Goal: Task Accomplishment & Management: Manage account settings

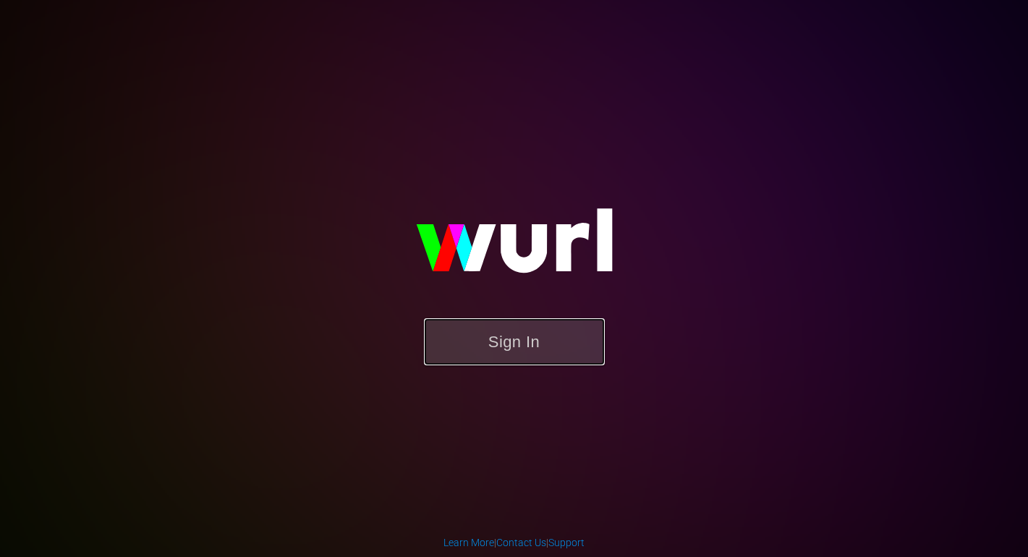
click at [520, 349] on button "Sign In" at bounding box center [514, 341] width 181 height 47
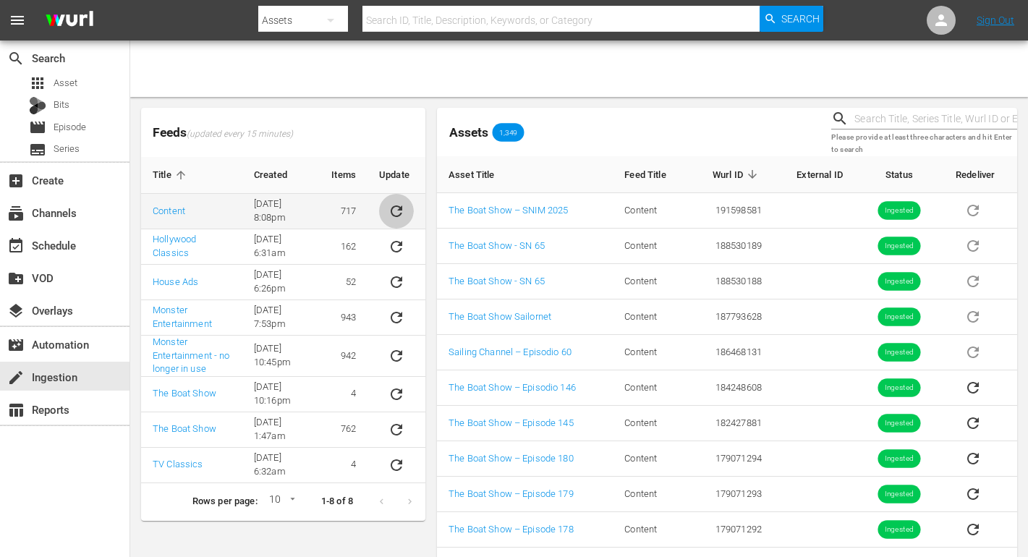
click at [398, 212] on icon "sticky table" at bounding box center [396, 210] width 17 height 17
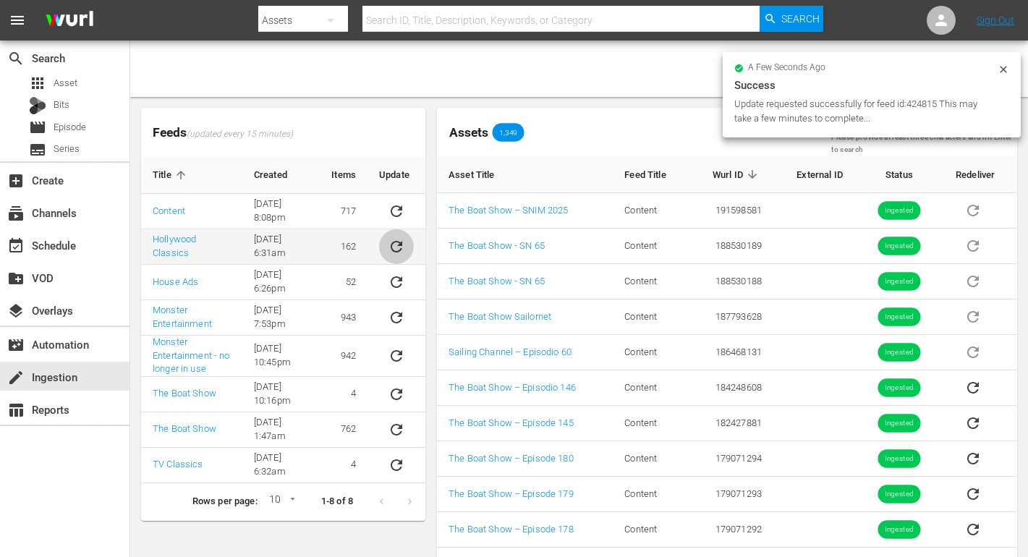
click at [399, 238] on icon "sticky table" at bounding box center [396, 246] width 17 height 17
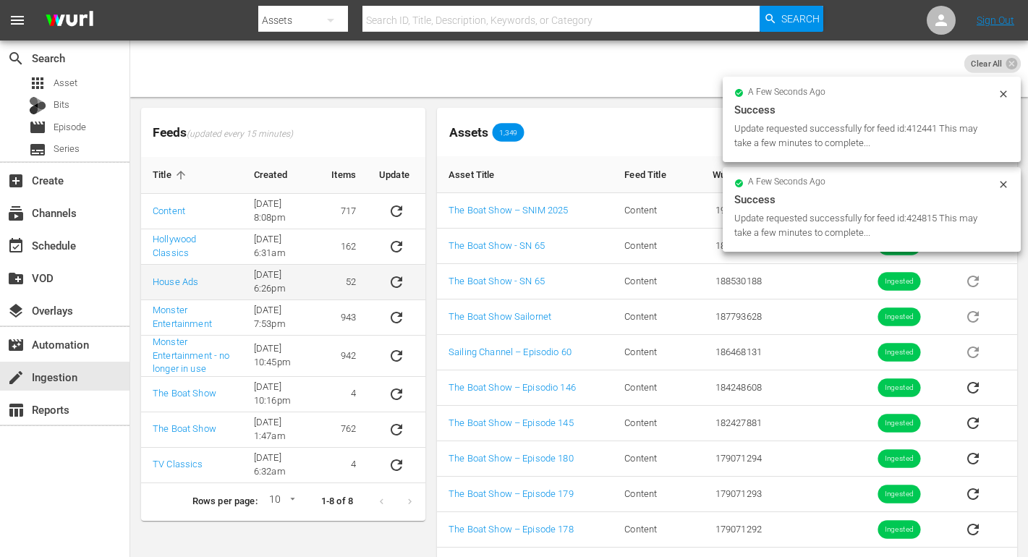
drag, startPoint x: 400, startPoint y: 280, endPoint x: 396, endPoint y: 296, distance: 16.5
click at [400, 280] on icon "sticky table" at bounding box center [397, 282] width 12 height 12
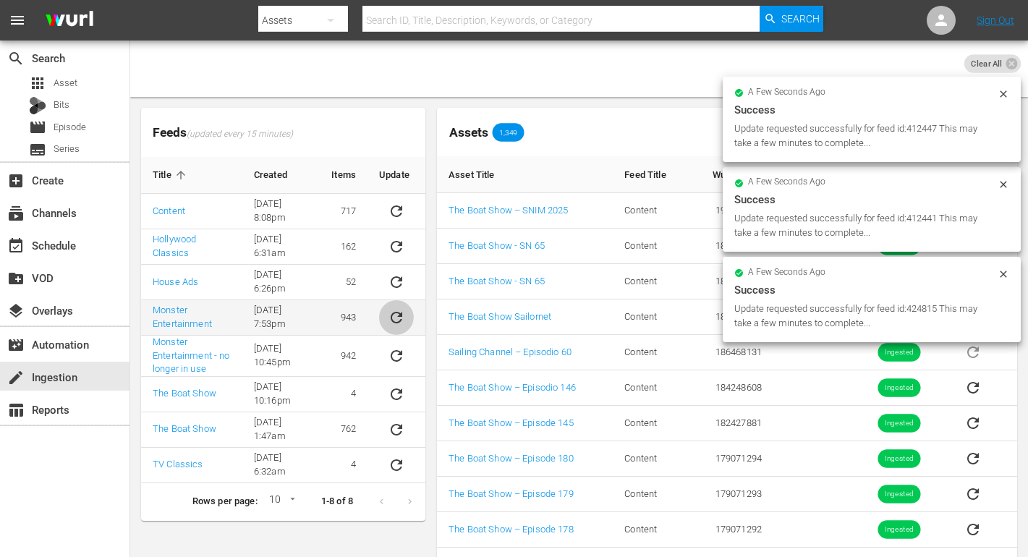
click at [399, 318] on icon "sticky table" at bounding box center [396, 317] width 17 height 17
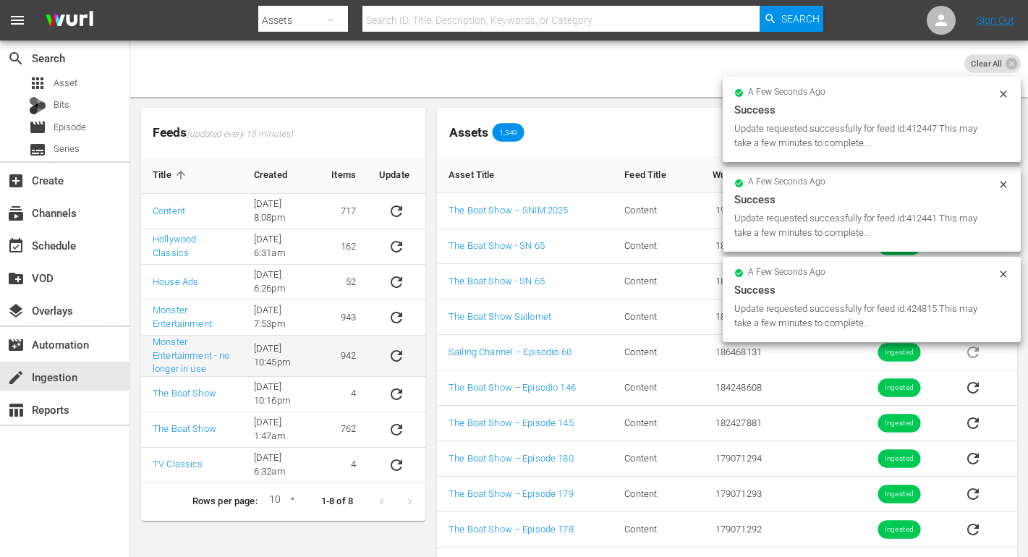
click at [393, 351] on icon "sticky table" at bounding box center [397, 356] width 12 height 12
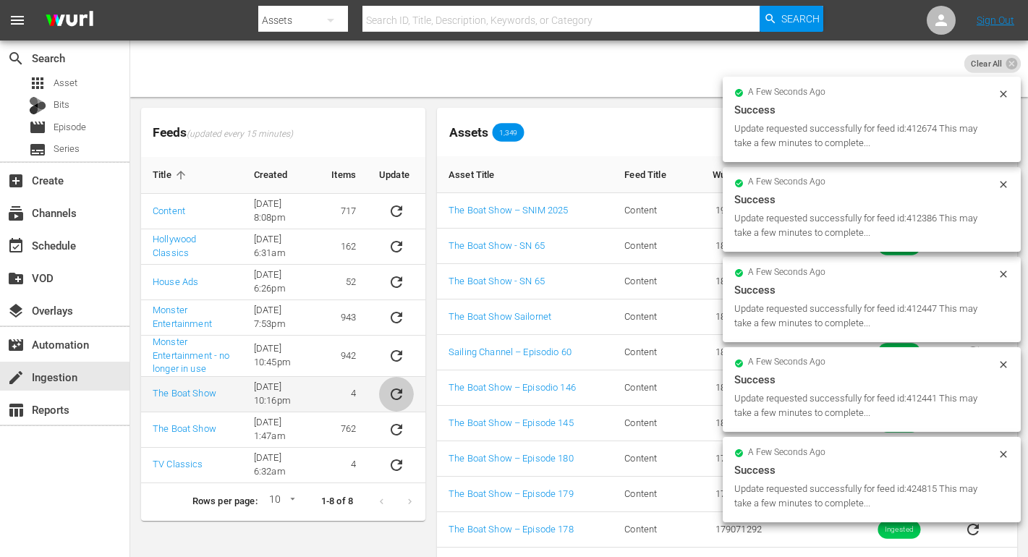
click at [396, 386] on icon "sticky table" at bounding box center [396, 393] width 17 height 17
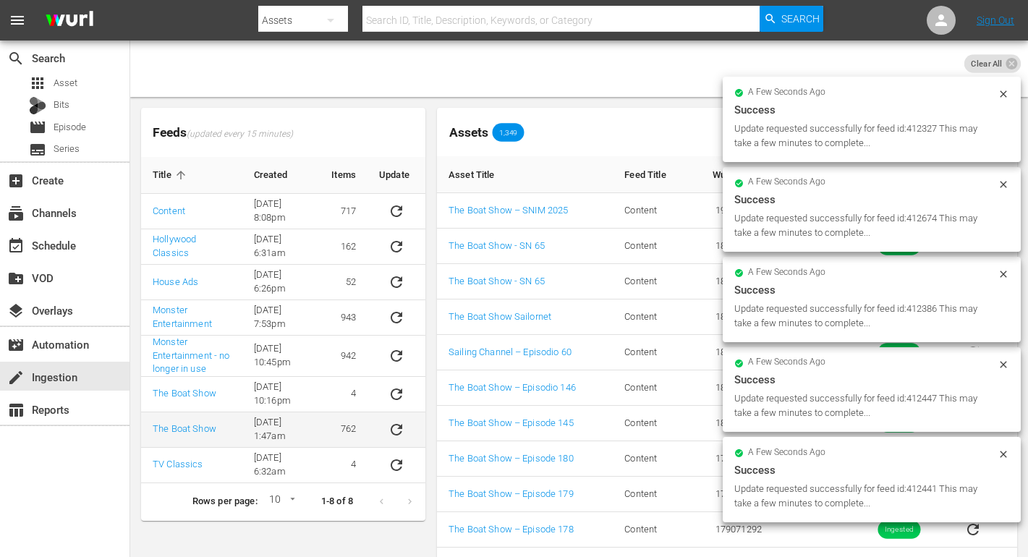
click at [396, 419] on button "sticky table" at bounding box center [396, 429] width 35 height 35
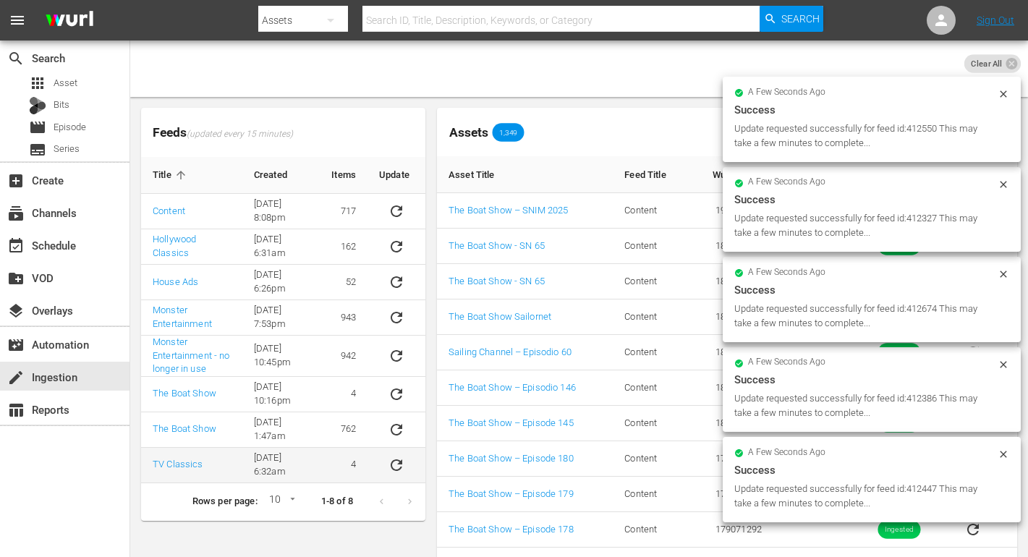
click at [397, 453] on button "sticky table" at bounding box center [396, 465] width 35 height 35
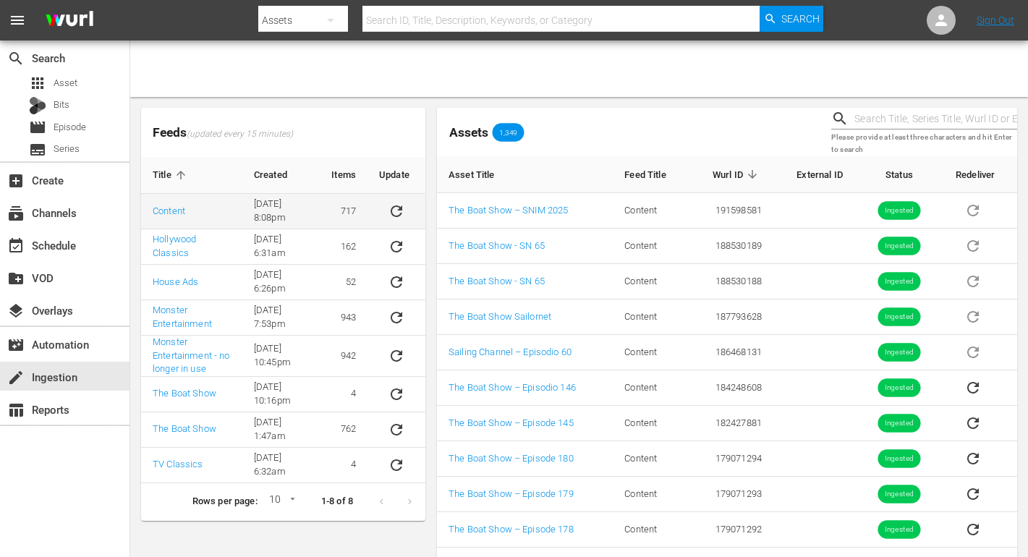
click at [405, 208] on button "sticky table" at bounding box center [396, 211] width 35 height 35
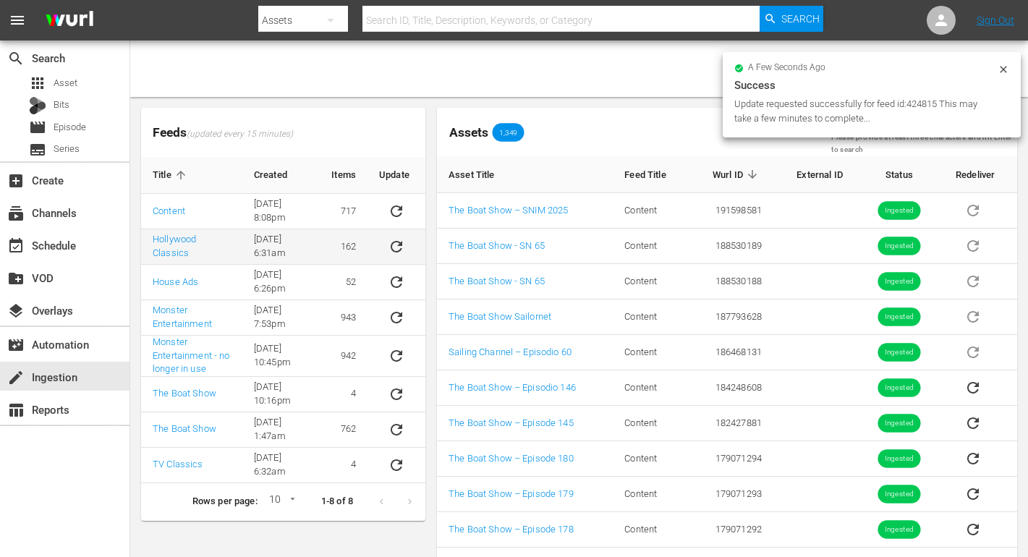
click at [406, 236] on button "sticky table" at bounding box center [396, 246] width 35 height 35
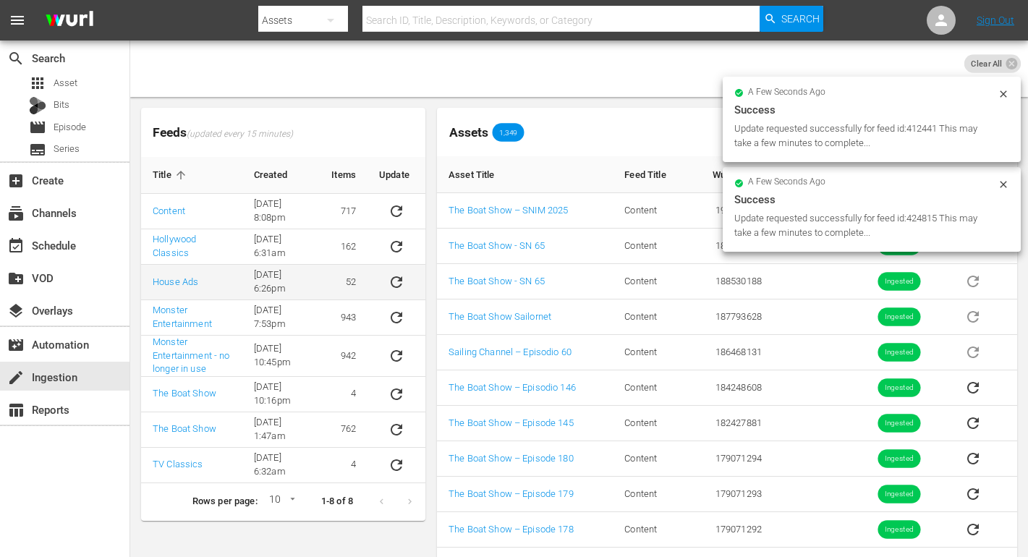
click at [403, 270] on button "sticky table" at bounding box center [396, 282] width 35 height 35
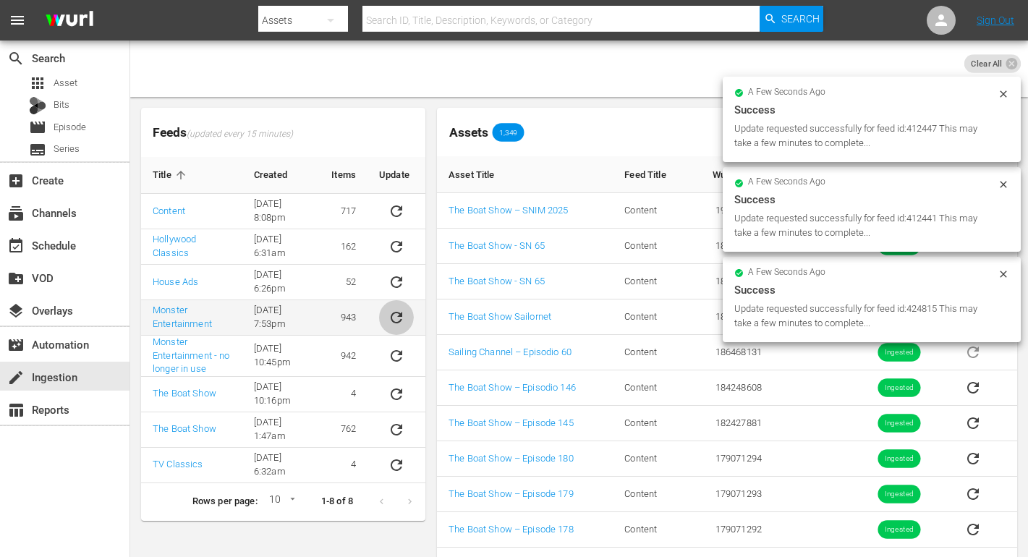
click at [400, 305] on button "sticky table" at bounding box center [396, 317] width 35 height 35
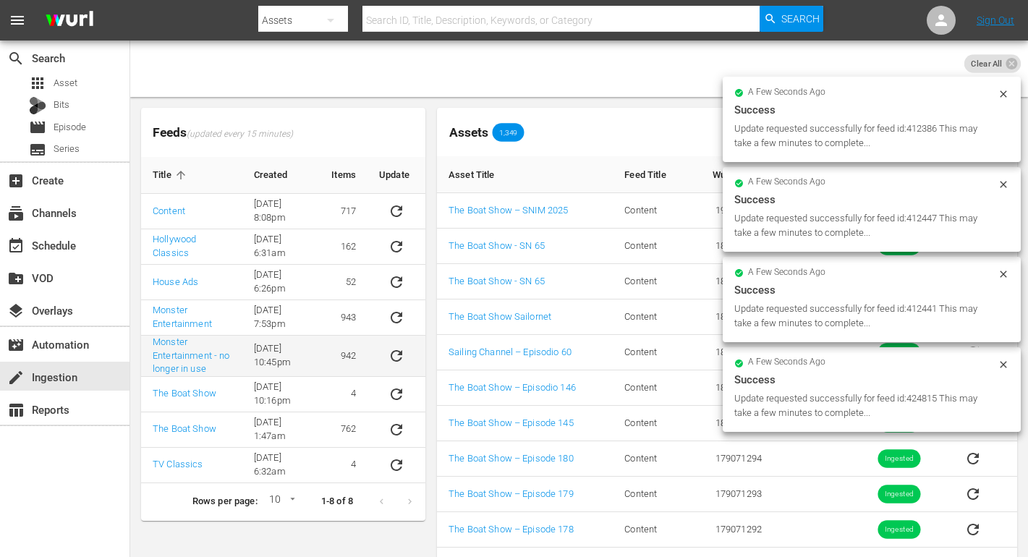
click at [399, 345] on button "sticky table" at bounding box center [396, 355] width 35 height 35
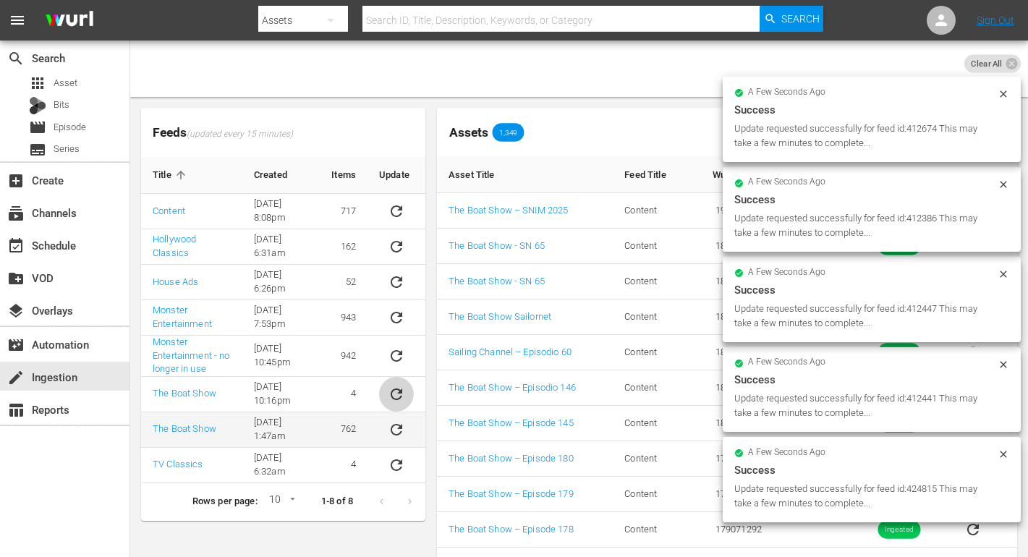
drag, startPoint x: 398, startPoint y: 385, endPoint x: 389, endPoint y: 417, distance: 33.0
click at [398, 385] on icon "sticky table" at bounding box center [396, 393] width 17 height 17
drag, startPoint x: 391, startPoint y: 423, endPoint x: 393, endPoint y: 438, distance: 14.6
click at [391, 423] on icon "sticky table" at bounding box center [396, 429] width 17 height 17
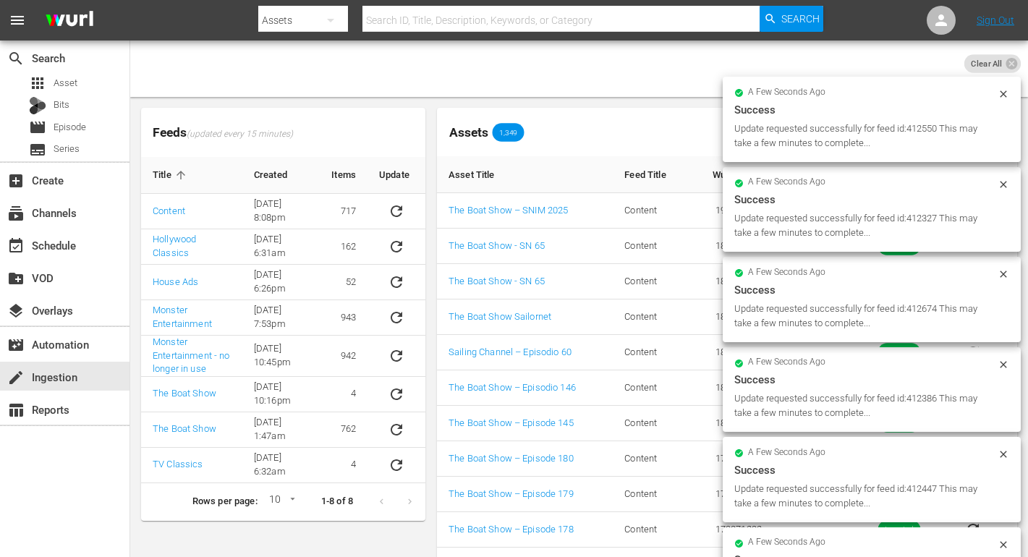
drag, startPoint x: 395, startPoint y: 453, endPoint x: 9, endPoint y: 425, distance: 386.5
click at [395, 453] on button "sticky table" at bounding box center [396, 465] width 35 height 35
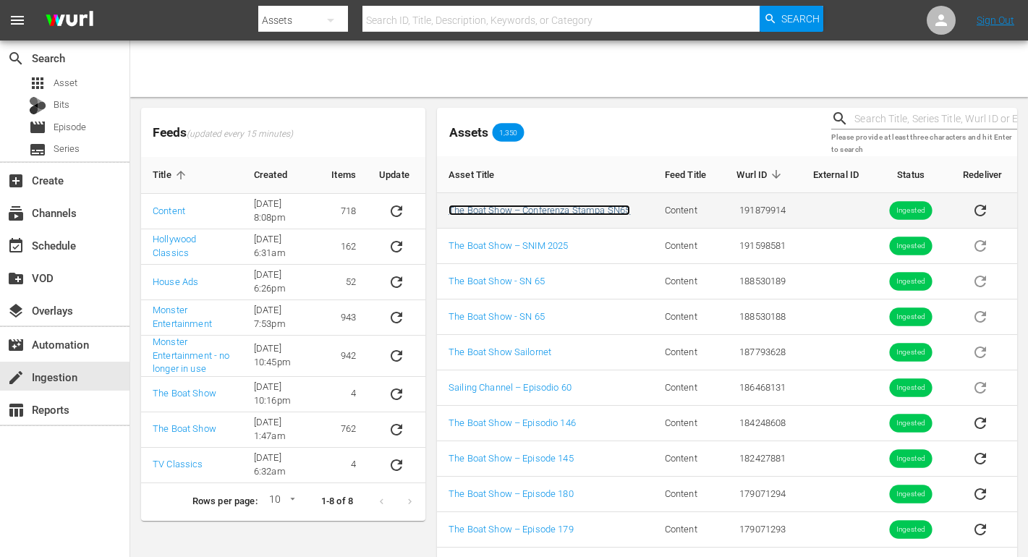
click at [533, 205] on link "The Boat Show – Conferenza Stampa SN65" at bounding box center [539, 210] width 182 height 11
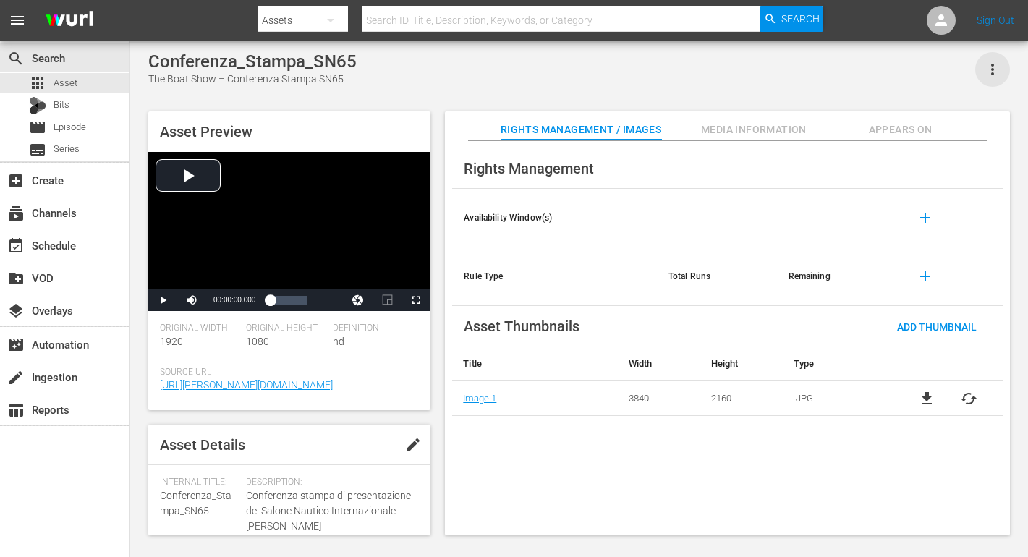
click at [989, 70] on icon "button" at bounding box center [992, 69] width 17 height 17
click at [942, 77] on div "Add To Workspace" at bounding box center [949, 75] width 98 height 35
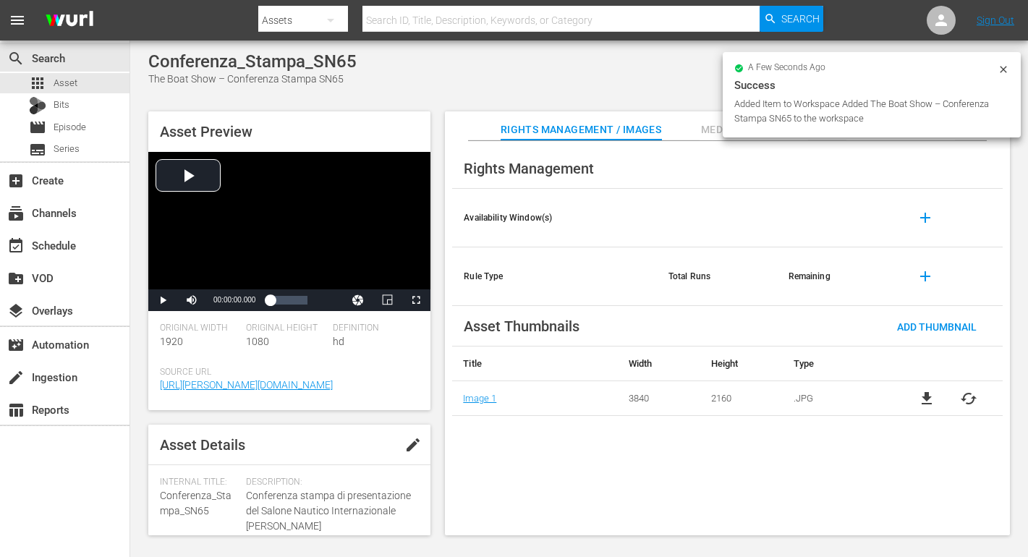
click at [1000, 70] on icon at bounding box center [1003, 70] width 12 height 12
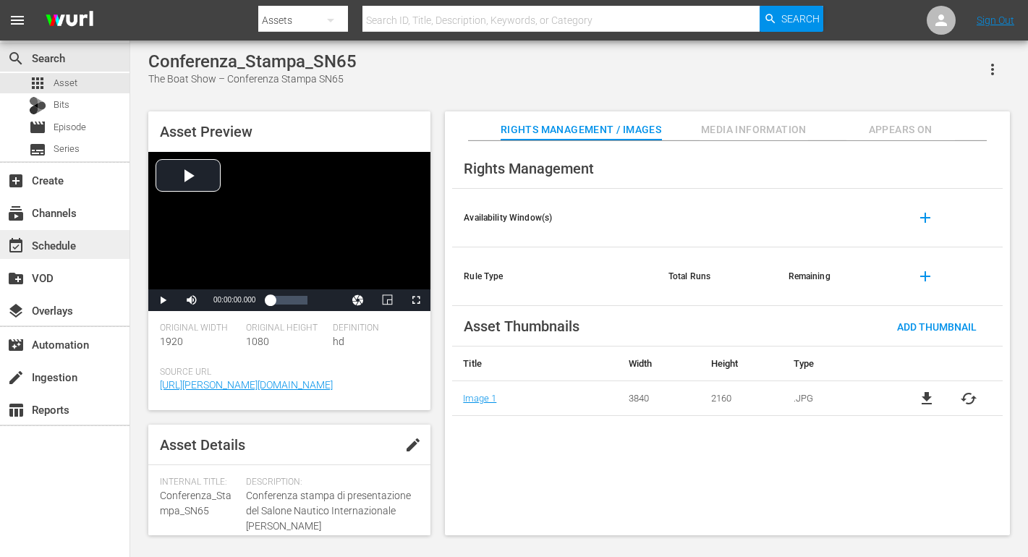
click at [37, 247] on div "event_available Schedule" at bounding box center [40, 242] width 81 height 13
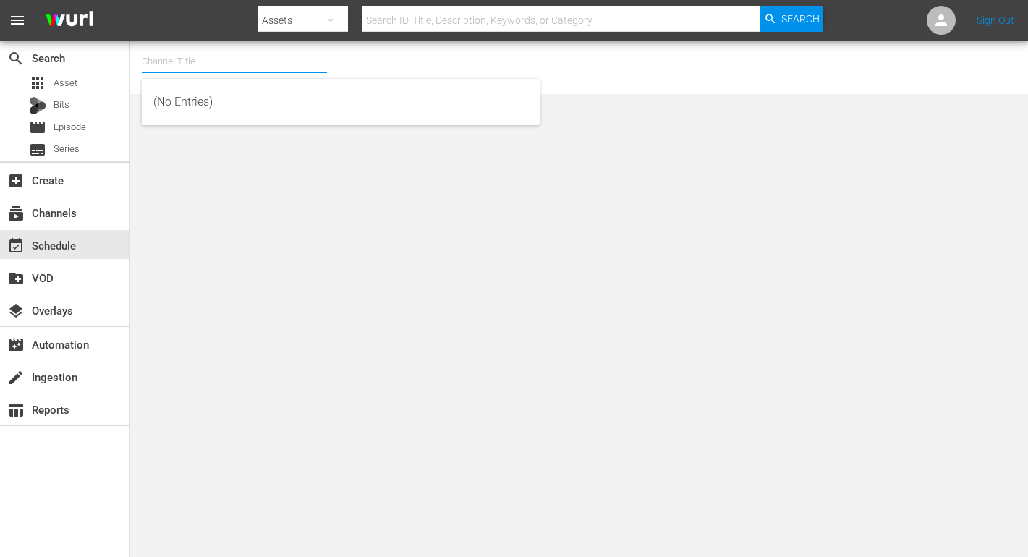
click at [221, 69] on input "text" at bounding box center [234, 61] width 185 height 35
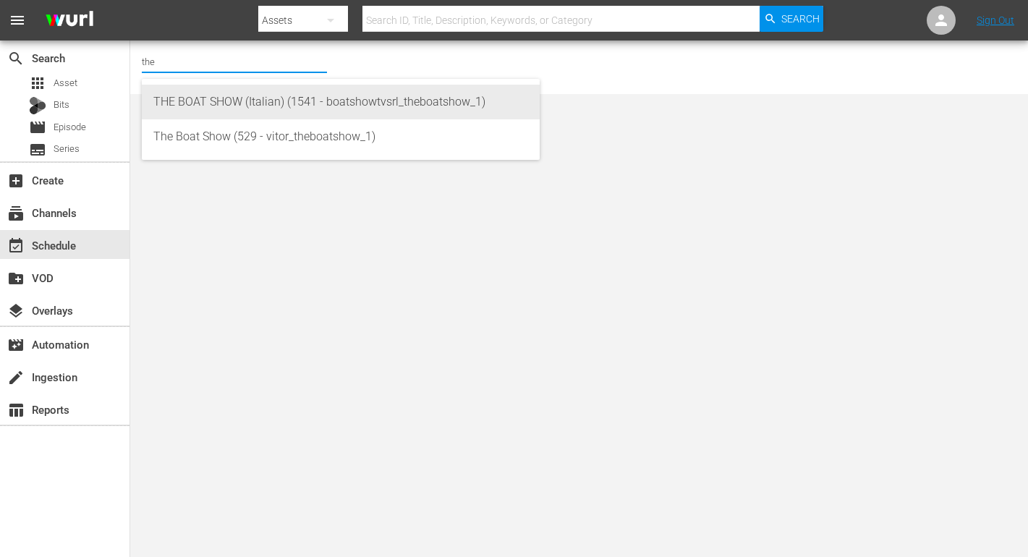
click at [231, 95] on div "THE BOAT SHOW (Italian) (1541 - boatshowtvsrl_theboatshow_1)" at bounding box center [340, 102] width 375 height 35
type input "THE BOAT SHOW (Italian) (1541 - boatshowtvsrl_theboatshow_1)"
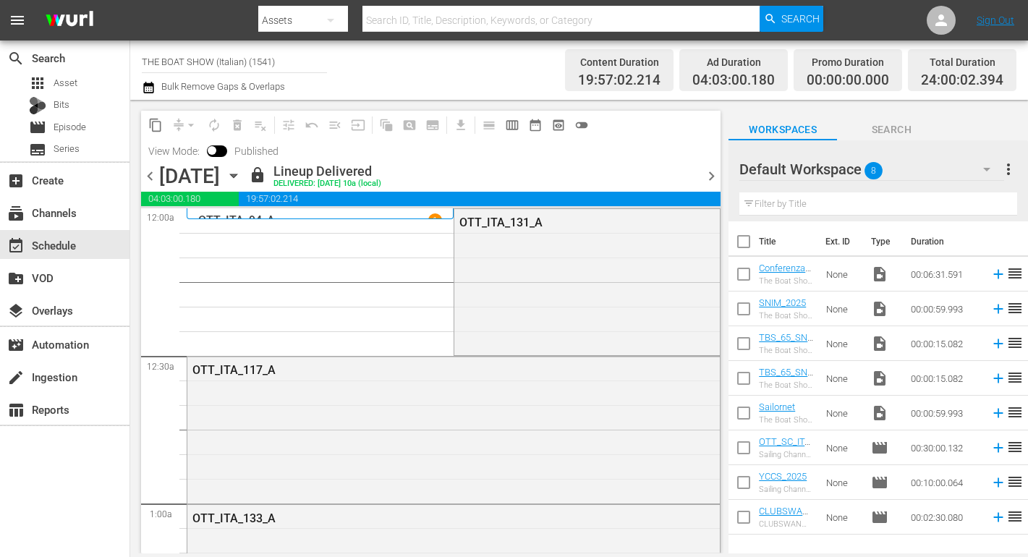
click at [713, 174] on span "chevron_right" at bounding box center [711, 176] width 18 height 18
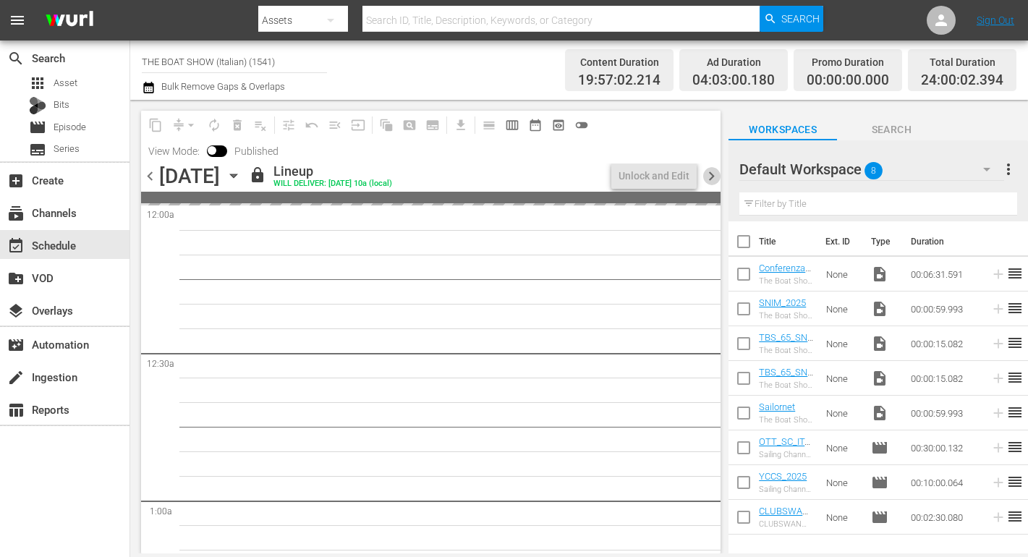
click at [713, 174] on span "chevron_right" at bounding box center [711, 176] width 18 height 18
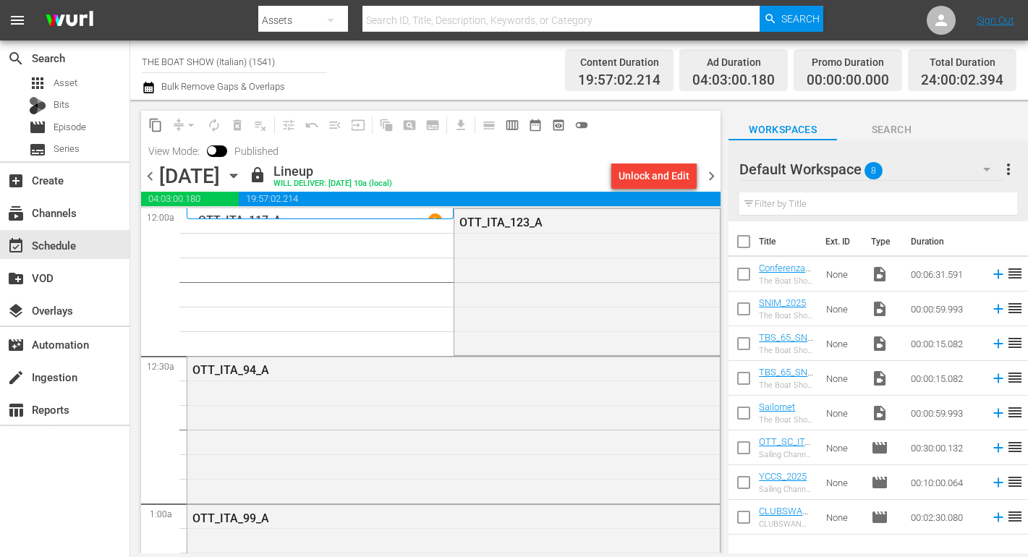
click at [833, 174] on div at bounding box center [791, 170] width 104 height 36
click at [875, 172] on span "8" at bounding box center [873, 170] width 18 height 30
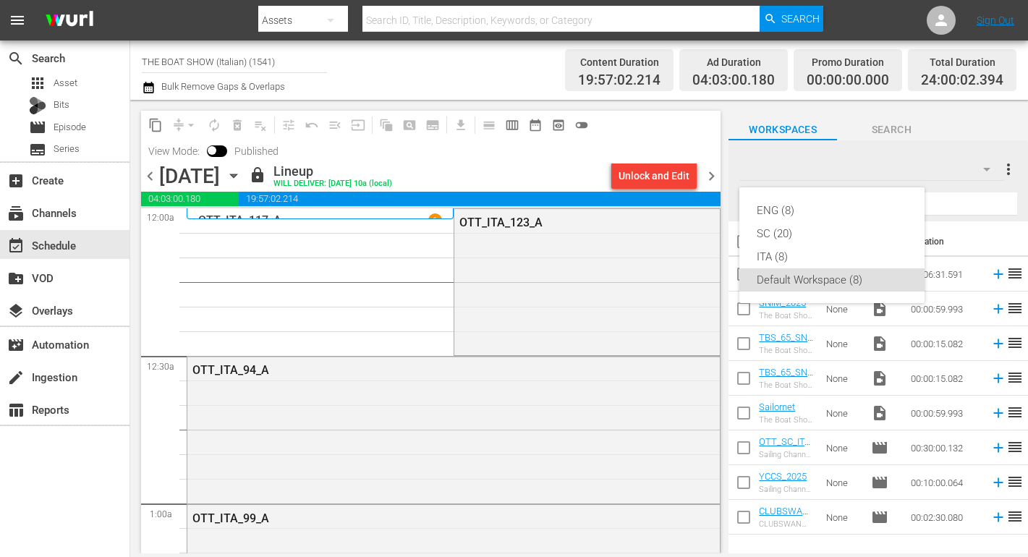
drag, startPoint x: 818, startPoint y: 169, endPoint x: 811, endPoint y: 169, distance: 7.3
click at [818, 169] on div "ENG (8) SC (20) ITA (8) Default Workspace (8)" at bounding box center [514, 278] width 1028 height 557
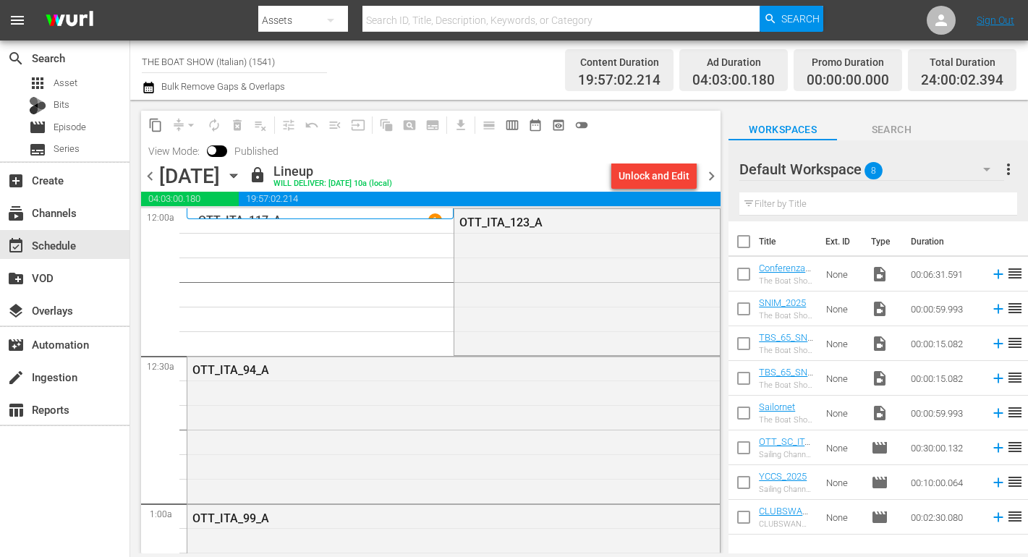
click at [896, 167] on div "Default Workspace 8" at bounding box center [871, 169] width 265 height 40
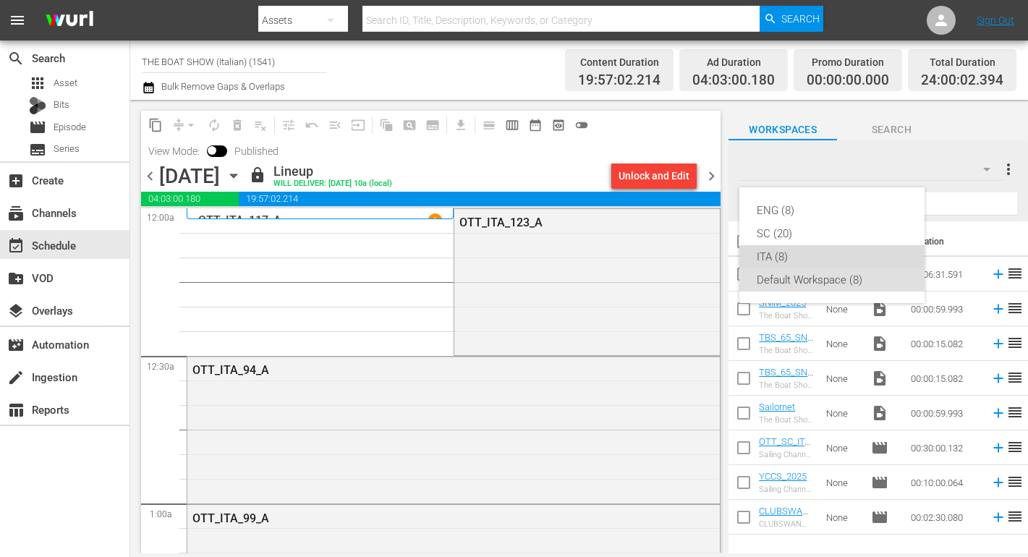
click at [787, 263] on div "ITA (8)" at bounding box center [831, 256] width 150 height 23
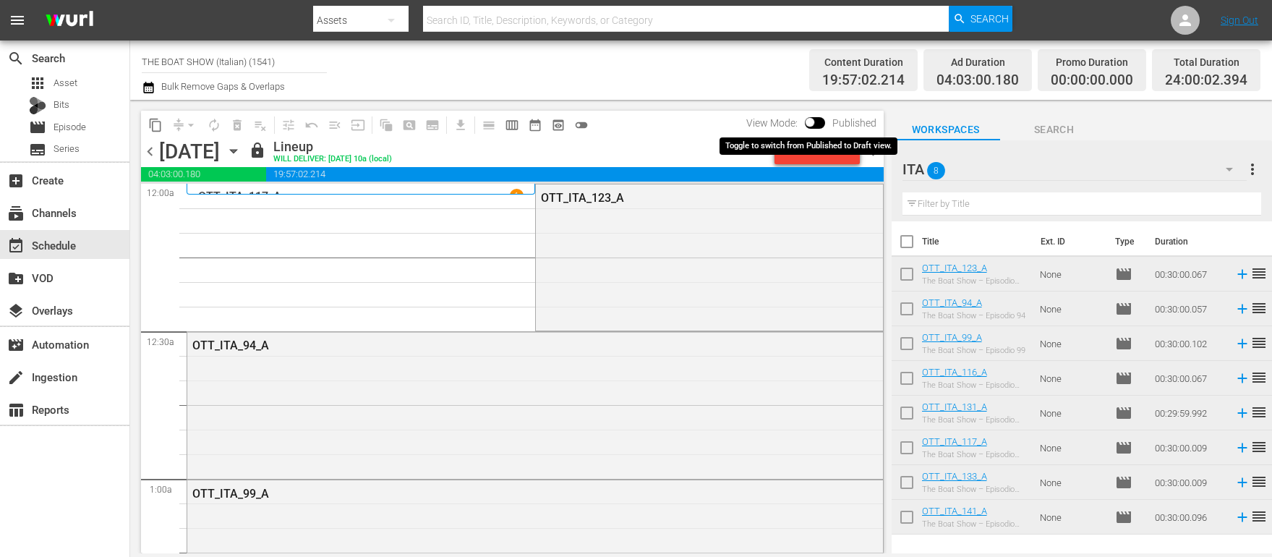
click at [816, 121] on input "checkbox" at bounding box center [810, 125] width 30 height 10
click at [815, 121] on input "checkbox" at bounding box center [826, 125] width 30 height 10
checkbox input "false"
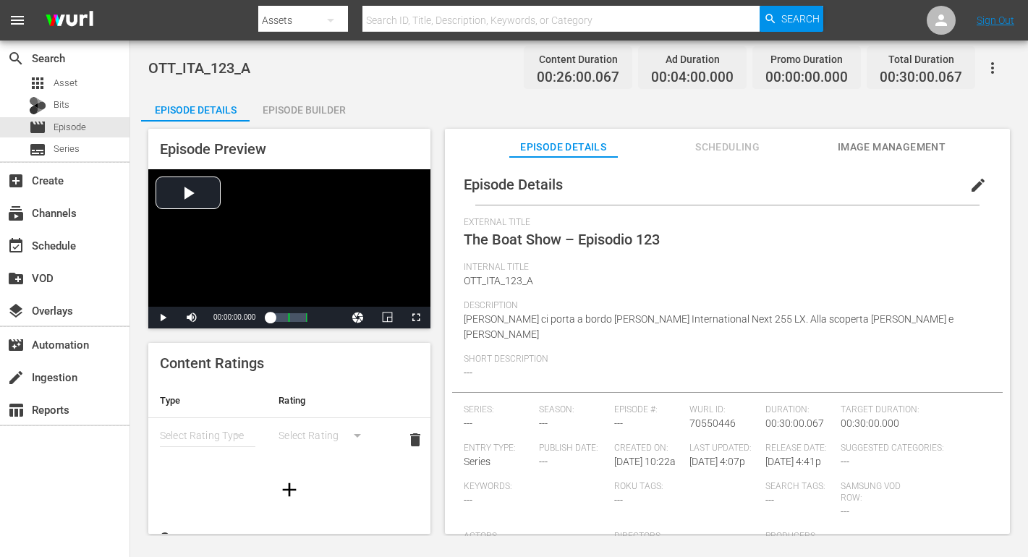
click at [284, 108] on div "Episode Builder" at bounding box center [304, 110] width 108 height 35
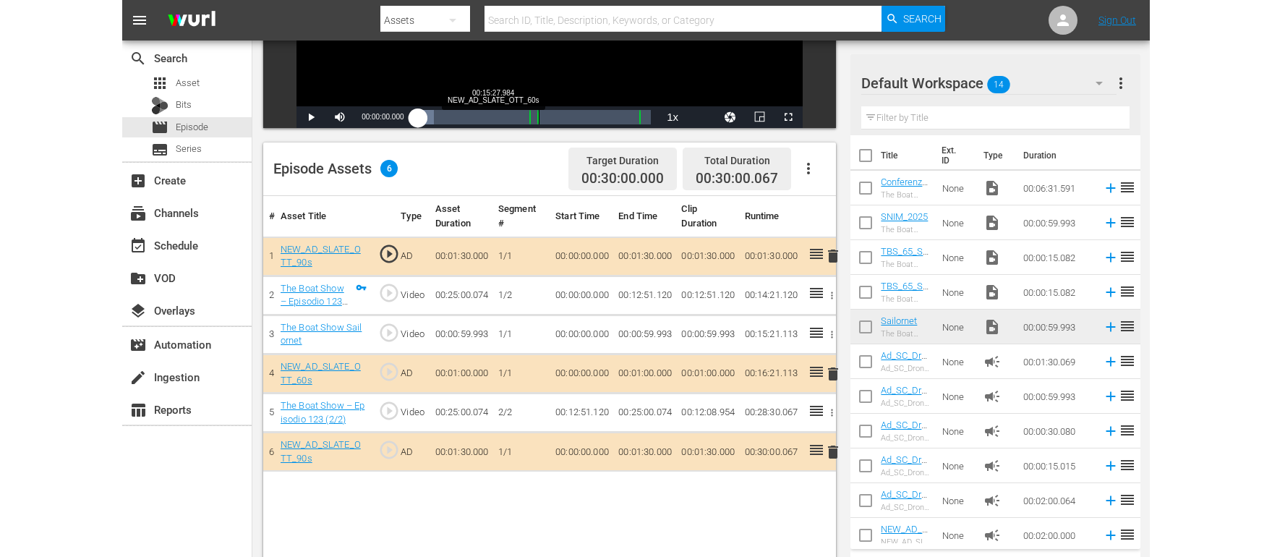
scroll to position [282, 0]
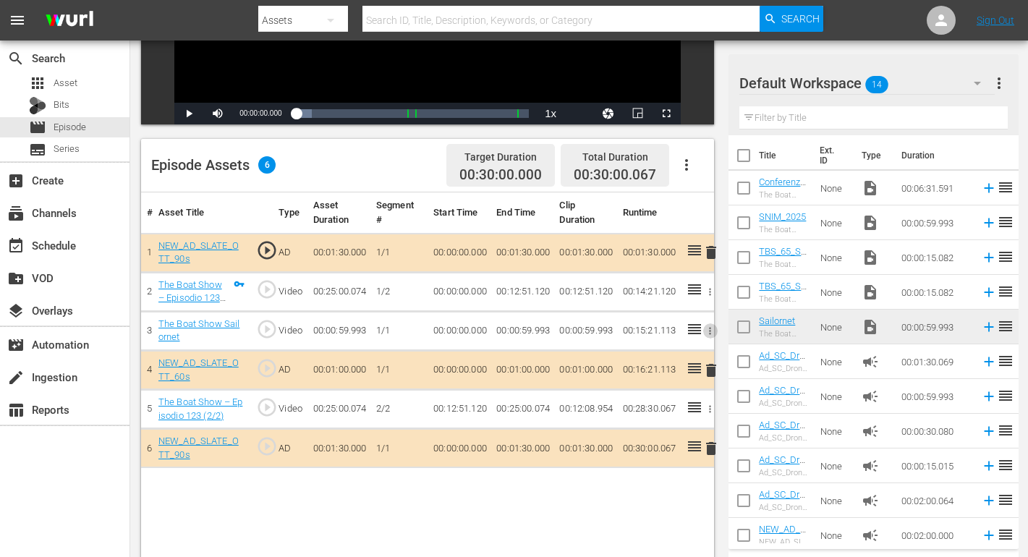
click at [711, 328] on icon "button" at bounding box center [709, 330] width 11 height 11
click at [646, 377] on span "DELETE ASSET" at bounding box center [663, 381] width 90 height 13
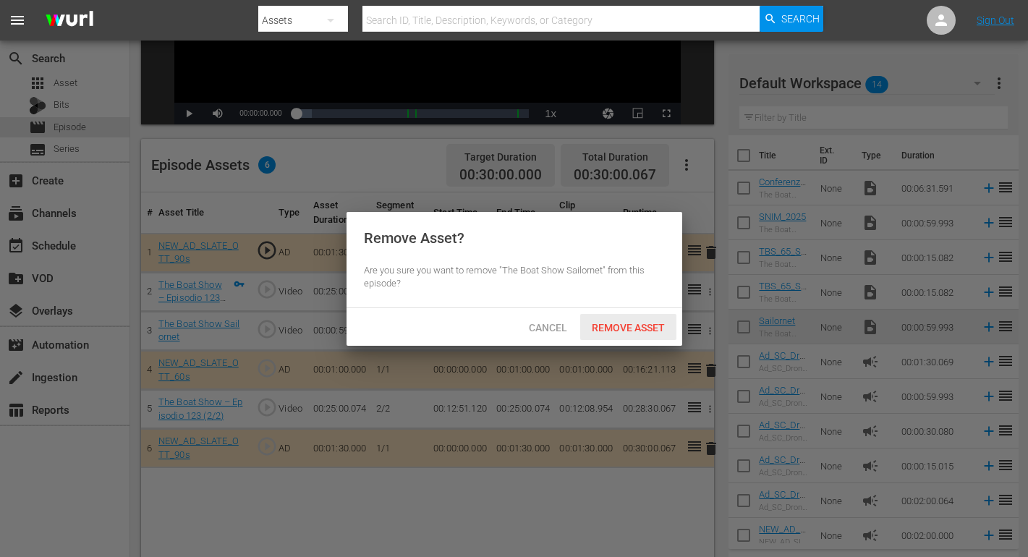
click at [610, 324] on span "Remove Asset" at bounding box center [628, 328] width 96 height 12
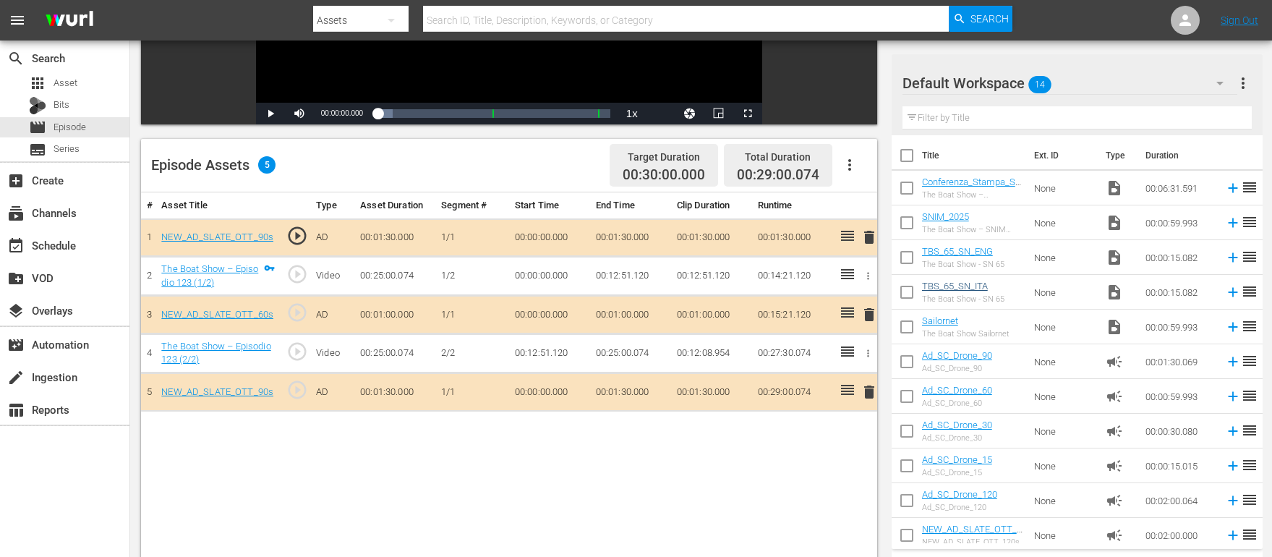
scroll to position [217, 0]
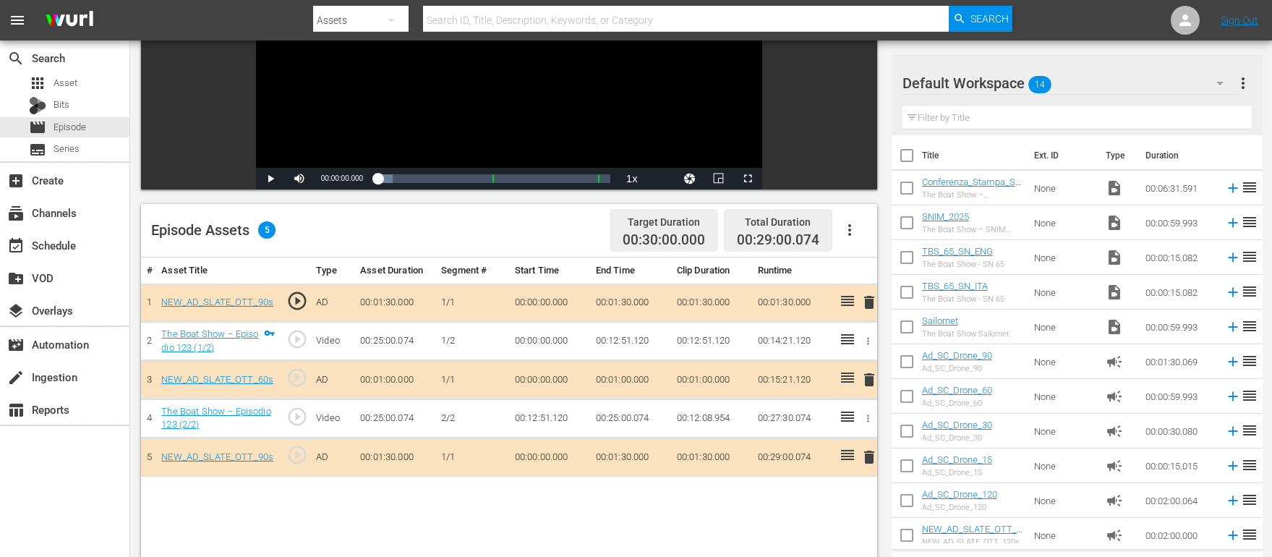
click at [905, 255] on input "checkbox" at bounding box center [907, 260] width 30 height 30
checkbox input "true"
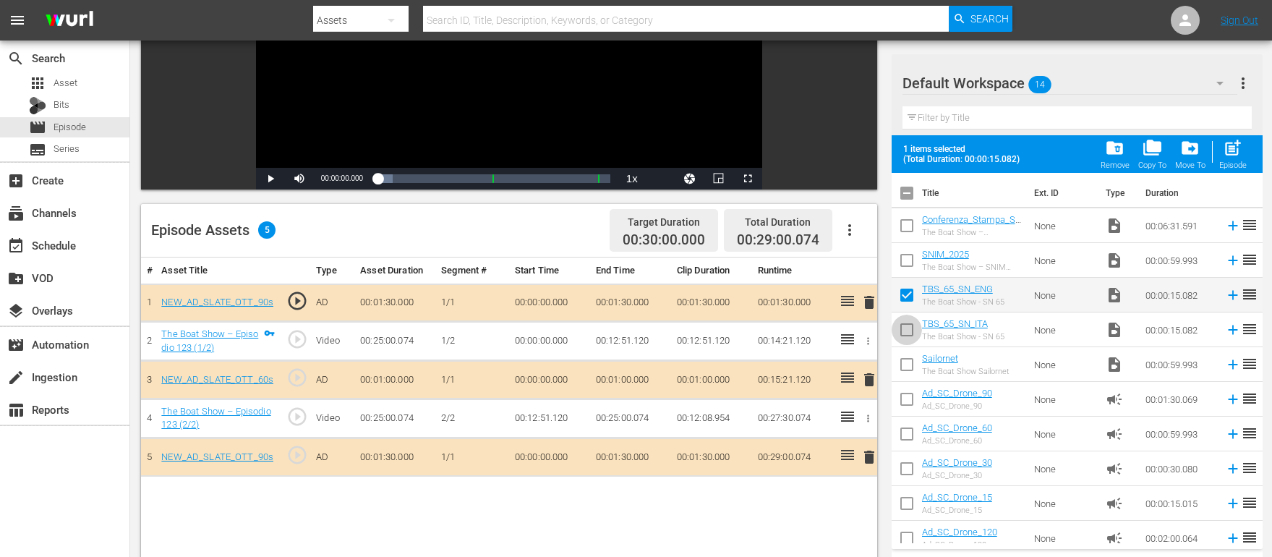
click at [905, 324] on input "checkbox" at bounding box center [907, 332] width 30 height 30
checkbox input "true"
click at [907, 260] on input "checkbox" at bounding box center [907, 263] width 30 height 30
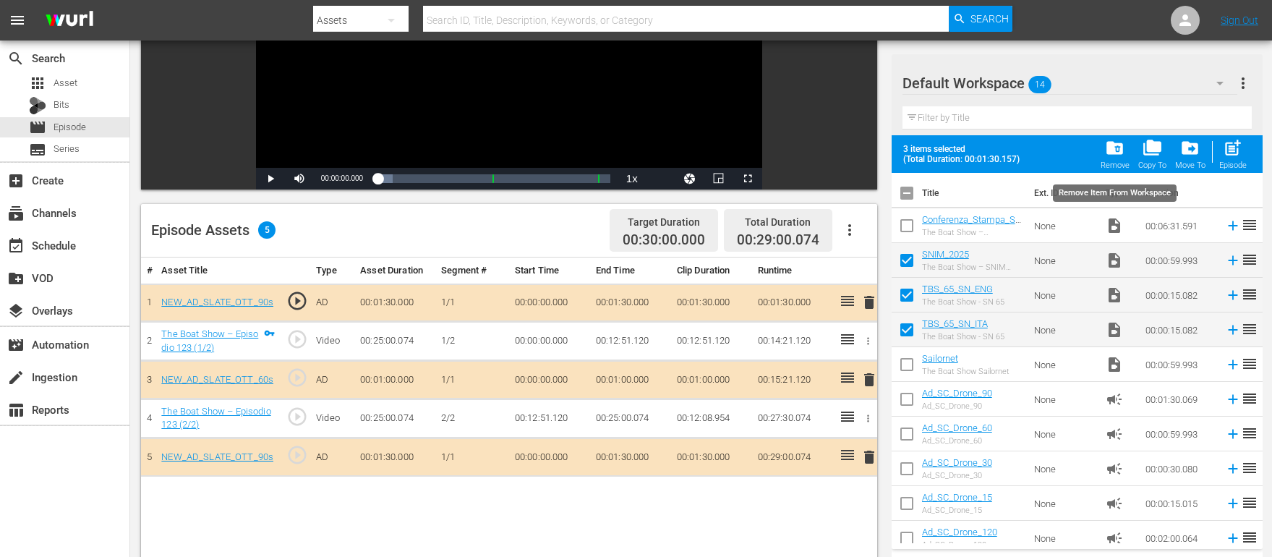
click at [1027, 150] on span "folder_delete" at bounding box center [1115, 148] width 20 height 20
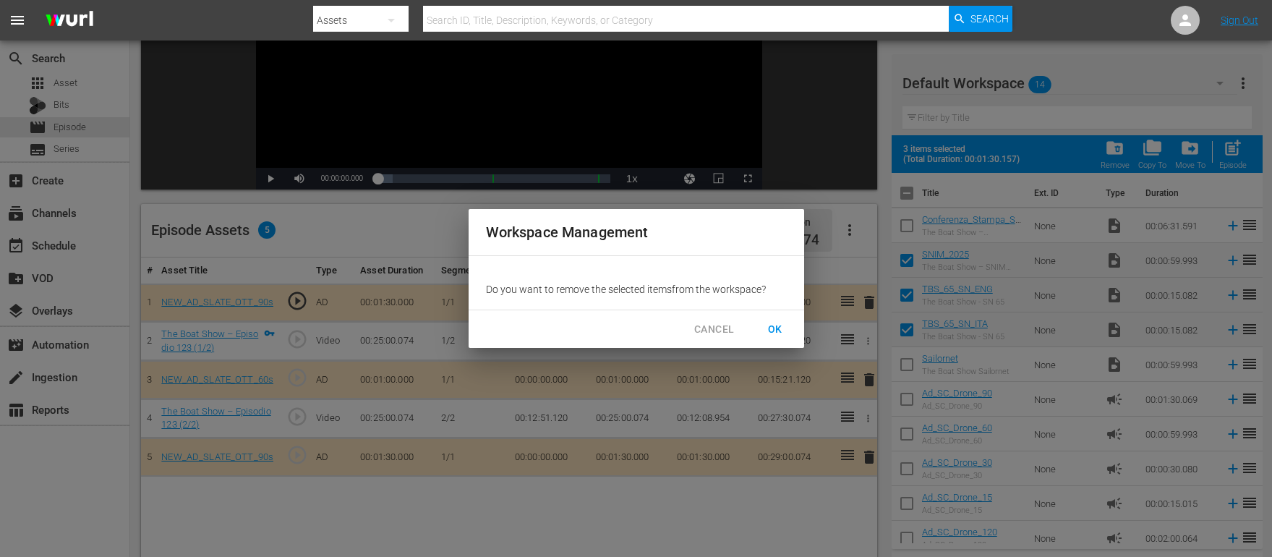
click at [772, 323] on span "OK" at bounding box center [775, 329] width 23 height 18
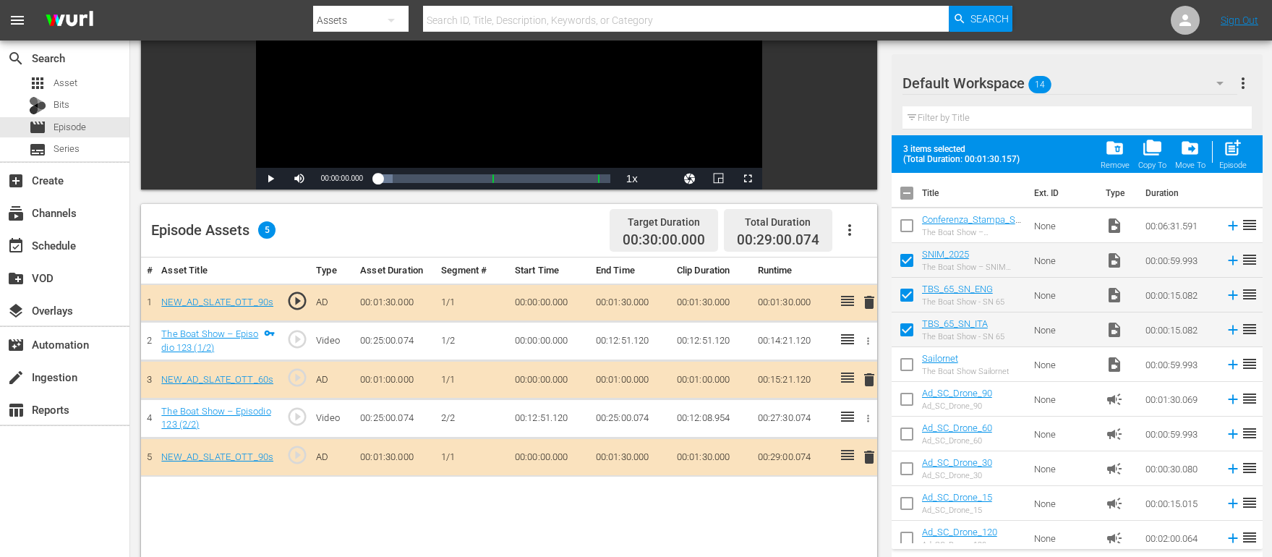
checkbox input "false"
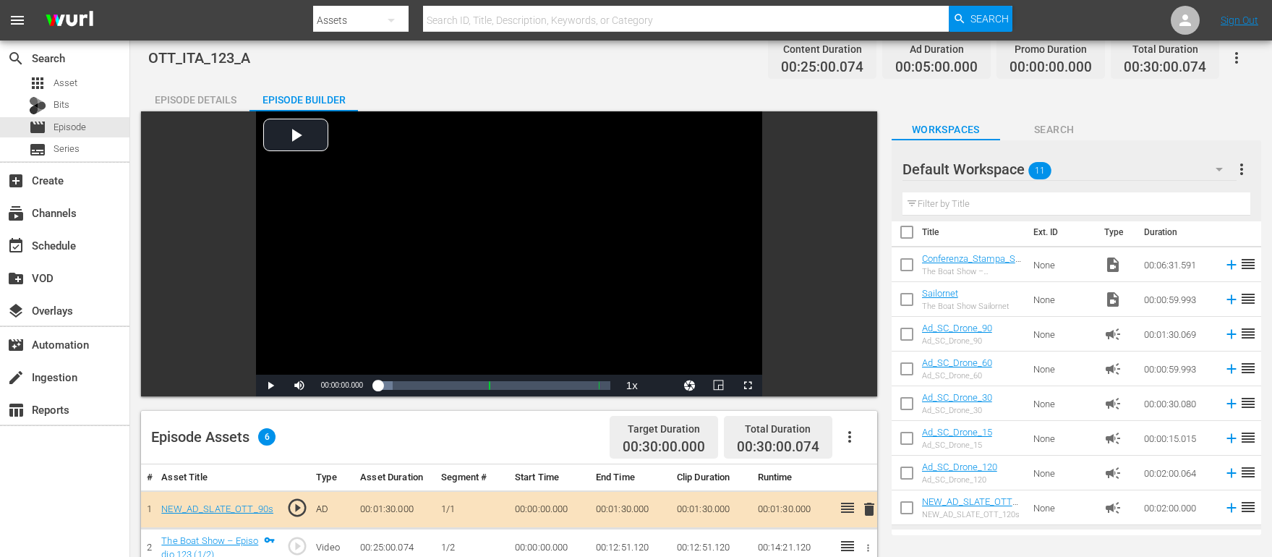
scroll to position [0, 0]
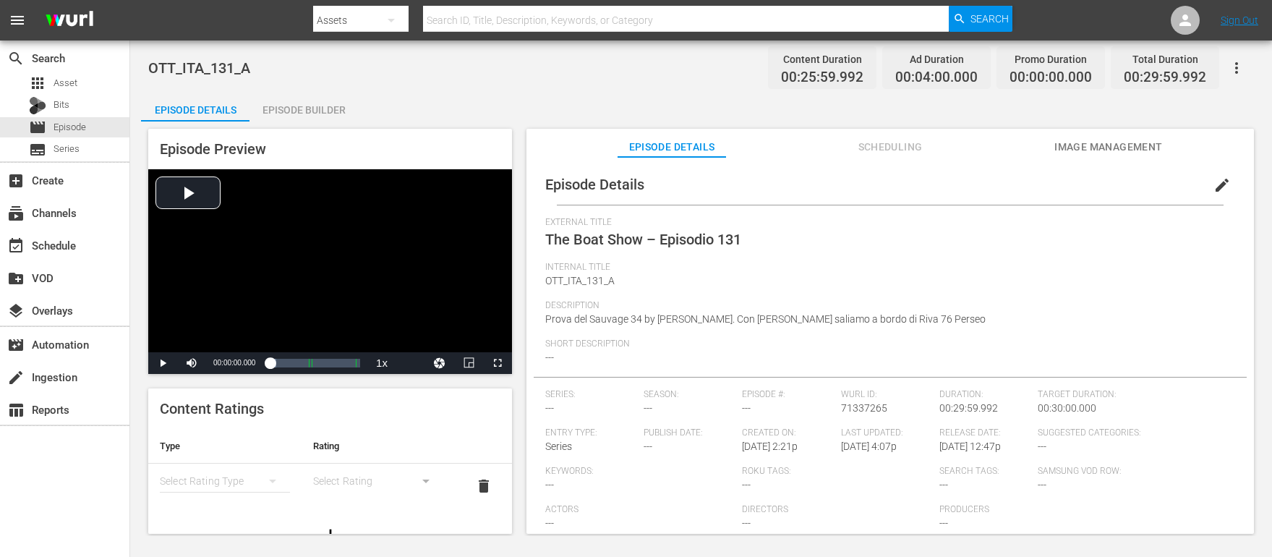
click at [302, 114] on div "Episode Builder" at bounding box center [304, 110] width 108 height 35
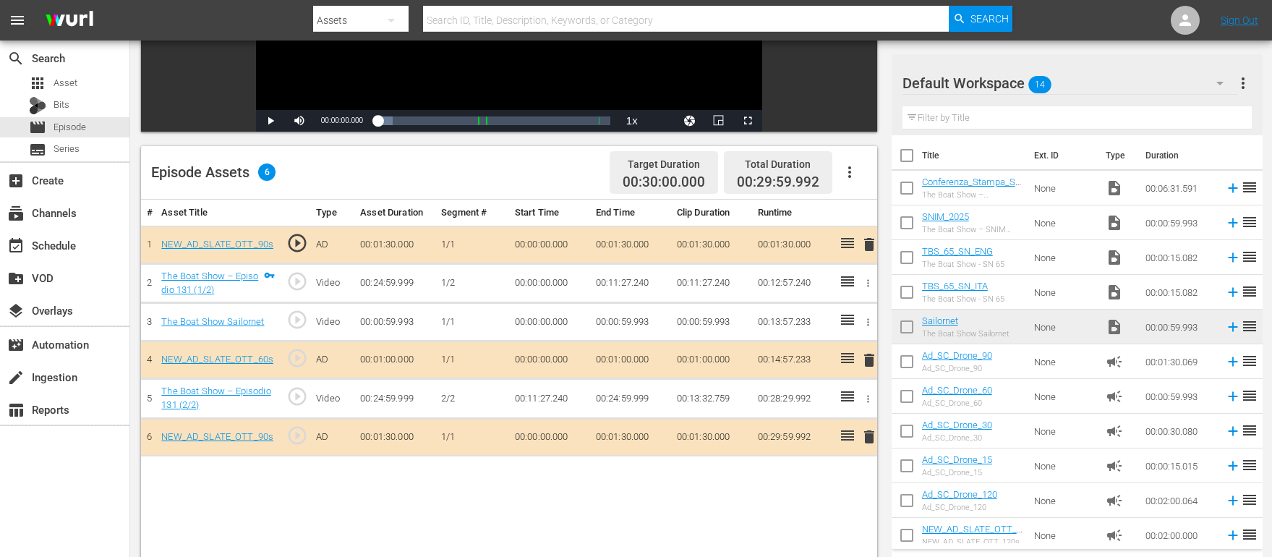
scroll to position [279, 0]
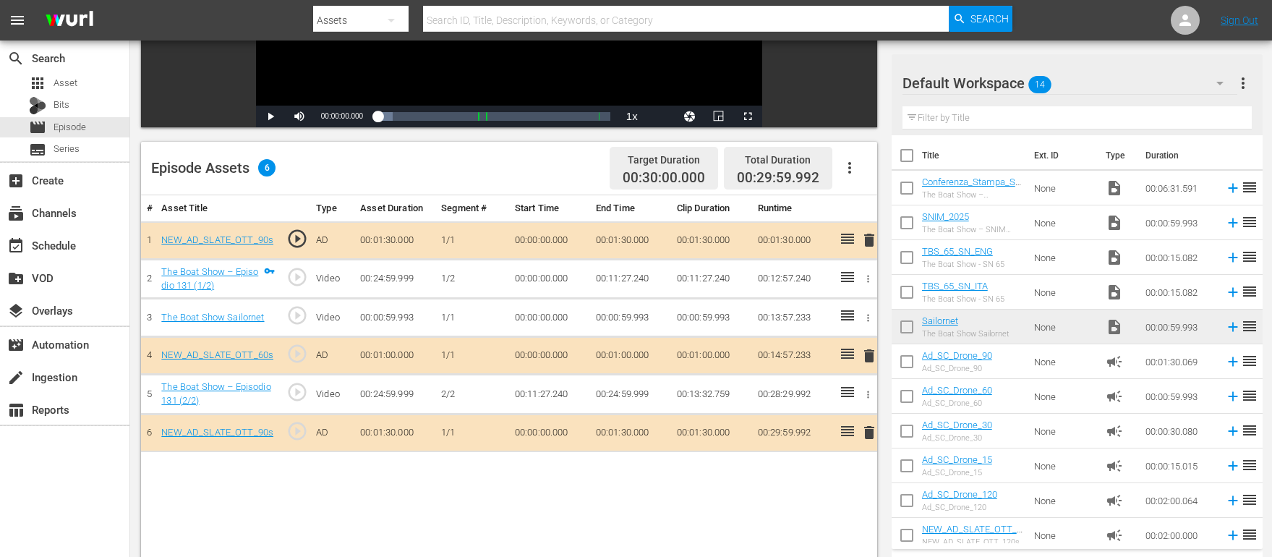
click at [864, 317] on icon "button" at bounding box center [868, 317] width 11 height 11
click at [804, 367] on span "DELETE ASSET" at bounding box center [821, 367] width 90 height 13
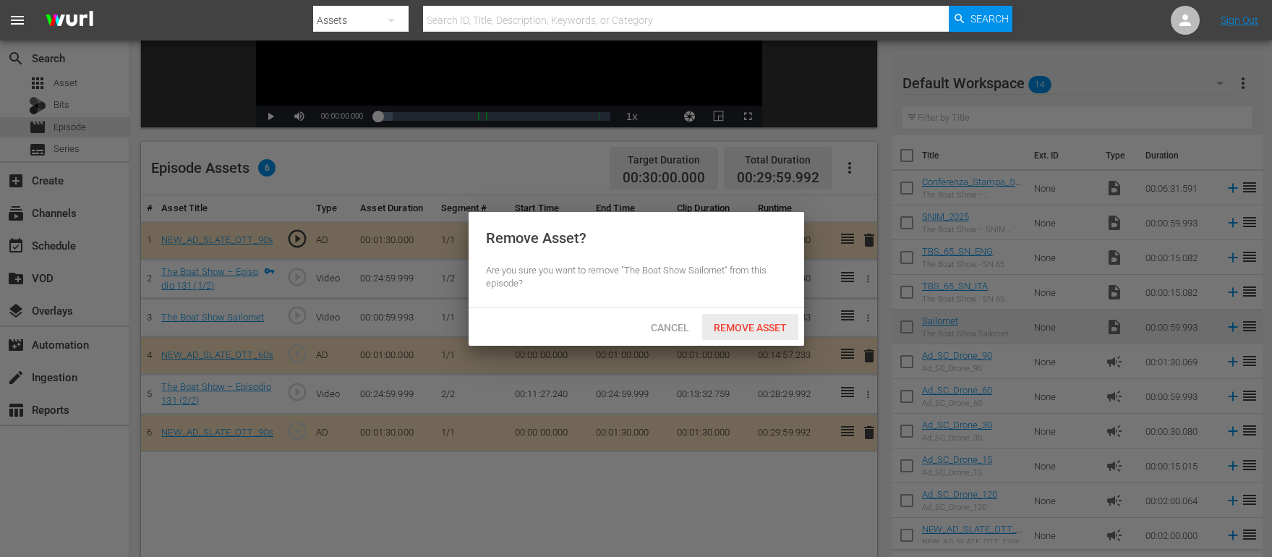
click at [756, 330] on span "Remove Asset" at bounding box center [750, 328] width 96 height 12
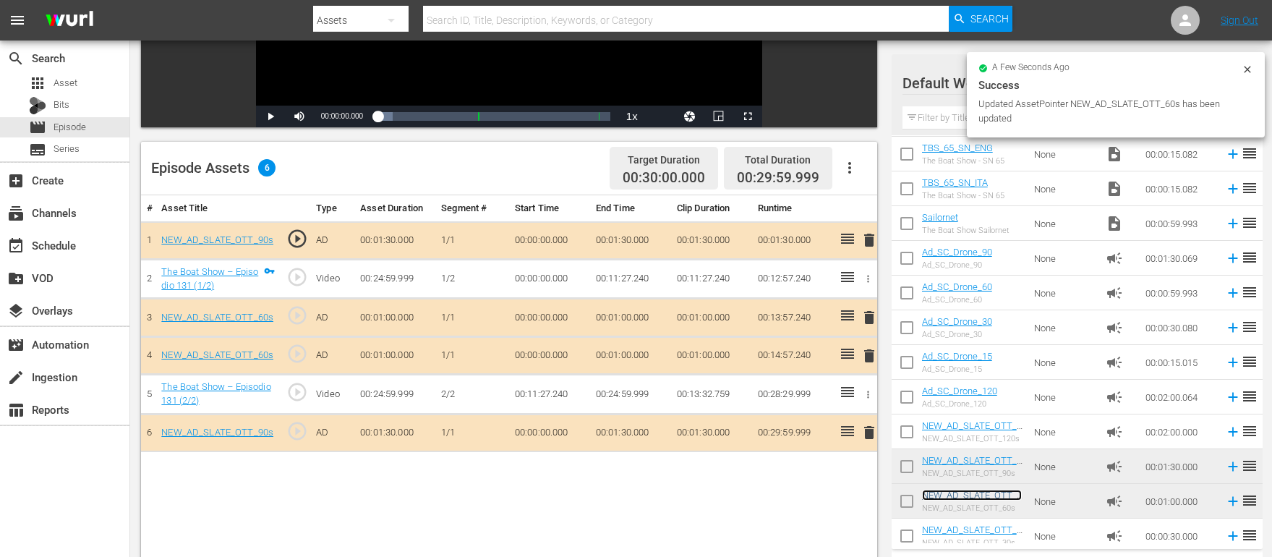
scroll to position [0, 0]
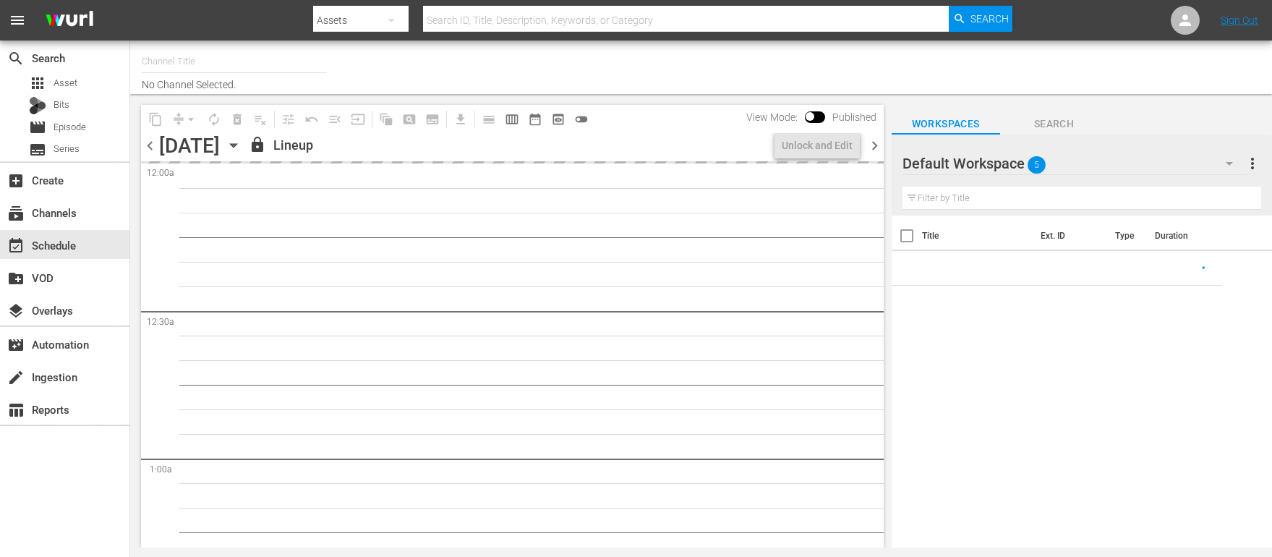
type input "THE BOAT SHOW (Italian) (1541)"
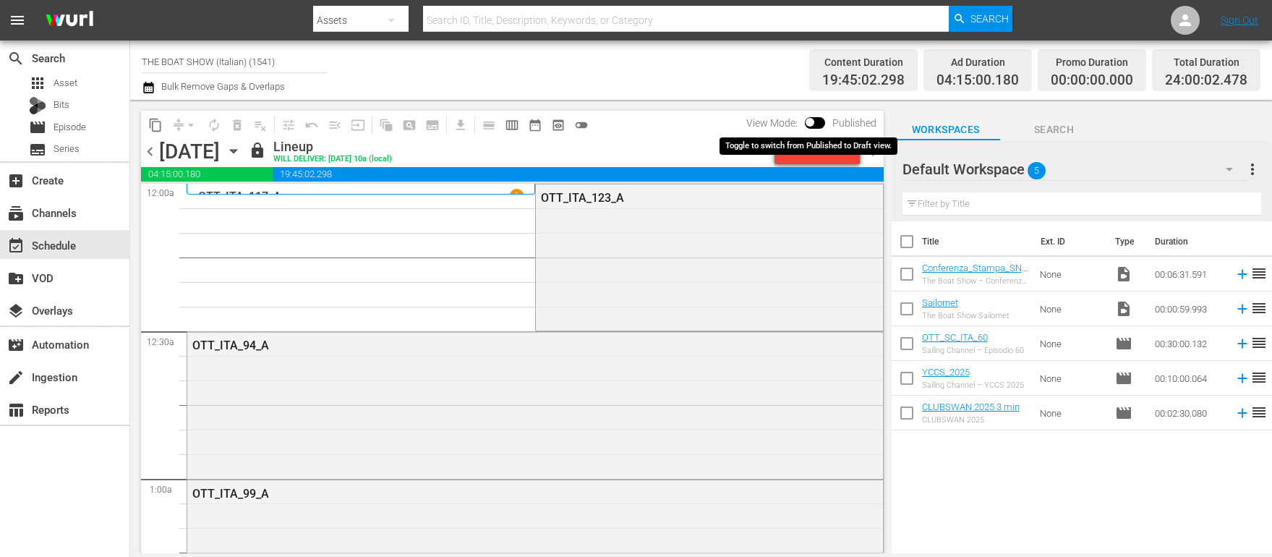
click at [822, 123] on input "checkbox" at bounding box center [810, 125] width 30 height 10
checkbox input "true"
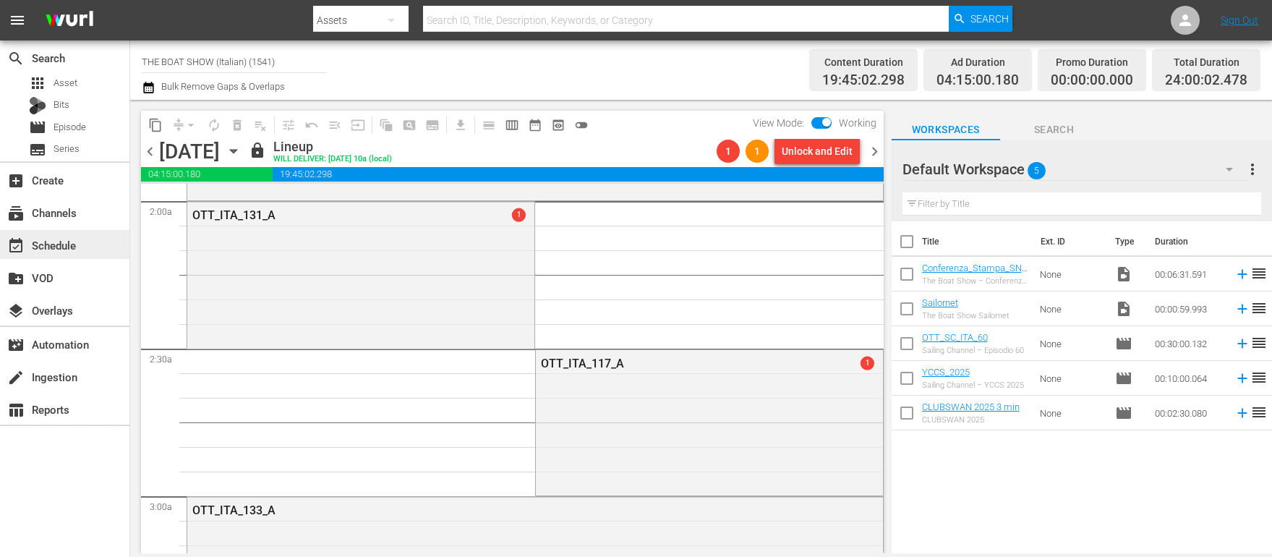
scroll to position [574, 0]
click at [807, 145] on div "Unlock and Edit" at bounding box center [817, 151] width 71 height 26
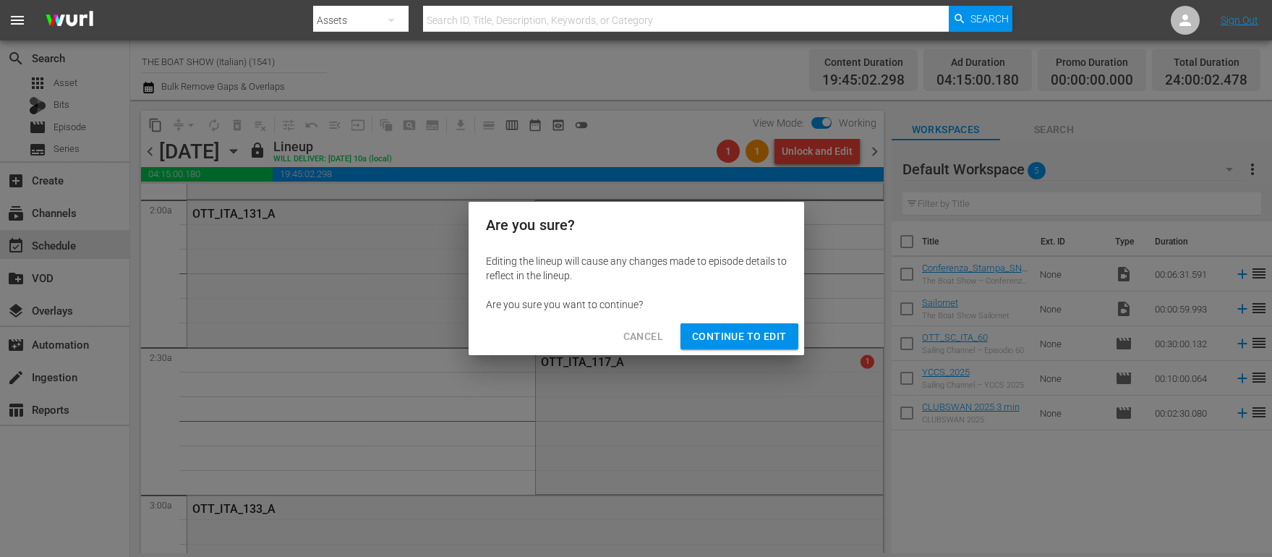
click at [744, 332] on span "Continue to Edit" at bounding box center [739, 337] width 94 height 18
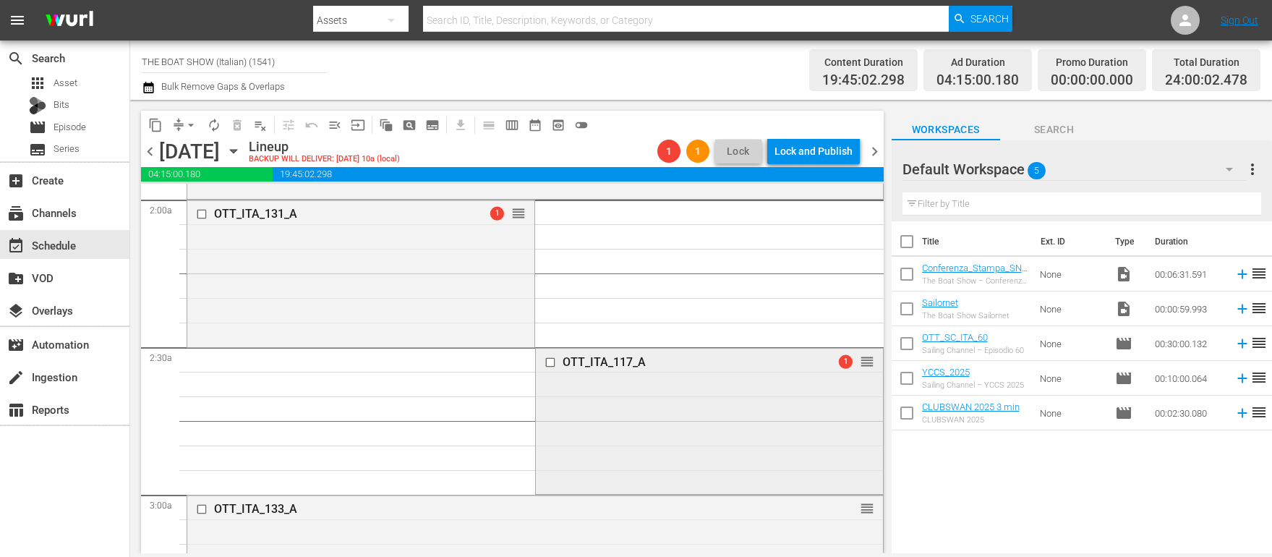
click at [553, 362] on input "checkbox" at bounding box center [551, 362] width 15 height 12
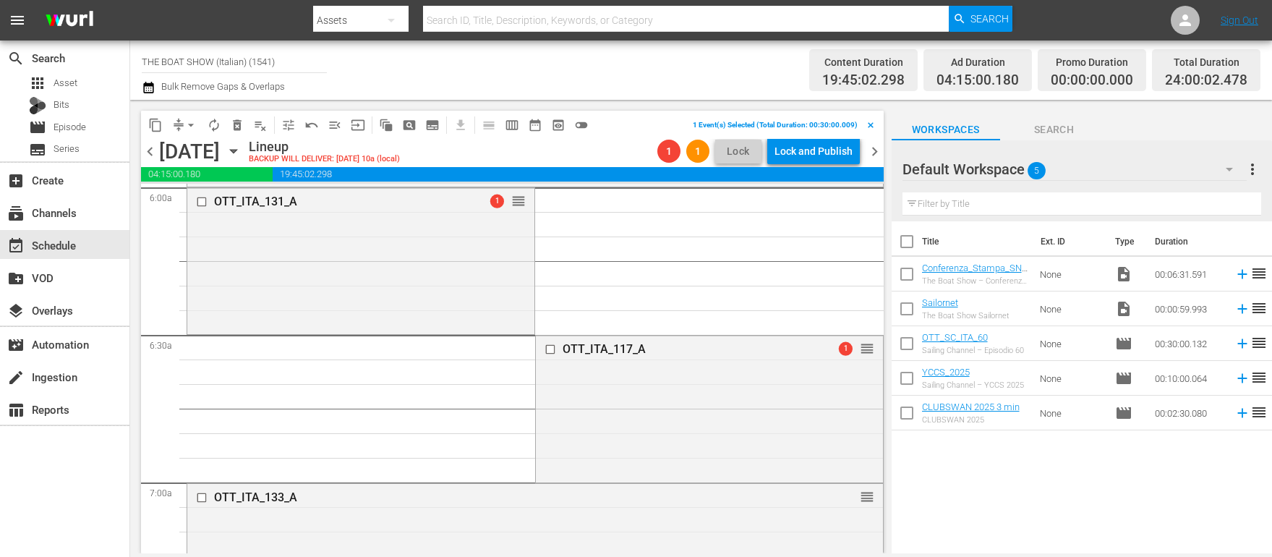
scroll to position [1781, 0]
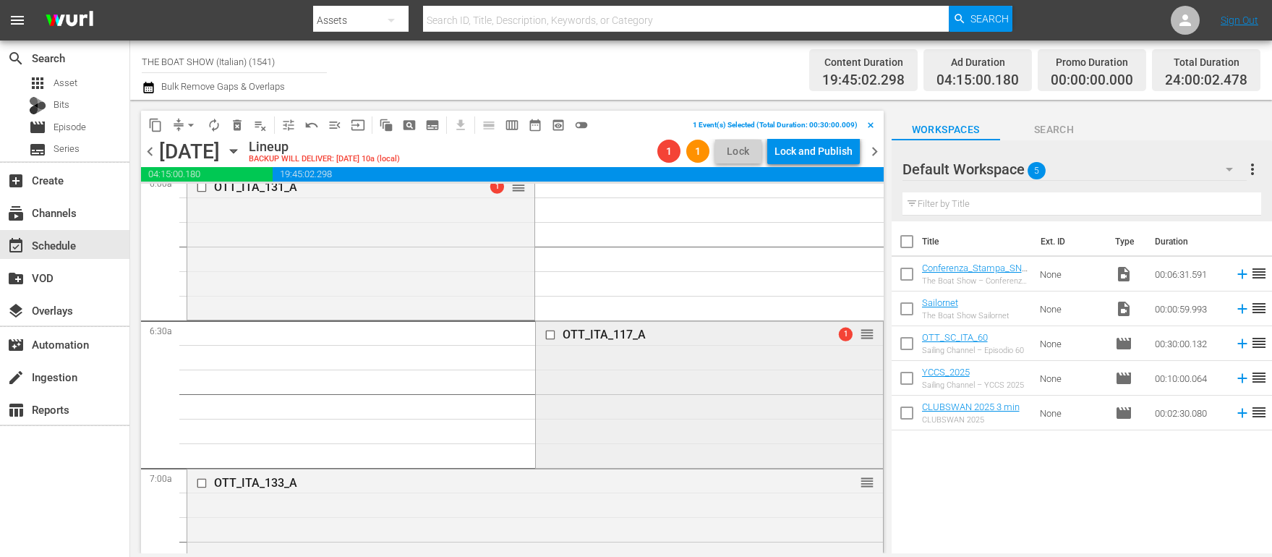
click at [551, 334] on input "checkbox" at bounding box center [551, 335] width 15 height 12
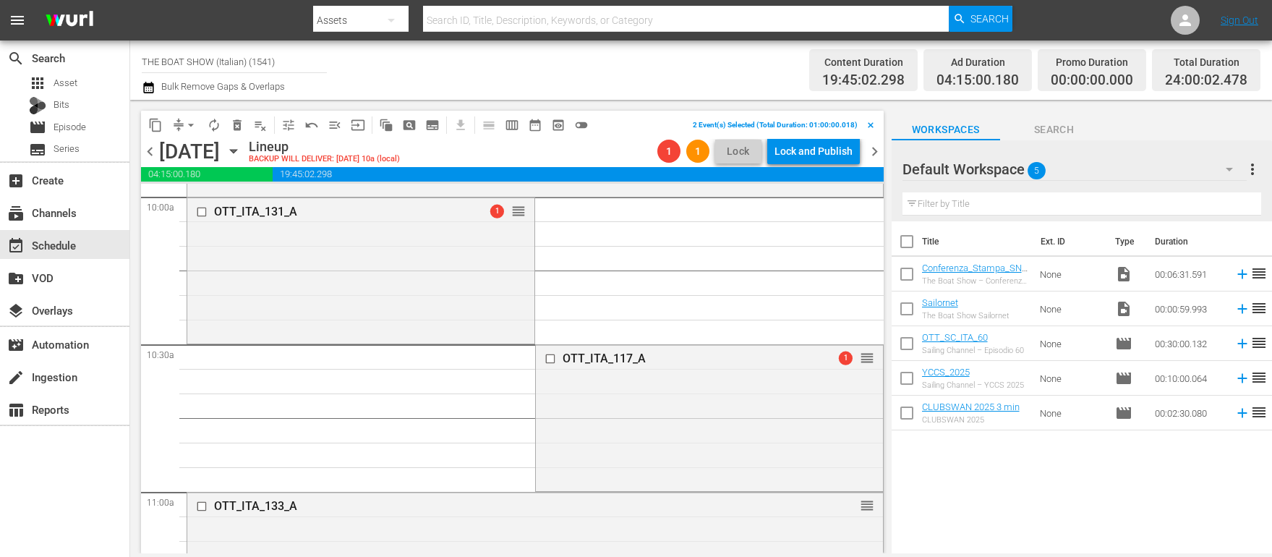
scroll to position [2944, 0]
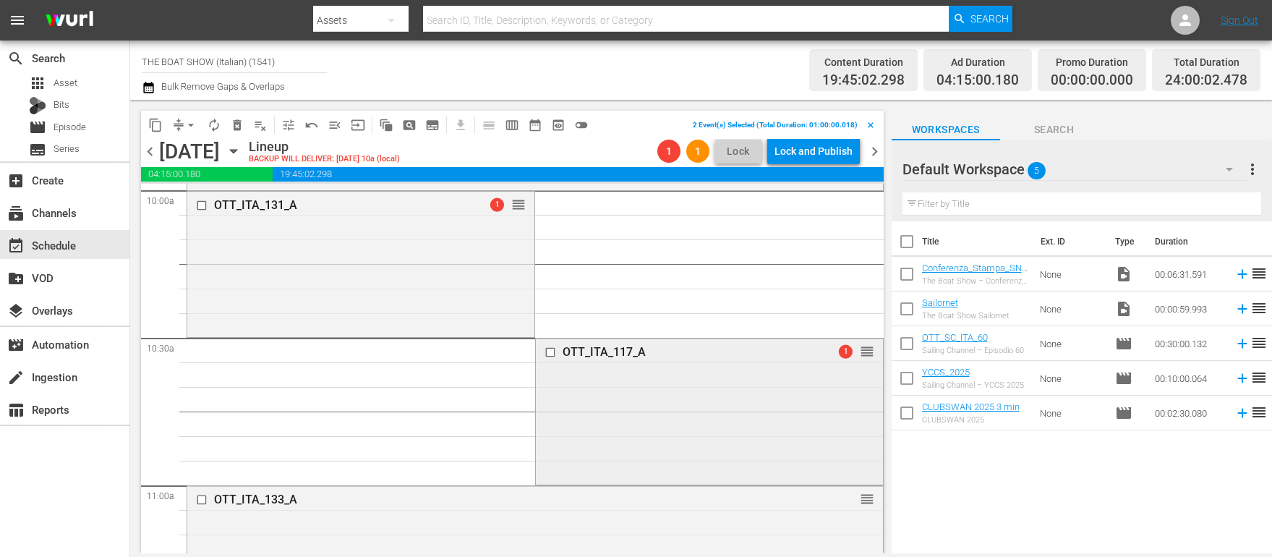
click at [549, 353] on input "checkbox" at bounding box center [551, 352] width 15 height 12
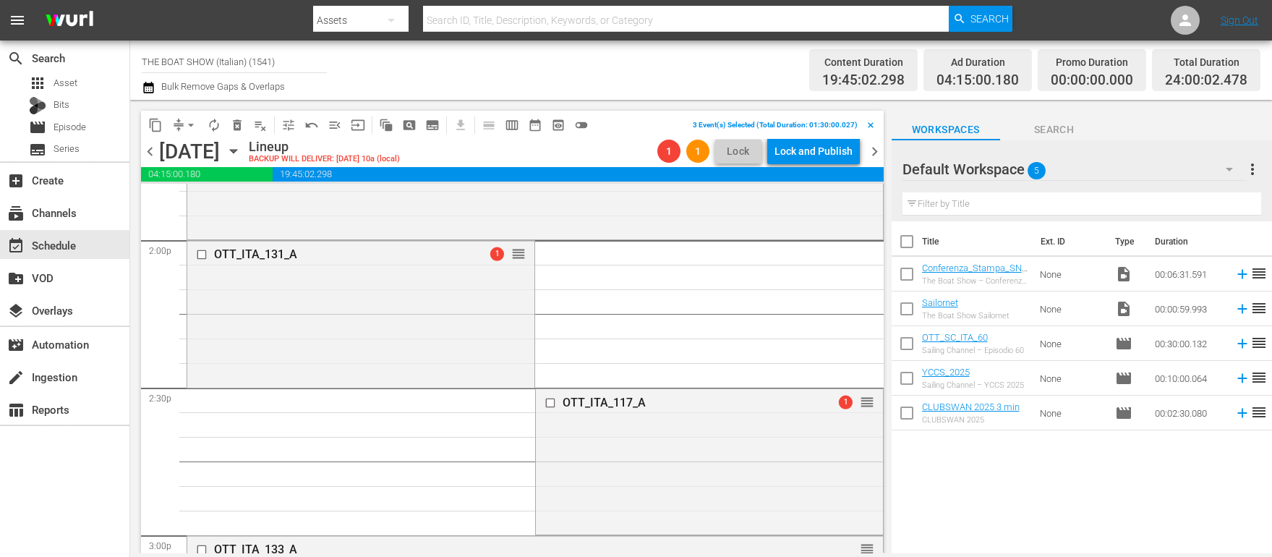
scroll to position [4106, 0]
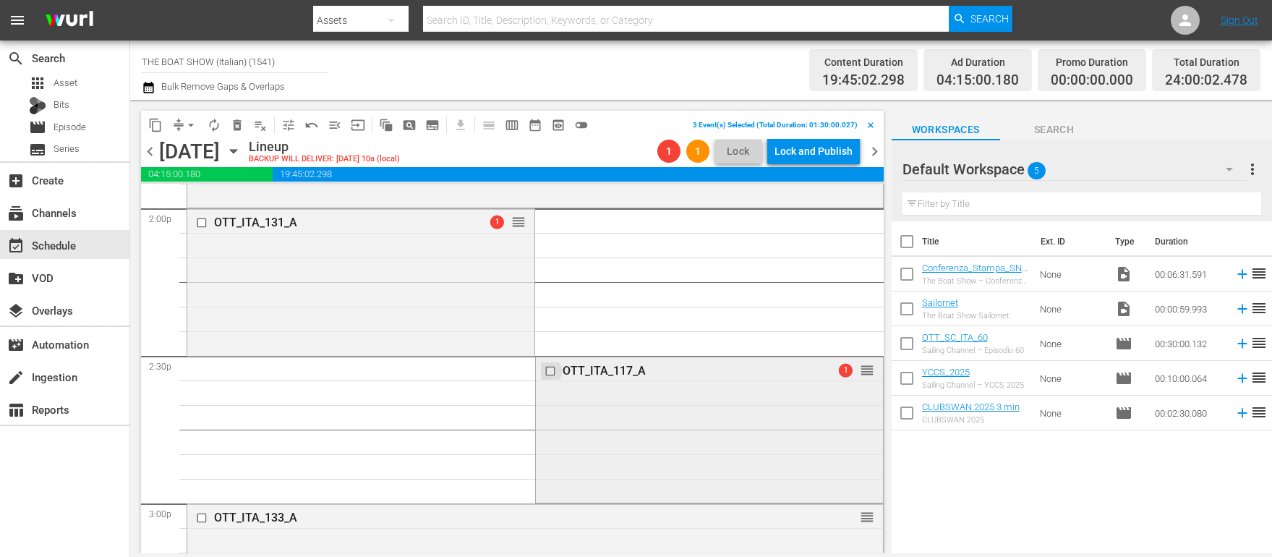
click at [549, 369] on input "checkbox" at bounding box center [551, 370] width 15 height 12
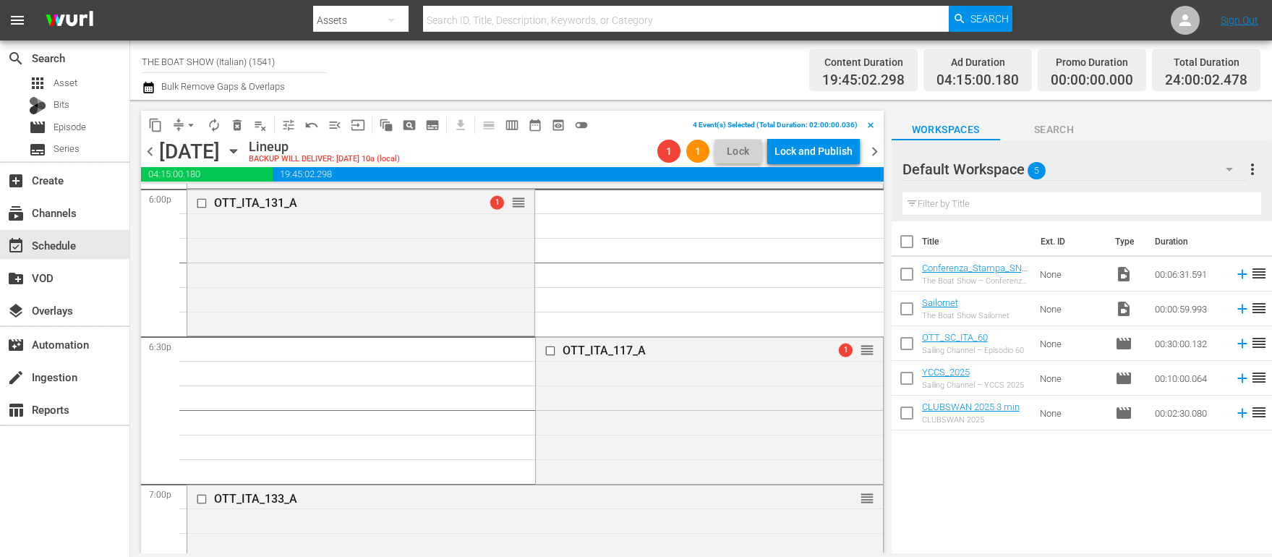
scroll to position [5336, 0]
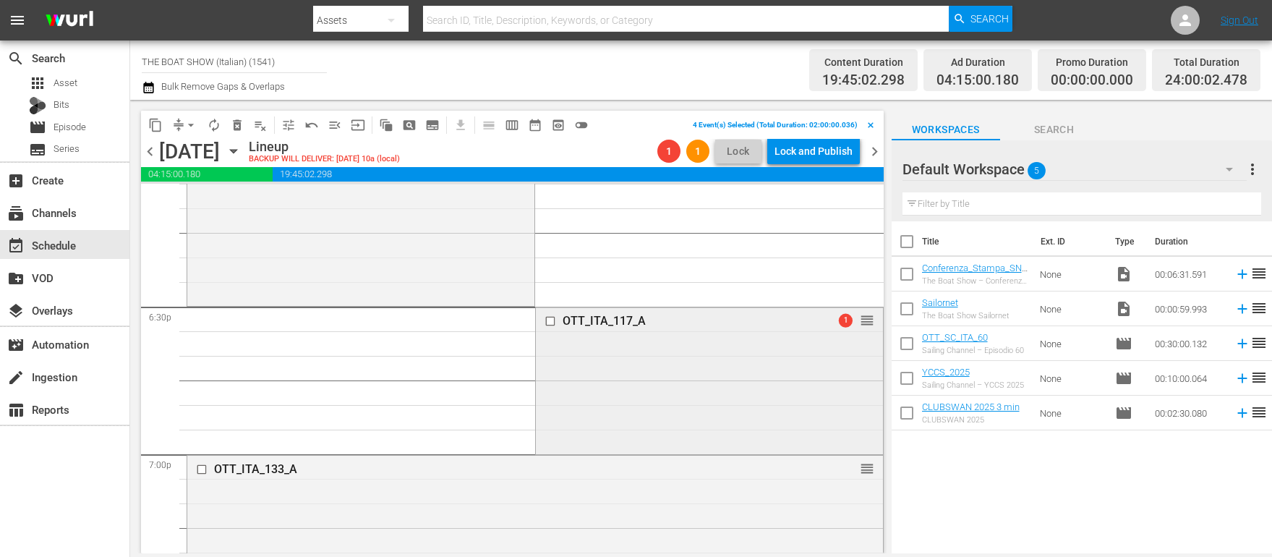
click at [550, 323] on input "checkbox" at bounding box center [551, 321] width 15 height 12
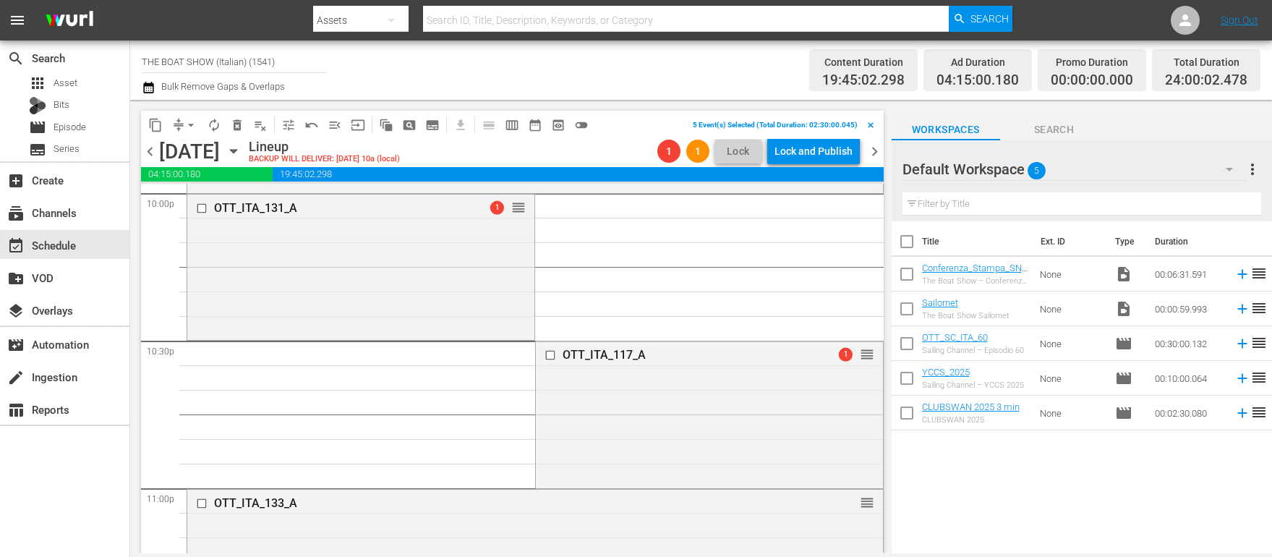
scroll to position [6483, 0]
click at [553, 350] on input "checkbox" at bounding box center [551, 355] width 15 height 12
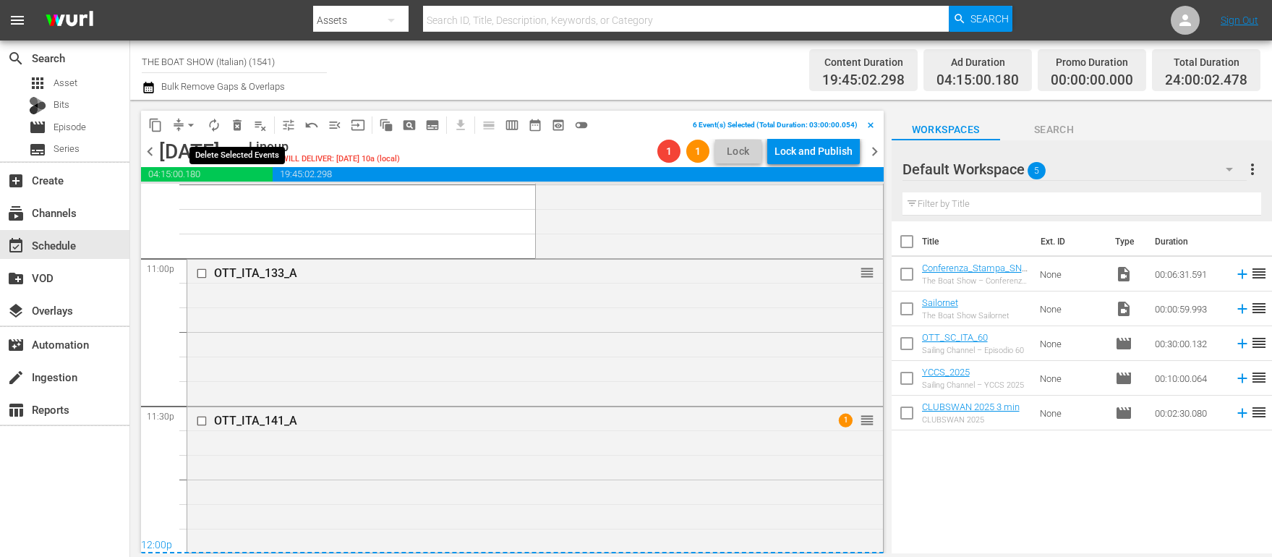
click at [236, 124] on span "delete_forever_outlined" at bounding box center [237, 125] width 14 height 14
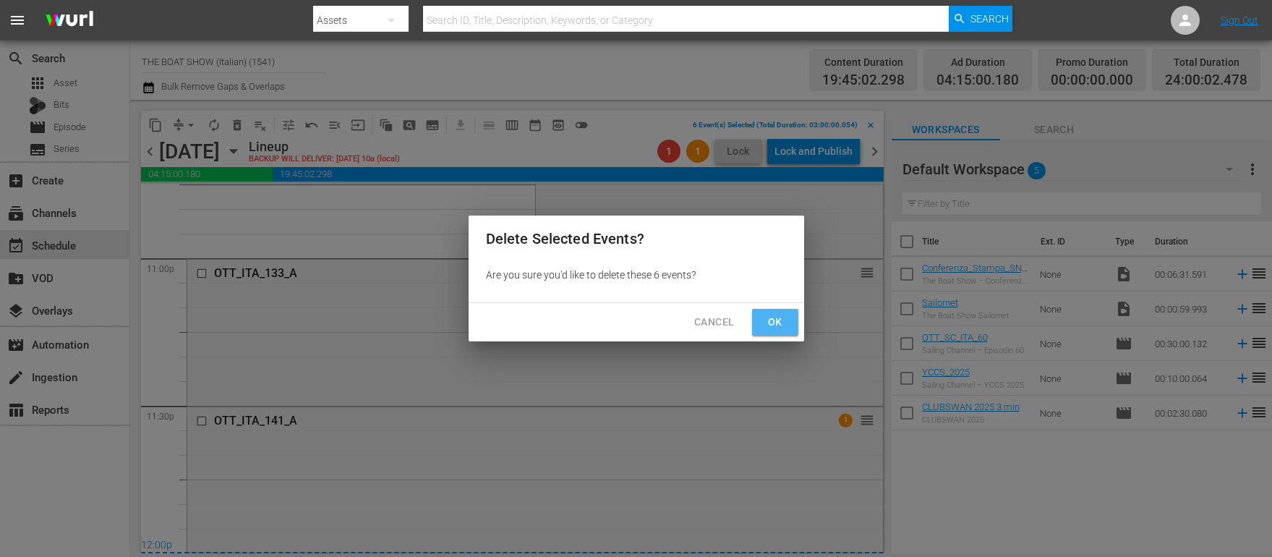
click at [770, 320] on span "Ok" at bounding box center [775, 322] width 23 height 18
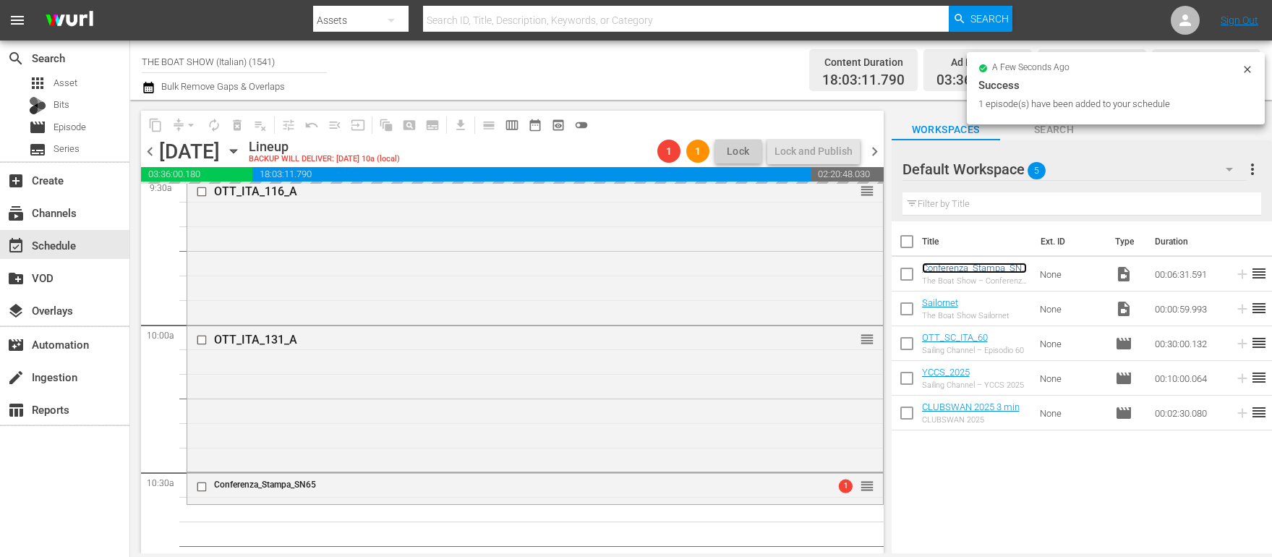
scroll to position [2678, 0]
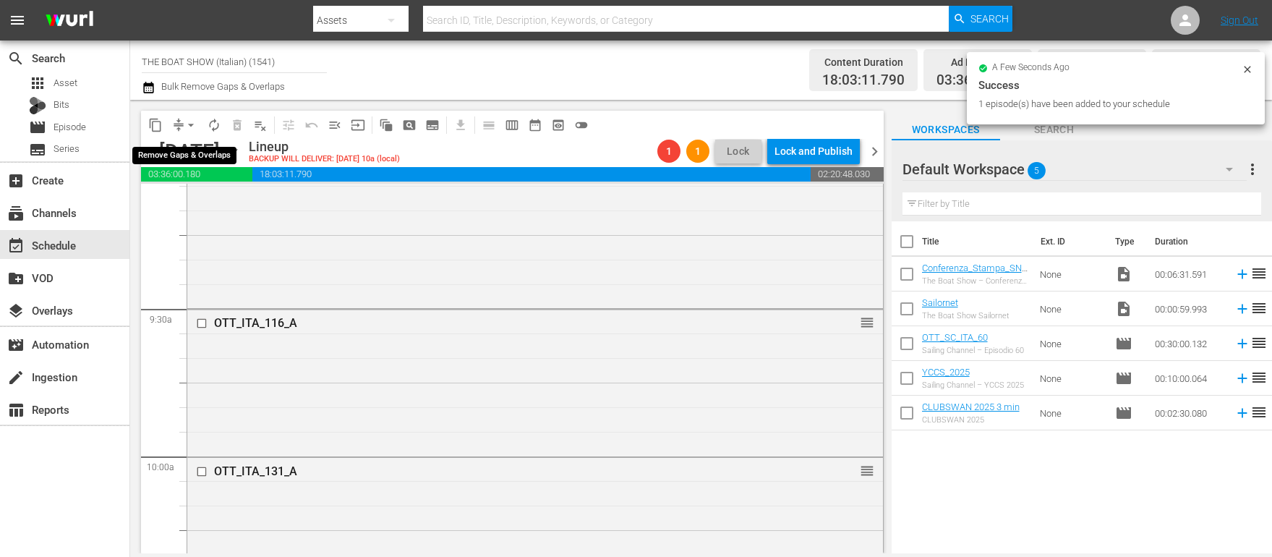
click at [192, 127] on span "arrow_drop_down" at bounding box center [191, 125] width 14 height 14
click at [201, 158] on li "Align to Midnight" at bounding box center [192, 154] width 152 height 24
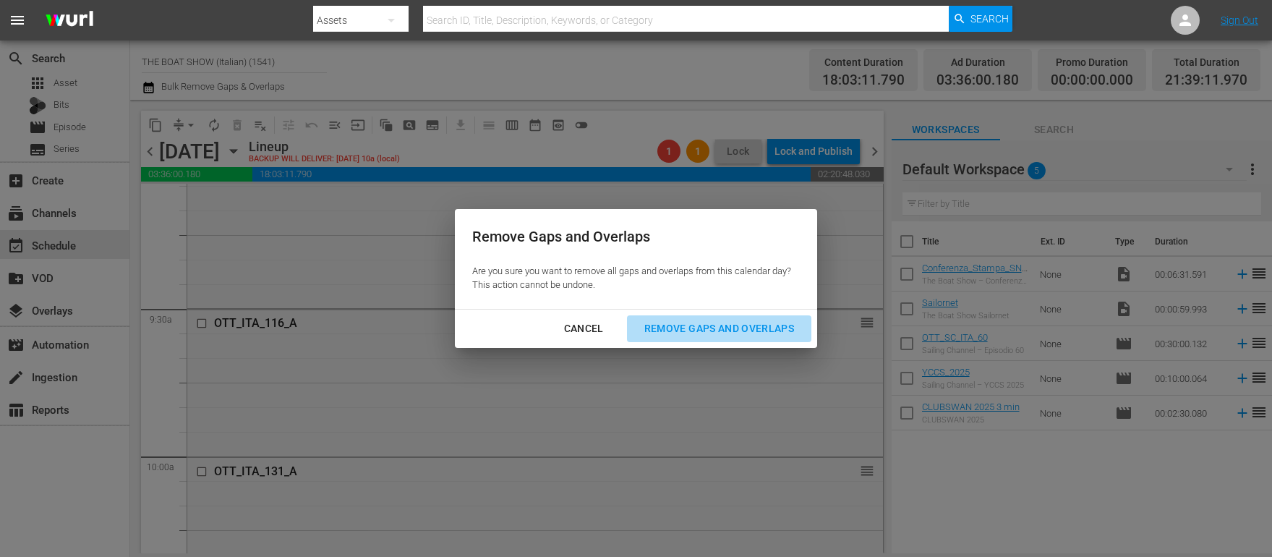
click at [699, 323] on div "Remove Gaps and Overlaps" at bounding box center [719, 329] width 173 height 18
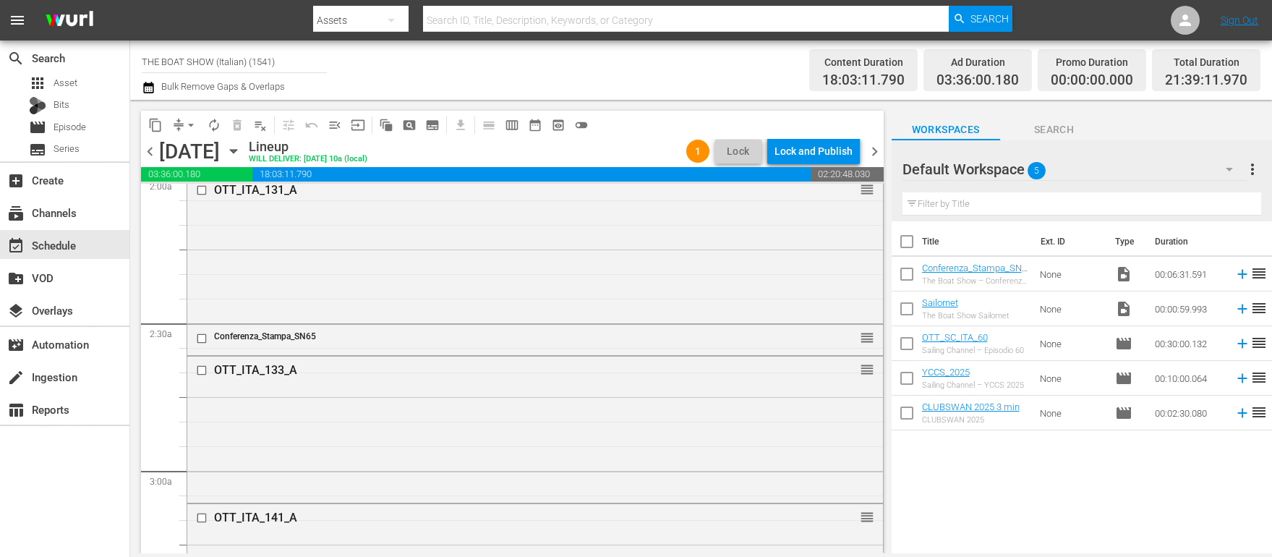
scroll to position [0, 0]
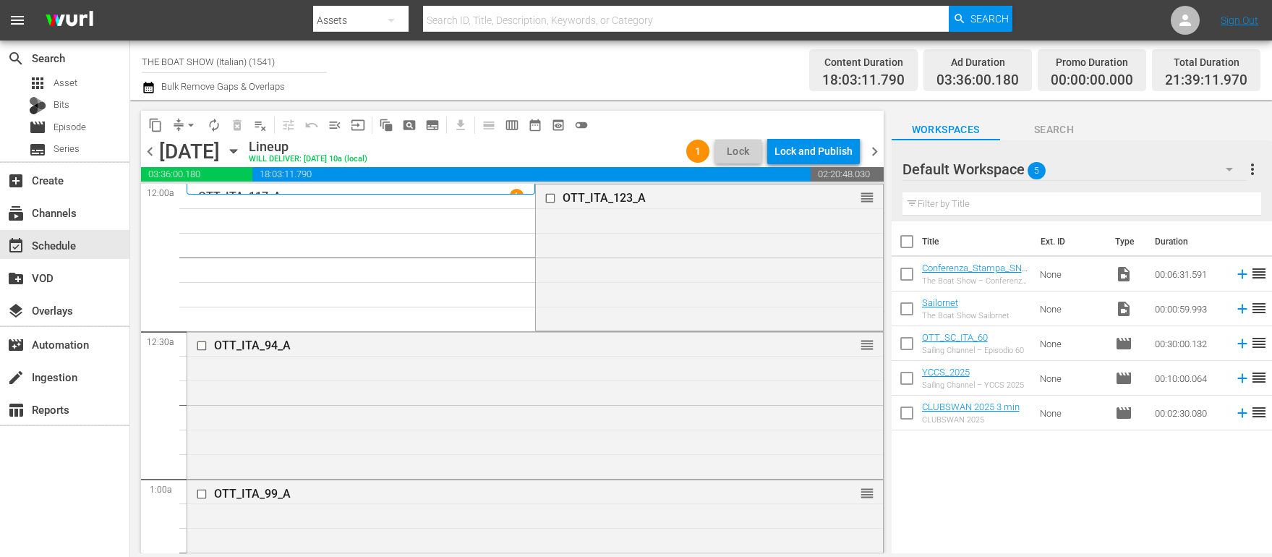
click at [1230, 166] on icon "button" at bounding box center [1229, 169] width 17 height 17
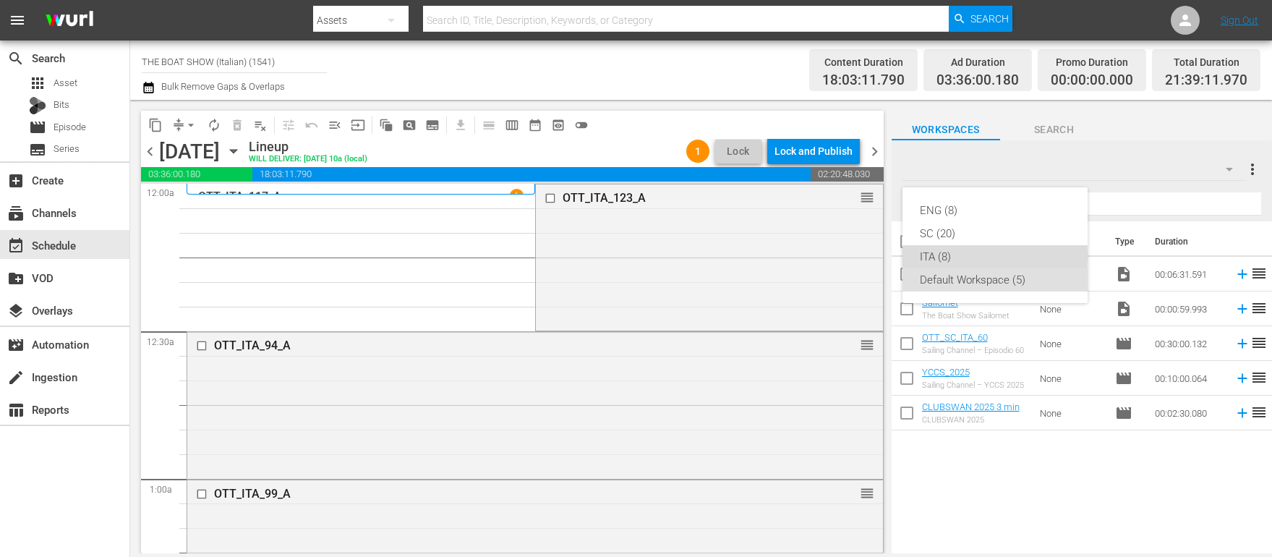
click at [946, 255] on div "ITA (8)" at bounding box center [995, 256] width 150 height 23
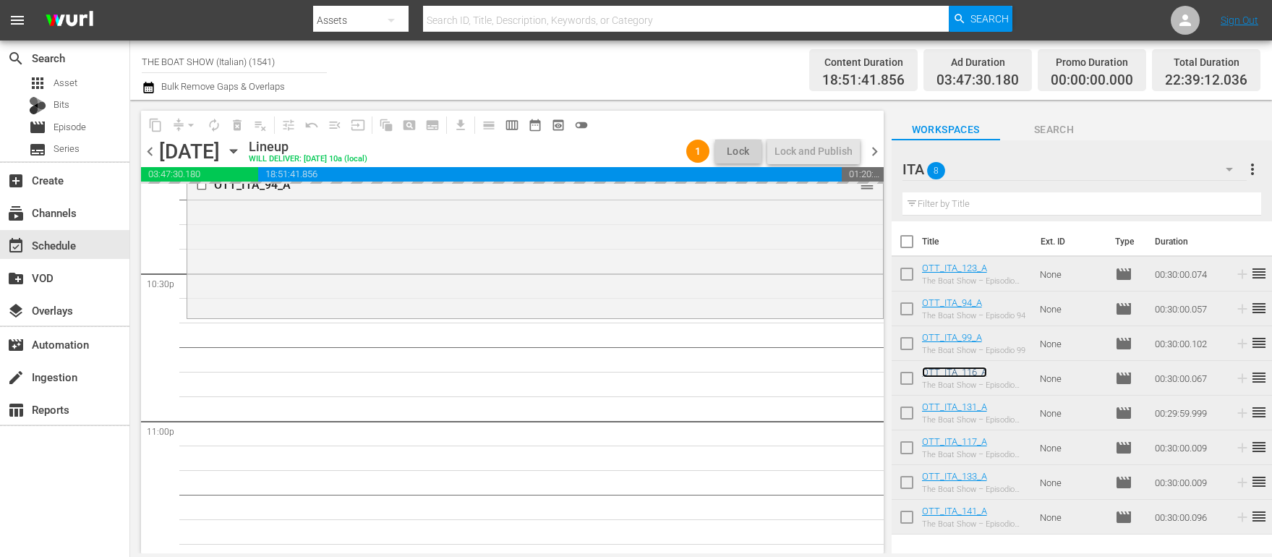
scroll to position [6712, 0]
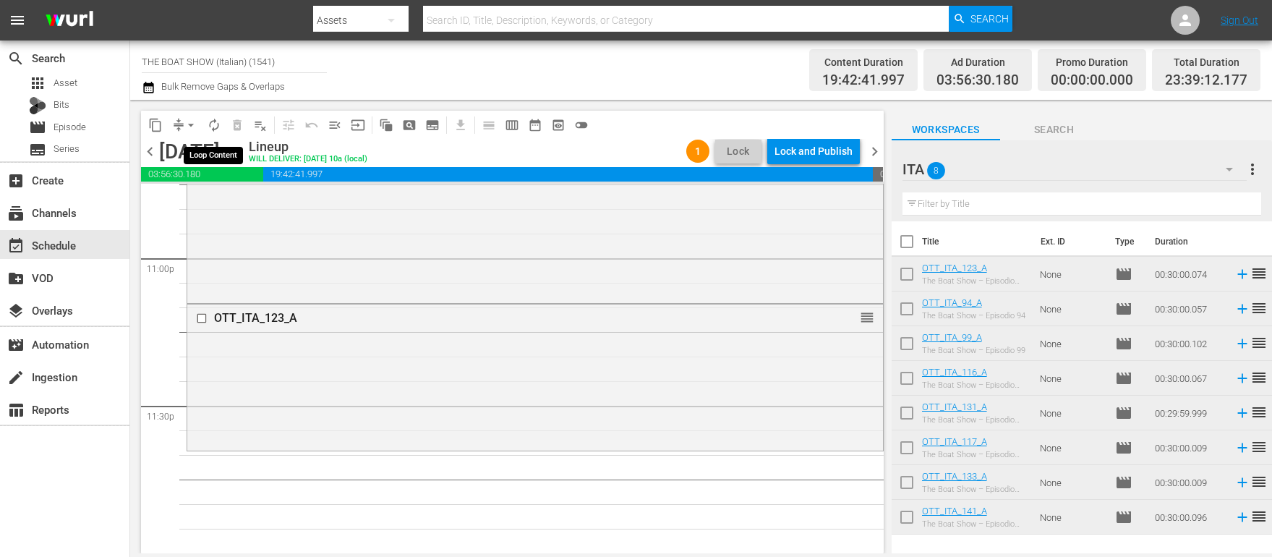
click at [216, 124] on span "autorenew_outlined" at bounding box center [214, 125] width 14 height 14
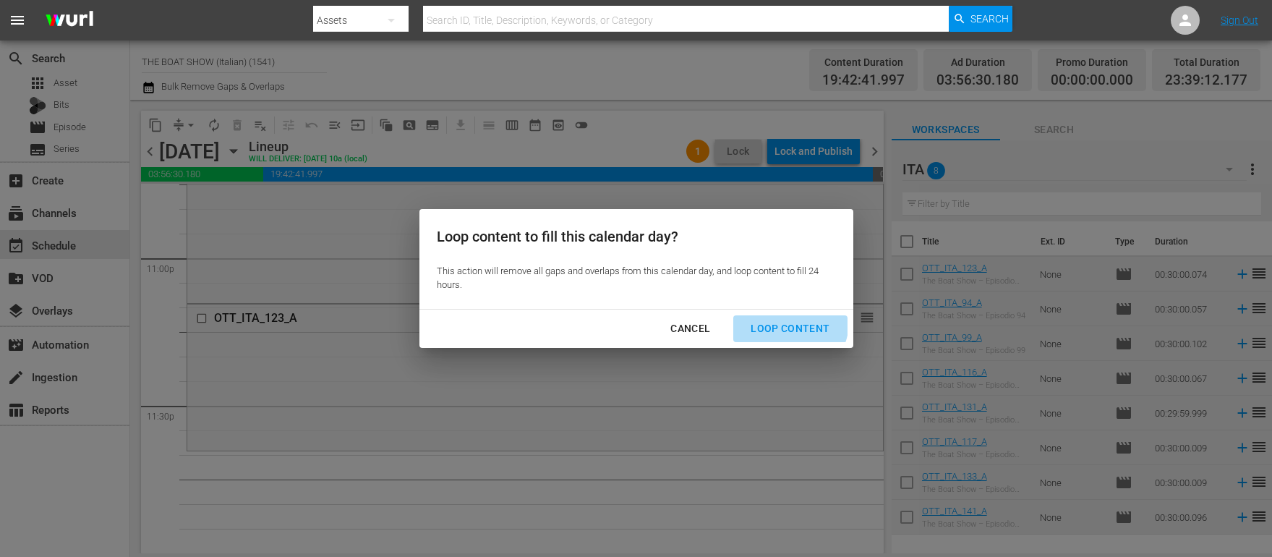
click at [788, 322] on div "Loop Content" at bounding box center [790, 329] width 102 height 18
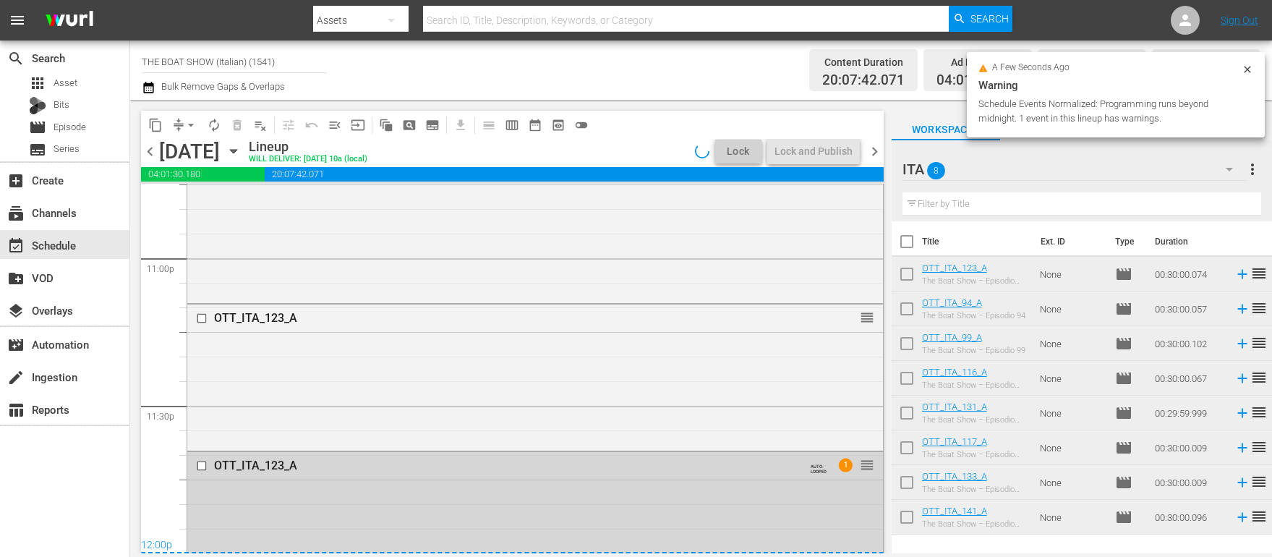
scroll to position [6758, 0]
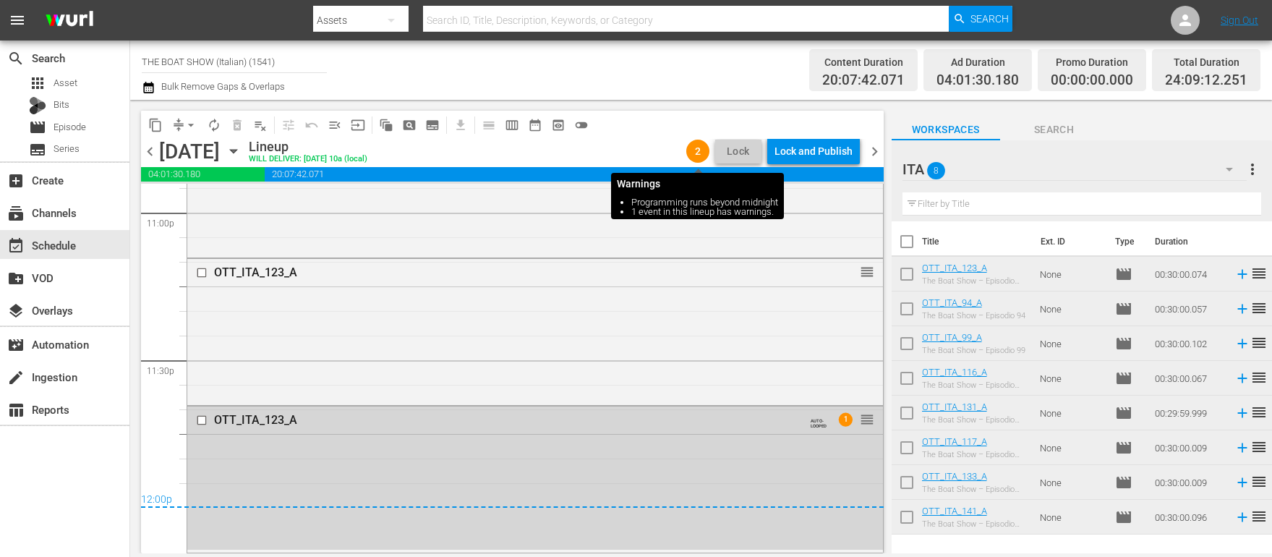
click at [696, 150] on span "2" at bounding box center [697, 151] width 23 height 12
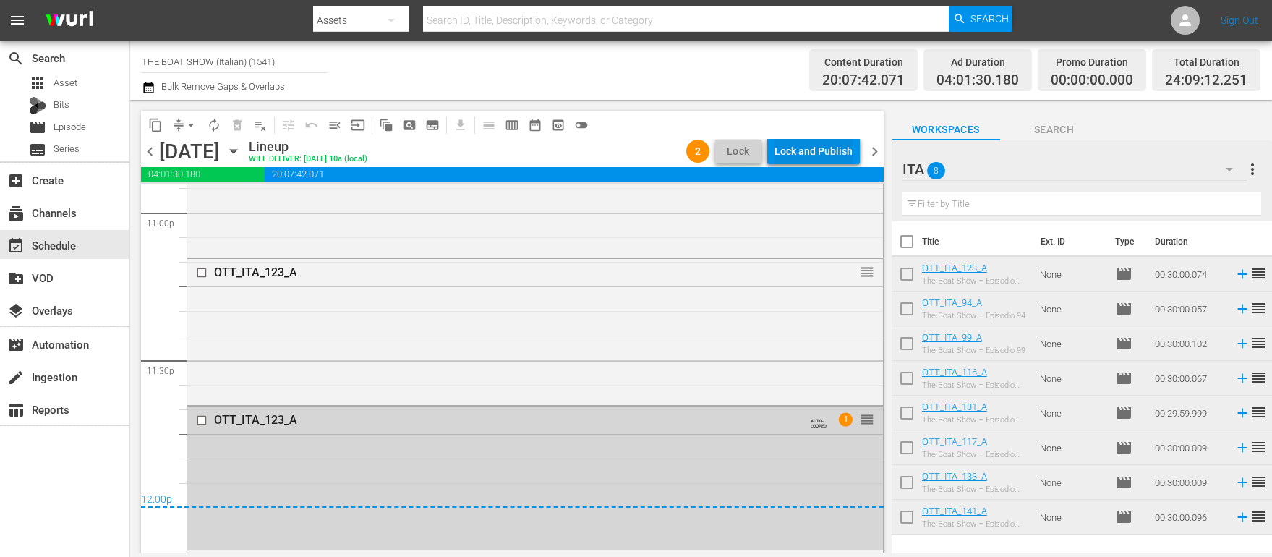
click at [810, 151] on div "Lock and Publish" at bounding box center [814, 151] width 78 height 26
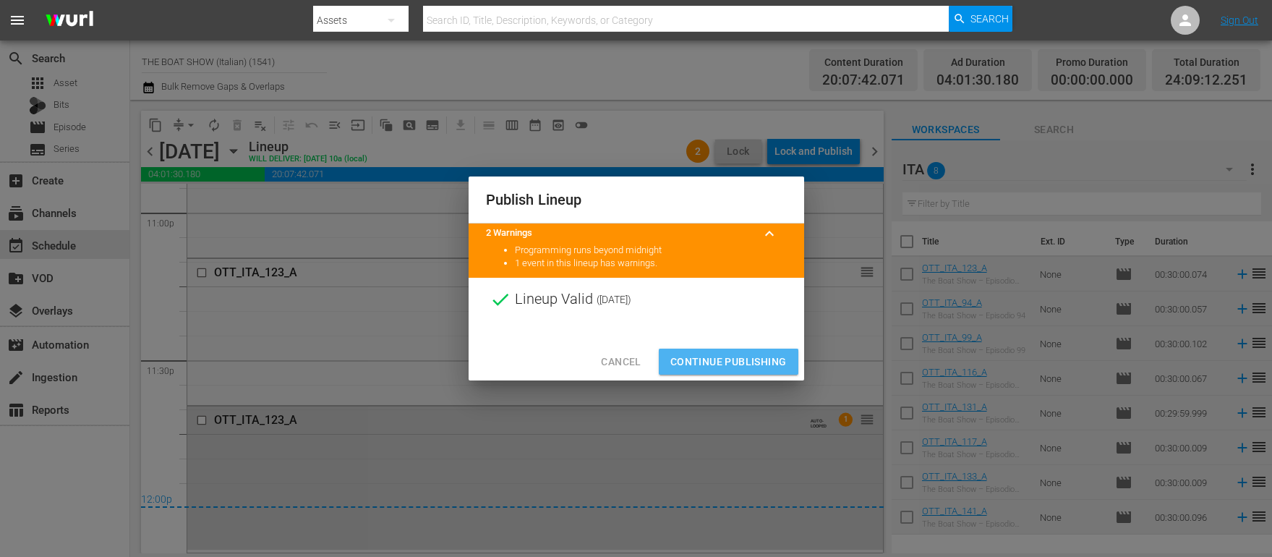
click at [712, 370] on span "Continue Publishing" at bounding box center [728, 362] width 116 height 18
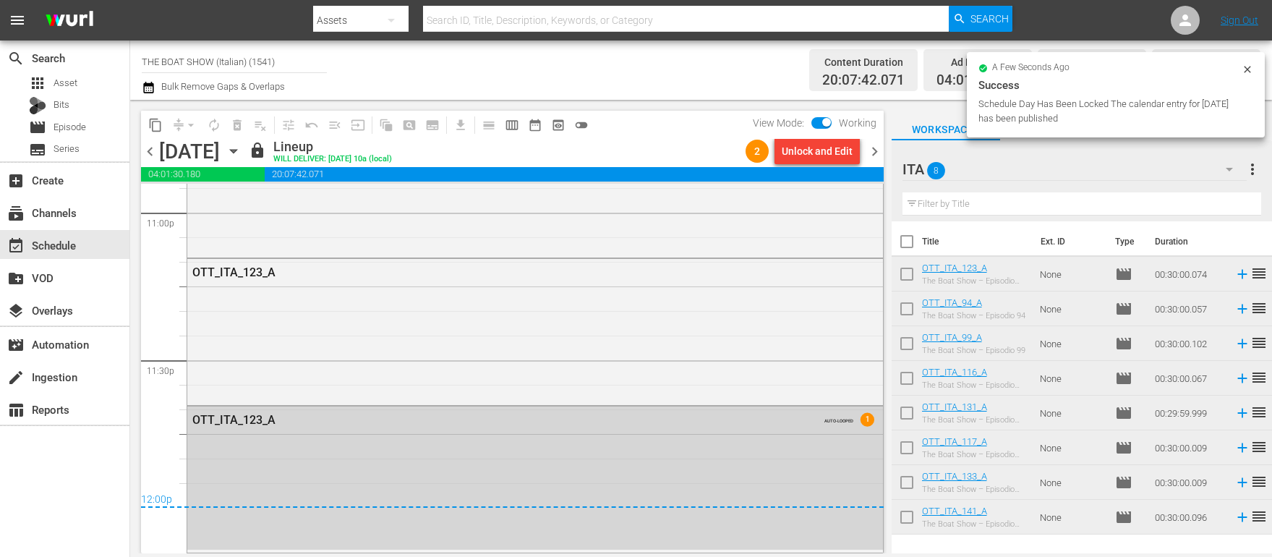
click at [871, 149] on span "chevron_right" at bounding box center [875, 151] width 18 height 18
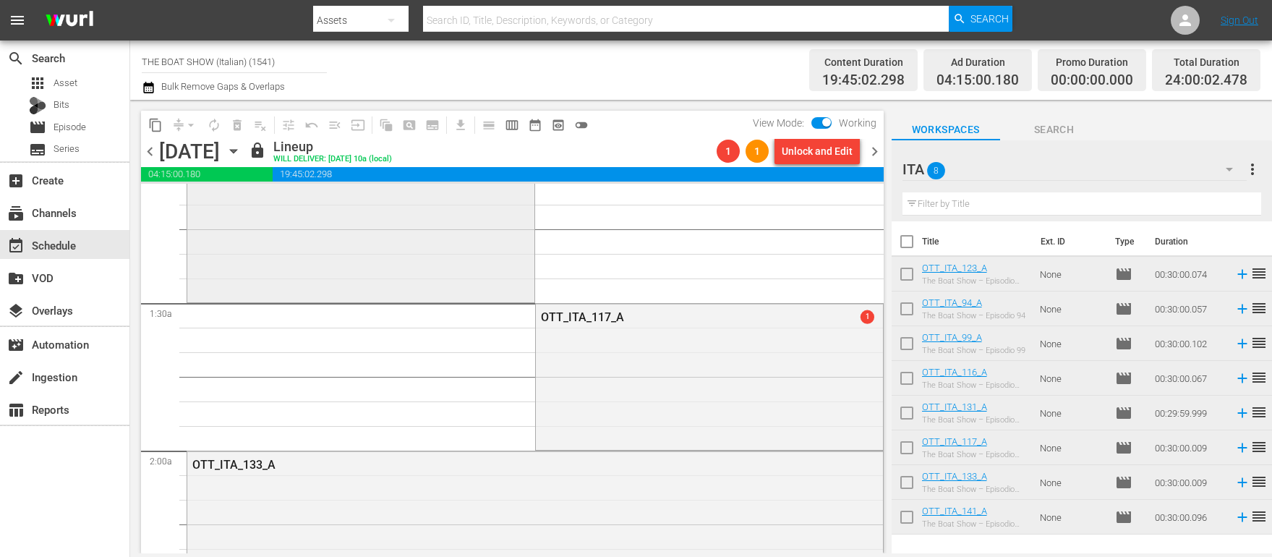
scroll to position [371, 0]
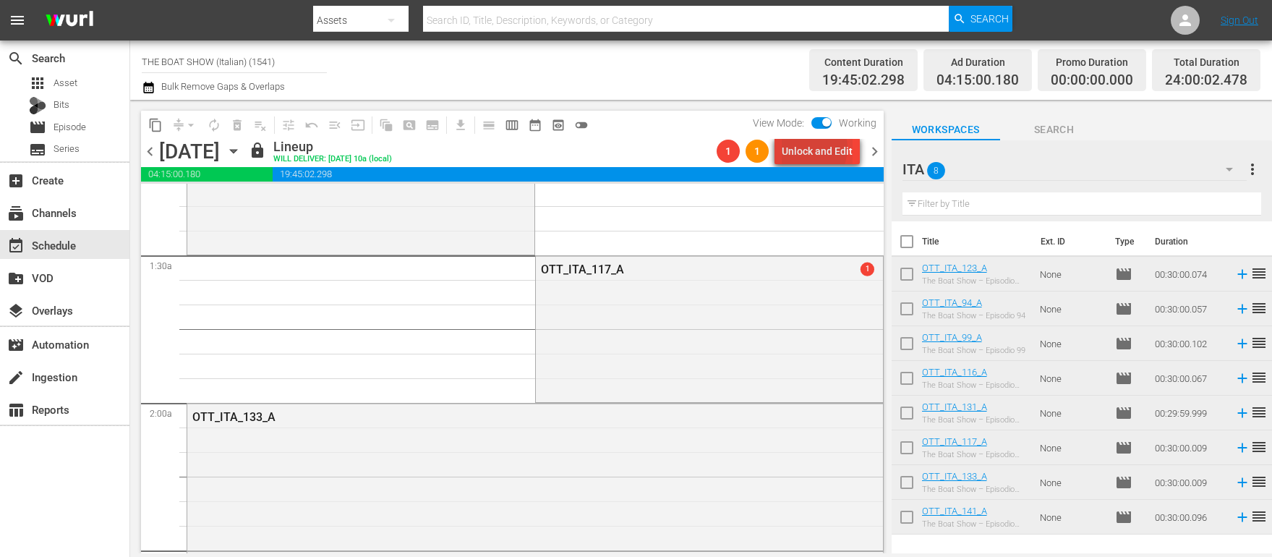
click at [810, 149] on div "Unlock and Edit" at bounding box center [817, 151] width 71 height 26
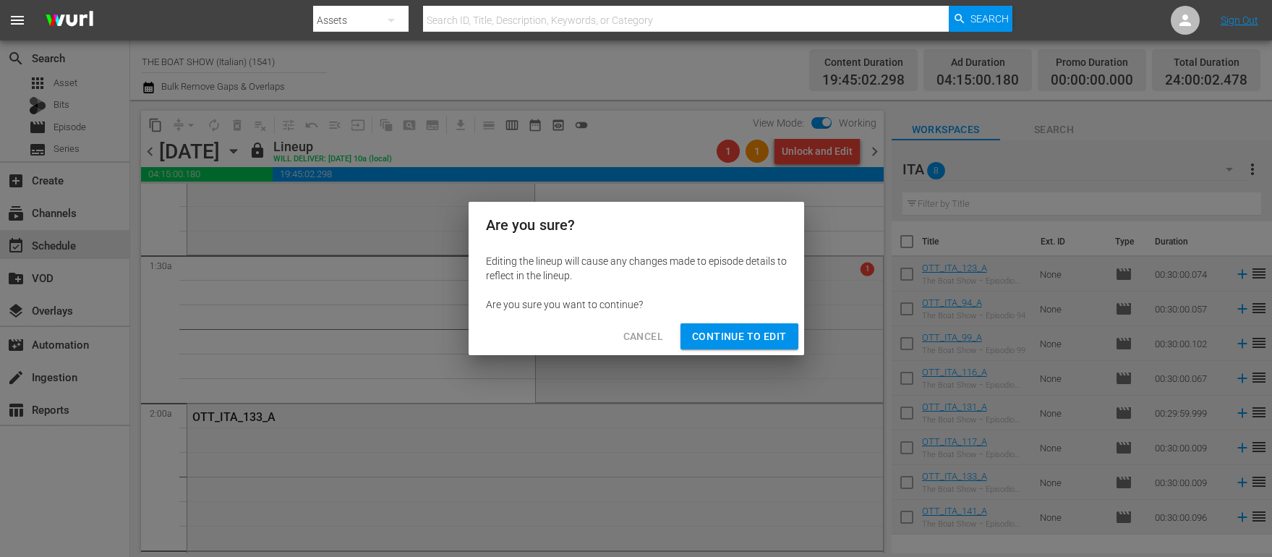
click at [735, 338] on span "Continue to Edit" at bounding box center [739, 337] width 94 height 18
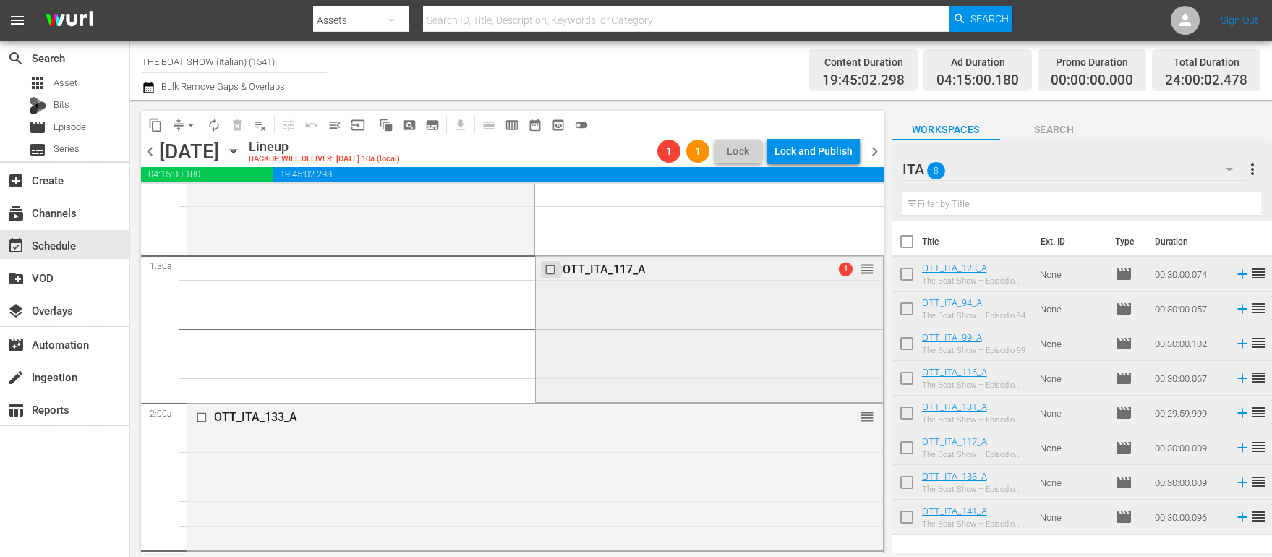
click at [553, 268] on input "checkbox" at bounding box center [551, 270] width 15 height 12
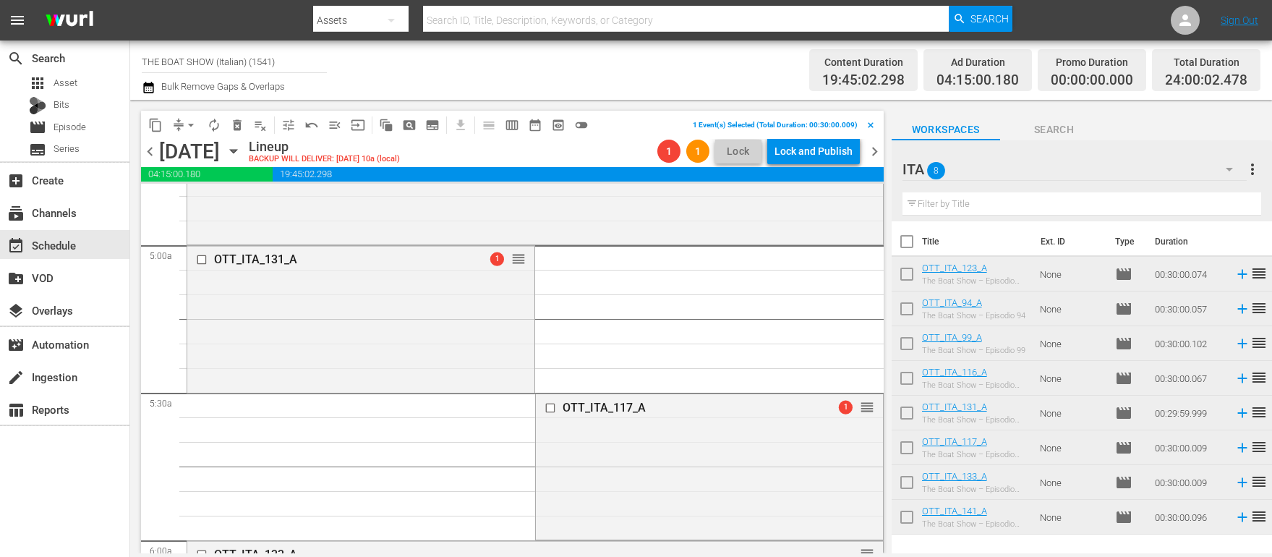
scroll to position [1430, 0]
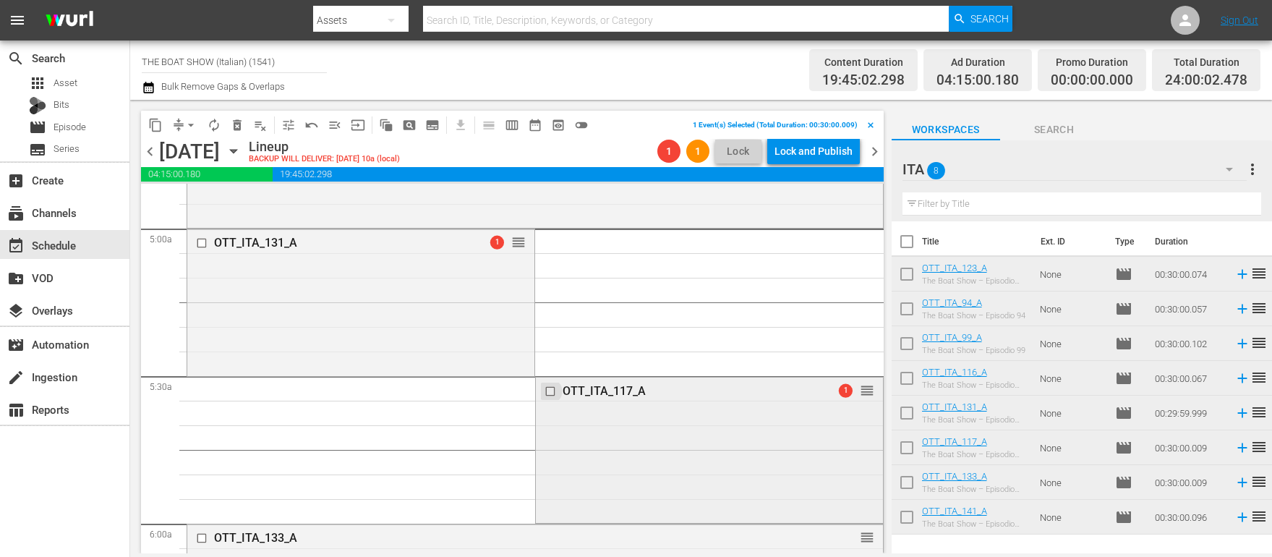
click at [551, 388] on input "checkbox" at bounding box center [551, 391] width 15 height 12
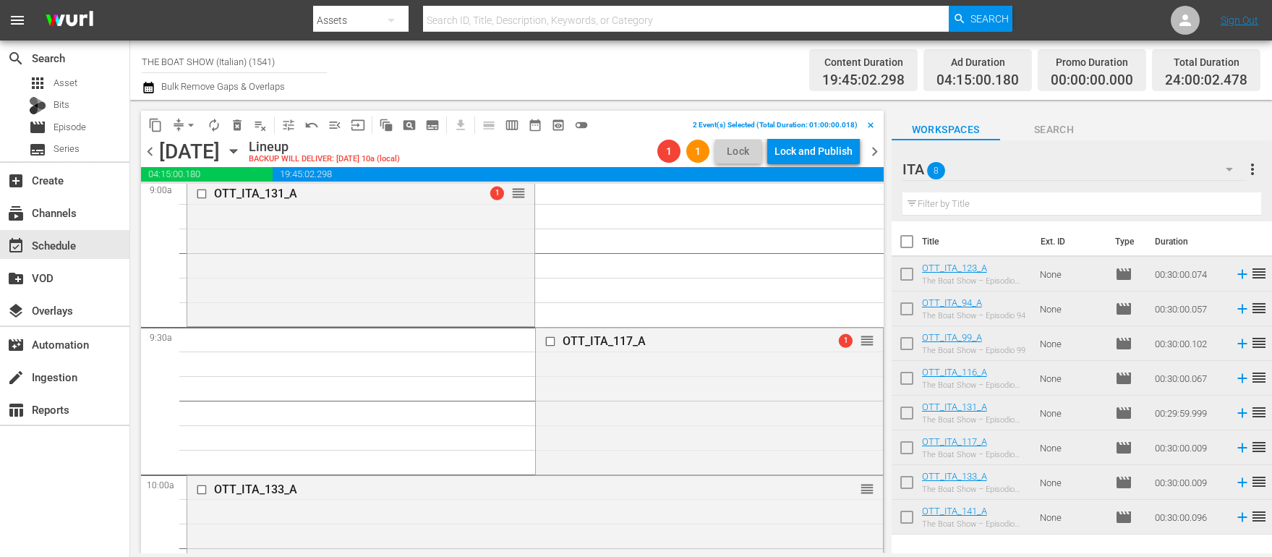
scroll to position [2674, 0]
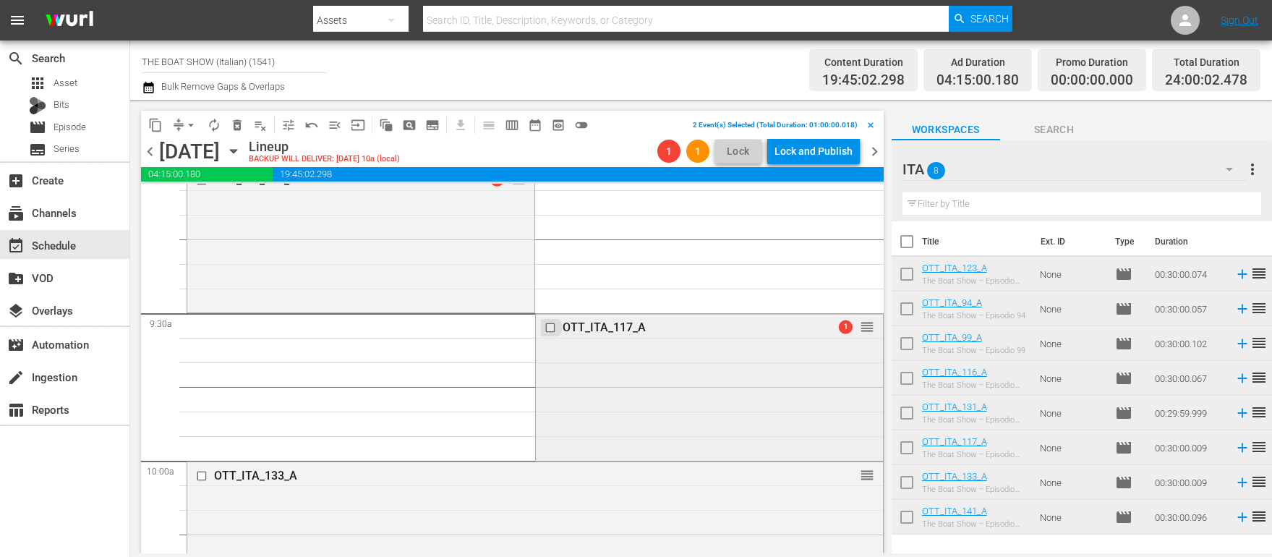
click at [548, 326] on input "checkbox" at bounding box center [551, 328] width 15 height 12
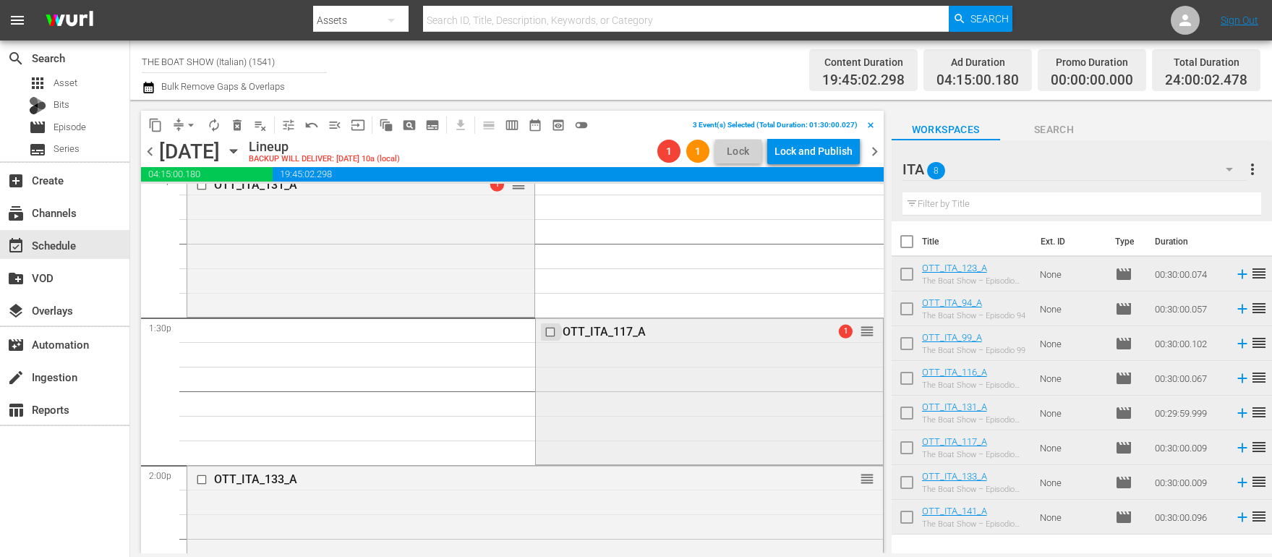
click at [548, 333] on input "checkbox" at bounding box center [551, 332] width 15 height 12
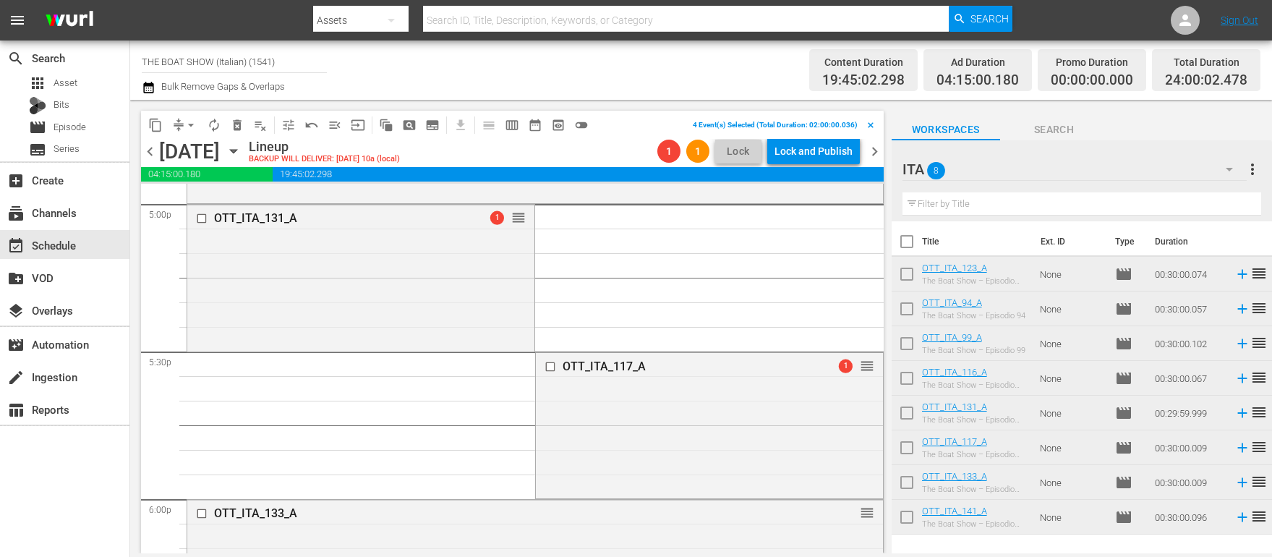
scroll to position [4997, 0]
drag, startPoint x: 547, startPoint y: 362, endPoint x: 464, endPoint y: 357, distance: 82.6
click at [547, 362] on input "checkbox" at bounding box center [551, 365] width 15 height 12
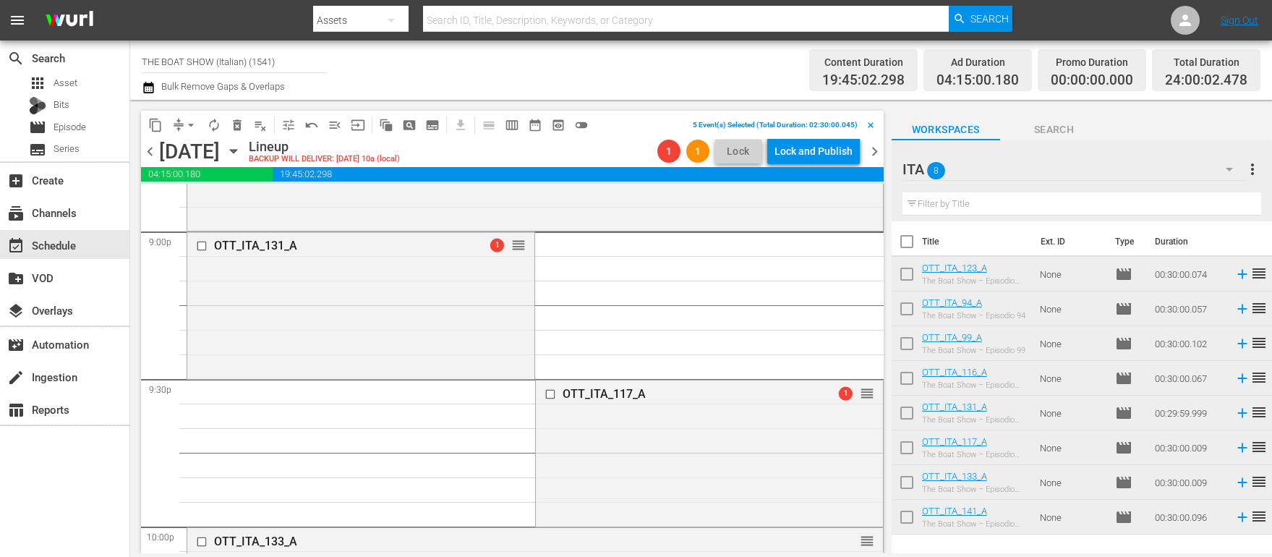
scroll to position [6157, 0]
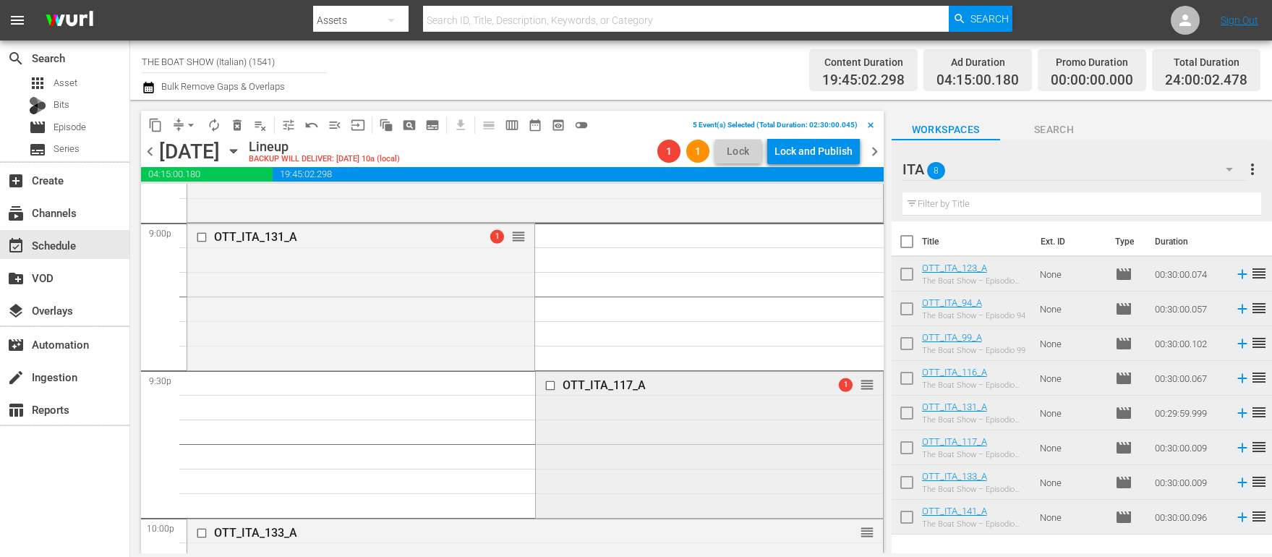
click at [553, 383] on input "checkbox" at bounding box center [551, 386] width 15 height 12
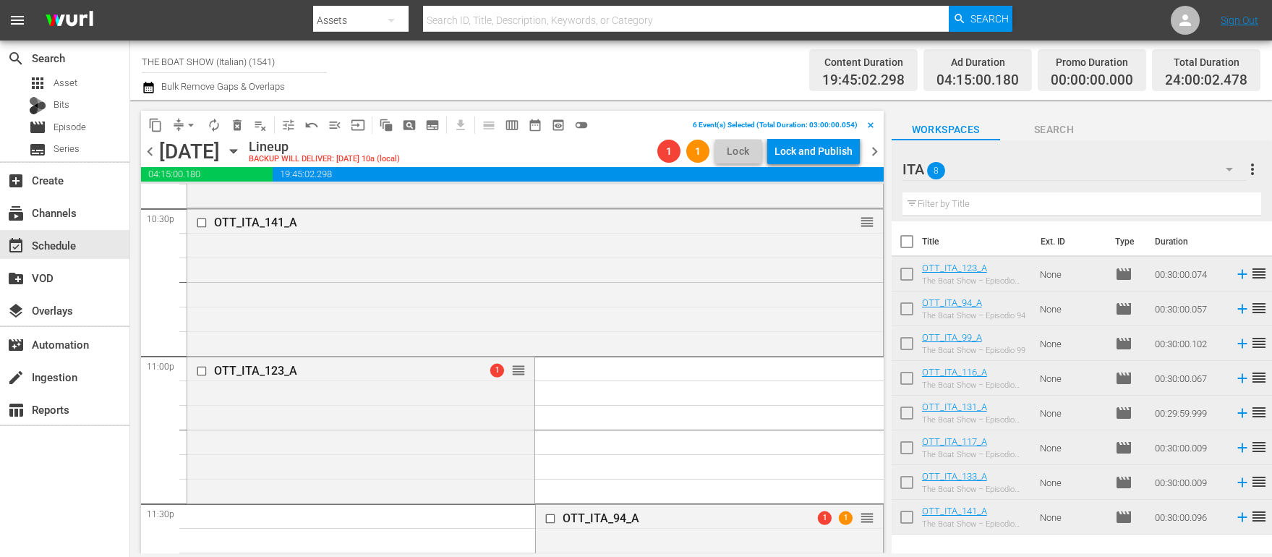
scroll to position [6712, 0]
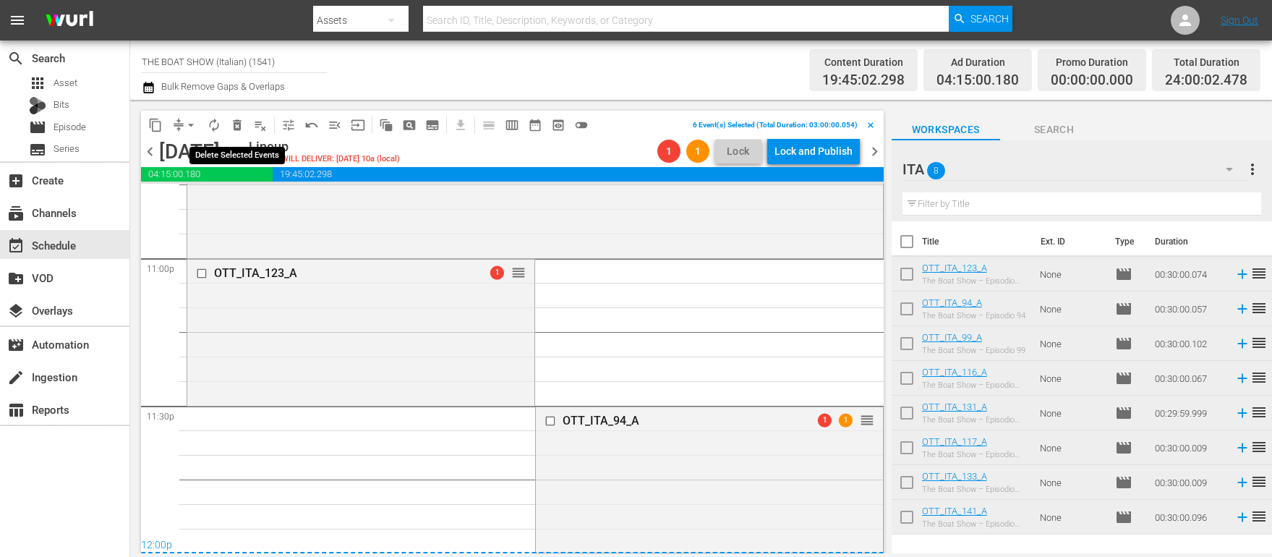
click at [236, 127] on span "delete_forever_outlined" at bounding box center [237, 125] width 14 height 14
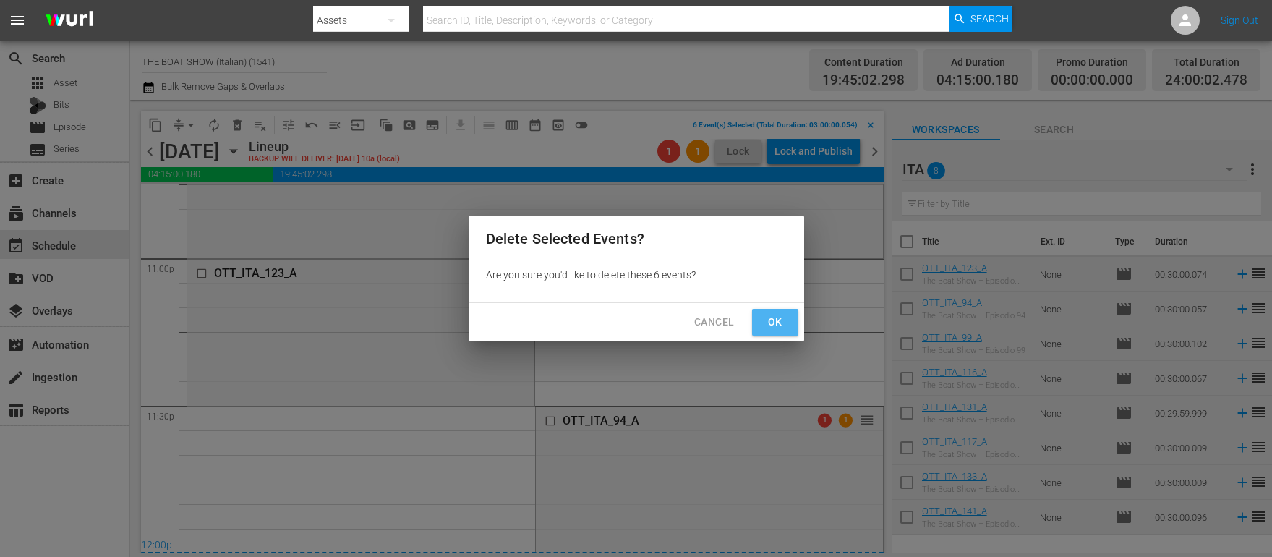
drag, startPoint x: 782, startPoint y: 317, endPoint x: 758, endPoint y: 317, distance: 24.6
click at [782, 317] on span "Ok" at bounding box center [775, 322] width 23 height 18
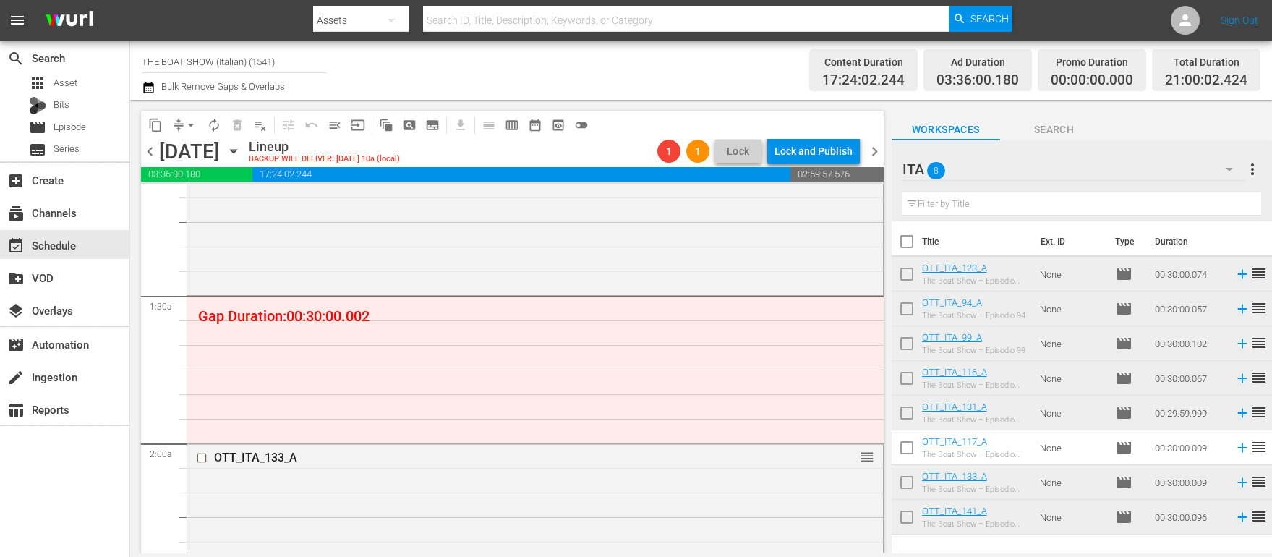
scroll to position [331, 0]
click at [959, 163] on div at bounding box center [946, 170] width 87 height 36
click at [1228, 171] on input "ITA" at bounding box center [1076, 169] width 346 height 35
click at [1232, 143] on div "ITA more_vert" at bounding box center [1082, 163] width 359 height 46
click at [1234, 176] on icon "button" at bounding box center [1229, 169] width 17 height 17
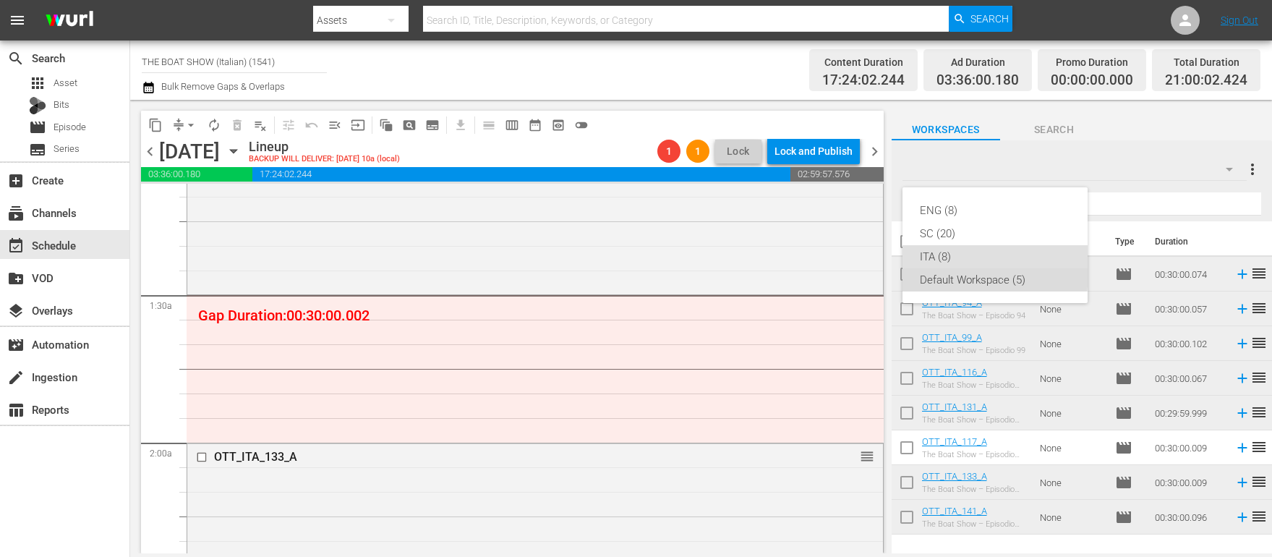
click at [964, 273] on div "Default Workspace (5)" at bounding box center [995, 279] width 150 height 23
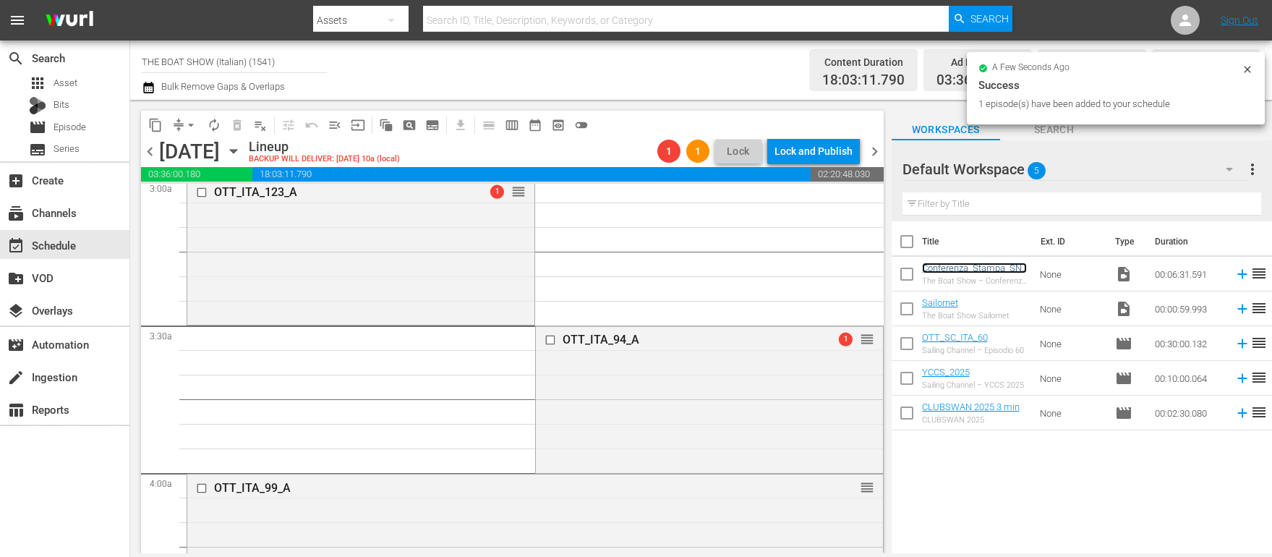
scroll to position [0, 0]
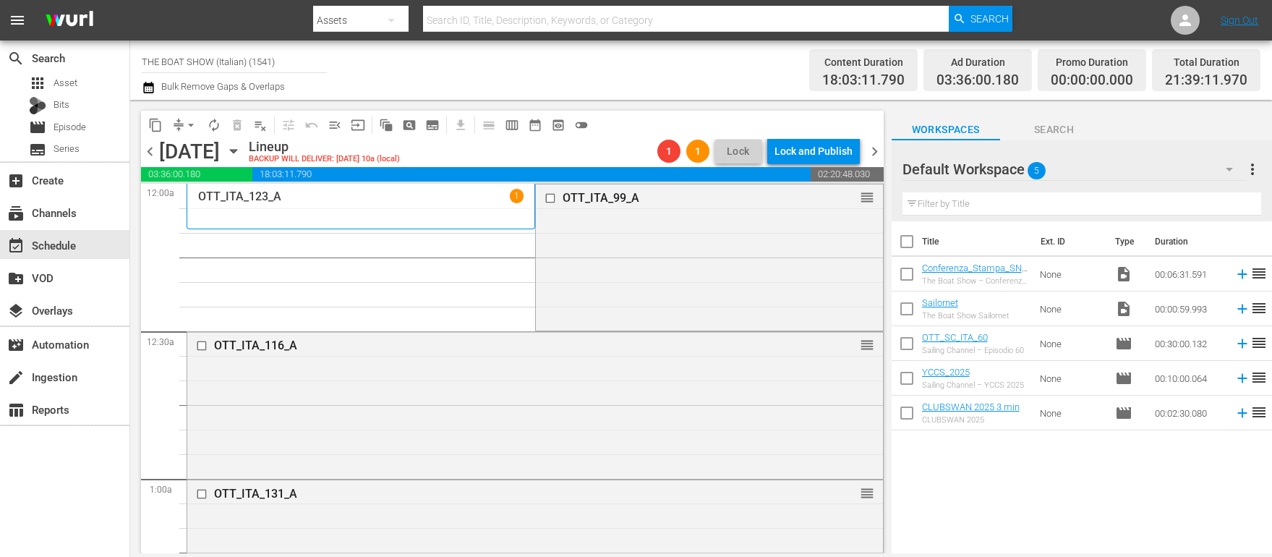
click at [242, 153] on icon "button" at bounding box center [234, 151] width 16 height 16
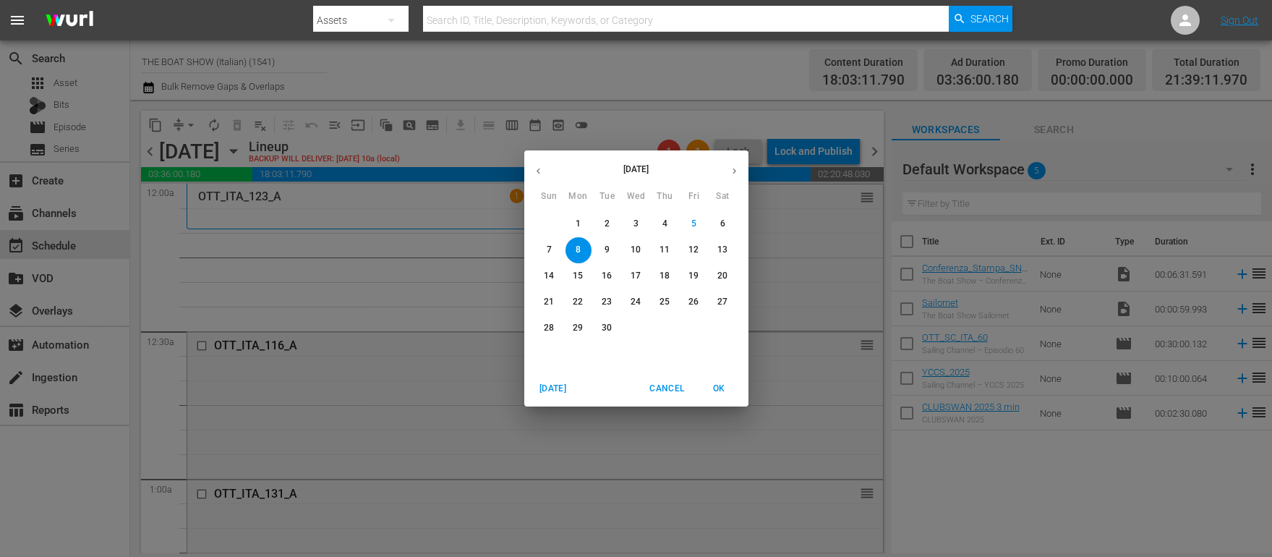
click at [660, 389] on span "Cancel" at bounding box center [666, 388] width 35 height 15
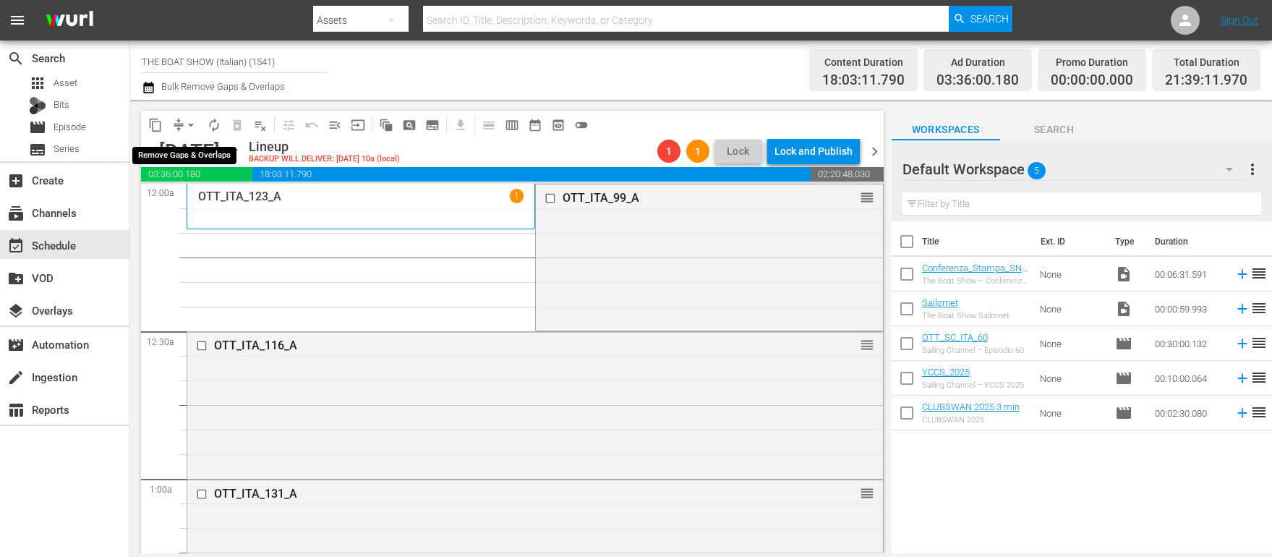
click at [195, 129] on span "arrow_drop_down" at bounding box center [191, 125] width 14 height 14
click at [192, 148] on li "Align to Midnight" at bounding box center [192, 154] width 152 height 24
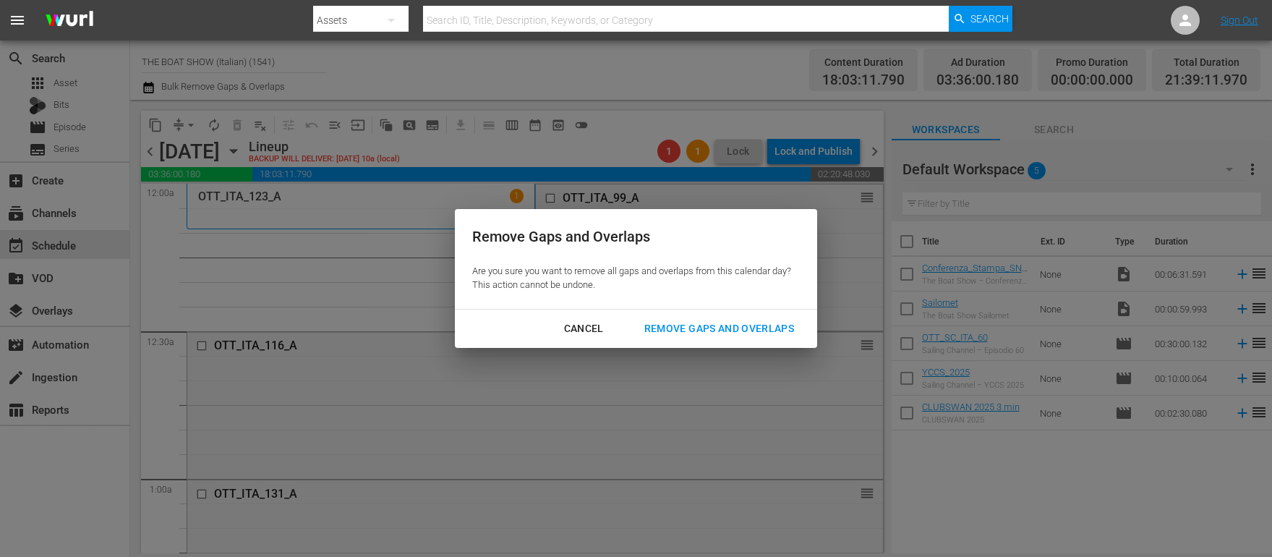
click at [742, 325] on div "Remove Gaps and Overlaps" at bounding box center [719, 329] width 173 height 18
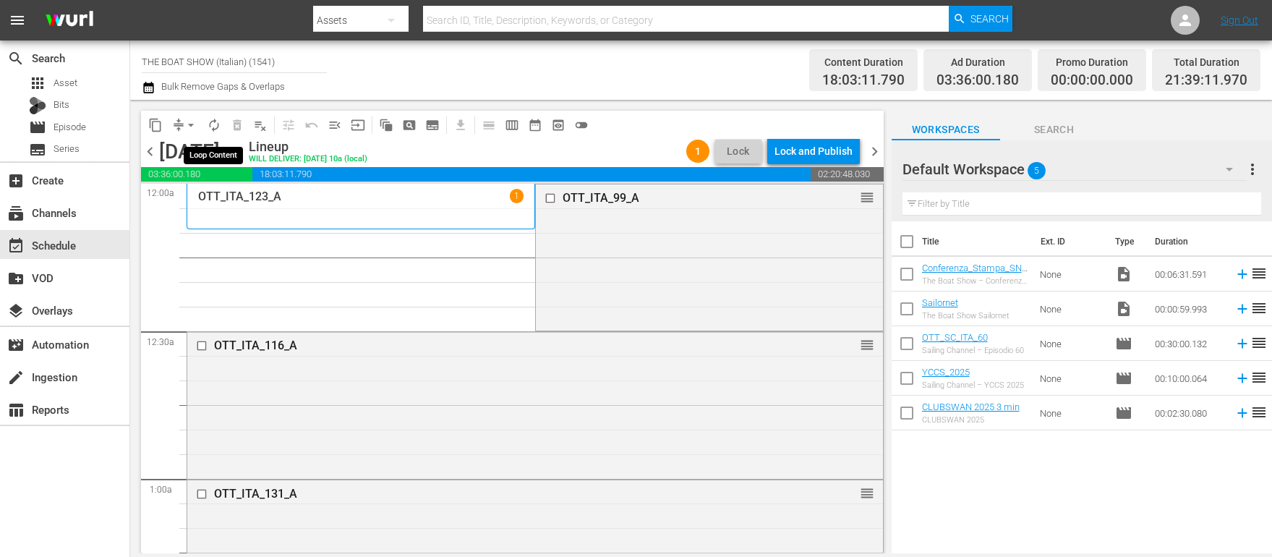
click at [215, 125] on span "autorenew_outlined" at bounding box center [214, 125] width 14 height 14
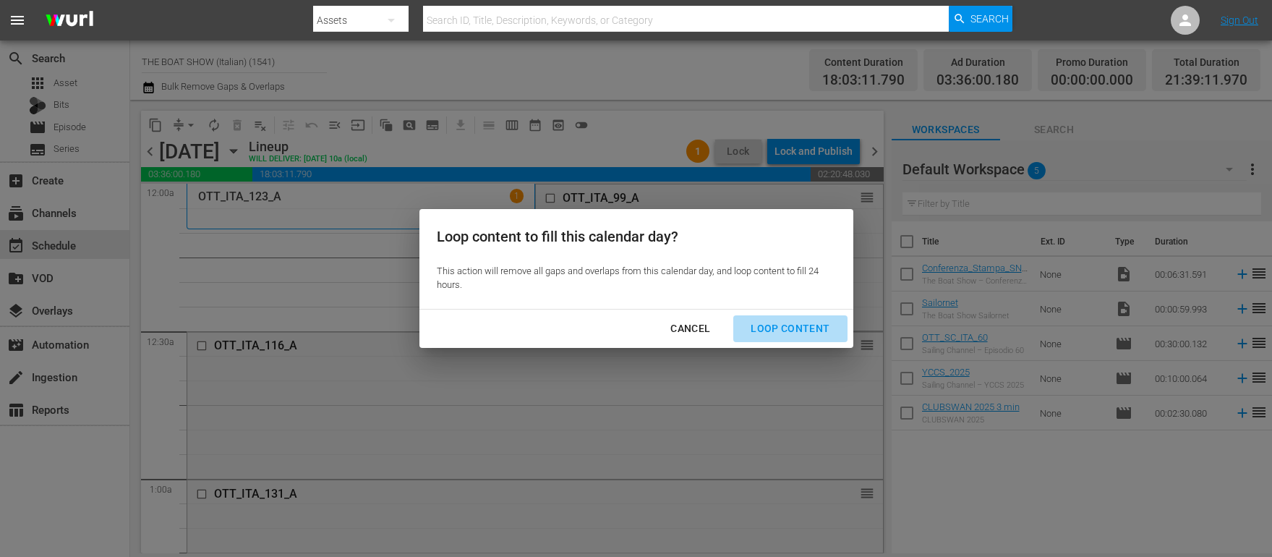
click at [804, 330] on div "Loop Content" at bounding box center [790, 329] width 102 height 18
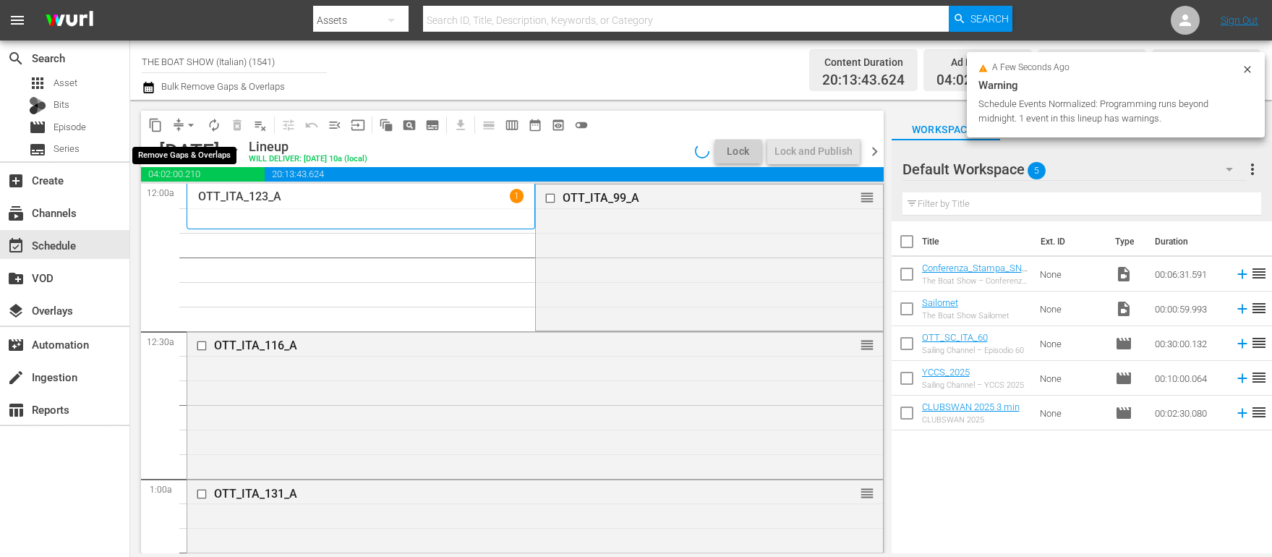
click at [192, 126] on span "arrow_drop_down" at bounding box center [191, 125] width 14 height 14
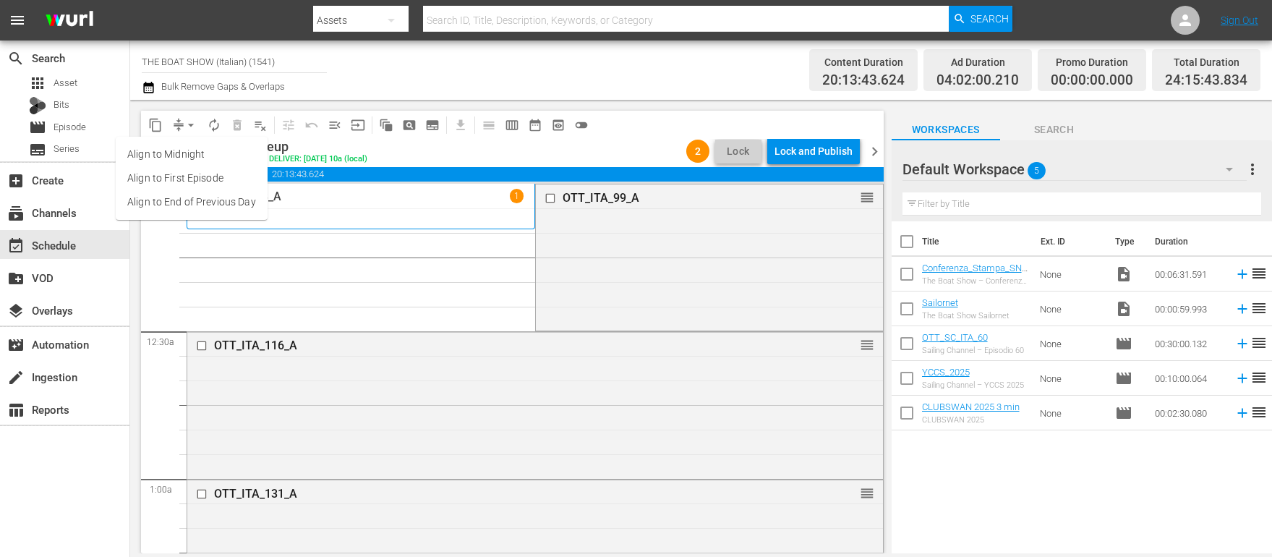
click at [184, 173] on li "Align to First Episode" at bounding box center [192, 178] width 152 height 24
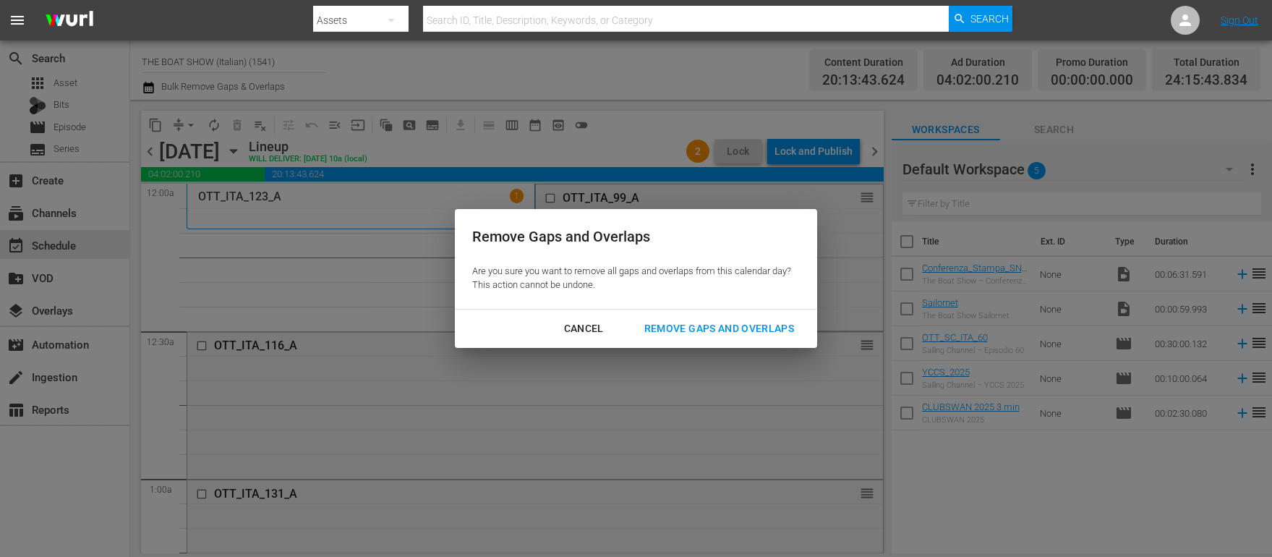
click at [591, 336] on div "Cancel" at bounding box center [584, 329] width 63 height 18
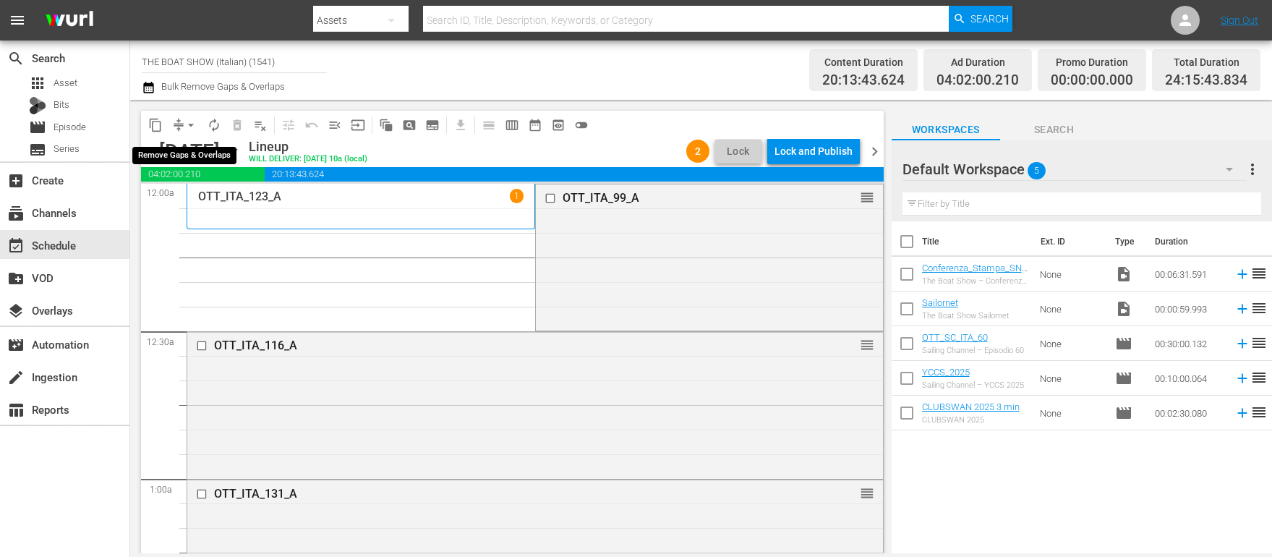
click at [188, 129] on span "arrow_drop_down" at bounding box center [191, 125] width 14 height 14
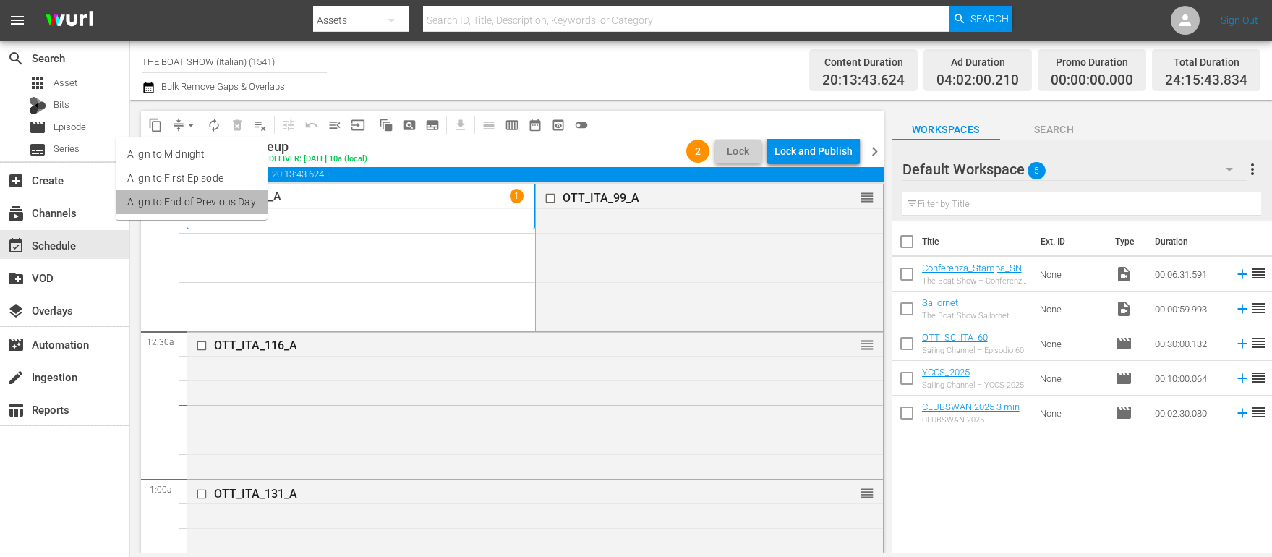
click at [192, 200] on li "Align to End of Previous Day" at bounding box center [192, 202] width 152 height 24
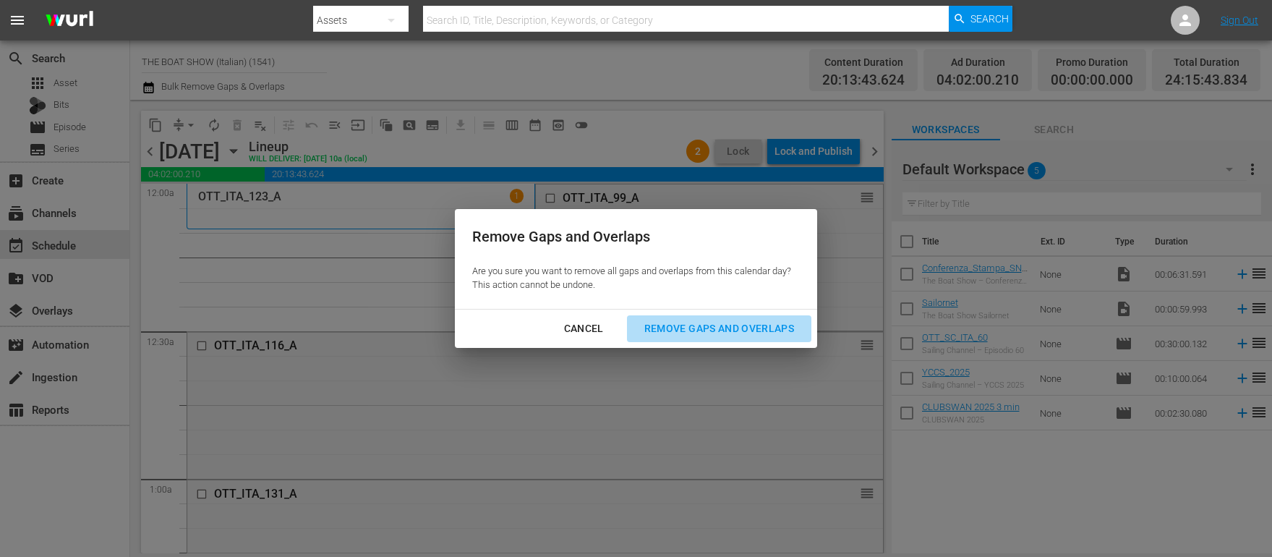
click at [744, 323] on div "Remove Gaps and Overlaps" at bounding box center [719, 329] width 173 height 18
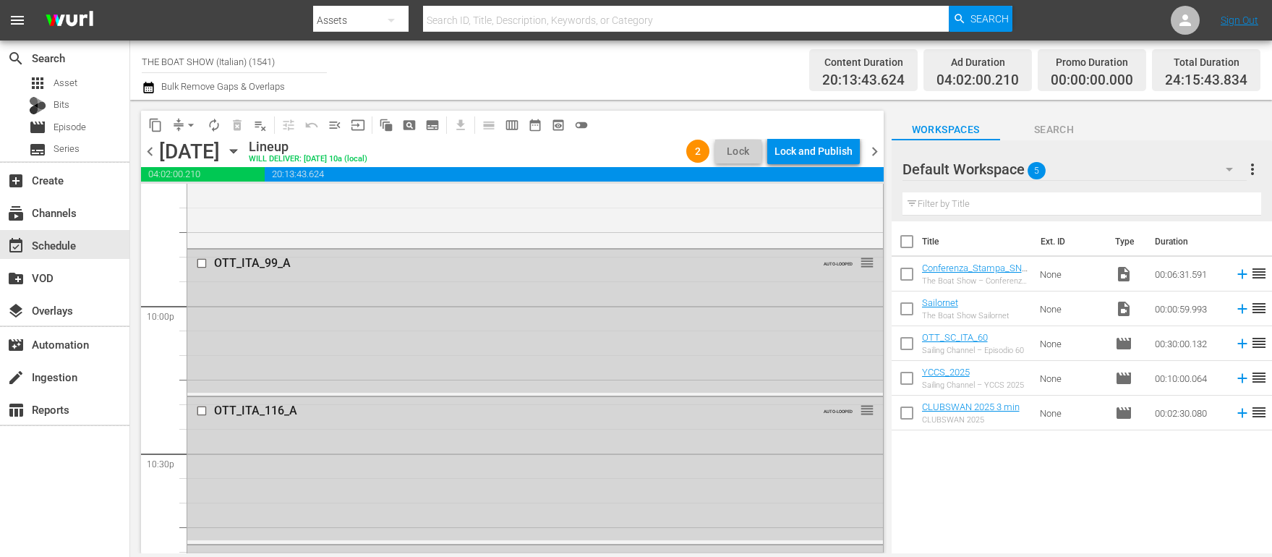
scroll to position [6835, 0]
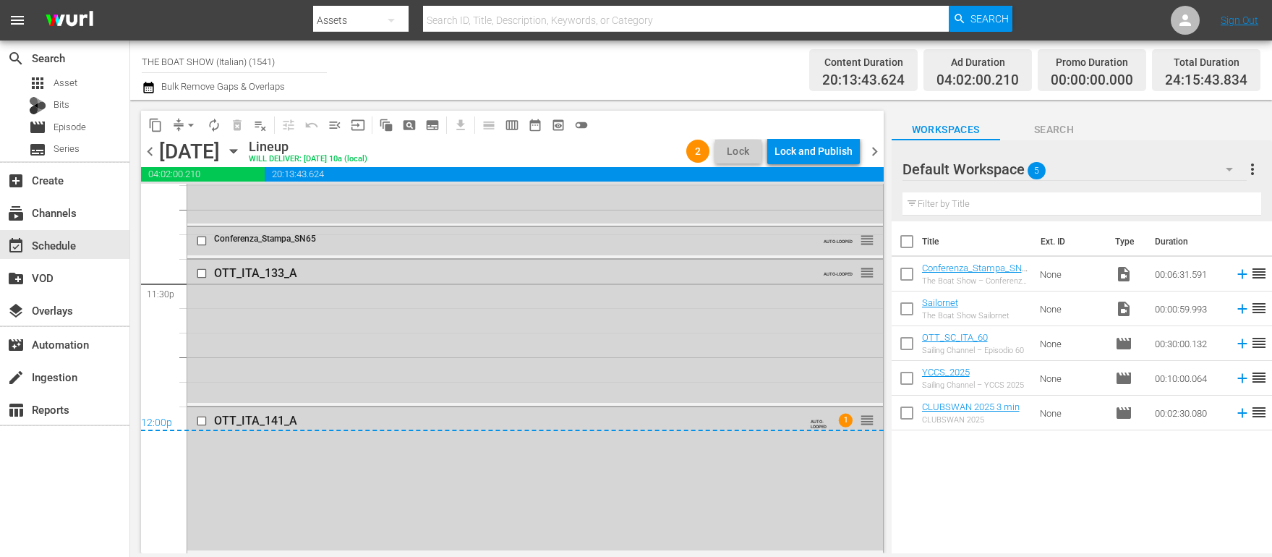
click at [200, 419] on div "12:00p" at bounding box center [512, 424] width 743 height 14
click at [794, 153] on div "Lock and Publish" at bounding box center [814, 151] width 78 height 26
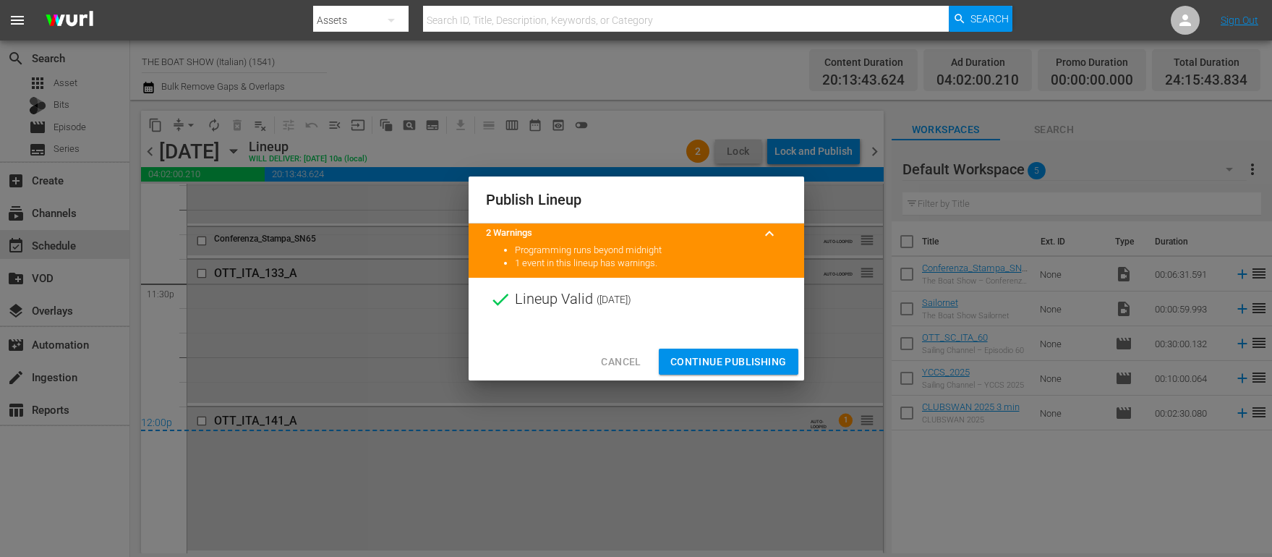
click at [721, 359] on span "Continue Publishing" at bounding box center [728, 362] width 116 height 18
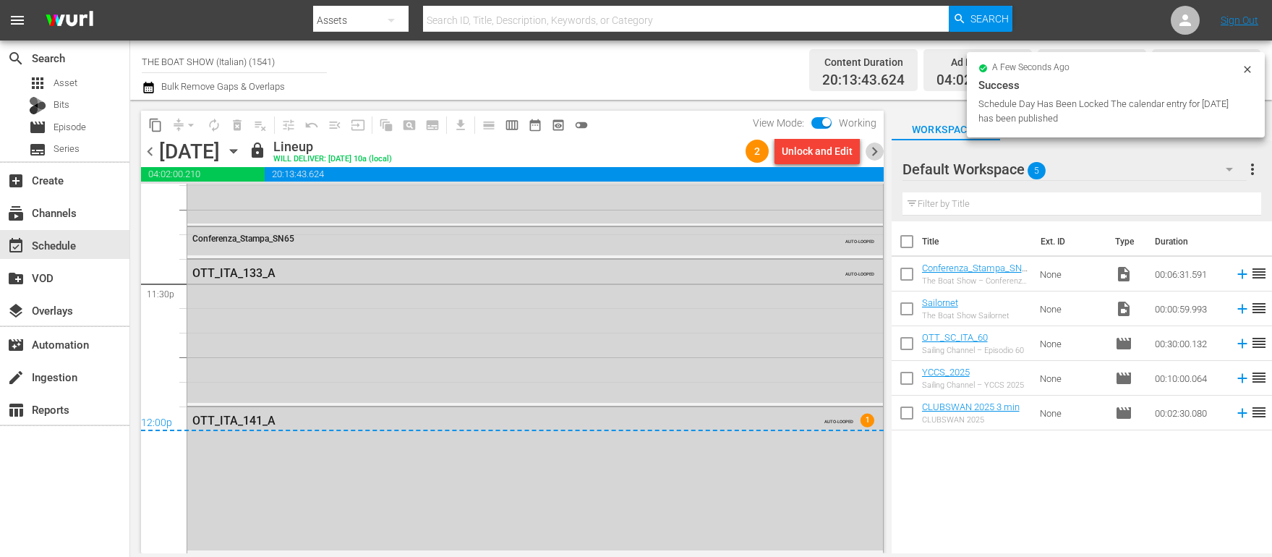
click at [869, 150] on span "chevron_right" at bounding box center [875, 151] width 18 height 18
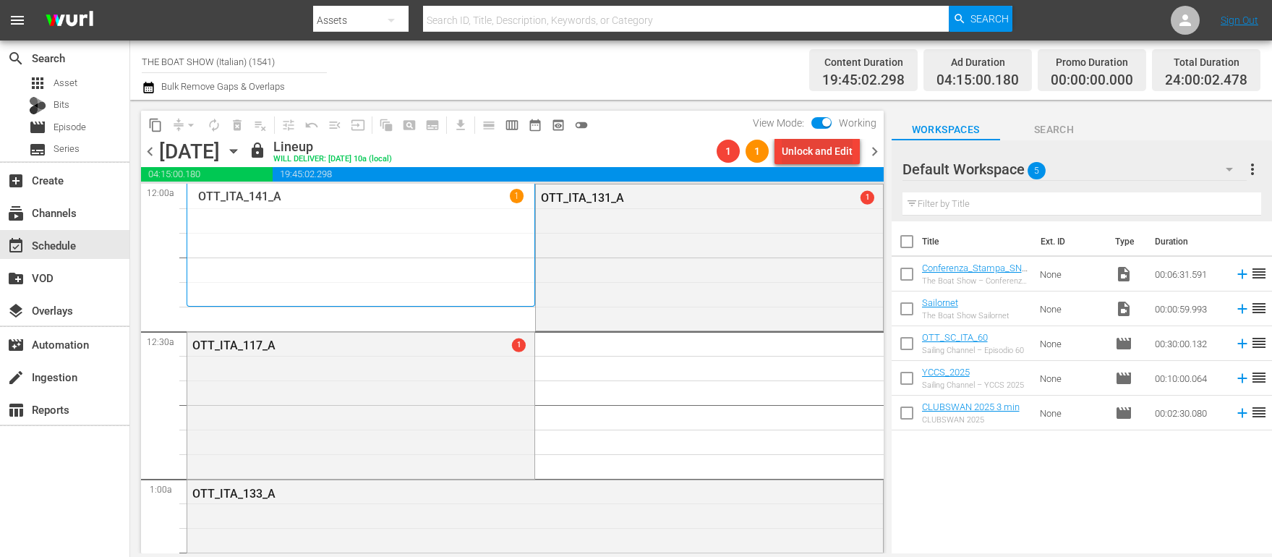
click at [816, 156] on div "Unlock and Edit" at bounding box center [817, 151] width 71 height 26
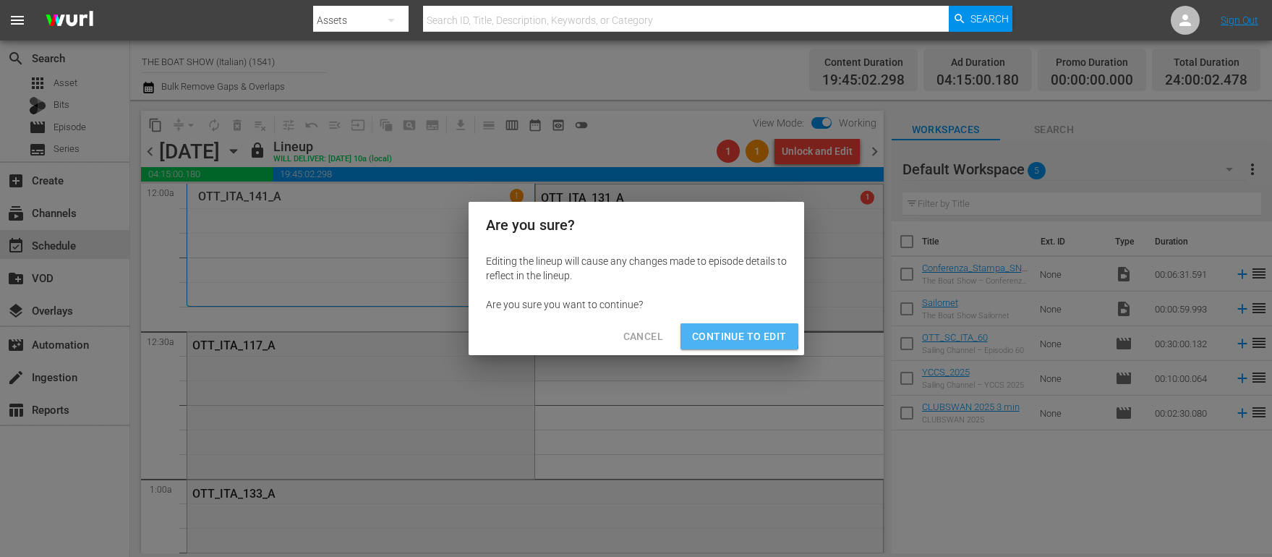
click at [720, 333] on span "Continue to Edit" at bounding box center [739, 337] width 94 height 18
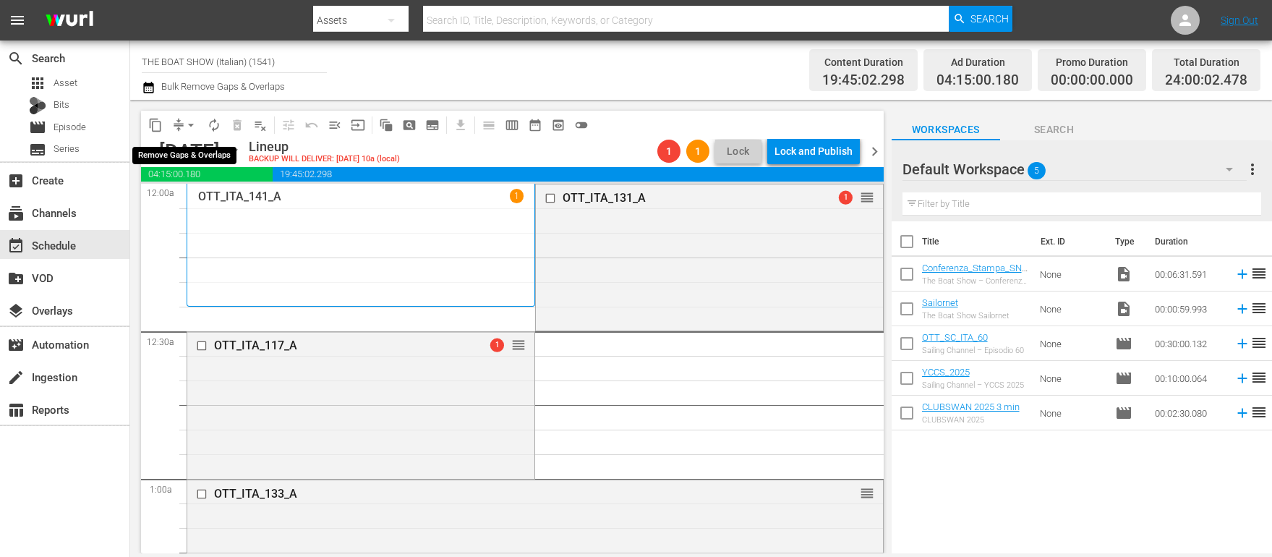
click at [189, 124] on span "arrow_drop_down" at bounding box center [191, 125] width 14 height 14
click at [181, 201] on li "Align to End of Previous Day" at bounding box center [192, 202] width 152 height 24
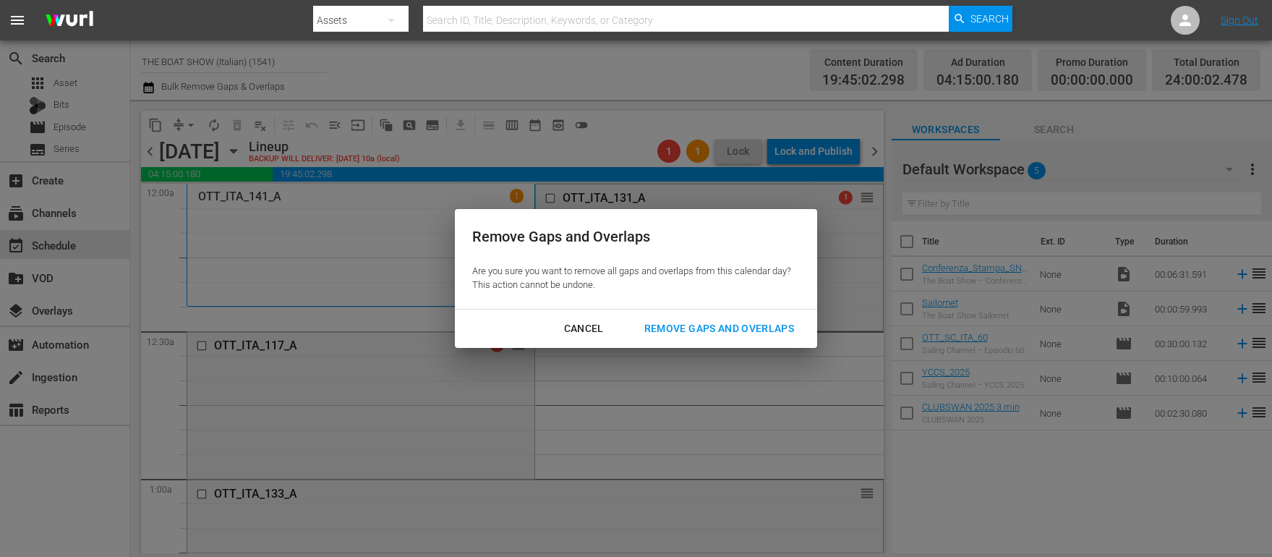
click at [722, 331] on div "Remove Gaps and Overlaps" at bounding box center [719, 329] width 173 height 18
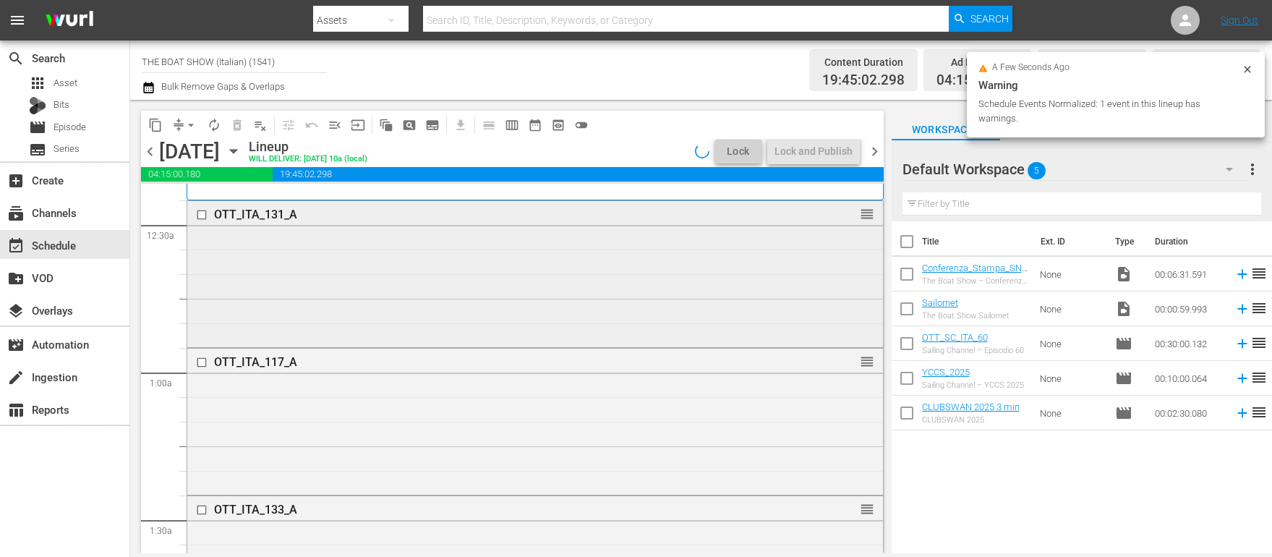
scroll to position [108, 0]
click at [197, 357] on input "checkbox" at bounding box center [203, 360] width 15 height 12
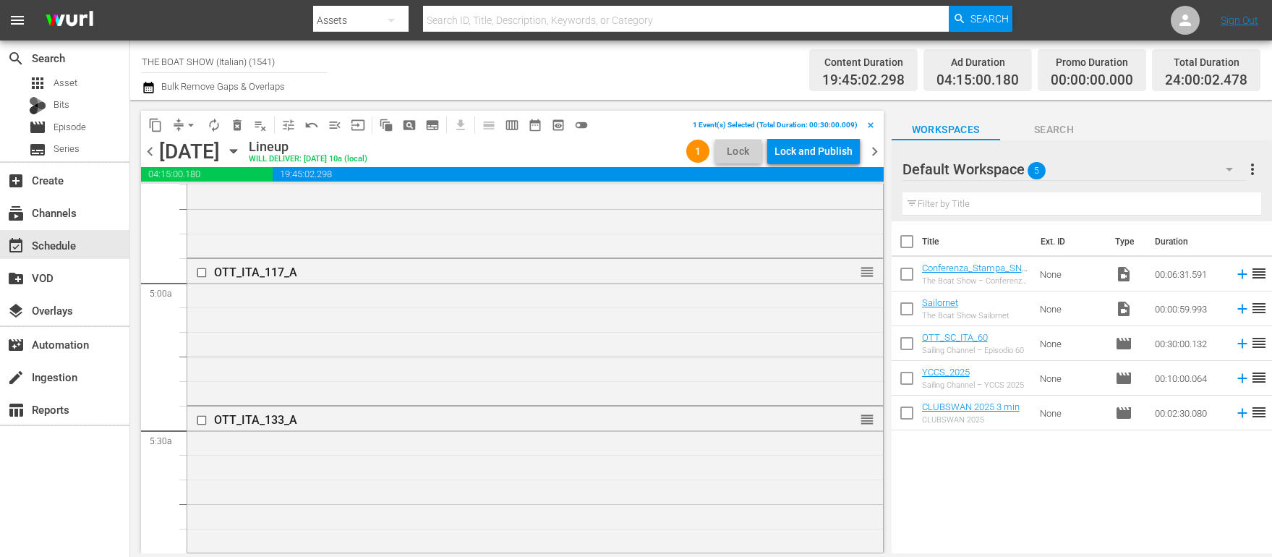
scroll to position [1405, 0]
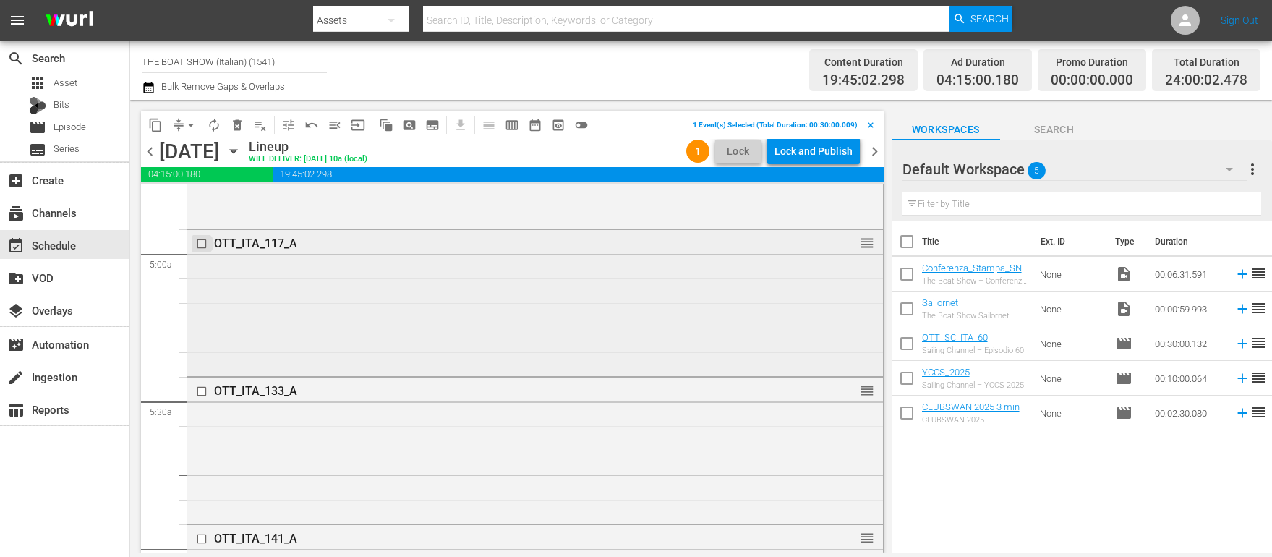
click at [202, 245] on input "checkbox" at bounding box center [203, 243] width 15 height 12
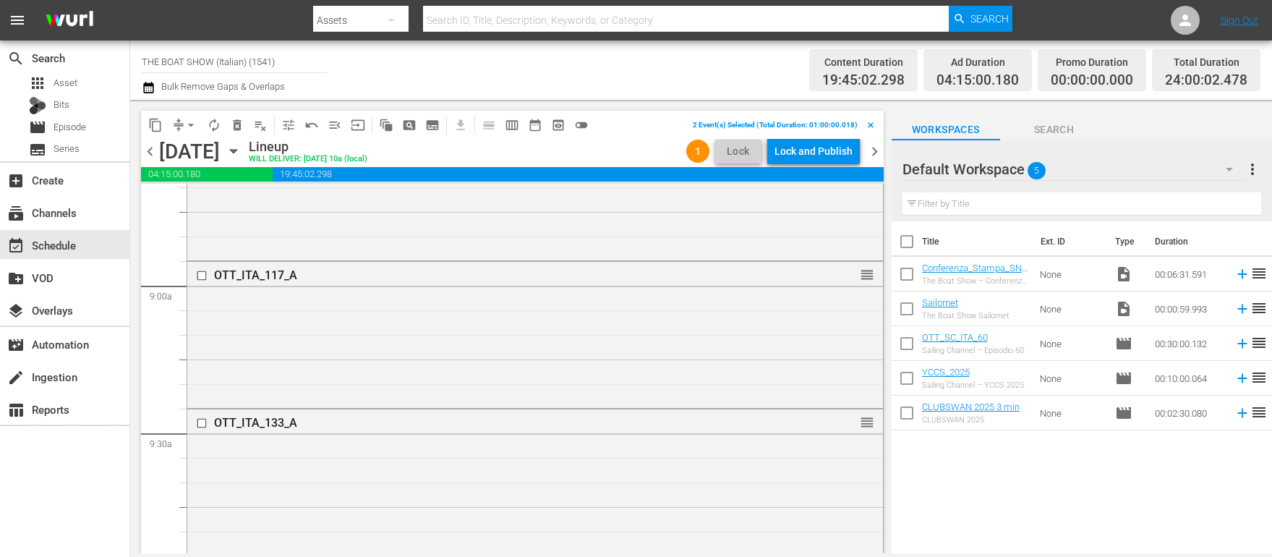
scroll to position [2616, 0]
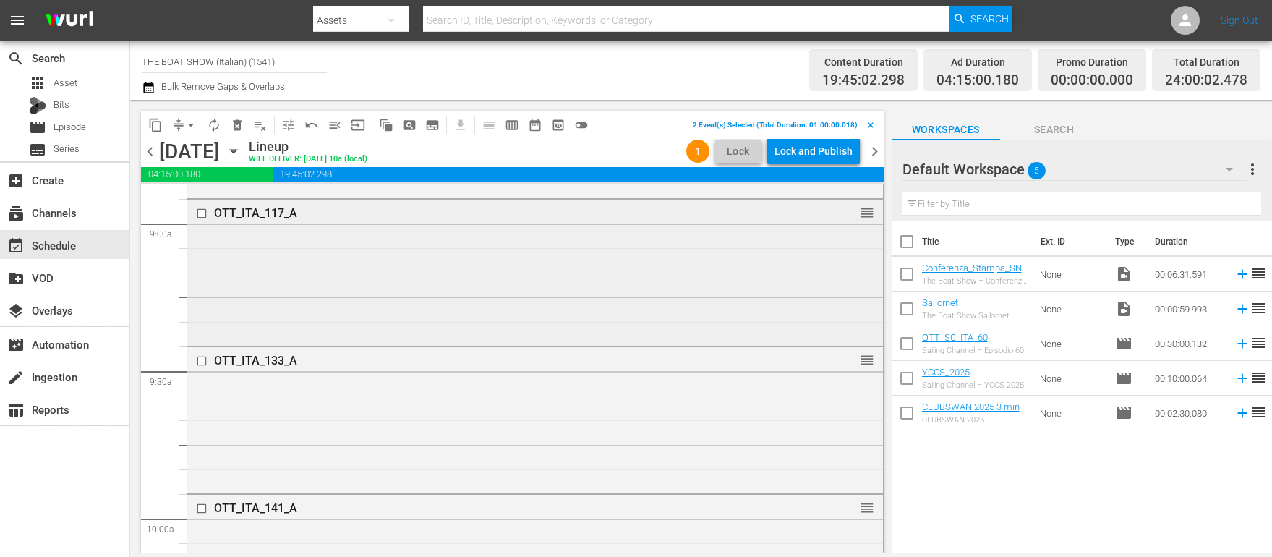
click at [201, 213] on input "checkbox" at bounding box center [203, 214] width 15 height 12
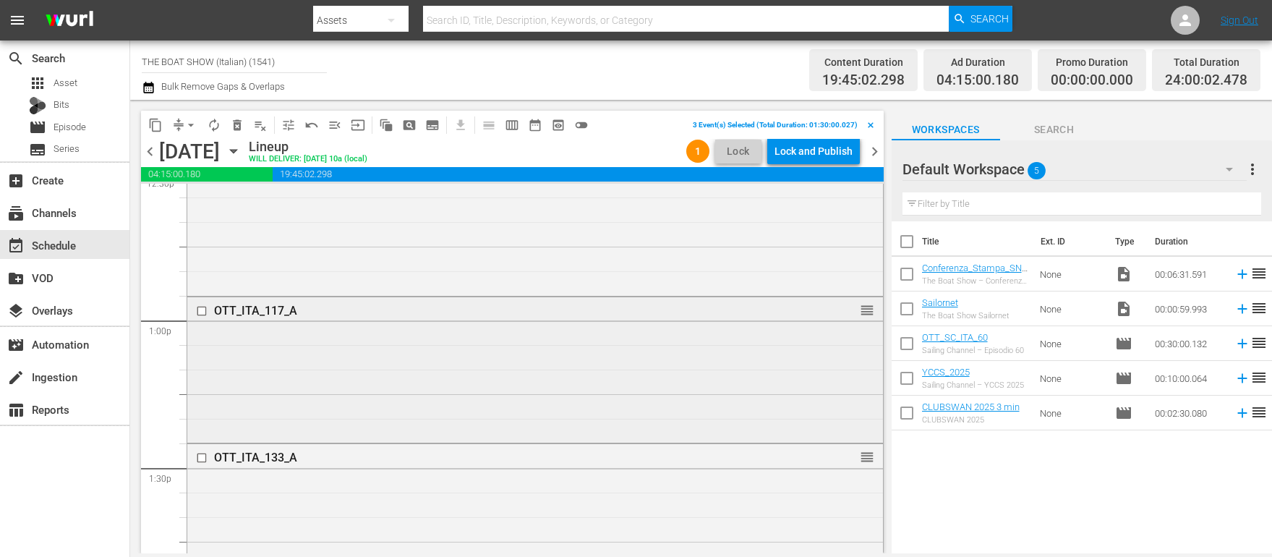
click at [204, 306] on input "checkbox" at bounding box center [203, 310] width 15 height 12
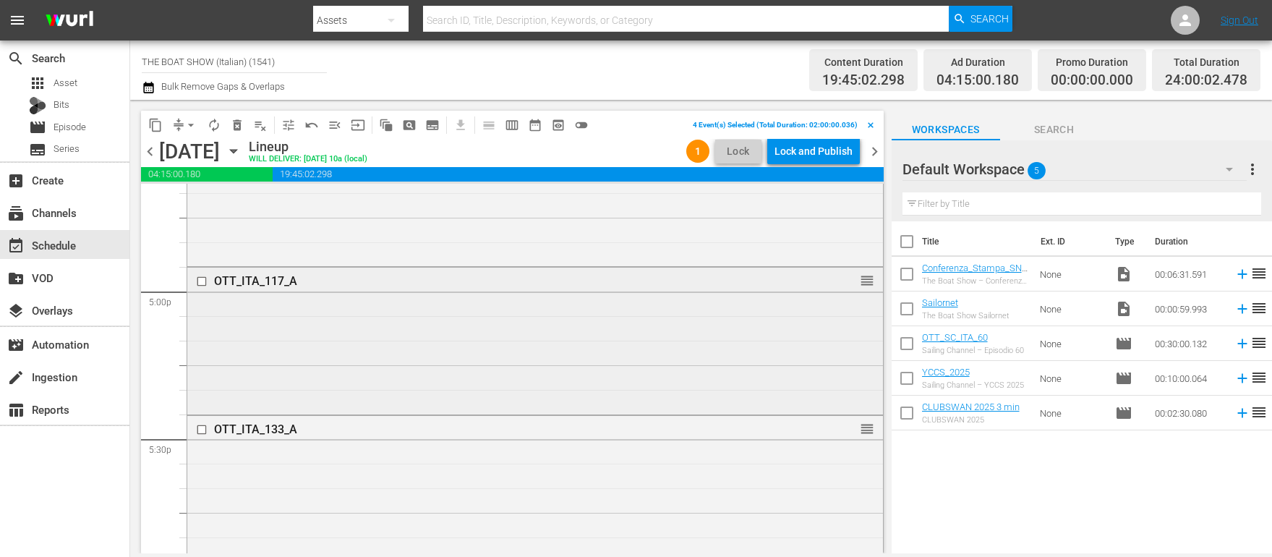
scroll to position [4910, 0]
click at [202, 279] on input "checkbox" at bounding box center [203, 279] width 15 height 12
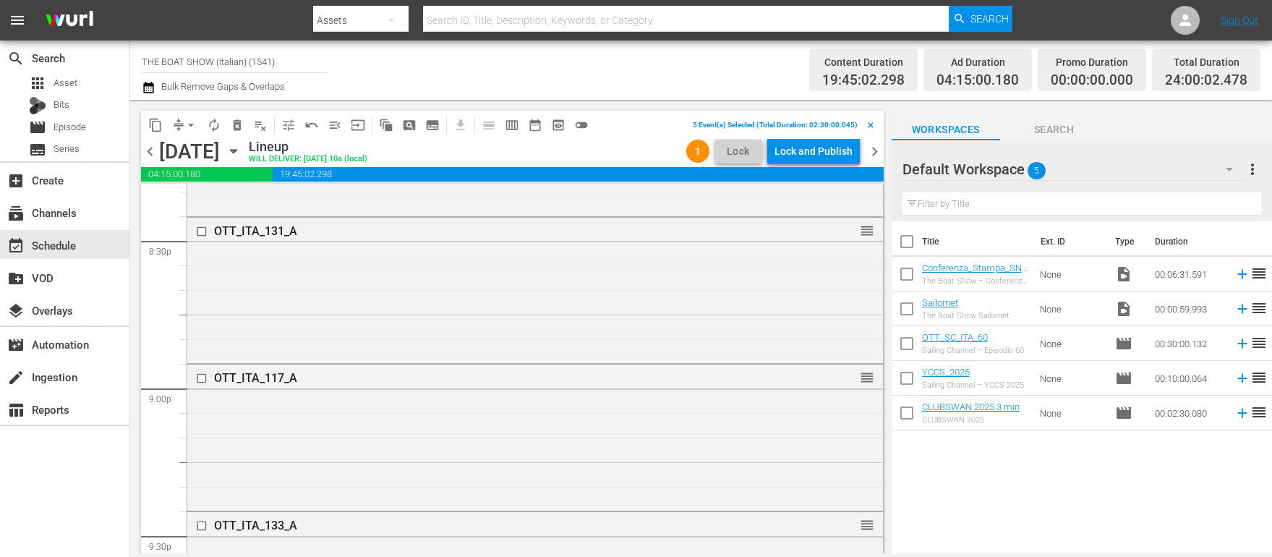
scroll to position [6033, 0]
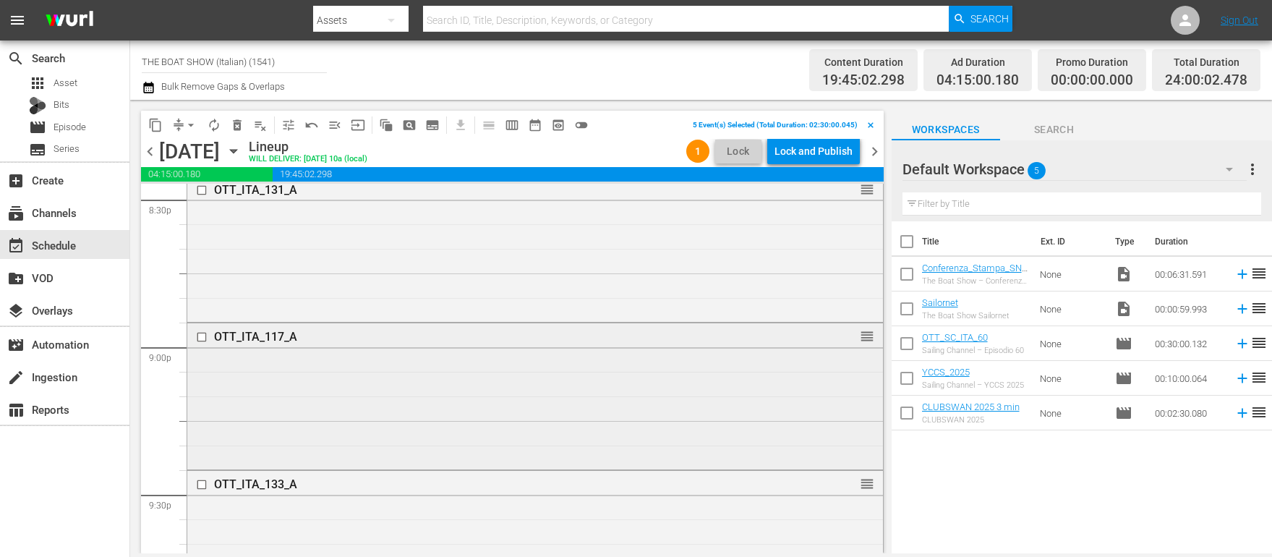
click at [202, 333] on input "checkbox" at bounding box center [203, 337] width 15 height 12
click at [236, 130] on span "delete_forever_outlined" at bounding box center [237, 125] width 14 height 14
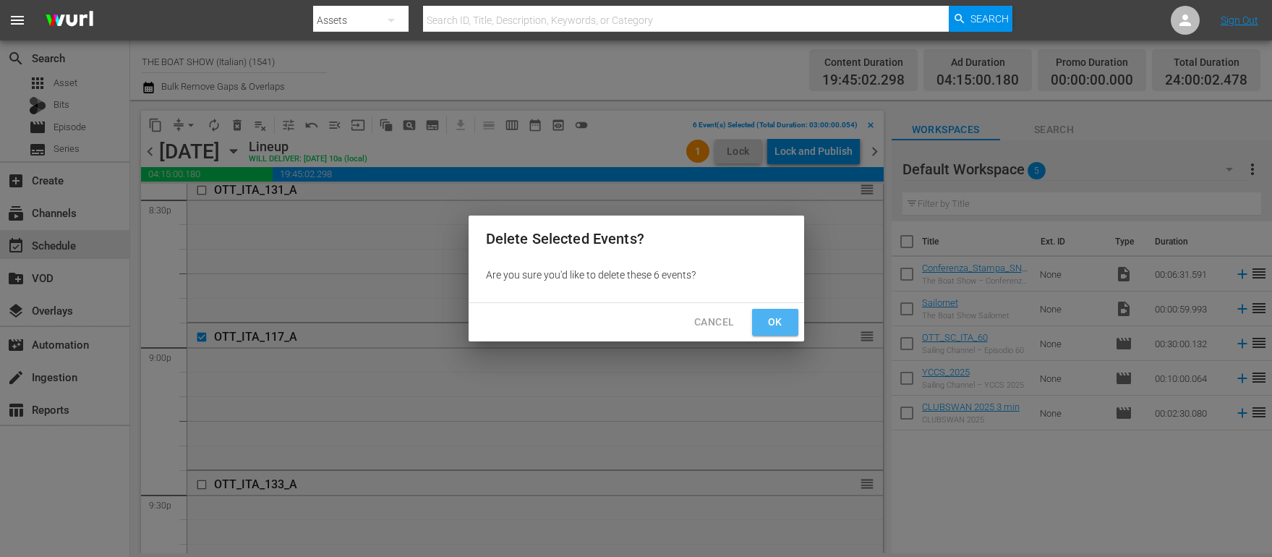
click at [790, 328] on button "Ok" at bounding box center [775, 322] width 46 height 27
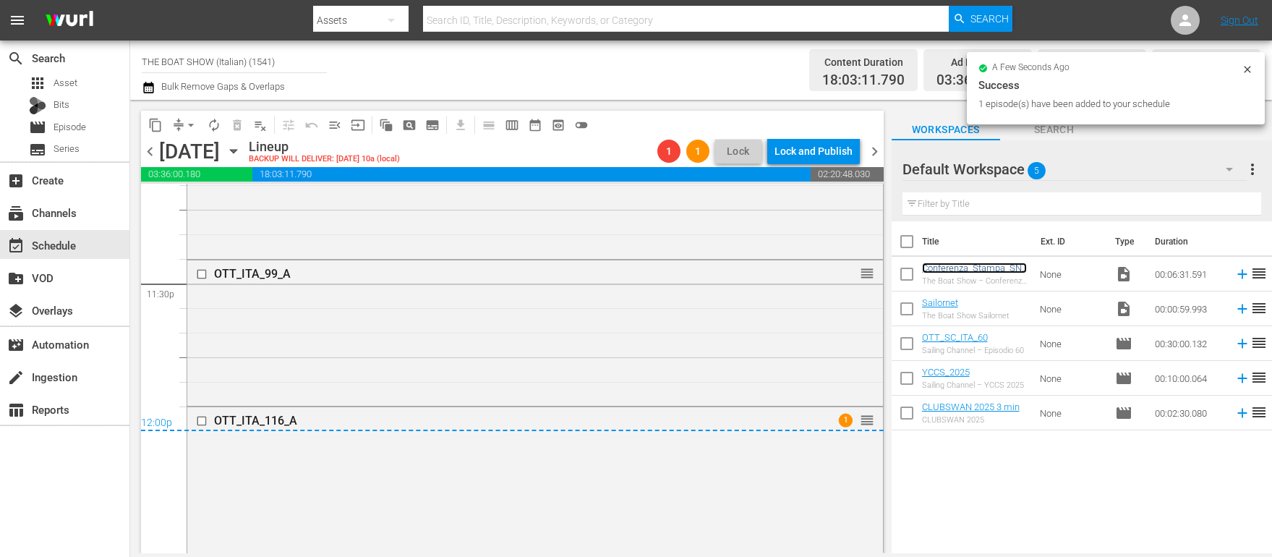
scroll to position [6810, 0]
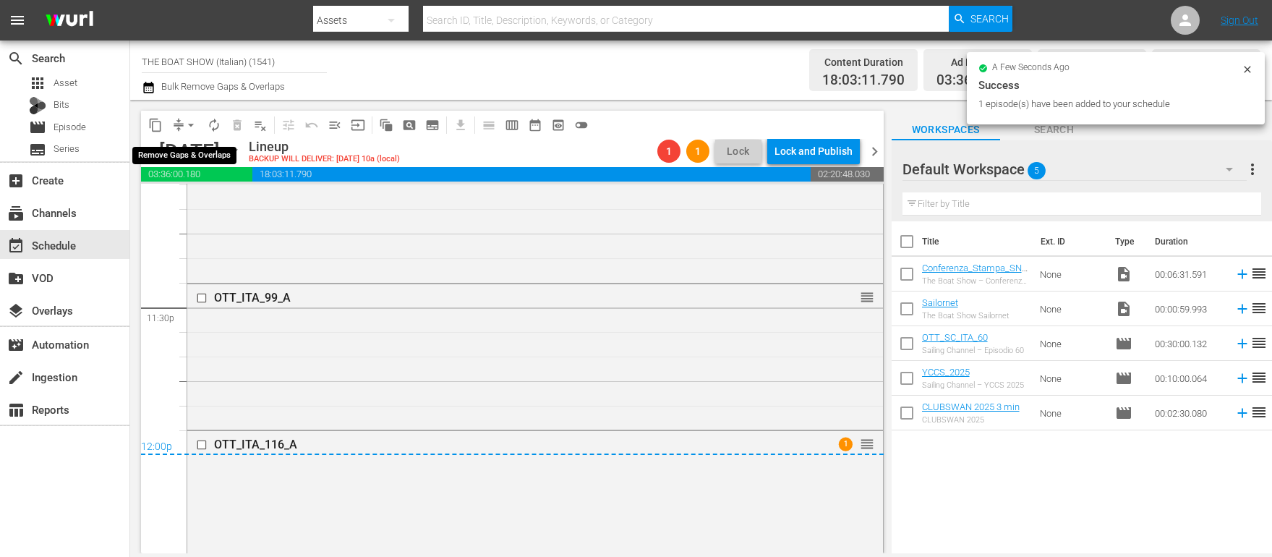
click at [188, 123] on span "arrow_drop_down" at bounding box center [191, 125] width 14 height 14
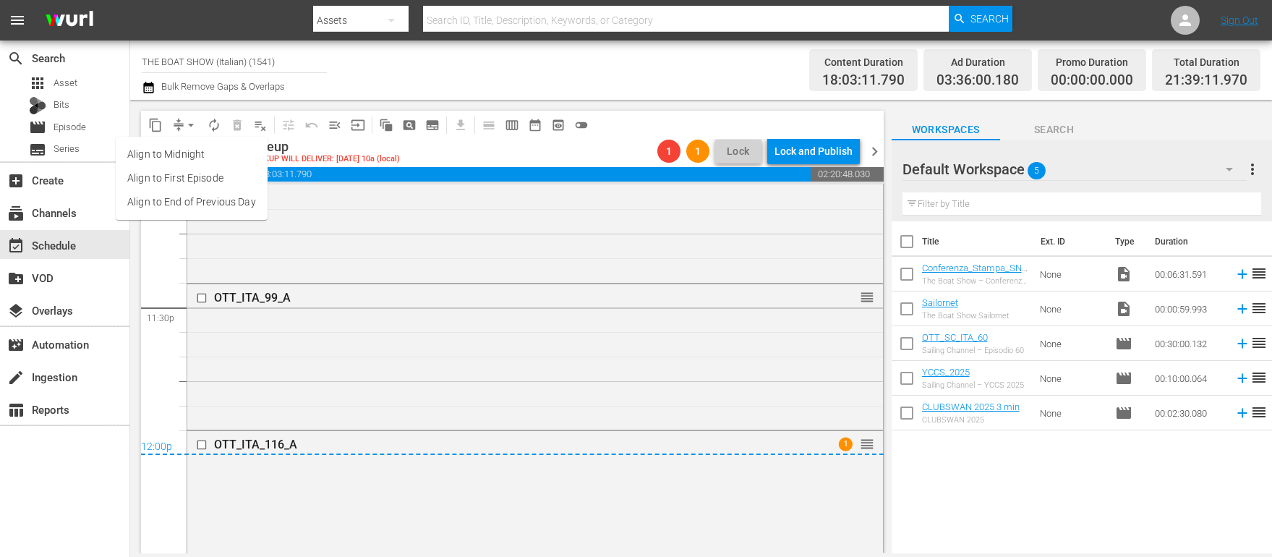
click at [190, 202] on li "Align to End of Previous Day" at bounding box center [192, 202] width 152 height 24
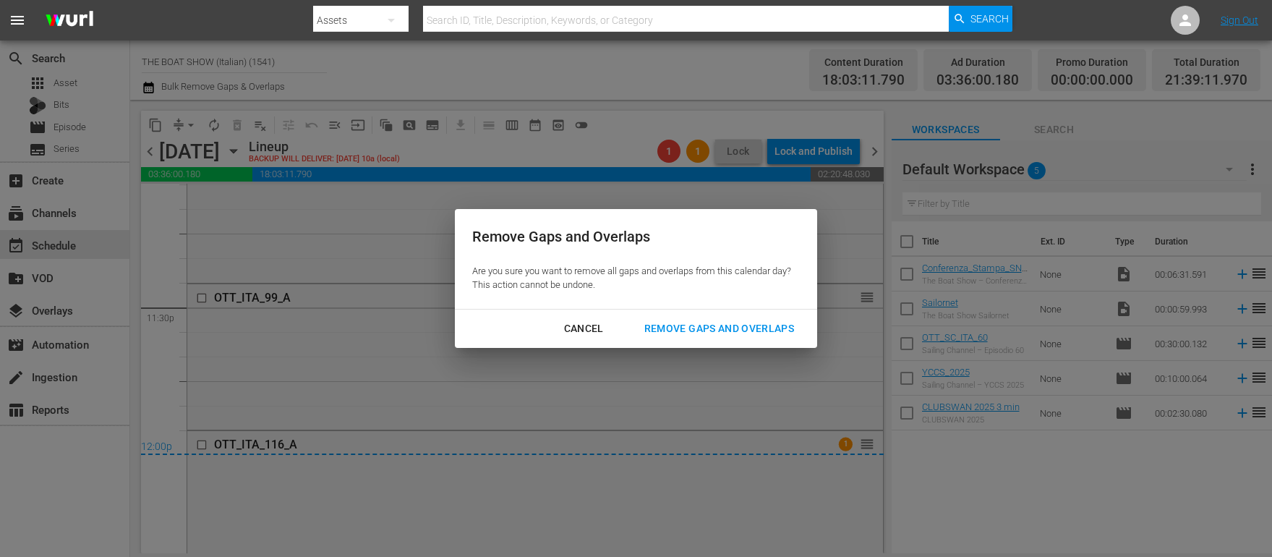
click at [688, 333] on div "Remove Gaps and Overlaps" at bounding box center [719, 329] width 173 height 18
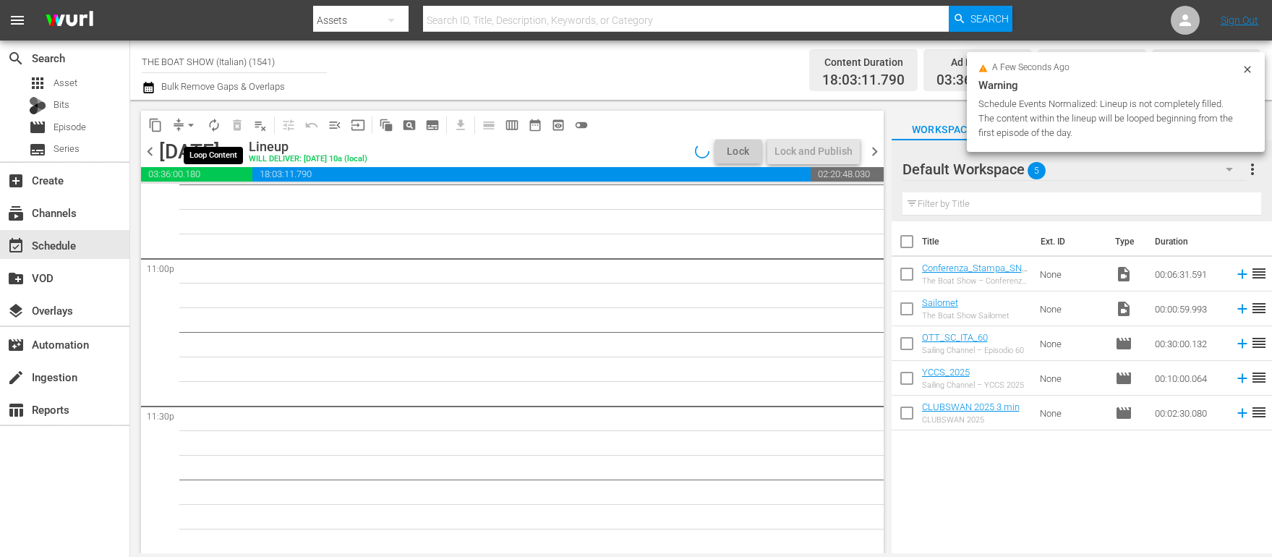
scroll to position [6171, 0]
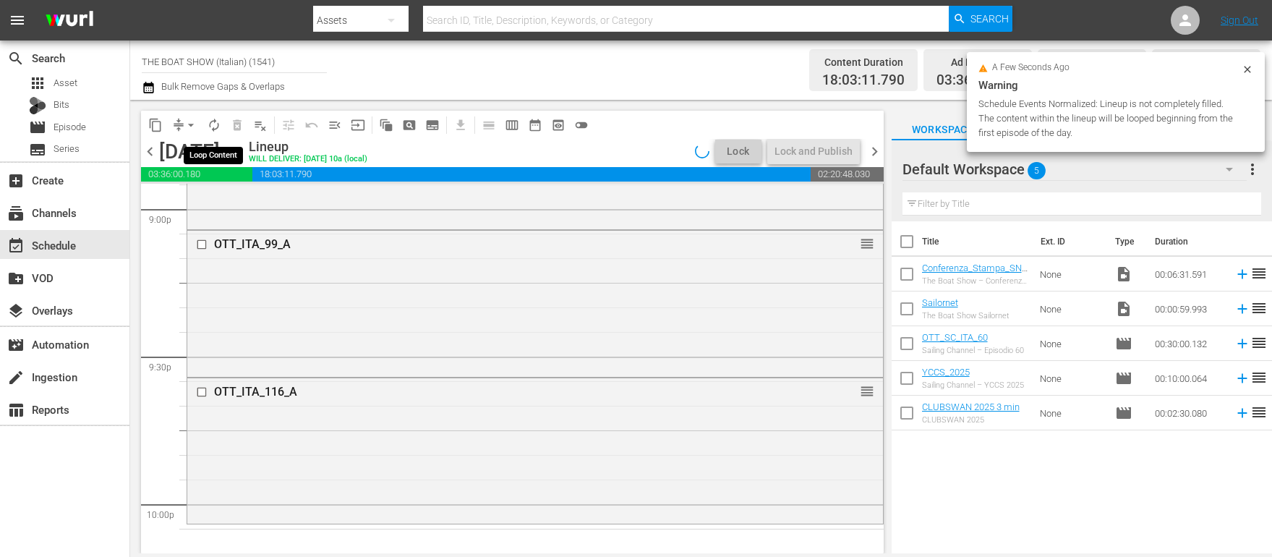
click at [214, 127] on span "autorenew_outlined" at bounding box center [214, 125] width 14 height 14
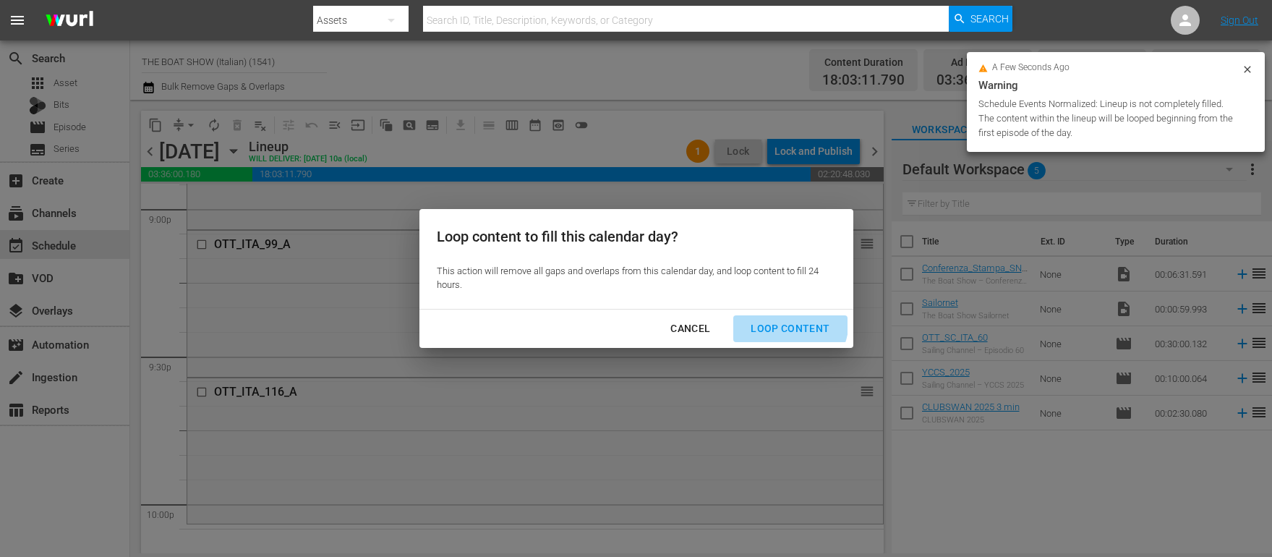
click at [781, 320] on div "Loop Content" at bounding box center [790, 329] width 102 height 18
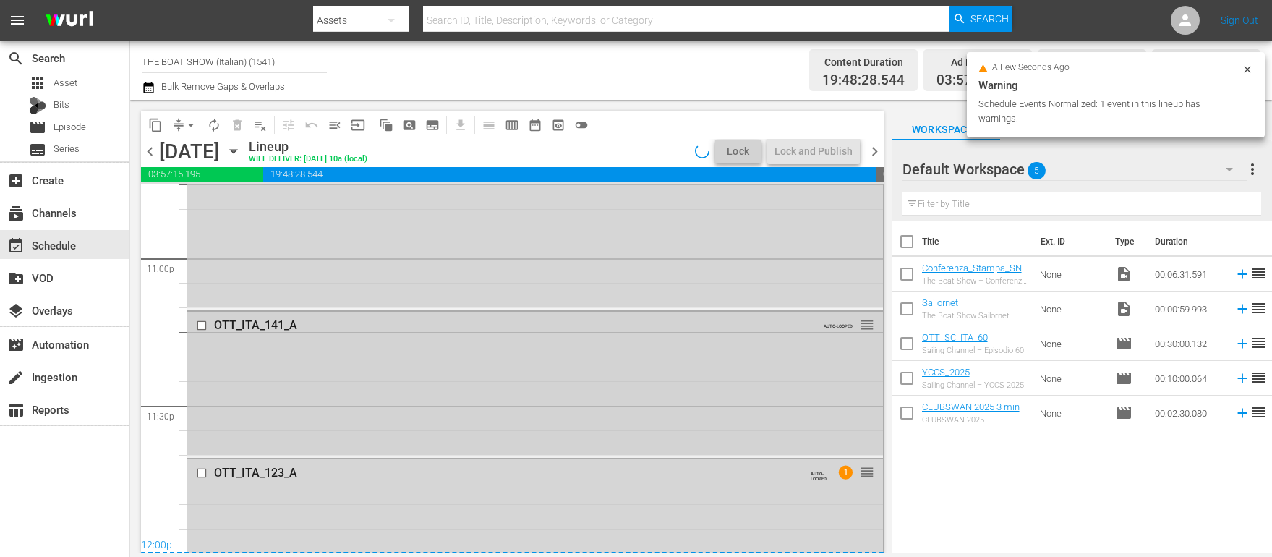
scroll to position [6765, 0]
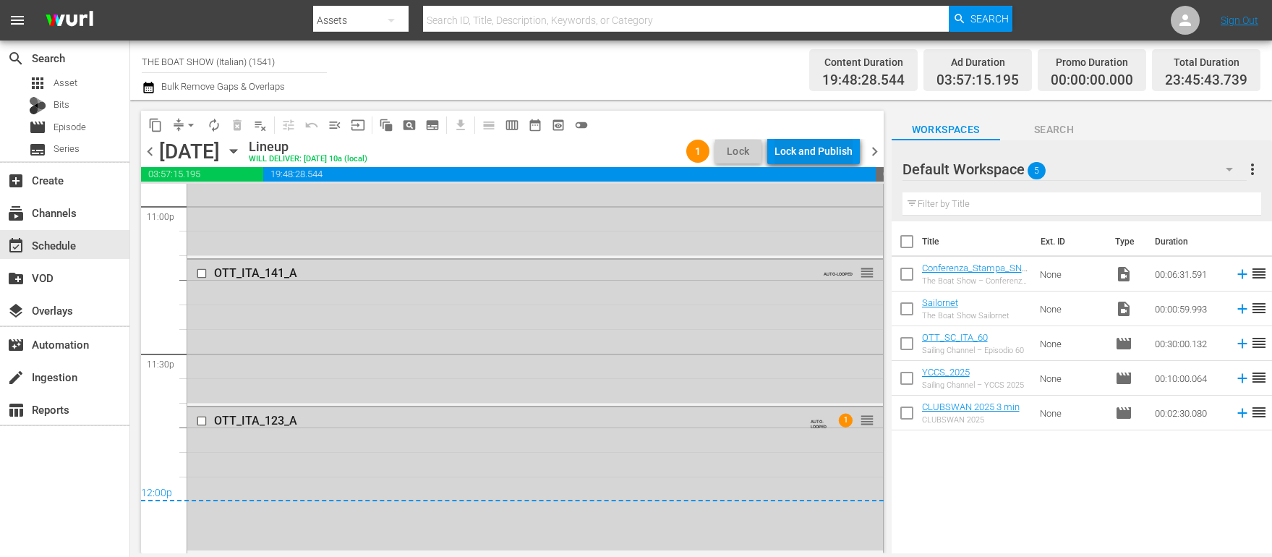
click at [814, 148] on div "Lock and Publish" at bounding box center [814, 151] width 78 height 26
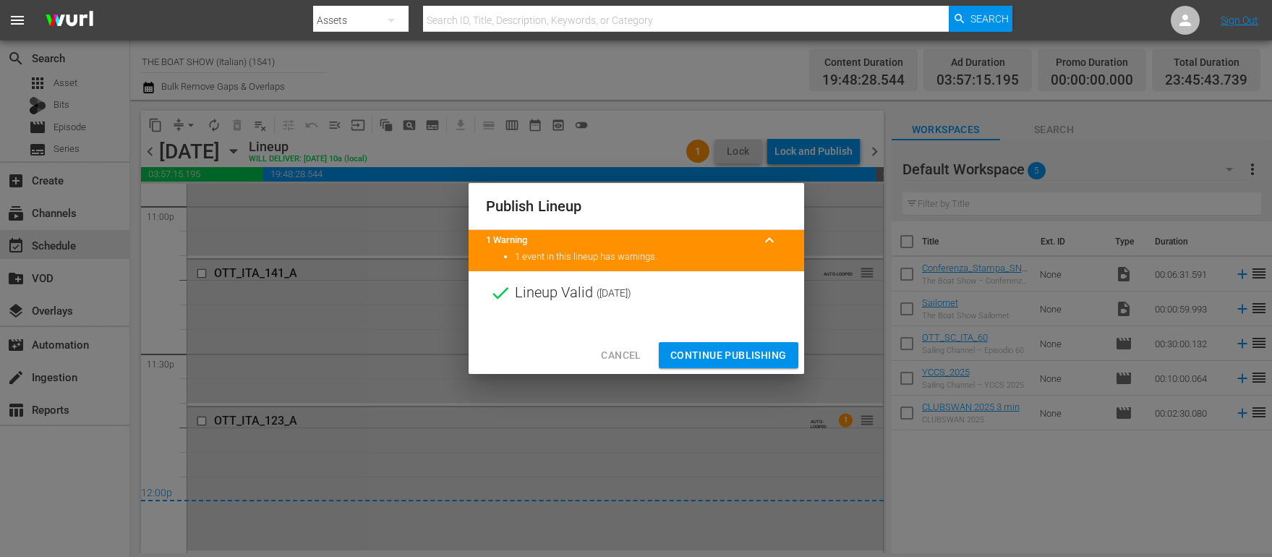
click at [707, 354] on span "Continue Publishing" at bounding box center [728, 355] width 116 height 18
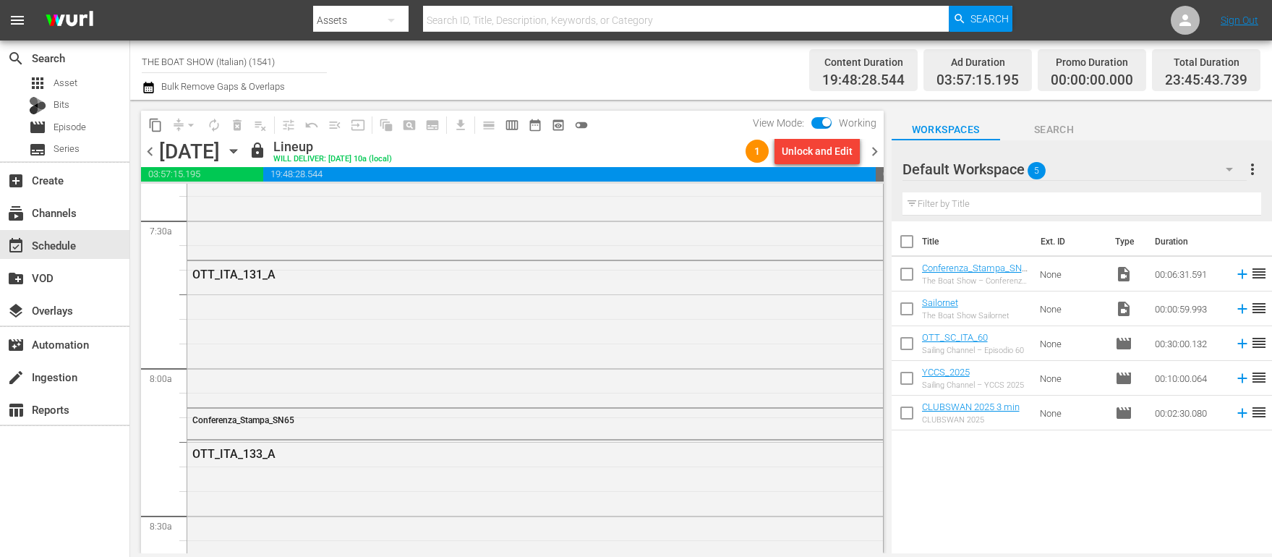
scroll to position [0, 0]
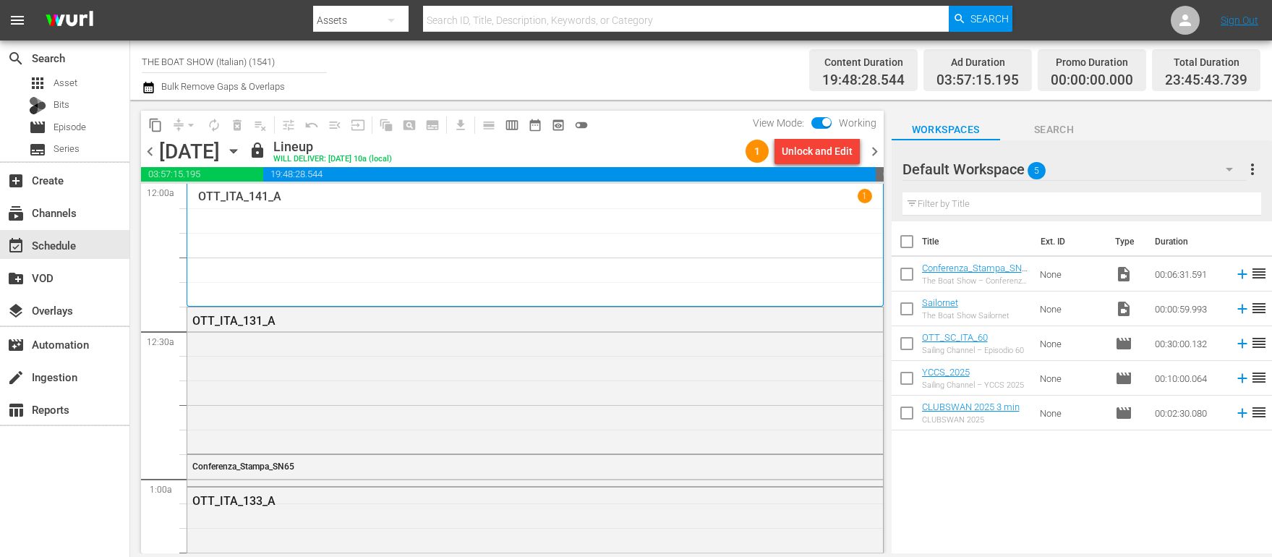
click at [869, 149] on span "chevron_right" at bounding box center [875, 151] width 18 height 18
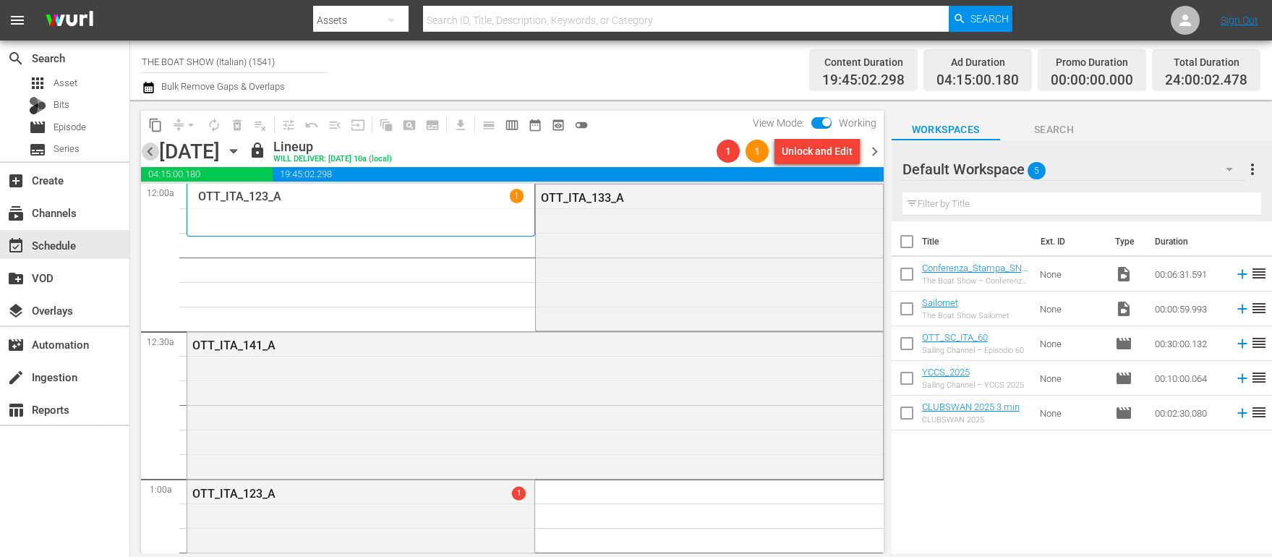
click at [154, 147] on span "chevron_left" at bounding box center [150, 151] width 18 height 18
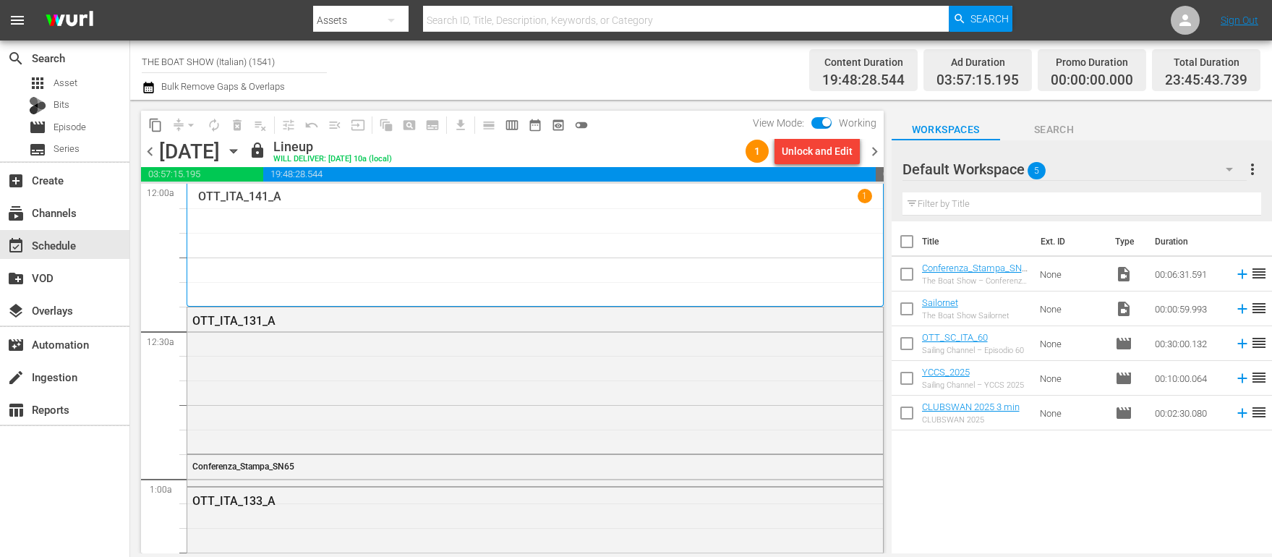
click at [875, 155] on span "chevron_right" at bounding box center [875, 151] width 18 height 18
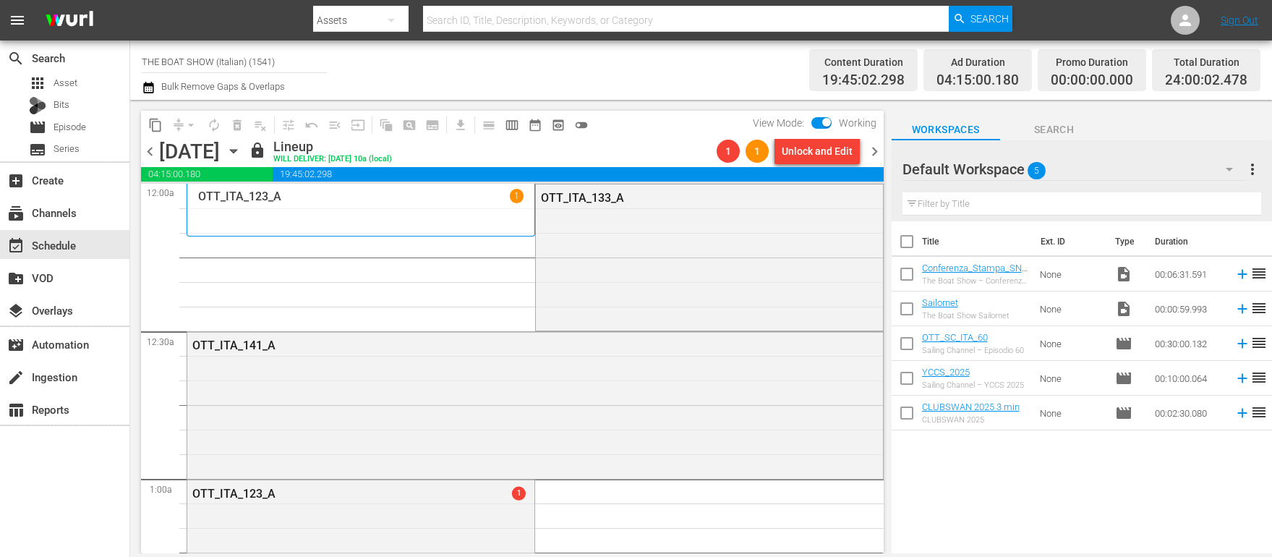
click at [814, 154] on div "Unlock and Edit" at bounding box center [817, 151] width 71 height 26
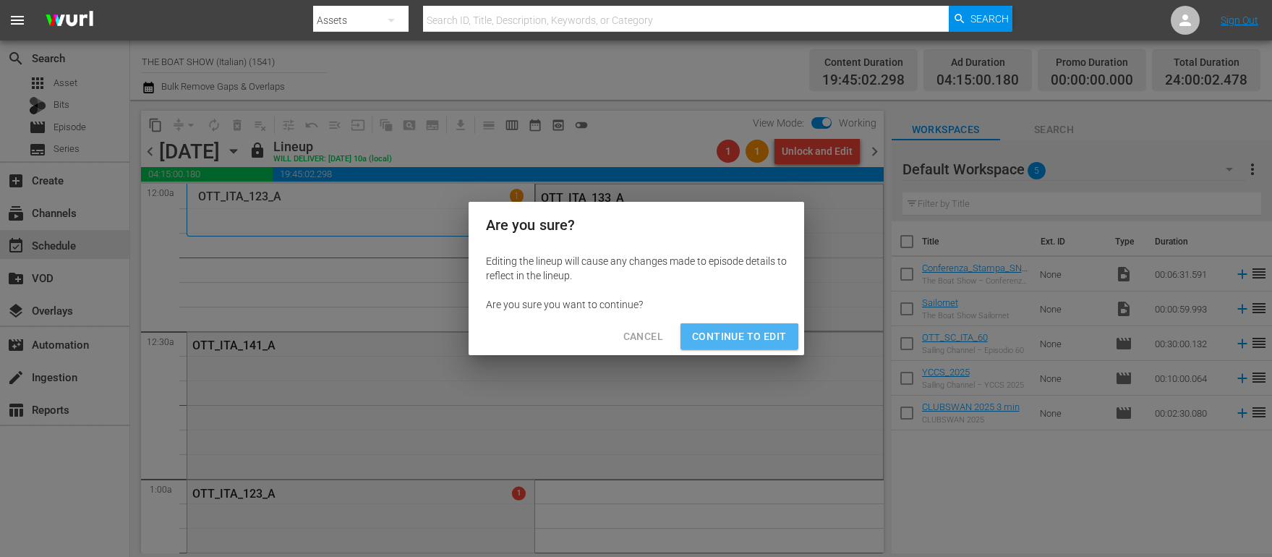
click at [742, 331] on span "Continue to Edit" at bounding box center [739, 337] width 94 height 18
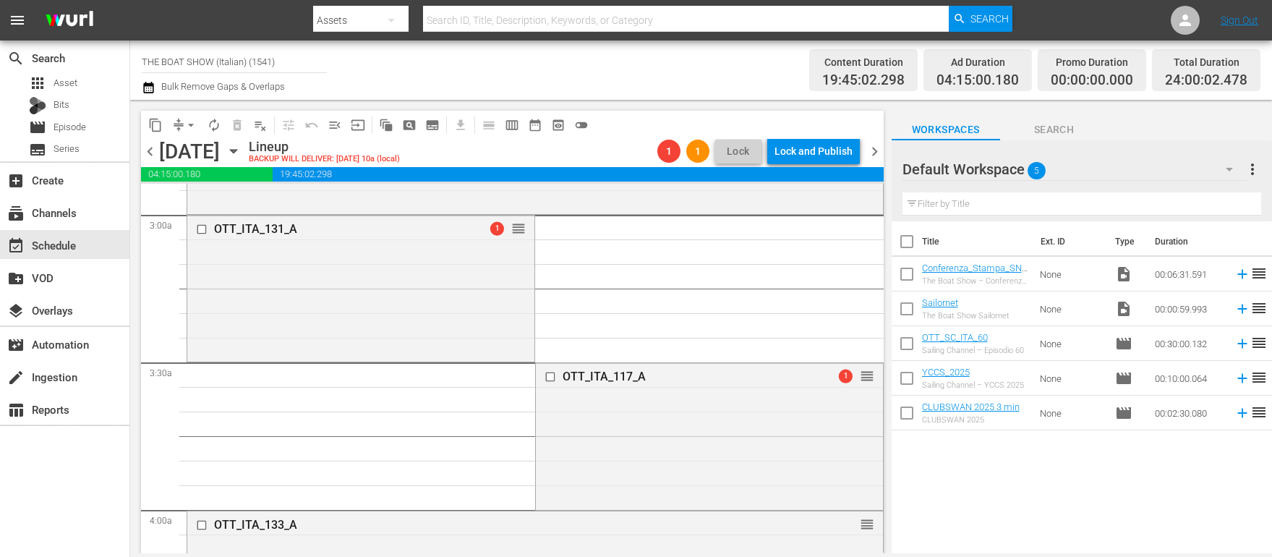
scroll to position [856, 0]
click at [553, 375] on input "checkbox" at bounding box center [551, 376] width 15 height 12
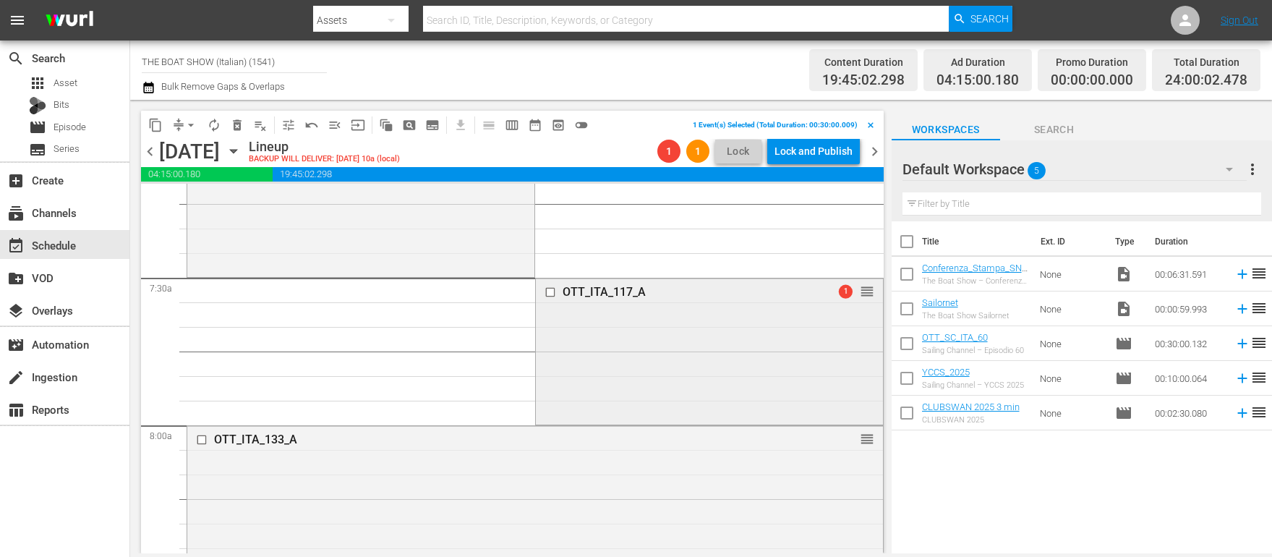
scroll to position [2125, 0]
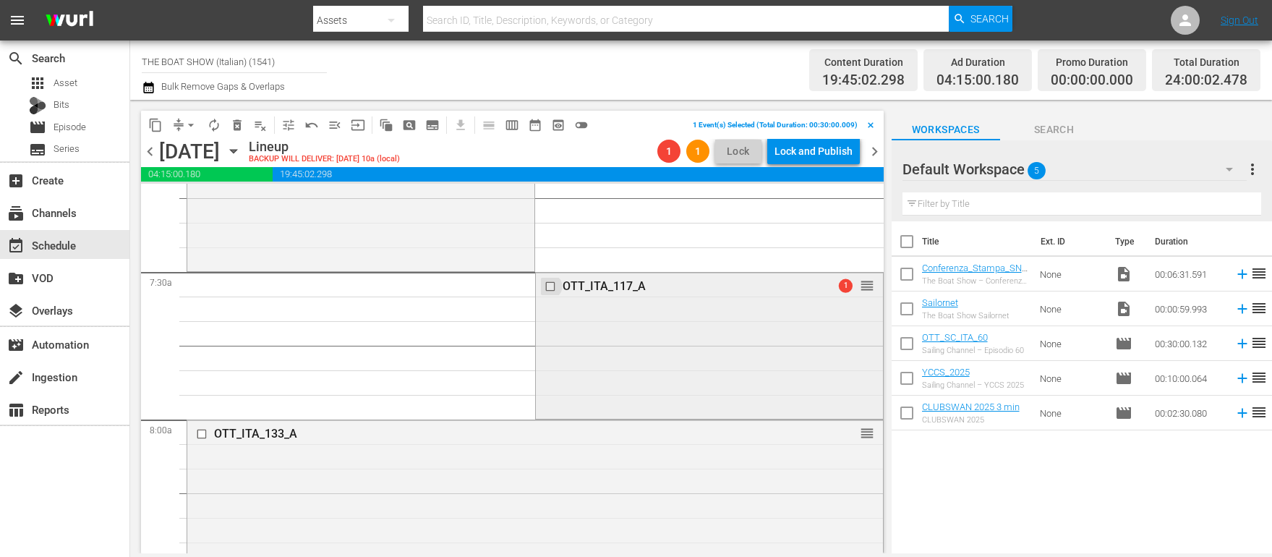
click at [547, 288] on input "checkbox" at bounding box center [551, 287] width 15 height 12
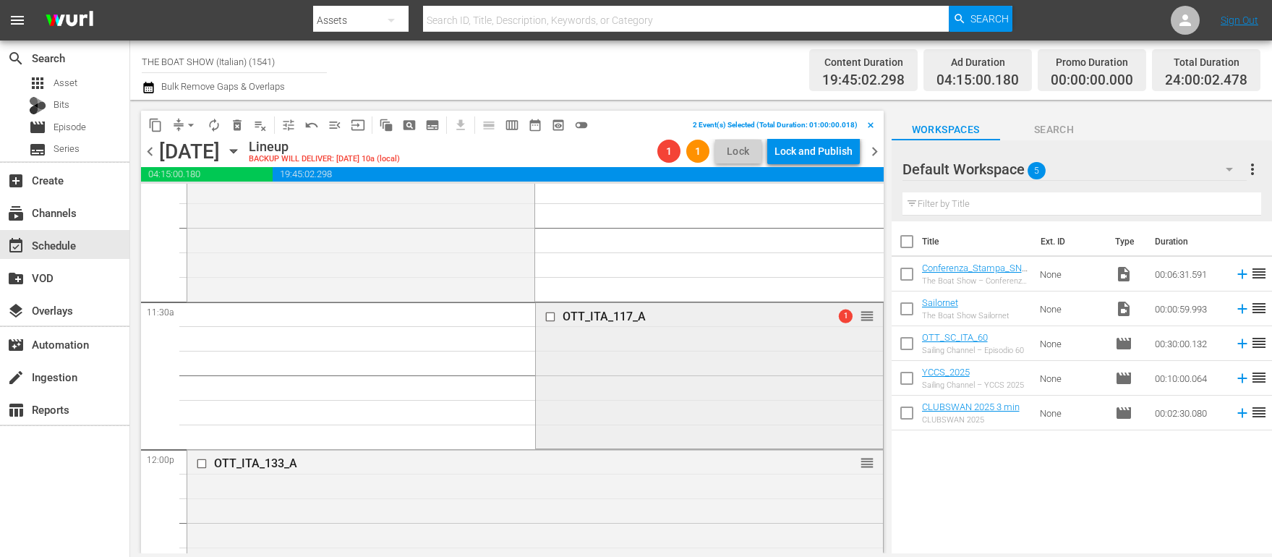
click at [550, 317] on input "checkbox" at bounding box center [551, 316] width 15 height 12
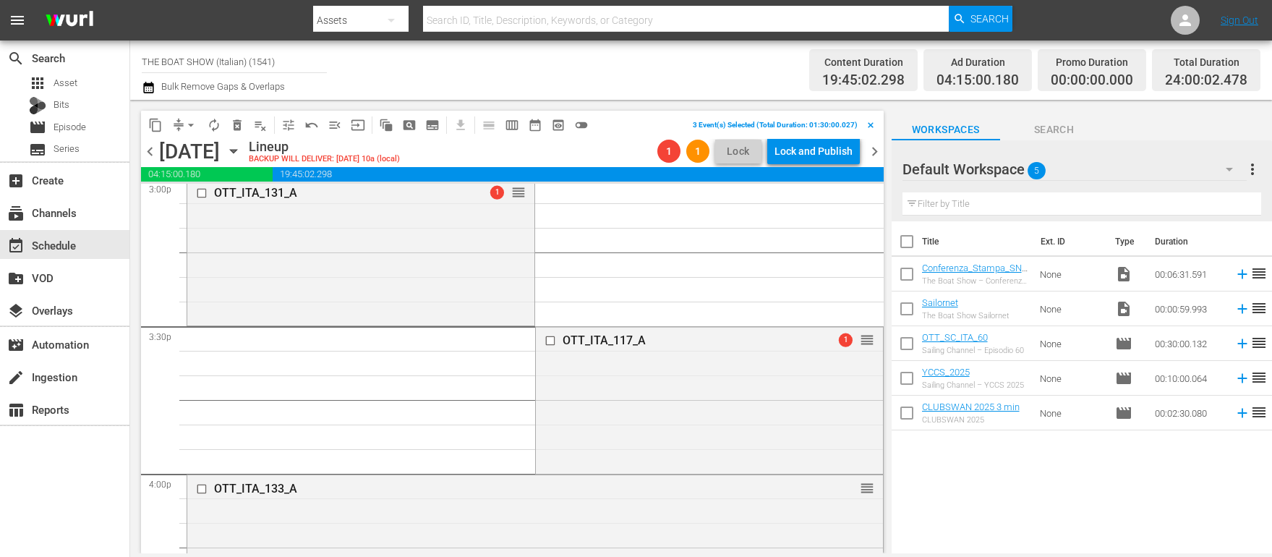
drag, startPoint x: 548, startPoint y: 339, endPoint x: 555, endPoint y: 320, distance: 20.8
click at [549, 339] on input "checkbox" at bounding box center [551, 341] width 15 height 12
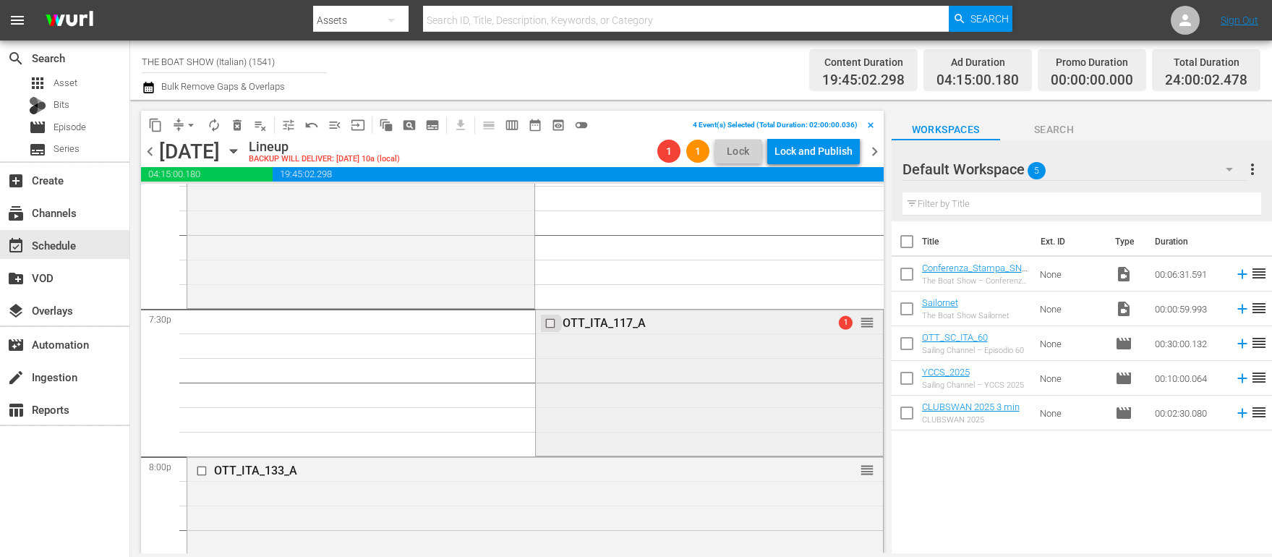
click at [554, 323] on input "checkbox" at bounding box center [551, 323] width 15 height 12
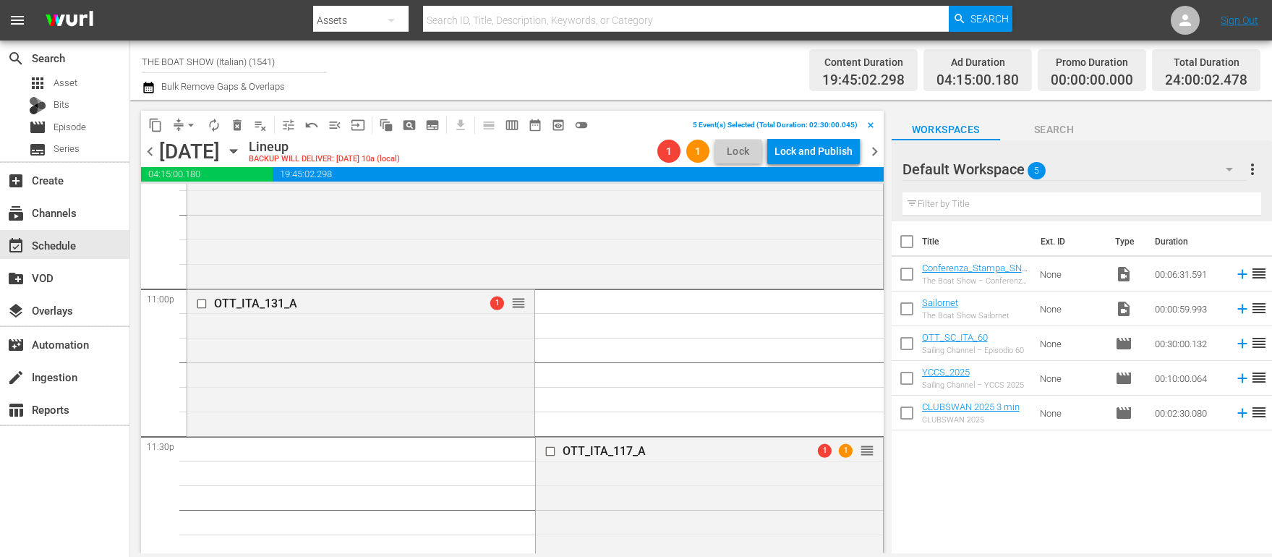
scroll to position [6712, 0]
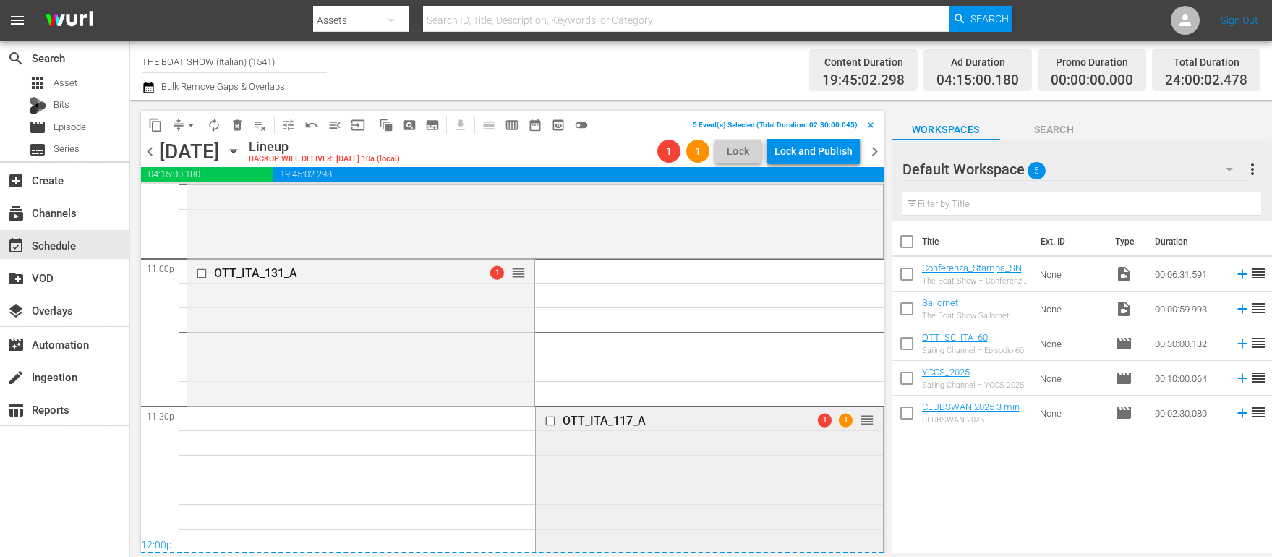
click at [550, 419] on input "checkbox" at bounding box center [551, 420] width 15 height 12
click at [239, 119] on span "delete_forever_outlined" at bounding box center [237, 125] width 14 height 14
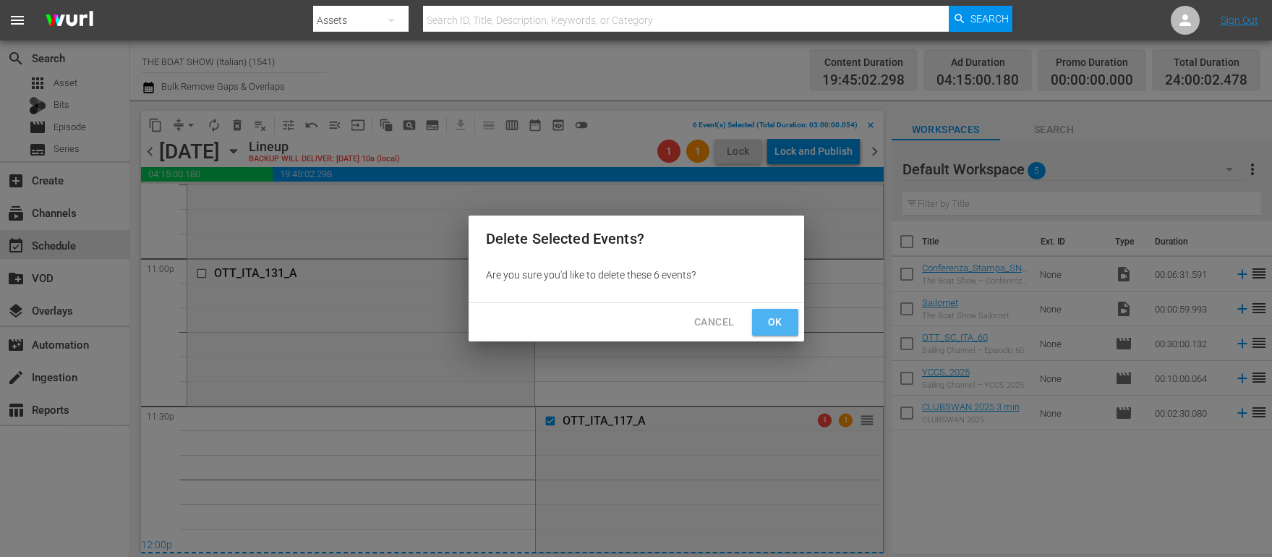
click at [770, 322] on span "Ok" at bounding box center [775, 322] width 23 height 18
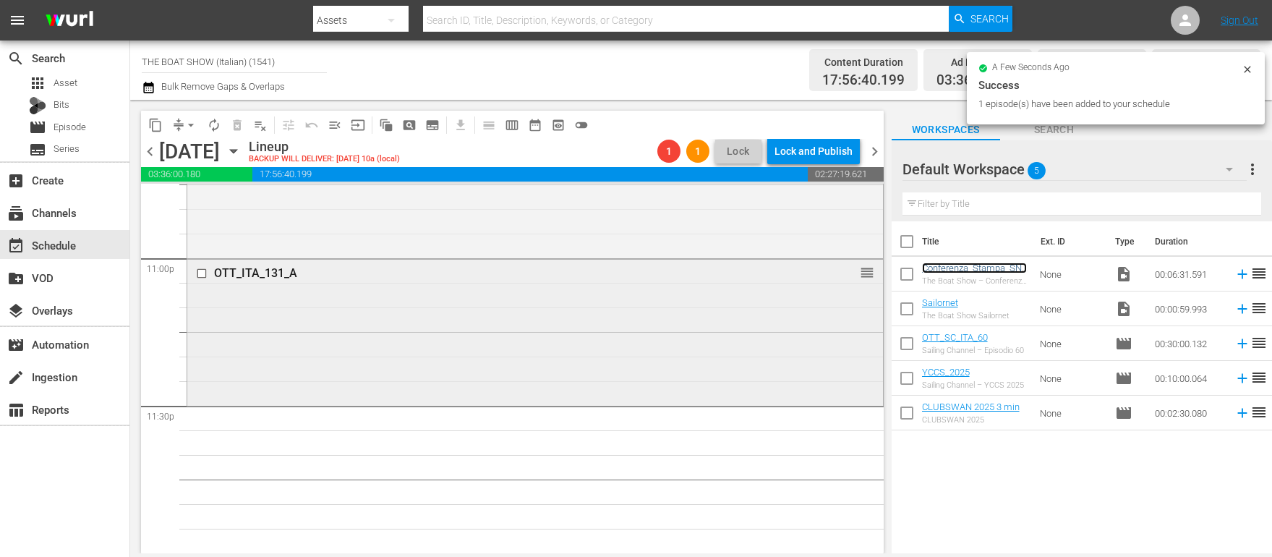
scroll to position [6687, 0]
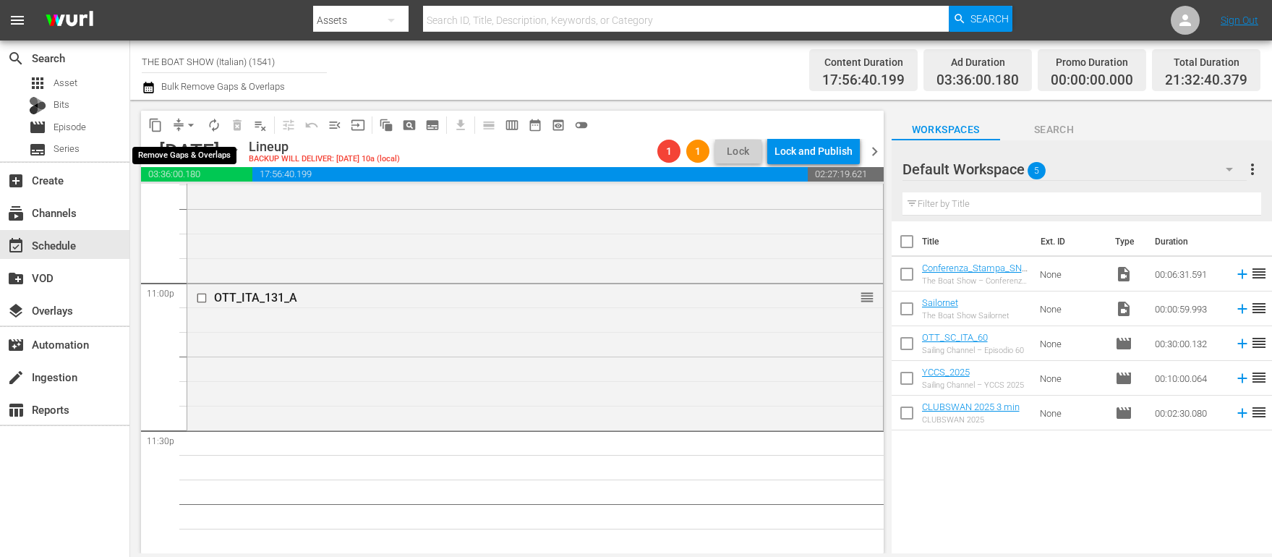
click at [184, 128] on span "arrow_drop_down" at bounding box center [191, 125] width 14 height 14
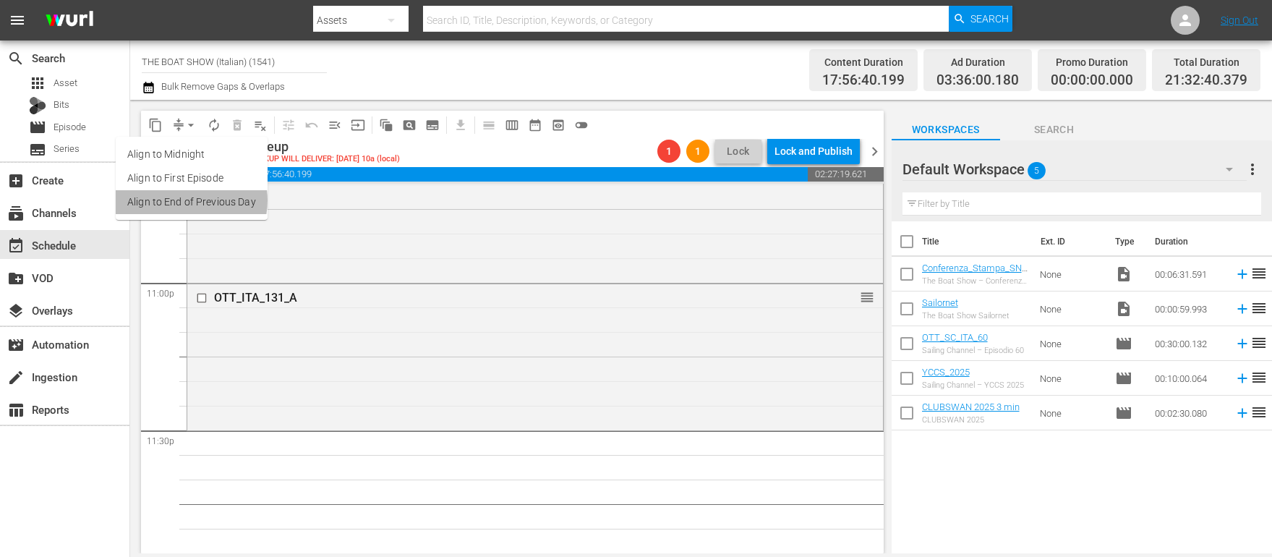
click at [184, 200] on li "Align to End of Previous Day" at bounding box center [192, 202] width 152 height 24
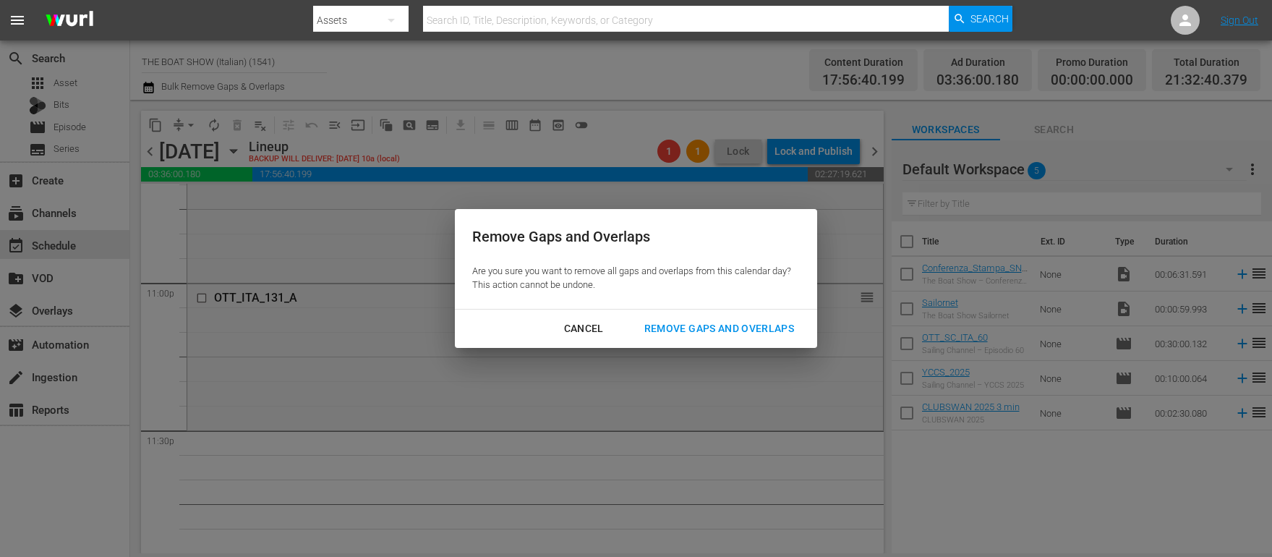
click at [751, 331] on div "Remove Gaps and Overlaps" at bounding box center [719, 329] width 173 height 18
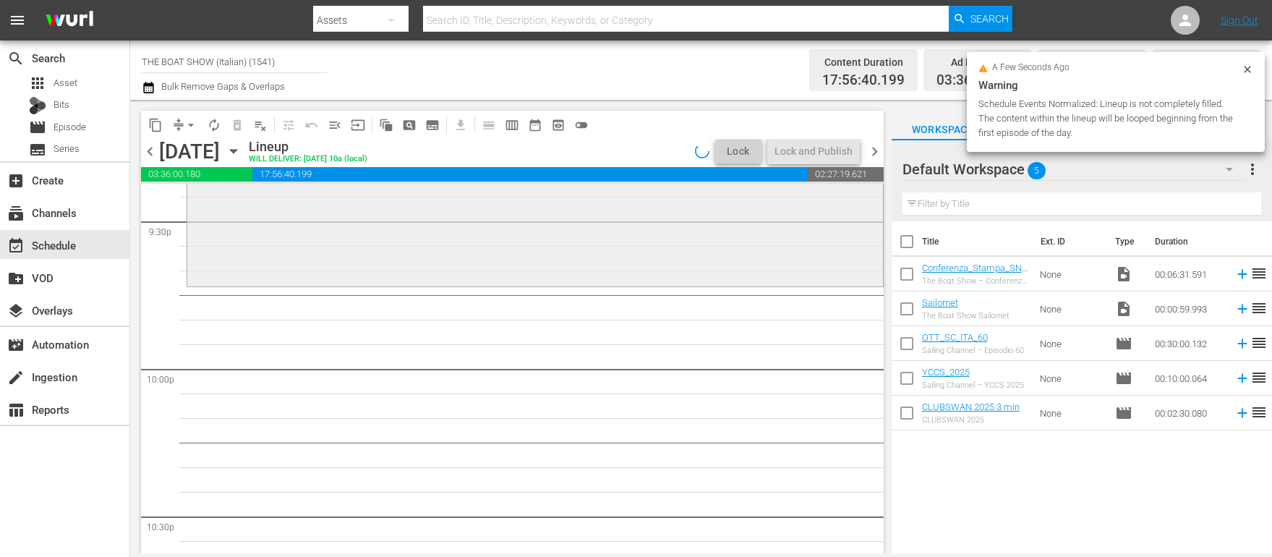
scroll to position [6313, 0]
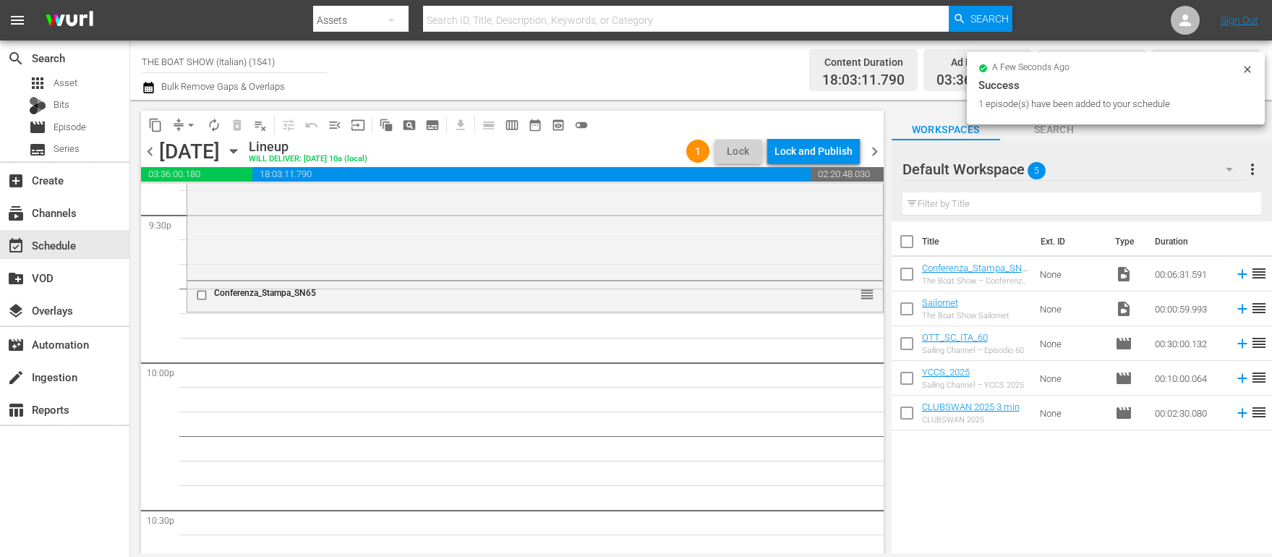
click at [1233, 168] on icon "button" at bounding box center [1229, 169] width 17 height 17
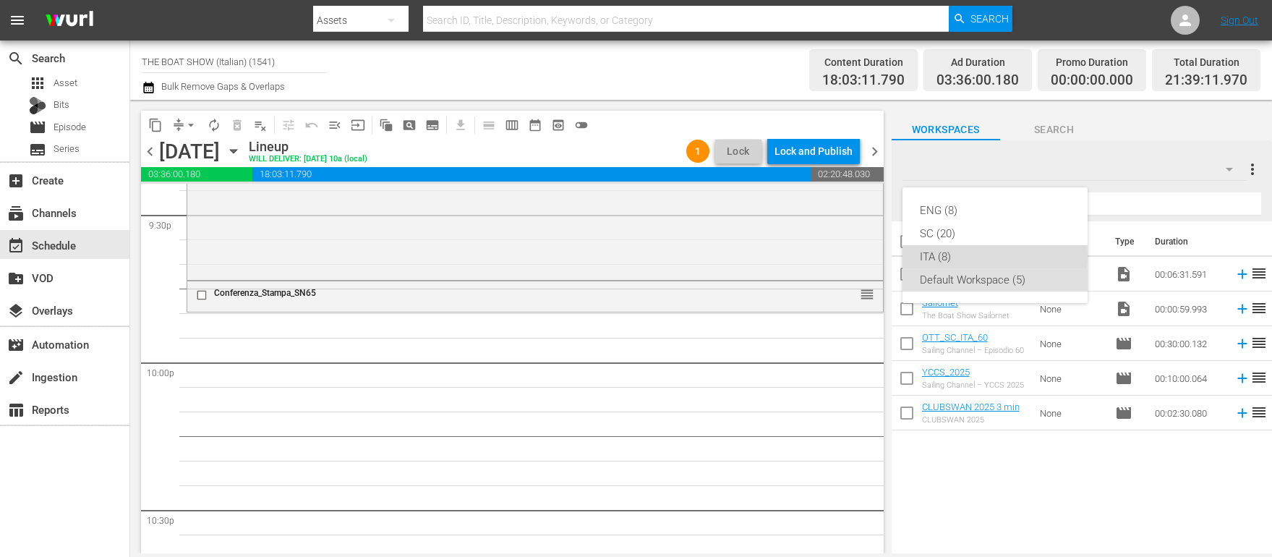
click at [950, 257] on div "ITA (8)" at bounding box center [995, 256] width 150 height 23
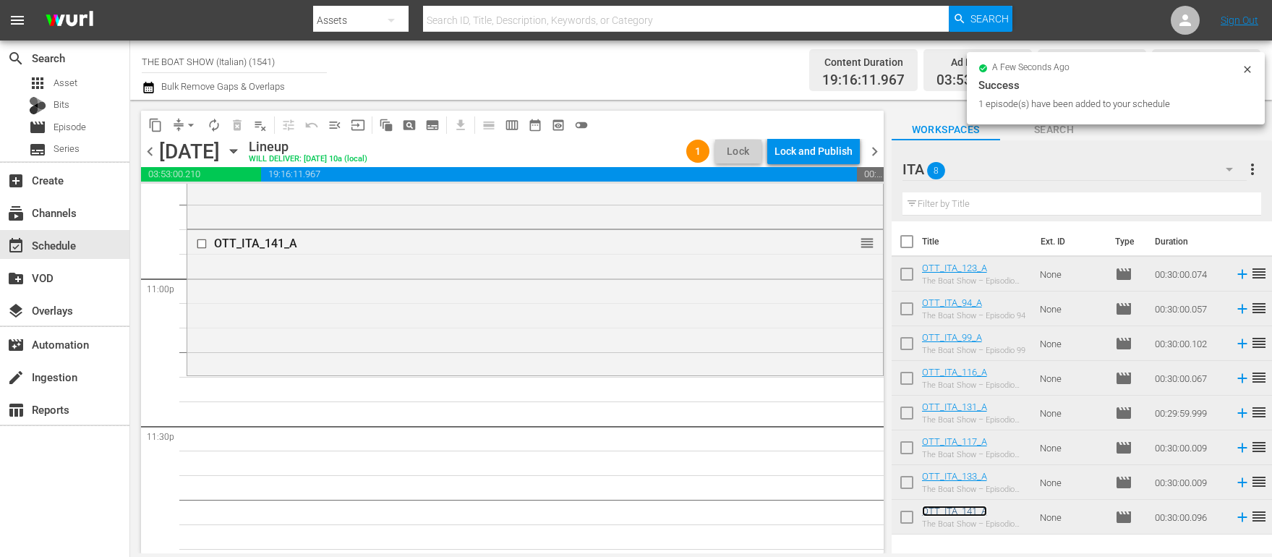
scroll to position [6712, 0]
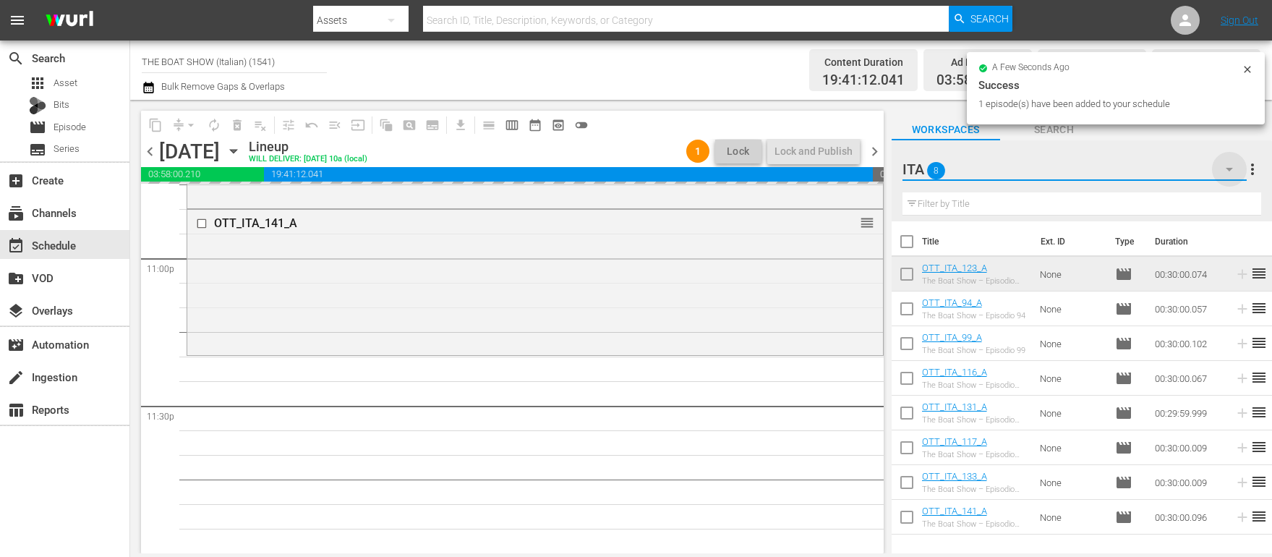
click at [1224, 168] on icon "button" at bounding box center [1229, 169] width 17 height 17
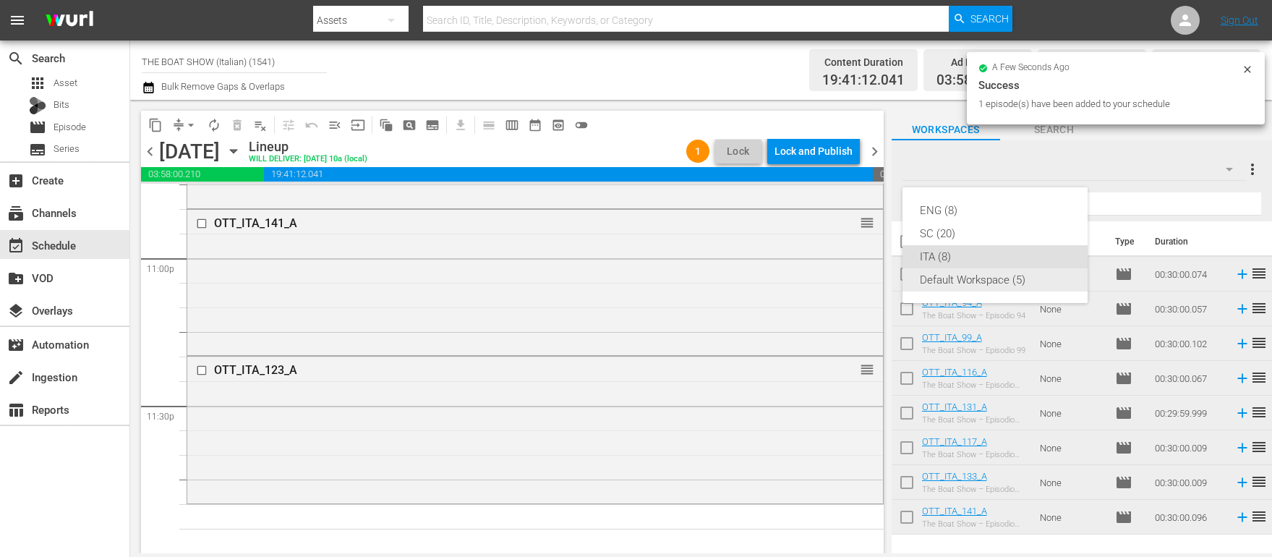
click at [938, 276] on div "Default Workspace (5)" at bounding box center [995, 279] width 150 height 23
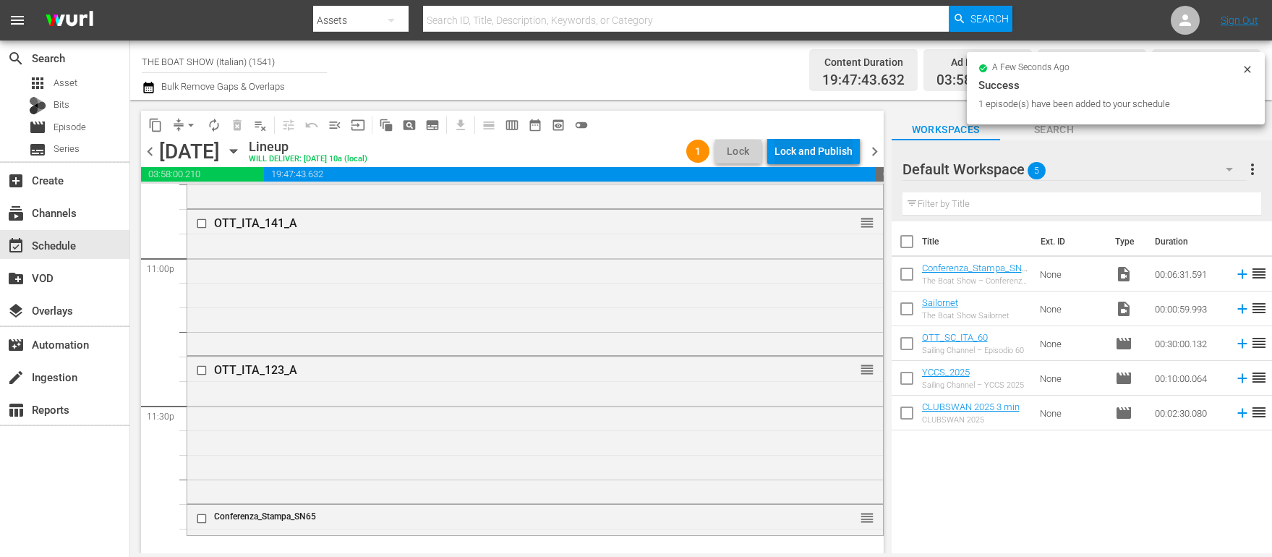
click at [812, 150] on div "Lock and Publish" at bounding box center [814, 151] width 78 height 26
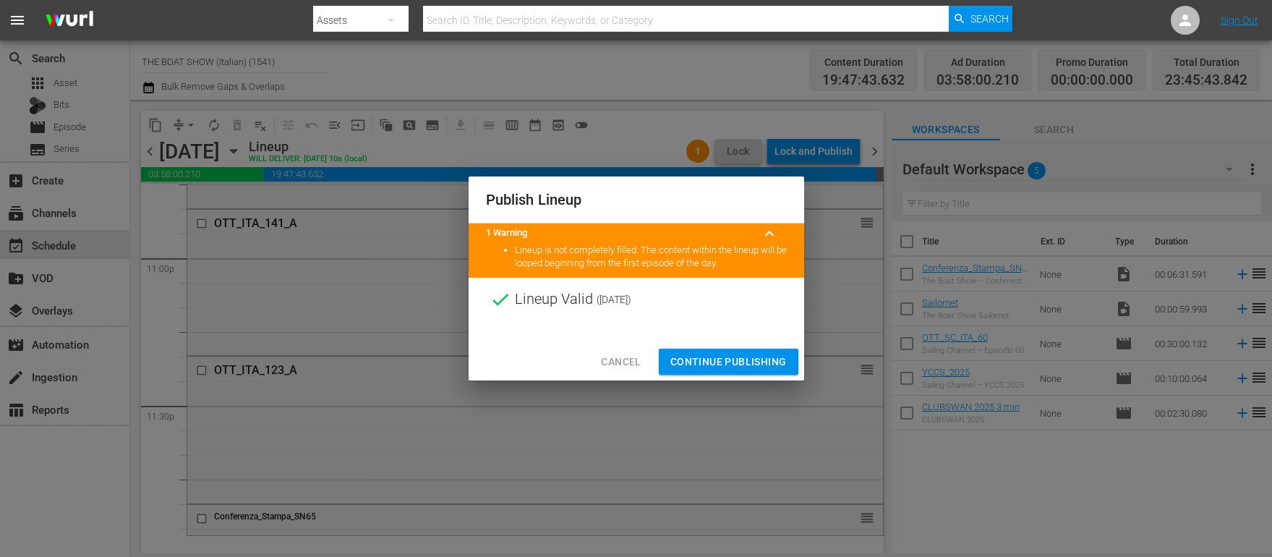
click at [708, 360] on span "Continue Publishing" at bounding box center [728, 362] width 116 height 18
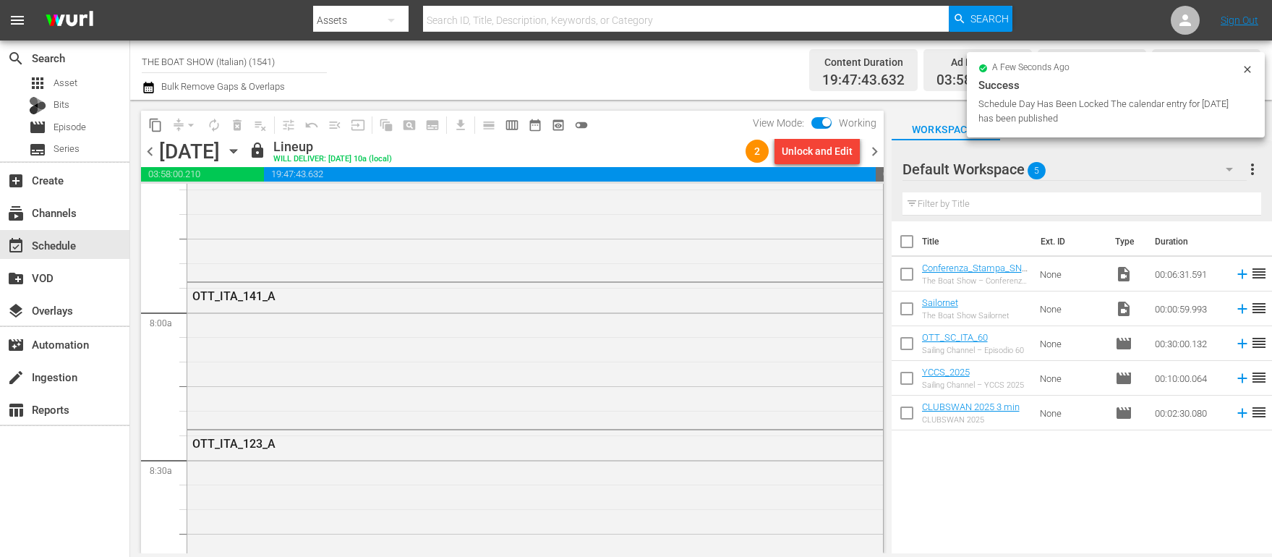
scroll to position [0, 0]
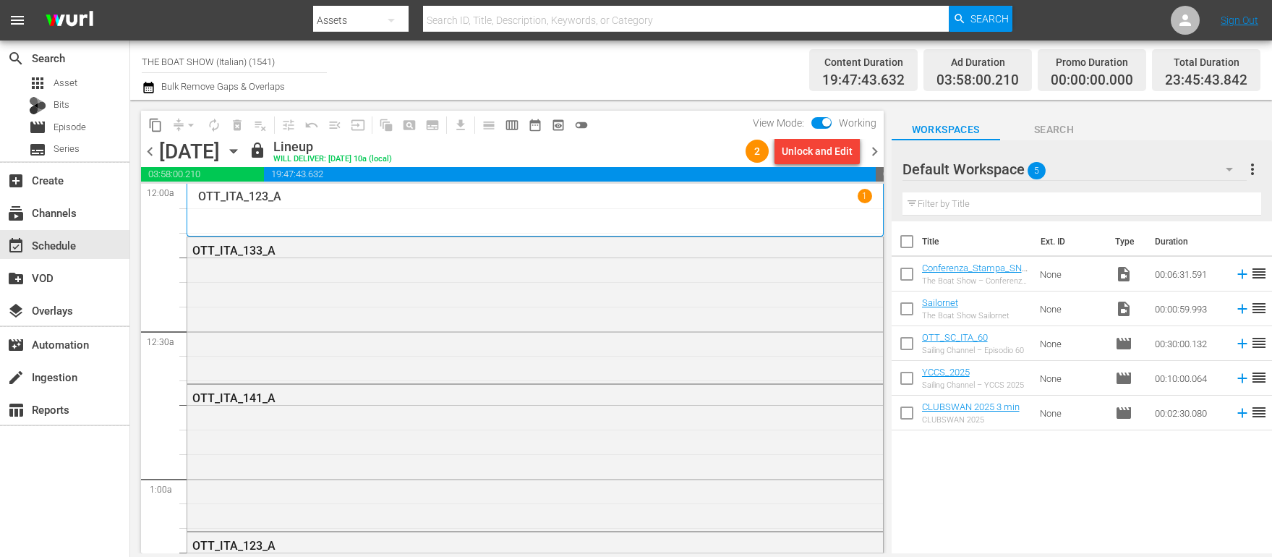
click at [1245, 65] on div "Total Duration" at bounding box center [1206, 62] width 82 height 20
click at [877, 149] on span "chevron_right" at bounding box center [875, 151] width 18 height 18
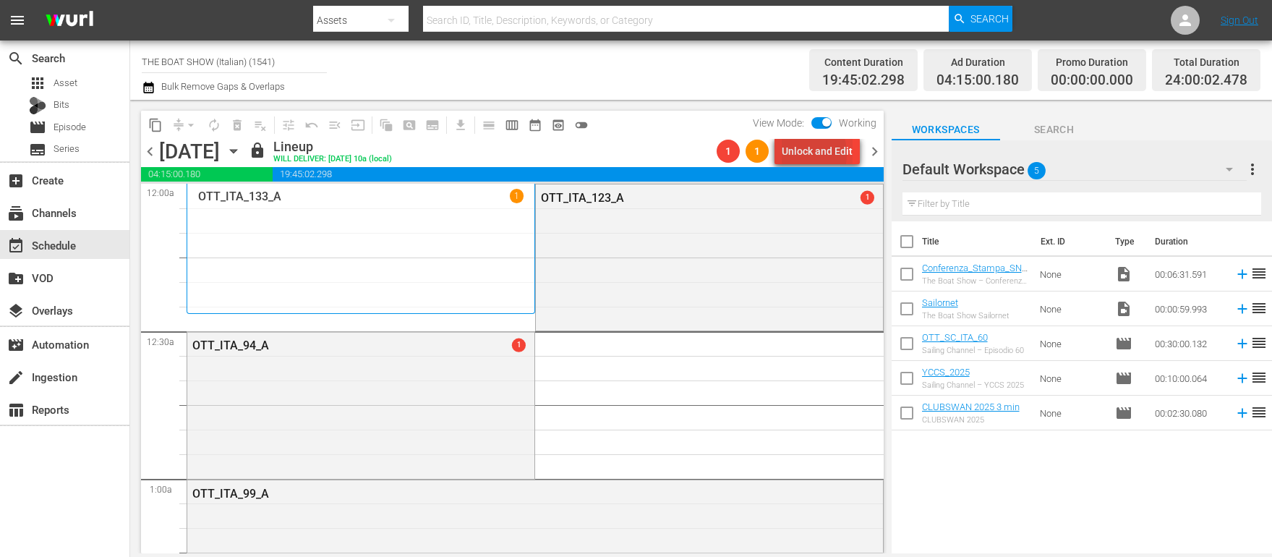
click at [796, 154] on div "Unlock and Edit" at bounding box center [817, 151] width 71 height 26
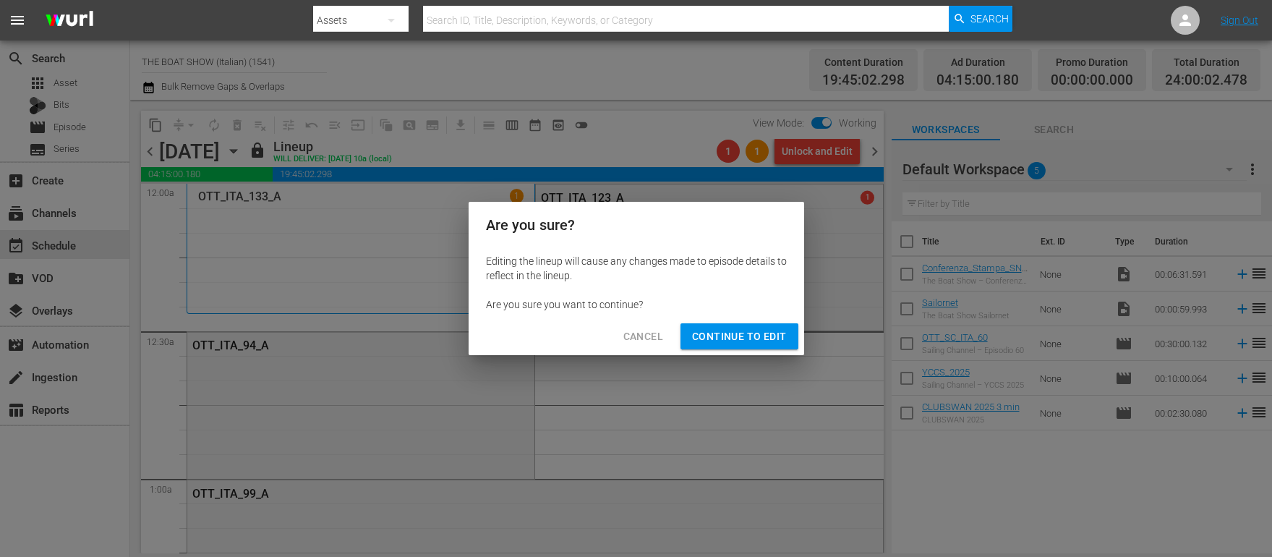
click at [716, 333] on span "Continue to Edit" at bounding box center [739, 337] width 94 height 18
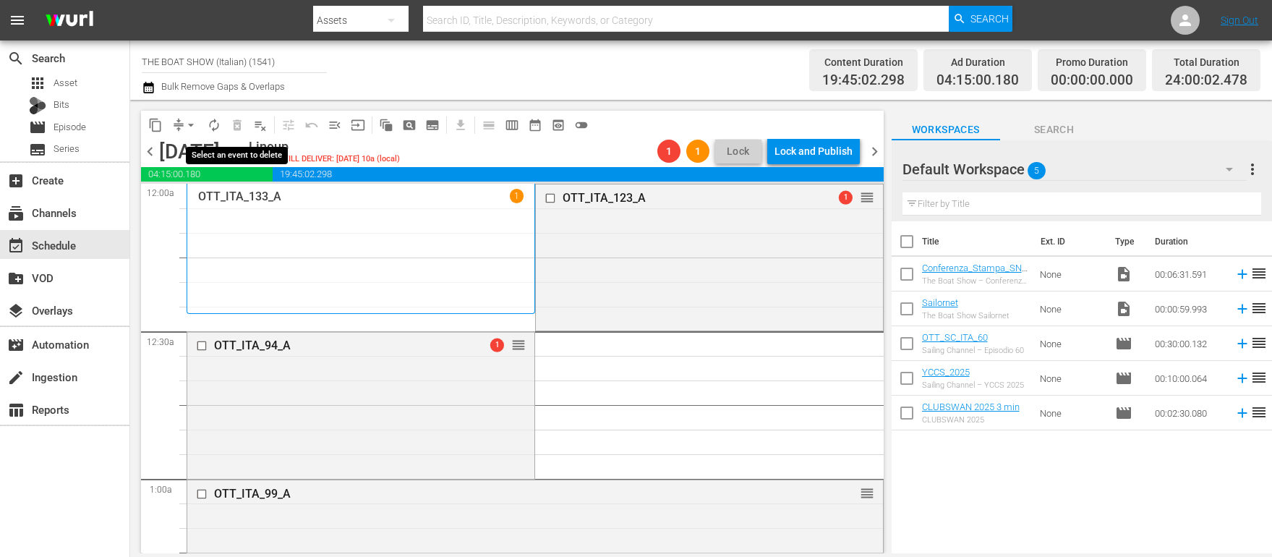
click at [236, 124] on span "delete_forever_outlined" at bounding box center [237, 125] width 23 height 23
click at [259, 129] on span "playlist_remove_outlined" at bounding box center [260, 125] width 14 height 14
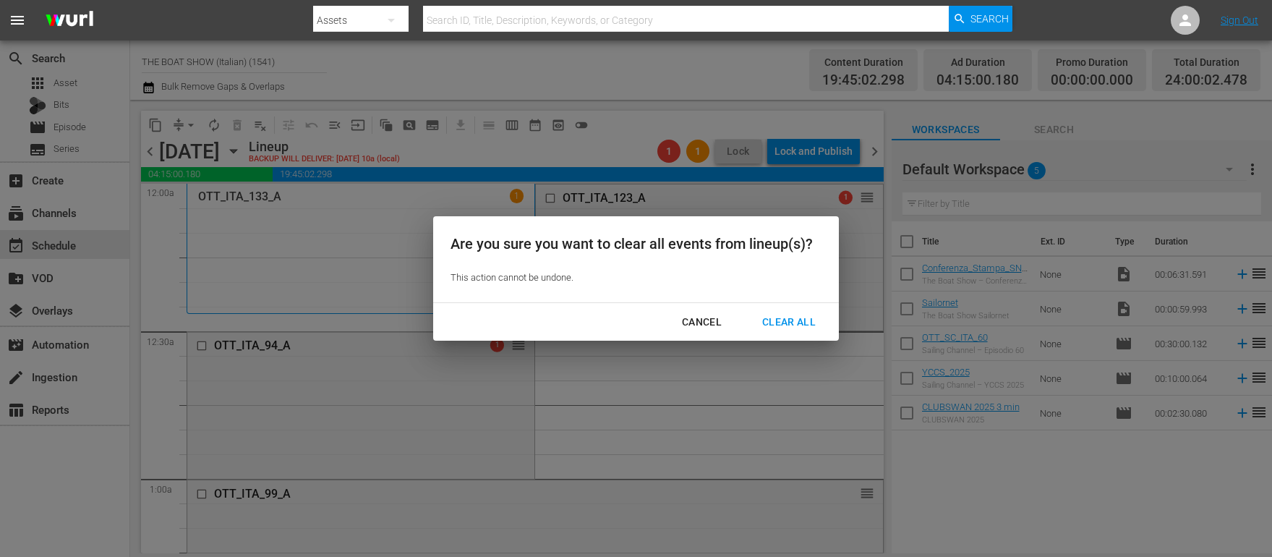
click at [809, 319] on div "Clear All" at bounding box center [789, 322] width 77 height 18
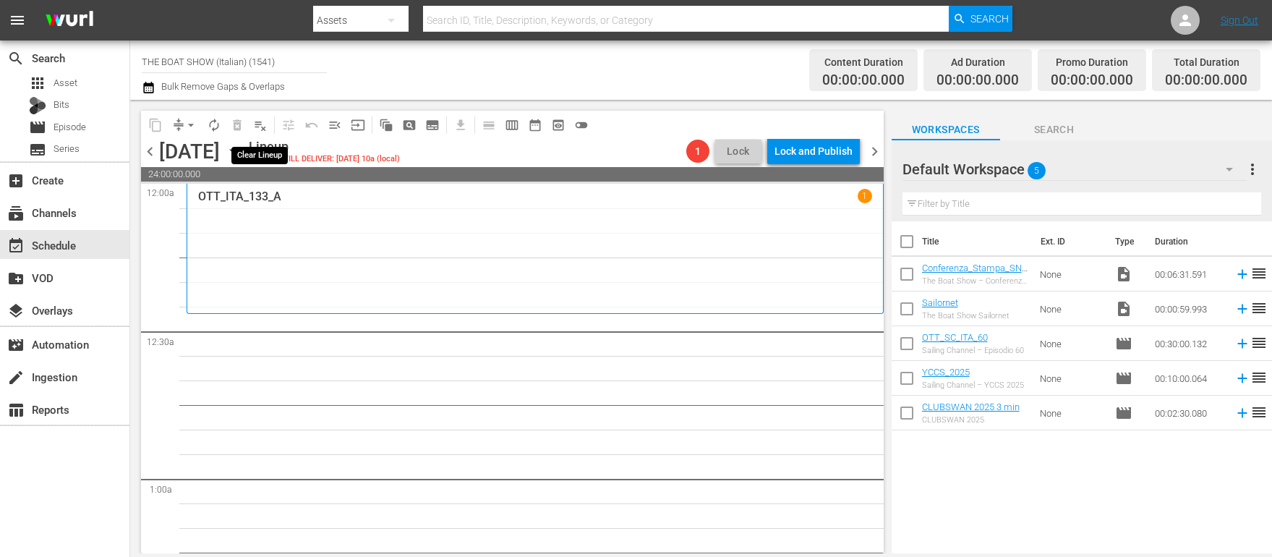
click at [263, 123] on span "playlist_remove_outlined" at bounding box center [260, 125] width 14 height 14
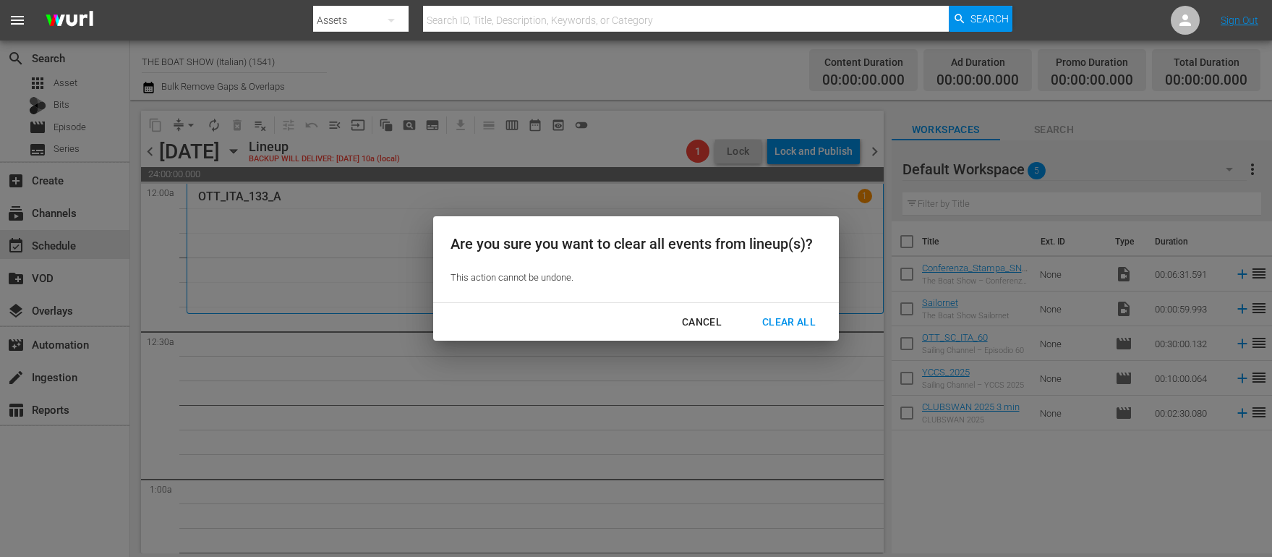
click at [780, 326] on div "Clear All" at bounding box center [789, 322] width 77 height 18
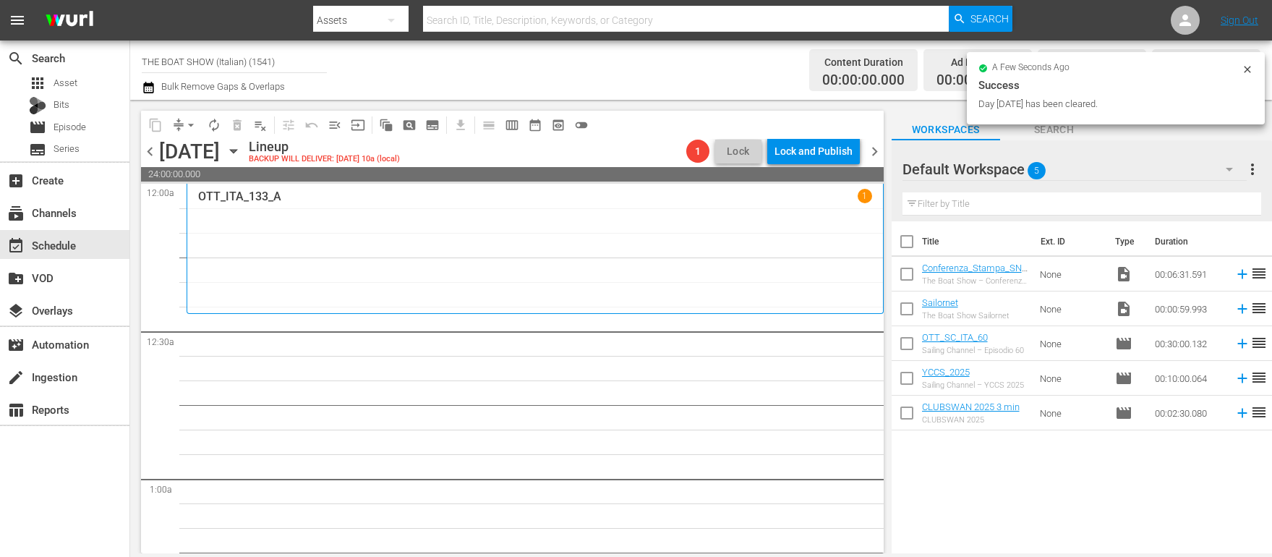
click at [291, 204] on div "OTT_ITA_133_A 1" at bounding box center [535, 248] width 674 height 119
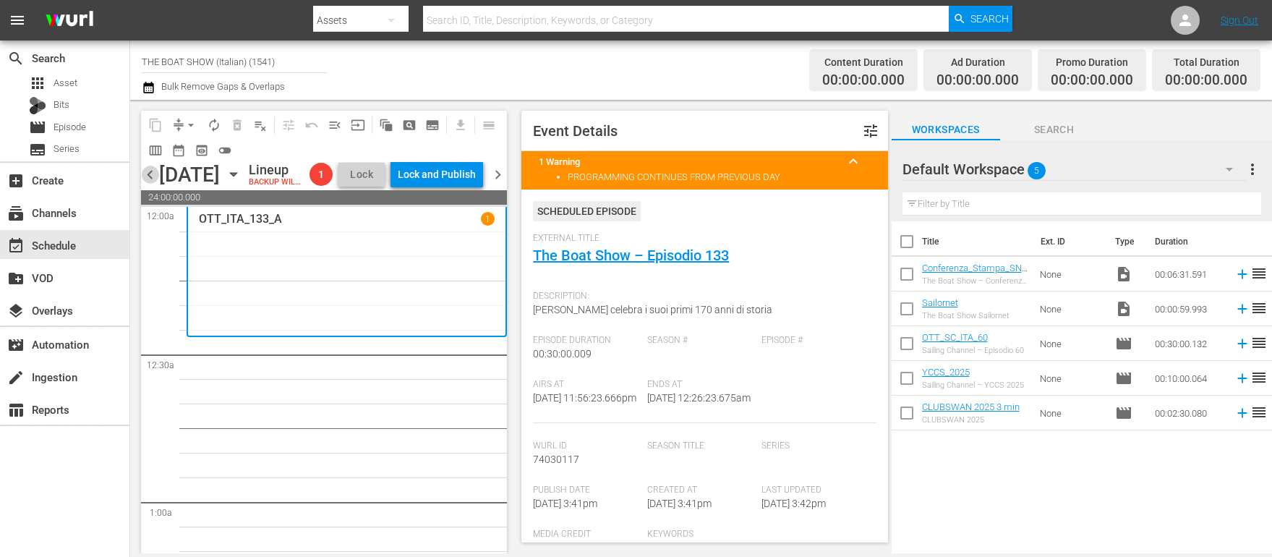
click at [148, 184] on span "chevron_left" at bounding box center [150, 175] width 18 height 18
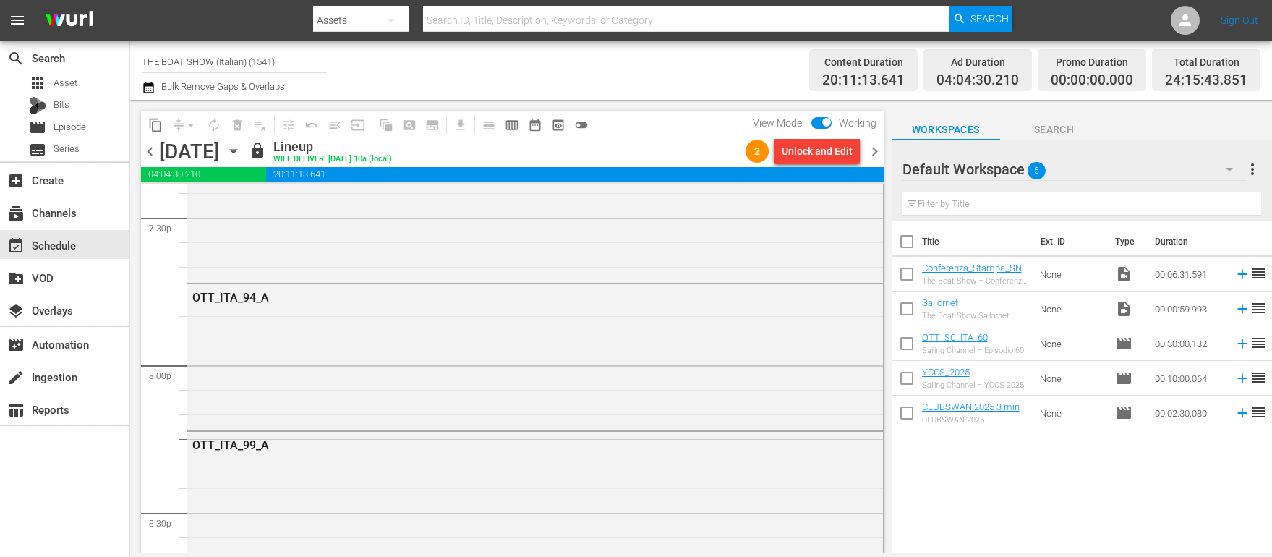
scroll to position [6841, 0]
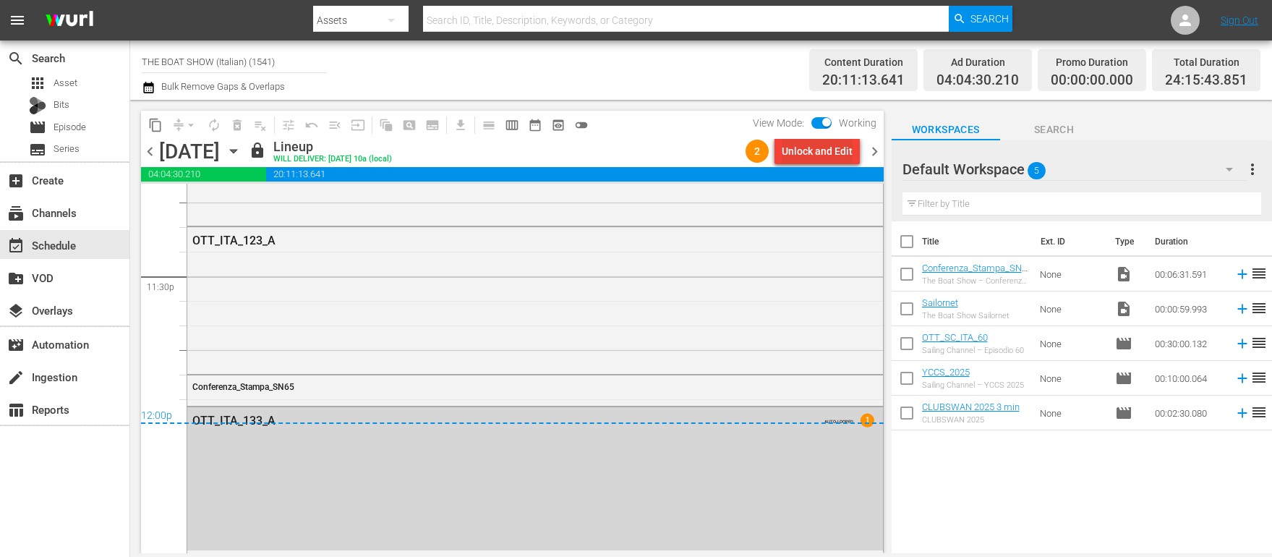
click at [819, 147] on div "Unlock and Edit" at bounding box center [817, 151] width 71 height 26
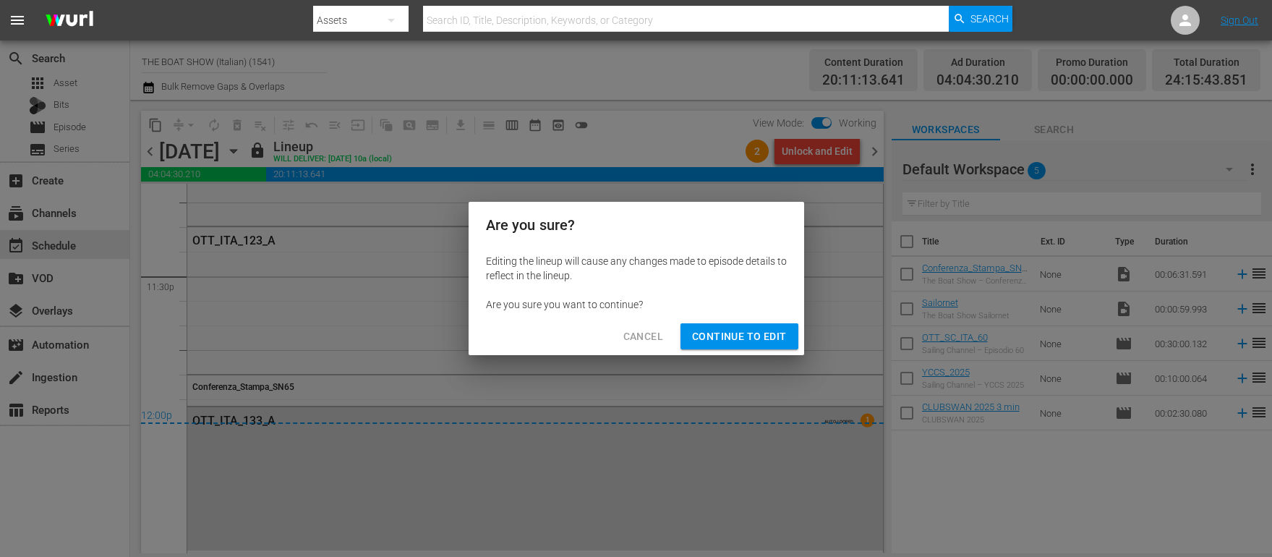
click at [762, 333] on span "Continue to Edit" at bounding box center [739, 337] width 94 height 18
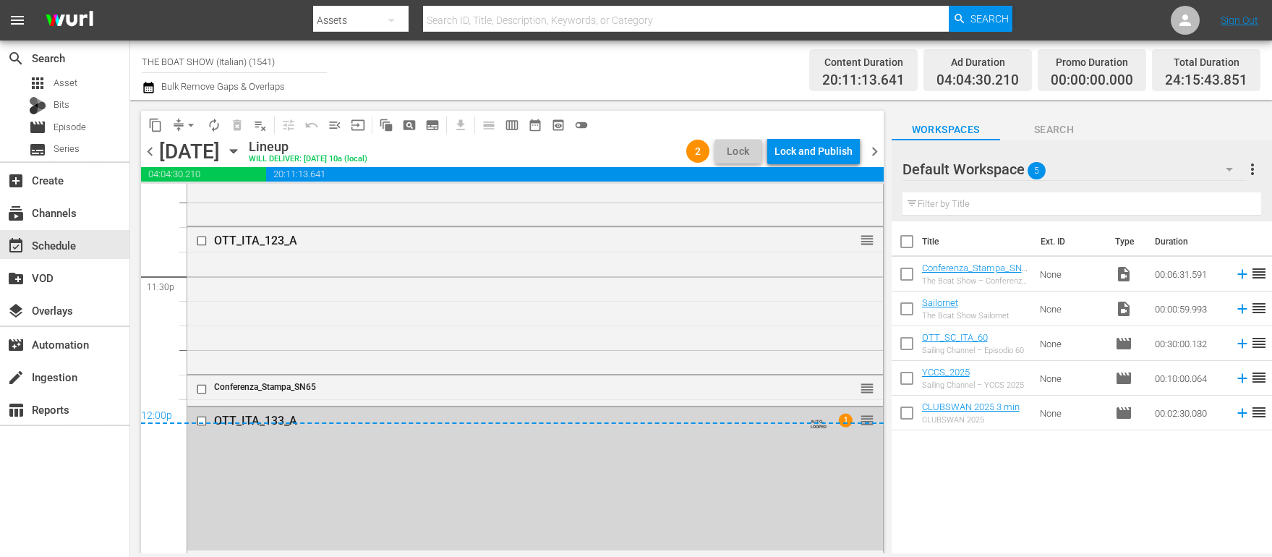
click at [199, 419] on div "12:00p" at bounding box center [512, 416] width 743 height 14
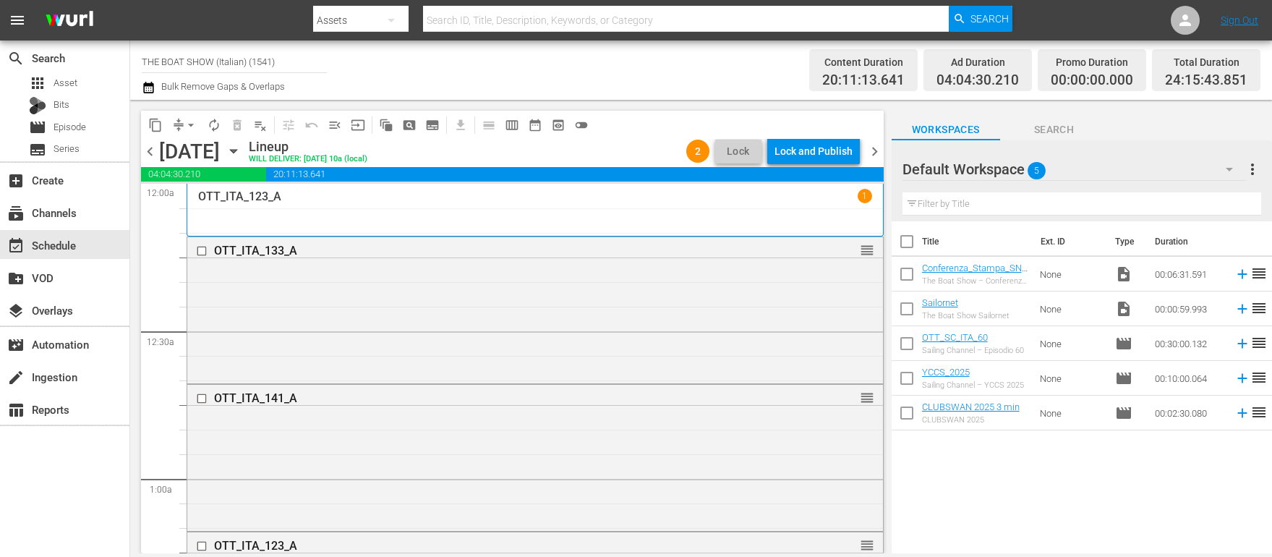
scroll to position [6841, 0]
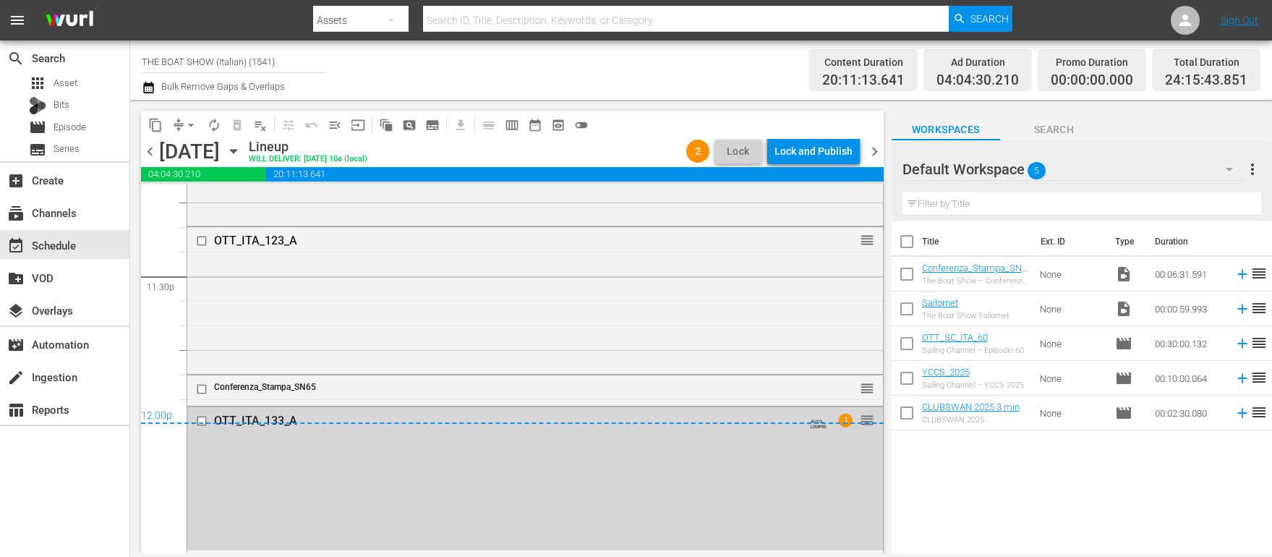
click at [202, 420] on div "12:00p" at bounding box center [512, 416] width 743 height 14
click at [827, 156] on div "Lock and Publish" at bounding box center [814, 151] width 78 height 26
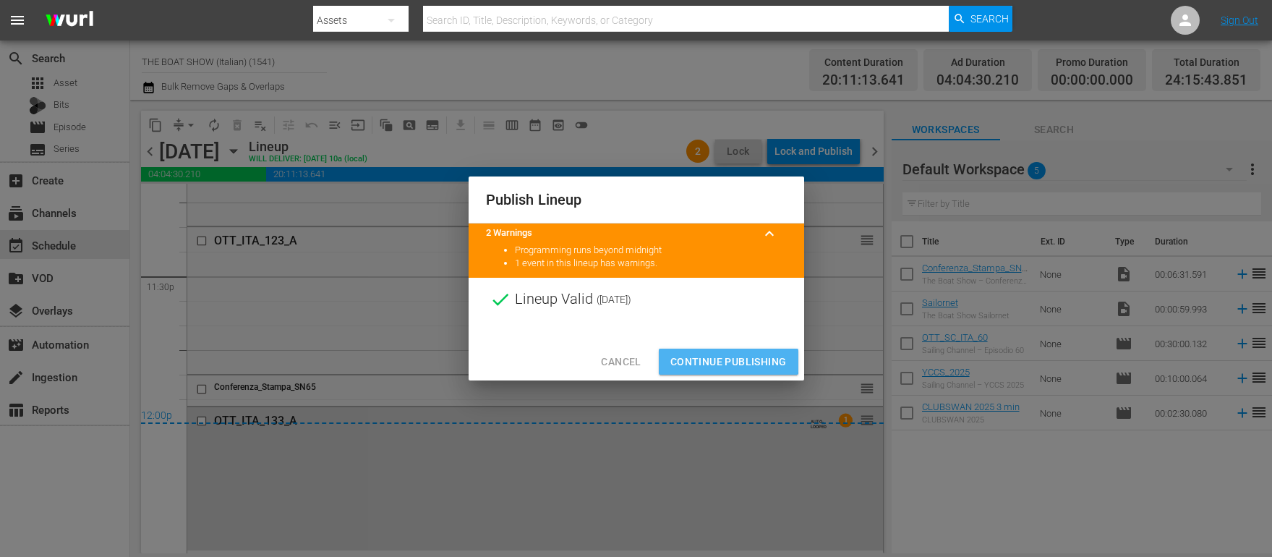
click at [704, 356] on span "Continue Publishing" at bounding box center [728, 362] width 116 height 18
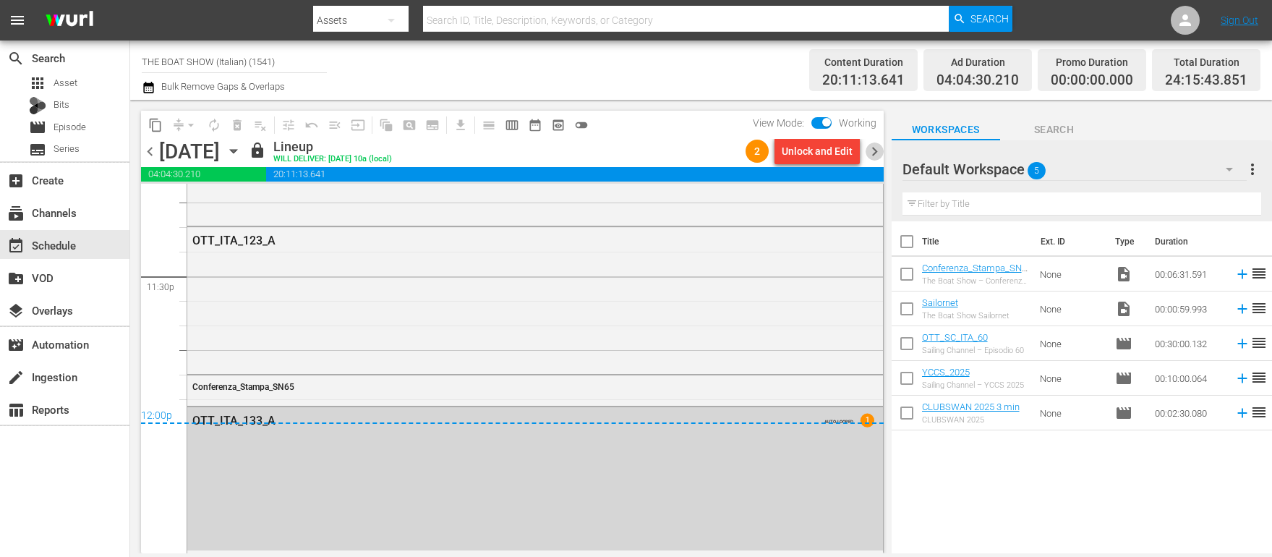
click at [874, 149] on span "chevron_right" at bounding box center [875, 151] width 18 height 18
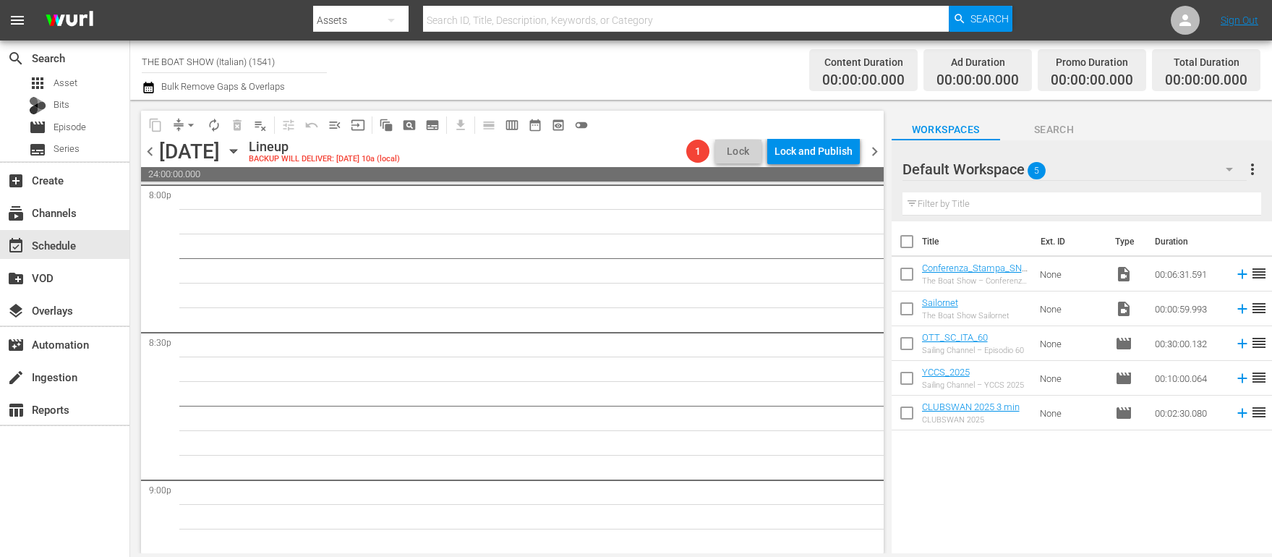
scroll to position [5899, 0]
click at [516, 127] on span "calendar_view_week_outlined" at bounding box center [512, 125] width 14 height 14
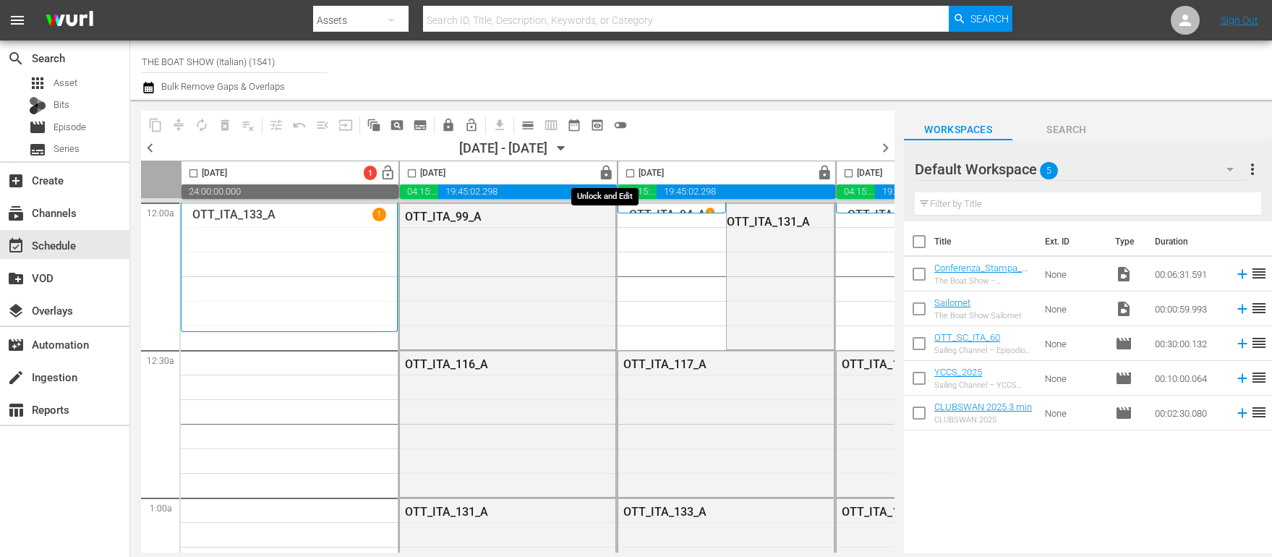
click at [609, 176] on span "lock" at bounding box center [606, 173] width 17 height 17
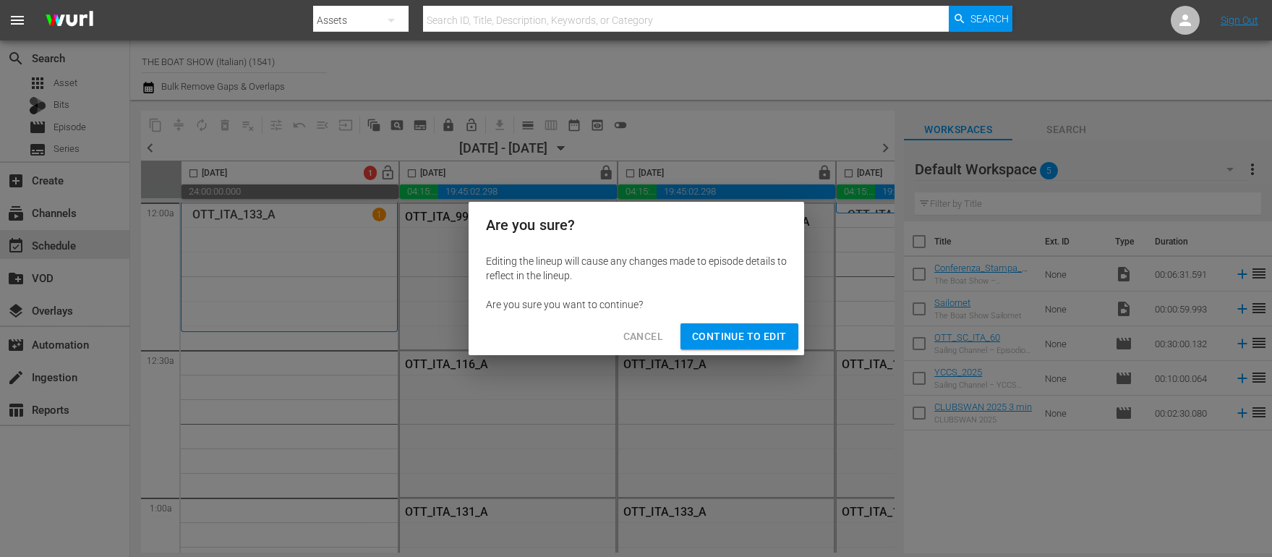
click at [710, 336] on span "Continue to Edit" at bounding box center [739, 337] width 94 height 18
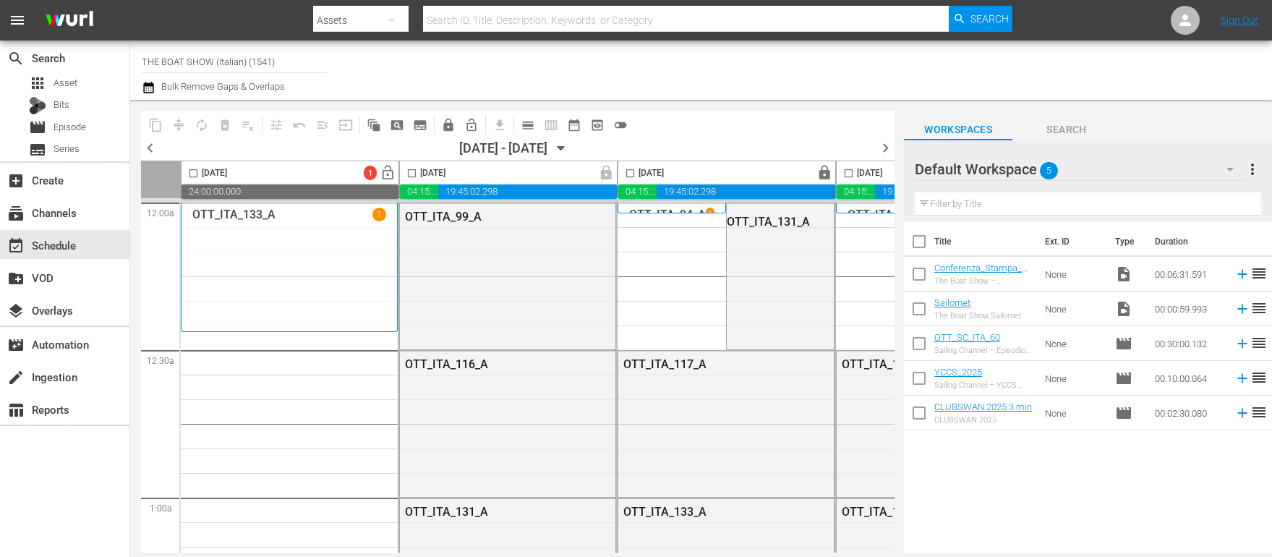
click at [827, 176] on span "lock" at bounding box center [824, 173] width 17 height 17
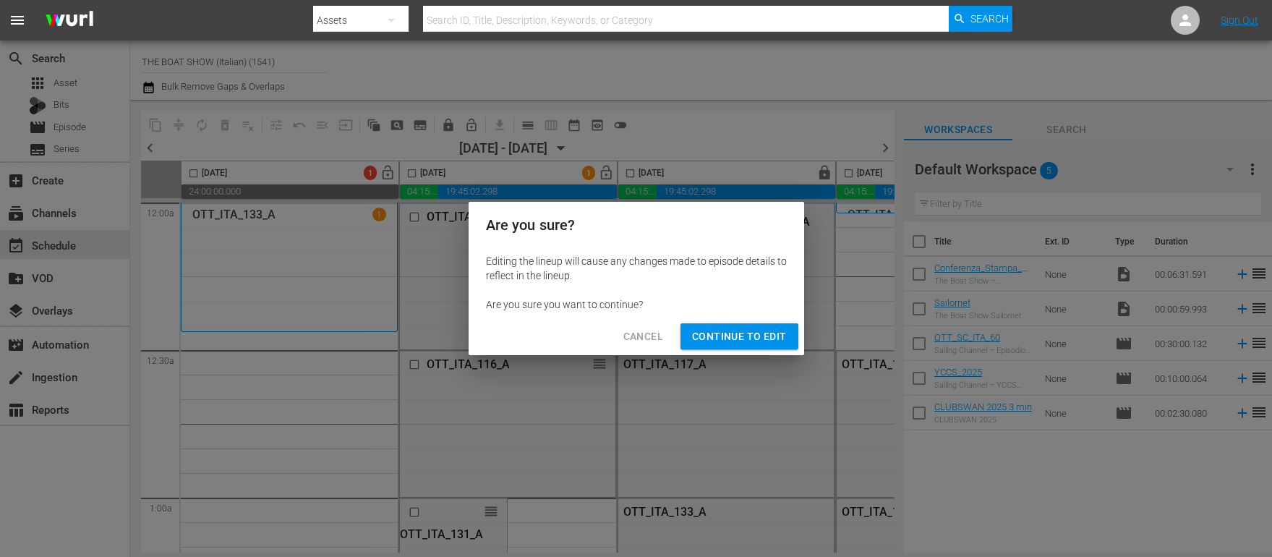
click at [753, 329] on span "Continue to Edit" at bounding box center [739, 337] width 94 height 18
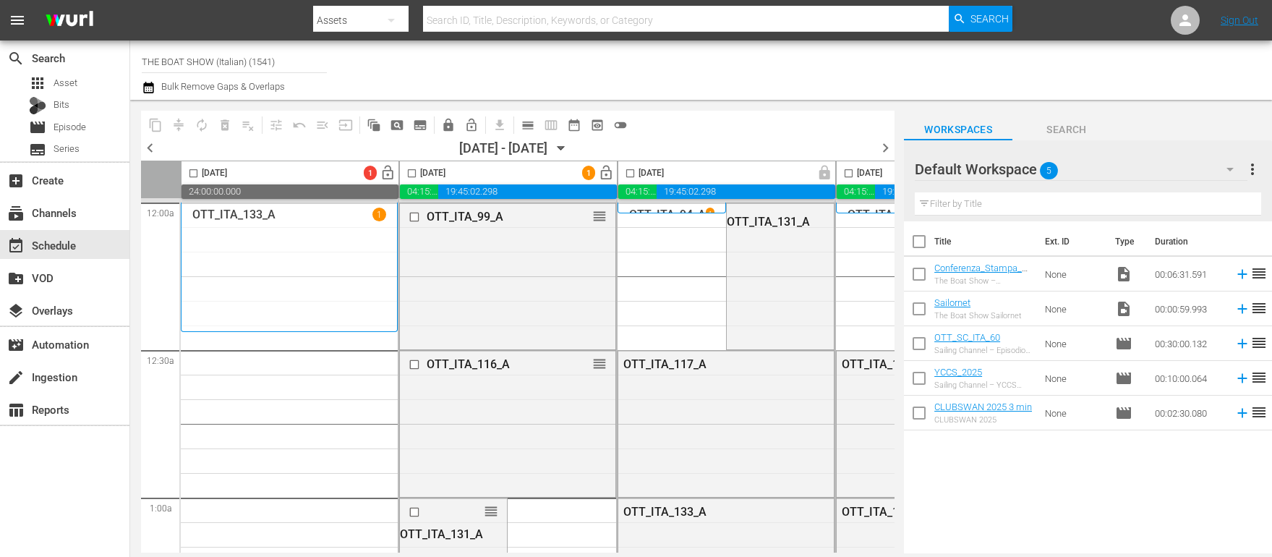
click at [413, 174] on input "checkbox" at bounding box center [412, 176] width 17 height 17
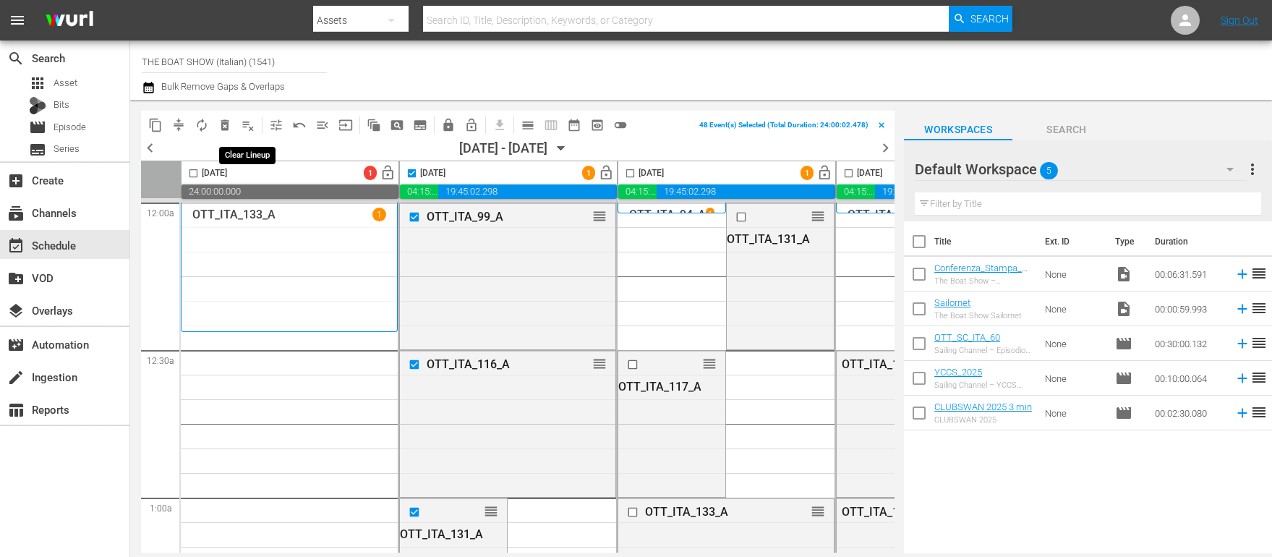
click at [249, 129] on span "playlist_remove_outlined" at bounding box center [248, 125] width 14 height 14
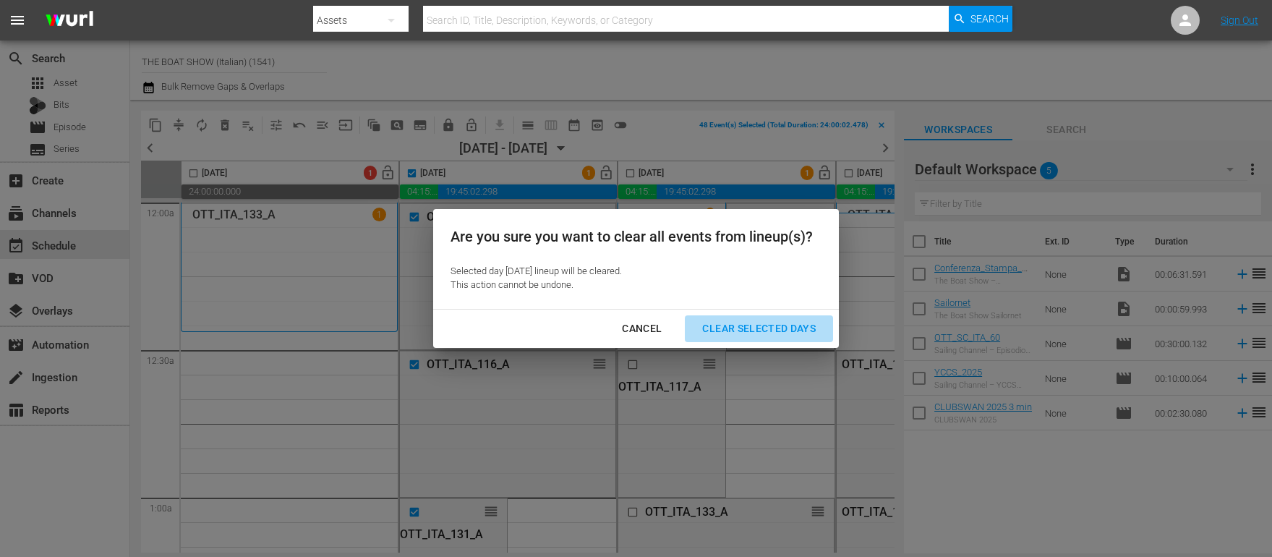
click at [740, 328] on div "Clear Selected Days" at bounding box center [759, 329] width 137 height 18
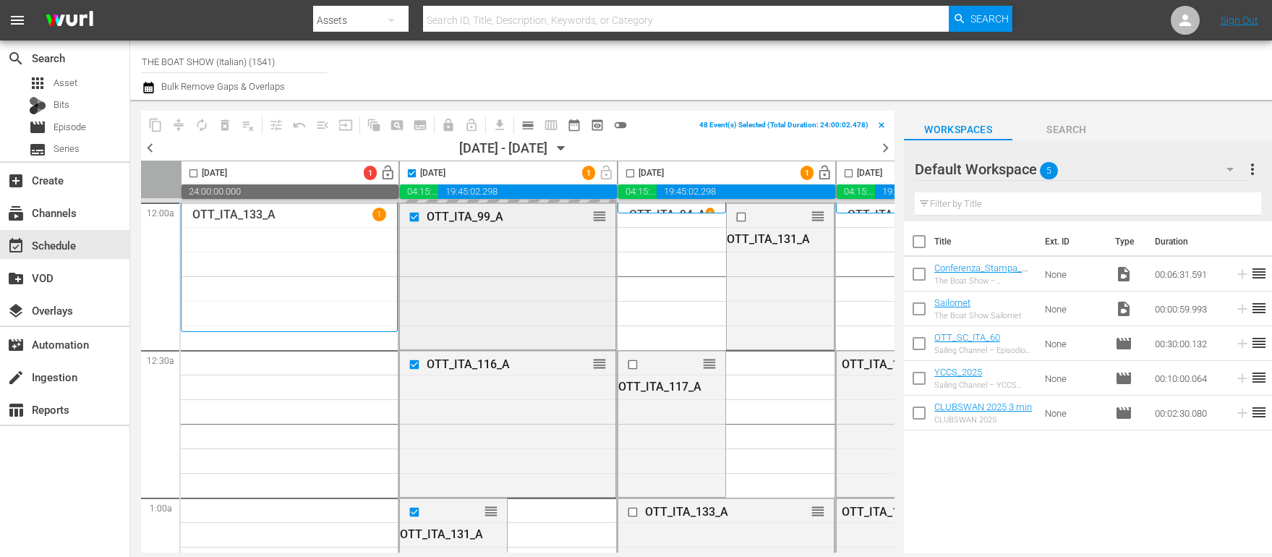
scroll to position [0, 31]
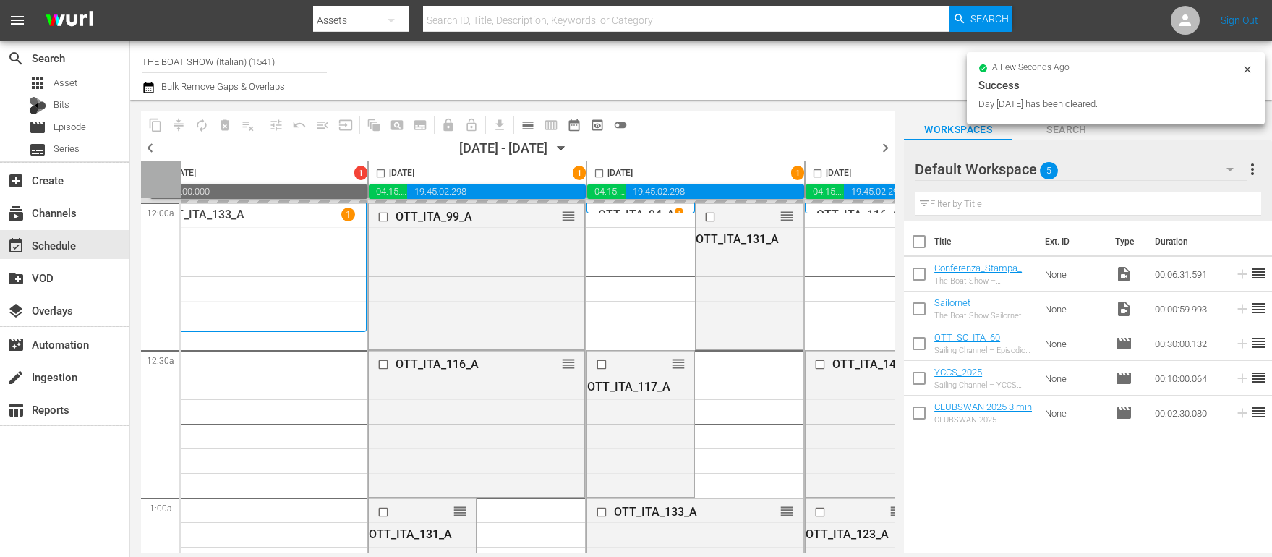
checkbox input "false"
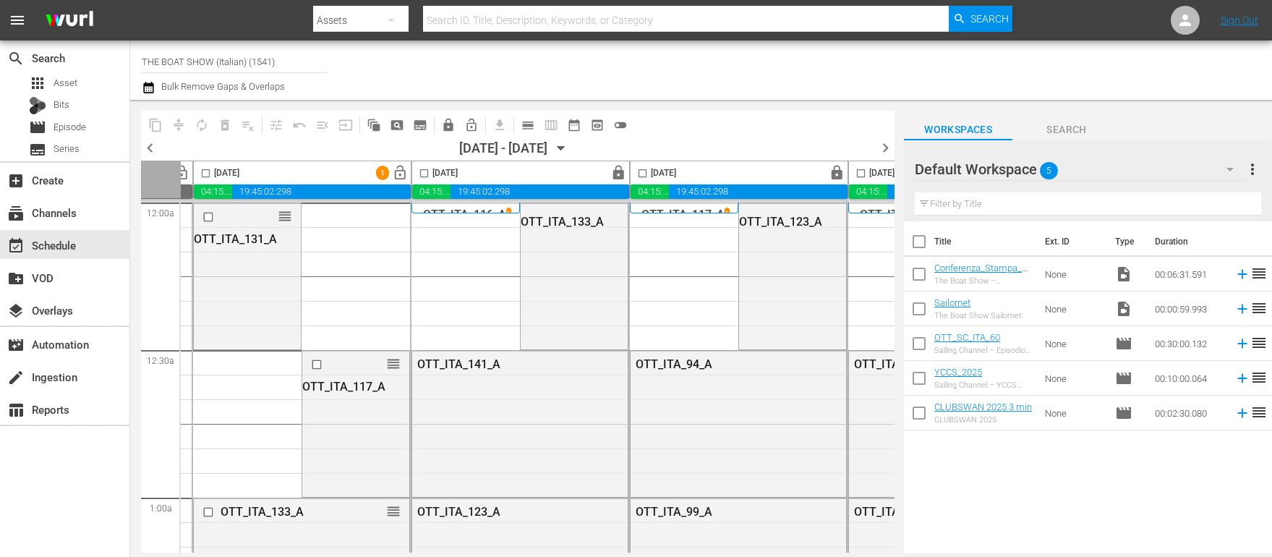
scroll to position [0, 453]
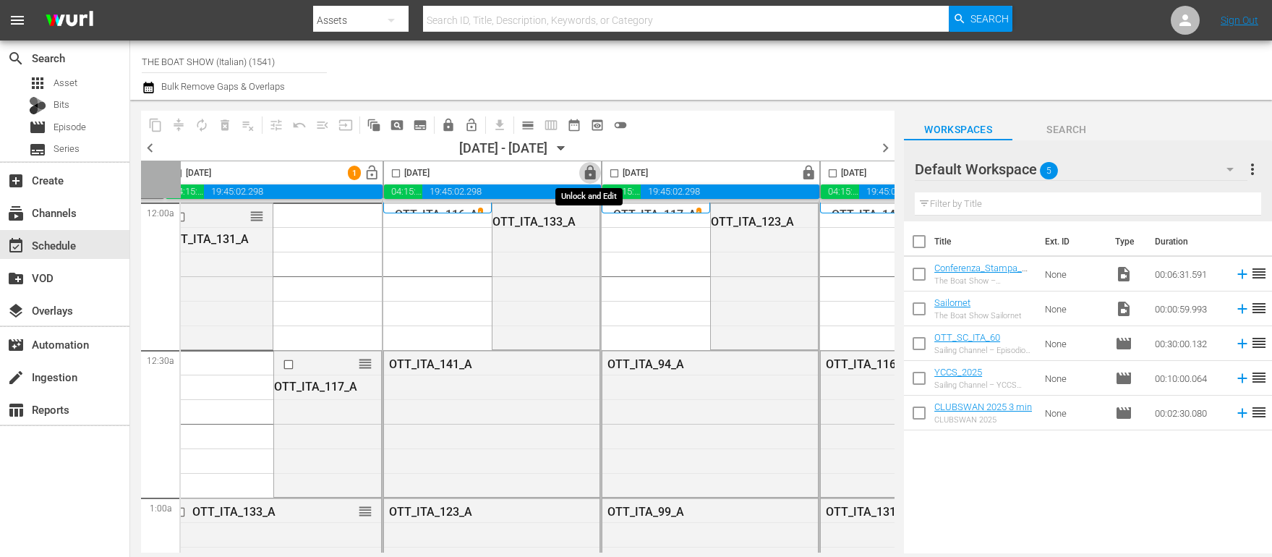
click at [592, 174] on span "lock" at bounding box center [590, 173] width 17 height 17
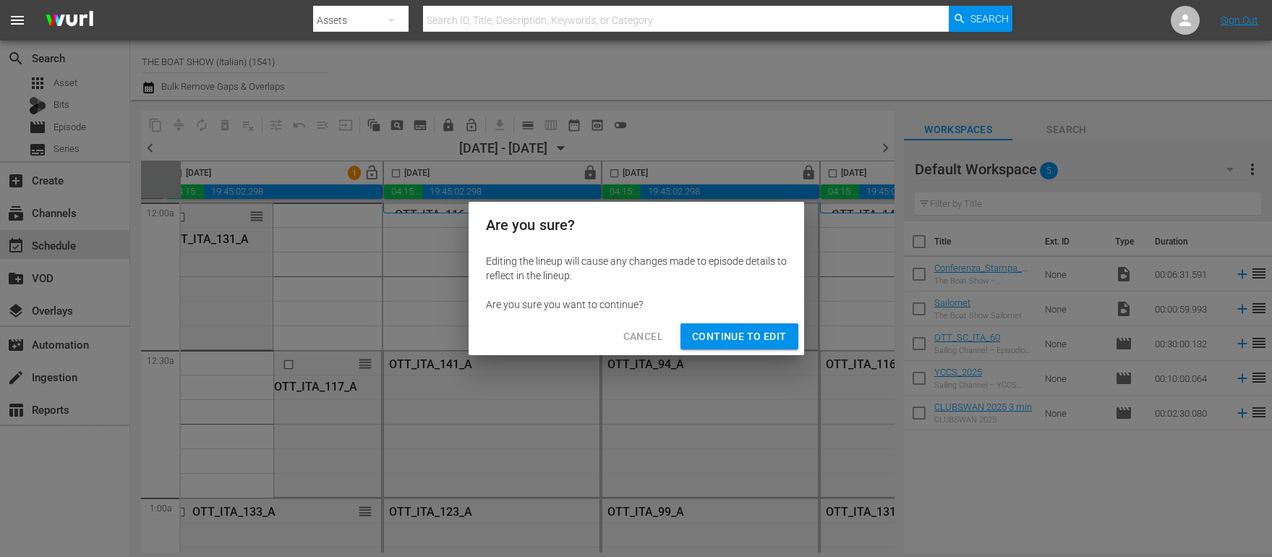
click at [725, 344] on span "Continue to Edit" at bounding box center [739, 337] width 94 height 18
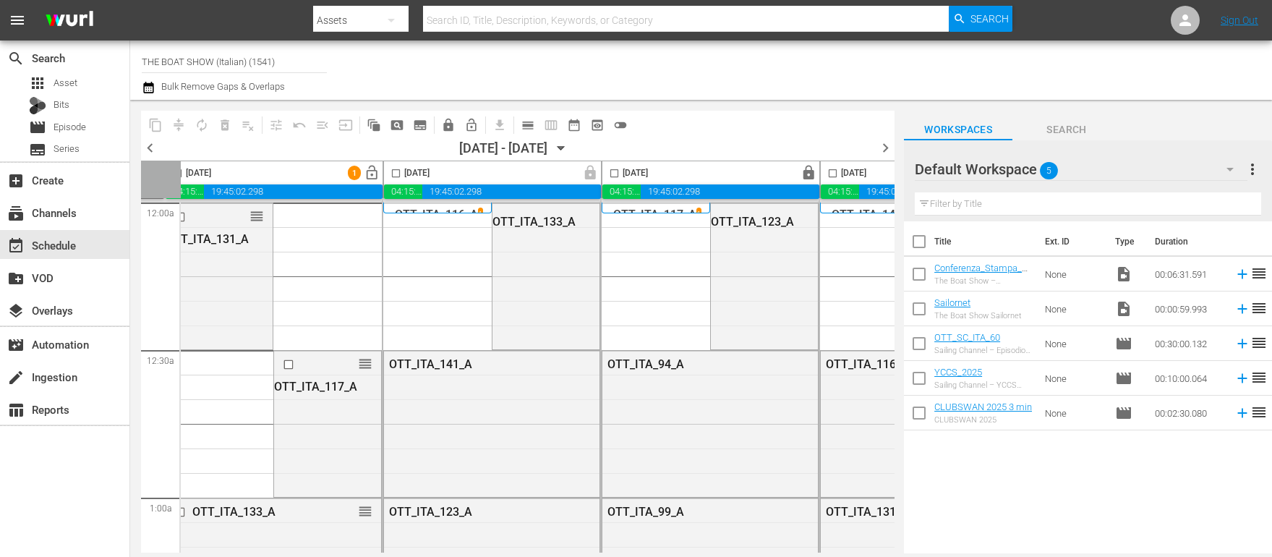
click at [803, 176] on span "lock" at bounding box center [809, 173] width 17 height 17
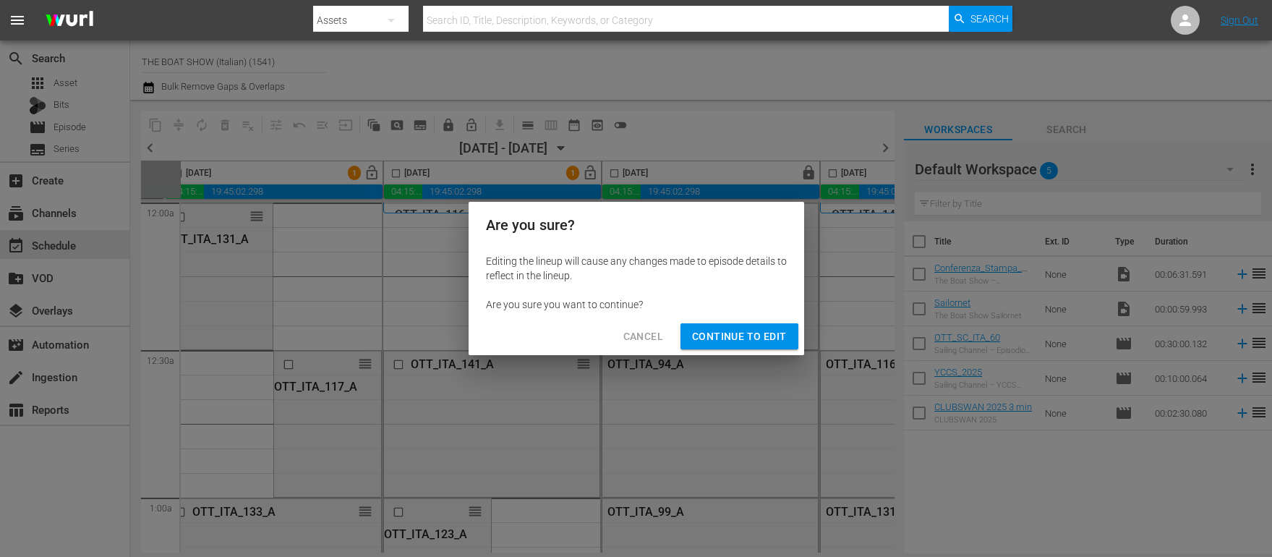
click at [738, 336] on span "Continue to Edit" at bounding box center [739, 337] width 94 height 18
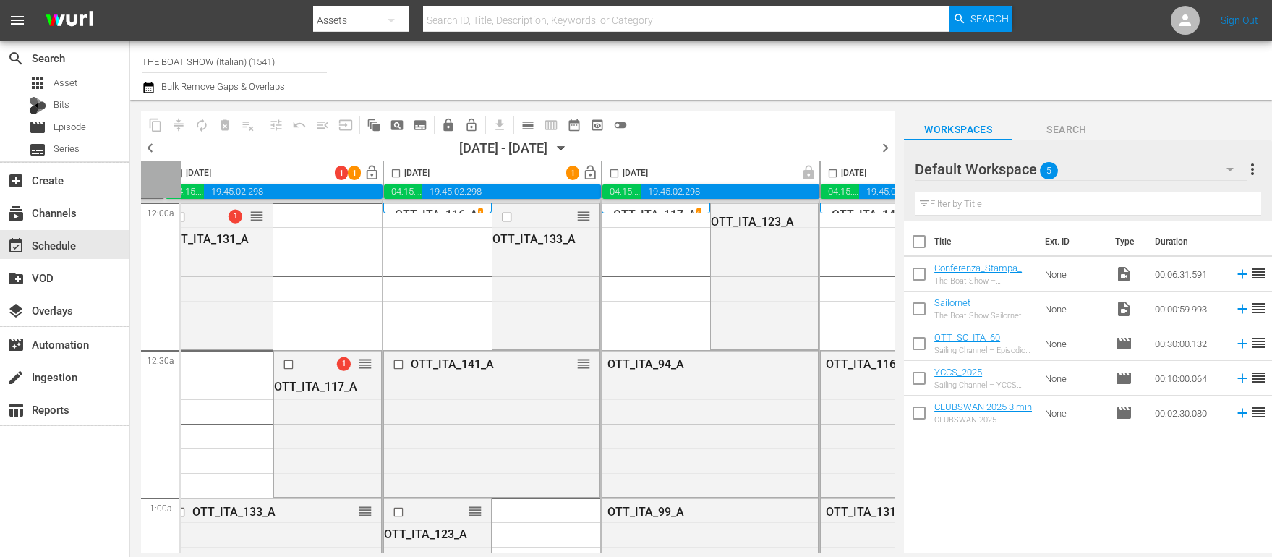
click at [1019, 171] on span "lock" at bounding box center [1027, 173] width 17 height 17
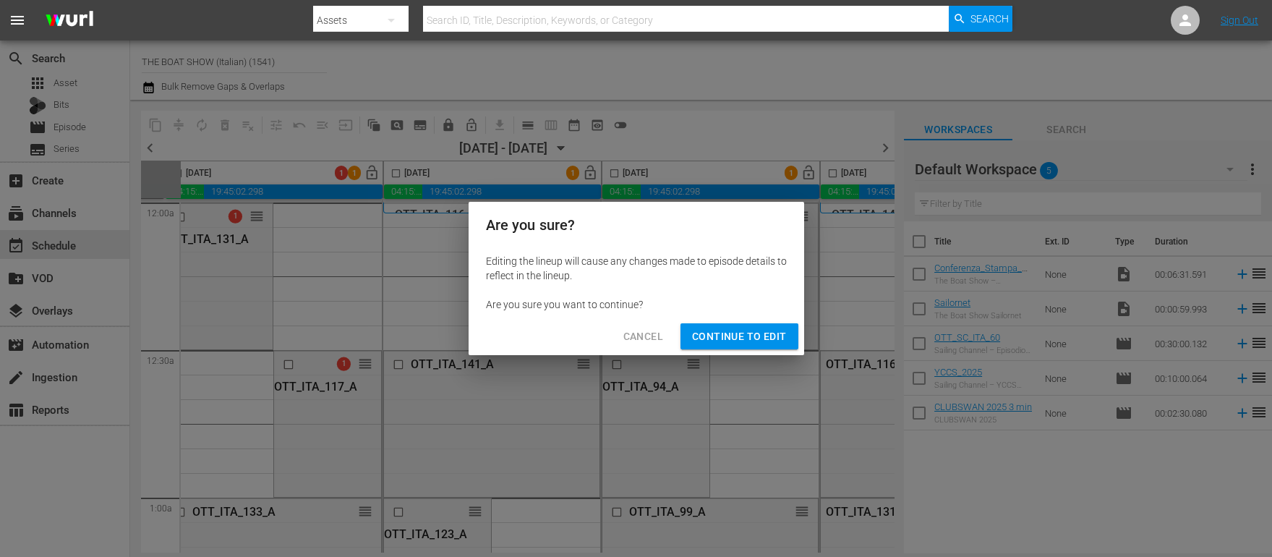
scroll to position [0, 741]
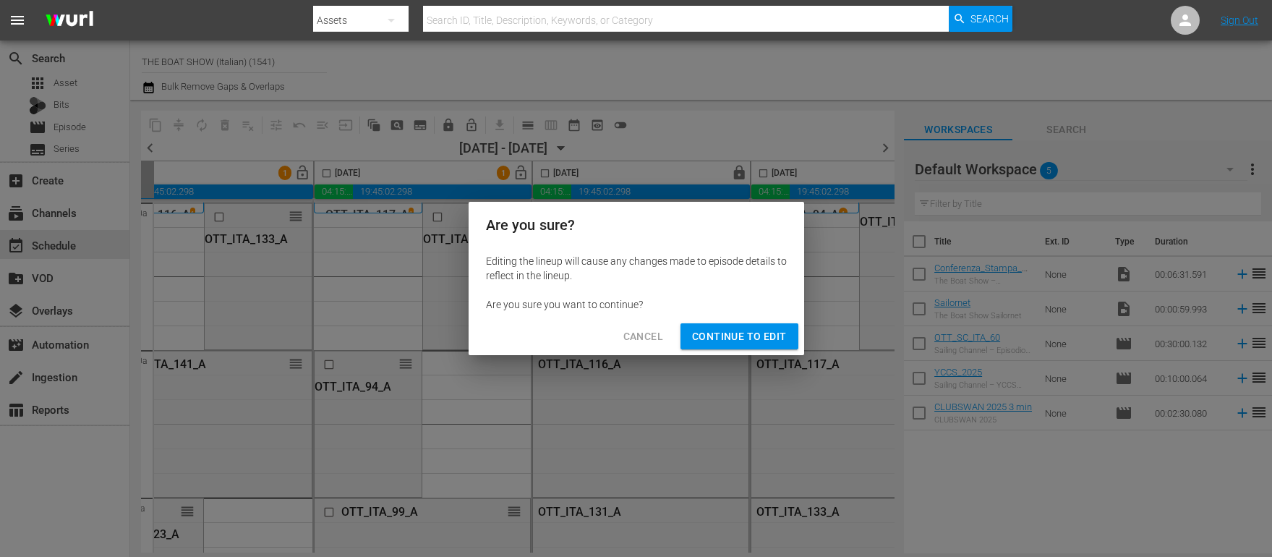
click at [735, 176] on div "Are you sure? Editing the lineup will cause any changes made to episode details…" at bounding box center [636, 278] width 1272 height 557
click at [734, 339] on span "Continue to Edit" at bounding box center [739, 337] width 94 height 18
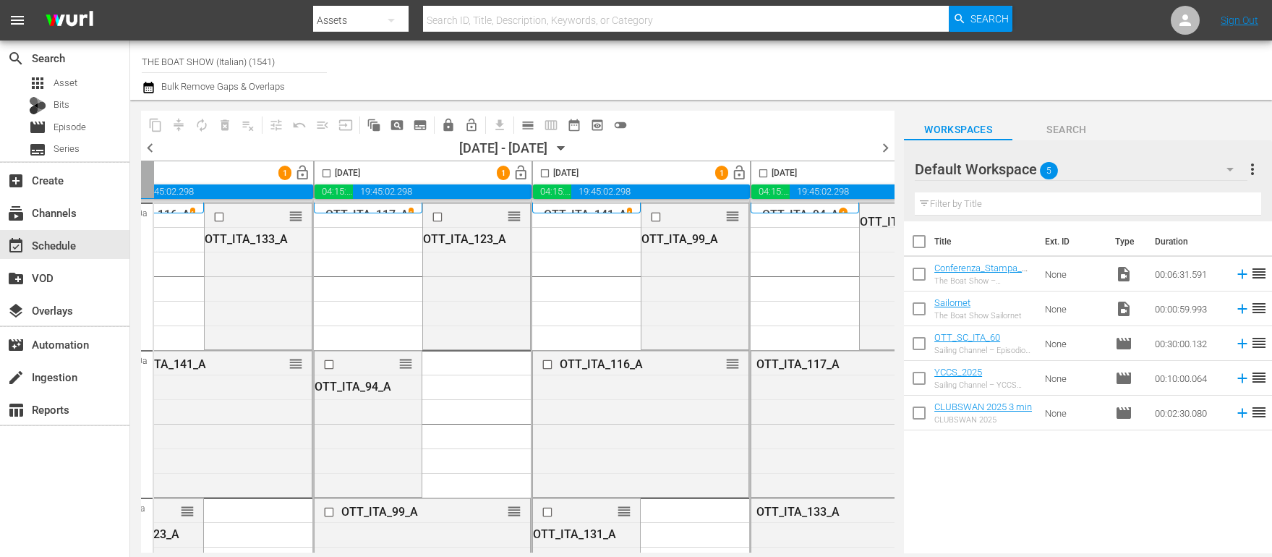
scroll to position [0, 821]
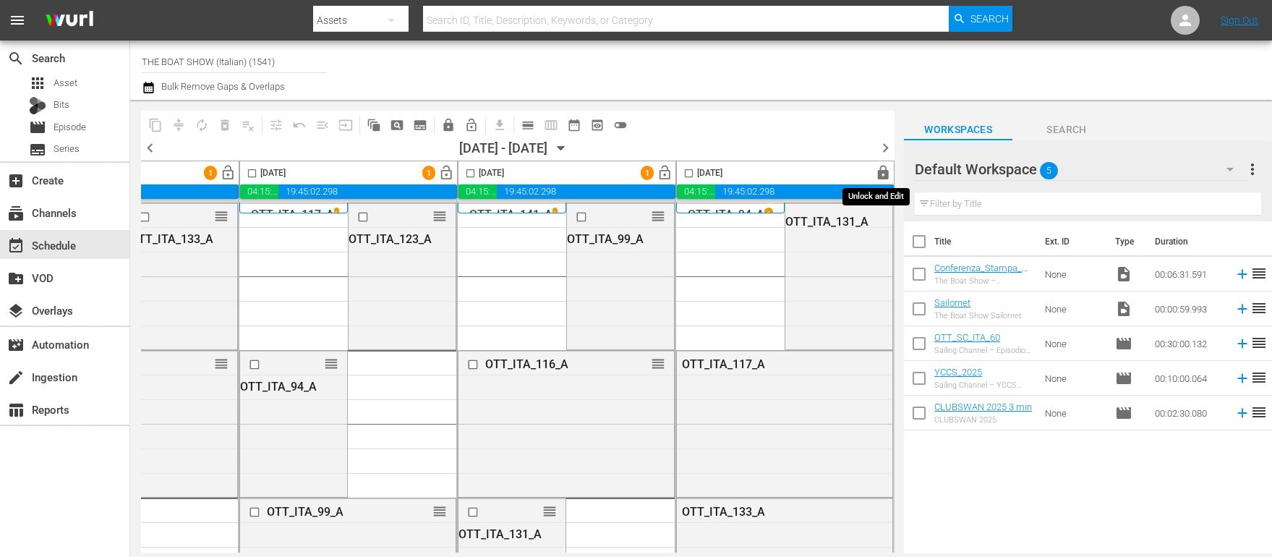
click at [878, 174] on span "lock" at bounding box center [883, 173] width 17 height 17
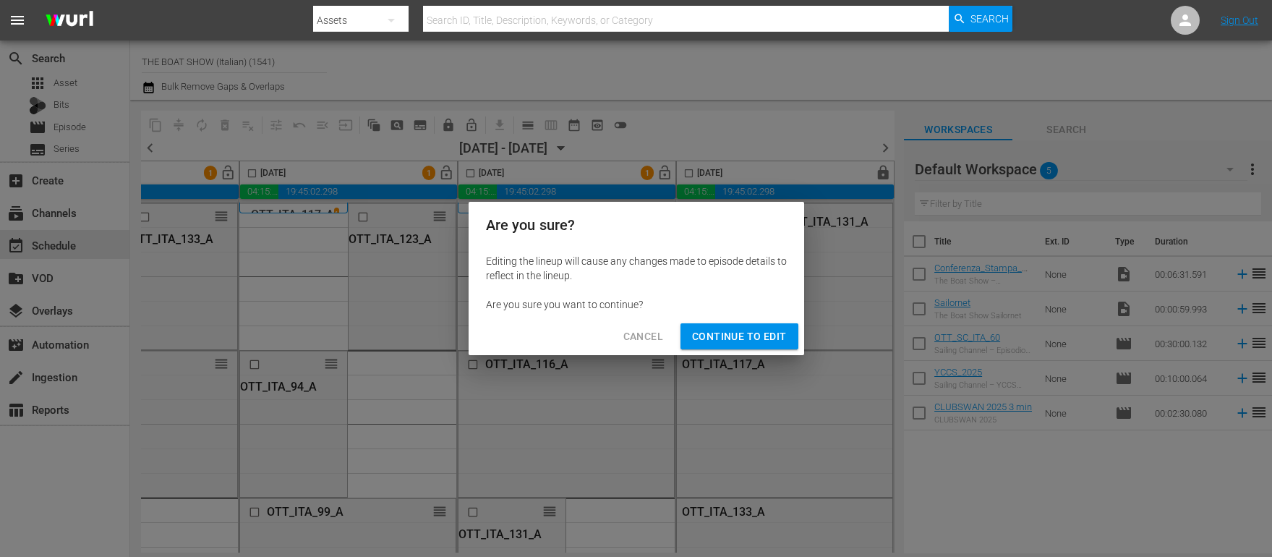
click at [754, 337] on span "Continue to Edit" at bounding box center [739, 337] width 94 height 18
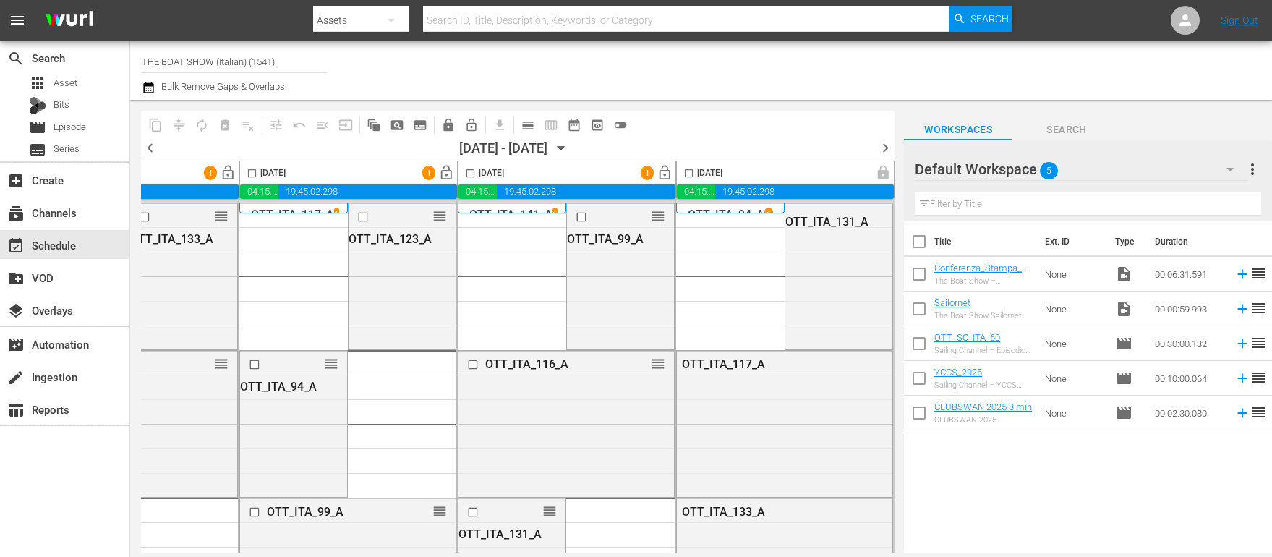
click at [682, 169] on input "checkbox" at bounding box center [689, 176] width 17 height 17
checkbox input "true"
click at [464, 172] on input "checkbox" at bounding box center [470, 176] width 17 height 17
checkbox input "true"
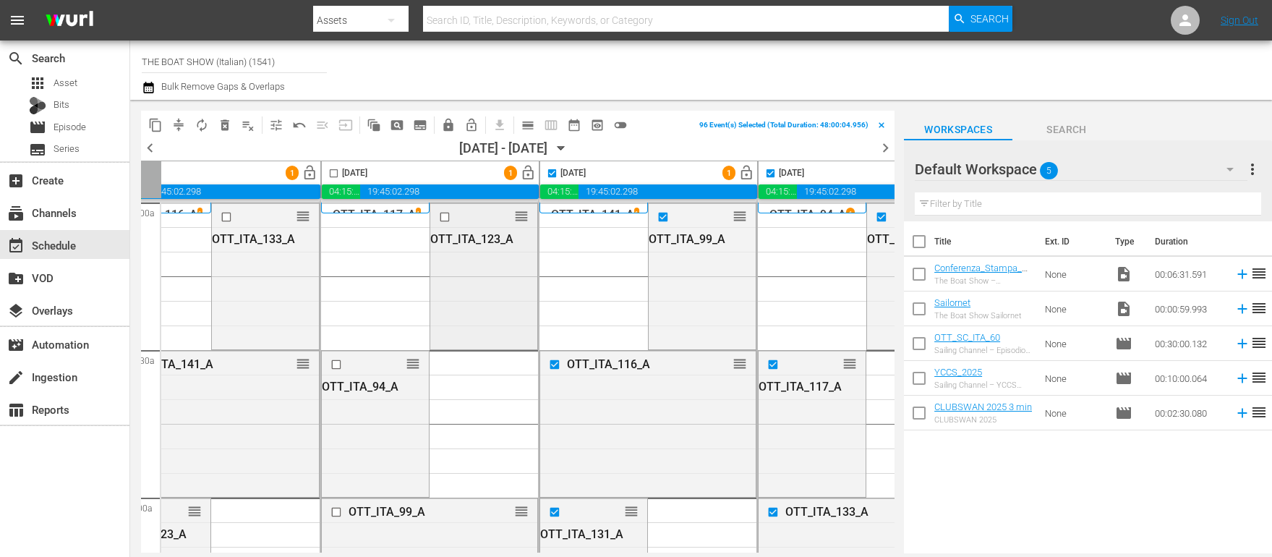
scroll to position [0, 735]
click at [331, 172] on input "checkbox" at bounding box center [332, 176] width 17 height 17
checkbox input "true"
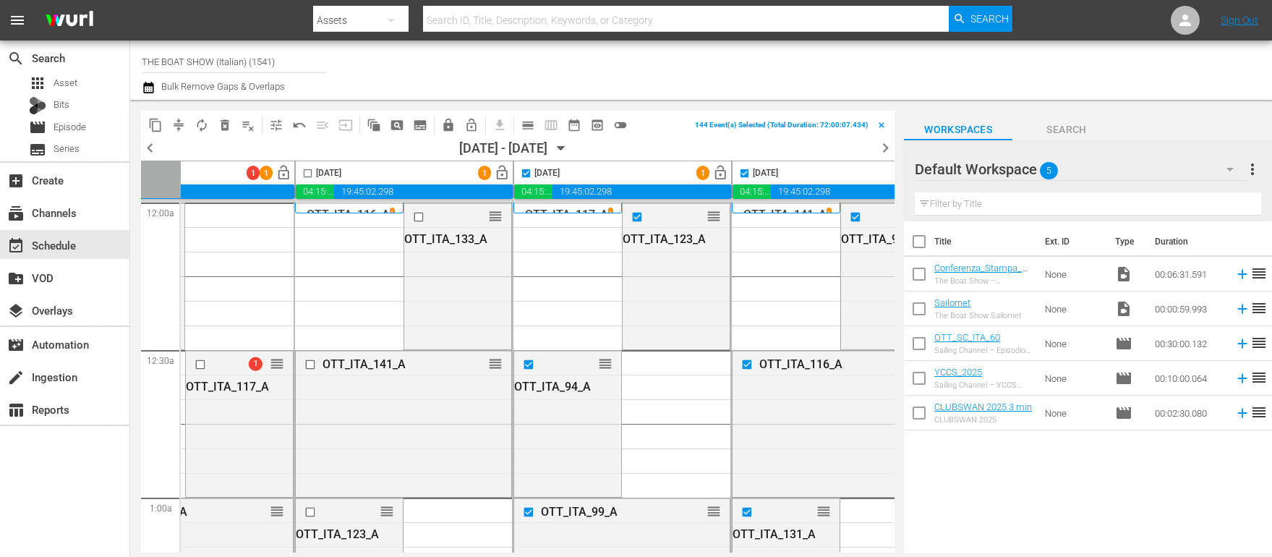
scroll to position [0, 529]
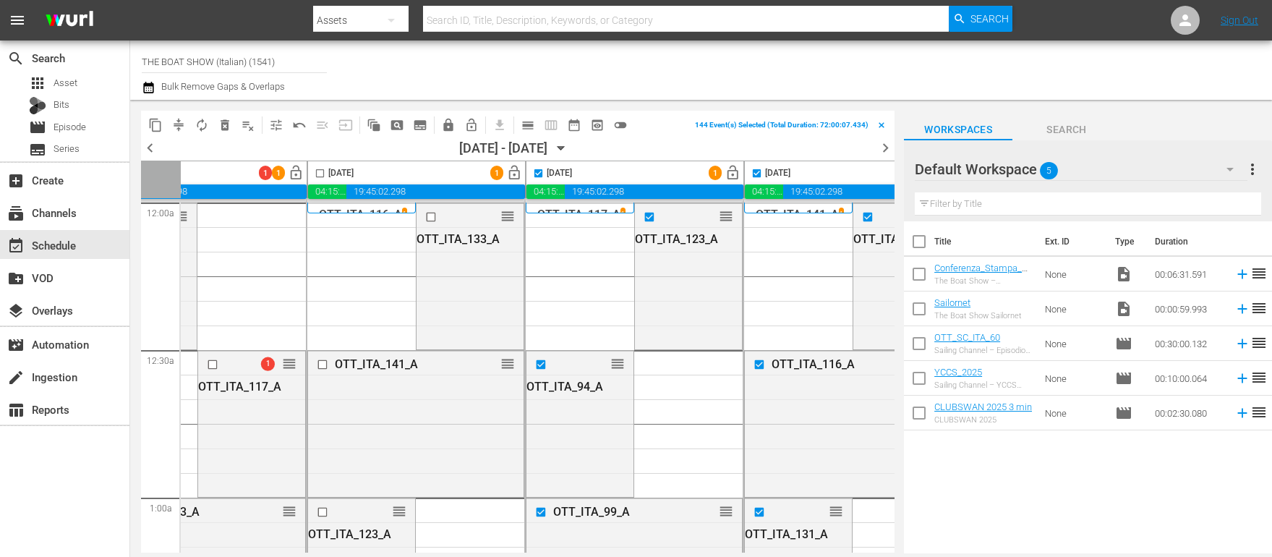
click at [322, 174] on input "checkbox" at bounding box center [320, 176] width 17 height 17
checkbox input "true"
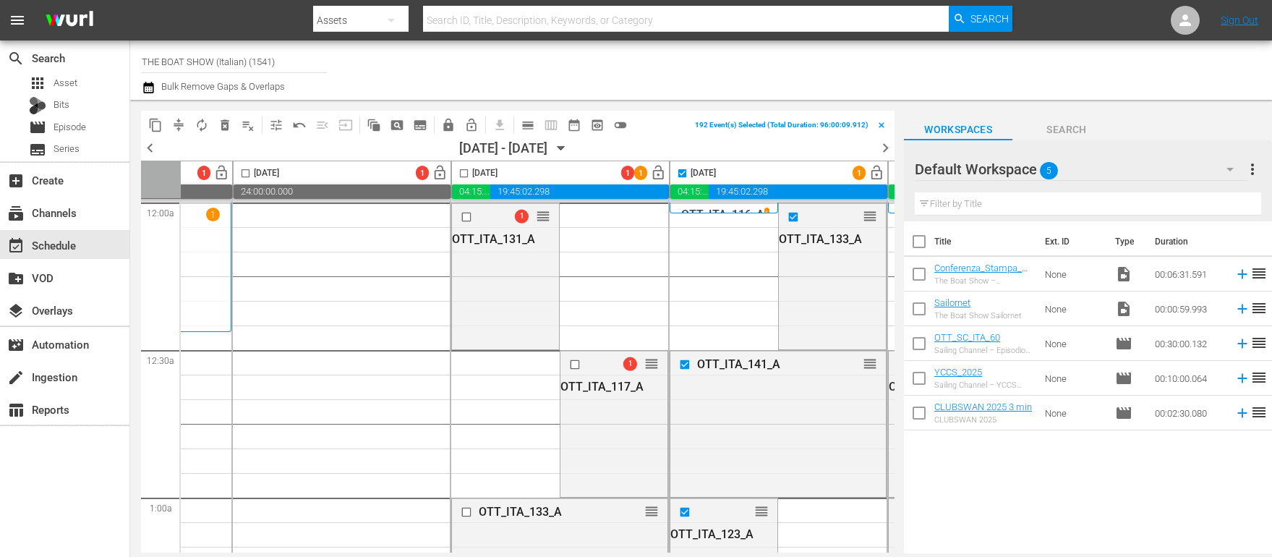
scroll to position [0, 165]
click at [467, 174] on input "checkbox" at bounding box center [465, 176] width 17 height 17
click at [244, 124] on span "playlist_remove_outlined" at bounding box center [248, 125] width 14 height 14
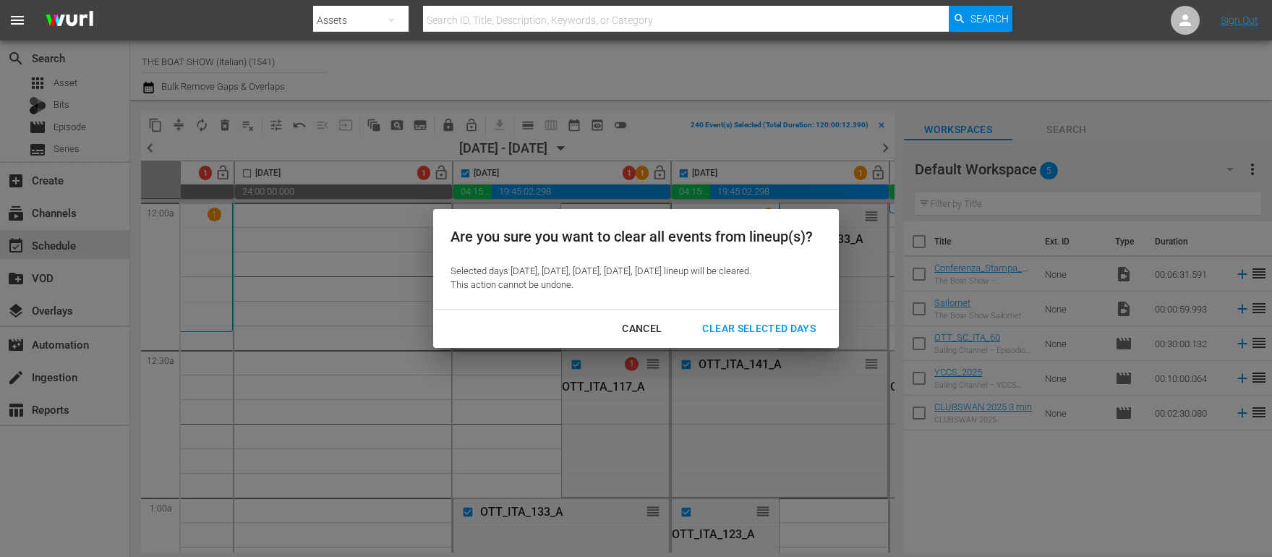
click at [738, 335] on div "Clear Selected Days" at bounding box center [759, 329] width 137 height 18
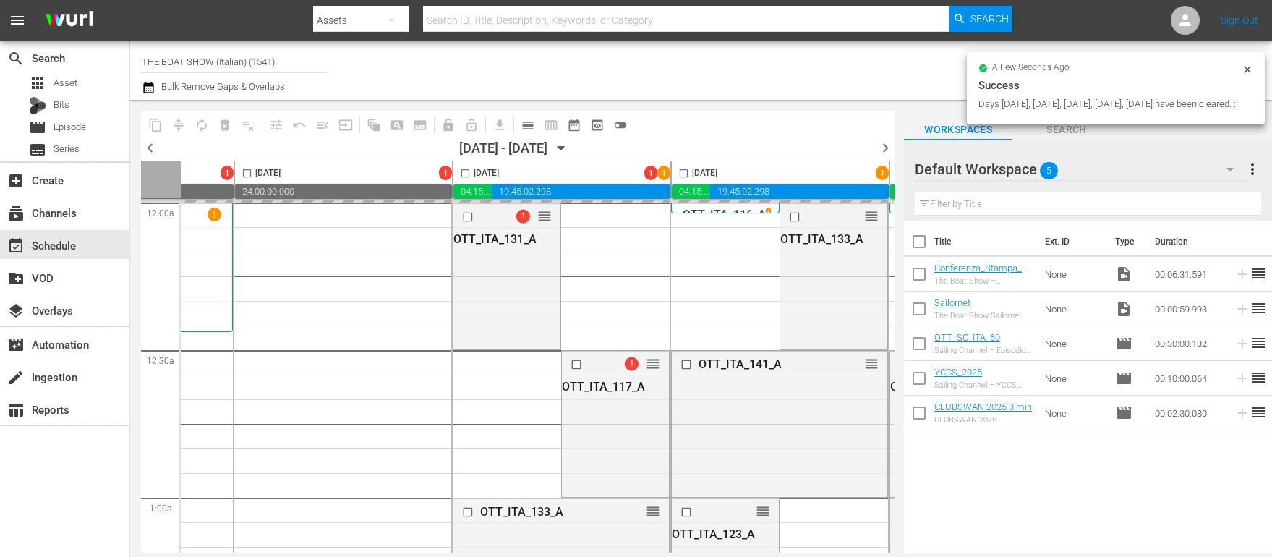
checkbox input "false"
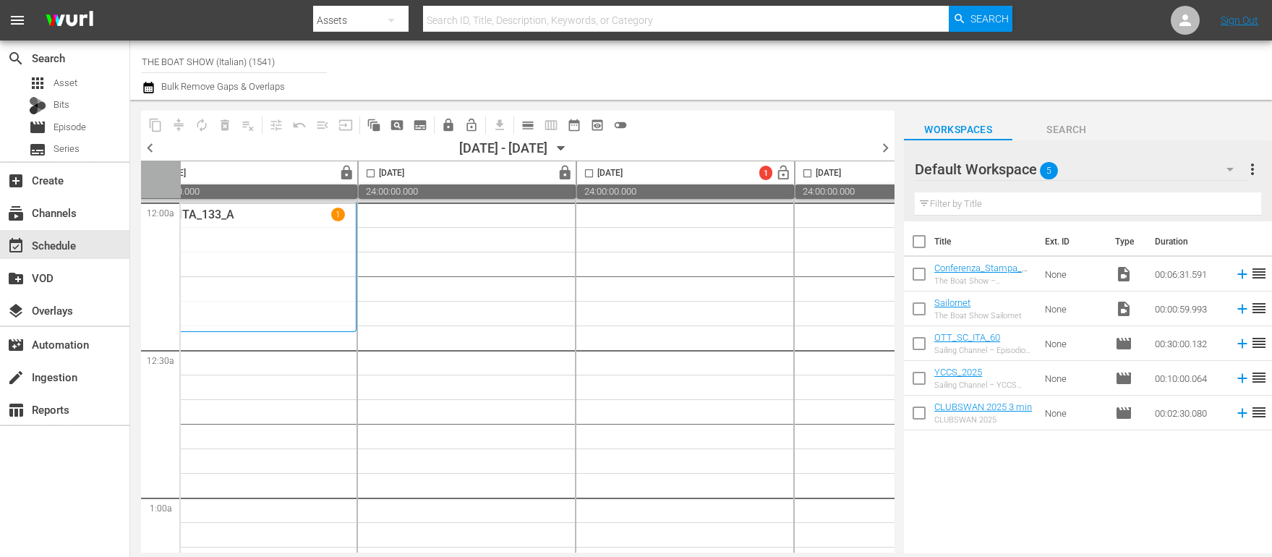
scroll to position [0, 0]
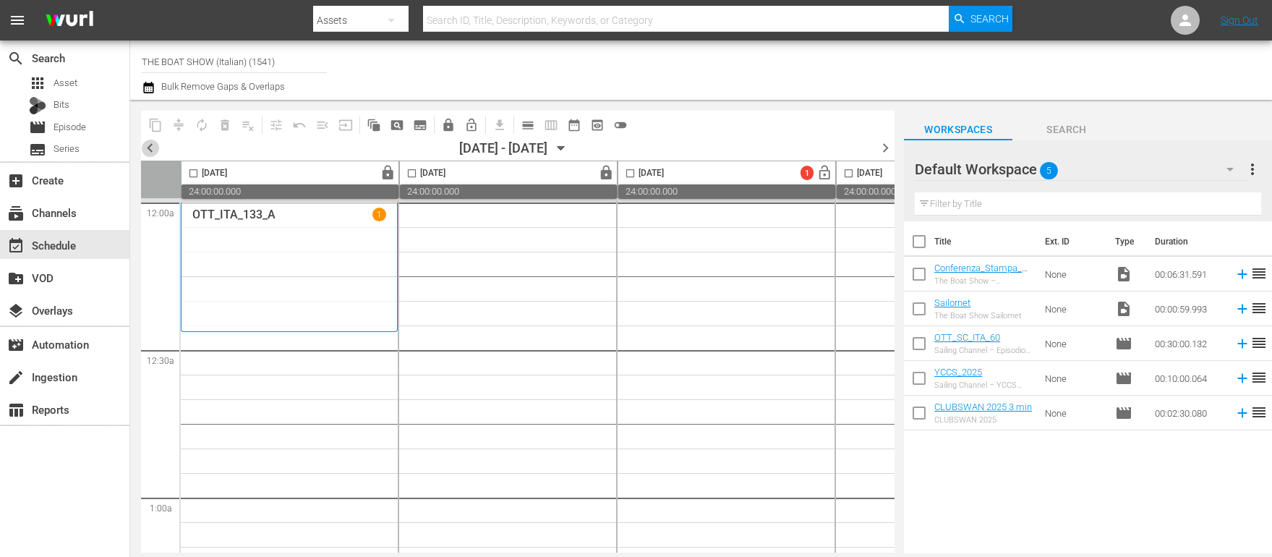
click at [150, 143] on span "chevron_left" at bounding box center [150, 148] width 18 height 18
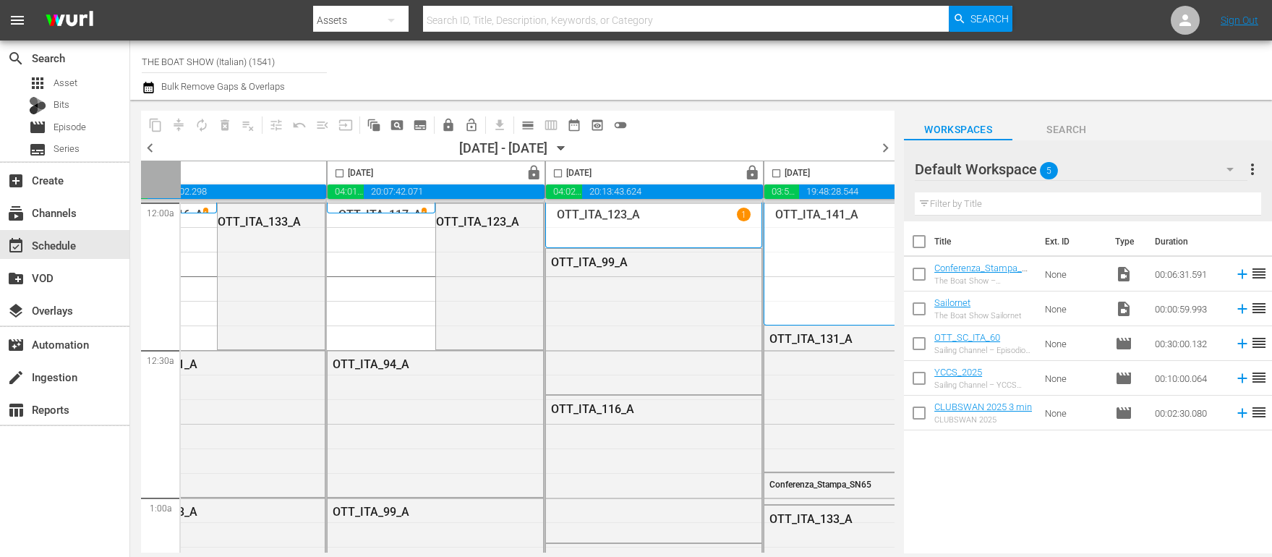
scroll to position [0, 519]
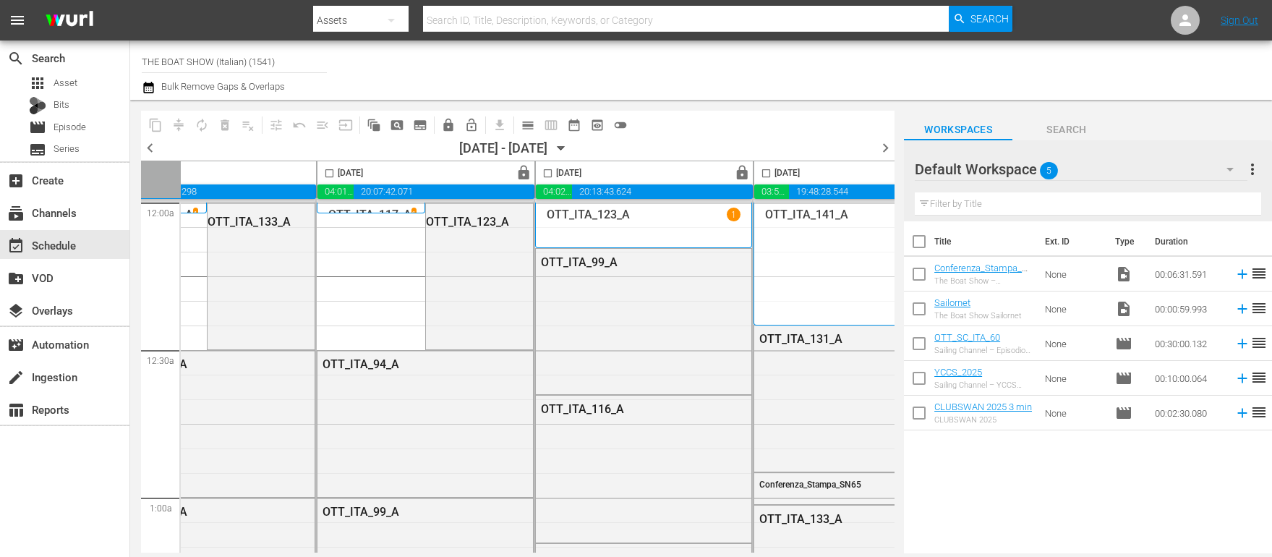
click at [328, 171] on input "checkbox" at bounding box center [329, 176] width 17 height 17
checkbox input "true"
click at [155, 123] on span "content_copy" at bounding box center [155, 125] width 14 height 14
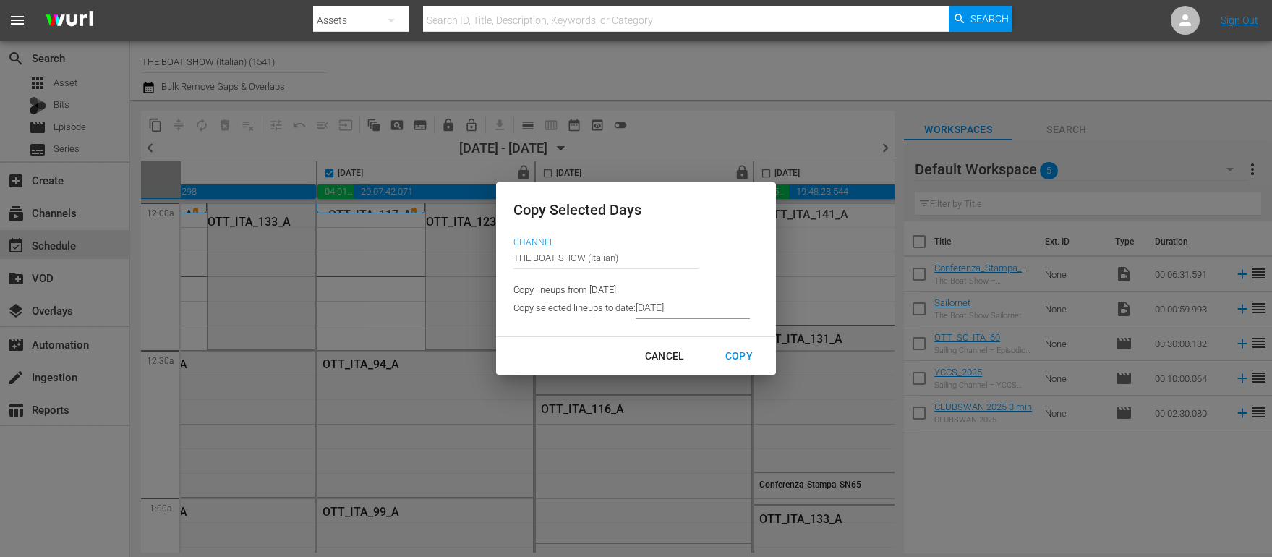
click at [695, 311] on input "9/05/2025" at bounding box center [693, 308] width 114 height 22
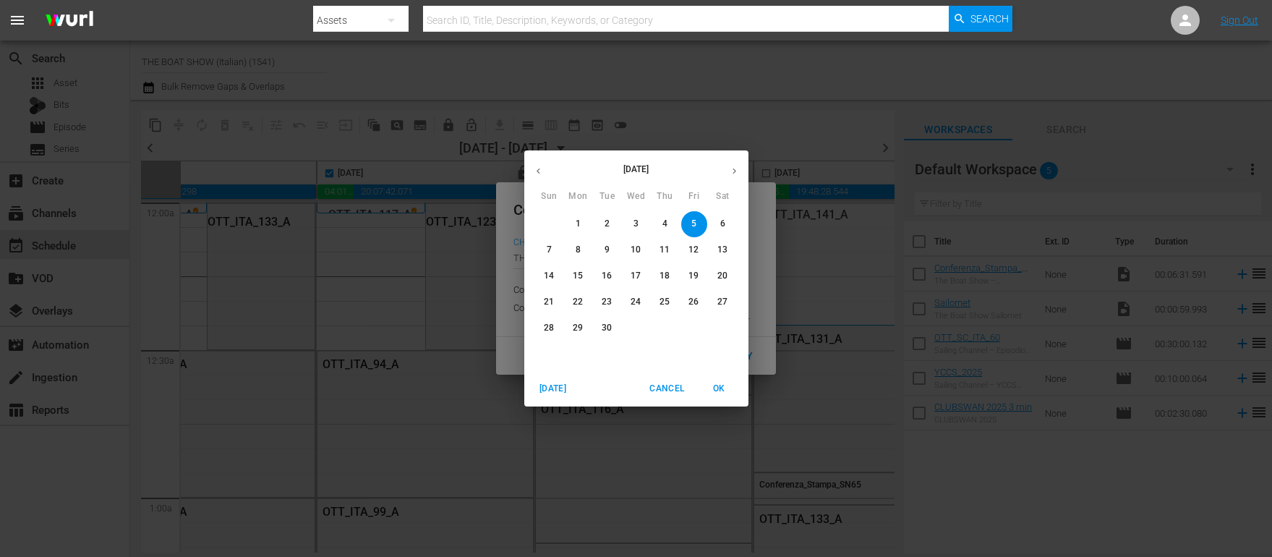
click at [658, 250] on span "11" at bounding box center [665, 250] width 26 height 12
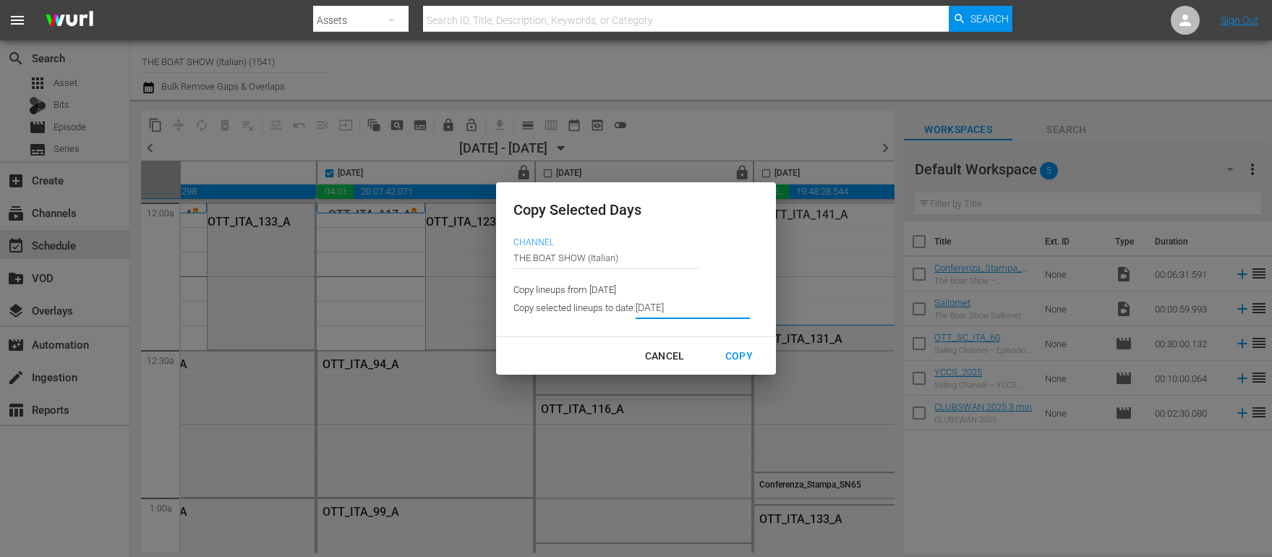
click at [731, 351] on div "Copy" at bounding box center [739, 356] width 51 height 18
type input "9/07/2025"
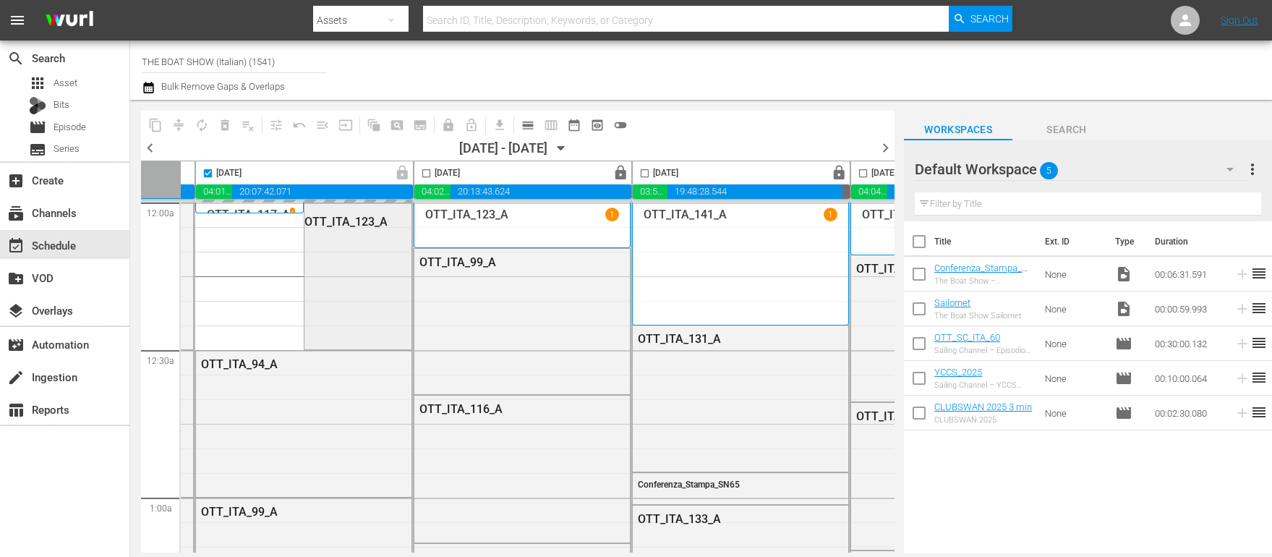
scroll to position [0, 638]
click at [210, 173] on input "checkbox" at bounding box center [210, 176] width 17 height 17
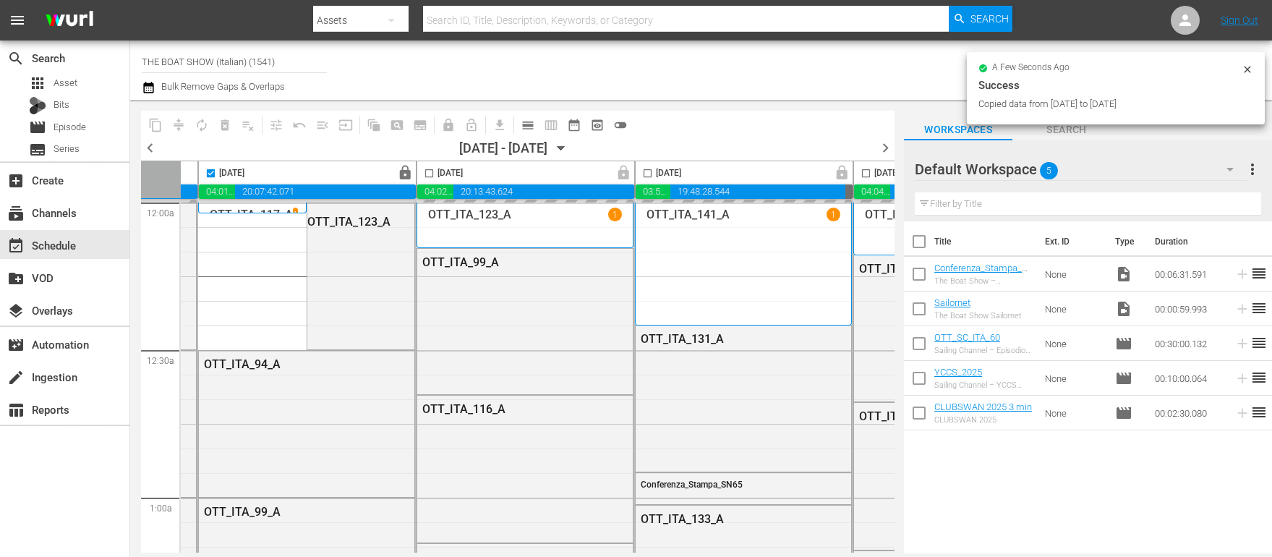
click at [209, 173] on input "checkbox" at bounding box center [210, 176] width 17 height 17
checkbox input "false"
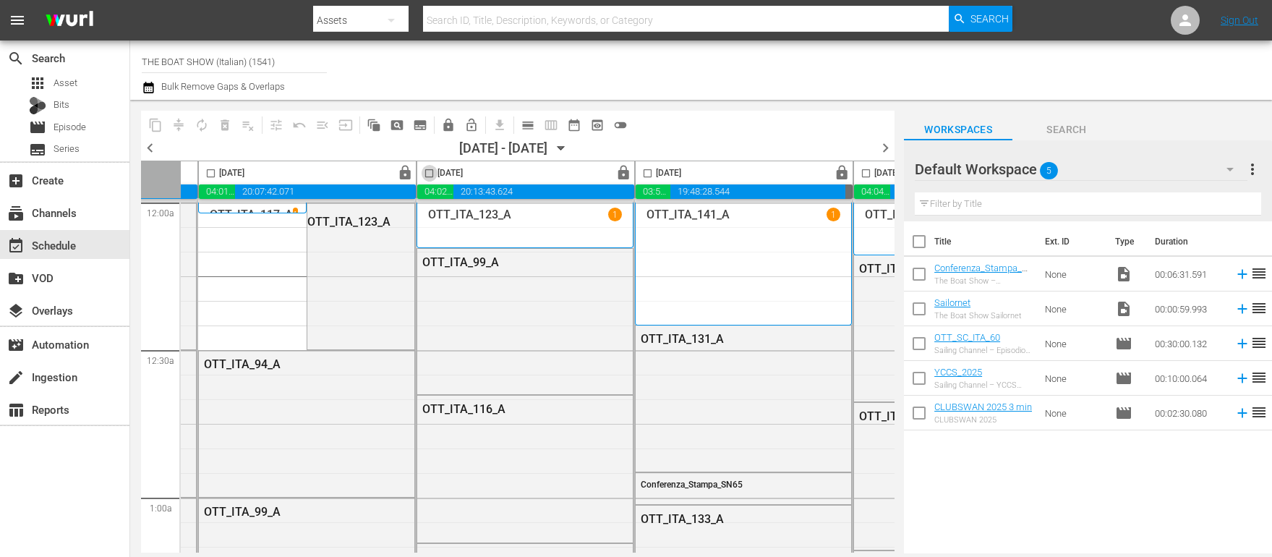
click at [428, 171] on input "checkbox" at bounding box center [429, 176] width 17 height 17
checkbox input "true"
click at [157, 124] on span "content_copy" at bounding box center [155, 125] width 14 height 14
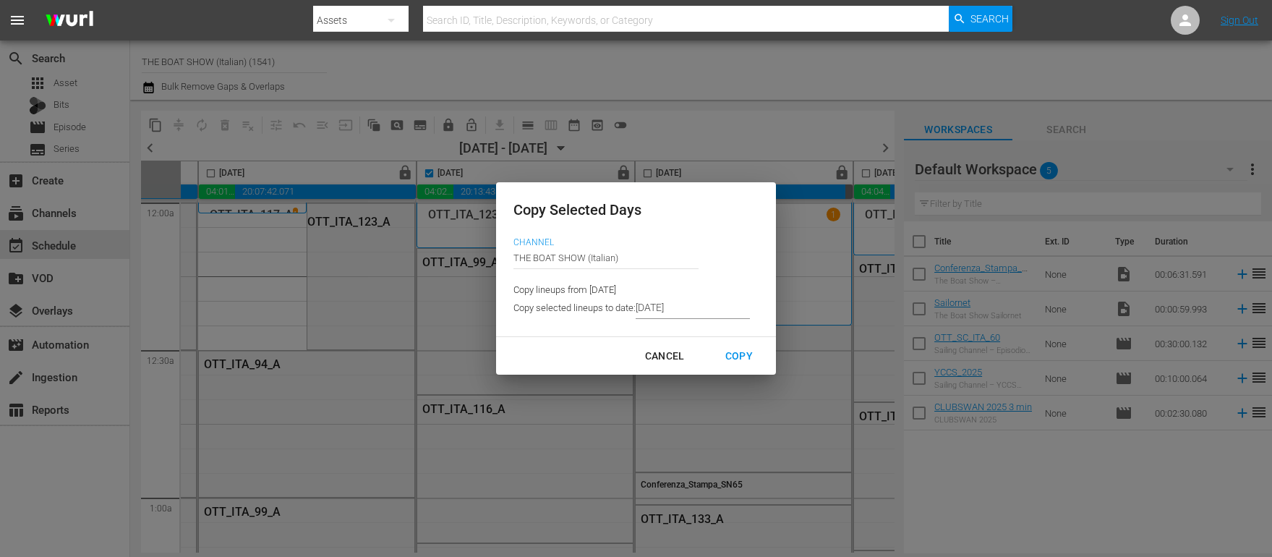
click at [668, 314] on input "9/07/2025" at bounding box center [693, 308] width 114 height 22
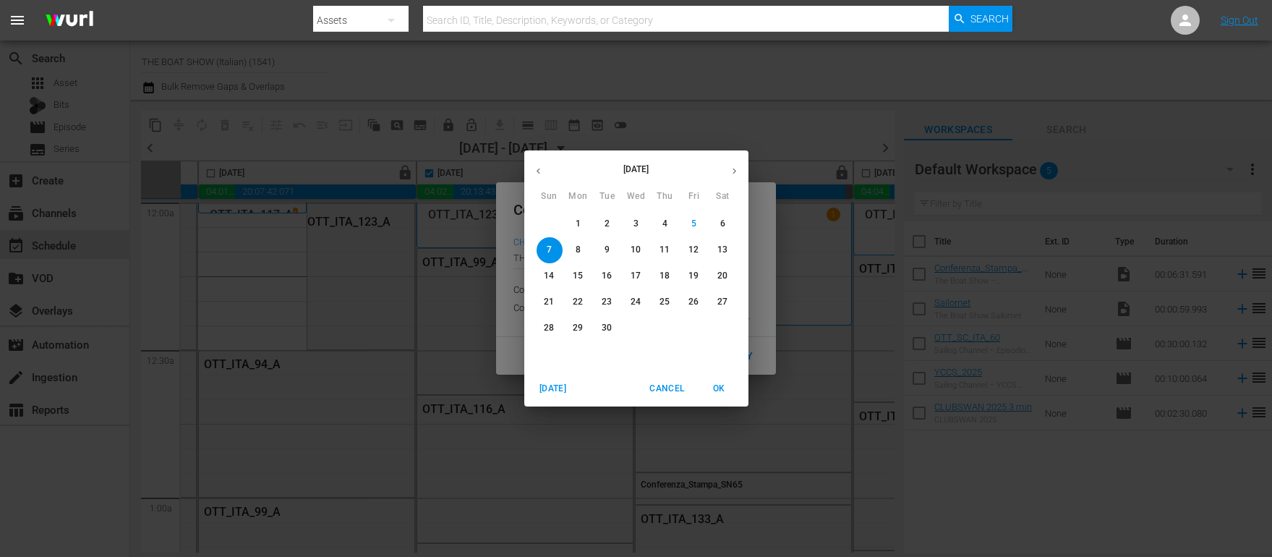
click at [694, 251] on p "12" at bounding box center [693, 250] width 10 height 12
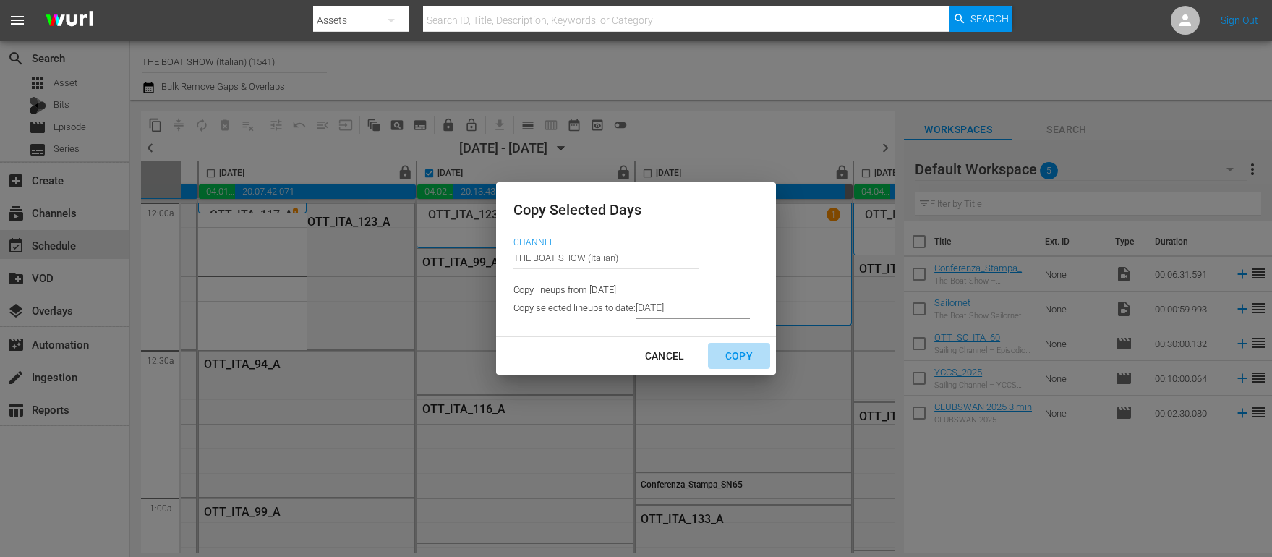
click at [733, 351] on div "Copy" at bounding box center [739, 356] width 51 height 18
type input "9/08/2025"
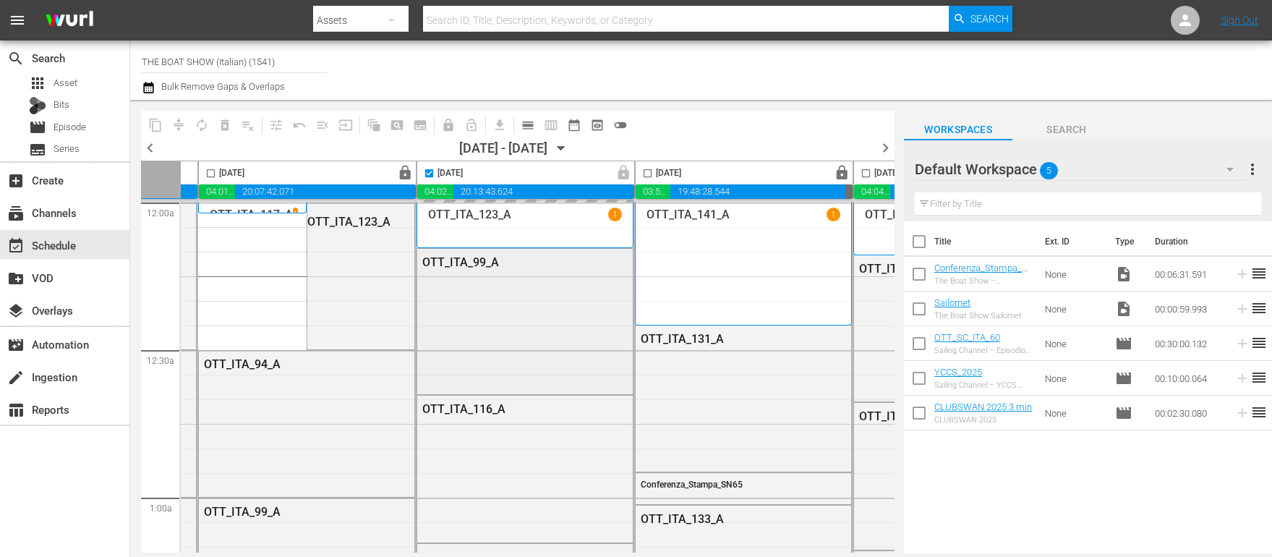
scroll to position [0, 712]
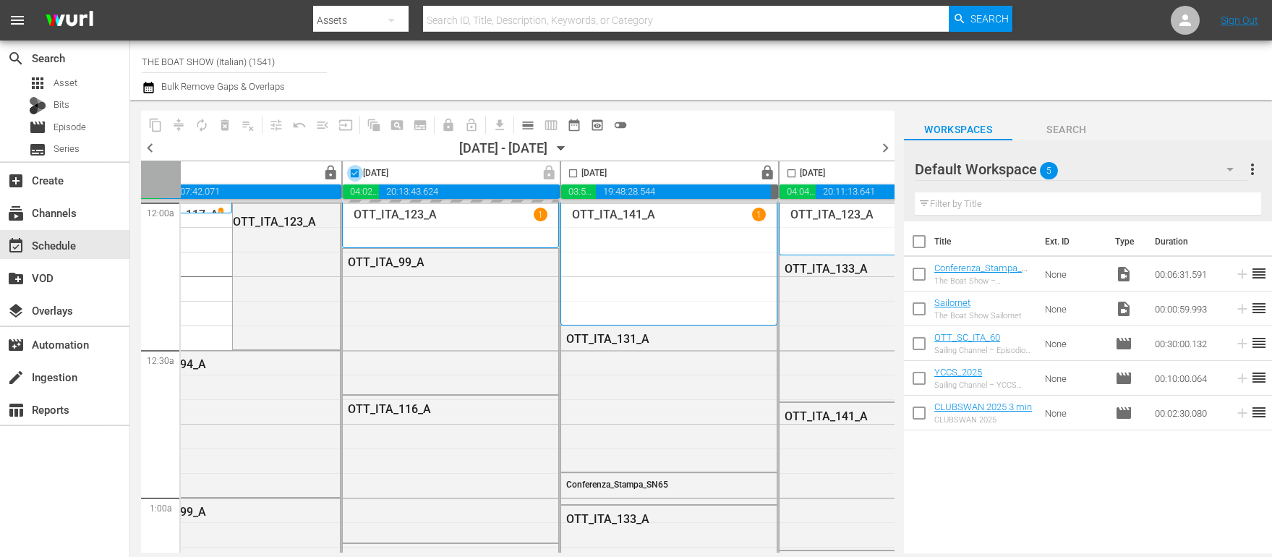
click at [353, 172] on input "checkbox" at bounding box center [354, 176] width 17 height 17
checkbox input "true"
click at [574, 171] on input "checkbox" at bounding box center [573, 176] width 17 height 17
checkbox input "true"
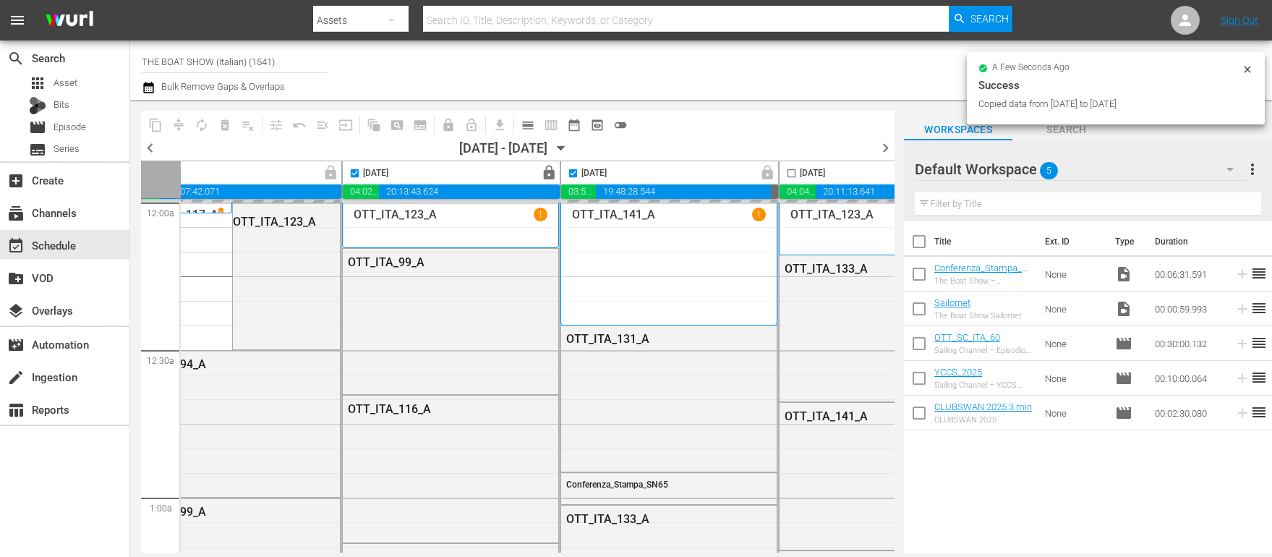
click at [357, 171] on input "checkbox" at bounding box center [354, 176] width 17 height 17
checkbox input "false"
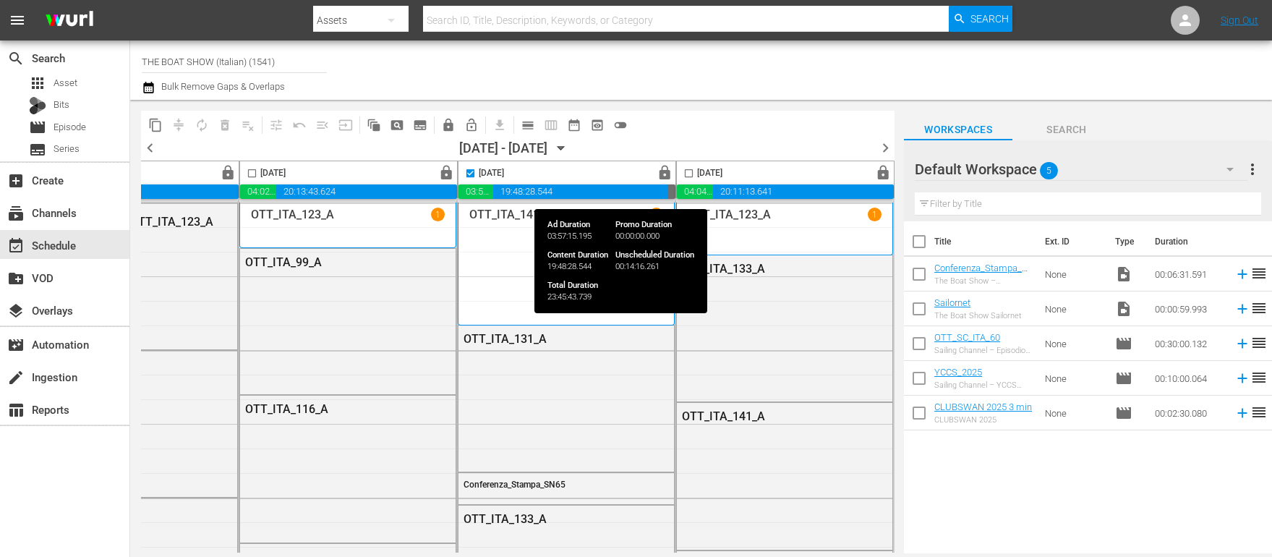
scroll to position [0, 821]
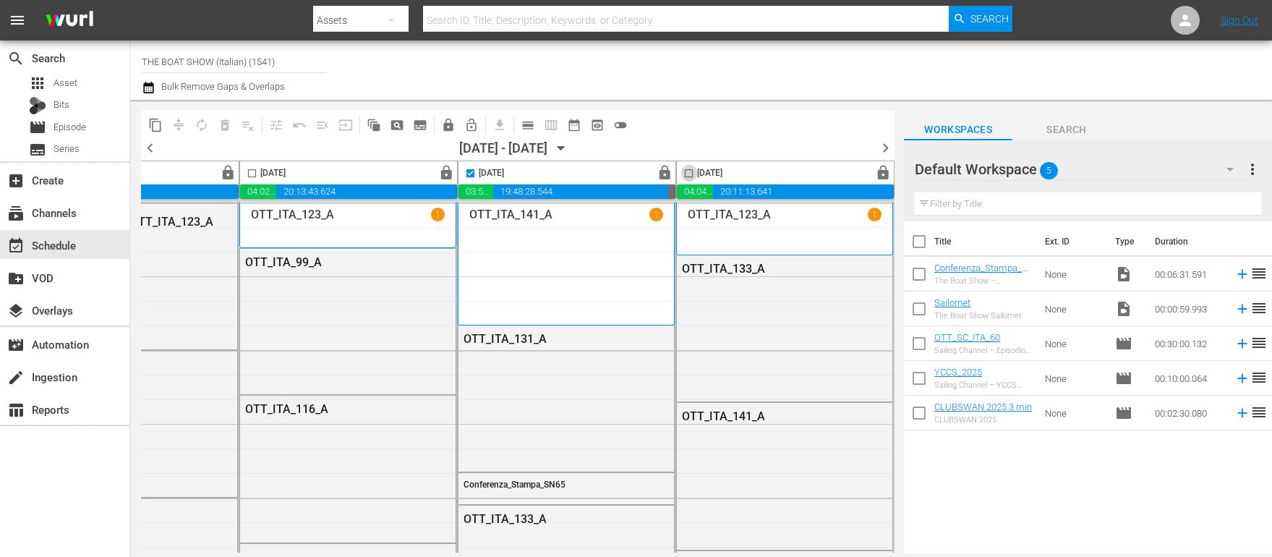
click at [682, 171] on input "checkbox" at bounding box center [689, 176] width 17 height 17
checkbox input "true"
click at [155, 119] on span "content_copy" at bounding box center [155, 125] width 14 height 14
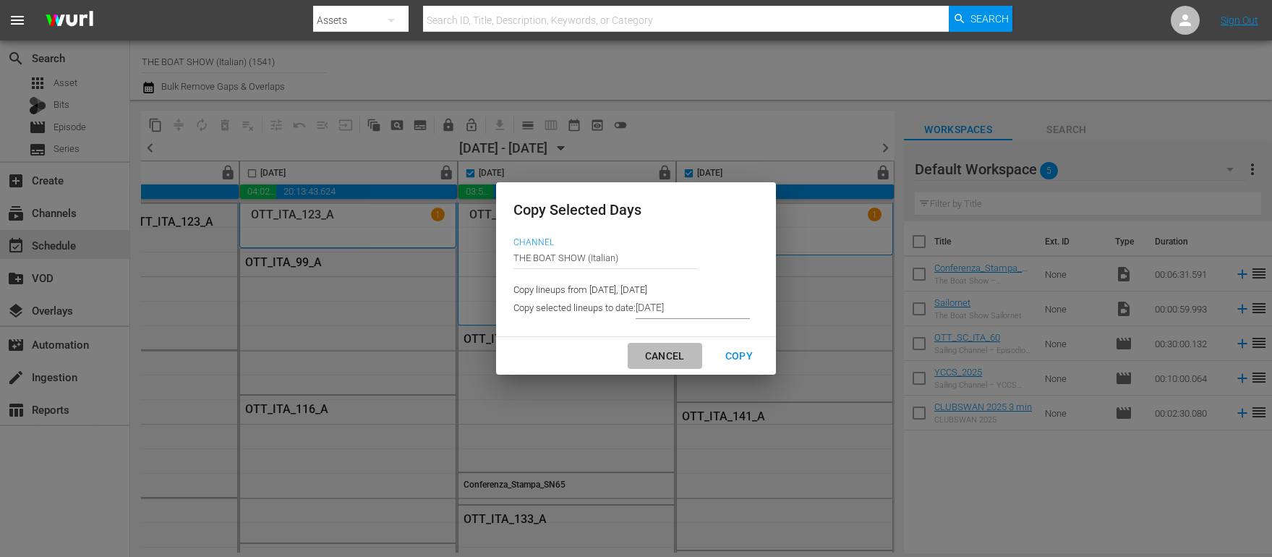
click at [672, 351] on div "Cancel" at bounding box center [665, 356] width 63 height 18
type input "9/09/2025"
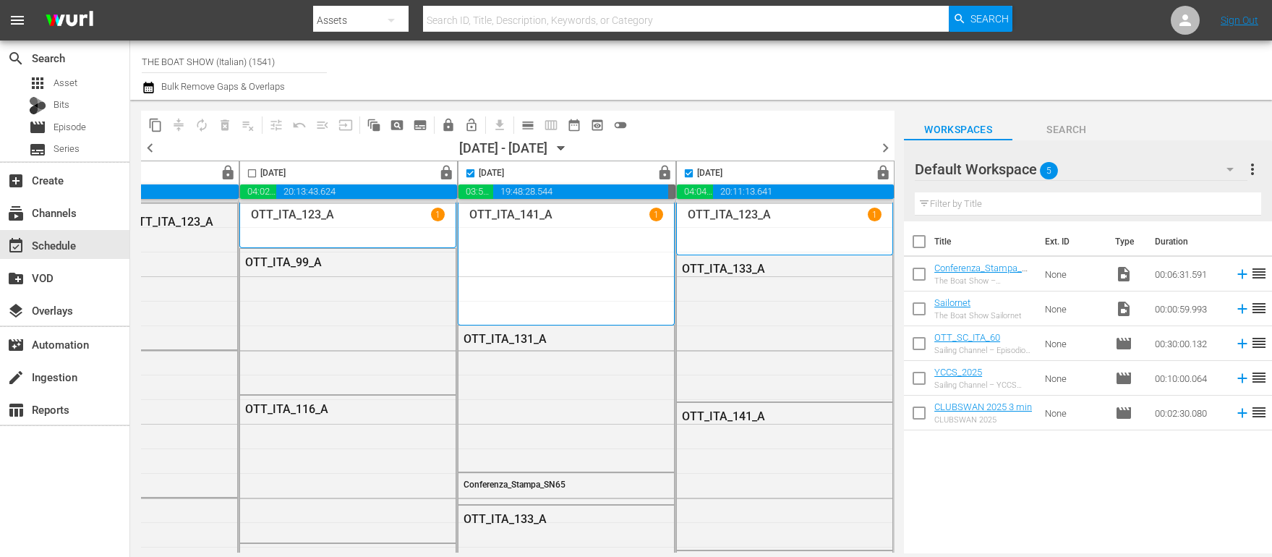
click at [685, 174] on input "checkbox" at bounding box center [689, 176] width 17 height 17
checkbox input "false"
click at [153, 125] on span "content_copy" at bounding box center [155, 125] width 14 height 14
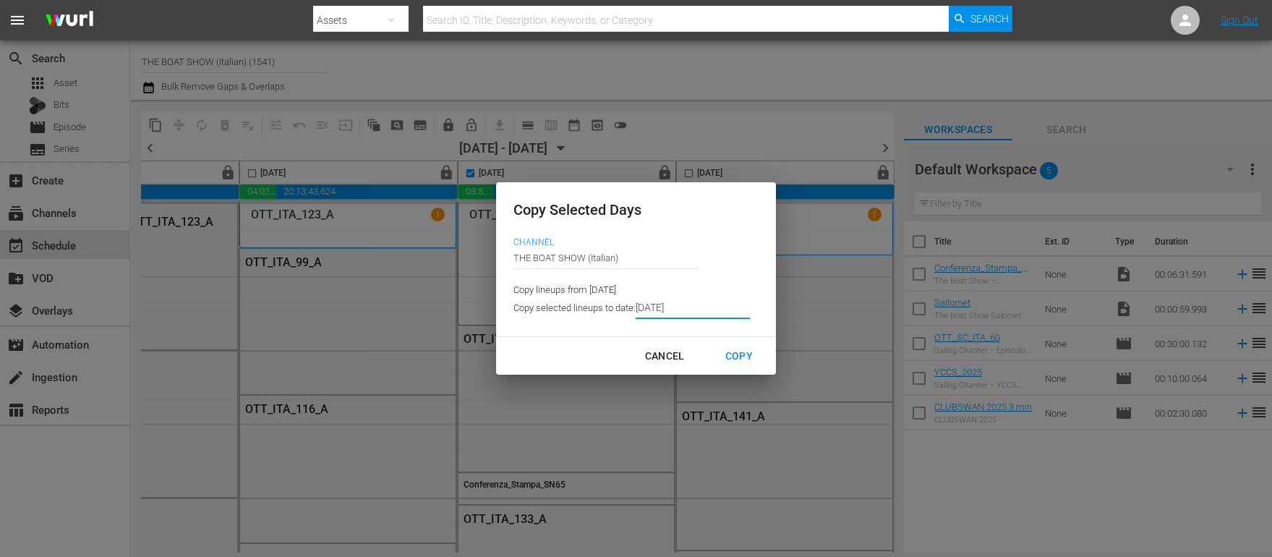
click at [681, 311] on input "9/09/2025" at bounding box center [693, 308] width 114 height 22
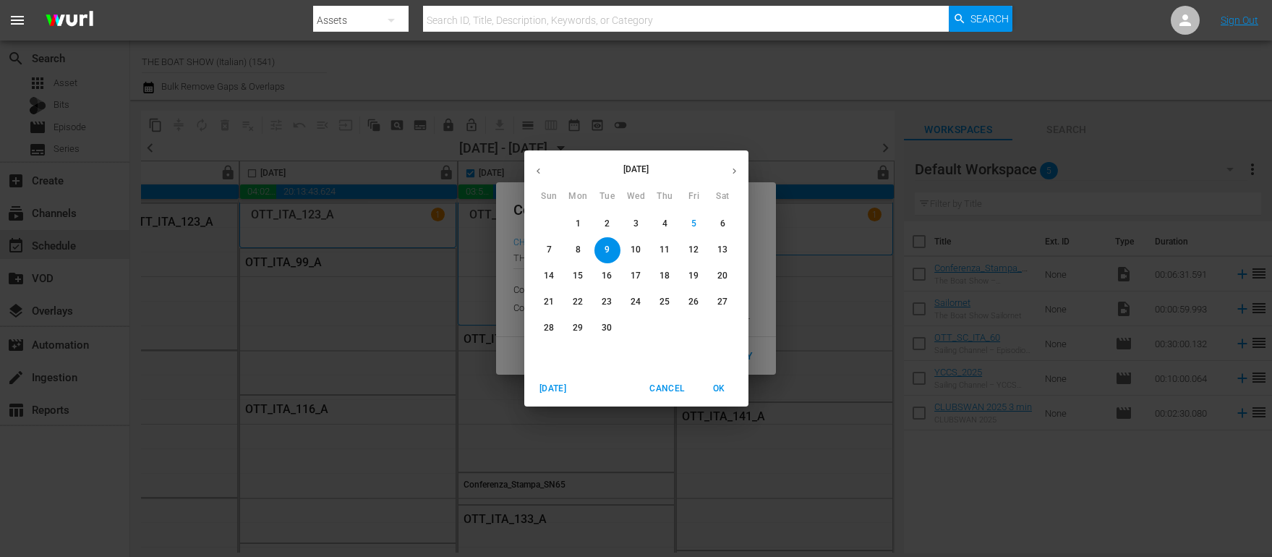
click at [724, 251] on p "13" at bounding box center [722, 250] width 10 height 12
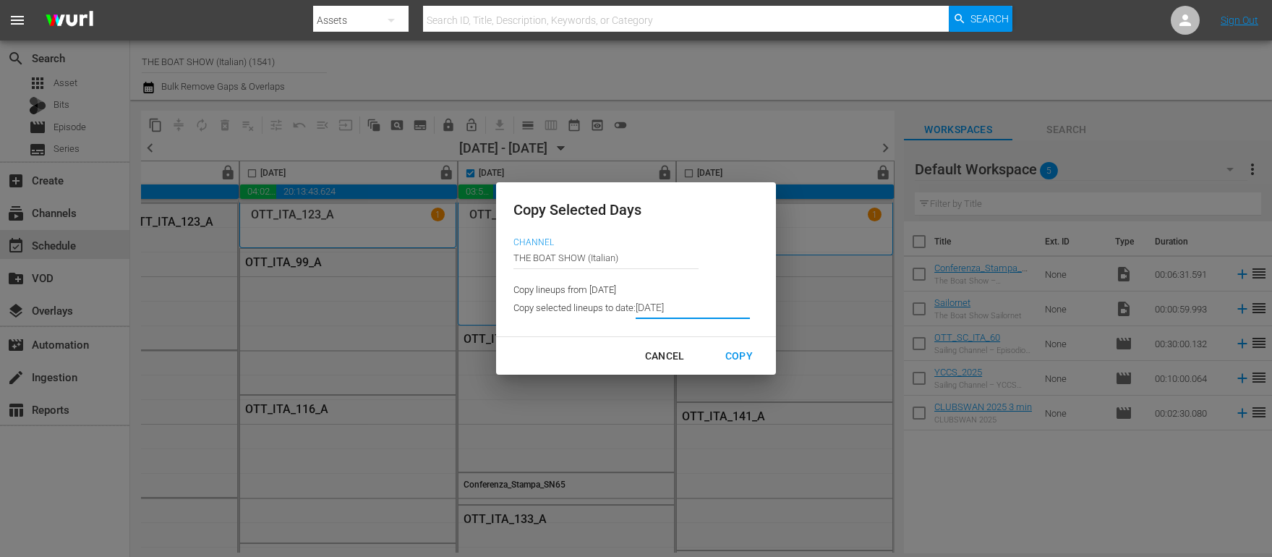
click at [722, 356] on div "Copy" at bounding box center [739, 356] width 51 height 18
type input "9/09/2025"
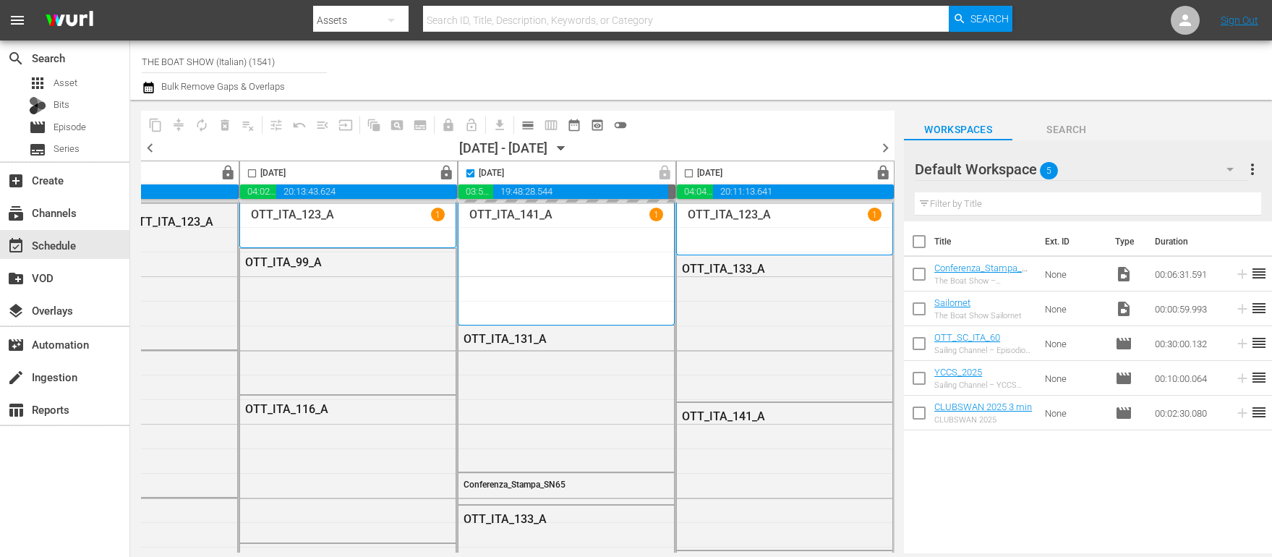
click at [466, 174] on input "checkbox" at bounding box center [470, 176] width 17 height 17
checkbox input "false"
click at [683, 171] on input "checkbox" at bounding box center [689, 176] width 17 height 17
click at [681, 174] on input "checkbox" at bounding box center [689, 176] width 17 height 17
checkbox input "true"
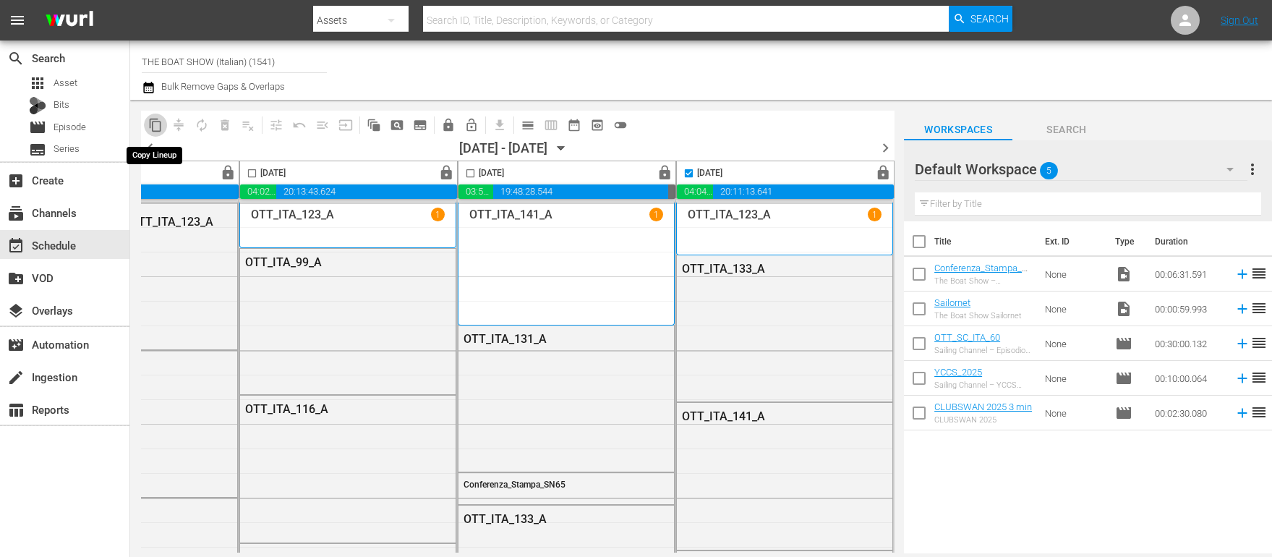
click at [150, 126] on span "content_copy" at bounding box center [155, 125] width 14 height 14
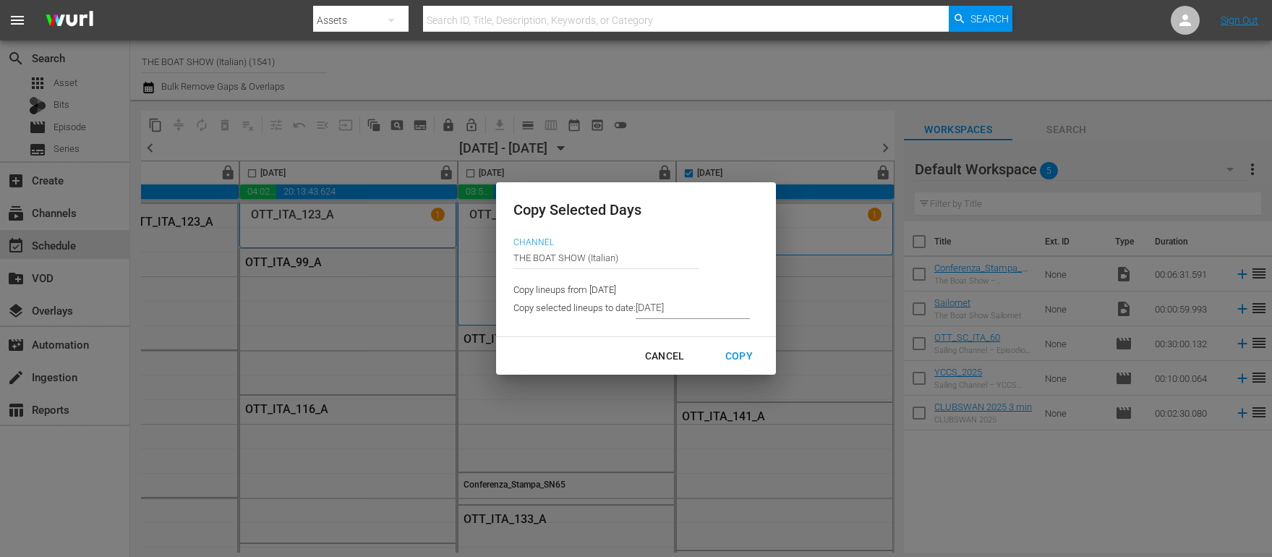
click at [664, 314] on input "9/09/2025" at bounding box center [693, 308] width 114 height 22
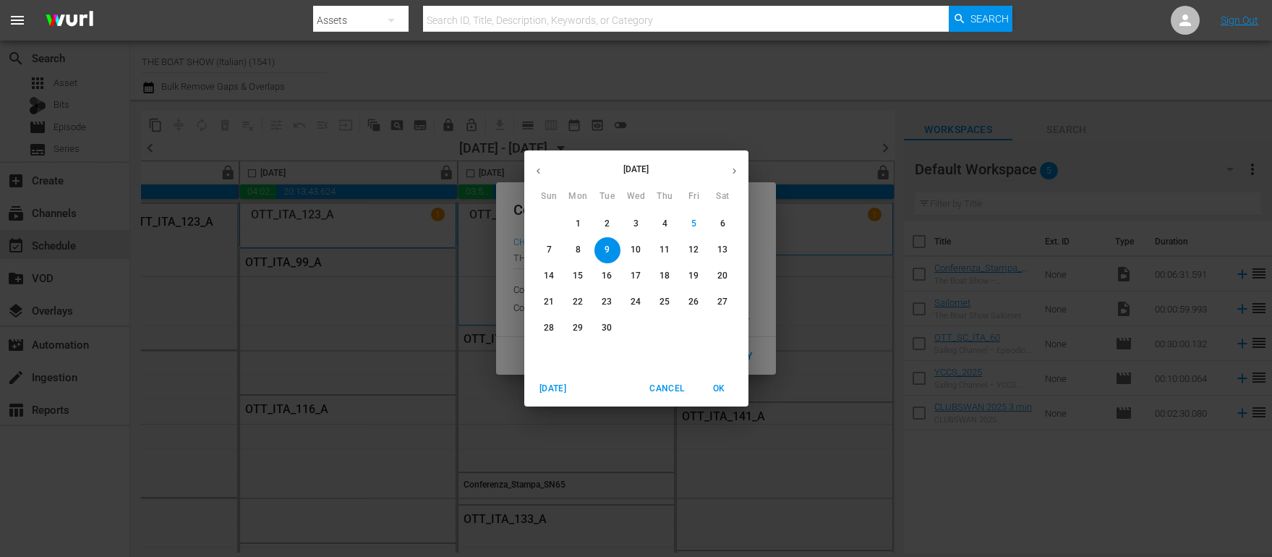
click at [547, 273] on p "14" at bounding box center [549, 276] width 10 height 12
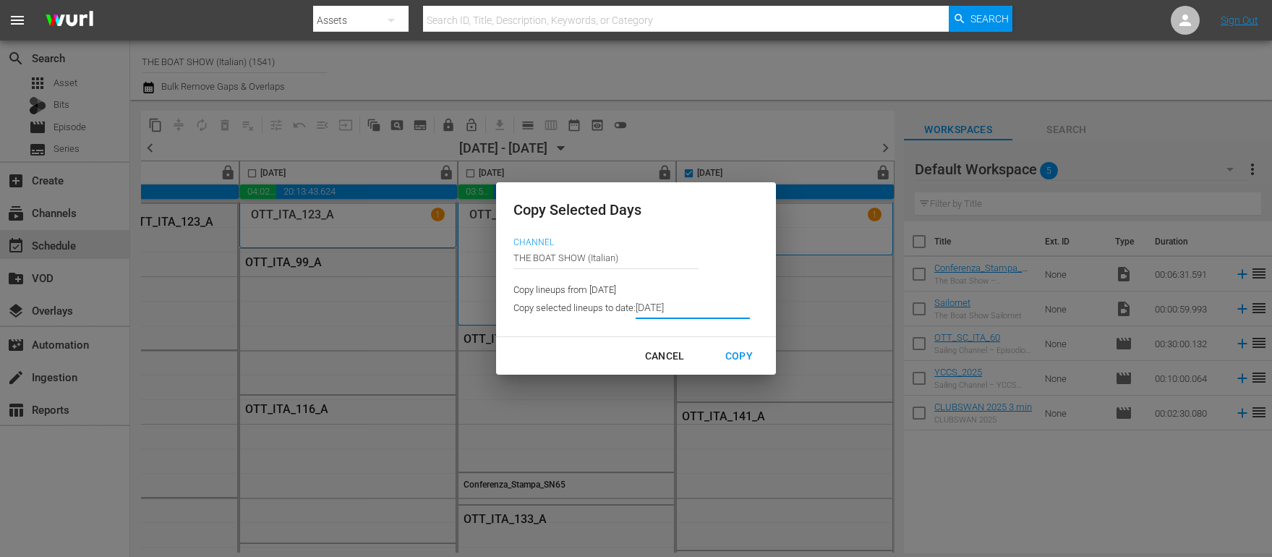
click at [728, 357] on div "Copy" at bounding box center [739, 356] width 51 height 18
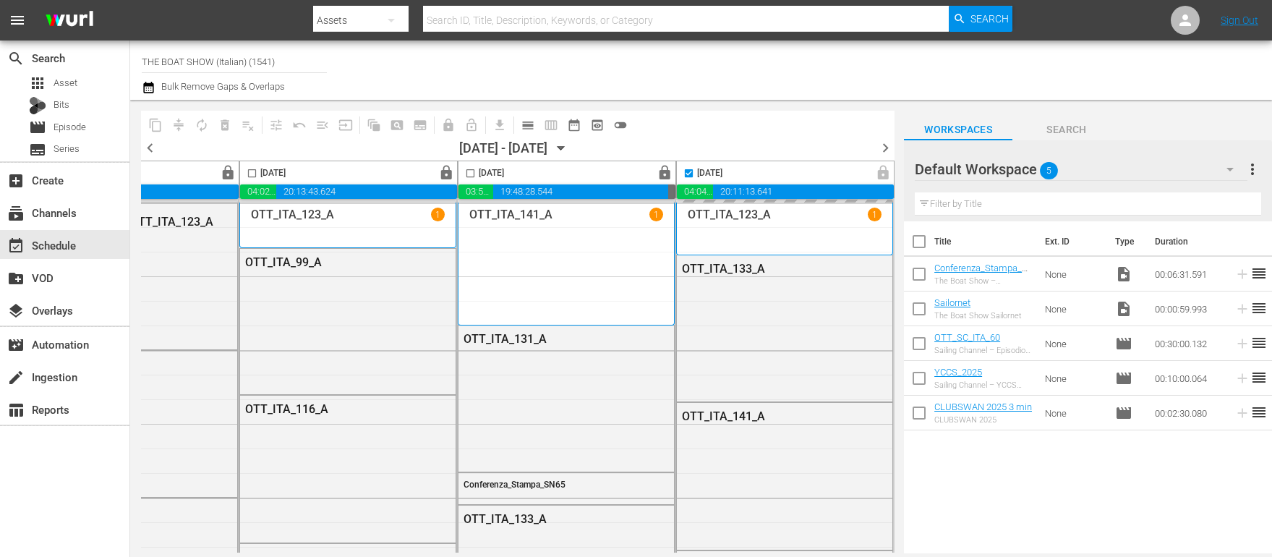
type input "9/10/2025"
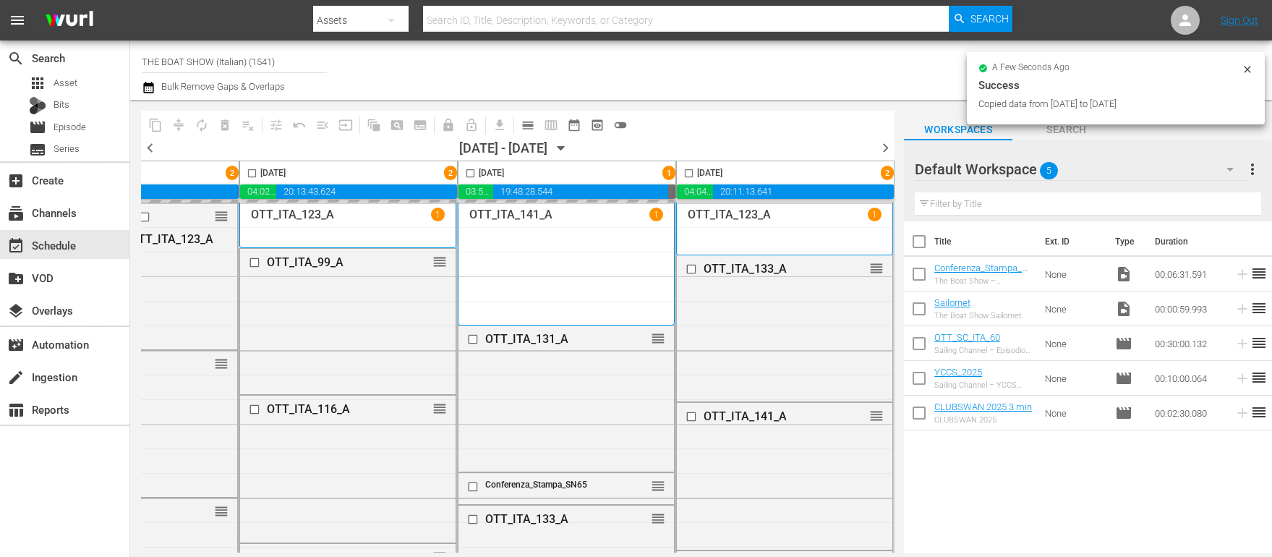
checkbox input "false"
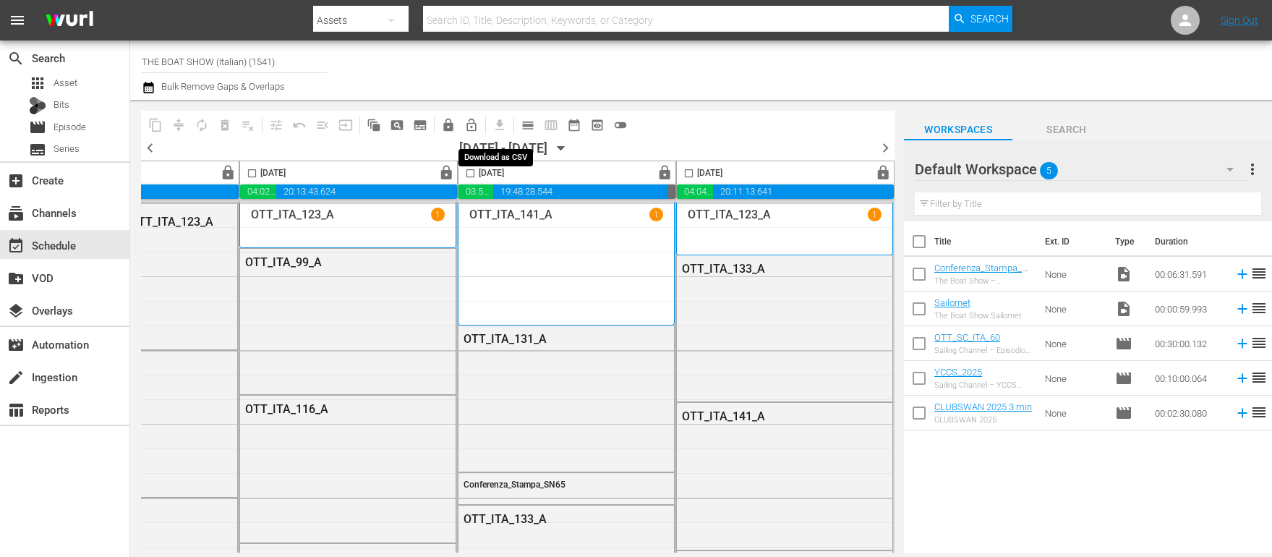
click at [487, 112] on span "get_app" at bounding box center [497, 125] width 28 height 28
click at [524, 127] on span "calendar_view_day_outlined" at bounding box center [528, 125] width 14 height 14
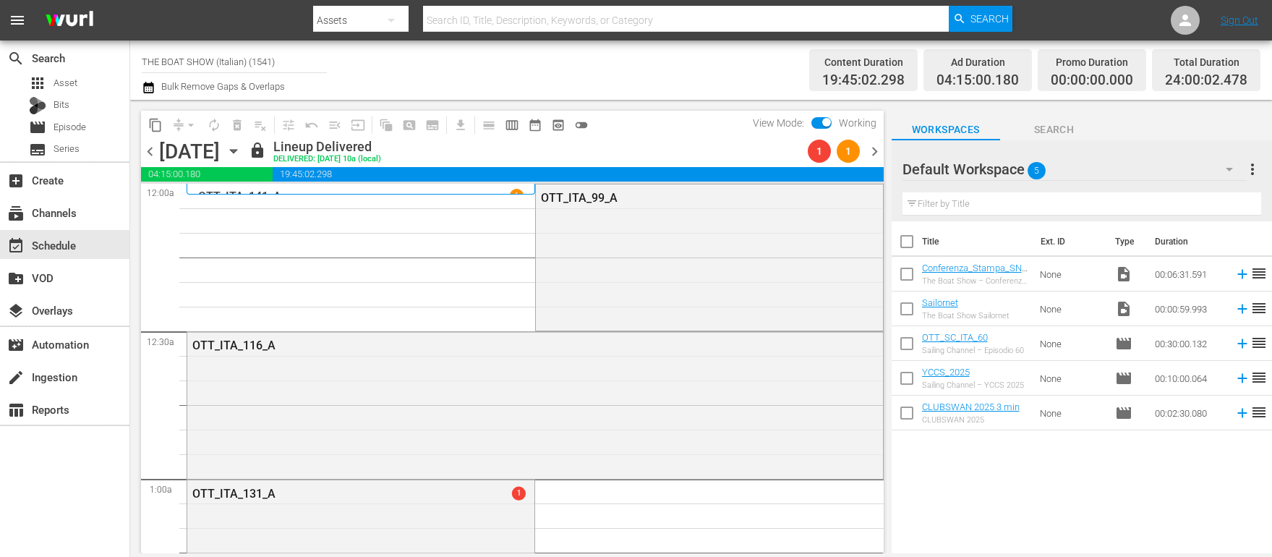
click at [877, 152] on span "chevron_right" at bounding box center [875, 151] width 18 height 18
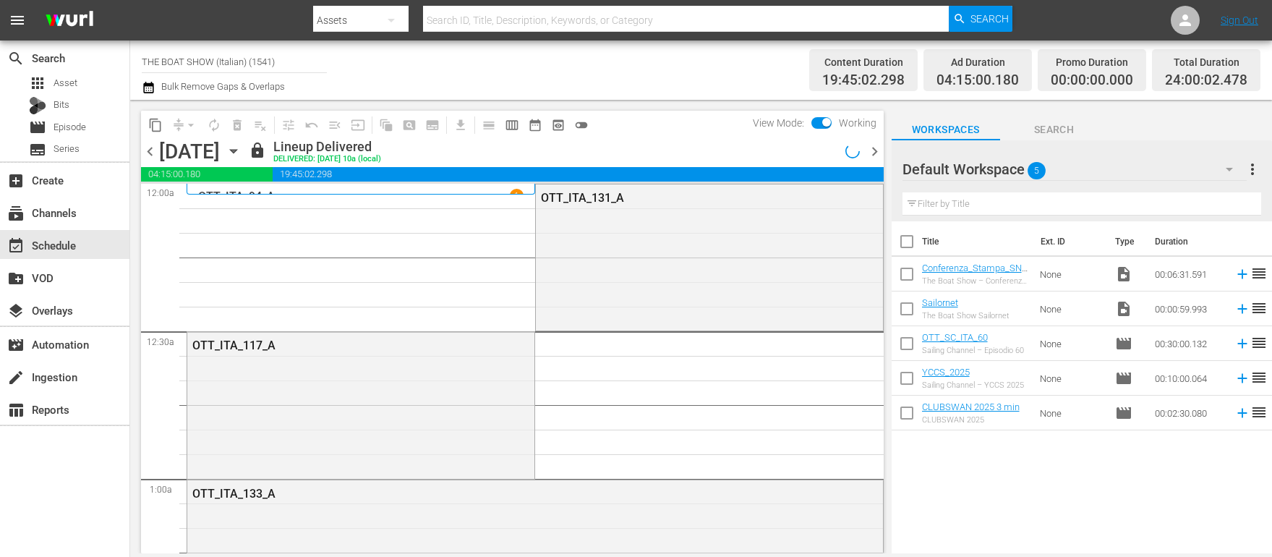
click at [877, 152] on span "chevron_right" at bounding box center [875, 151] width 18 height 18
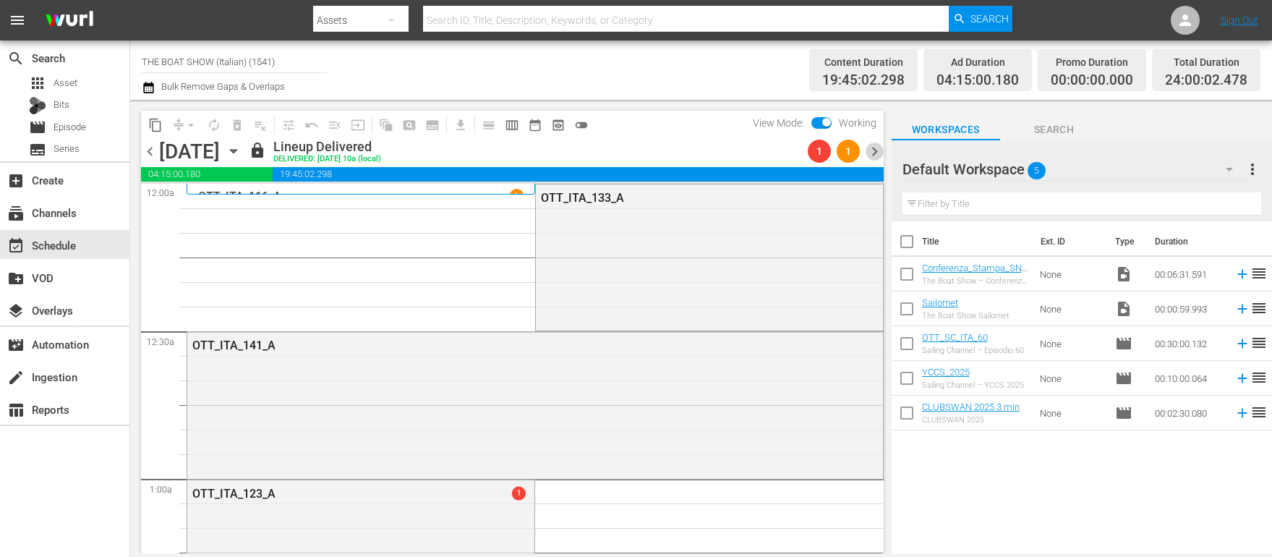
click at [877, 152] on span "chevron_right" at bounding box center [875, 151] width 18 height 18
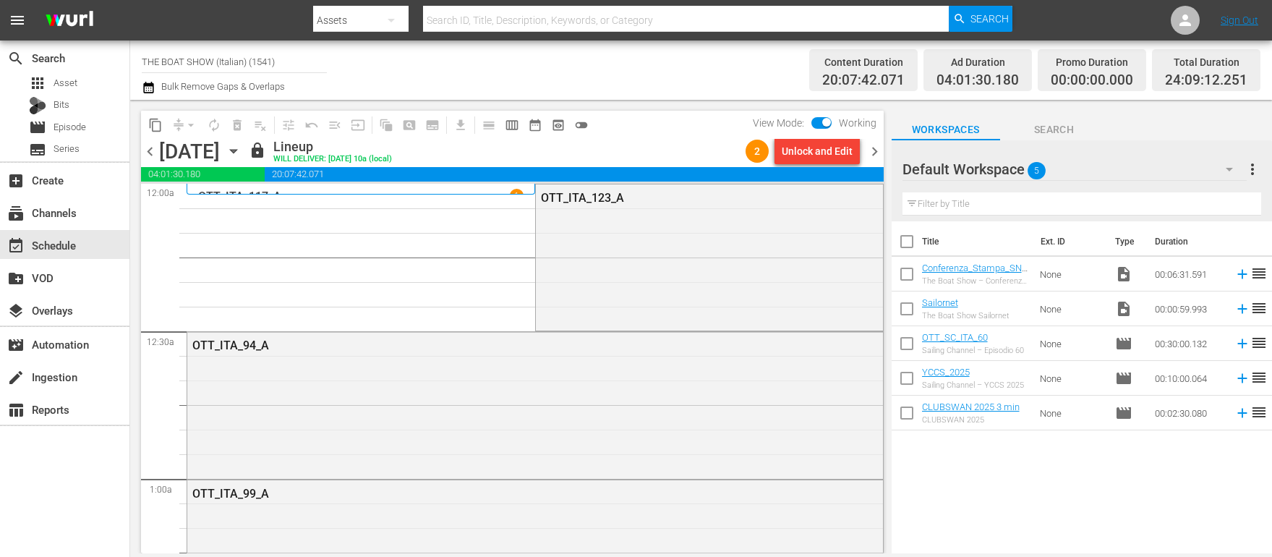
scroll to position [1, 0]
click at [877, 150] on span "chevron_right" at bounding box center [875, 151] width 18 height 18
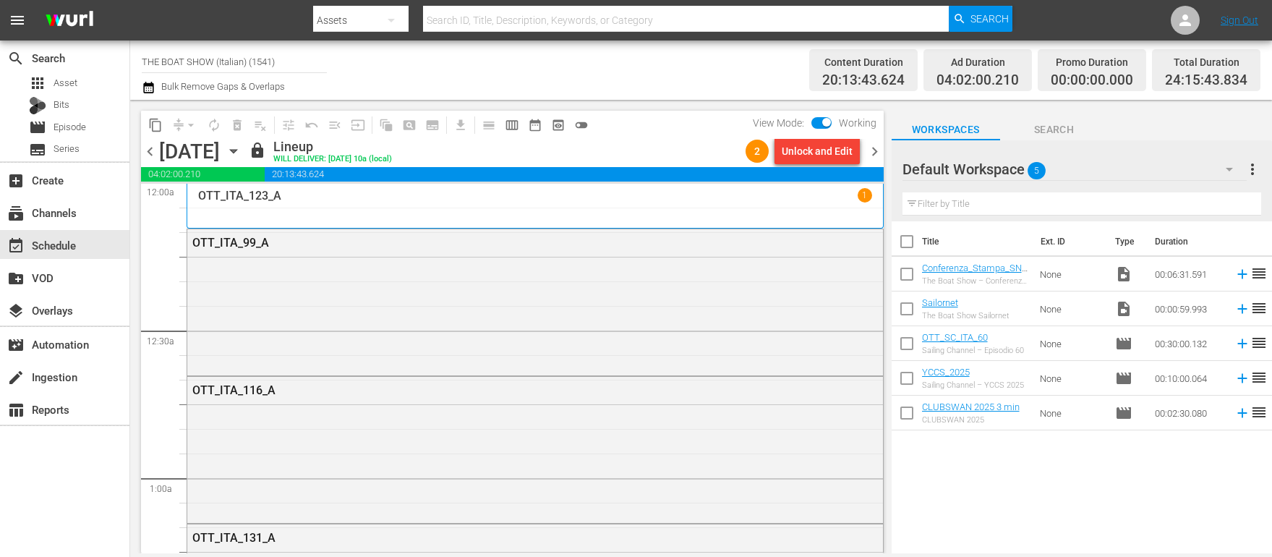
click at [877, 150] on span "chevron_right" at bounding box center [875, 151] width 18 height 18
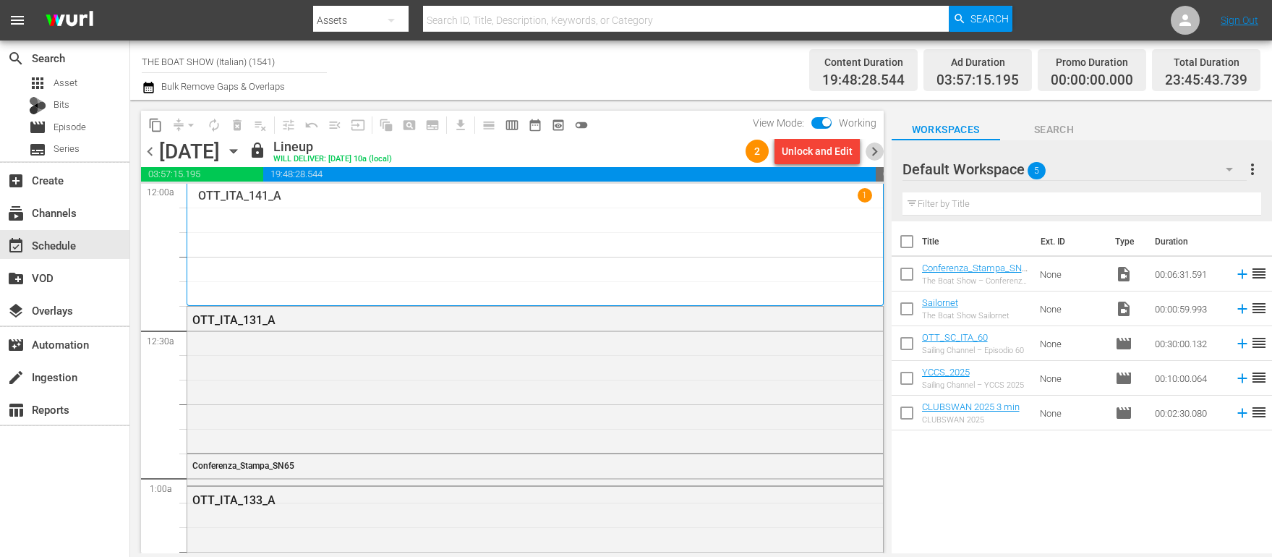
click at [877, 150] on span "chevron_right" at bounding box center [875, 151] width 18 height 18
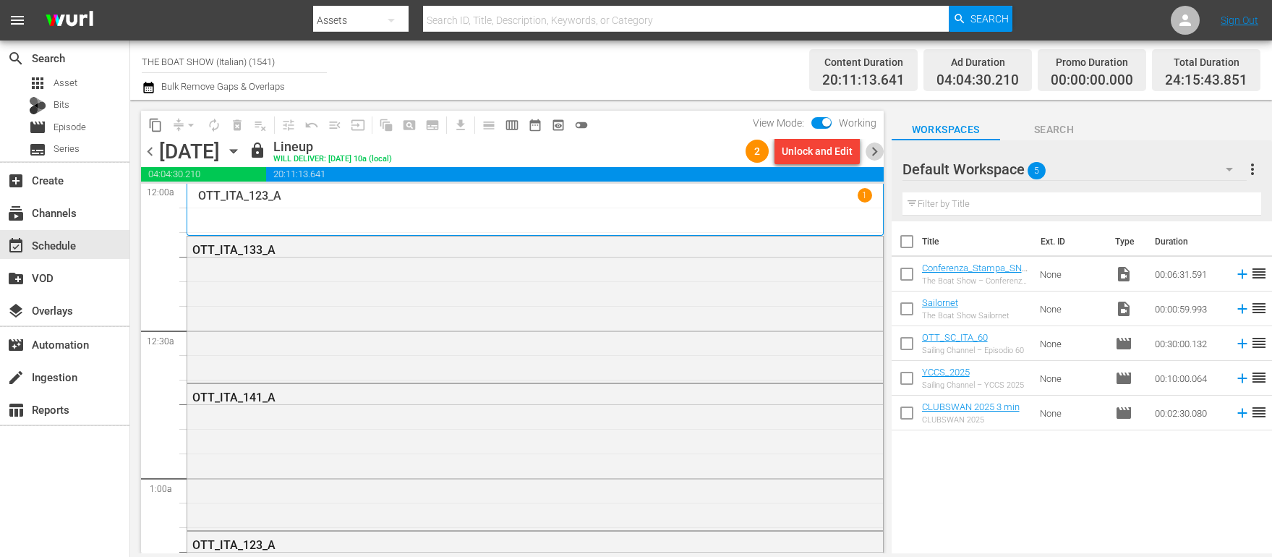
click at [877, 151] on span "chevron_right" at bounding box center [875, 151] width 18 height 18
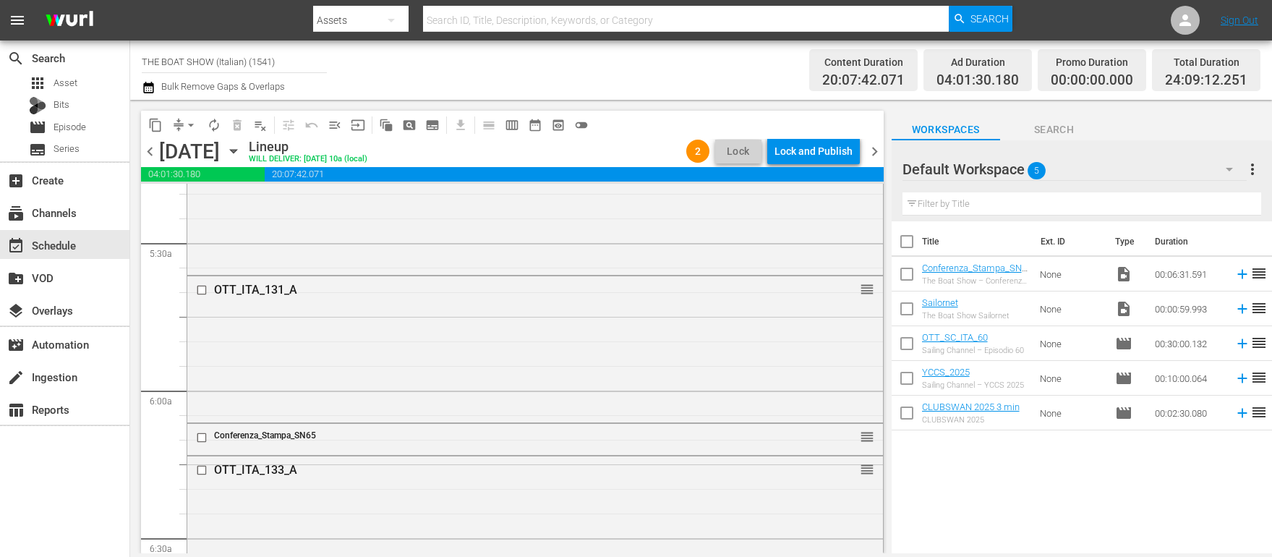
scroll to position [1417, 0]
click at [797, 158] on div "Lock and Publish" at bounding box center [814, 151] width 78 height 26
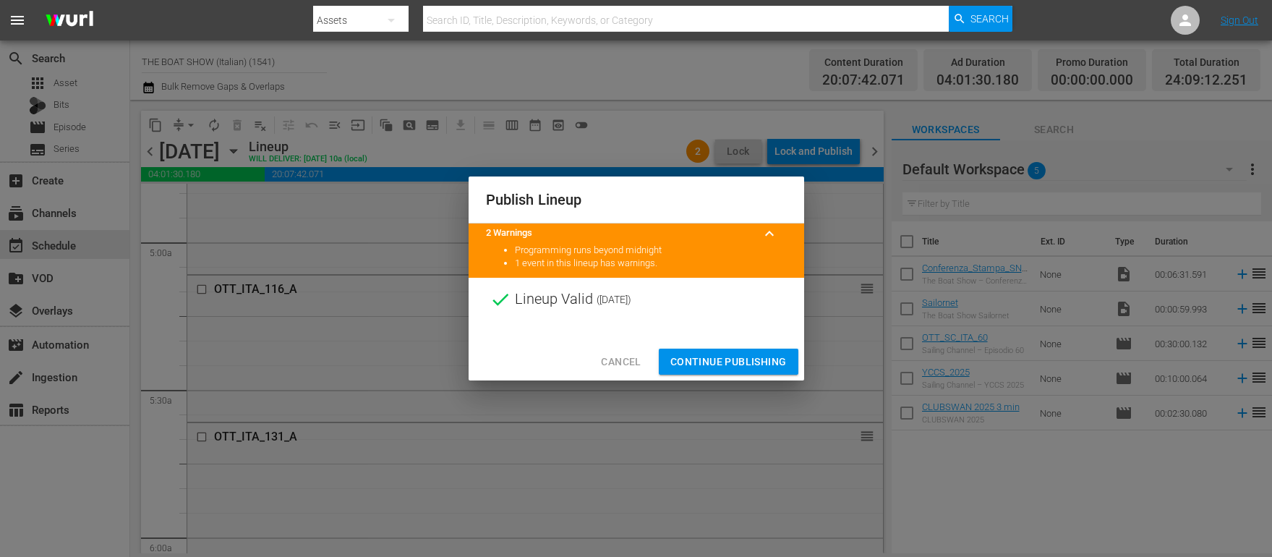
click at [720, 372] on button "Continue Publishing" at bounding box center [729, 362] width 140 height 27
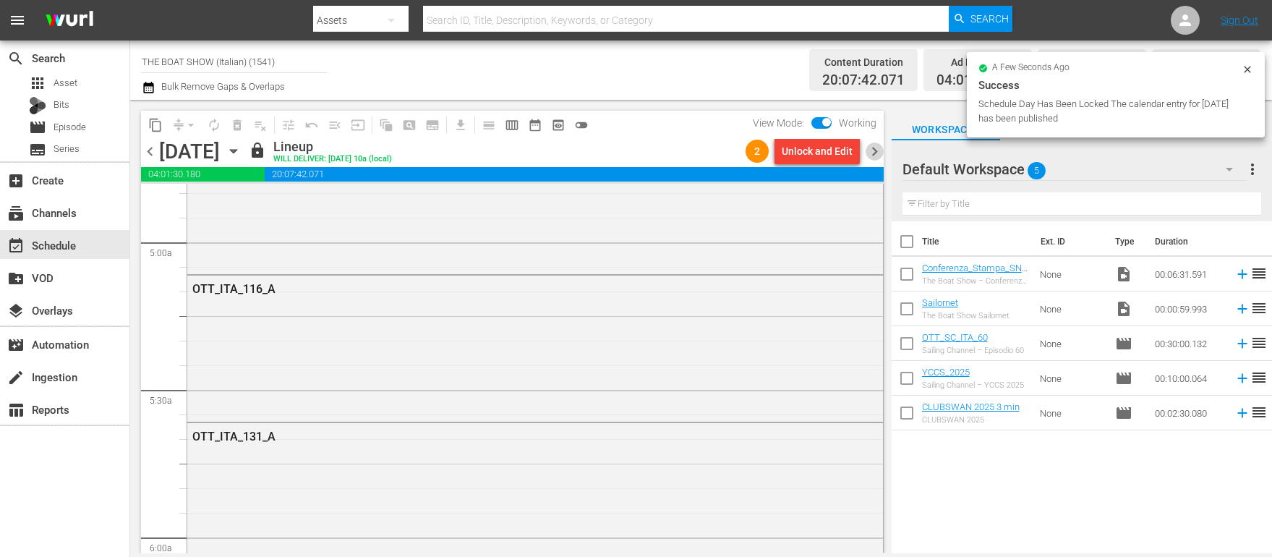
click at [874, 148] on span "chevron_right" at bounding box center [875, 151] width 18 height 18
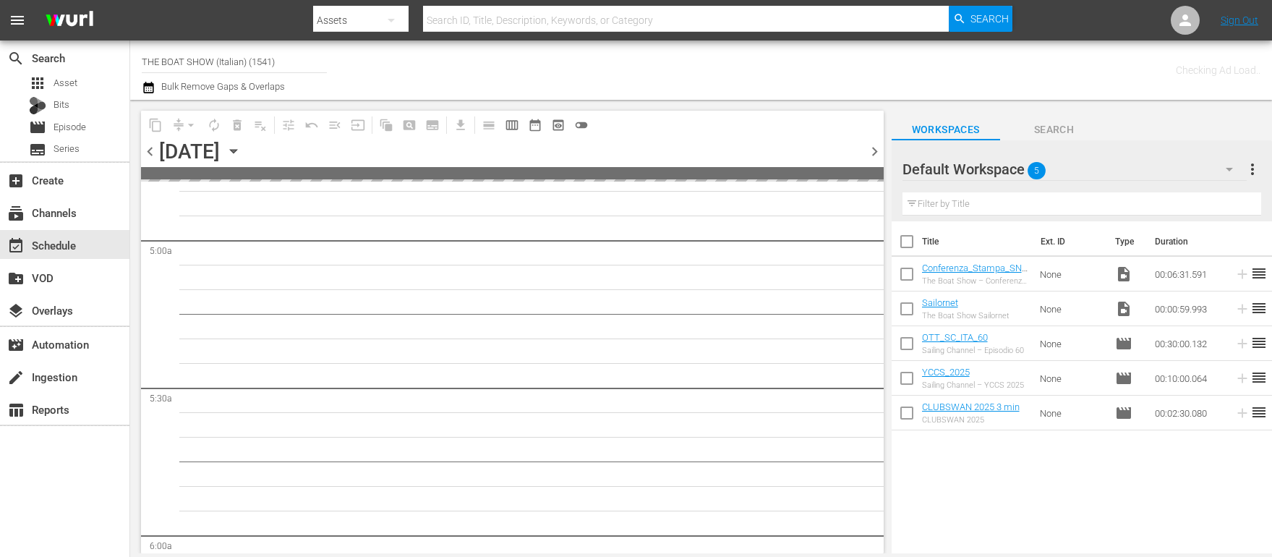
scroll to position [1564, 0]
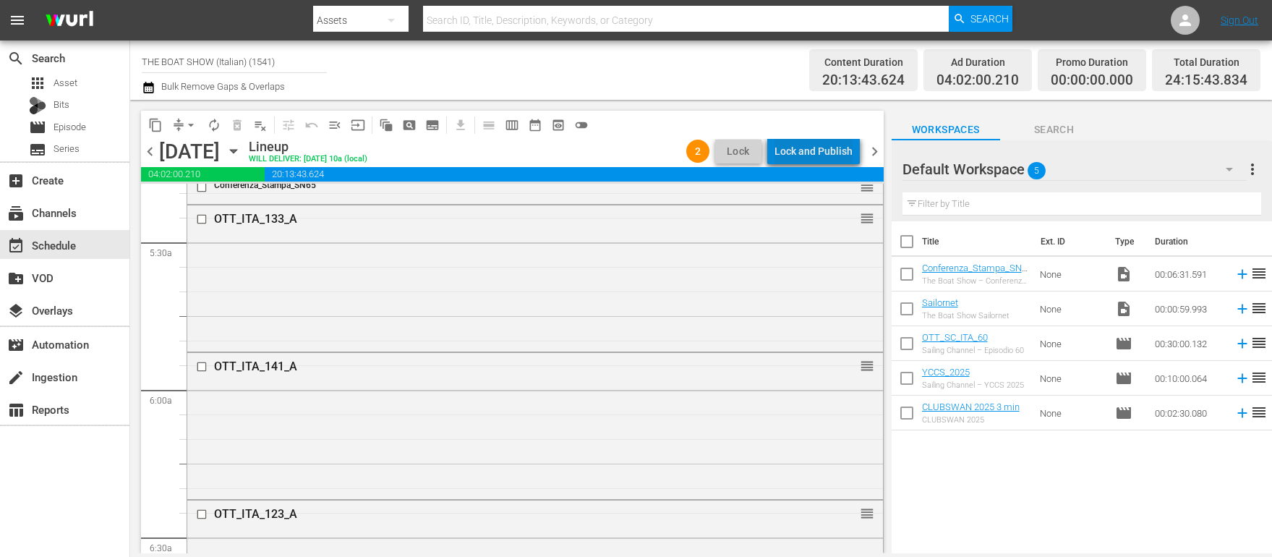
click at [832, 149] on div "Lock and Publish" at bounding box center [814, 151] width 78 height 26
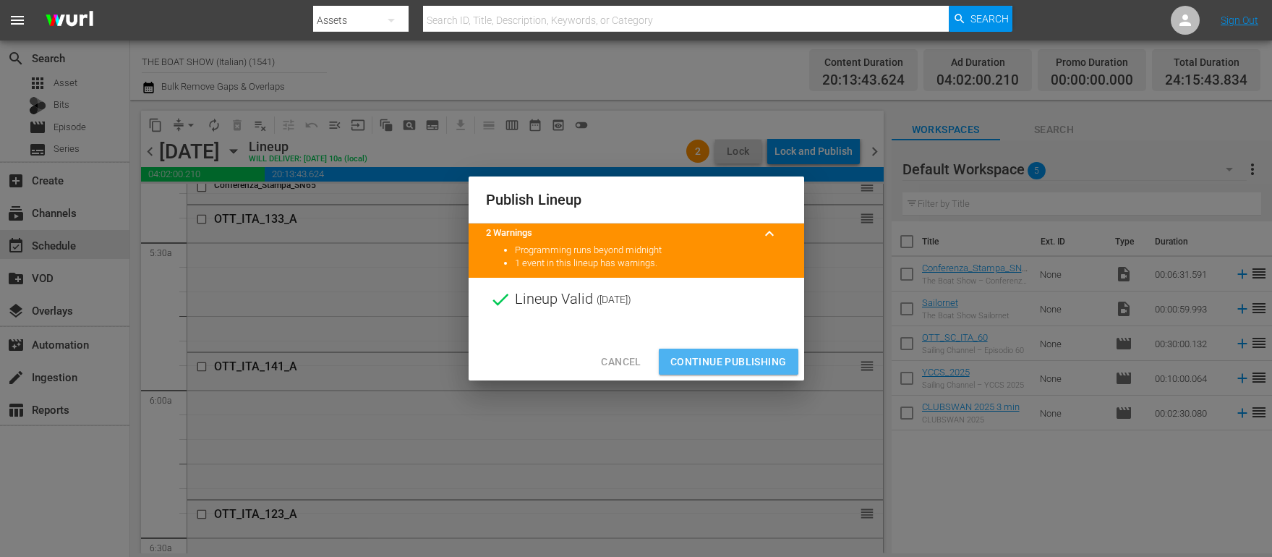
click at [720, 358] on span "Continue Publishing" at bounding box center [728, 362] width 116 height 18
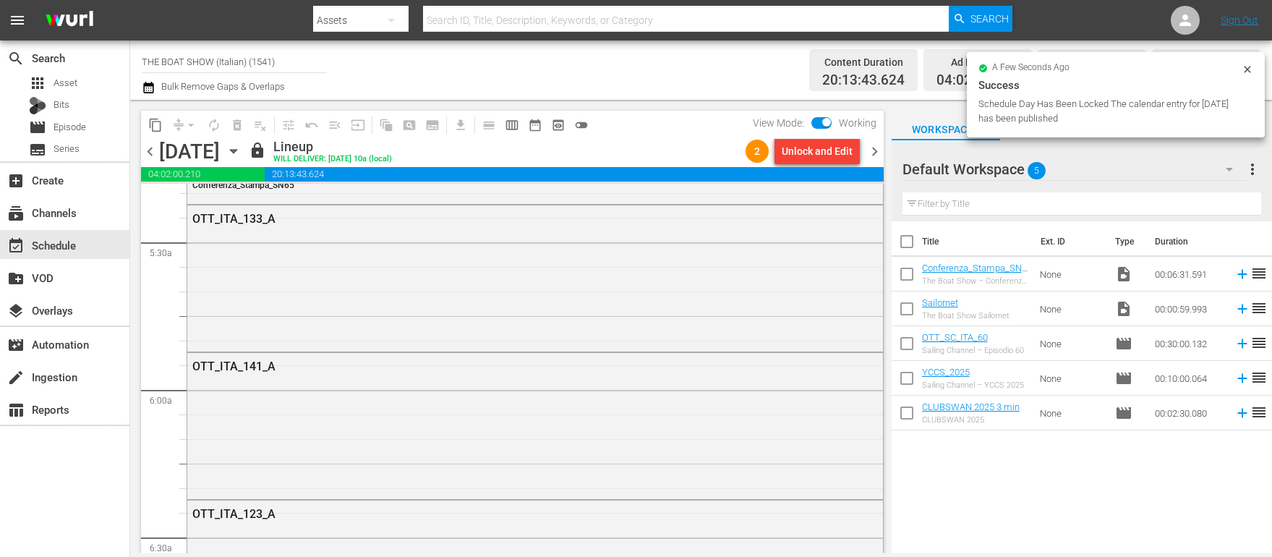
click at [875, 154] on span "chevron_right" at bounding box center [875, 151] width 18 height 18
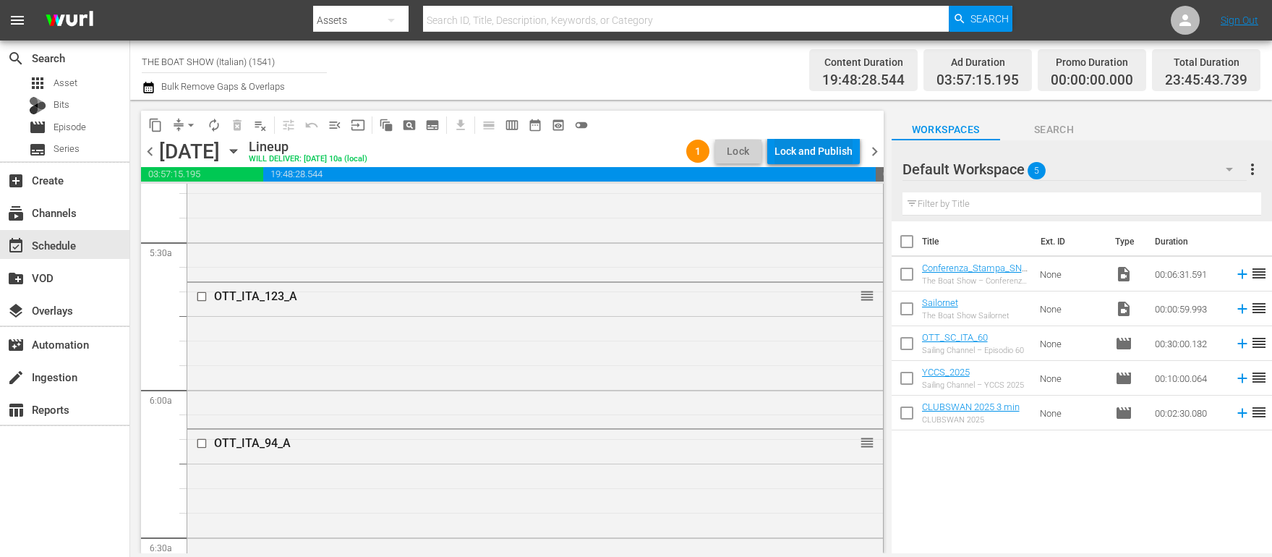
click at [832, 145] on div "Lock and Publish" at bounding box center [814, 151] width 78 height 26
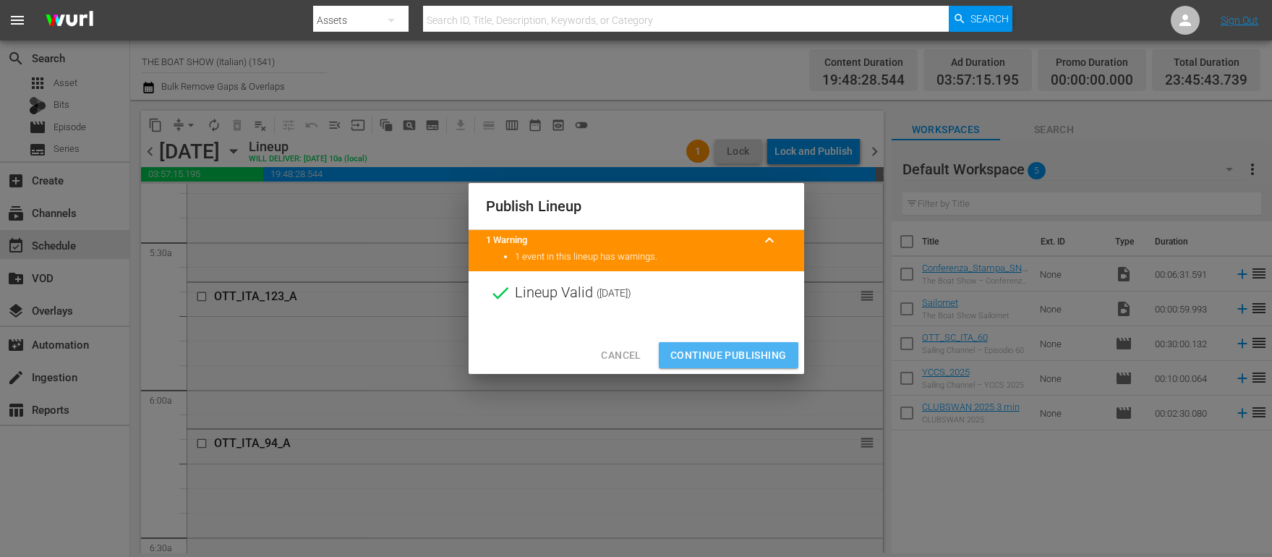
click at [706, 358] on span "Continue Publishing" at bounding box center [728, 355] width 116 height 18
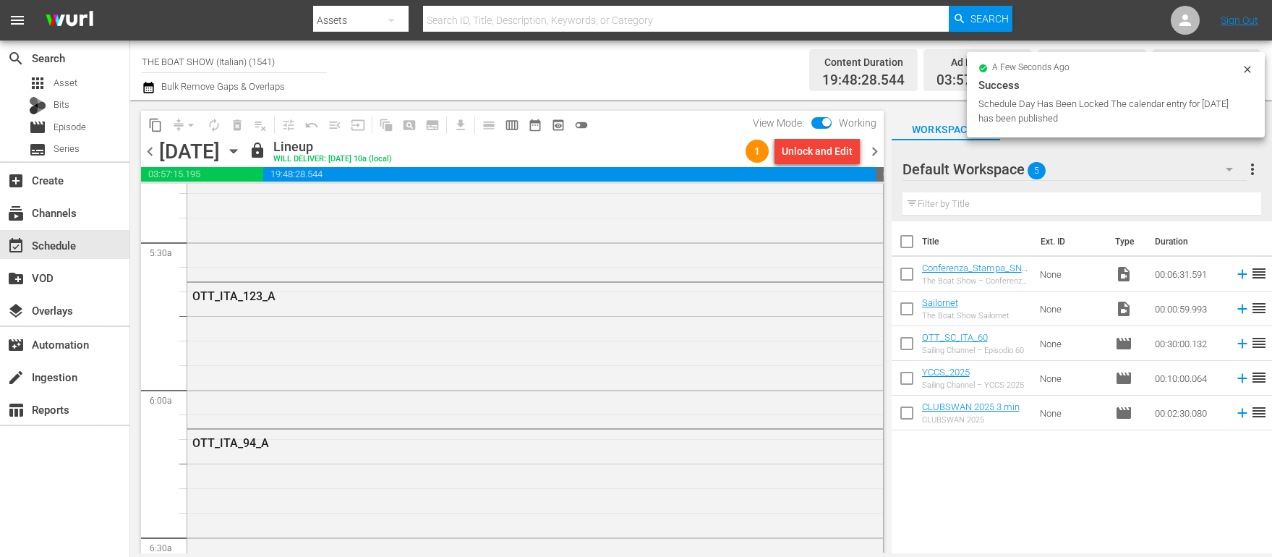
click at [874, 150] on span "chevron_right" at bounding box center [875, 151] width 18 height 18
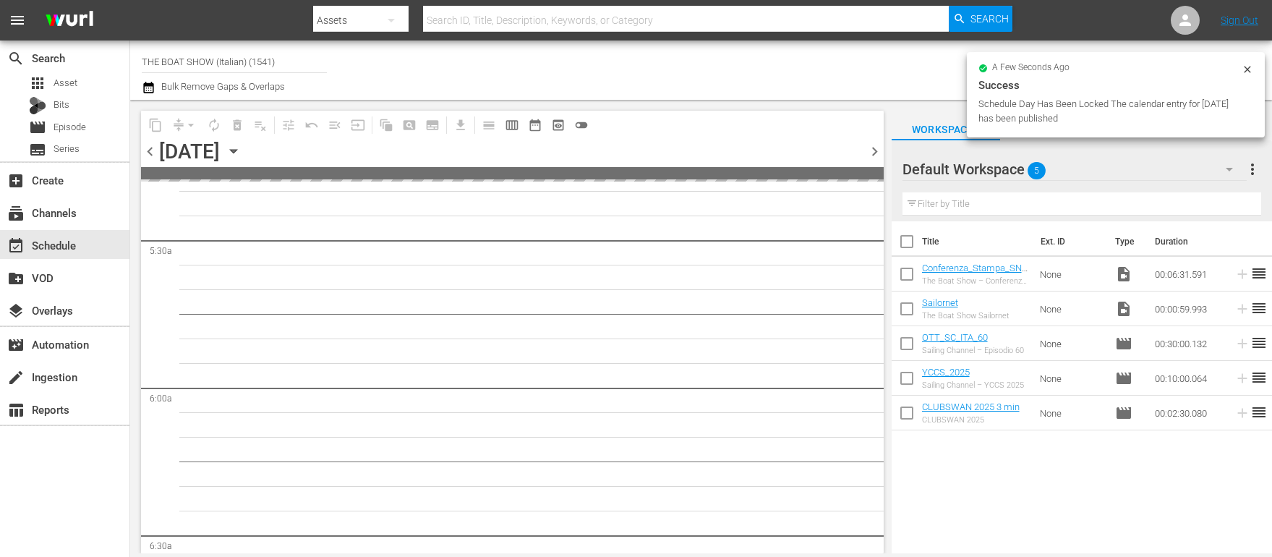
scroll to position [1810, 0]
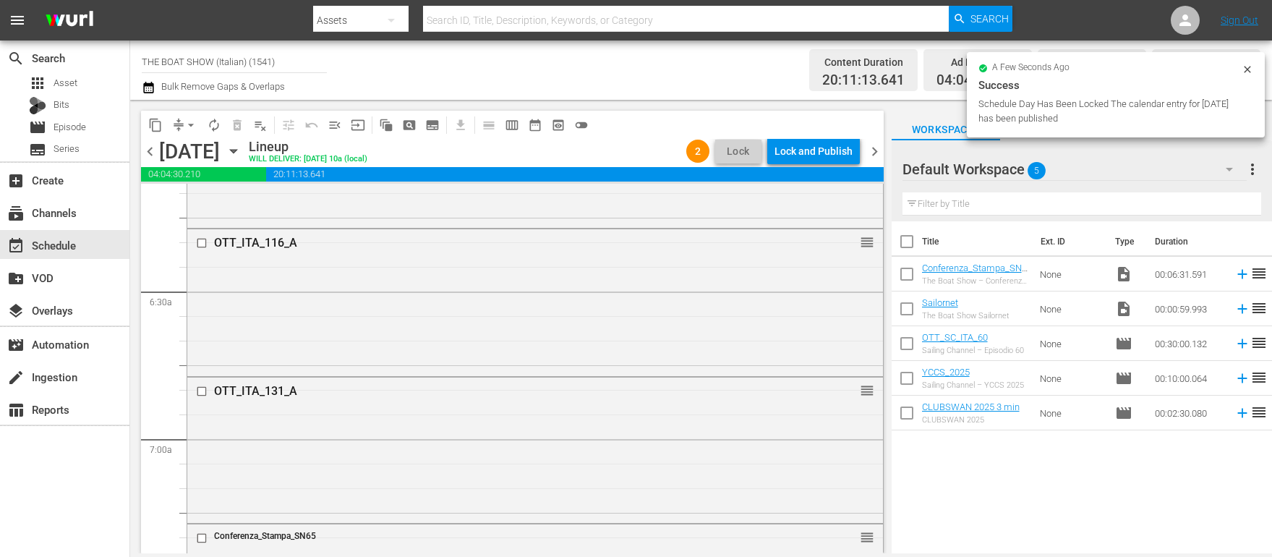
click at [816, 151] on div "Lock and Publish" at bounding box center [814, 151] width 78 height 26
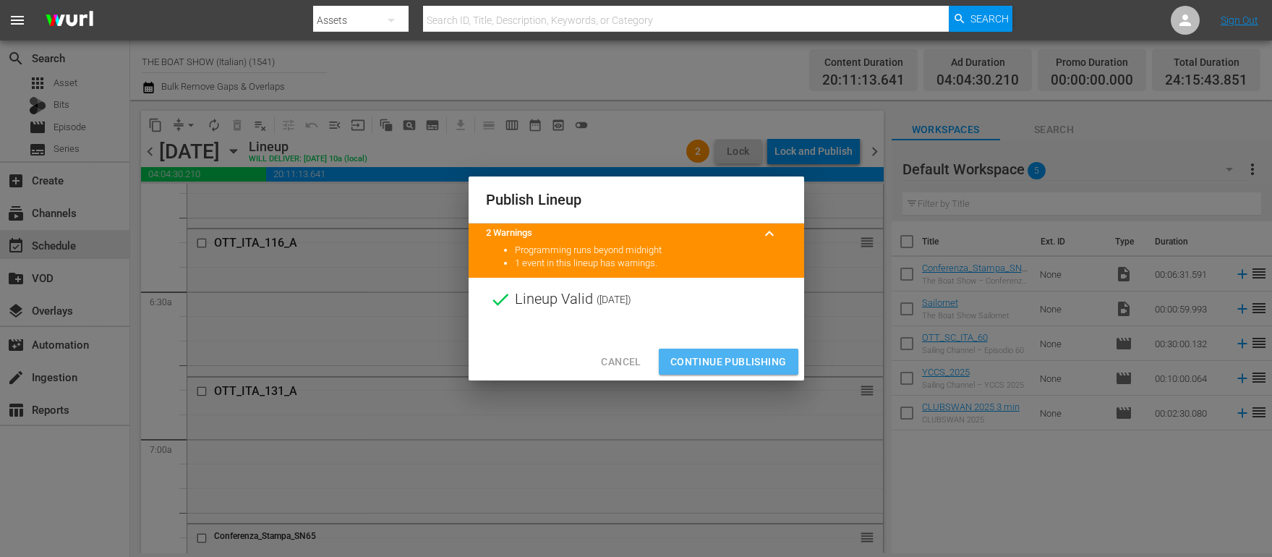
click at [723, 357] on span "Continue Publishing" at bounding box center [728, 362] width 116 height 18
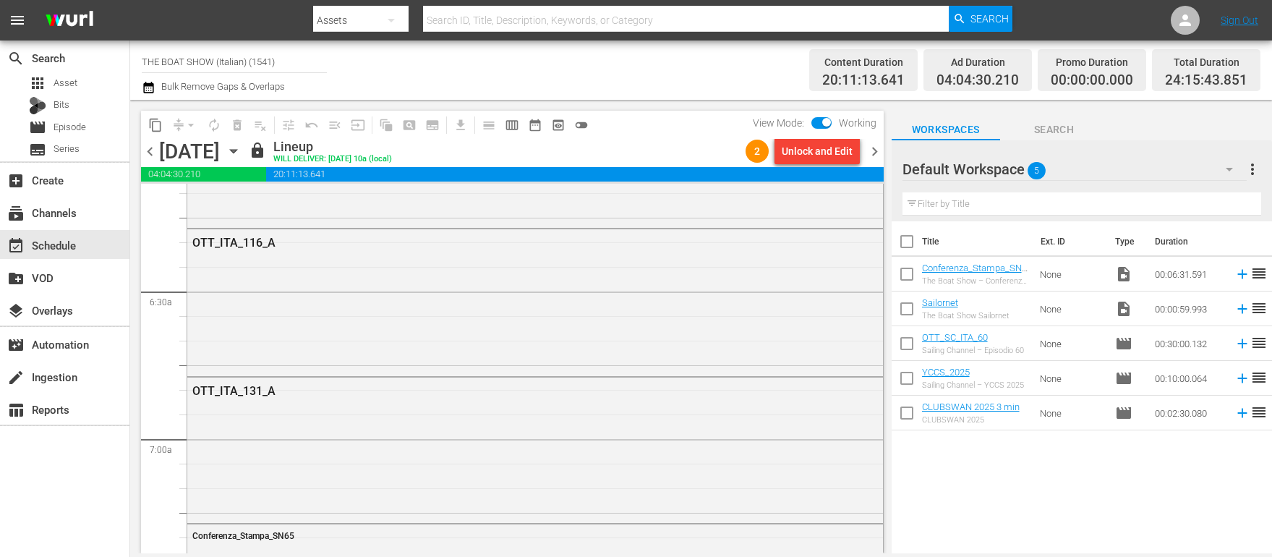
click at [876, 147] on span "chevron_right" at bounding box center [875, 151] width 18 height 18
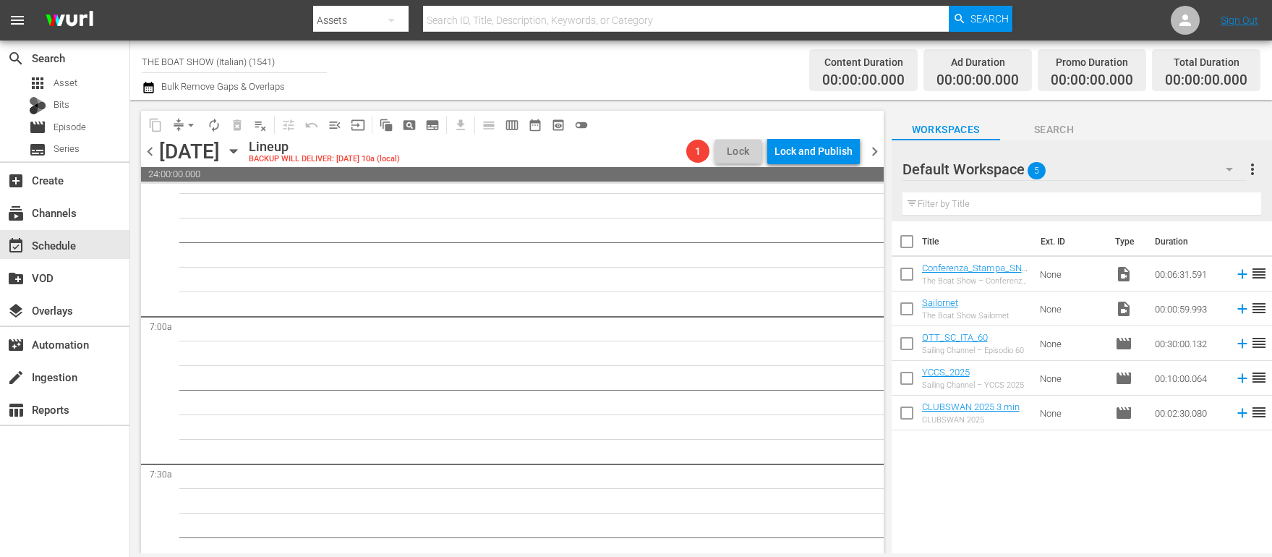
scroll to position [1909, 0]
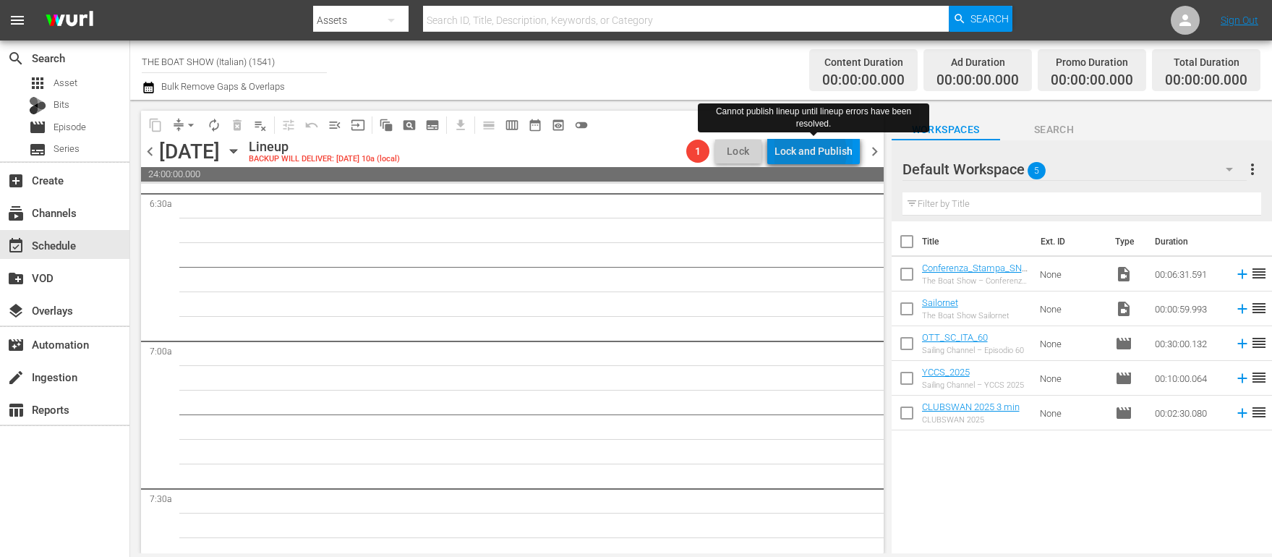
click at [811, 153] on div "Lock and Publish" at bounding box center [814, 151] width 78 height 26
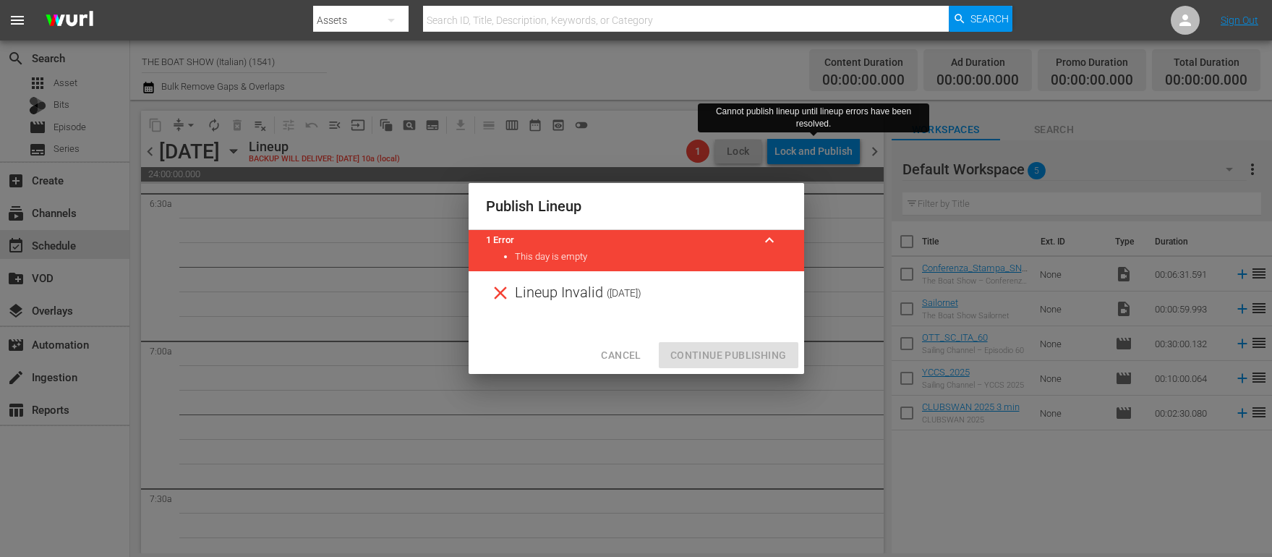
click at [628, 354] on span "Cancel" at bounding box center [621, 355] width 40 height 18
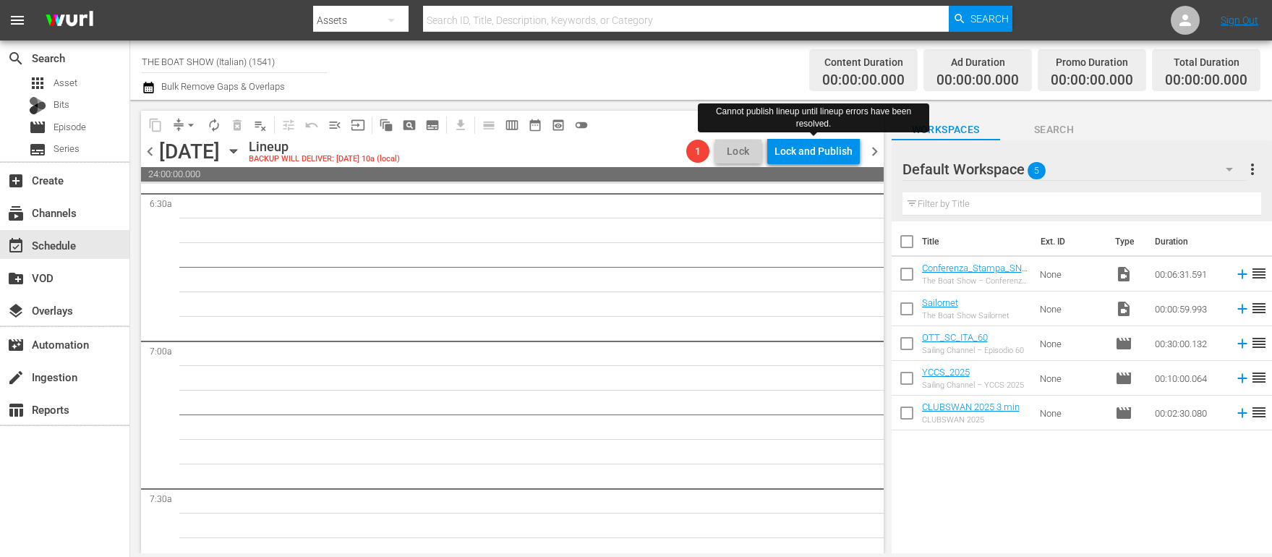
click at [876, 148] on span "chevron_right" at bounding box center [875, 151] width 18 height 18
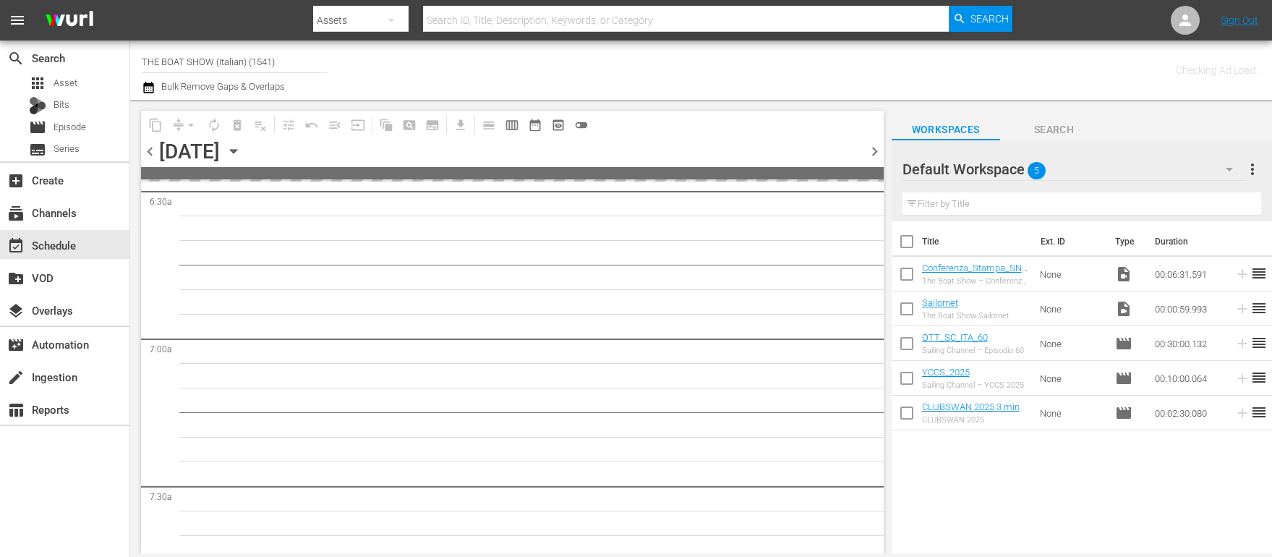
scroll to position [1933, 0]
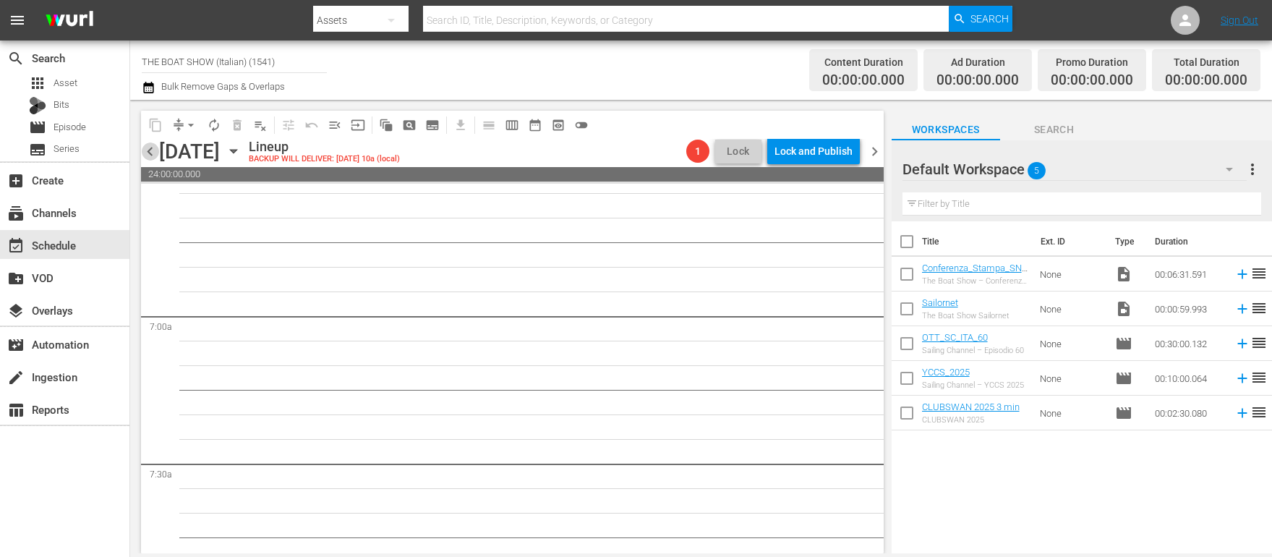
click at [153, 150] on span "chevron_left" at bounding box center [150, 151] width 18 height 18
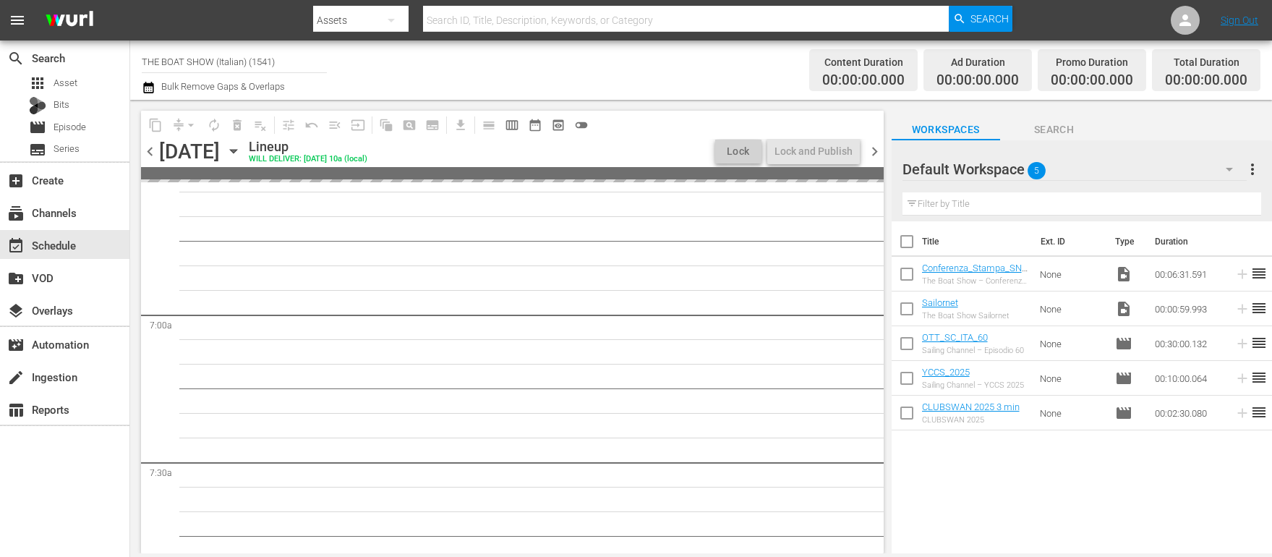
scroll to position [1909, 0]
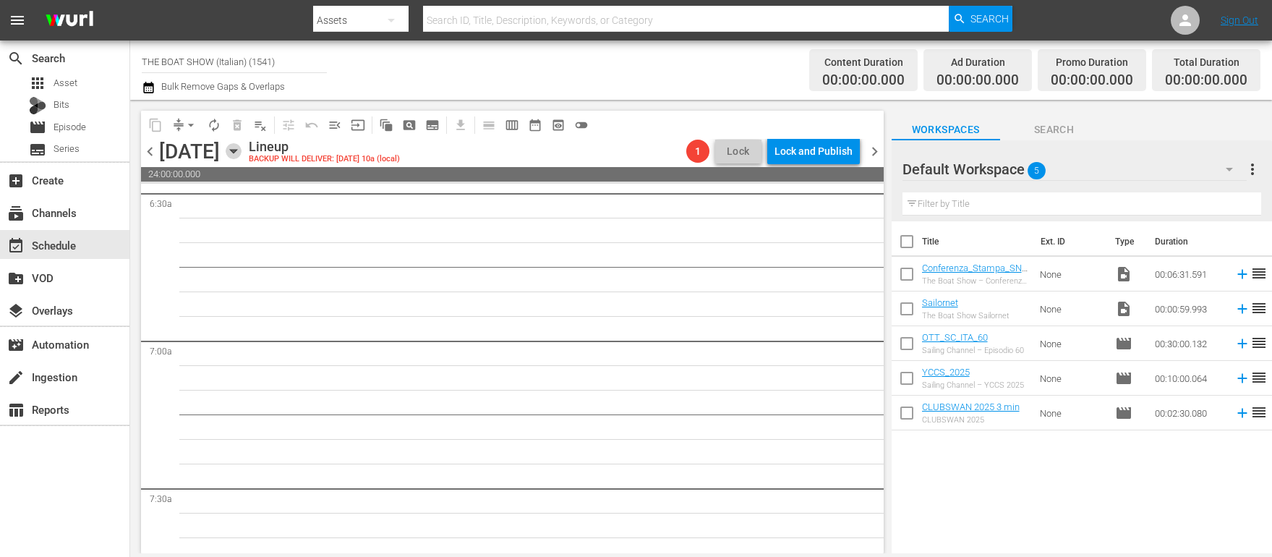
click at [236, 150] on icon "button" at bounding box center [233, 152] width 7 height 4
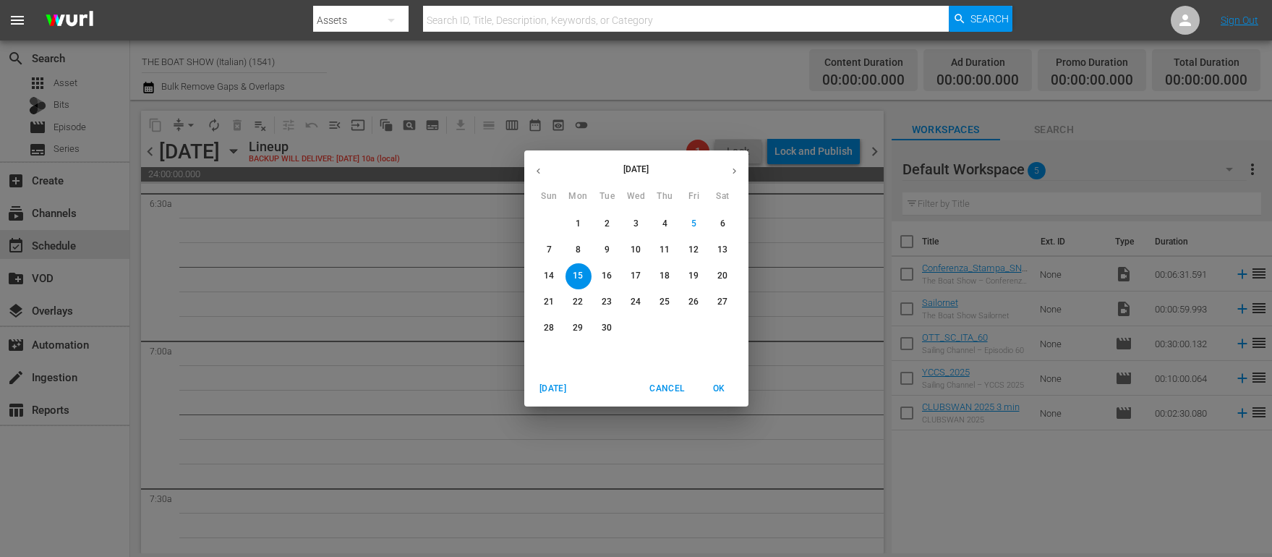
click at [668, 250] on p "11" at bounding box center [665, 250] width 10 height 12
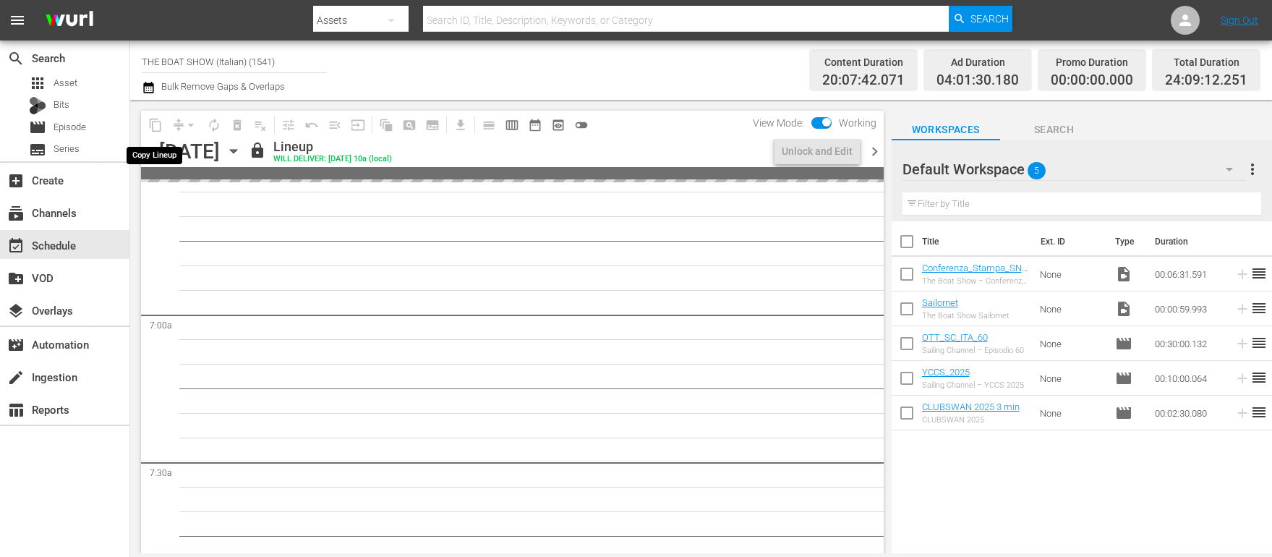
scroll to position [1736, 0]
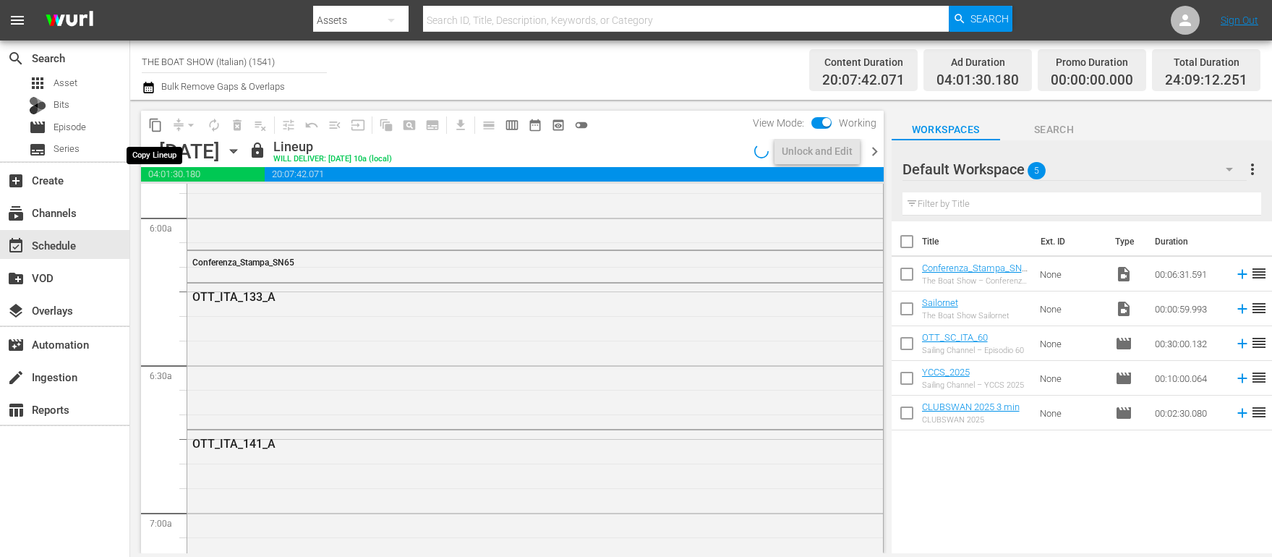
click at [155, 125] on span "content_copy" at bounding box center [155, 125] width 14 height 14
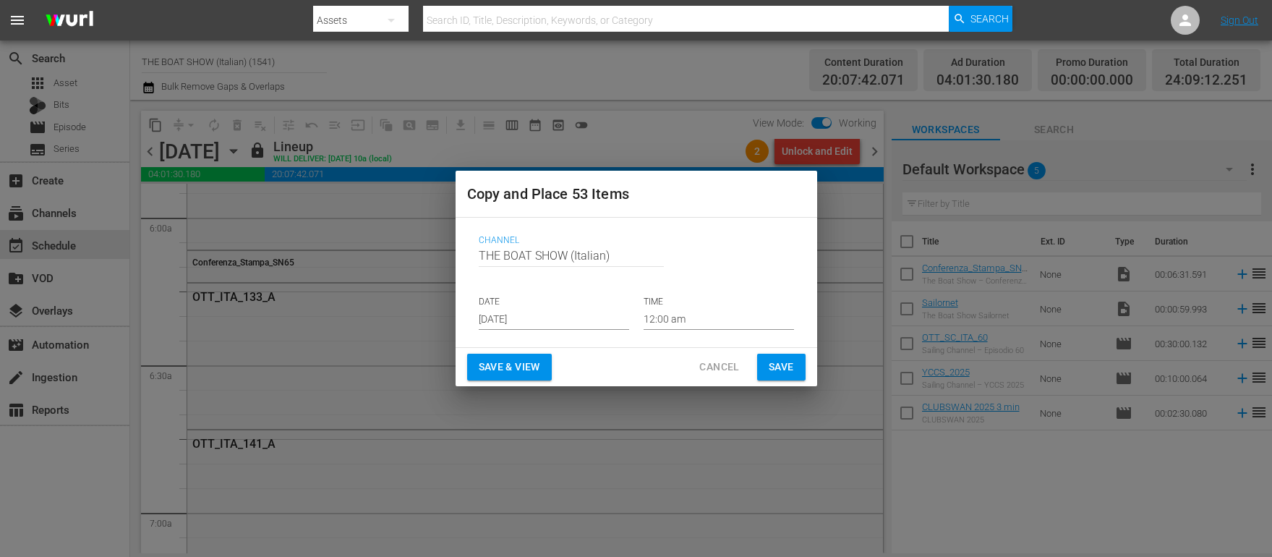
click at [528, 322] on input "Sep 7th 2025" at bounding box center [554, 319] width 150 height 22
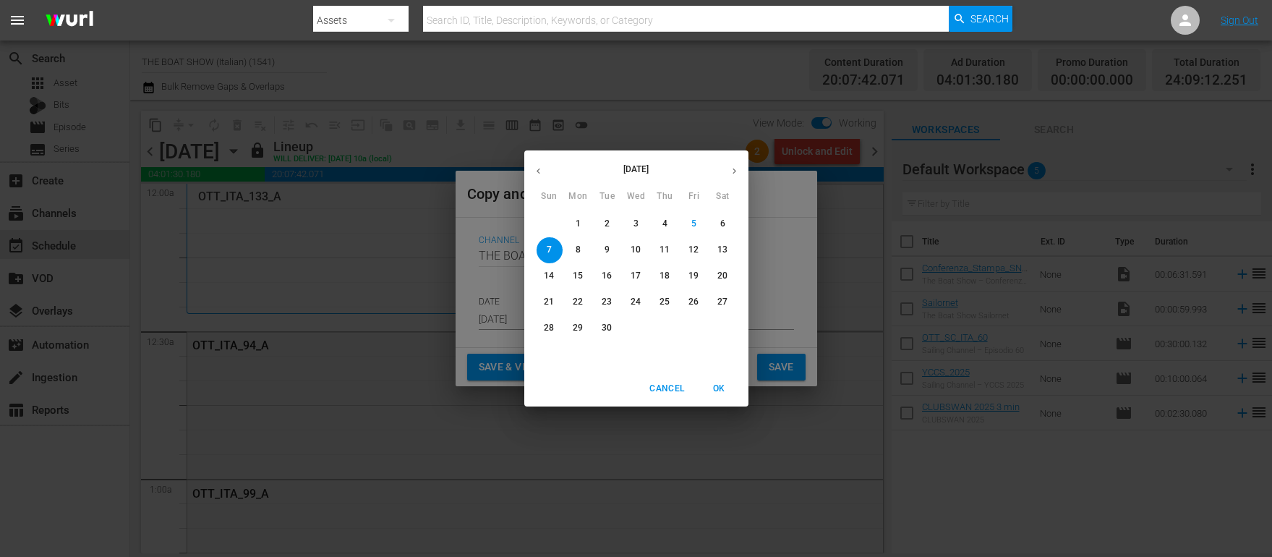
scroll to position [1736, 0]
click at [579, 276] on p "15" at bounding box center [578, 276] width 10 height 12
type input "[DATE]"
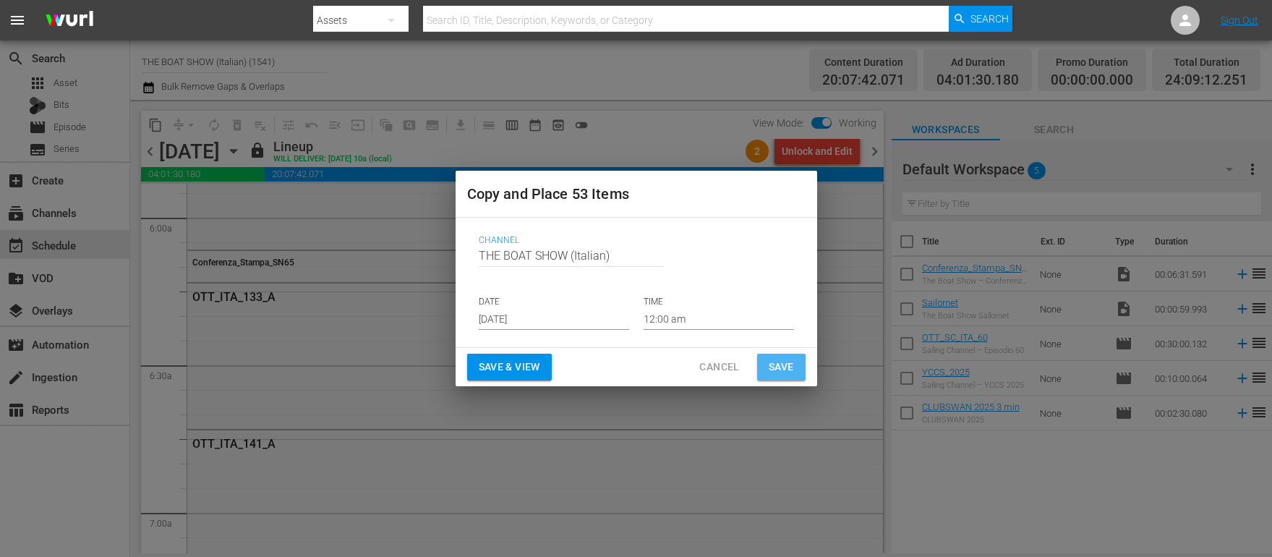
click at [783, 369] on span "Save" at bounding box center [781, 367] width 25 height 18
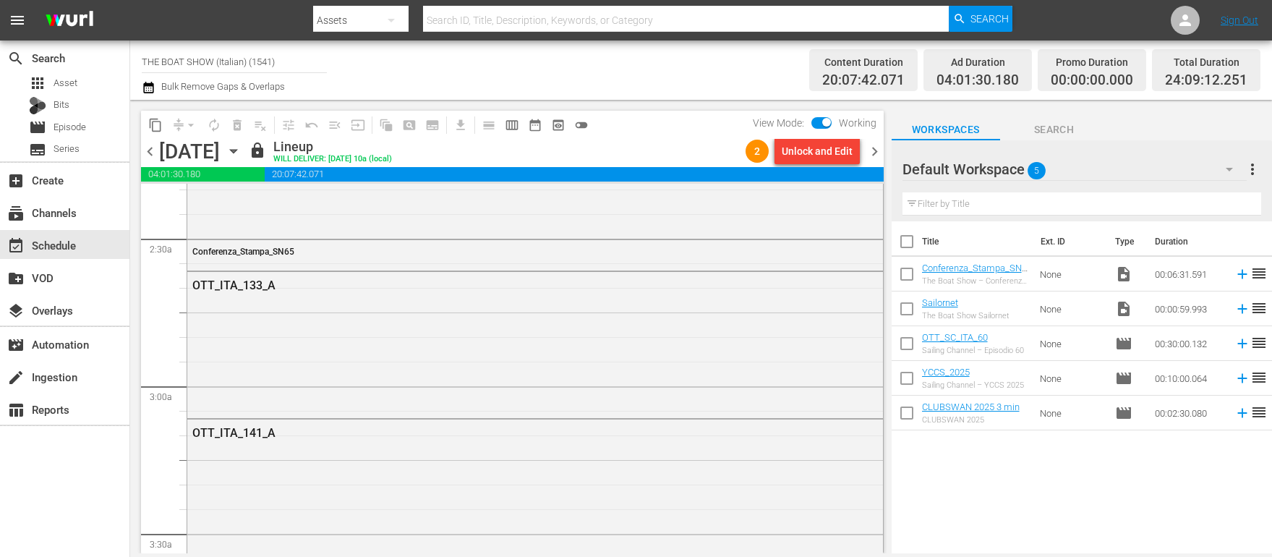
scroll to position [609, 0]
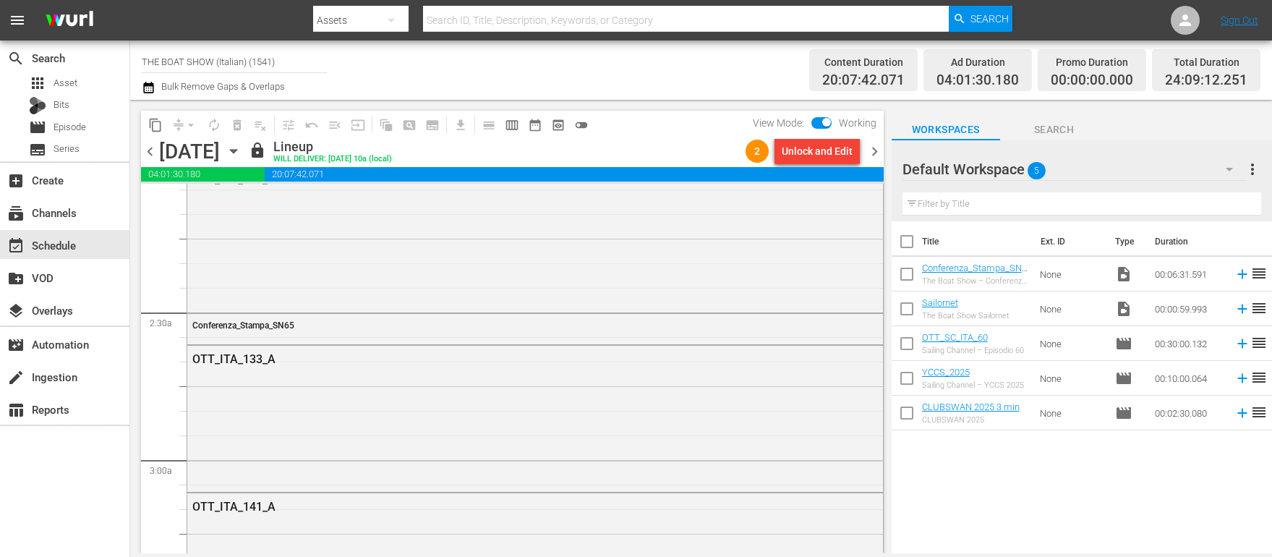
click at [871, 153] on span "chevron_right" at bounding box center [875, 151] width 18 height 18
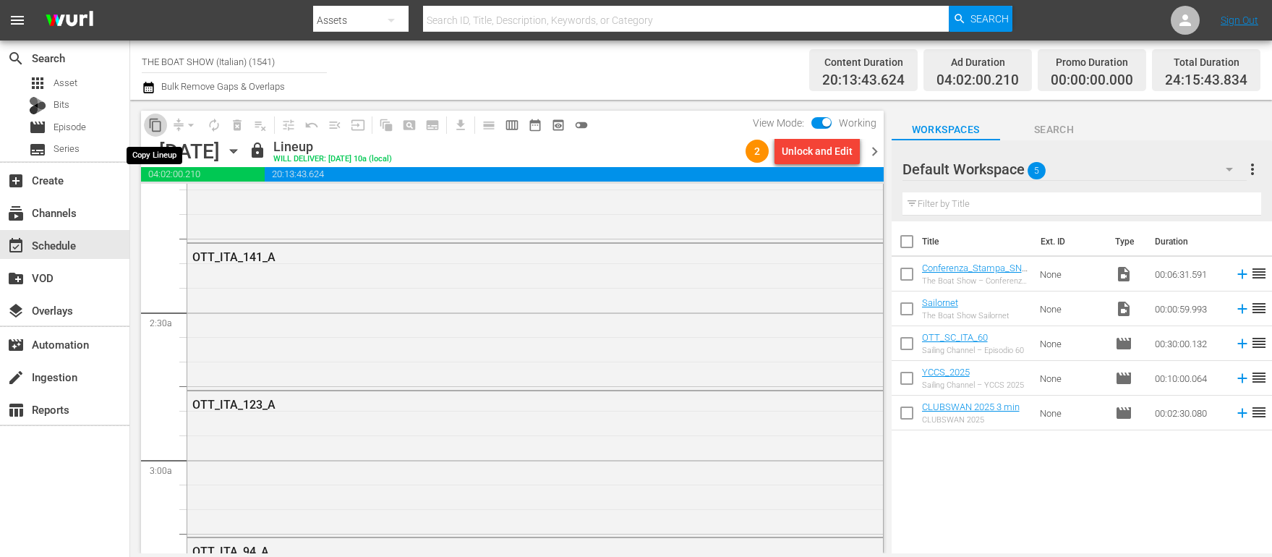
click at [155, 124] on span "content_copy" at bounding box center [155, 125] width 14 height 14
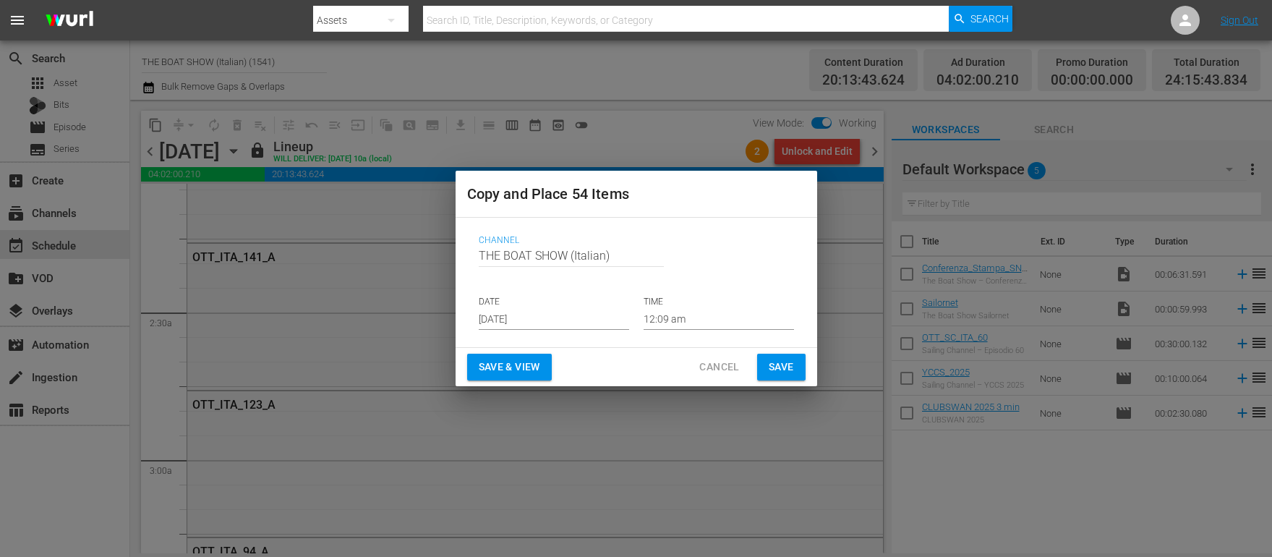
click at [511, 315] on input "[DATE]" at bounding box center [554, 319] width 150 height 22
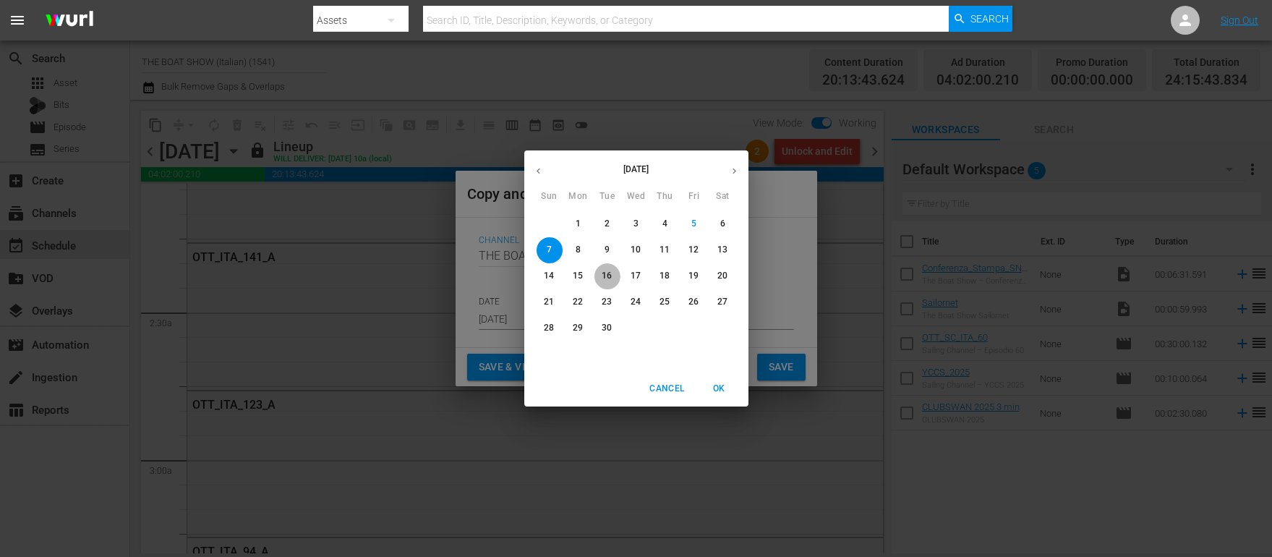
click at [613, 275] on span "16" at bounding box center [607, 276] width 26 height 12
type input "Sep 16th 2025"
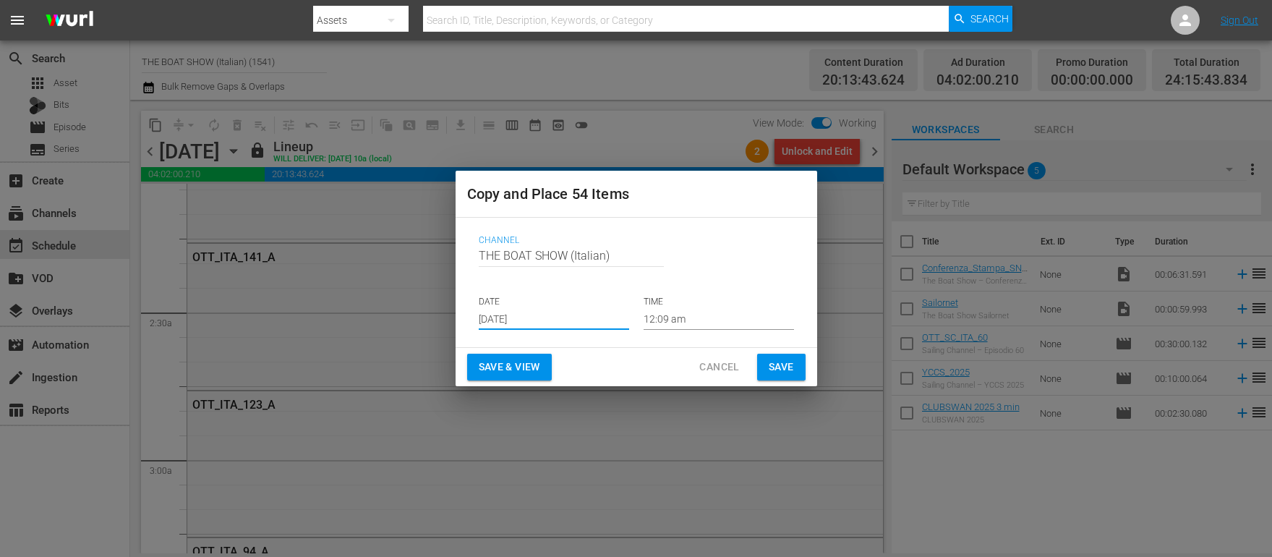
click at [512, 367] on span "Save & View" at bounding box center [509, 367] width 61 height 18
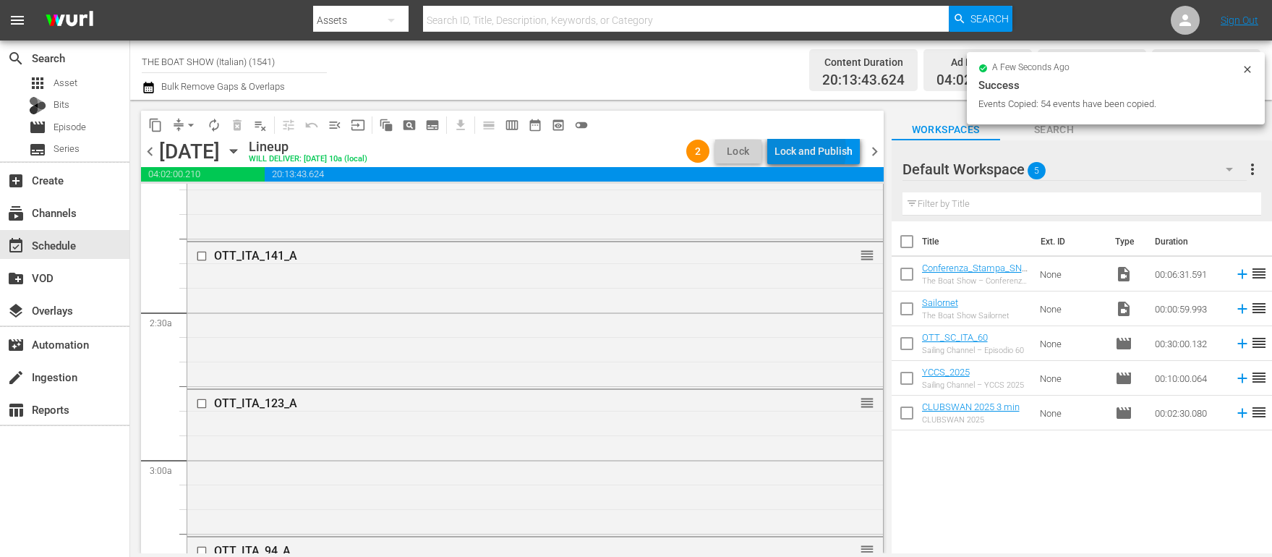
click at [785, 150] on div "Lock and Publish" at bounding box center [814, 151] width 78 height 26
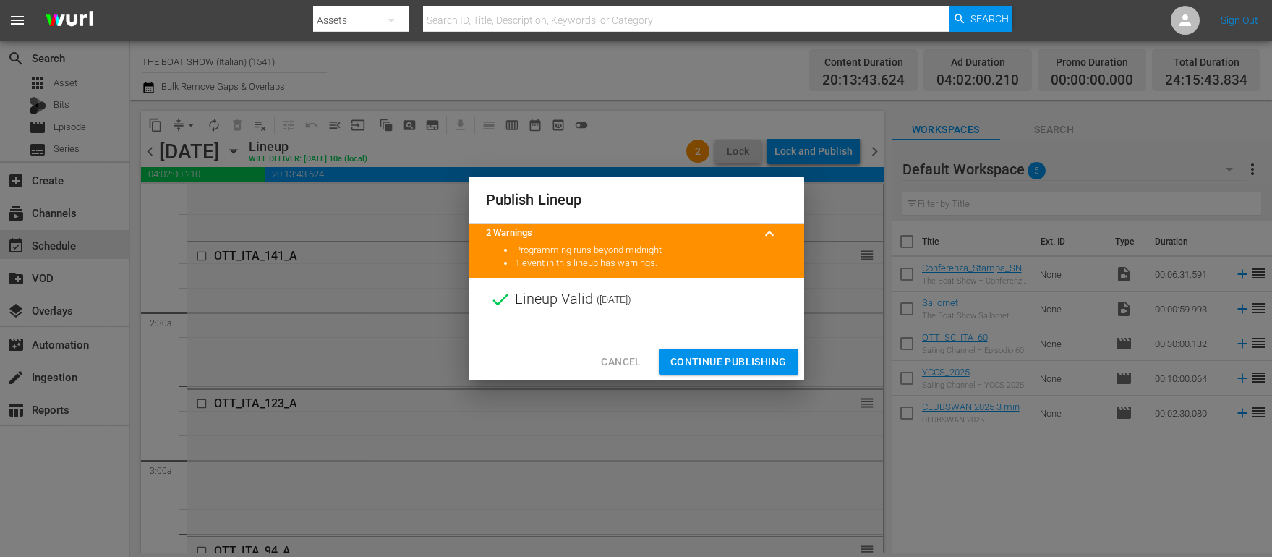
click at [725, 355] on span "Continue Publishing" at bounding box center [728, 362] width 116 height 18
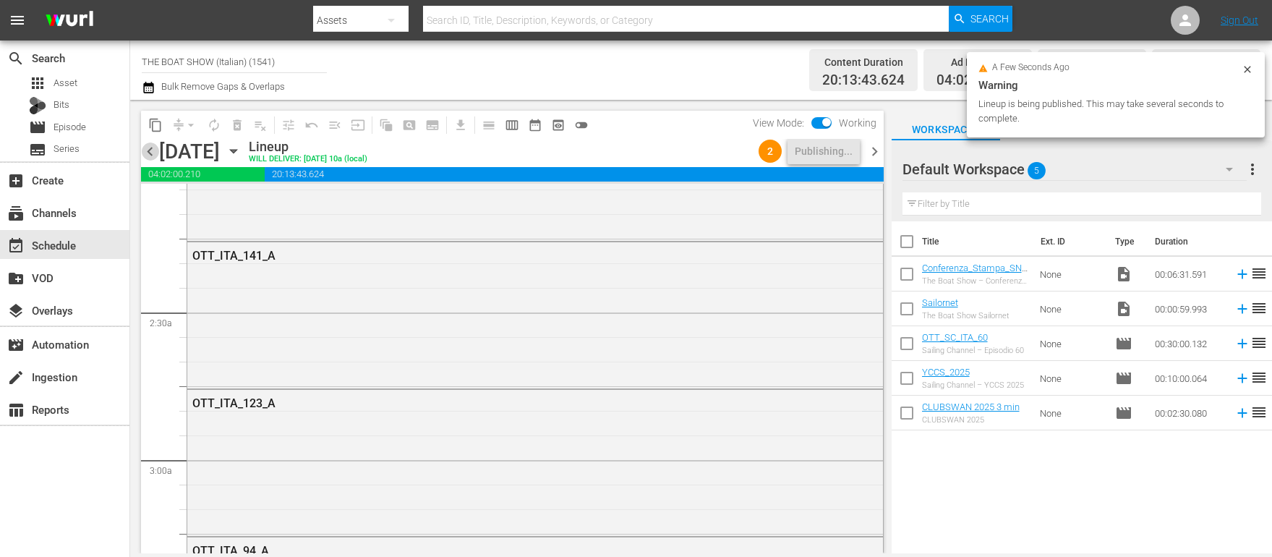
click at [153, 148] on span "chevron_left" at bounding box center [150, 151] width 18 height 18
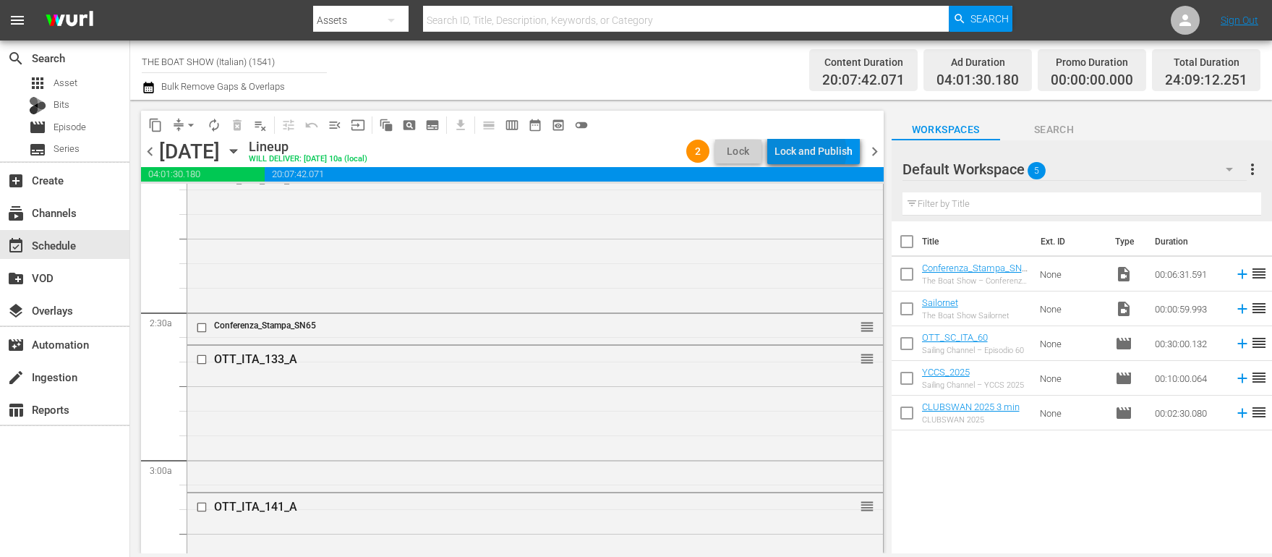
click at [814, 151] on div "Lock and Publish" at bounding box center [814, 151] width 78 height 26
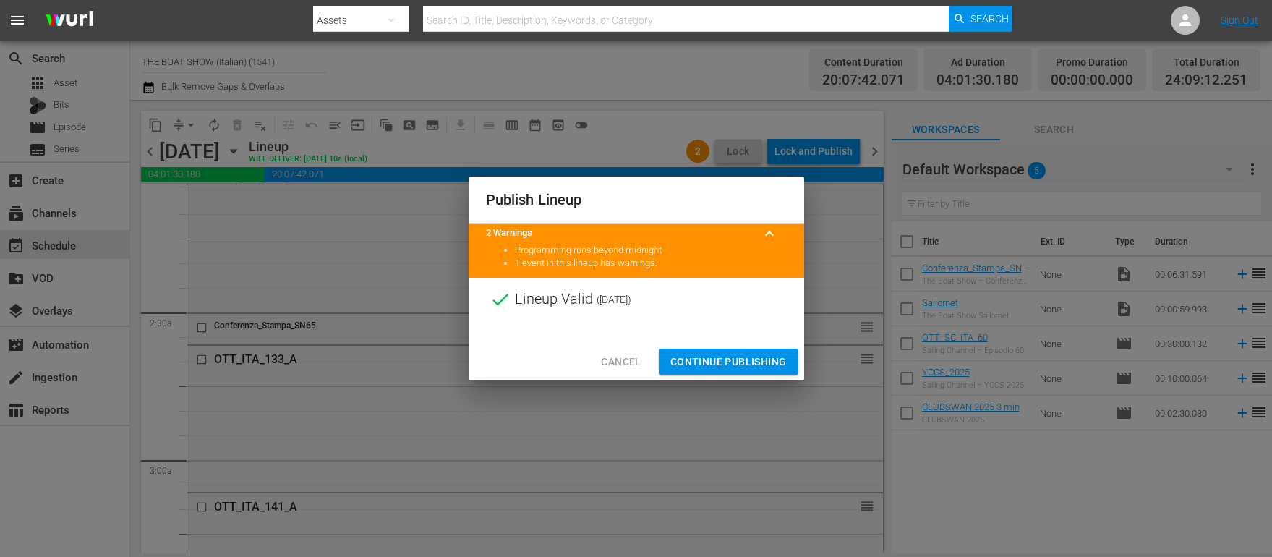
click at [732, 357] on span "Continue Publishing" at bounding box center [728, 362] width 116 height 18
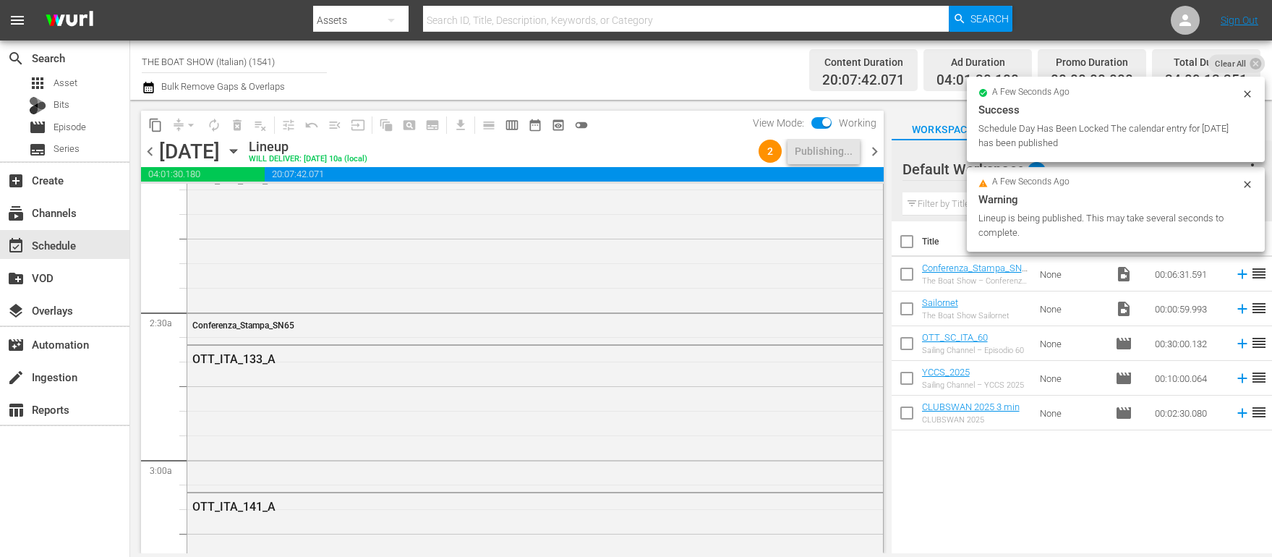
click at [150, 153] on span "chevron_left" at bounding box center [150, 151] width 18 height 18
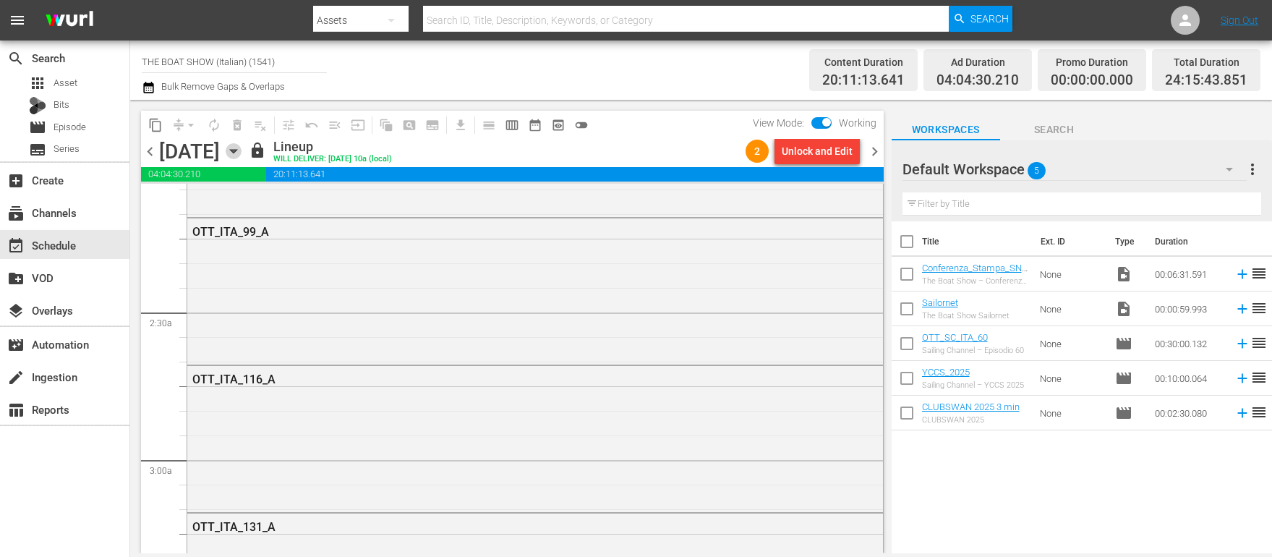
click at [242, 152] on icon "button" at bounding box center [234, 151] width 16 height 16
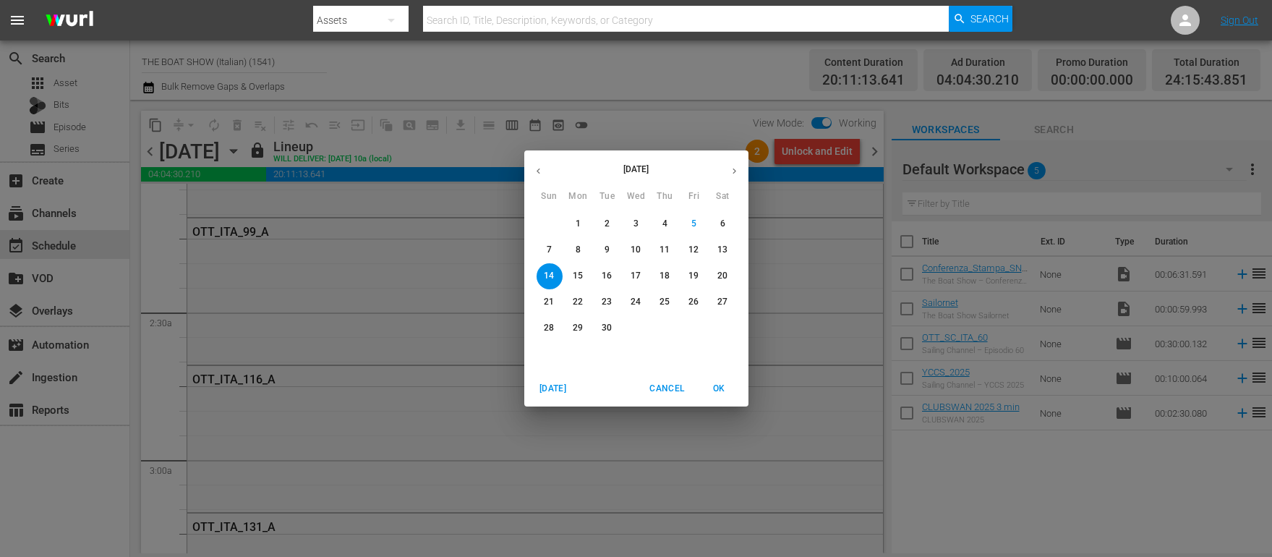
click at [725, 248] on p "13" at bounding box center [722, 250] width 10 height 12
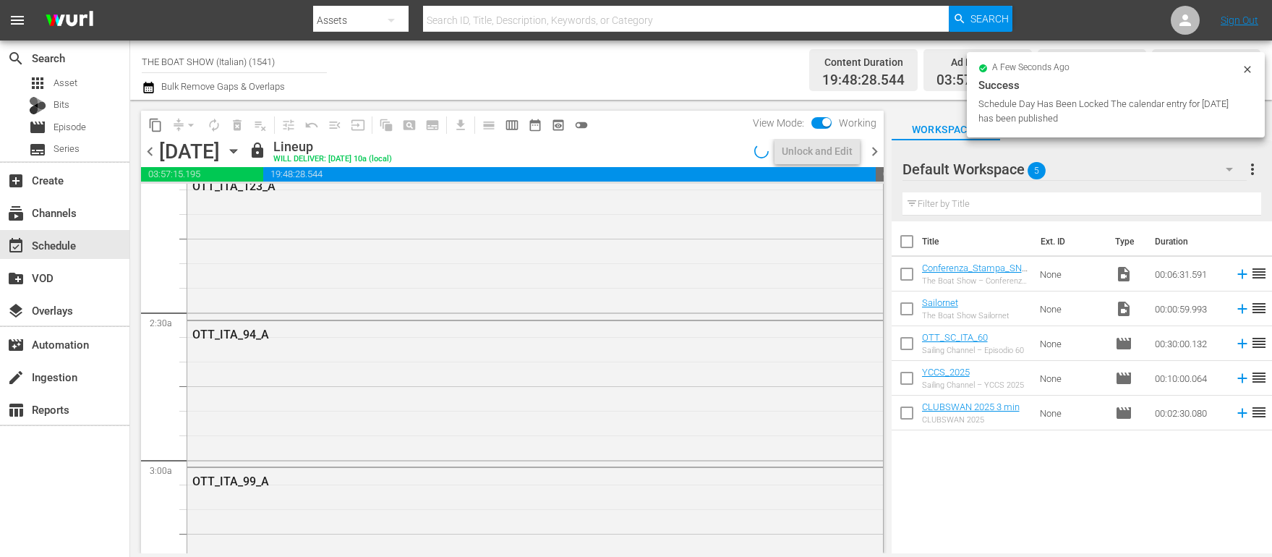
scroll to position [560, 0]
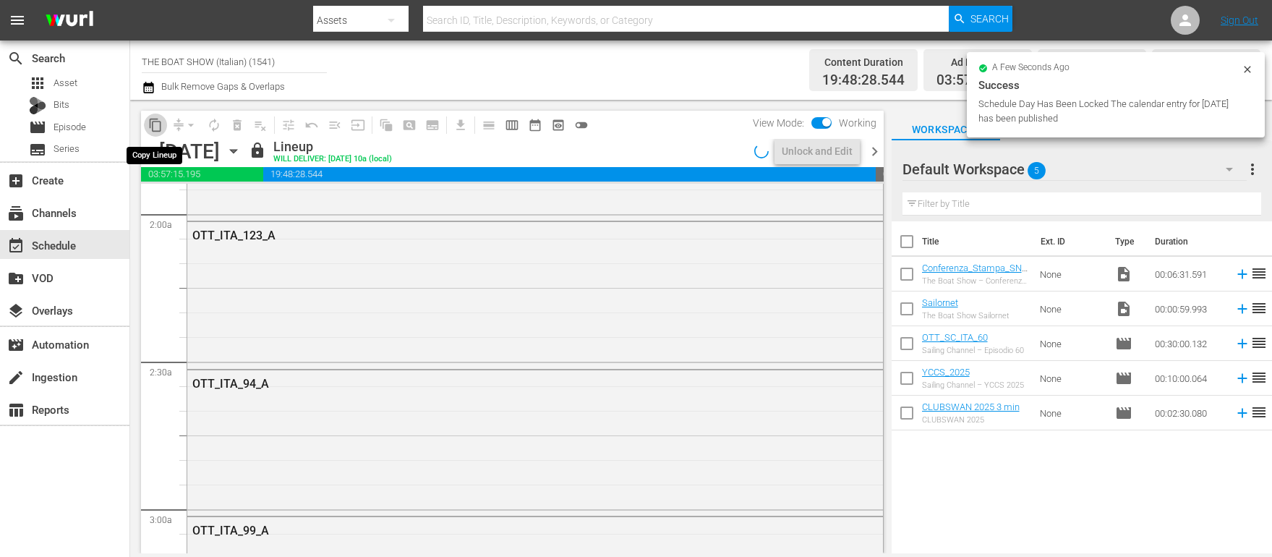
click at [154, 126] on span "content_copy" at bounding box center [155, 125] width 14 height 14
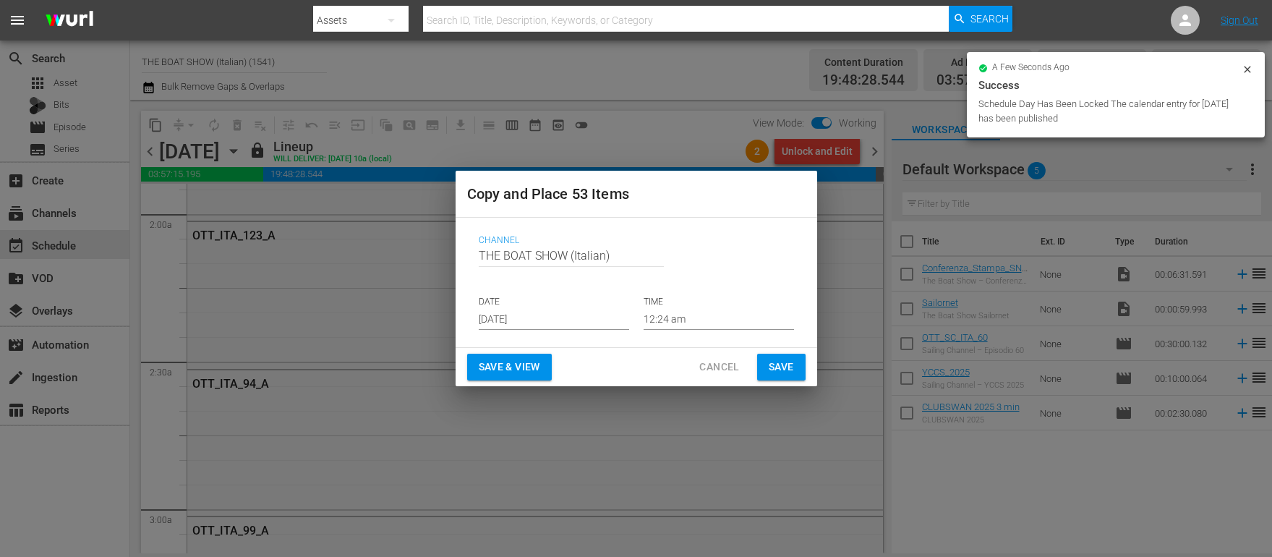
click at [507, 315] on input "Sep 7th 2025" at bounding box center [554, 319] width 150 height 22
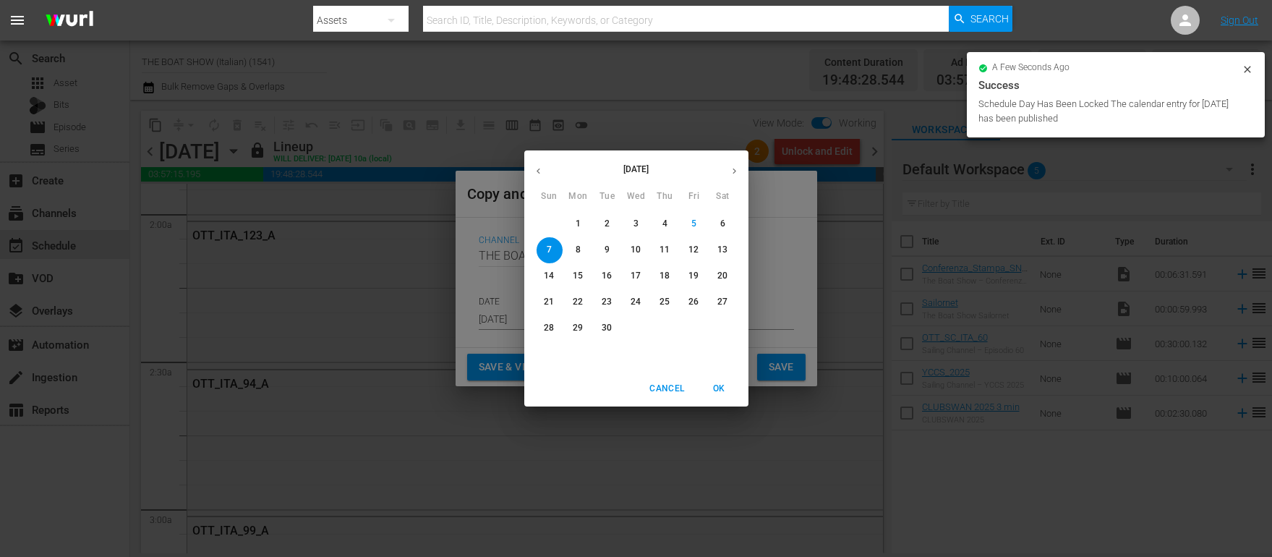
click at [634, 270] on p "17" at bounding box center [636, 276] width 10 height 12
type input "Sep 17th 2025"
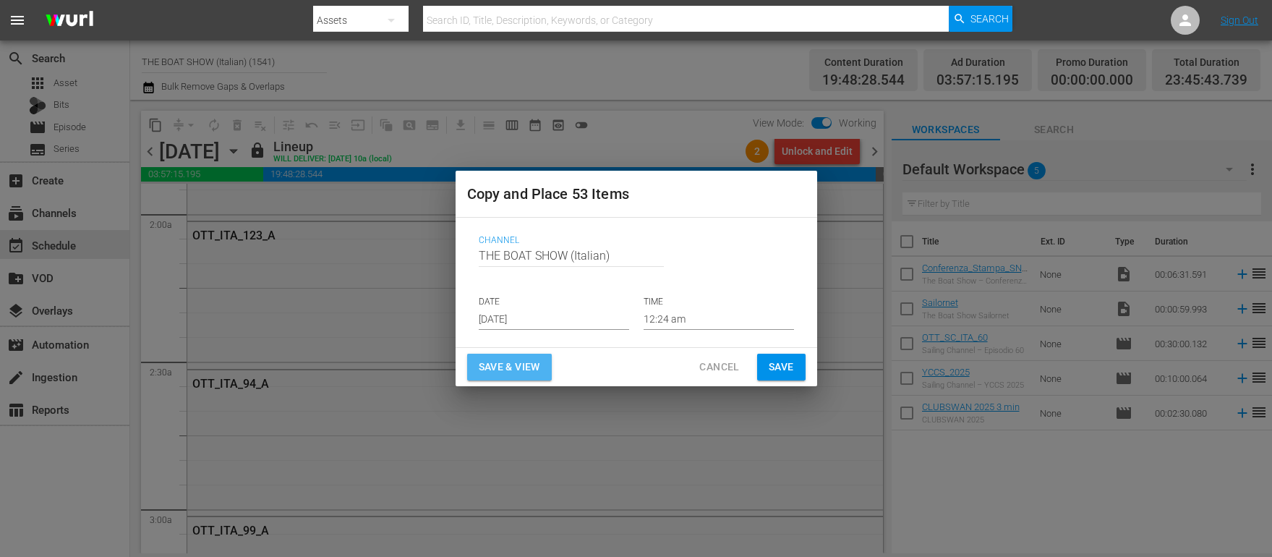
click at [494, 366] on span "Save & View" at bounding box center [509, 367] width 61 height 18
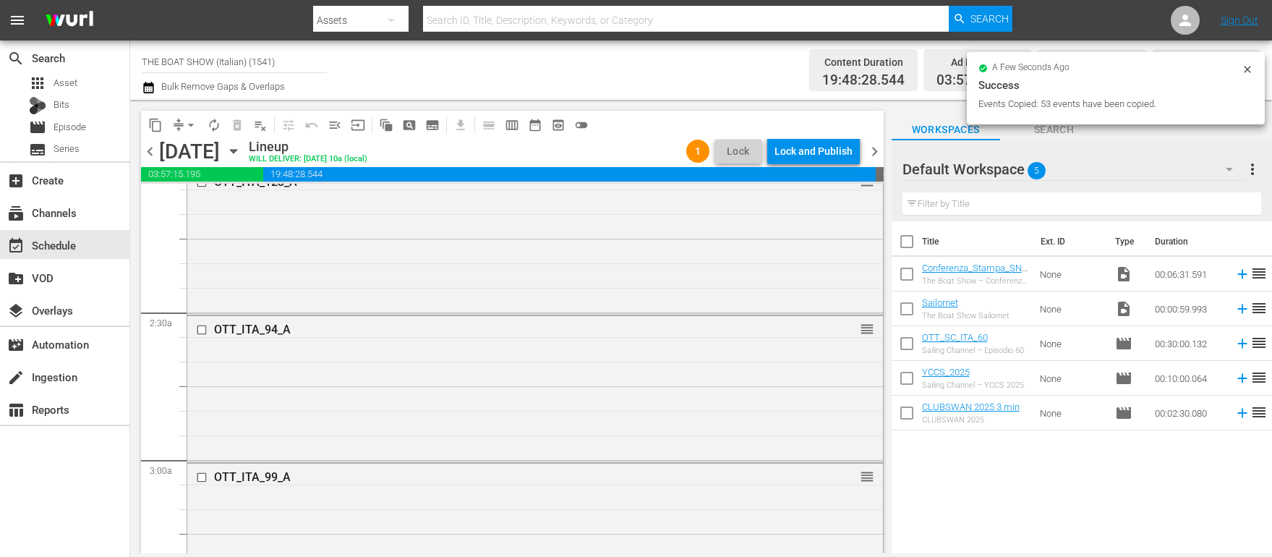
click at [803, 150] on div "Lock and Publish" at bounding box center [814, 151] width 78 height 26
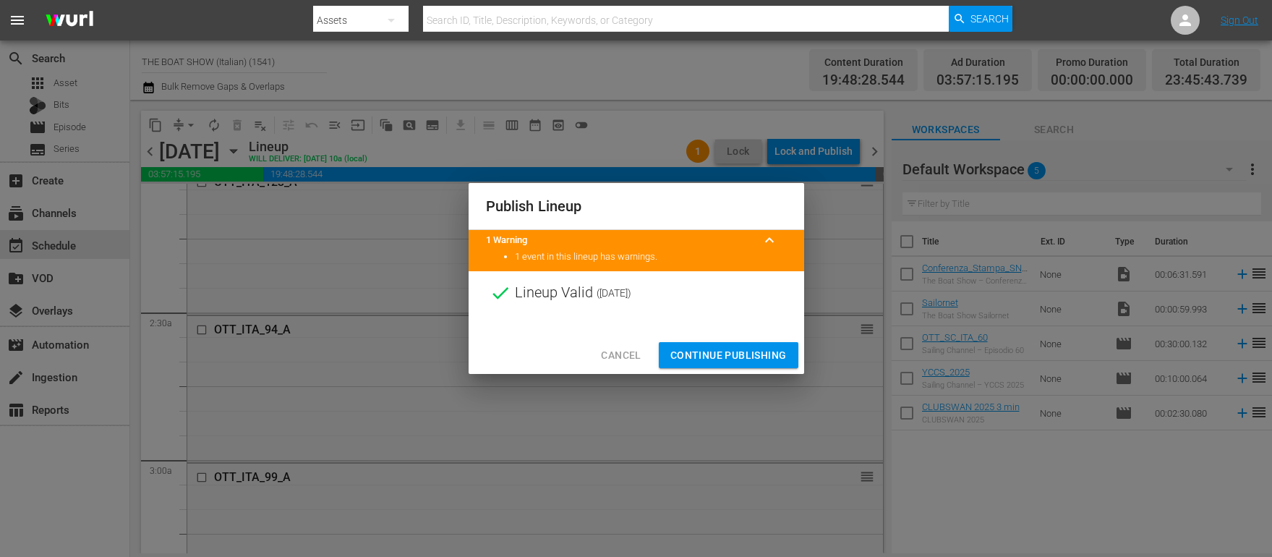
click at [717, 359] on span "Continue Publishing" at bounding box center [728, 355] width 116 height 18
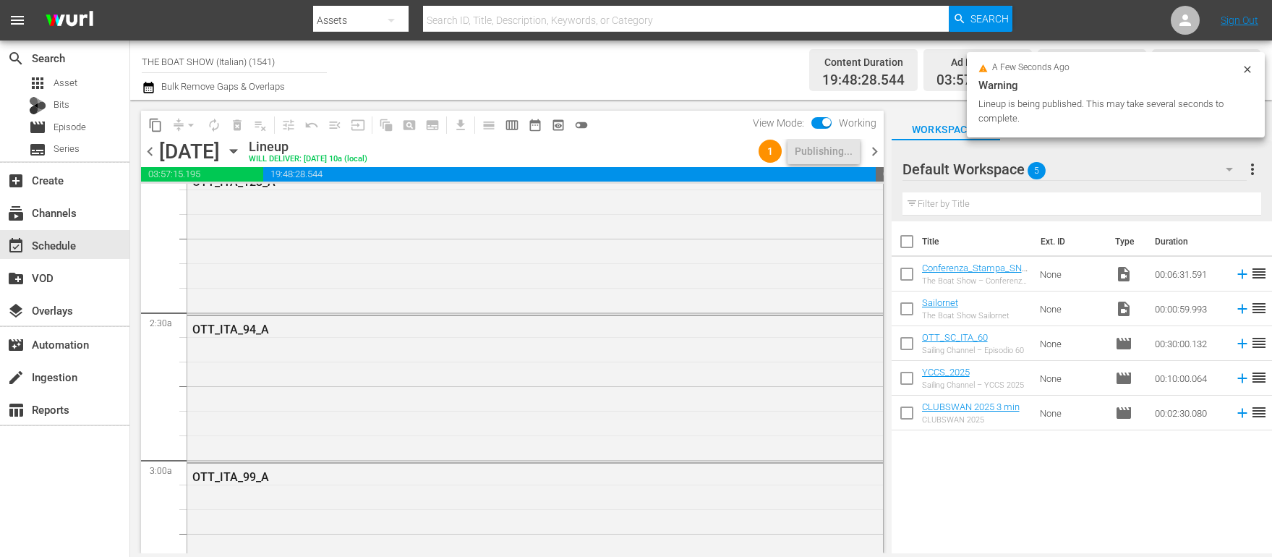
click at [242, 153] on icon "button" at bounding box center [234, 151] width 16 height 16
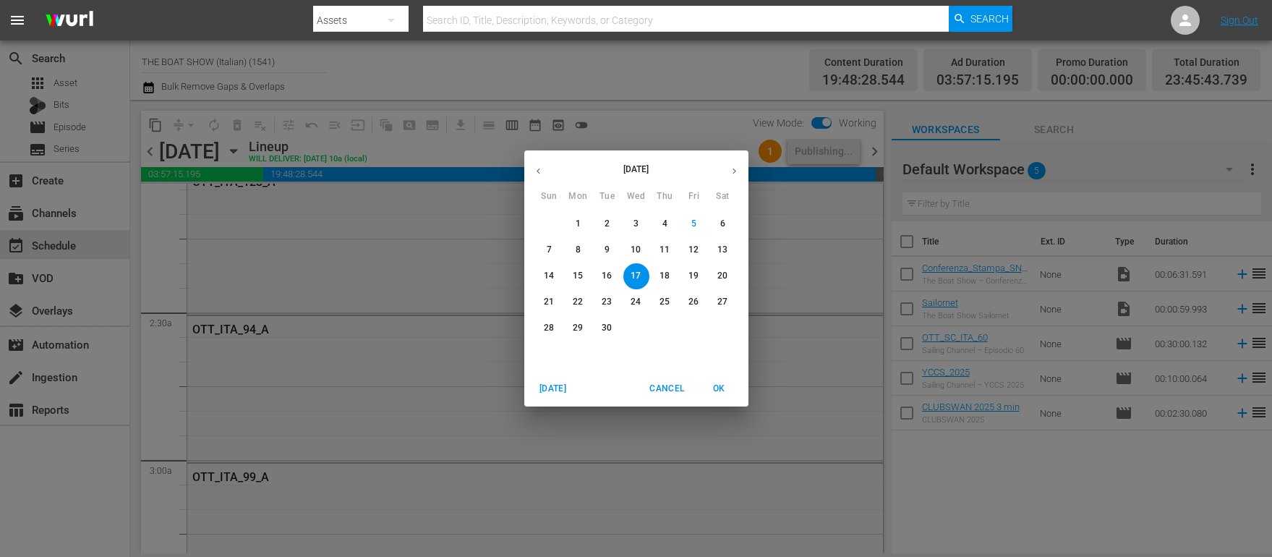
click at [548, 273] on p "14" at bounding box center [549, 276] width 10 height 12
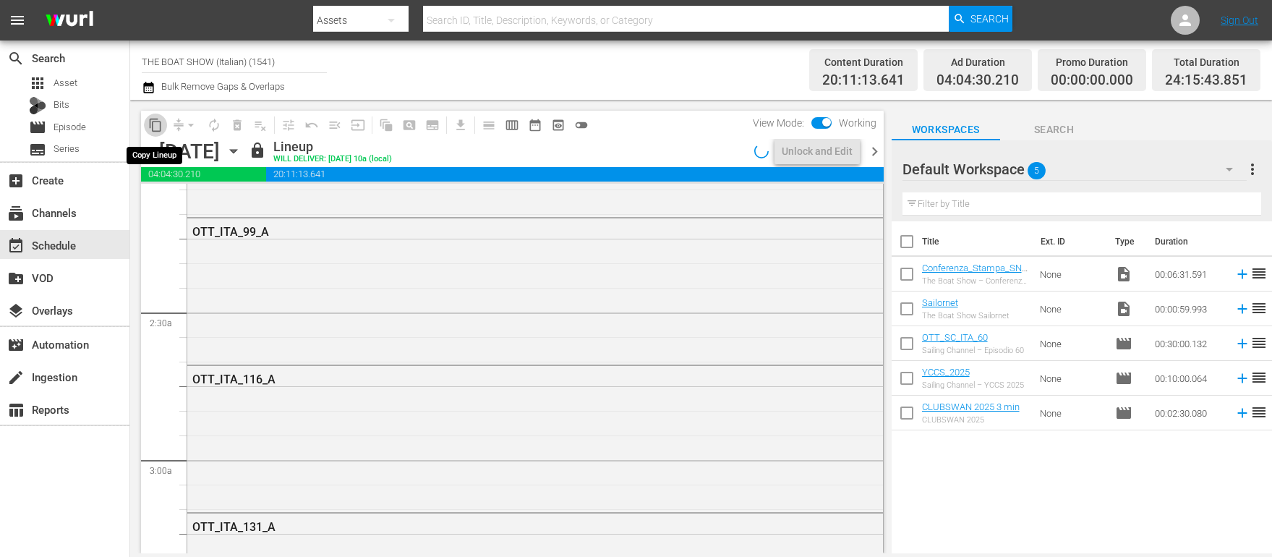
click at [157, 127] on span "content_copy" at bounding box center [155, 125] width 14 height 14
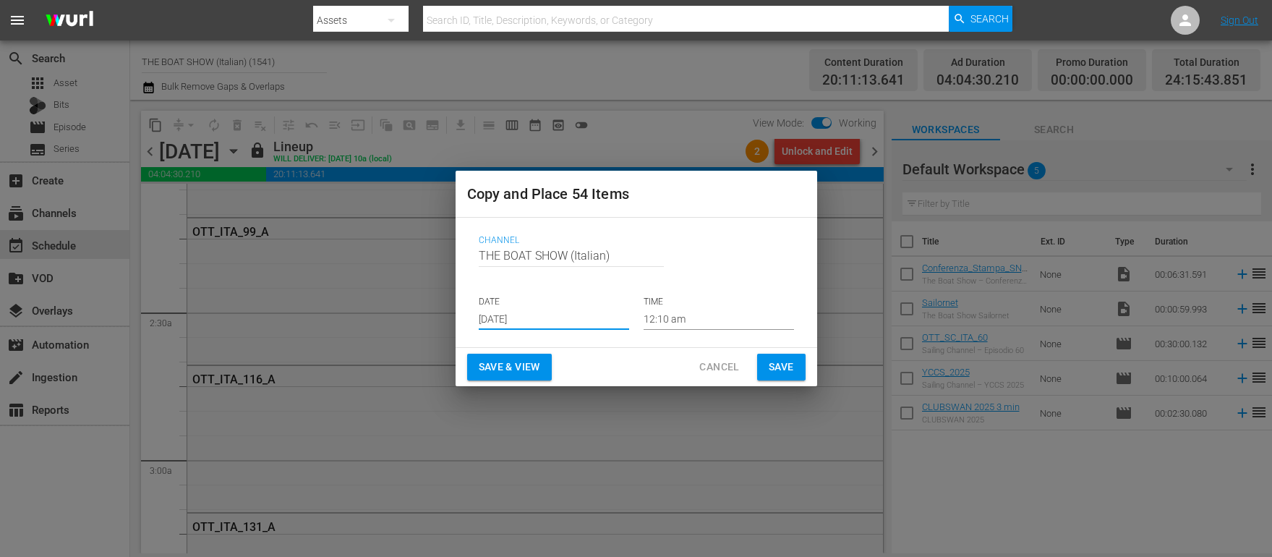
click at [524, 320] on input "Sep 7th 2025" at bounding box center [554, 319] width 150 height 22
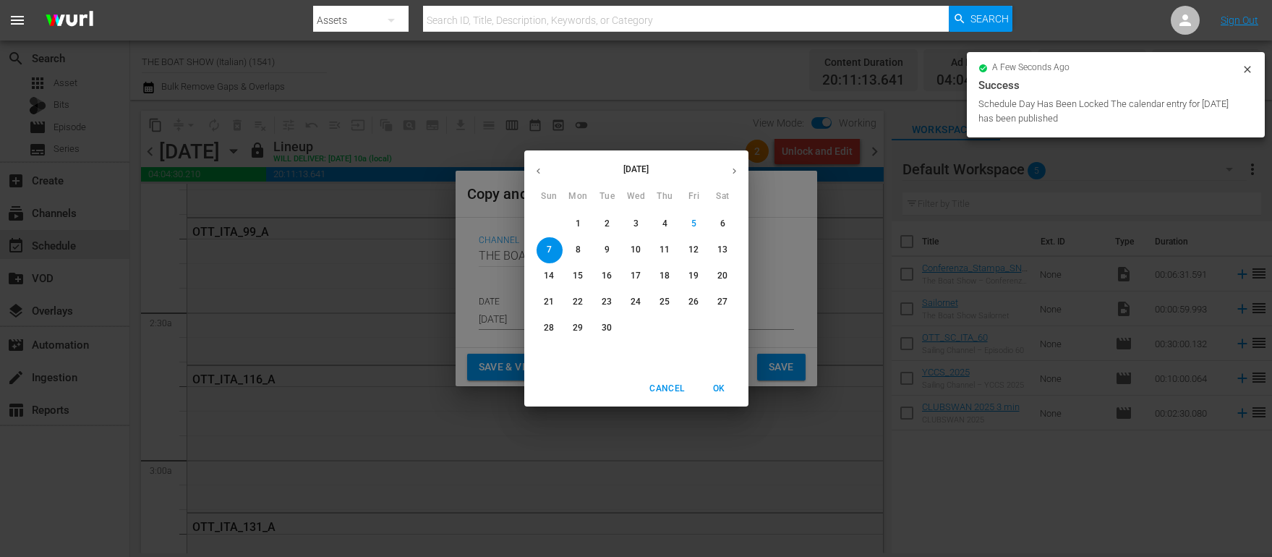
click at [660, 273] on p "18" at bounding box center [665, 276] width 10 height 12
type input "Sep 18th 2025"
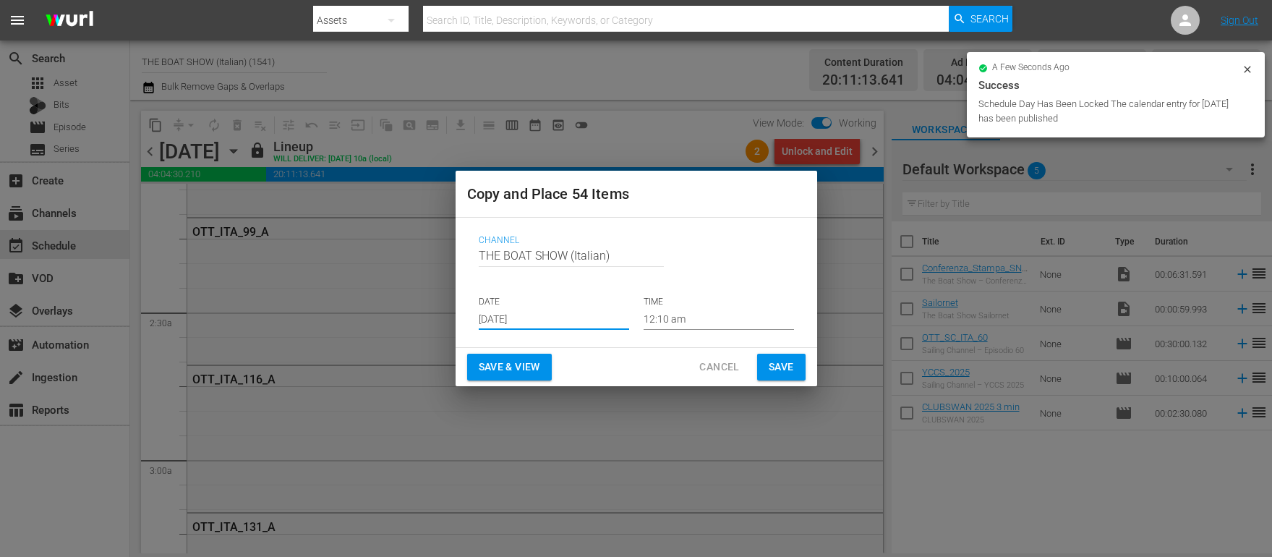
click at [498, 352] on div "Save & View Cancel Save" at bounding box center [637, 367] width 362 height 38
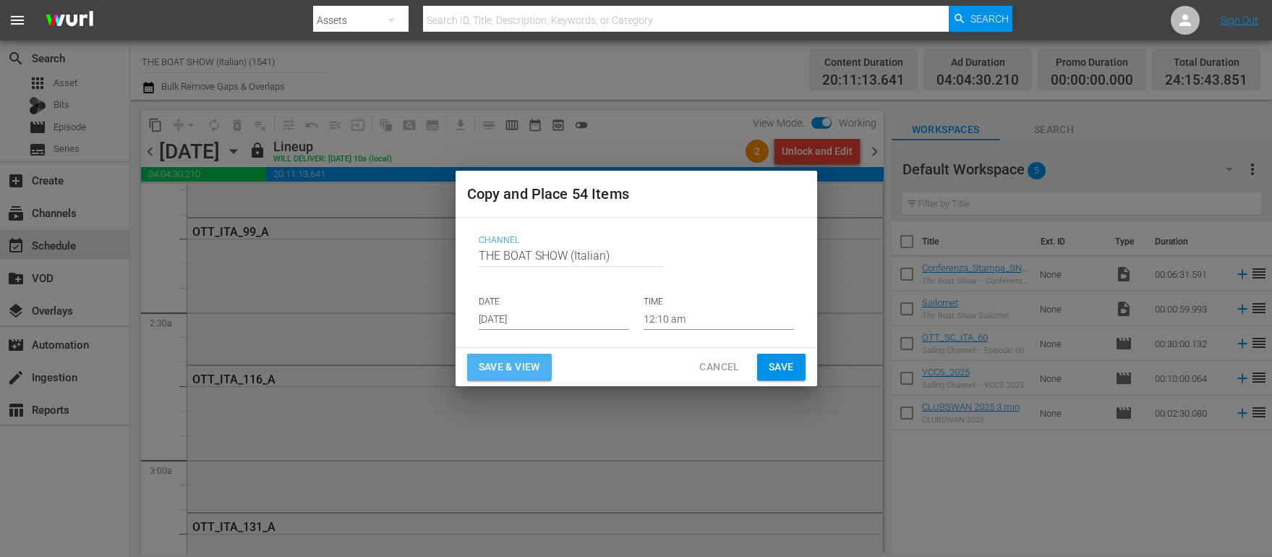
click at [500, 363] on span "Save & View" at bounding box center [509, 367] width 61 height 18
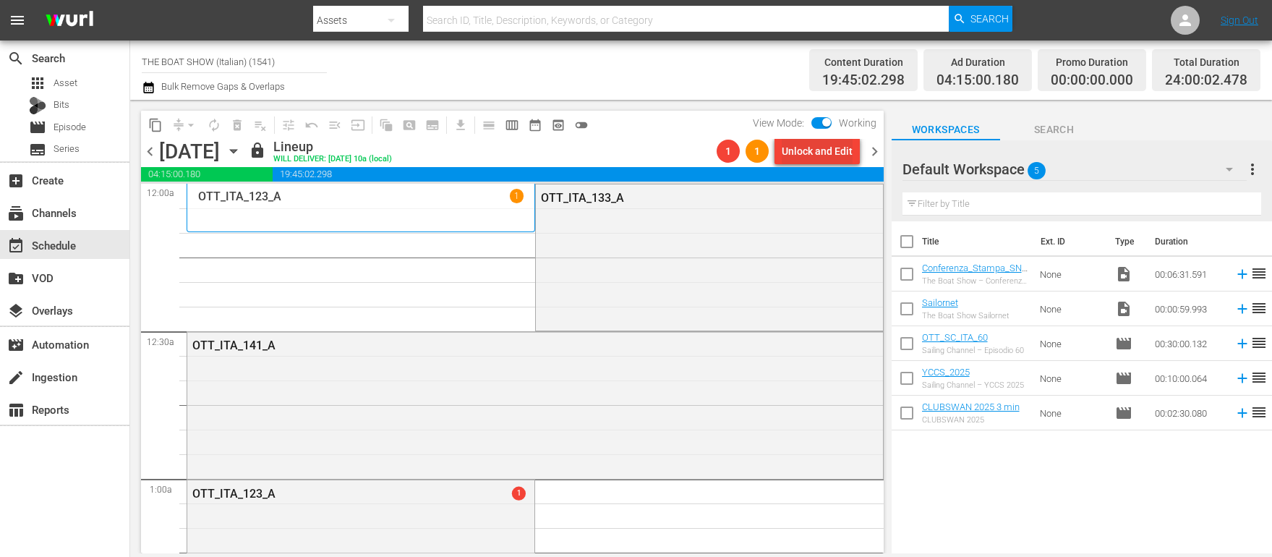
click at [820, 147] on div "Unlock and Edit" at bounding box center [817, 151] width 71 height 26
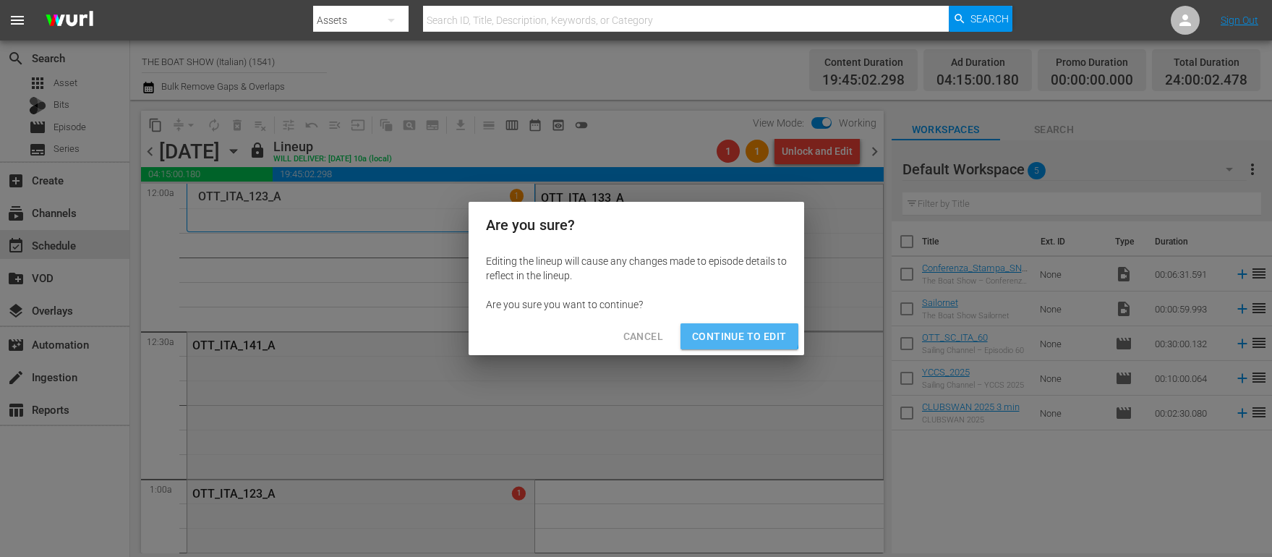
click at [727, 330] on span "Continue to Edit" at bounding box center [739, 337] width 94 height 18
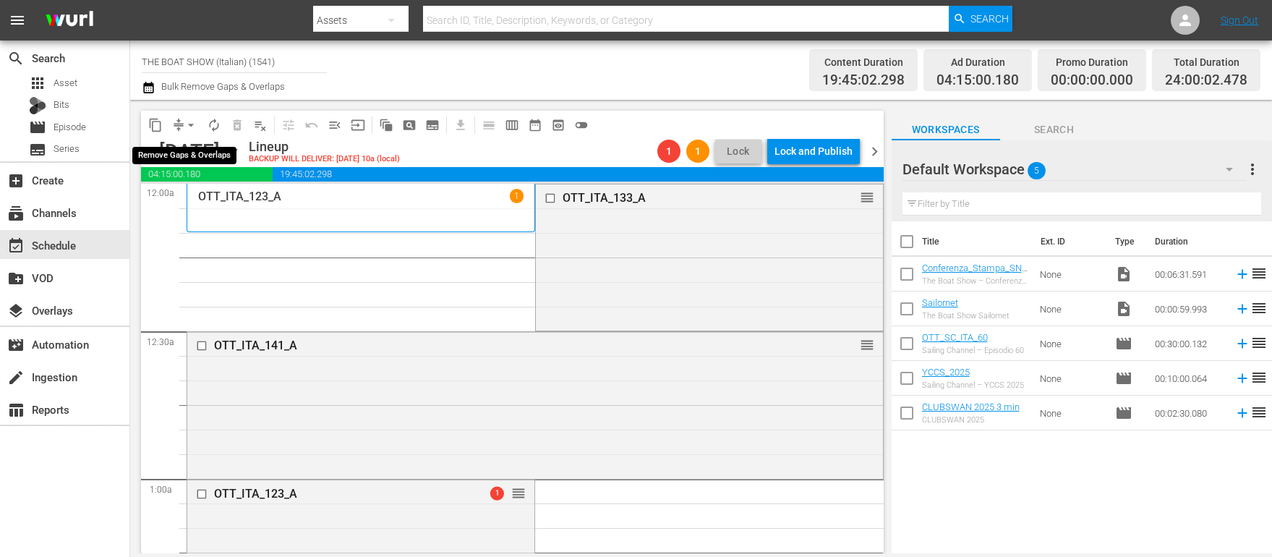
click at [187, 121] on span "arrow_drop_down" at bounding box center [191, 125] width 14 height 14
click at [198, 152] on li "Align to Midnight" at bounding box center [192, 154] width 152 height 24
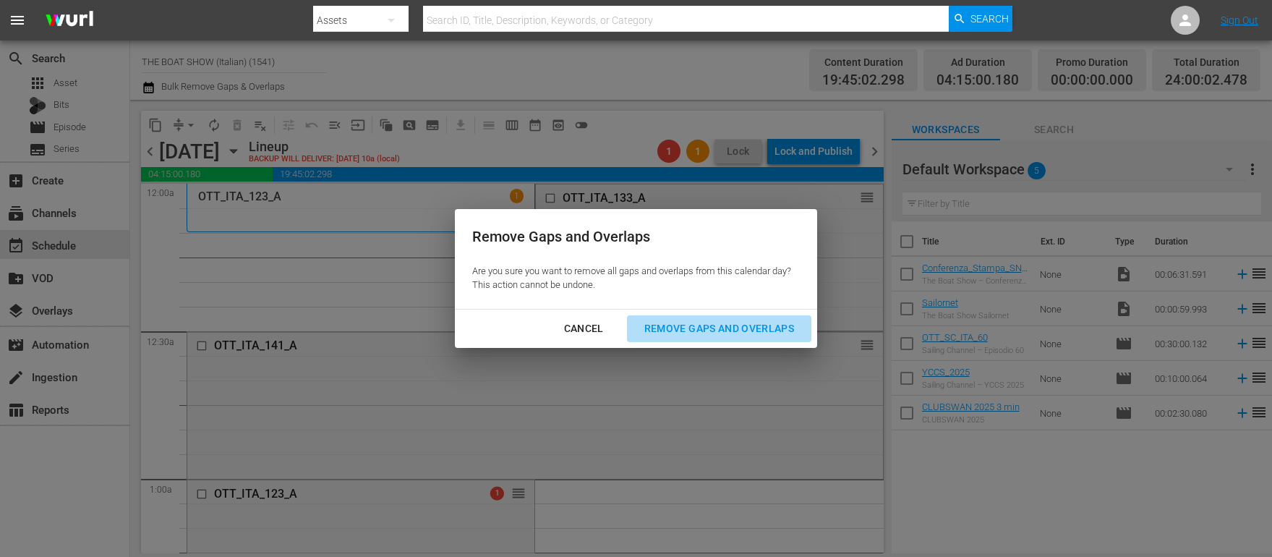
click at [665, 325] on div "Remove Gaps and Overlaps" at bounding box center [719, 329] width 173 height 18
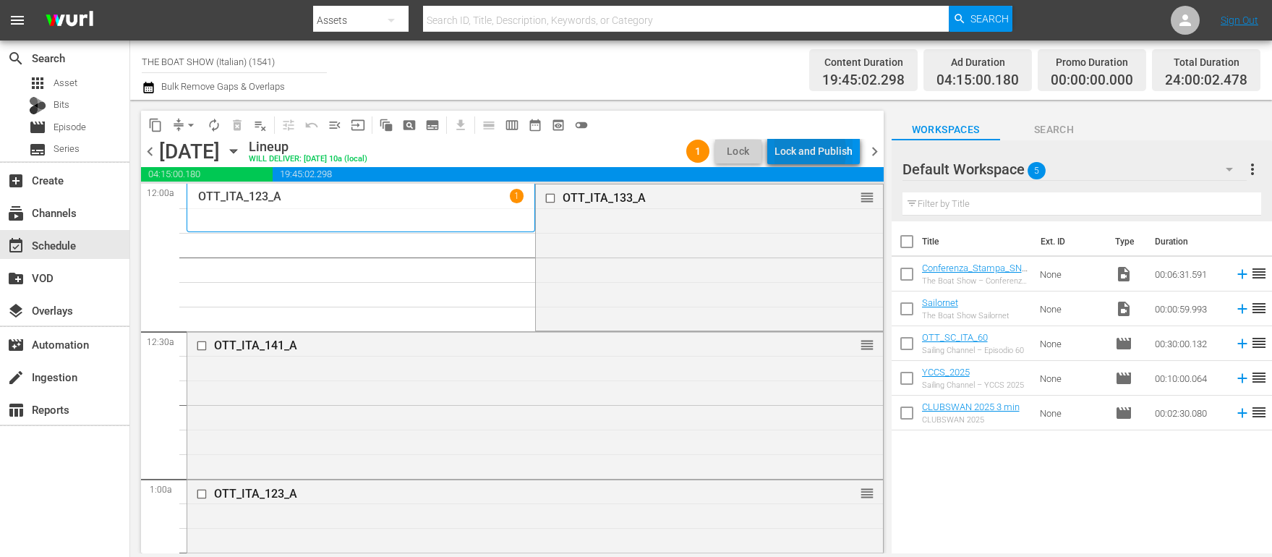
click at [796, 151] on div "Lock and Publish" at bounding box center [814, 151] width 78 height 26
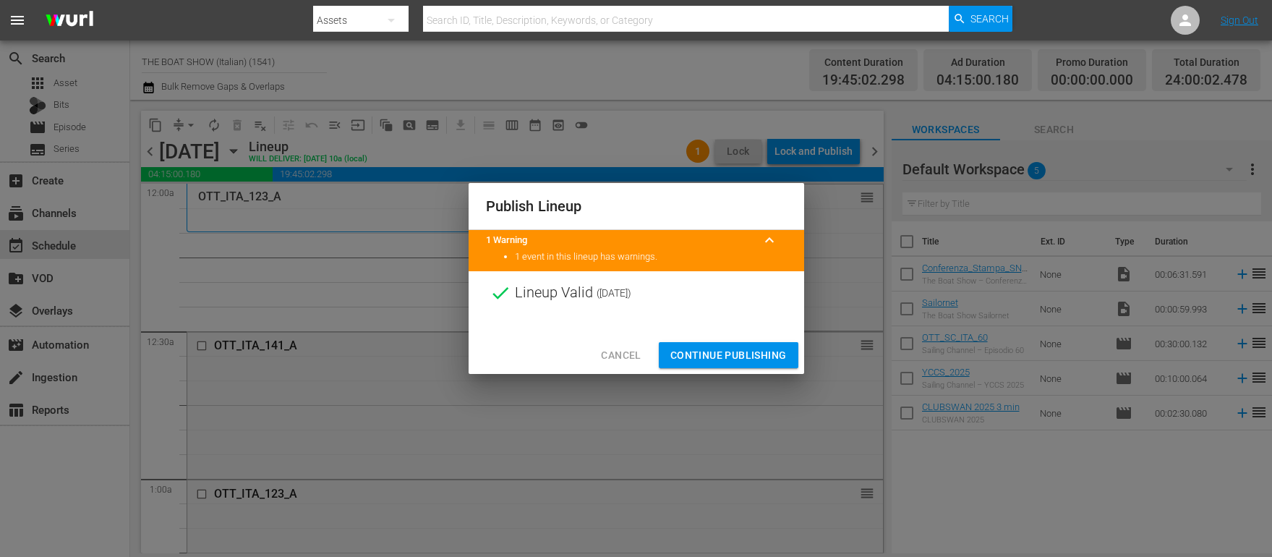
click at [728, 351] on span "Continue Publishing" at bounding box center [728, 355] width 116 height 18
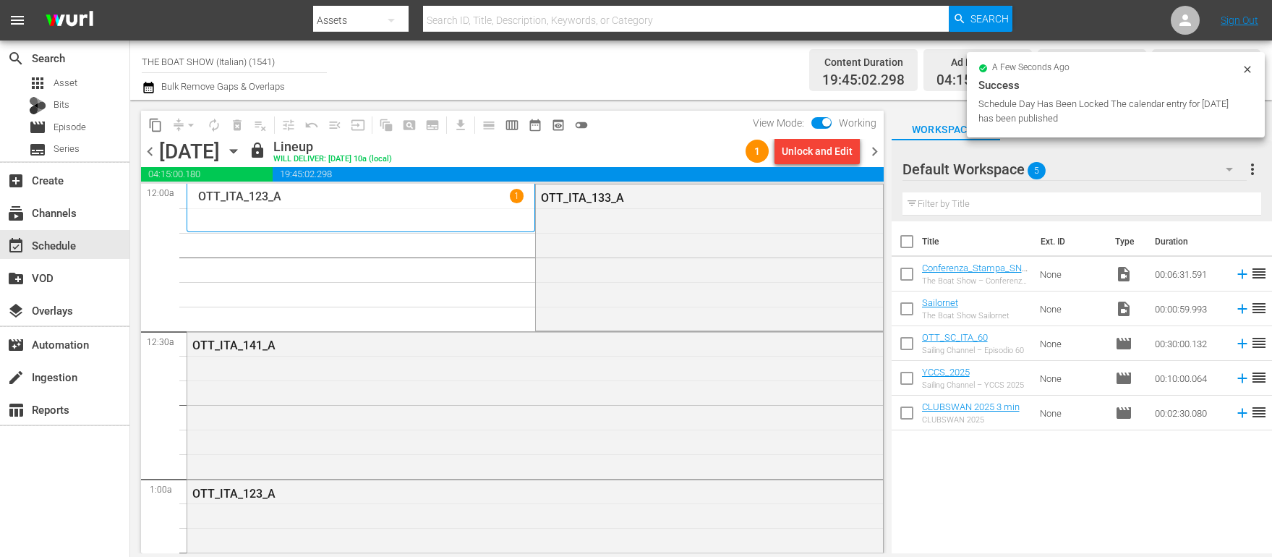
click at [871, 154] on span "chevron_right" at bounding box center [875, 151] width 18 height 18
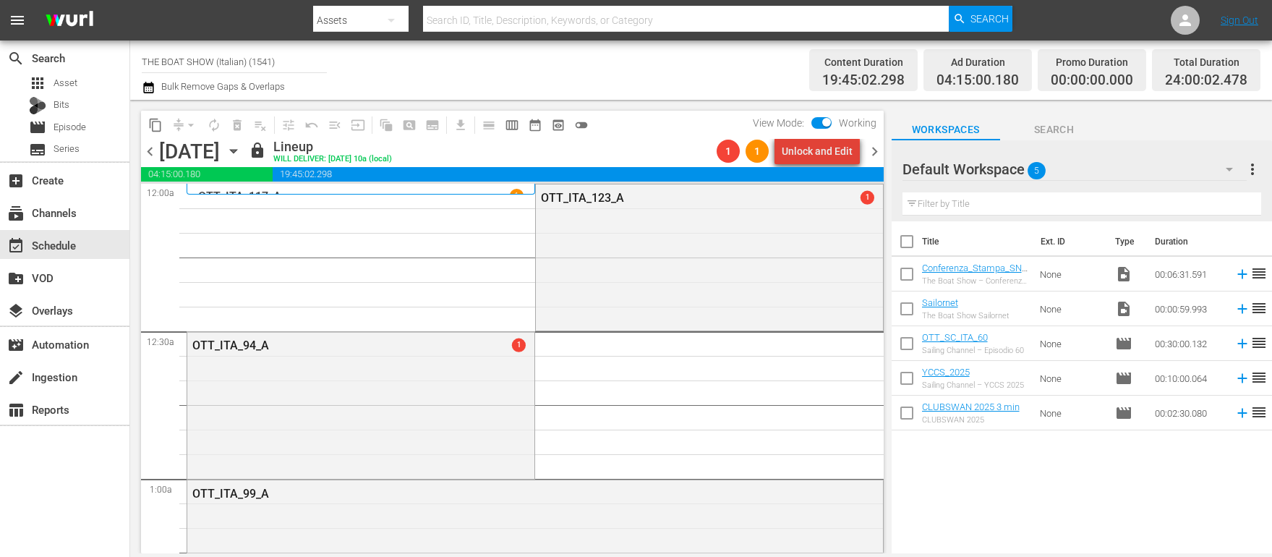
click at [824, 155] on div "Unlock and Edit" at bounding box center [817, 151] width 71 height 26
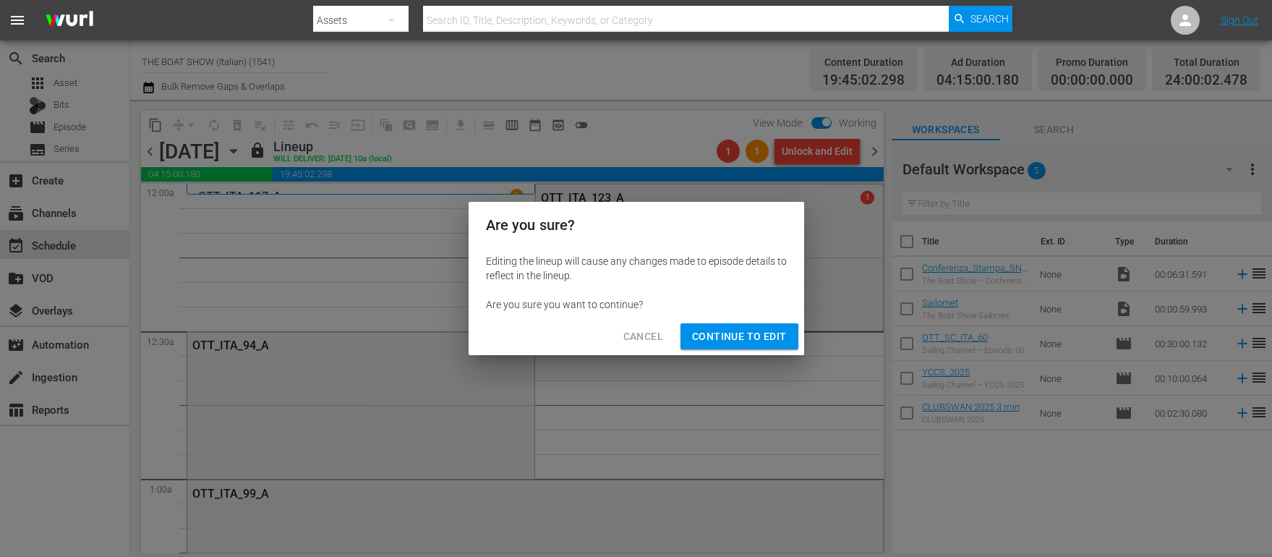
click at [730, 327] on button "Continue to Edit" at bounding box center [739, 336] width 117 height 27
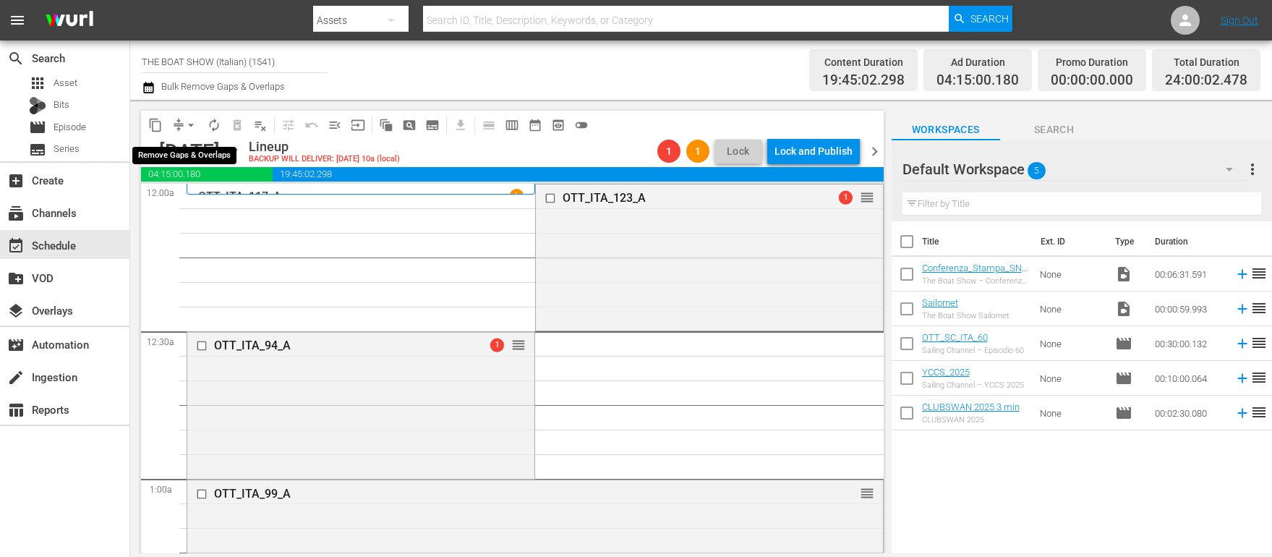
click at [189, 124] on span "arrow_drop_down" at bounding box center [191, 125] width 14 height 14
click at [196, 143] on li "Align to Midnight" at bounding box center [192, 154] width 152 height 24
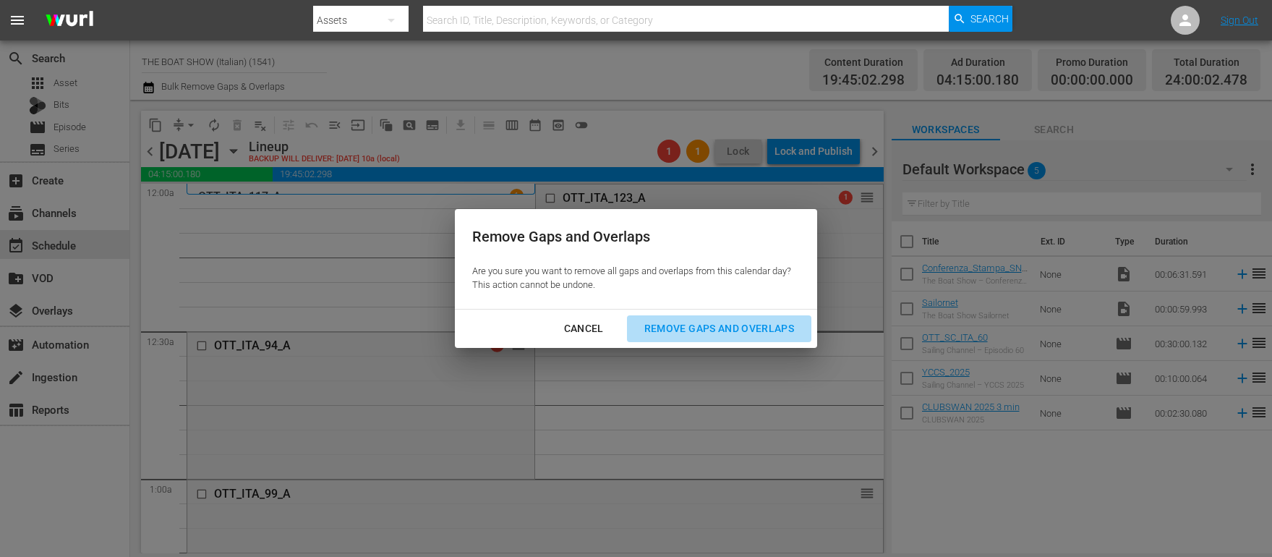
click at [660, 321] on div "Remove Gaps and Overlaps" at bounding box center [719, 329] width 173 height 18
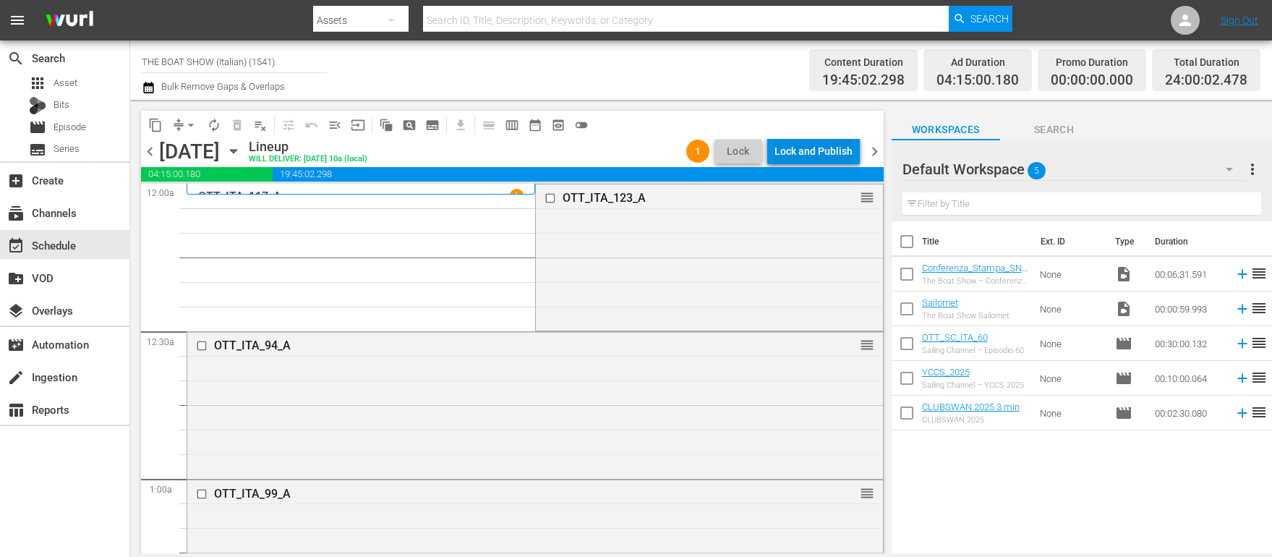
click at [810, 147] on div "Lock and Publish" at bounding box center [814, 151] width 78 height 26
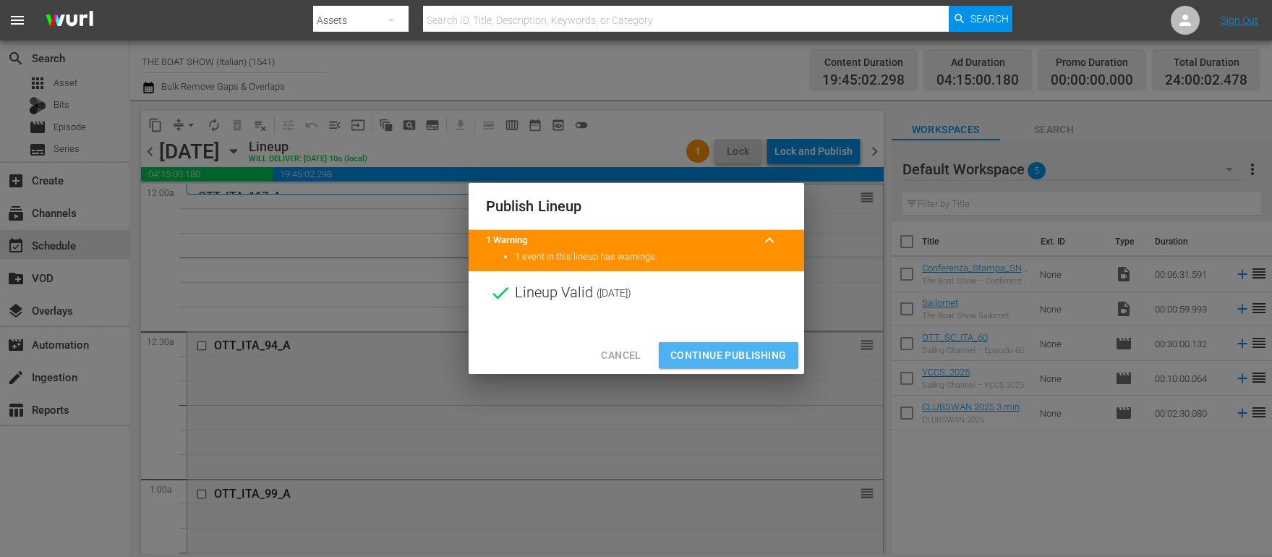
click at [709, 353] on span "Continue Publishing" at bounding box center [728, 355] width 116 height 18
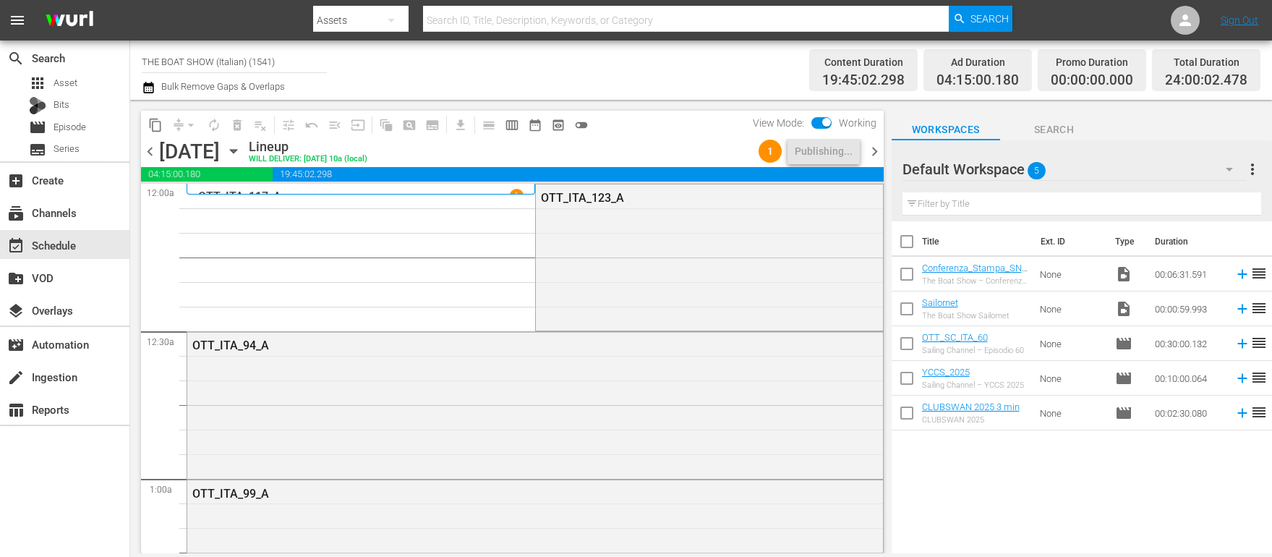
click at [875, 149] on span "chevron_right" at bounding box center [875, 151] width 18 height 18
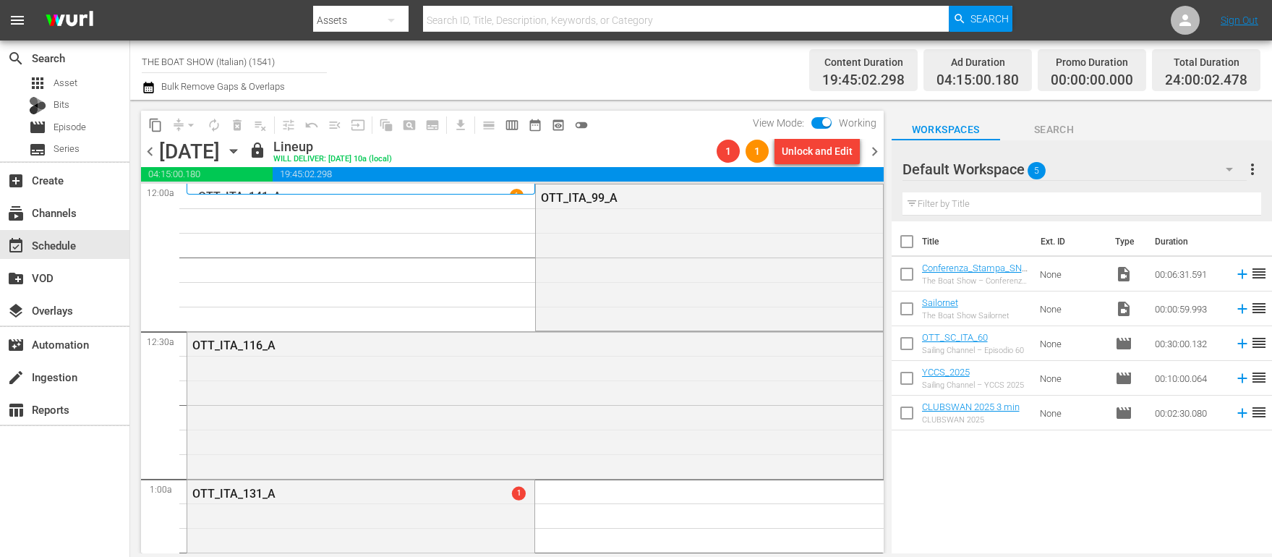
click at [815, 154] on div "Unlock and Edit" at bounding box center [817, 151] width 71 height 26
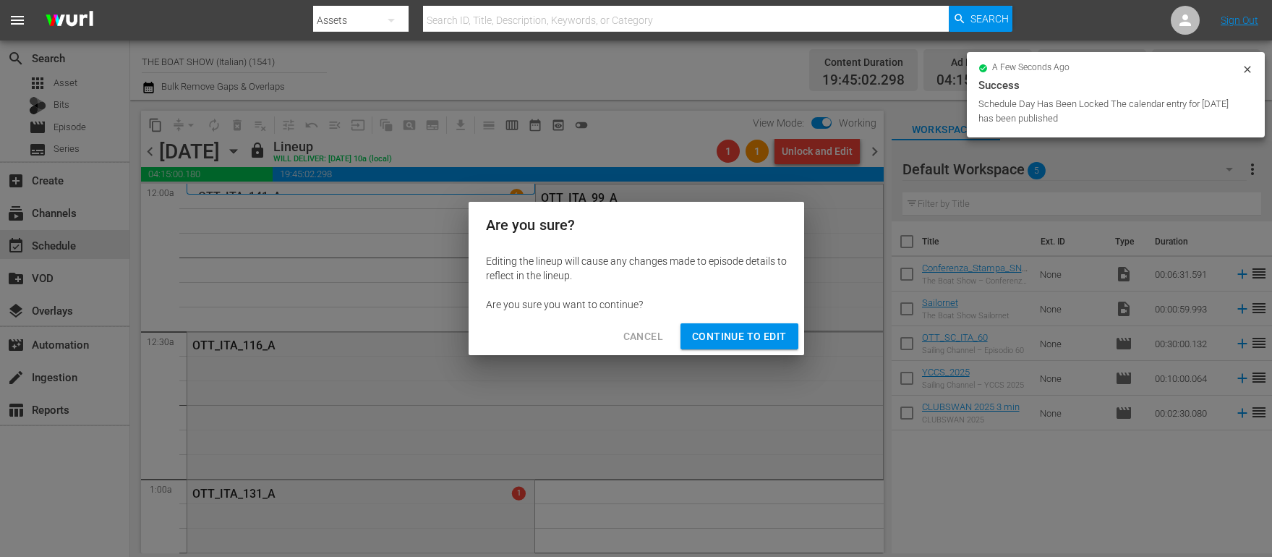
click at [735, 332] on span "Continue to Edit" at bounding box center [739, 337] width 94 height 18
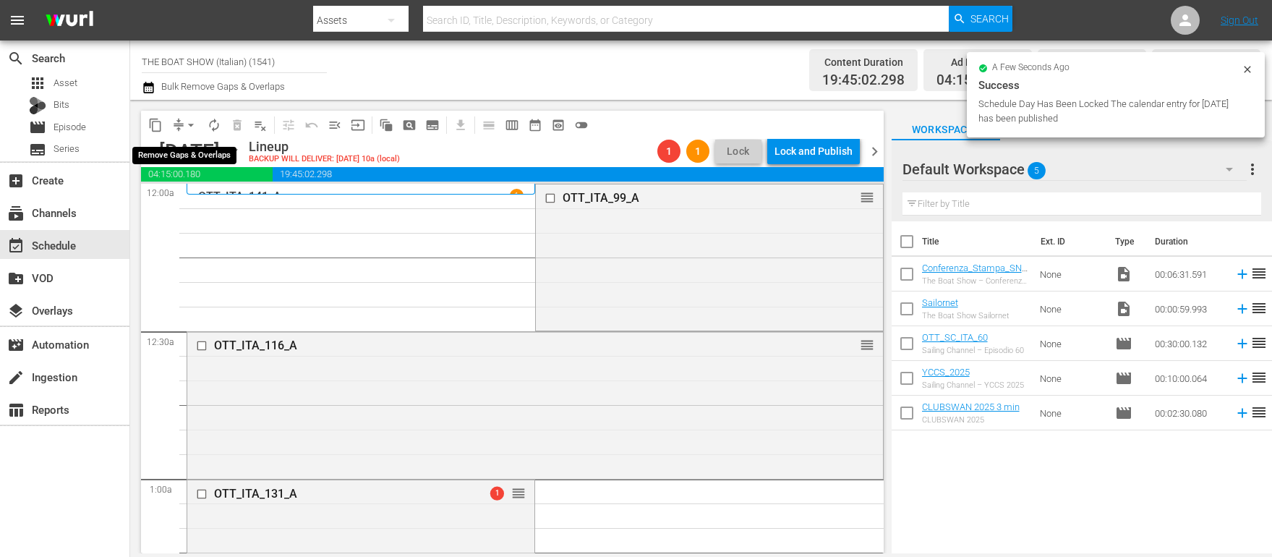
click at [189, 122] on span "arrow_drop_down" at bounding box center [191, 125] width 14 height 14
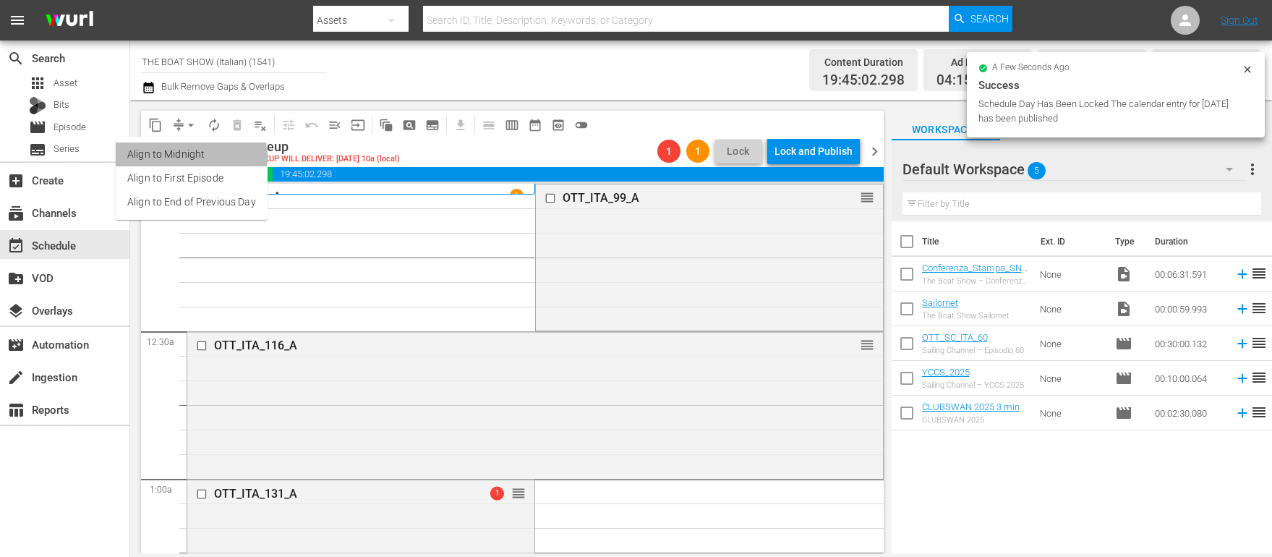
click at [187, 158] on li "Align to Midnight" at bounding box center [192, 154] width 152 height 24
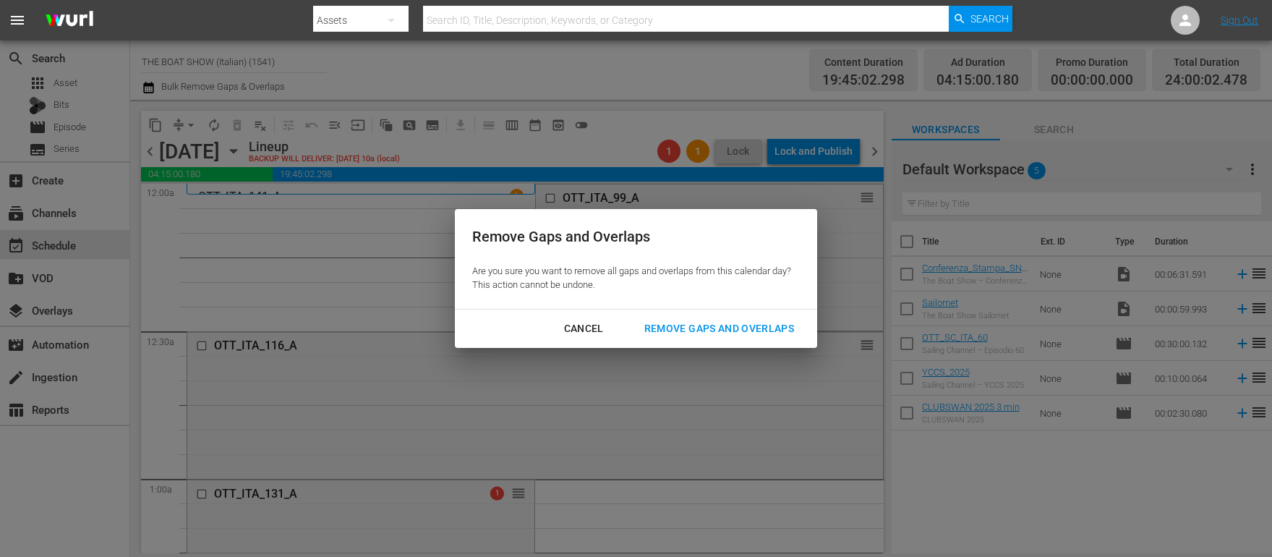
click at [673, 325] on div "Remove Gaps and Overlaps" at bounding box center [719, 329] width 173 height 18
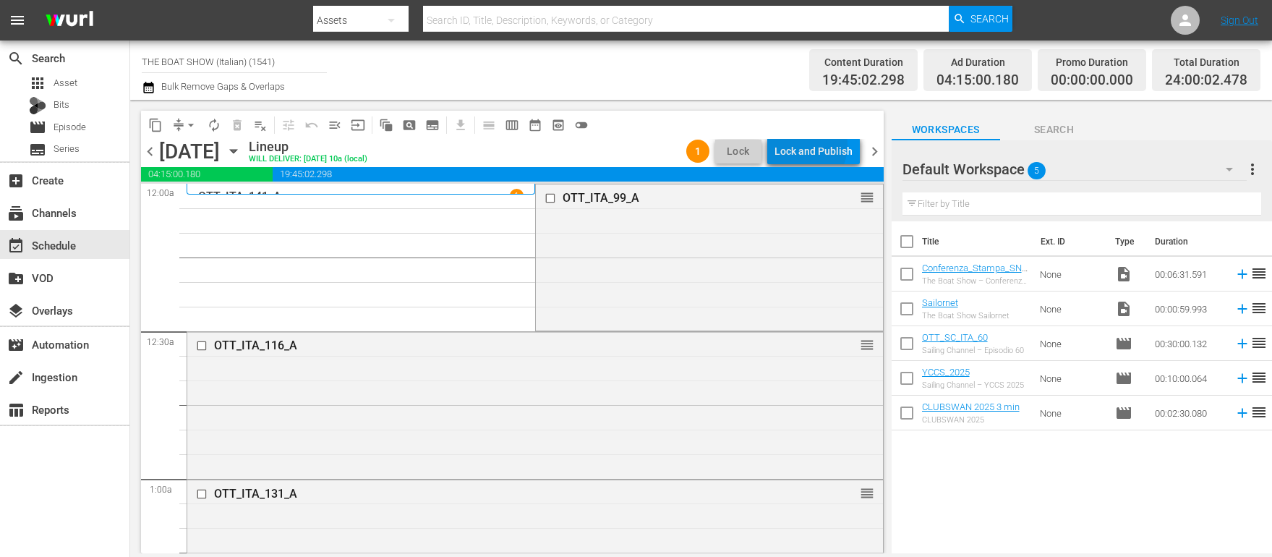
click at [803, 145] on div "Lock and Publish" at bounding box center [814, 151] width 78 height 26
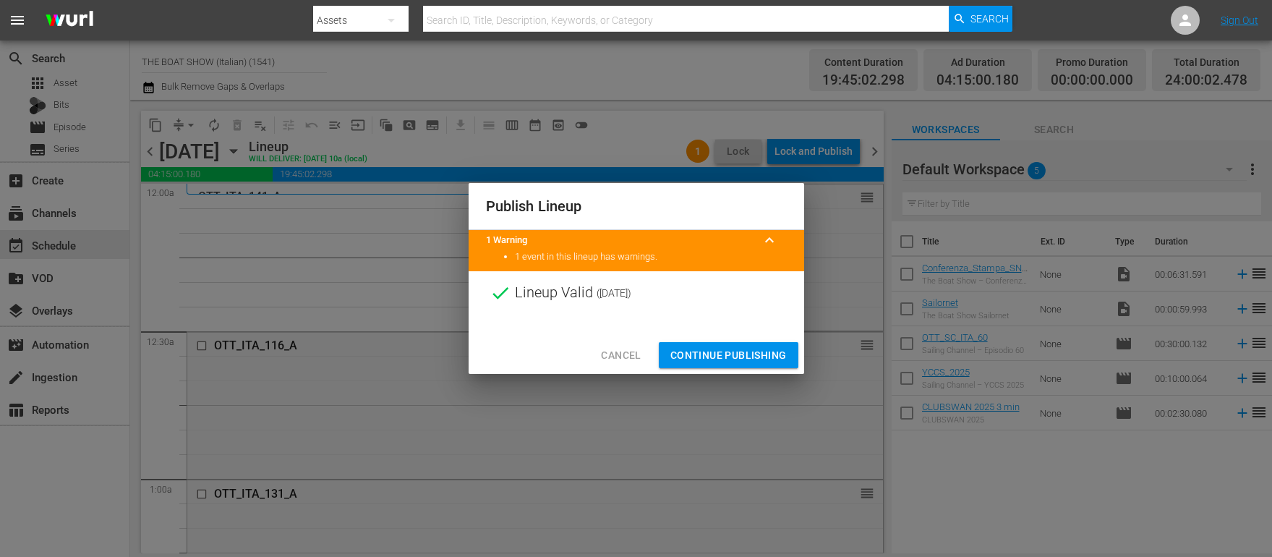
click at [720, 357] on span "Continue Publishing" at bounding box center [728, 355] width 116 height 18
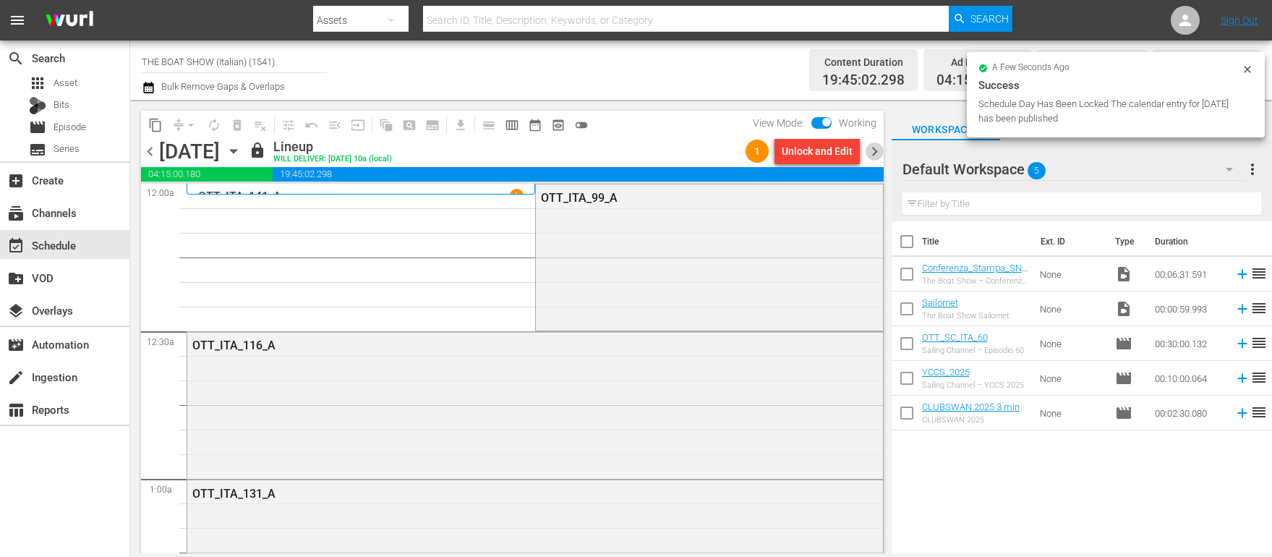
click at [871, 145] on span "chevron_right" at bounding box center [875, 151] width 18 height 18
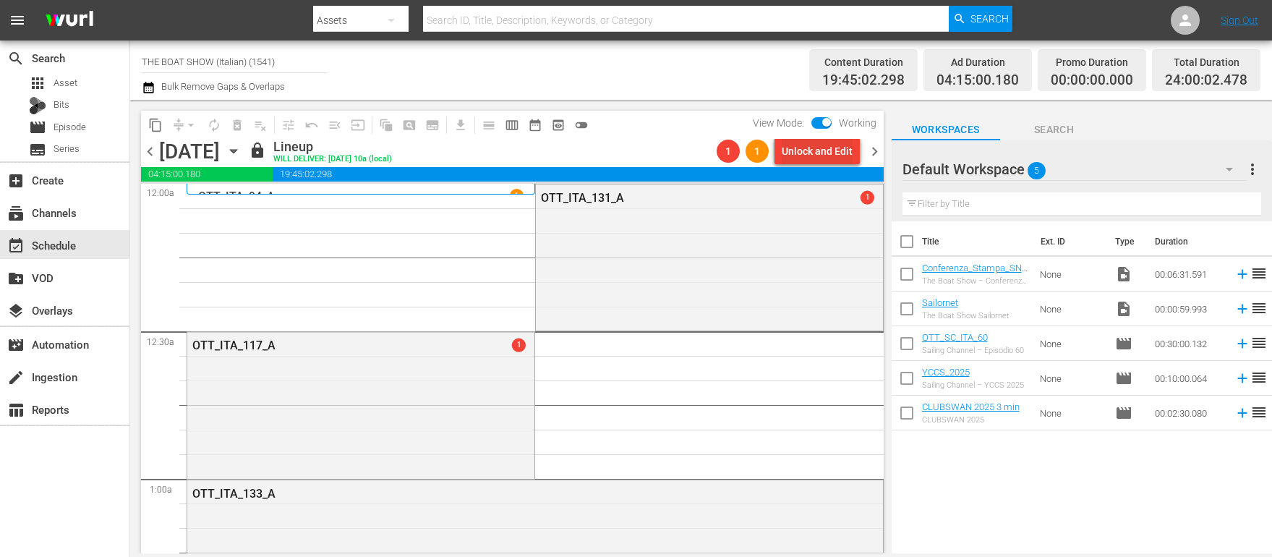
click at [818, 153] on div "Unlock and Edit" at bounding box center [817, 151] width 71 height 26
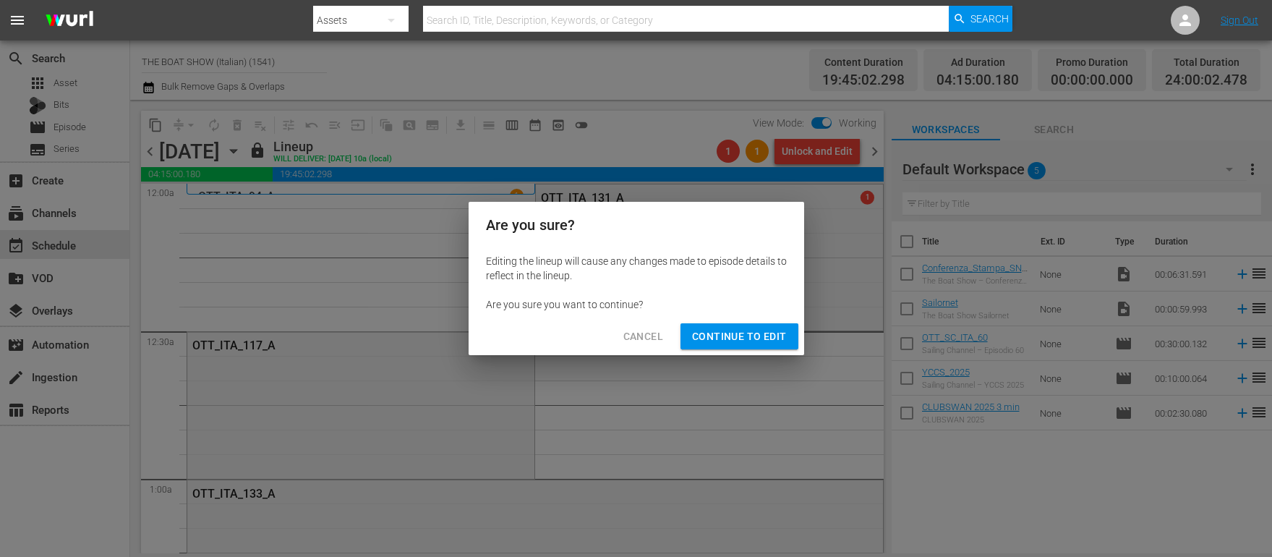
click at [751, 337] on span "Continue to Edit" at bounding box center [739, 337] width 94 height 18
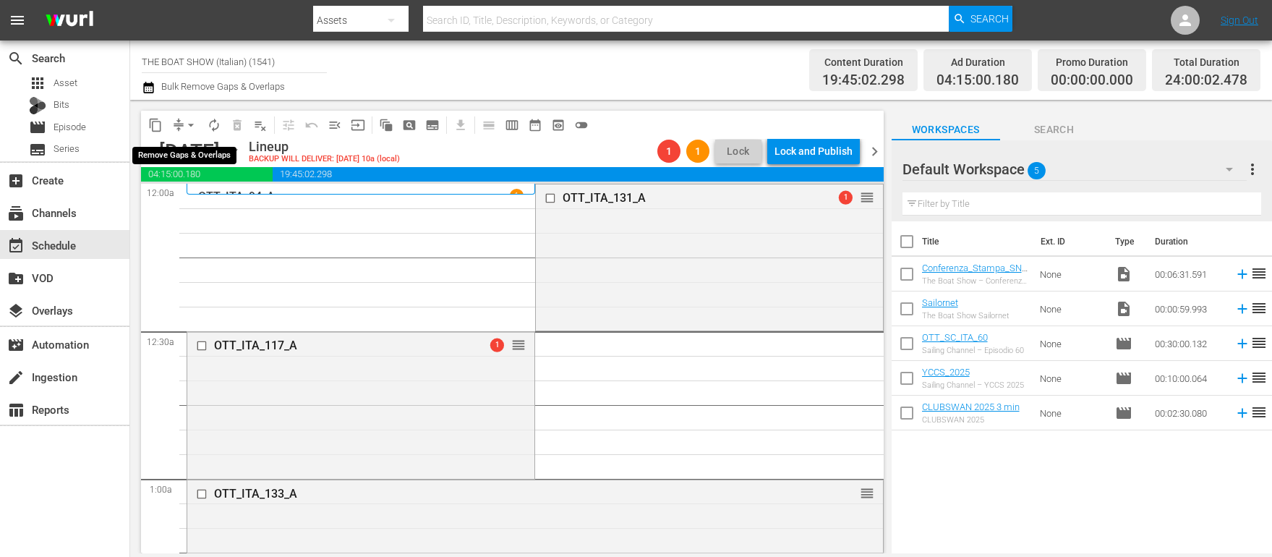
click at [187, 127] on span "arrow_drop_down" at bounding box center [191, 125] width 14 height 14
click at [180, 150] on li "Align to Midnight" at bounding box center [192, 154] width 152 height 24
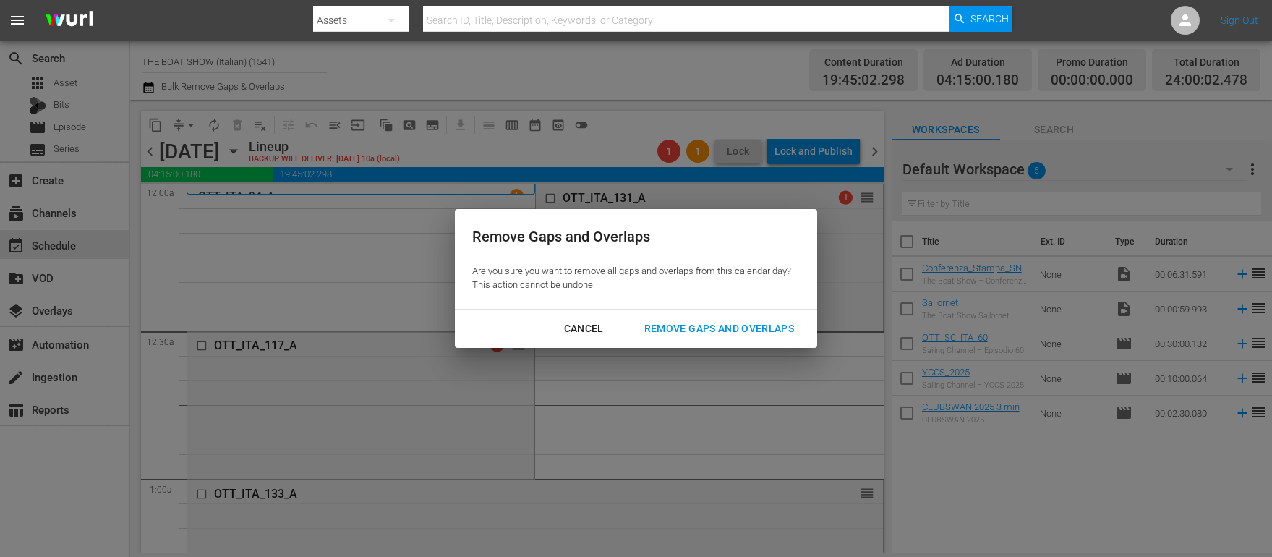
click at [735, 328] on div "Remove Gaps and Overlaps" at bounding box center [719, 329] width 173 height 18
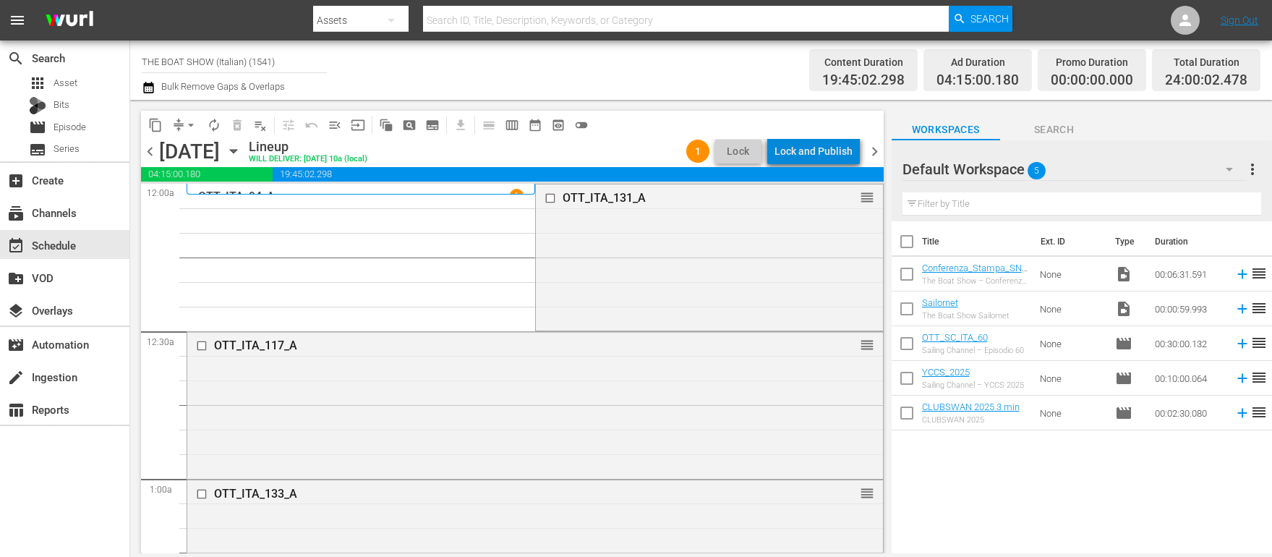
click at [824, 153] on div "Lock and Publish" at bounding box center [814, 151] width 78 height 26
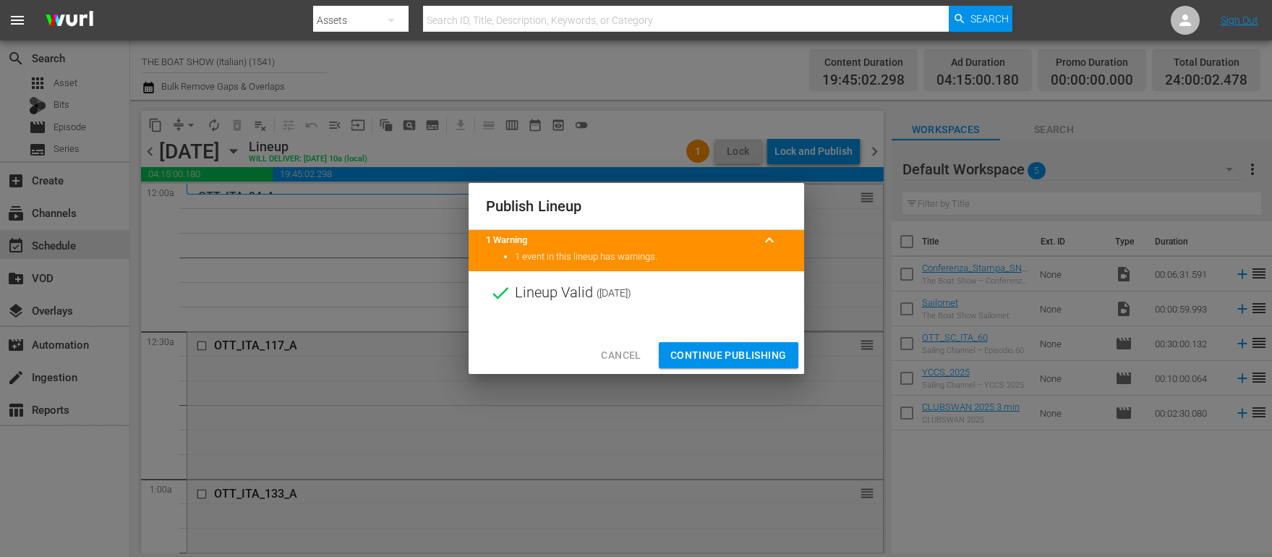
drag, startPoint x: 708, startPoint y: 349, endPoint x: 719, endPoint y: 351, distance: 11.1
click at [709, 348] on span "Continue Publishing" at bounding box center [728, 355] width 116 height 18
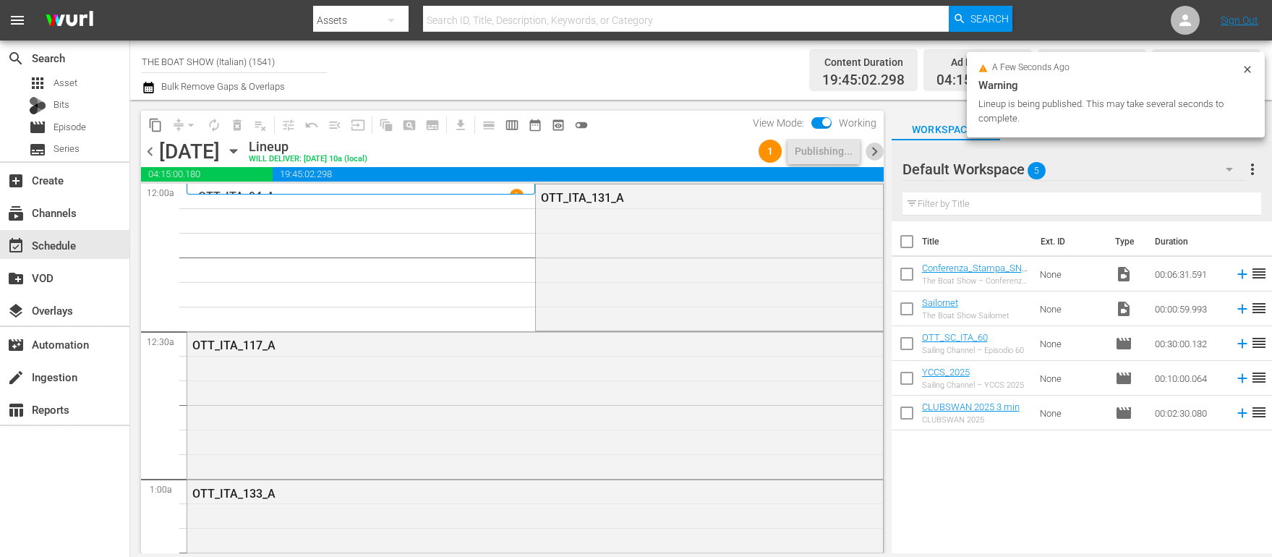
click at [871, 152] on span "chevron_right" at bounding box center [875, 151] width 18 height 18
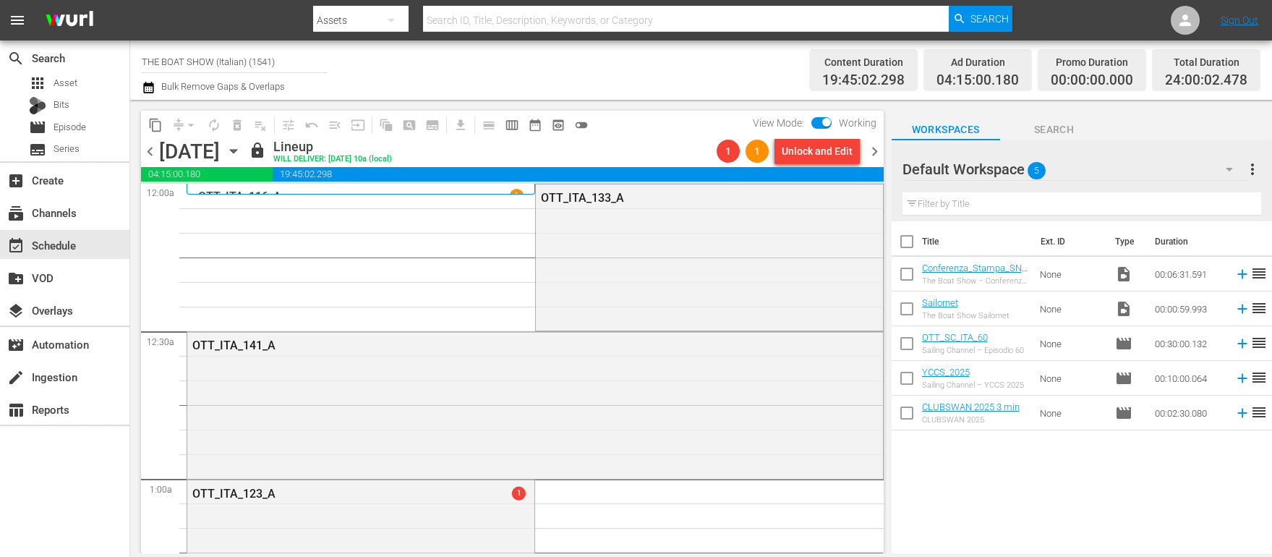
click at [807, 153] on div "Unlock and Edit" at bounding box center [817, 151] width 71 height 26
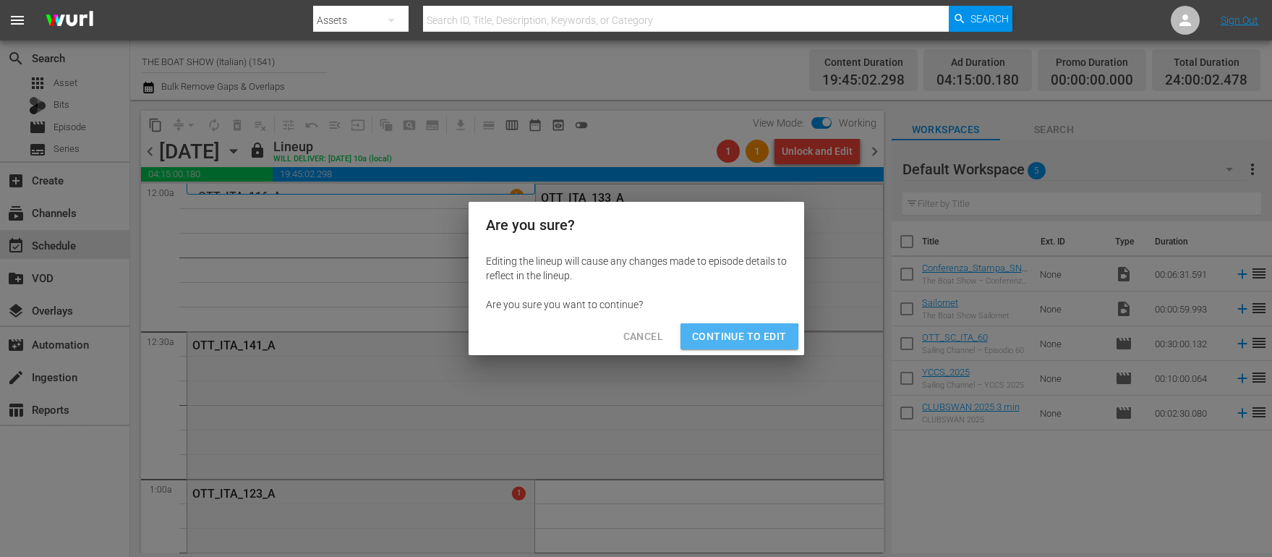
drag, startPoint x: 738, startPoint y: 341, endPoint x: 617, endPoint y: 294, distance: 130.3
click at [738, 341] on span "Continue to Edit" at bounding box center [739, 337] width 94 height 18
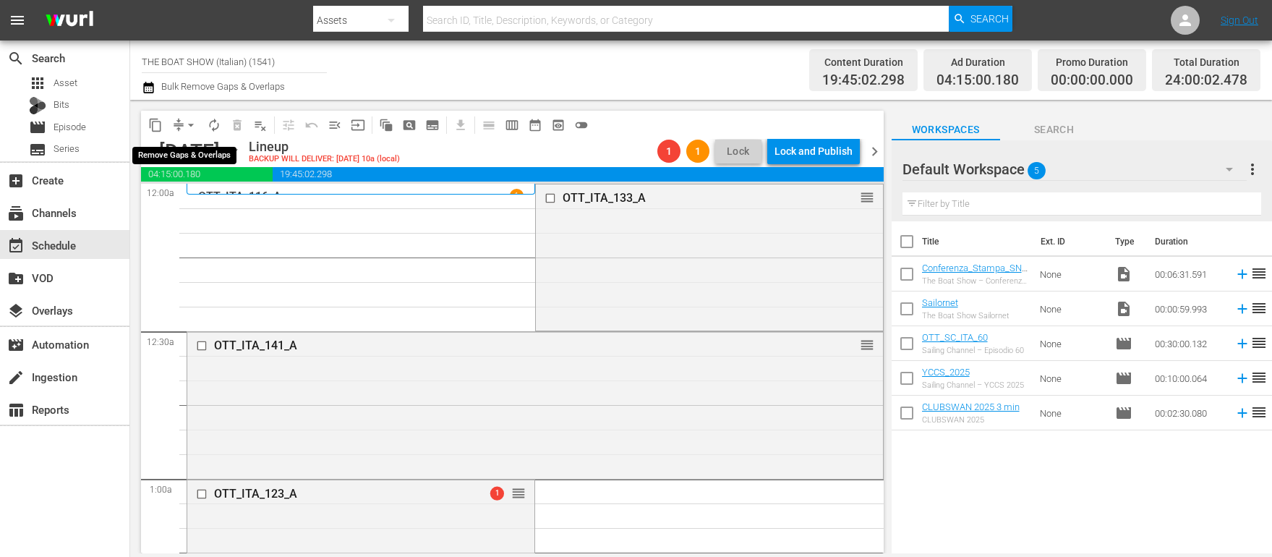
click at [189, 124] on span "arrow_drop_down" at bounding box center [191, 125] width 14 height 14
click at [194, 161] on li "Align to Midnight" at bounding box center [192, 154] width 152 height 24
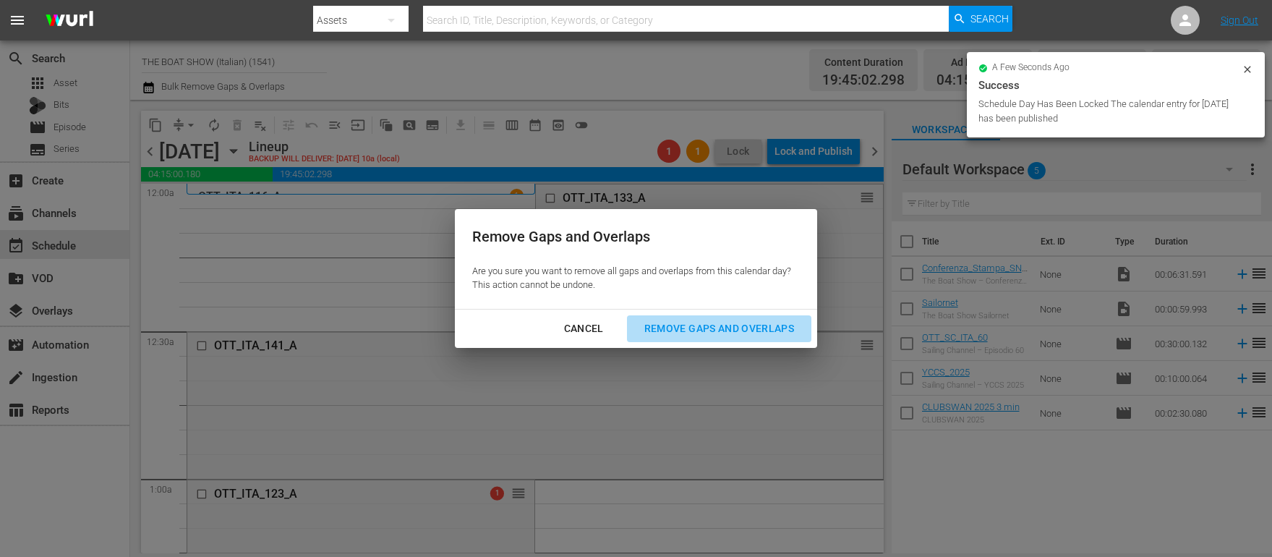
click at [705, 330] on div "Remove Gaps and Overlaps" at bounding box center [719, 329] width 173 height 18
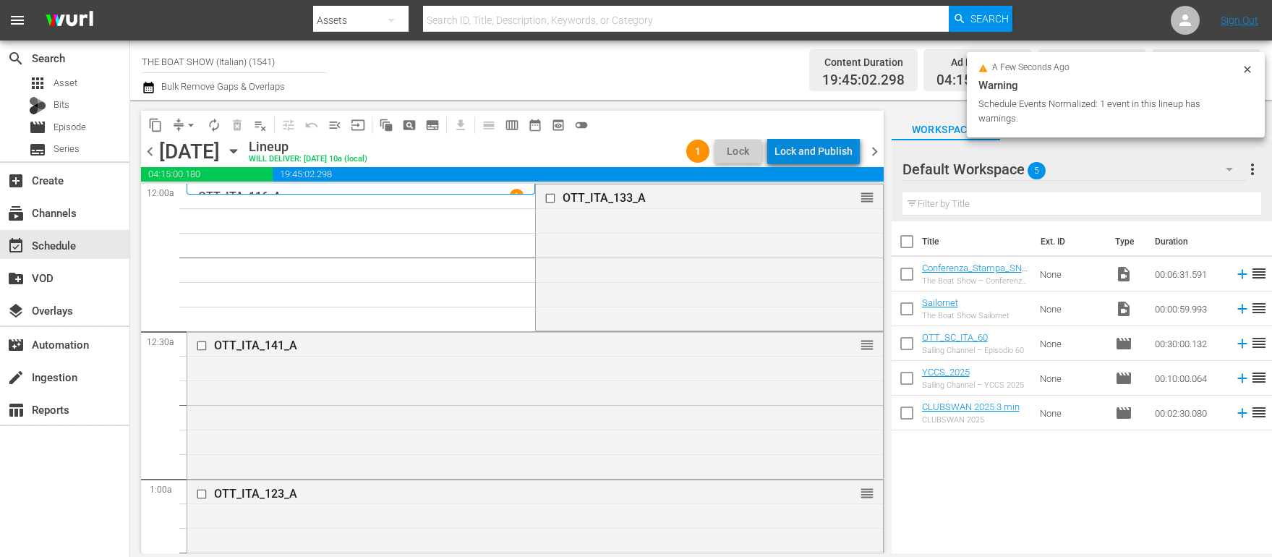
click at [819, 151] on div "Lock and Publish" at bounding box center [814, 151] width 78 height 26
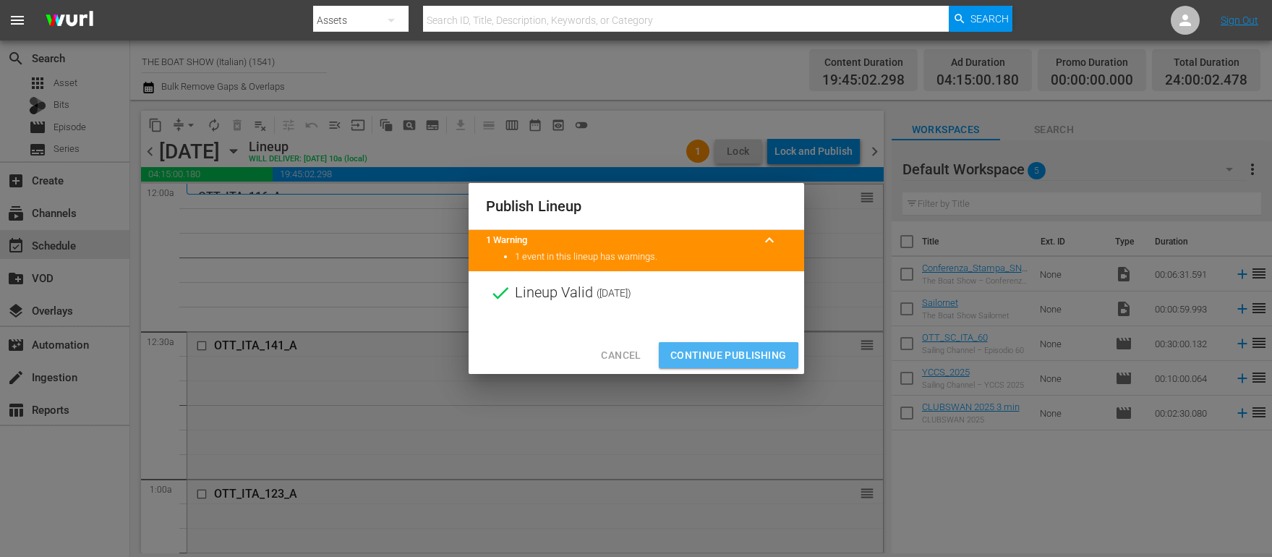
drag, startPoint x: 706, startPoint y: 358, endPoint x: 837, endPoint y: 286, distance: 150.2
click at [706, 358] on span "Continue Publishing" at bounding box center [728, 355] width 116 height 18
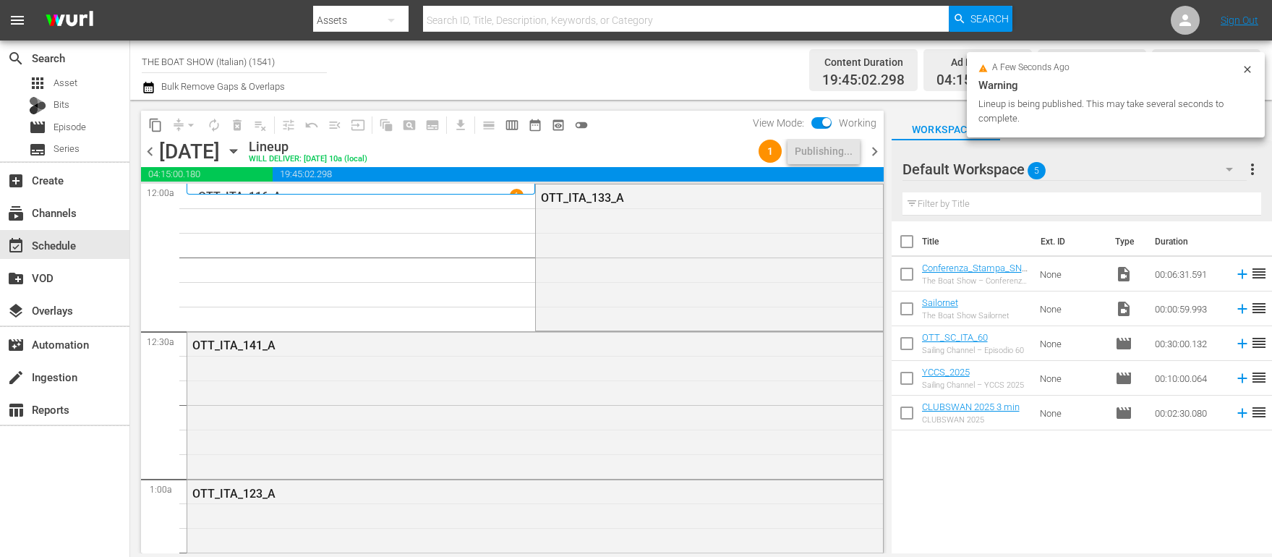
click at [874, 153] on span "chevron_right" at bounding box center [875, 151] width 18 height 18
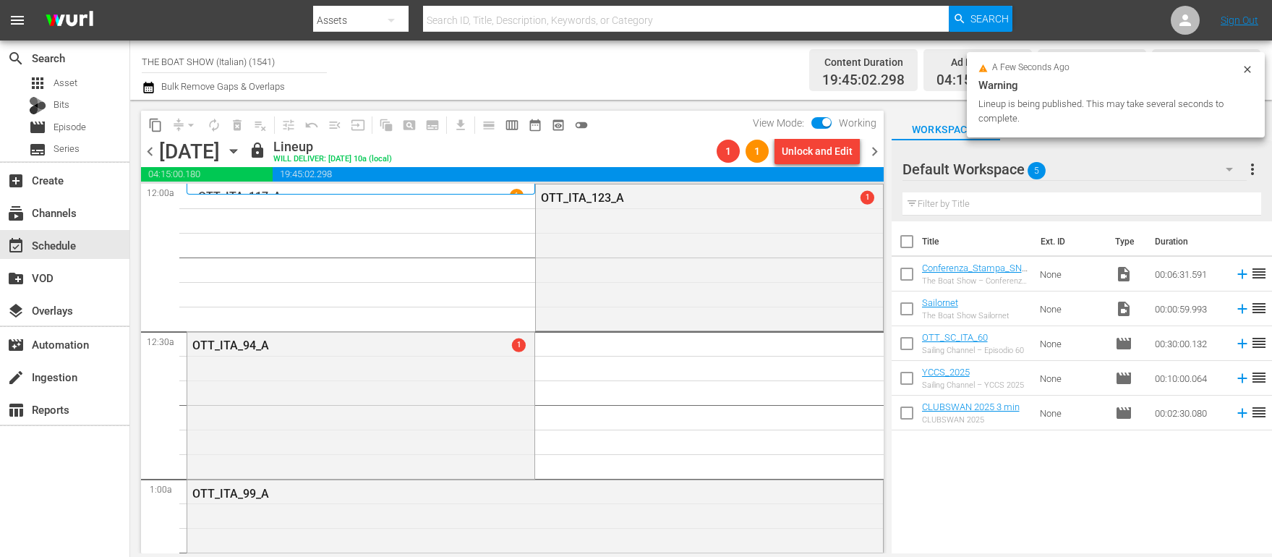
click at [811, 153] on div "Unlock and Edit" at bounding box center [817, 151] width 71 height 26
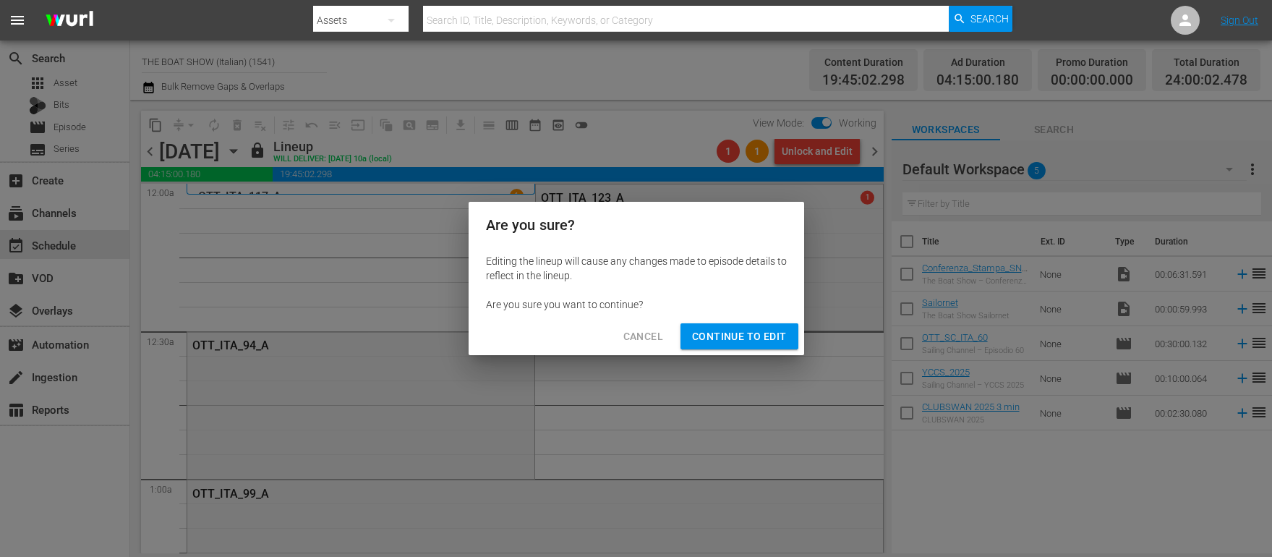
click at [746, 338] on span "Continue to Edit" at bounding box center [739, 337] width 94 height 18
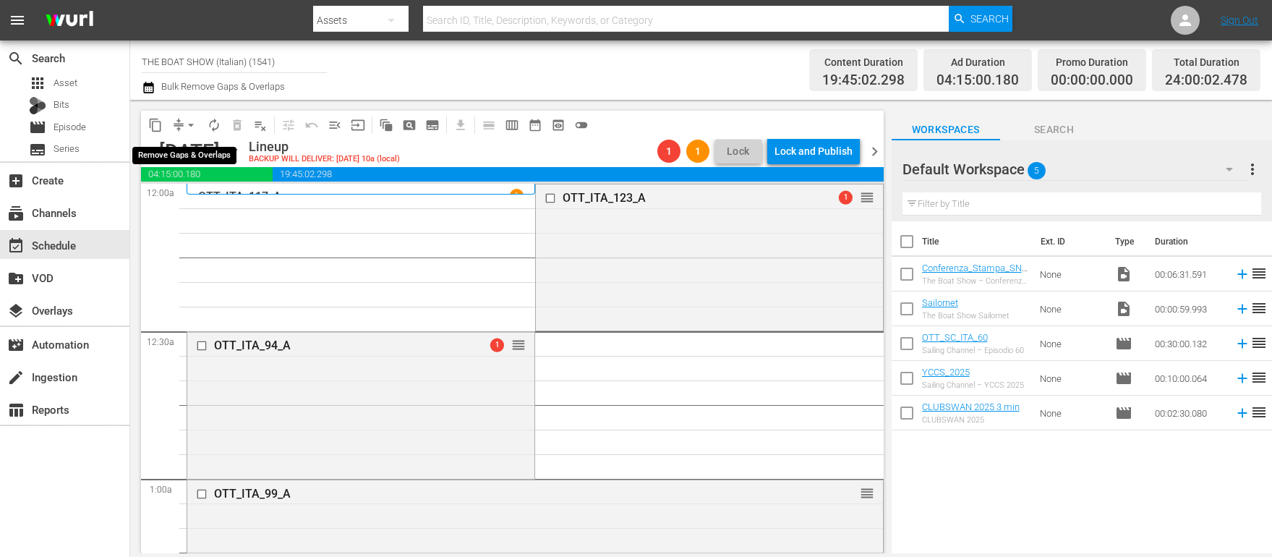
click at [192, 129] on span "arrow_drop_down" at bounding box center [191, 125] width 14 height 14
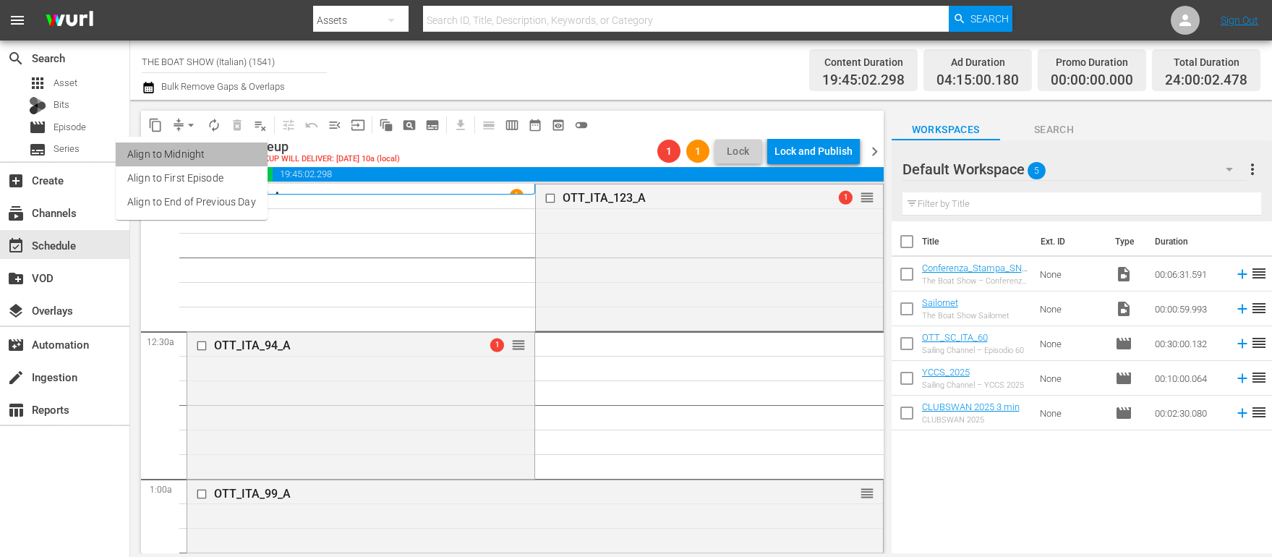
click at [193, 161] on li "Align to Midnight" at bounding box center [192, 154] width 152 height 24
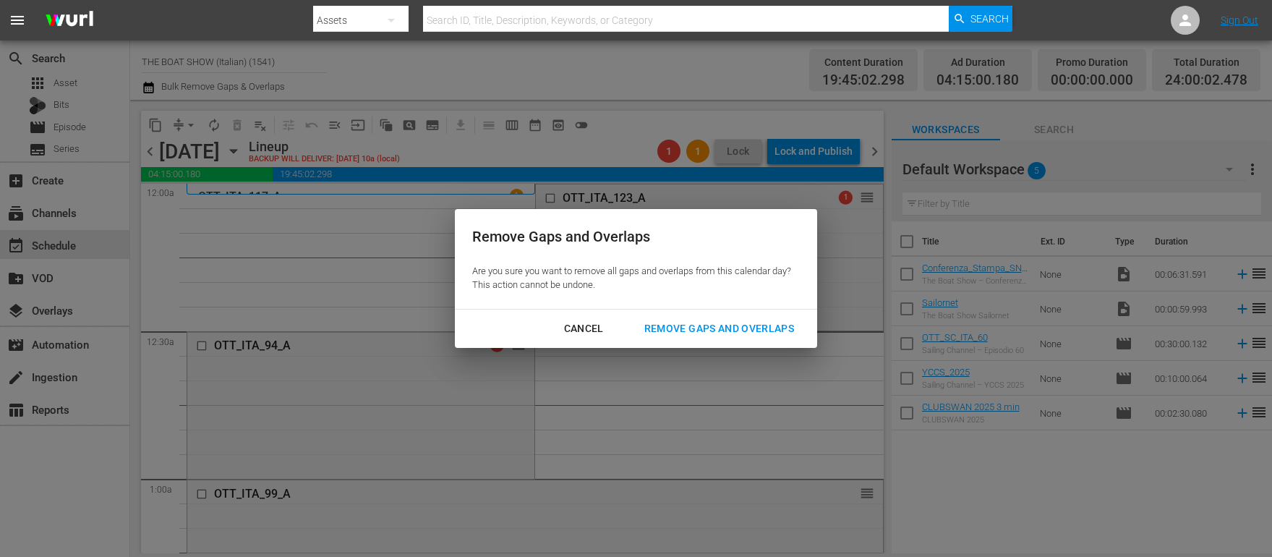
click at [676, 331] on div "Remove Gaps and Overlaps" at bounding box center [719, 329] width 173 height 18
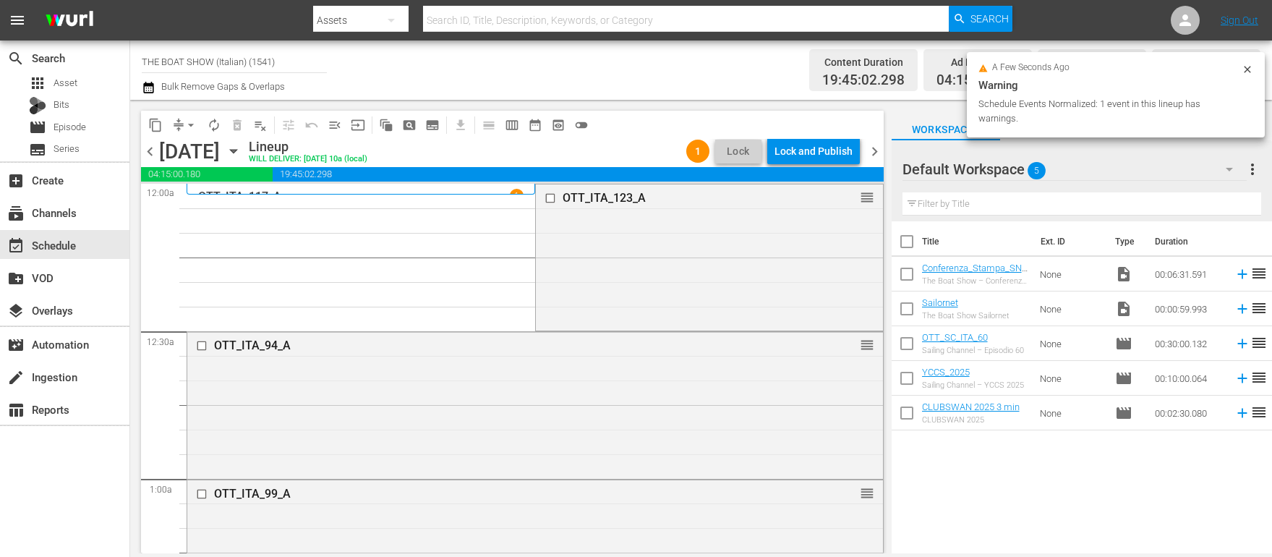
click at [803, 151] on div "Lock and Publish" at bounding box center [814, 151] width 78 height 26
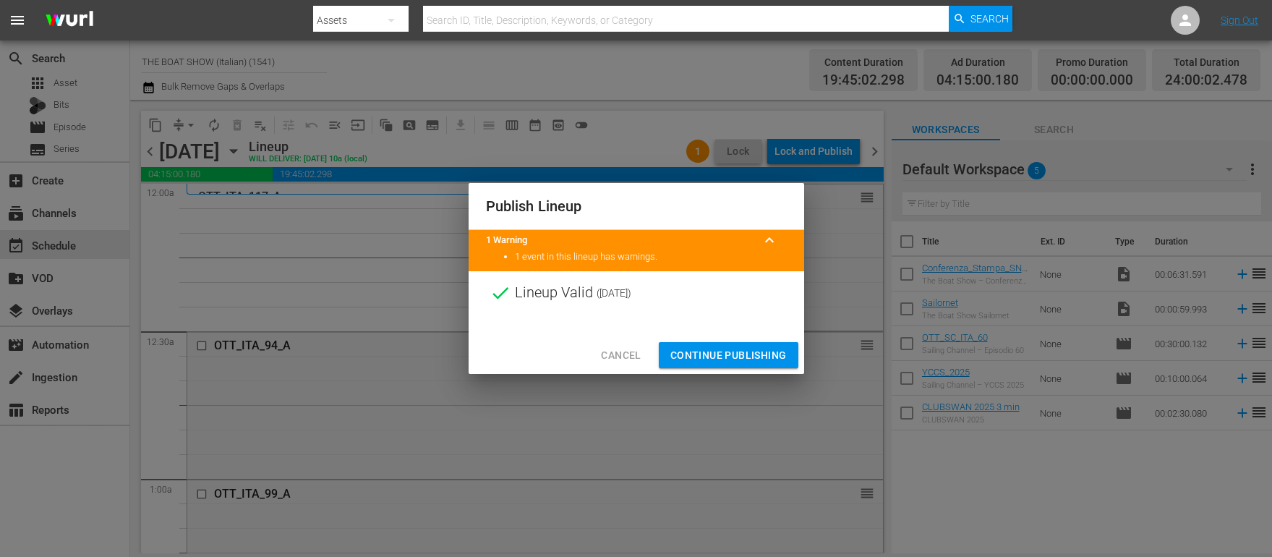
click at [717, 348] on span "Continue Publishing" at bounding box center [728, 355] width 116 height 18
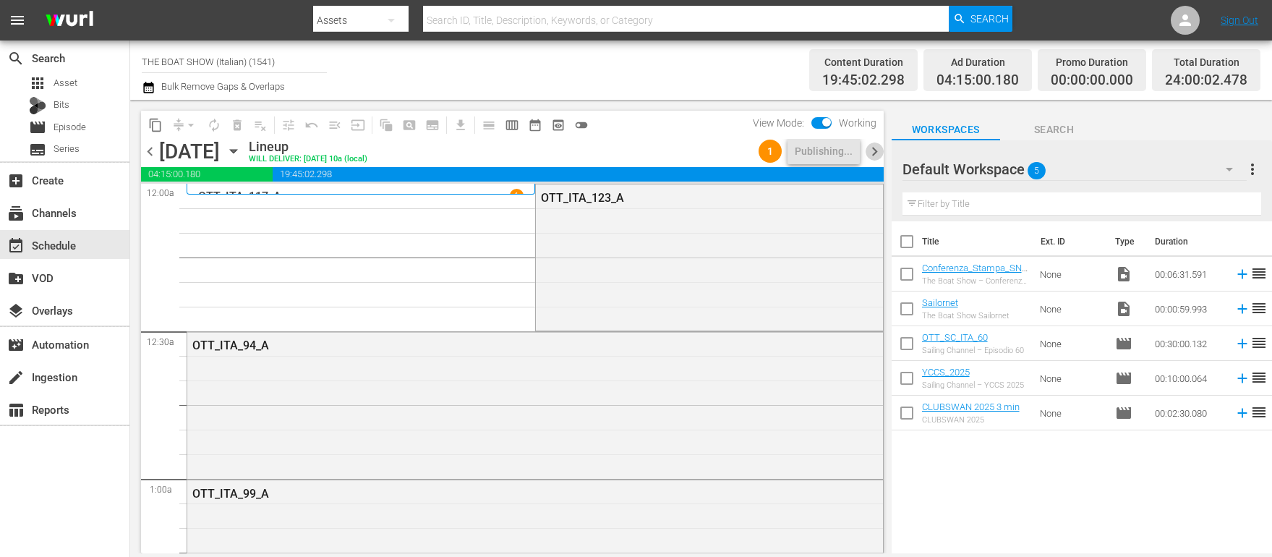
click at [873, 153] on span "chevron_right" at bounding box center [875, 151] width 18 height 18
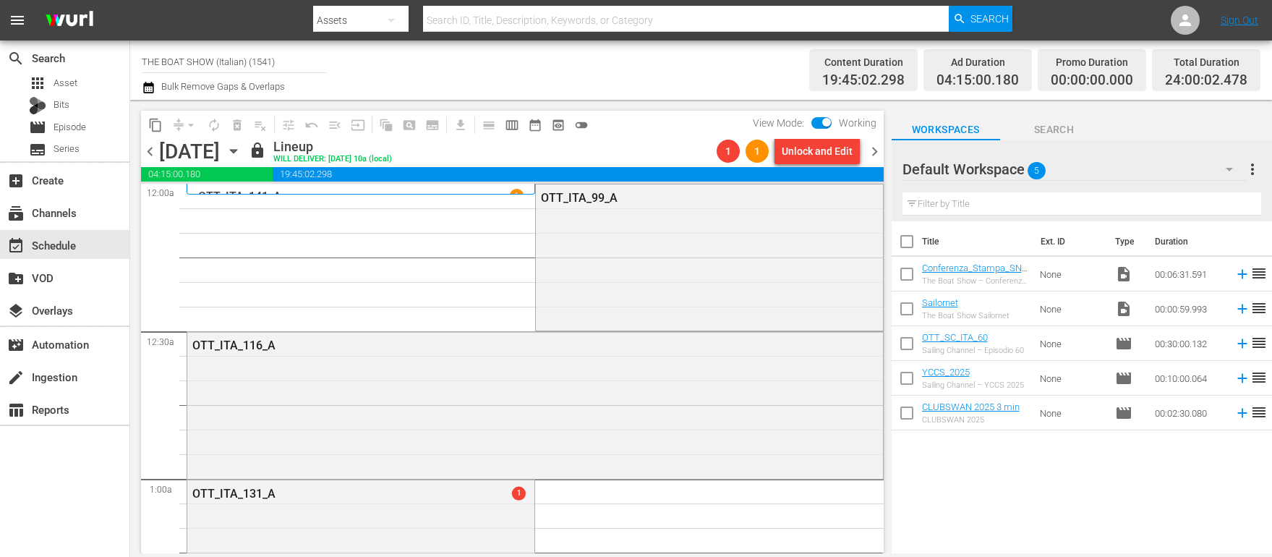
click at [813, 154] on div "Unlock and Edit" at bounding box center [817, 151] width 71 height 26
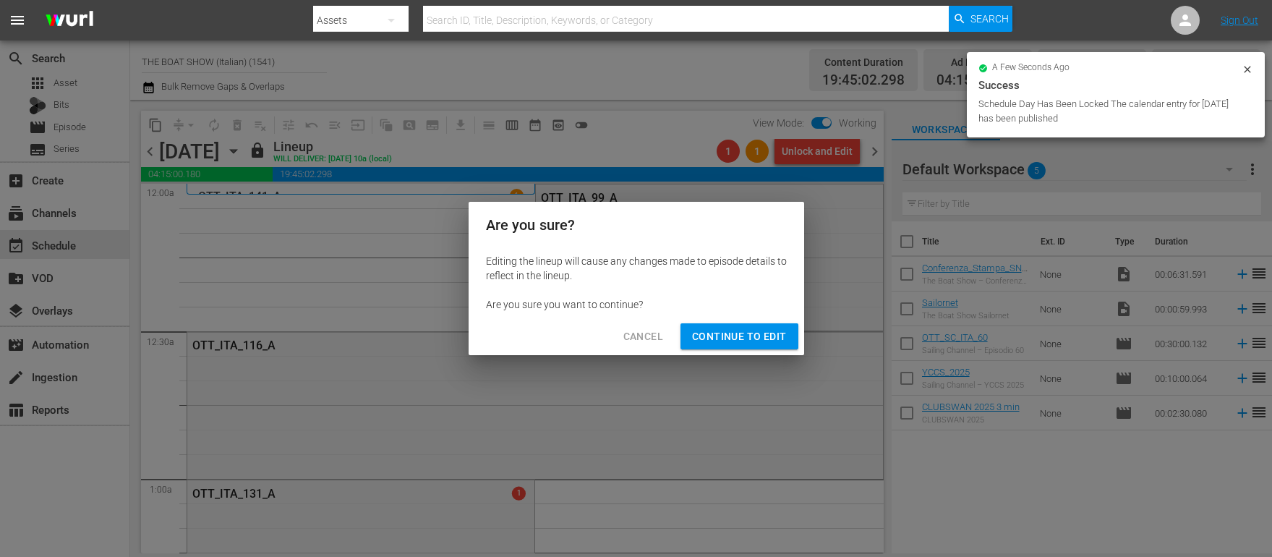
click at [744, 343] on span "Continue to Edit" at bounding box center [739, 337] width 94 height 18
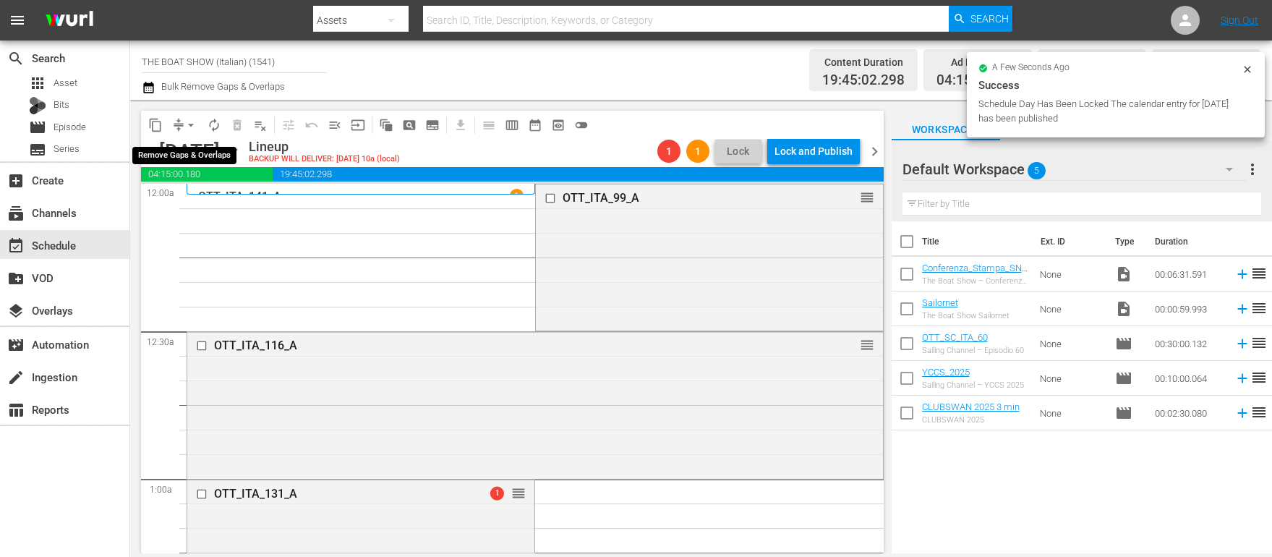
click at [188, 127] on span "arrow_drop_down" at bounding box center [191, 125] width 14 height 14
click at [202, 151] on li "Align to Midnight" at bounding box center [192, 154] width 152 height 24
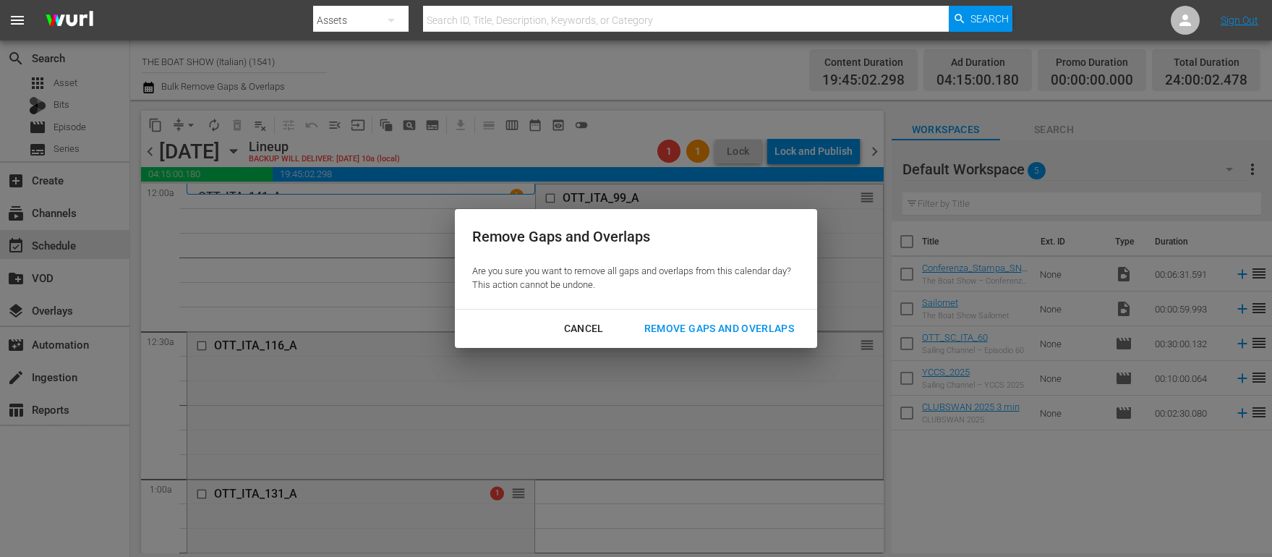
click at [729, 316] on button "Remove Gaps and Overlaps" at bounding box center [719, 328] width 184 height 27
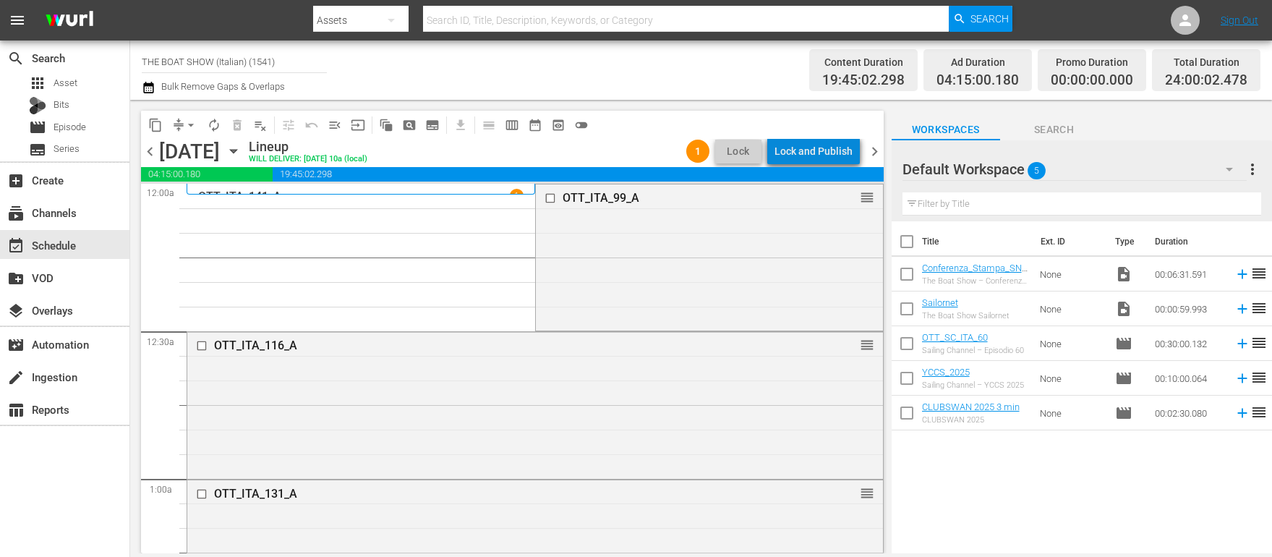
click at [830, 153] on div "Lock and Publish" at bounding box center [814, 151] width 78 height 26
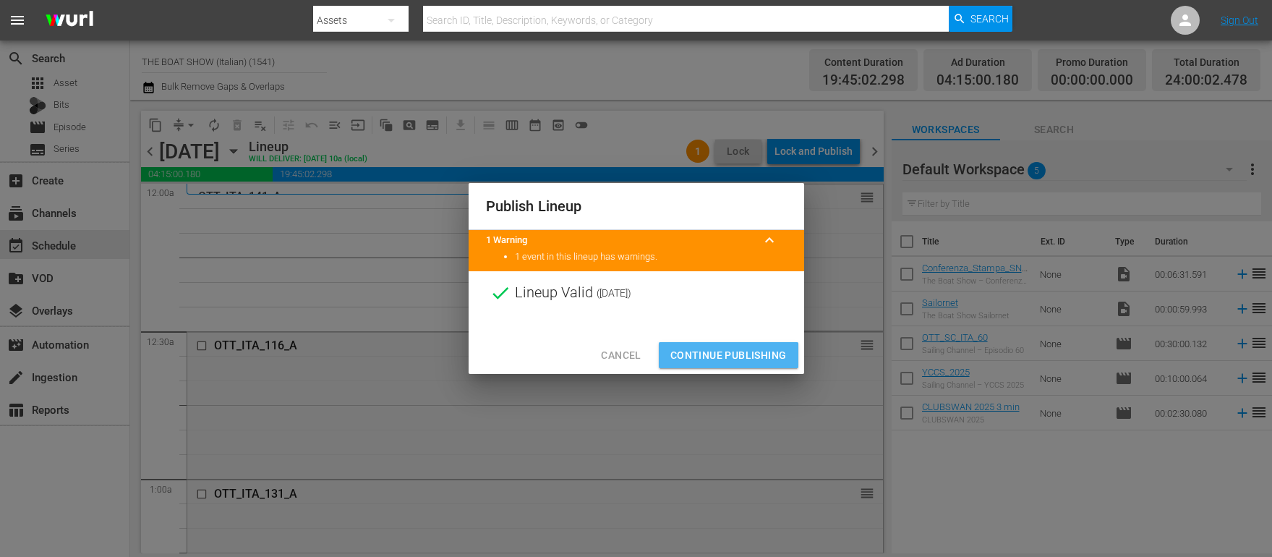
click at [715, 357] on span "Continue Publishing" at bounding box center [728, 355] width 116 height 18
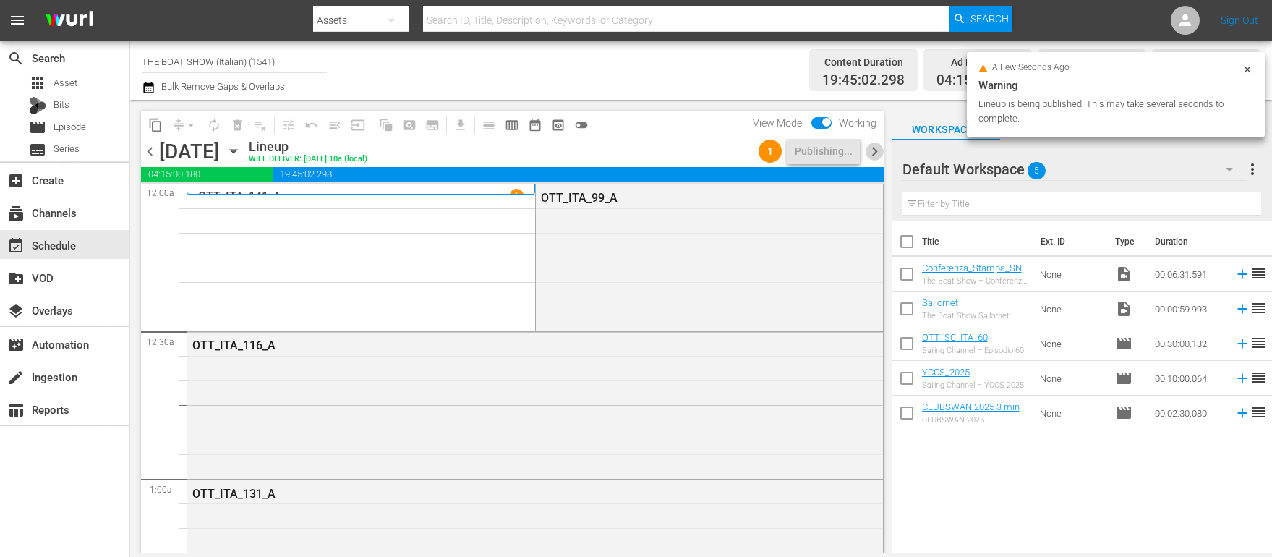
click at [874, 149] on span "chevron_right" at bounding box center [875, 151] width 18 height 18
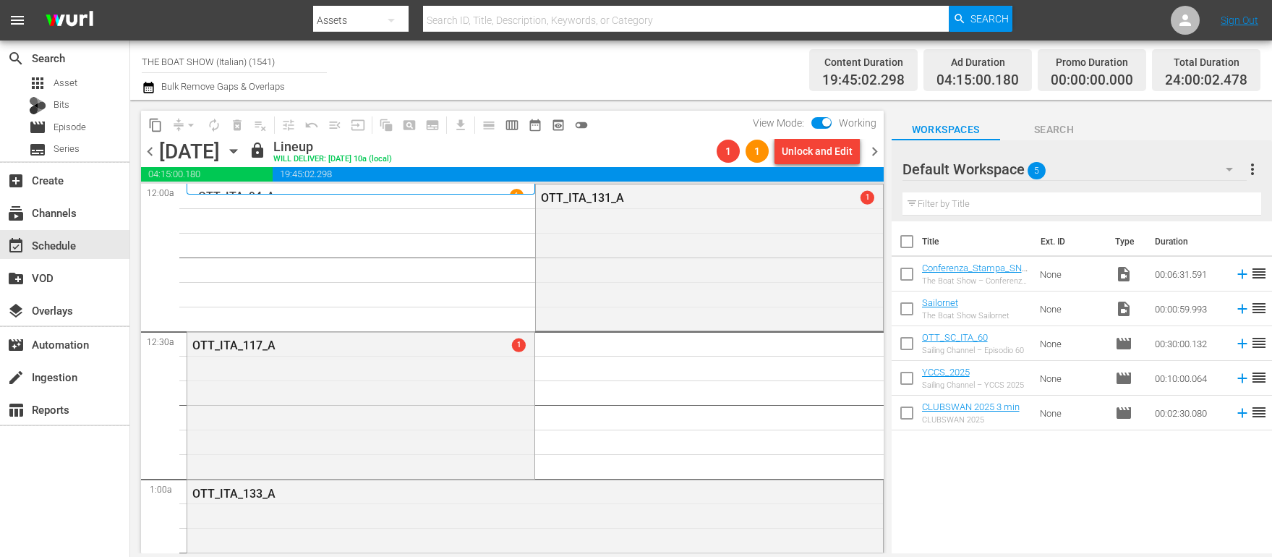
click at [815, 150] on div "Unlock and Edit" at bounding box center [817, 151] width 71 height 26
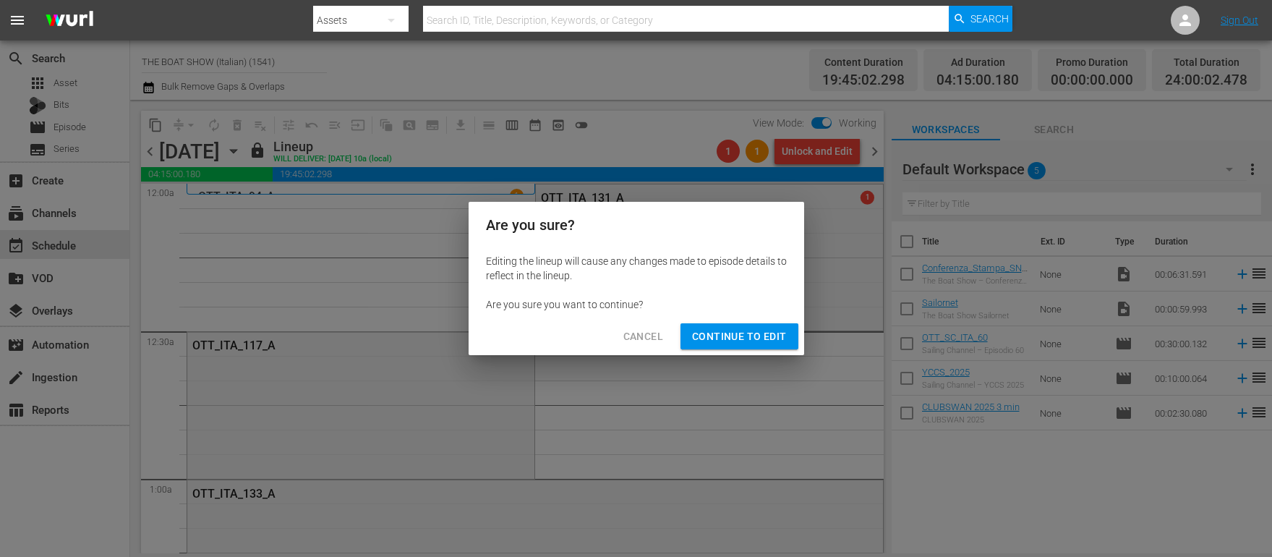
click at [733, 336] on span "Continue to Edit" at bounding box center [739, 337] width 94 height 18
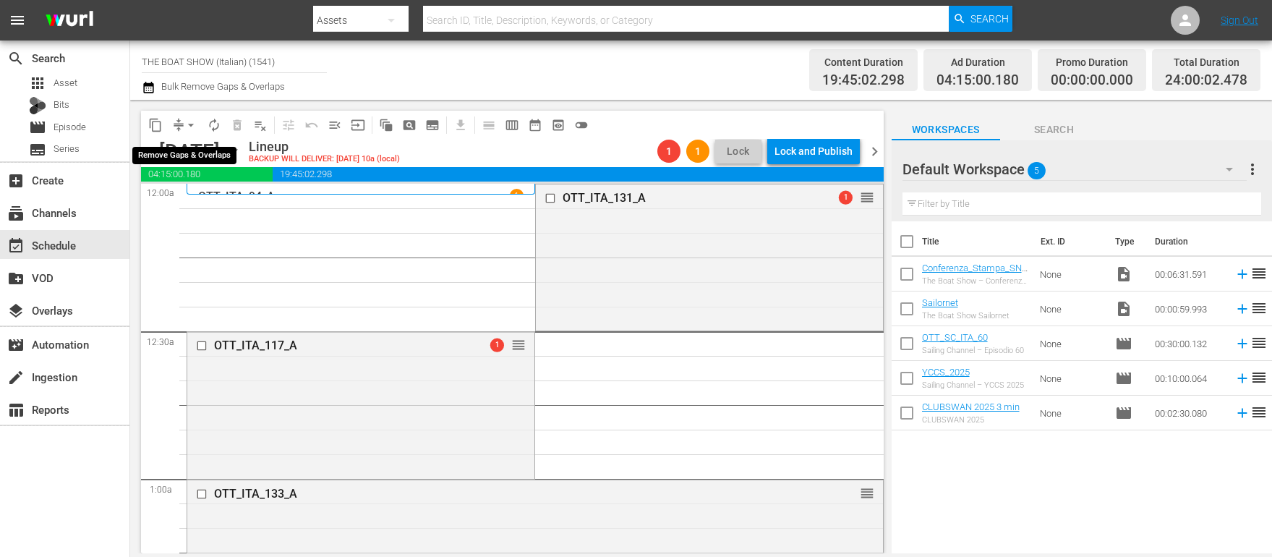
click at [187, 127] on span "arrow_drop_down" at bounding box center [191, 125] width 14 height 14
click at [195, 152] on li "Align to Midnight" at bounding box center [192, 154] width 152 height 24
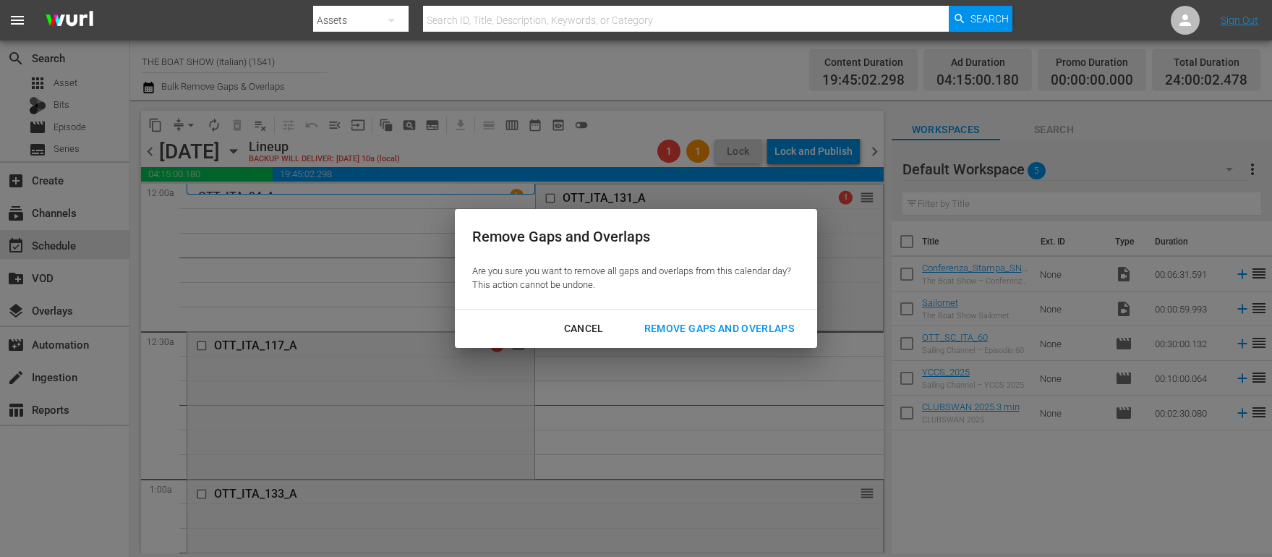
drag, startPoint x: 689, startPoint y: 323, endPoint x: 729, endPoint y: 291, distance: 50.5
click at [689, 323] on div "Remove Gaps and Overlaps" at bounding box center [719, 329] width 173 height 18
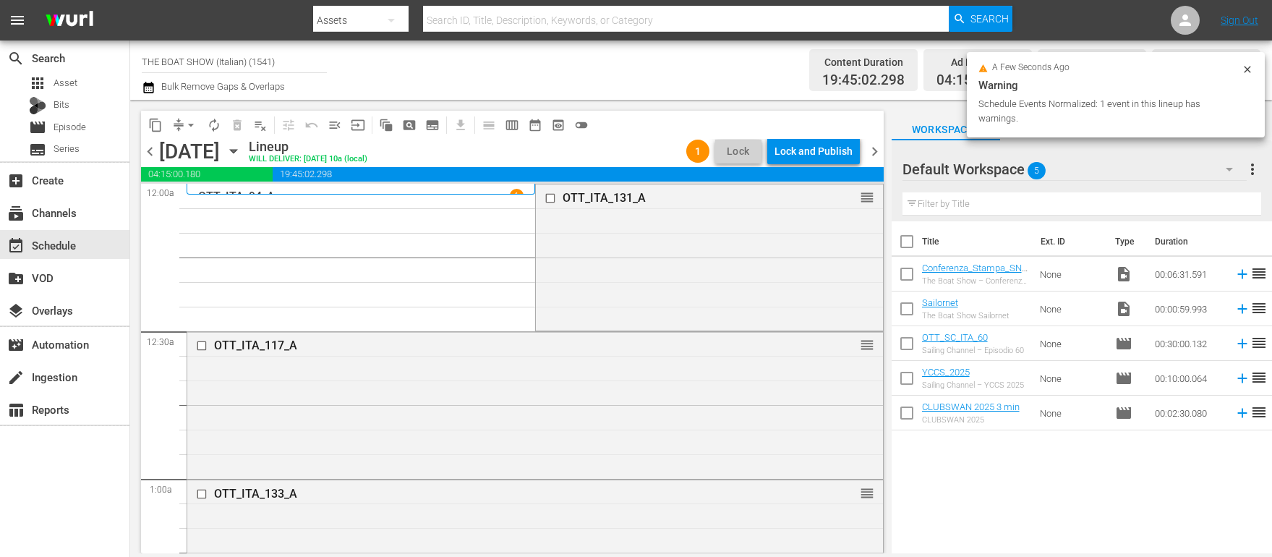
click at [814, 152] on div "Lock and Publish" at bounding box center [814, 151] width 78 height 26
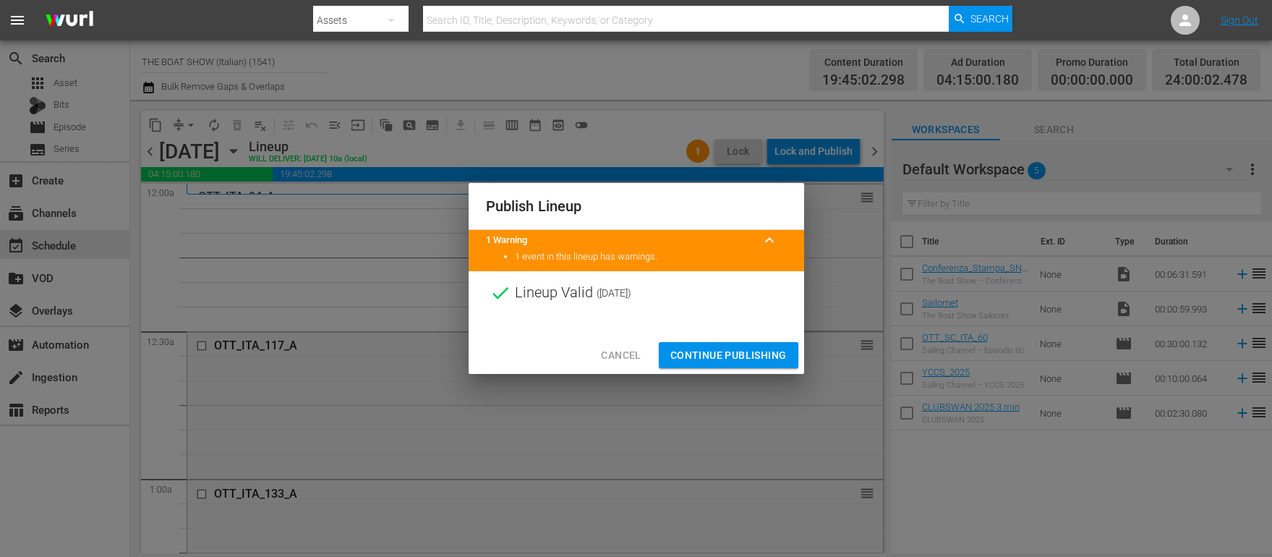
drag, startPoint x: 715, startPoint y: 346, endPoint x: 728, endPoint y: 341, distance: 13.6
click at [715, 346] on span "Continue Publishing" at bounding box center [728, 355] width 116 height 18
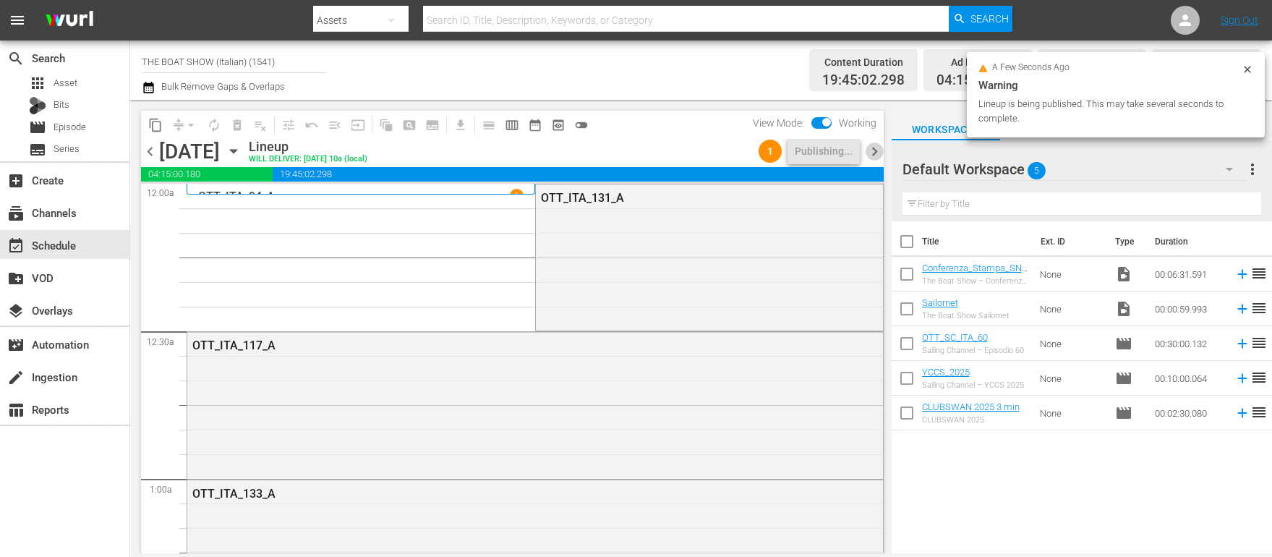
click at [873, 159] on span "chevron_right" at bounding box center [875, 151] width 18 height 18
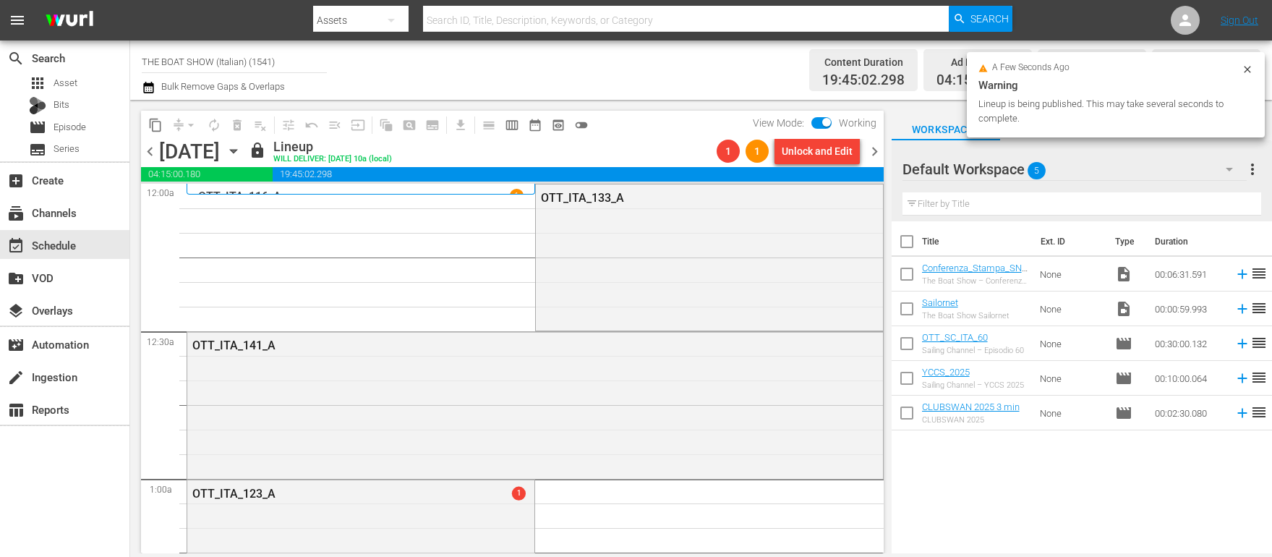
click at [807, 153] on div "Unlock and Edit" at bounding box center [817, 151] width 71 height 26
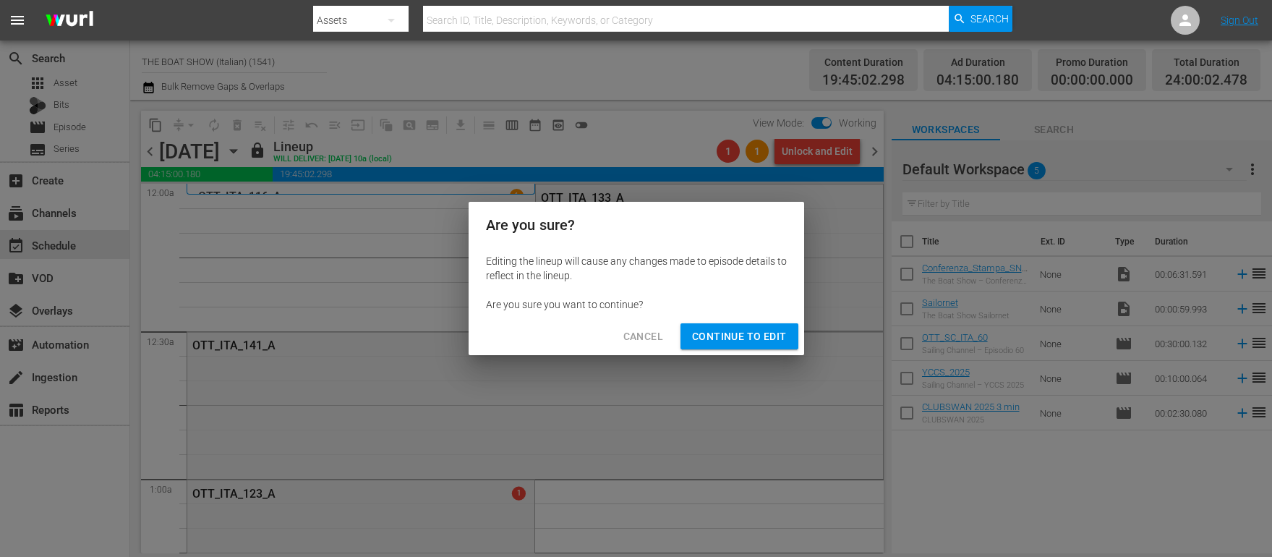
click at [725, 338] on span "Continue to Edit" at bounding box center [739, 337] width 94 height 18
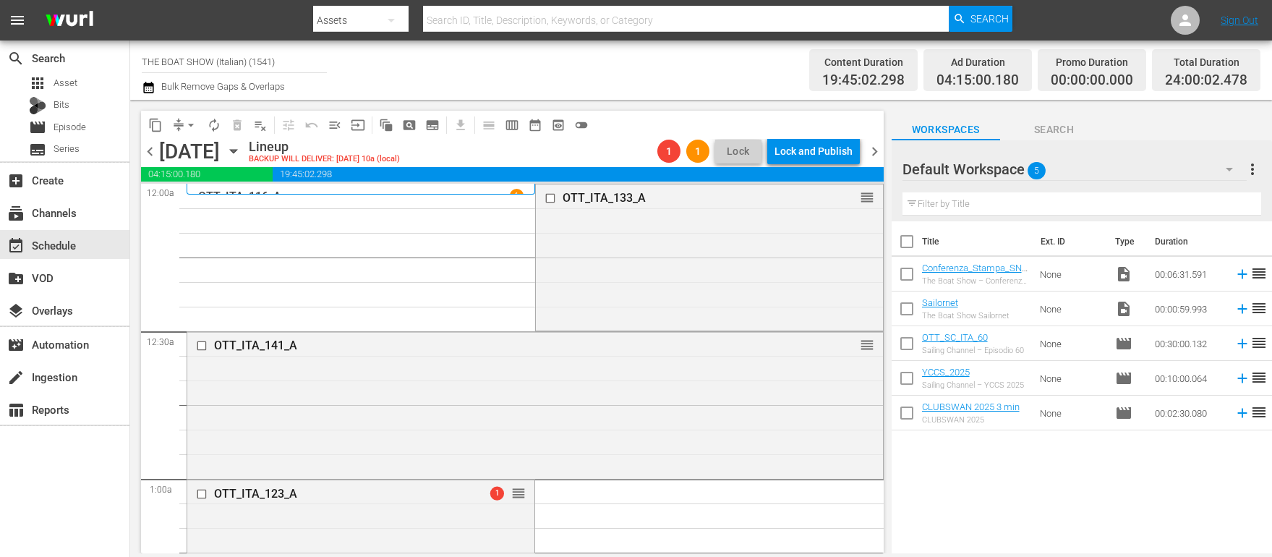
click at [236, 152] on icon "button" at bounding box center [233, 152] width 7 height 4
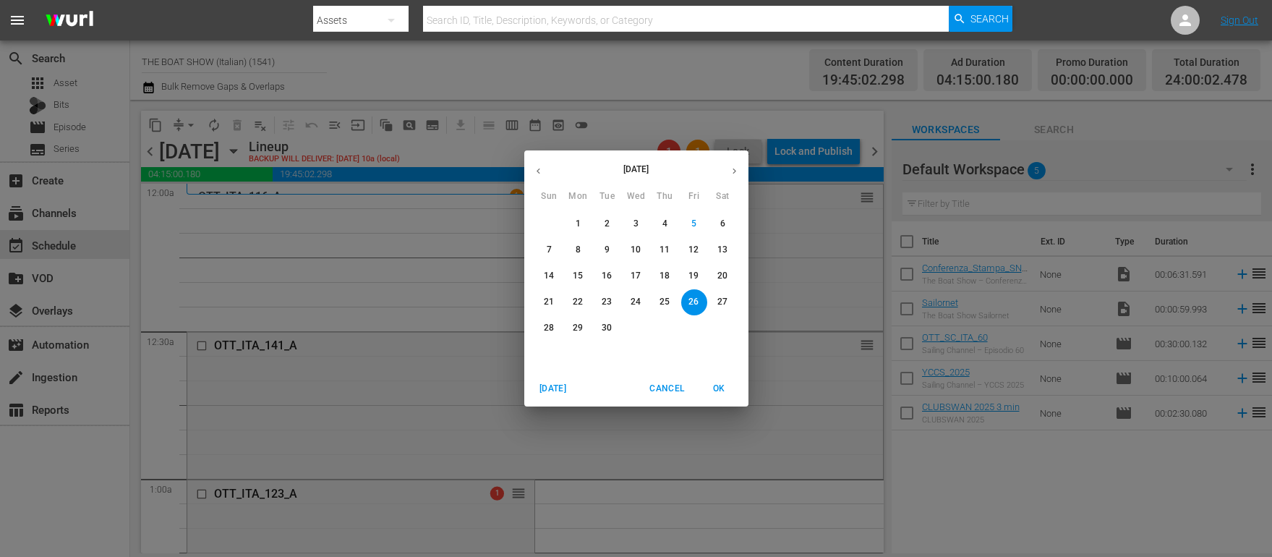
click at [245, 221] on div "September 2025 Sun Mon Tue Wed Thu Fri Sat 31 1 2 3 4 5 6 7 8 9 10 11 12 13 14 …" at bounding box center [636, 278] width 1272 height 557
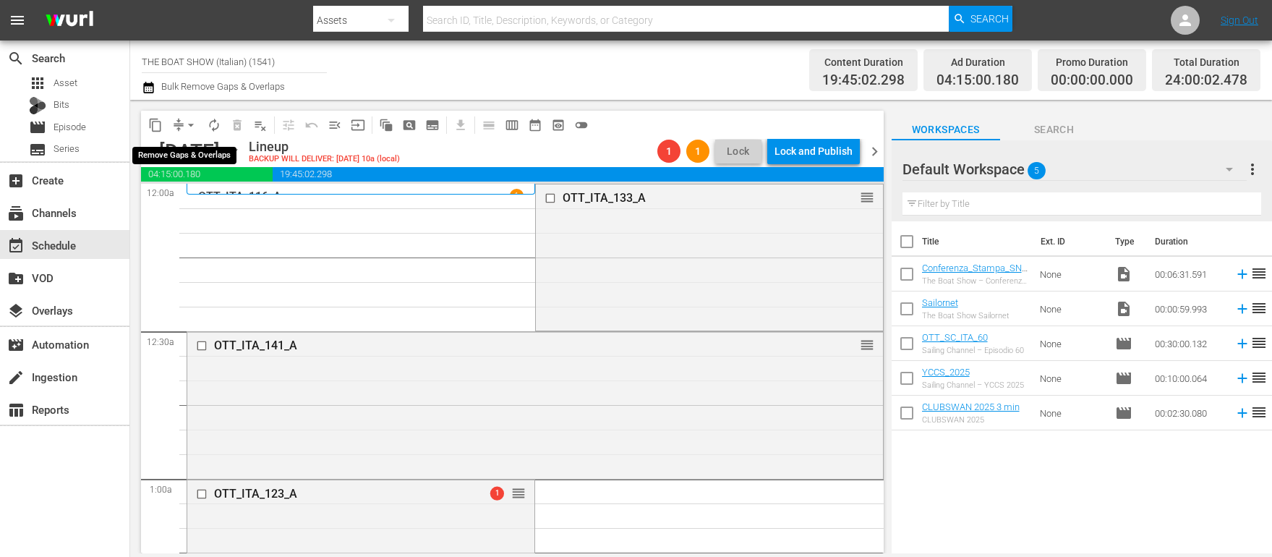
click at [182, 124] on button "arrow_drop_down" at bounding box center [190, 125] width 23 height 23
click at [180, 142] on li "Align to Midnight" at bounding box center [192, 154] width 152 height 24
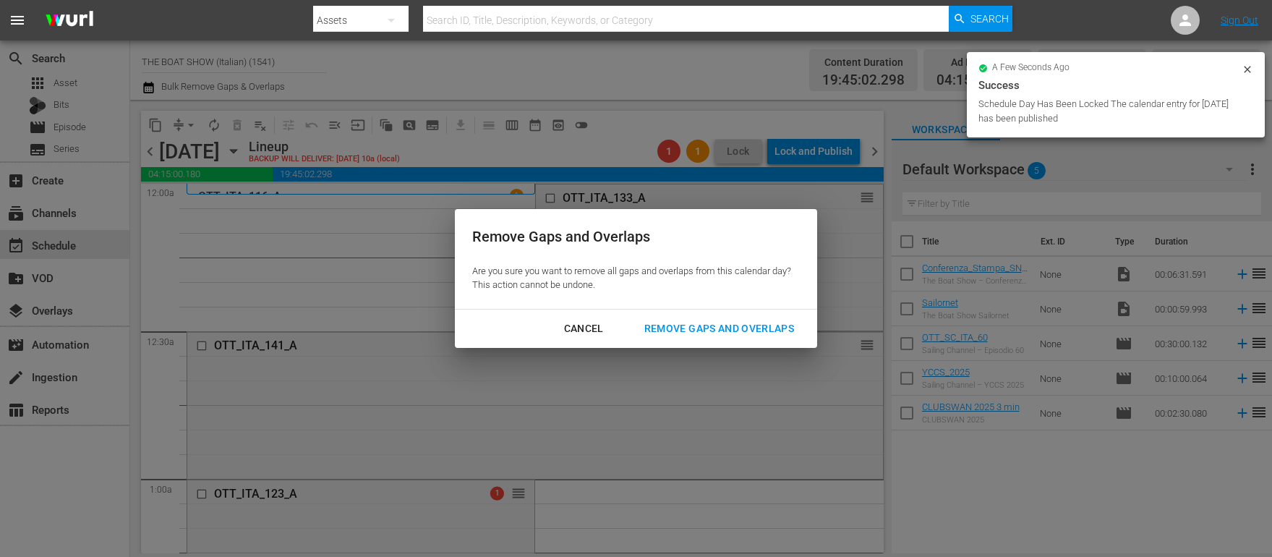
drag, startPoint x: 685, startPoint y: 319, endPoint x: 747, endPoint y: 297, distance: 66.1
click at [685, 319] on button "Remove Gaps and Overlaps" at bounding box center [719, 328] width 184 height 27
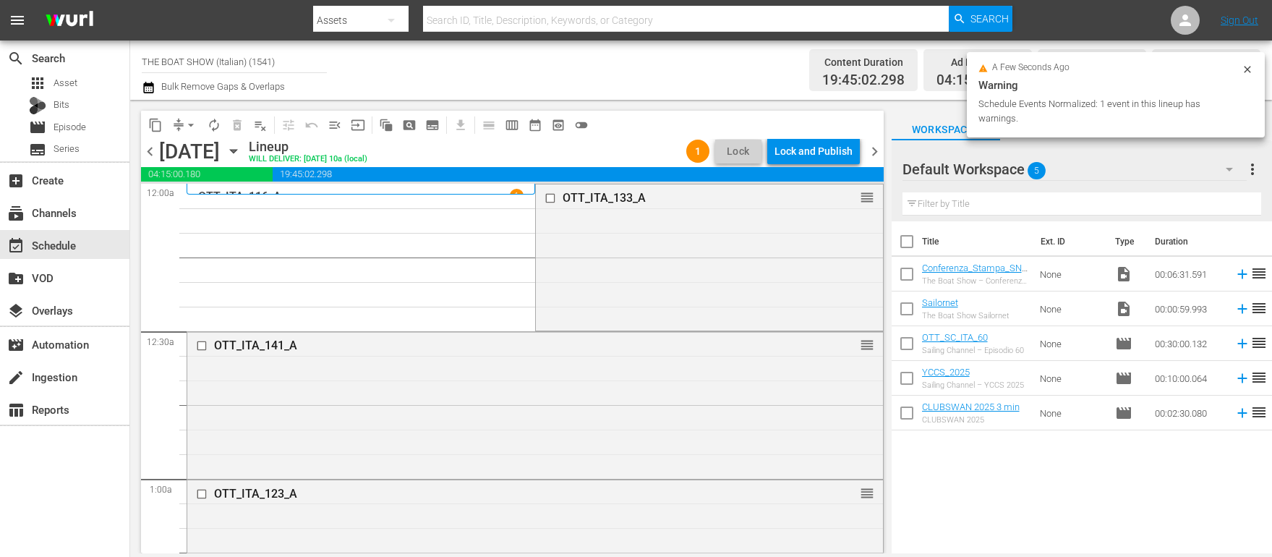
click at [807, 153] on div "Lock and Publish" at bounding box center [814, 151] width 78 height 26
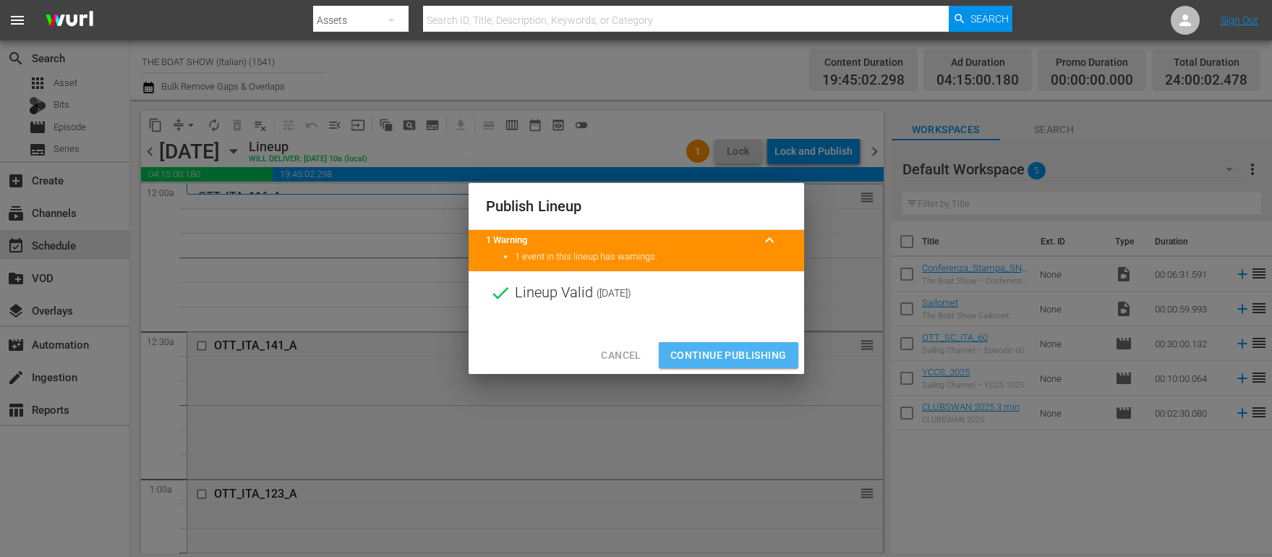
click at [718, 349] on span "Continue Publishing" at bounding box center [728, 355] width 116 height 18
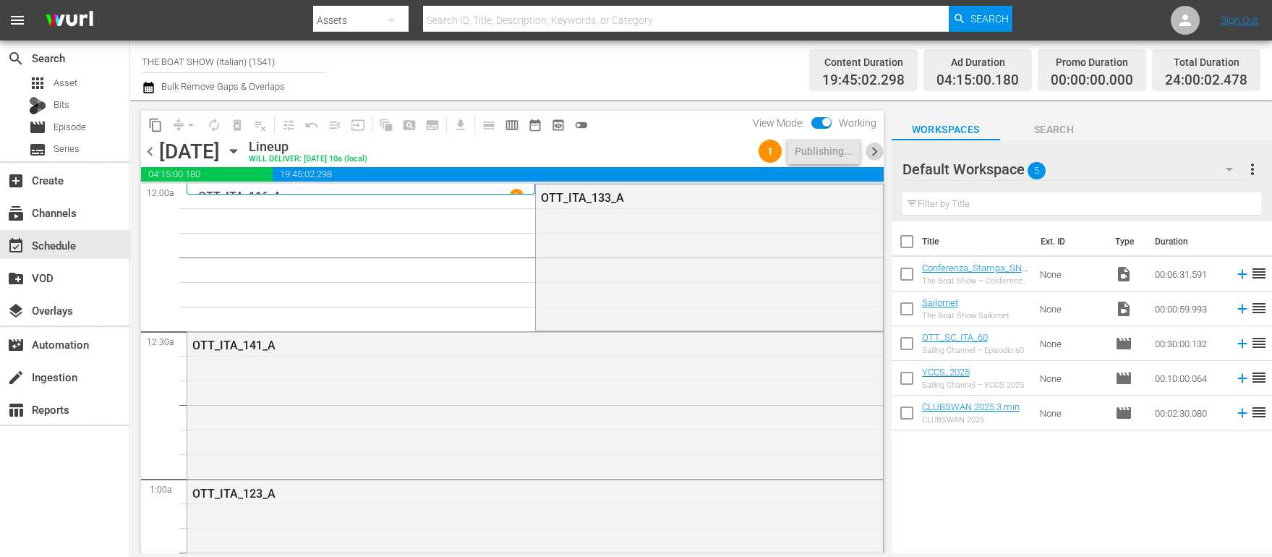
click at [879, 148] on span "chevron_right" at bounding box center [875, 151] width 18 height 18
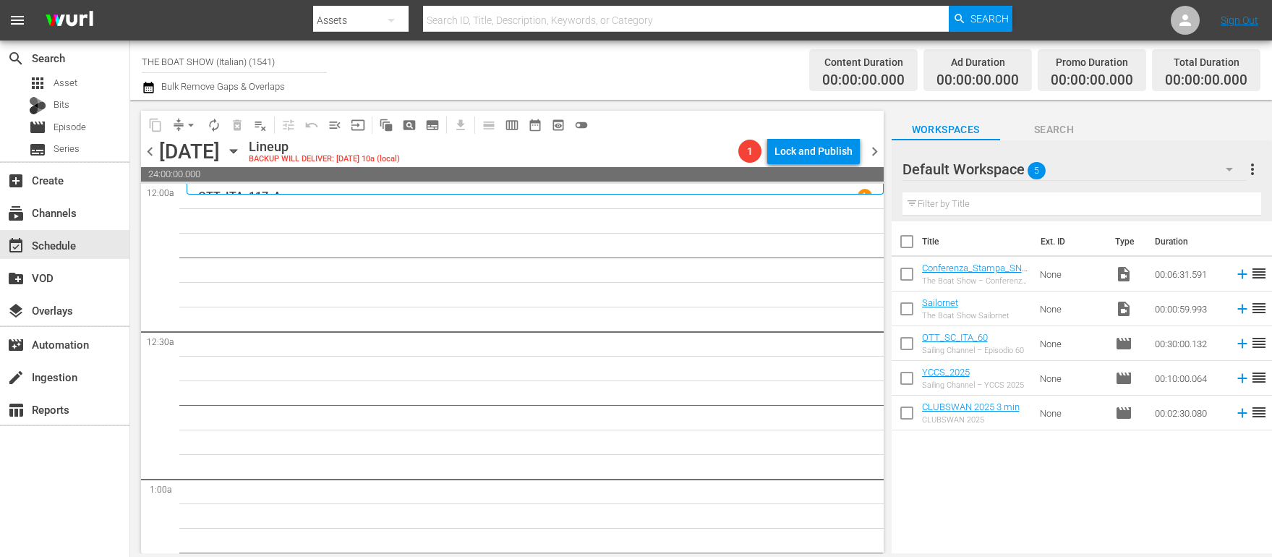
click at [236, 150] on icon "button" at bounding box center [233, 152] width 7 height 4
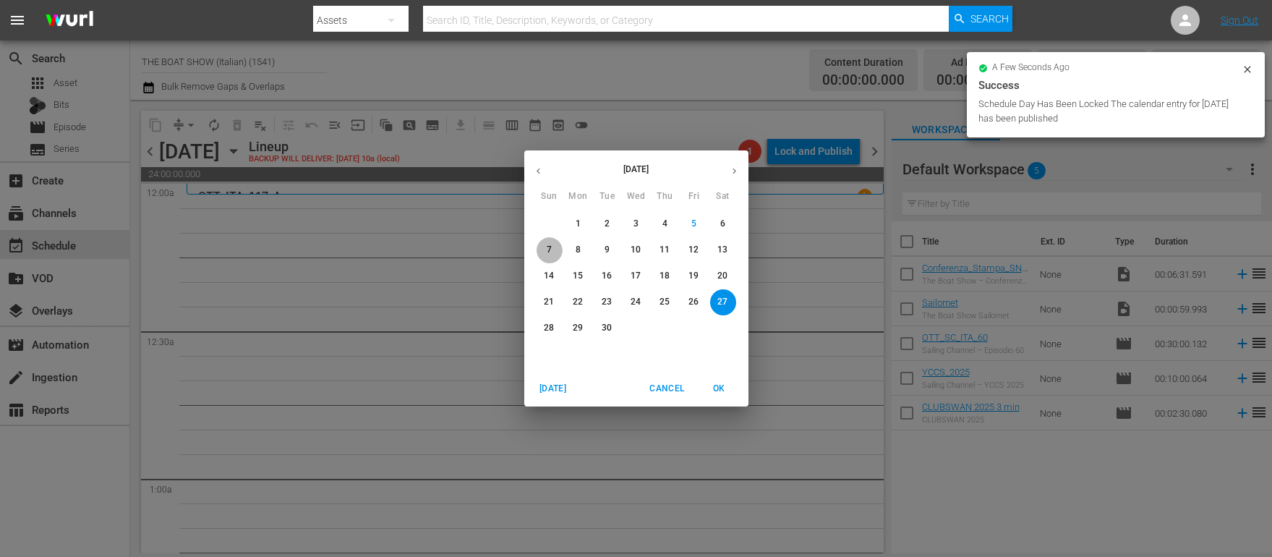
click at [547, 247] on p "7" at bounding box center [549, 250] width 5 height 12
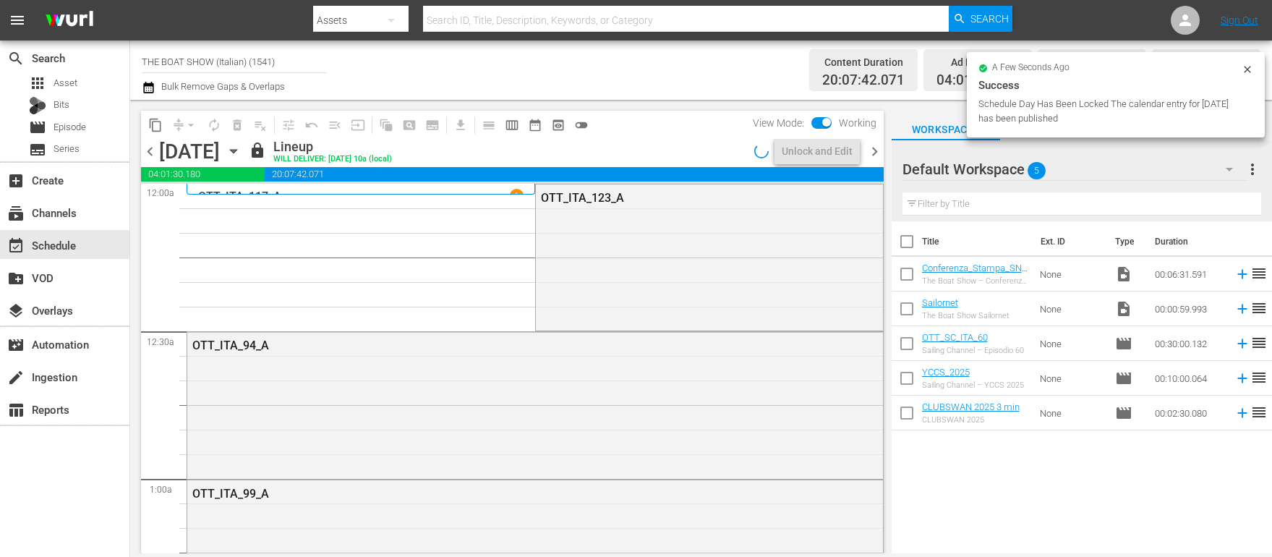
click at [262, 67] on input "THE BOAT SHOW (Italian) (1541)" at bounding box center [234, 61] width 185 height 35
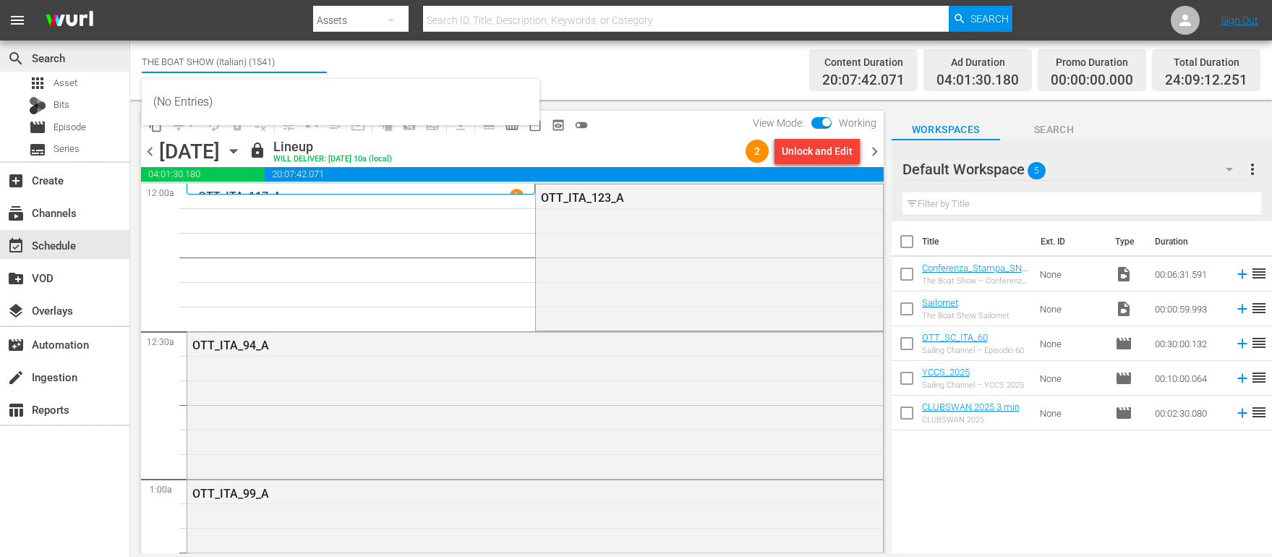
drag, startPoint x: 272, startPoint y: 62, endPoint x: 70, endPoint y: 42, distance: 202.8
click at [130, 0] on div "search Search apps Asset Bits movie Episode subtitles Series add_box Create sub…" at bounding box center [701, 0] width 1142 height 0
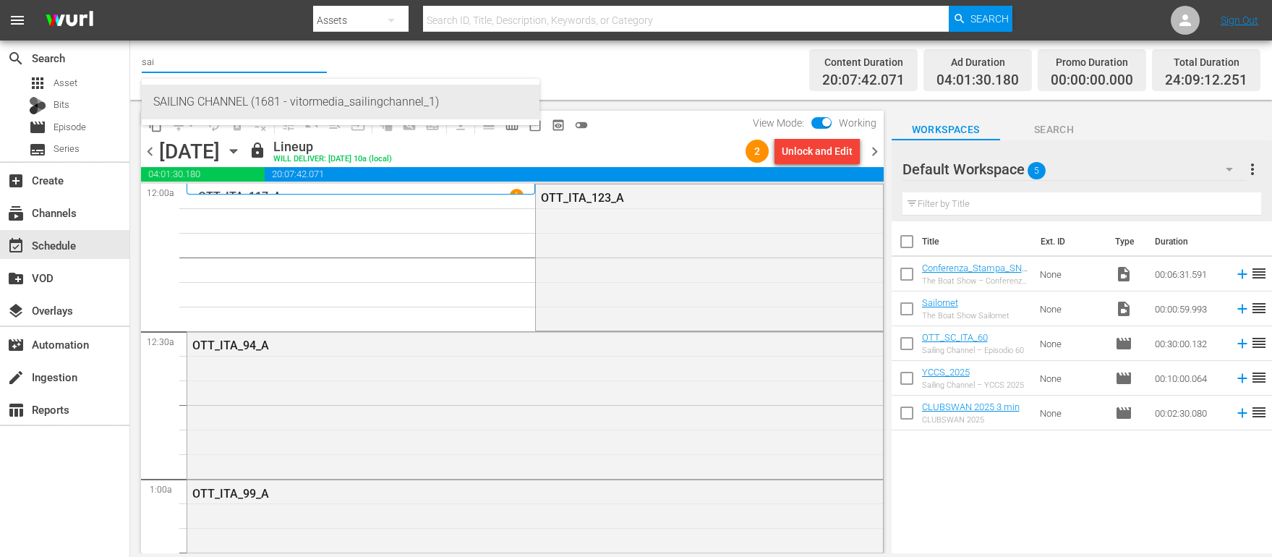
click at [276, 108] on div "SAILING CHANNEL (1681 - vitormedia_sailingchannel_1)" at bounding box center [340, 102] width 375 height 35
type input "SAILING CHANNEL (1681 - vitormedia_sailingchannel_1)"
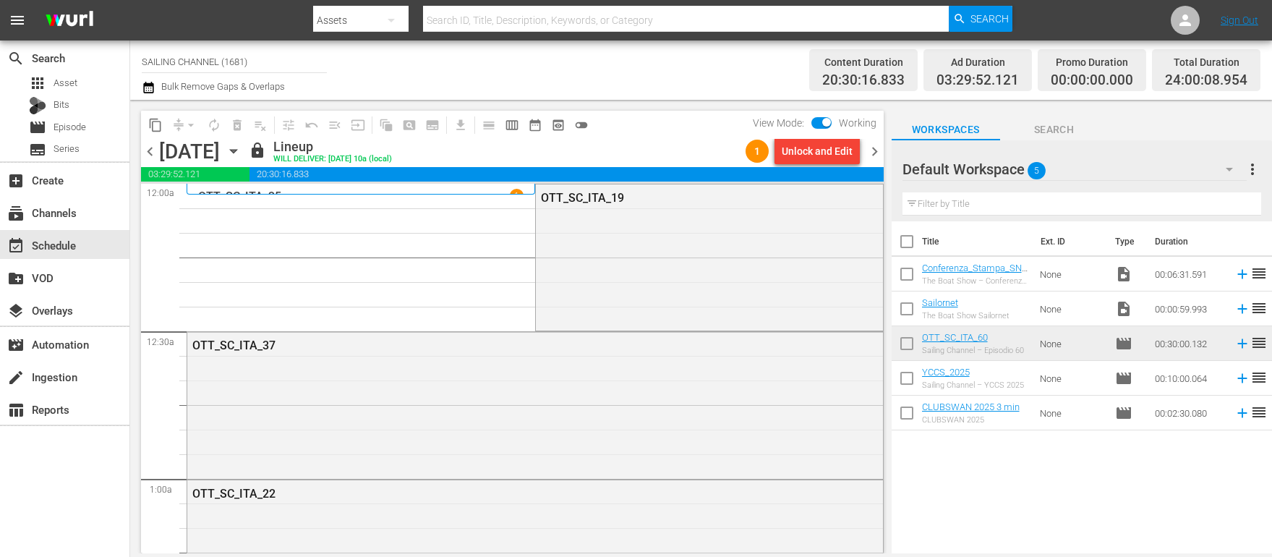
click at [150, 153] on span "chevron_left" at bounding box center [150, 151] width 18 height 18
click at [877, 149] on span "chevron_right" at bounding box center [875, 151] width 18 height 18
click at [536, 126] on span "date_range_outlined" at bounding box center [535, 125] width 14 height 14
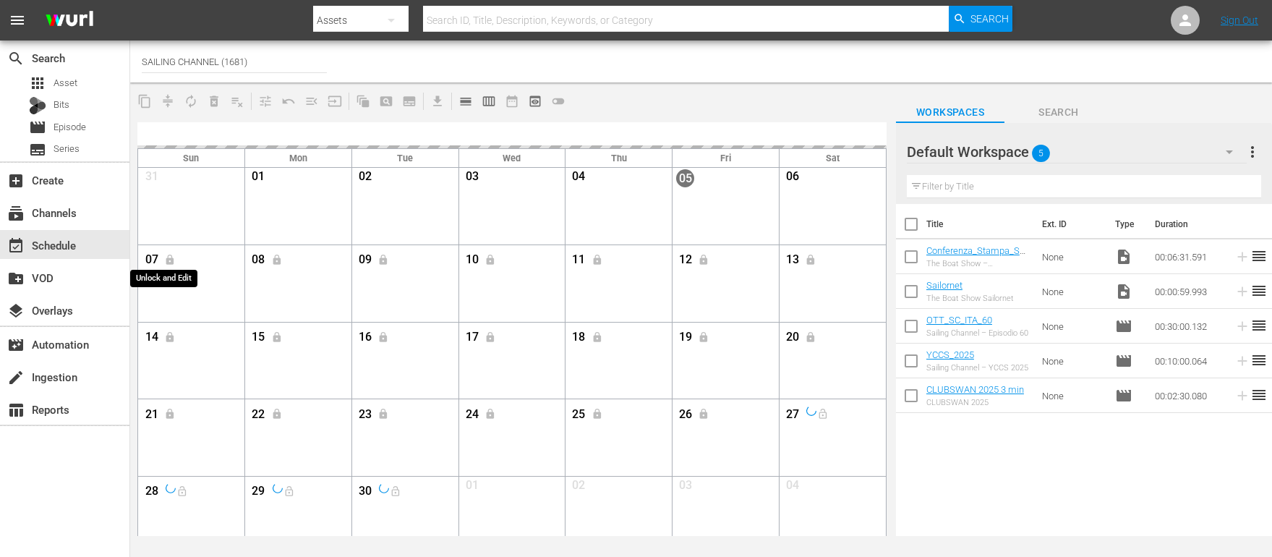
click at [170, 259] on span "lock" at bounding box center [170, 258] width 24 height 9
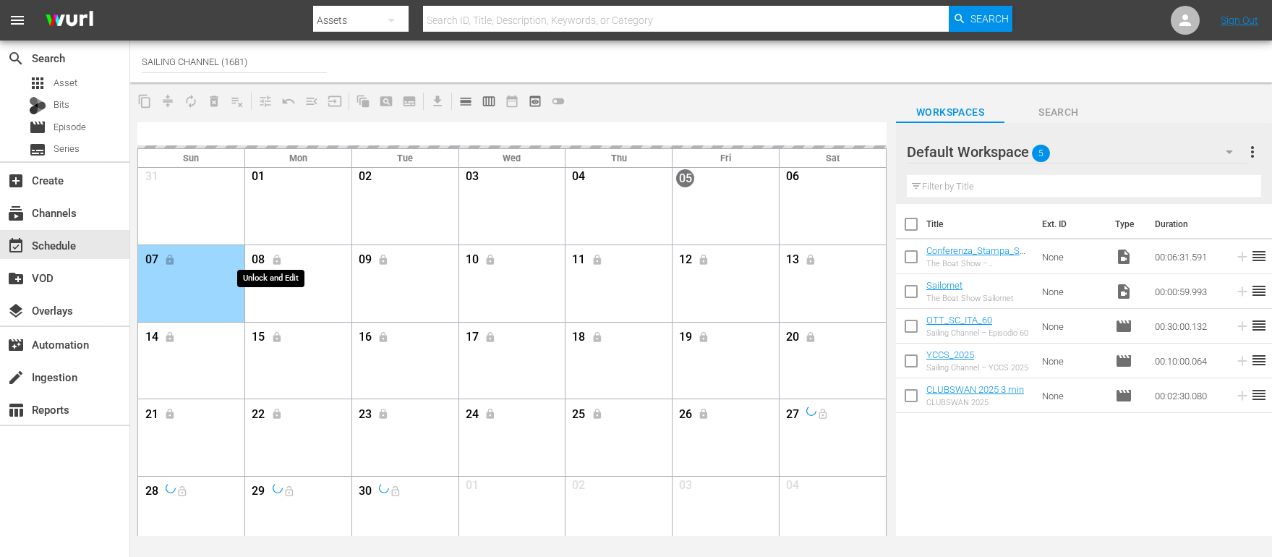
click at [276, 260] on span "lock" at bounding box center [277, 258] width 24 height 9
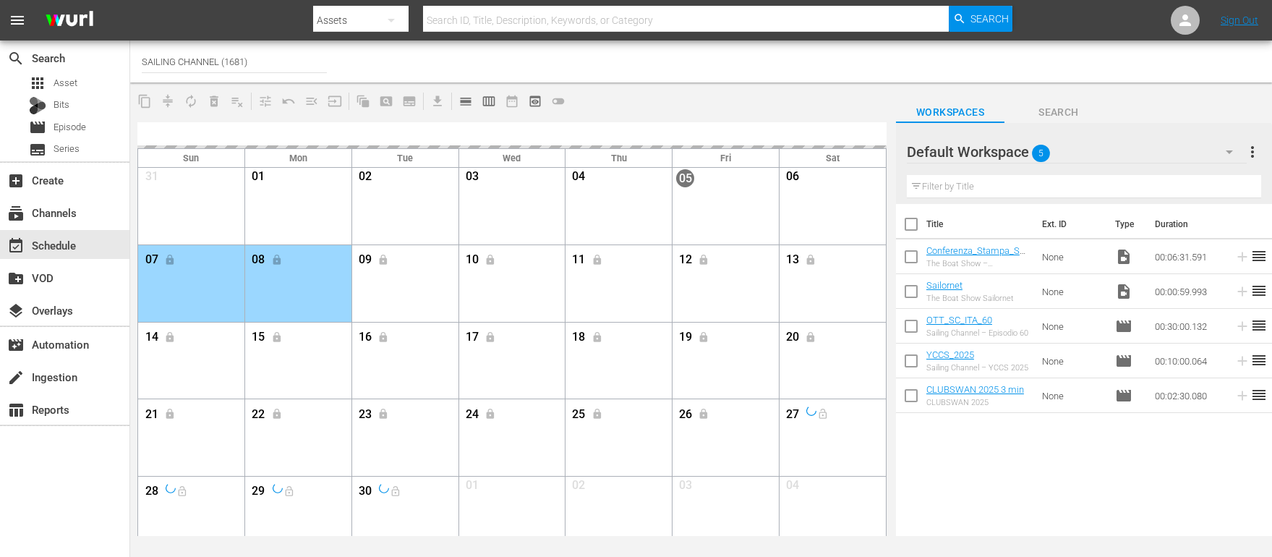
click at [247, 19] on nav "menu Search By Assets Search ID, Title, Description, Keywords, or Category Sear…" at bounding box center [636, 20] width 1272 height 40
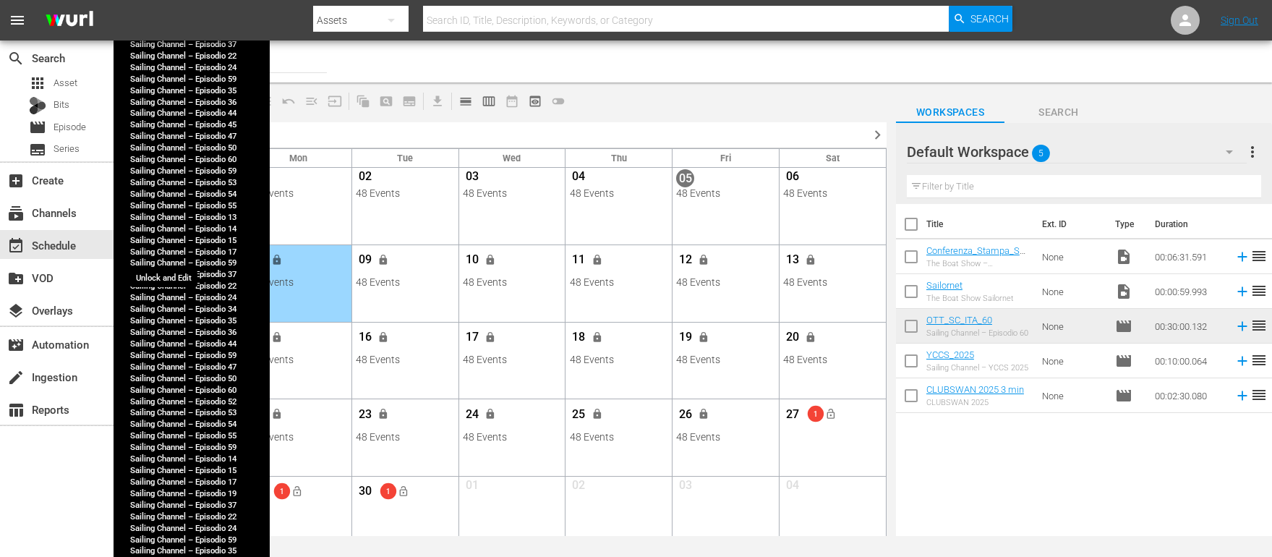
click at [168, 261] on span "lock" at bounding box center [170, 260] width 12 height 12
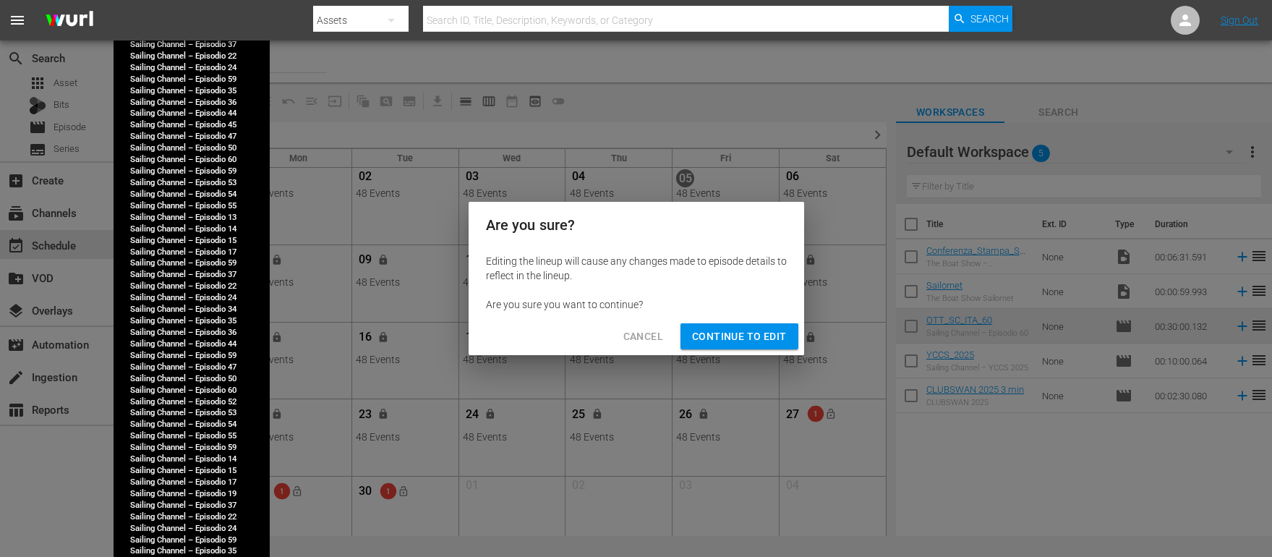
drag, startPoint x: 720, startPoint y: 336, endPoint x: 607, endPoint y: 327, distance: 113.2
click at [720, 336] on span "Continue to Edit" at bounding box center [739, 337] width 94 height 18
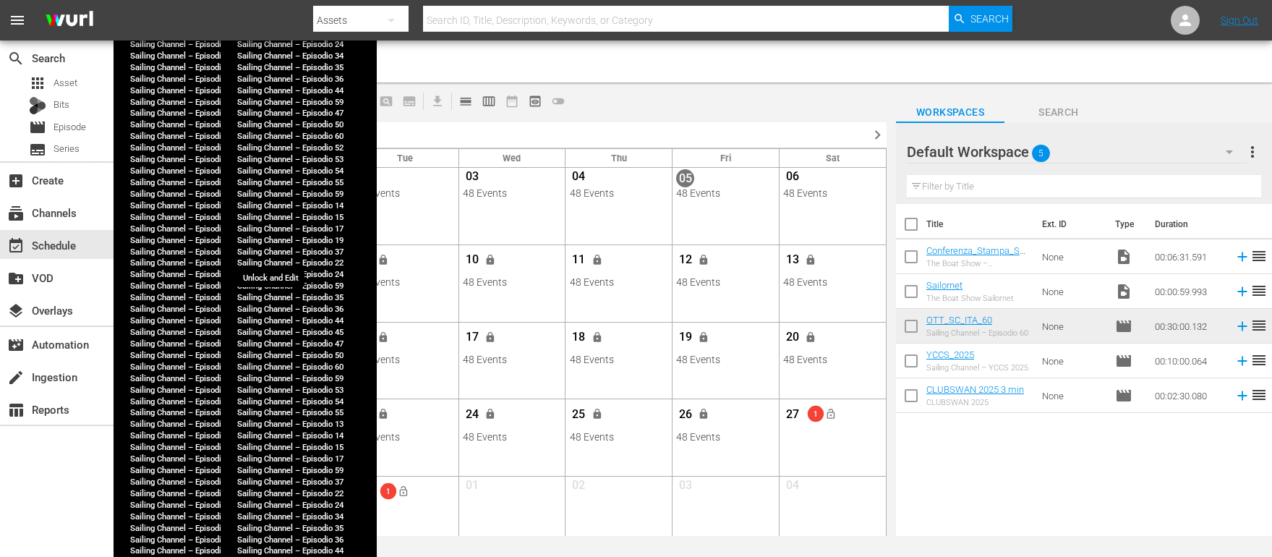
click at [274, 258] on span "lock" at bounding box center [277, 260] width 12 height 12
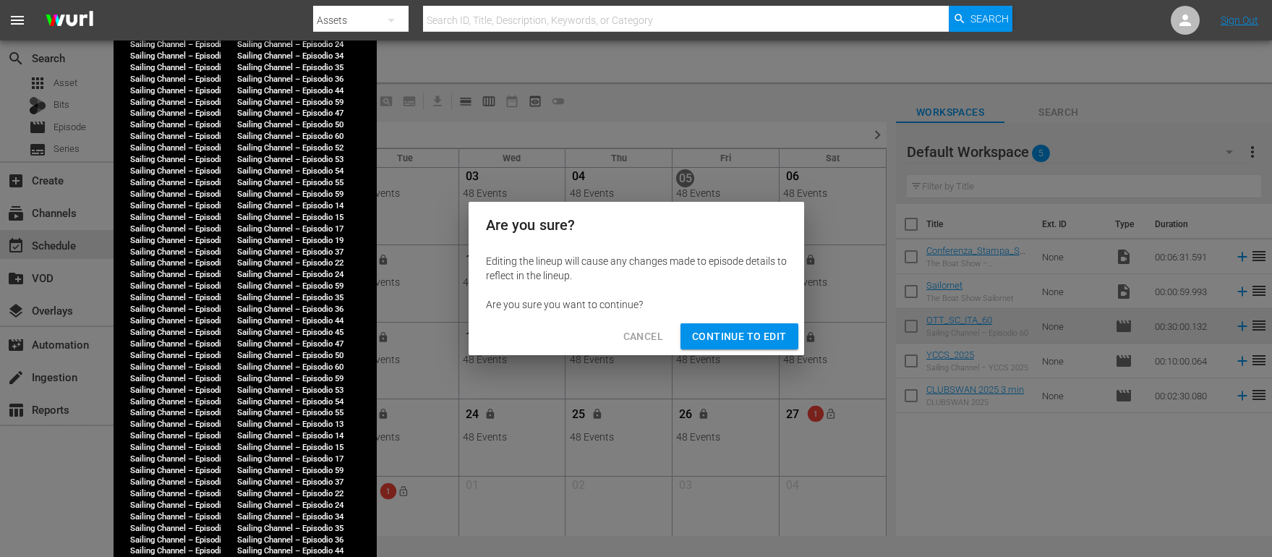
click at [741, 338] on span "Continue to Edit" at bounding box center [739, 337] width 94 height 18
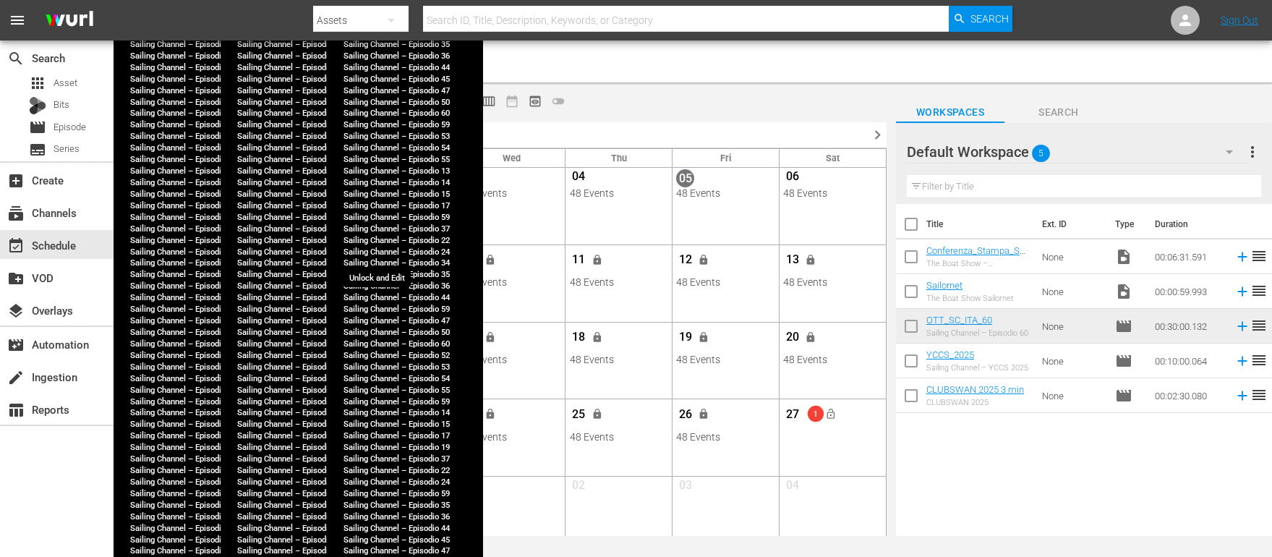
click at [385, 260] on span "lock" at bounding box center [384, 260] width 12 height 12
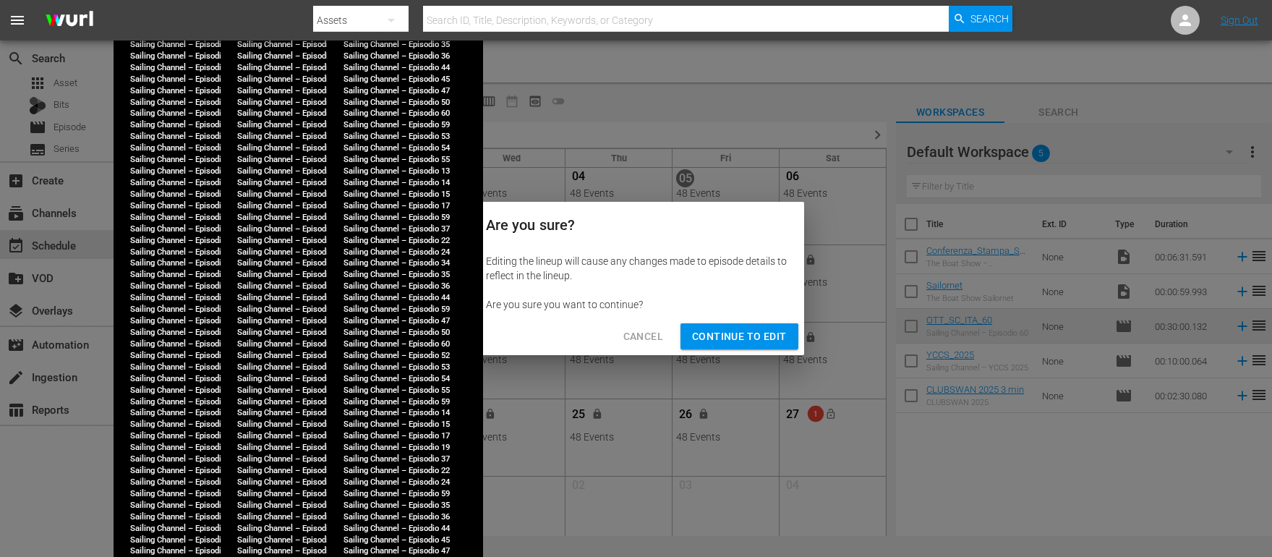
click at [728, 336] on span "Continue to Edit" at bounding box center [739, 337] width 94 height 18
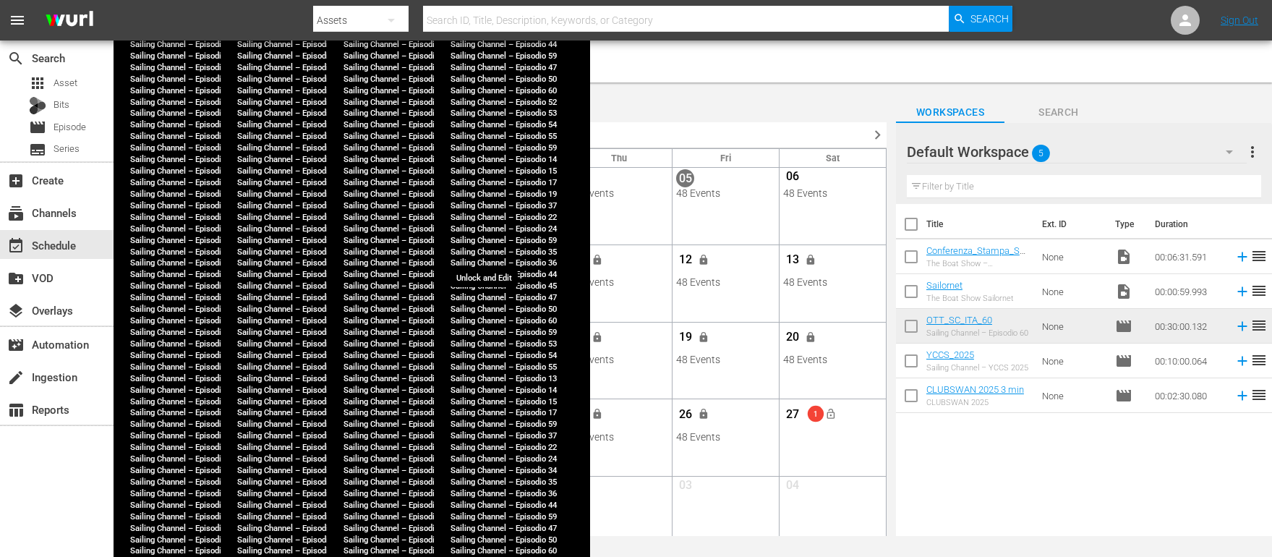
click at [490, 262] on span "lock" at bounding box center [491, 260] width 12 height 12
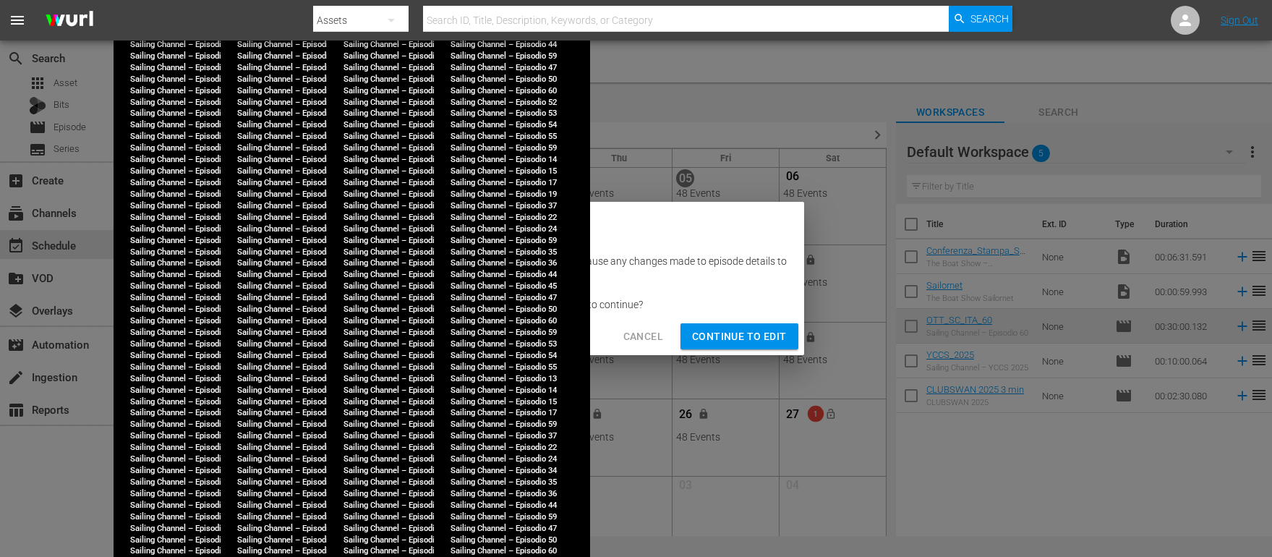
click at [740, 346] on button "Continue to Edit" at bounding box center [739, 336] width 117 height 27
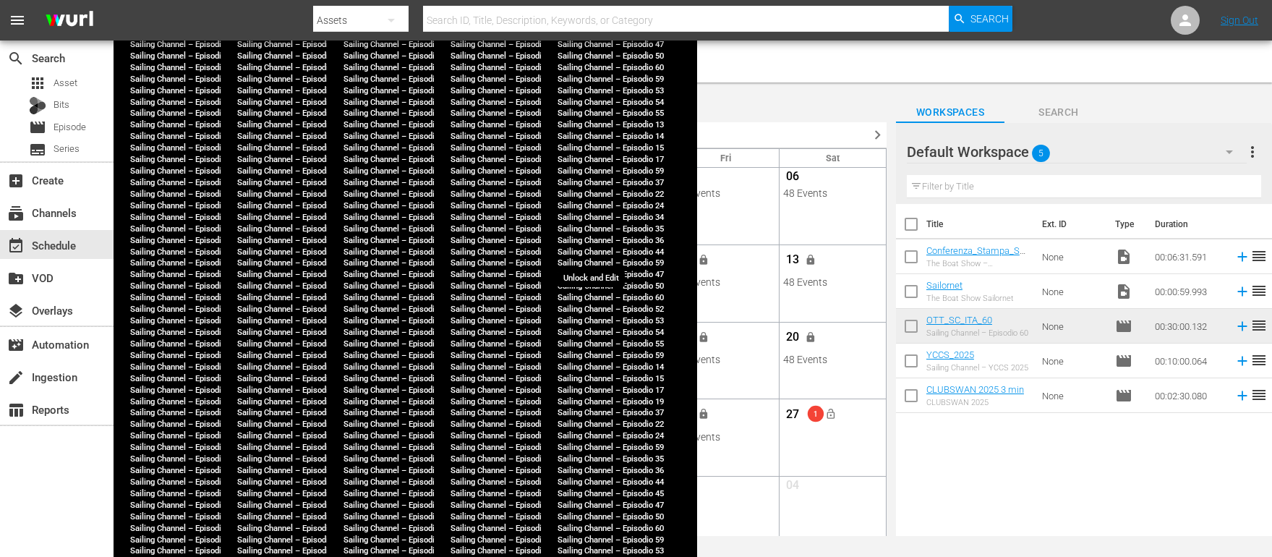
click at [591, 263] on button "lock" at bounding box center [598, 260] width 24 height 24
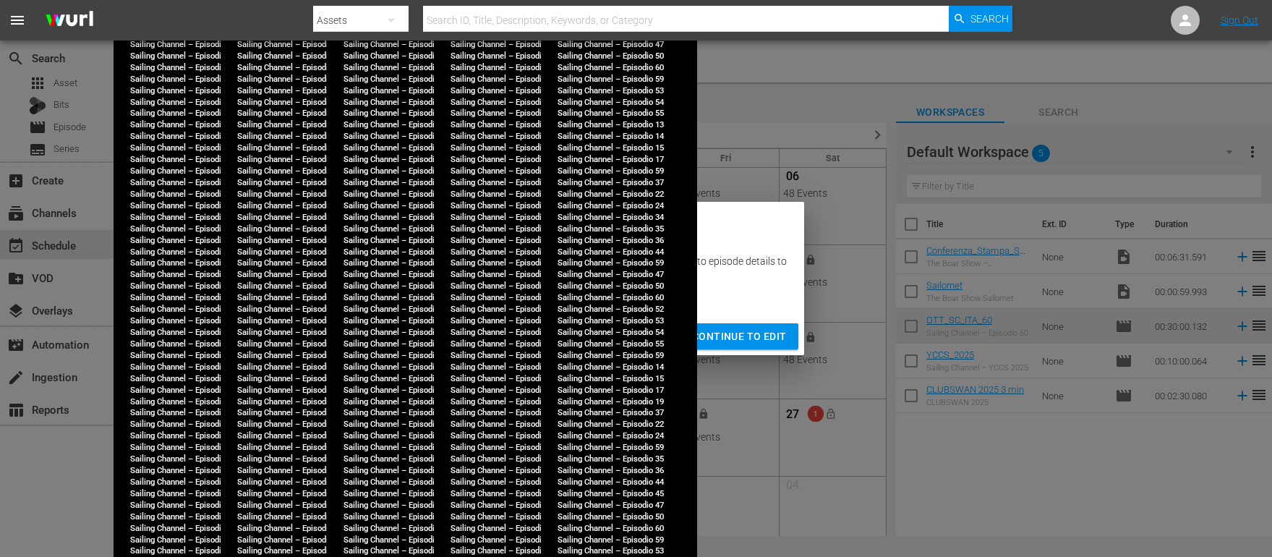
click at [733, 336] on span "Continue to Edit" at bounding box center [739, 337] width 94 height 18
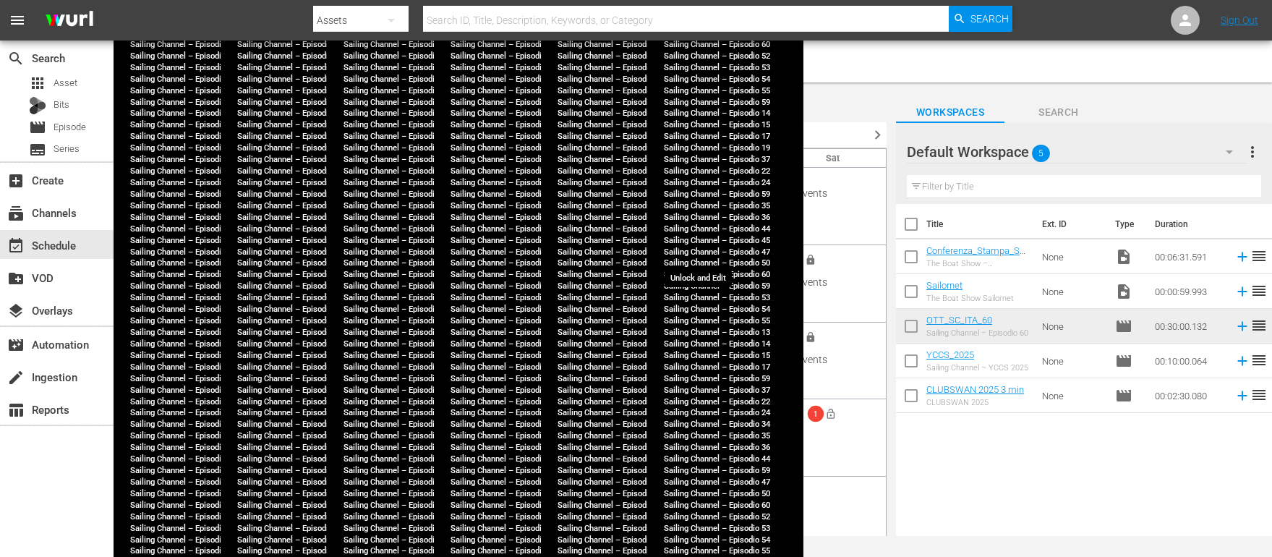
click at [701, 262] on span "lock" at bounding box center [705, 260] width 12 height 12
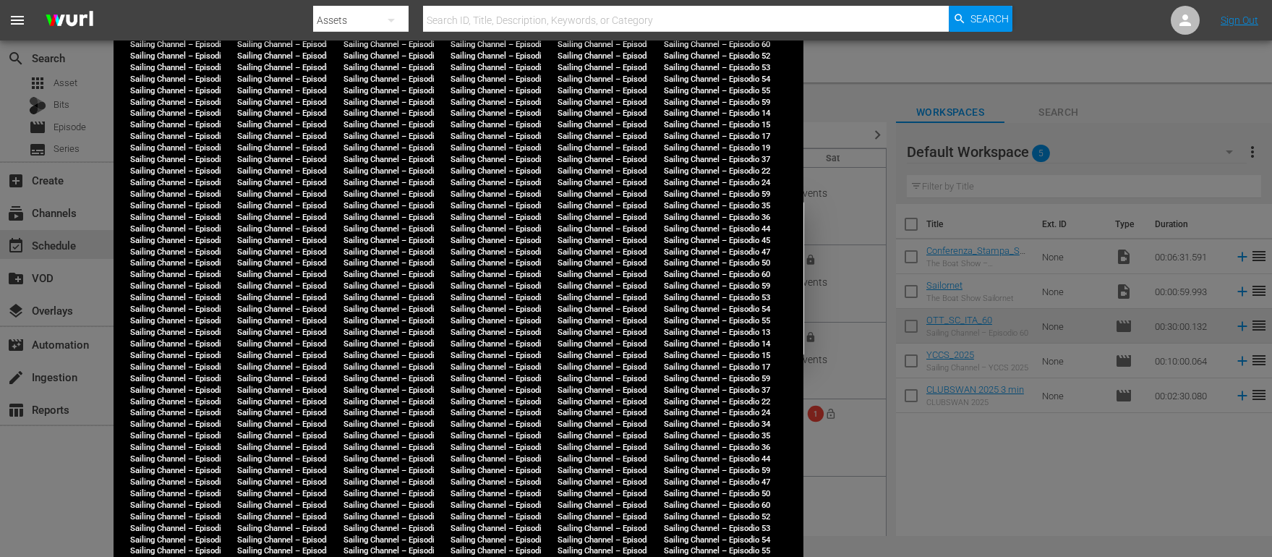
click at [852, 104] on div "Are you sure? Editing the lineup will cause any changes made to episode details…" at bounding box center [636, 278] width 1272 height 557
click at [375, 242] on div "Are you sure? Editing the lineup will cause any changes made to episode details…" at bounding box center [636, 278] width 1272 height 557
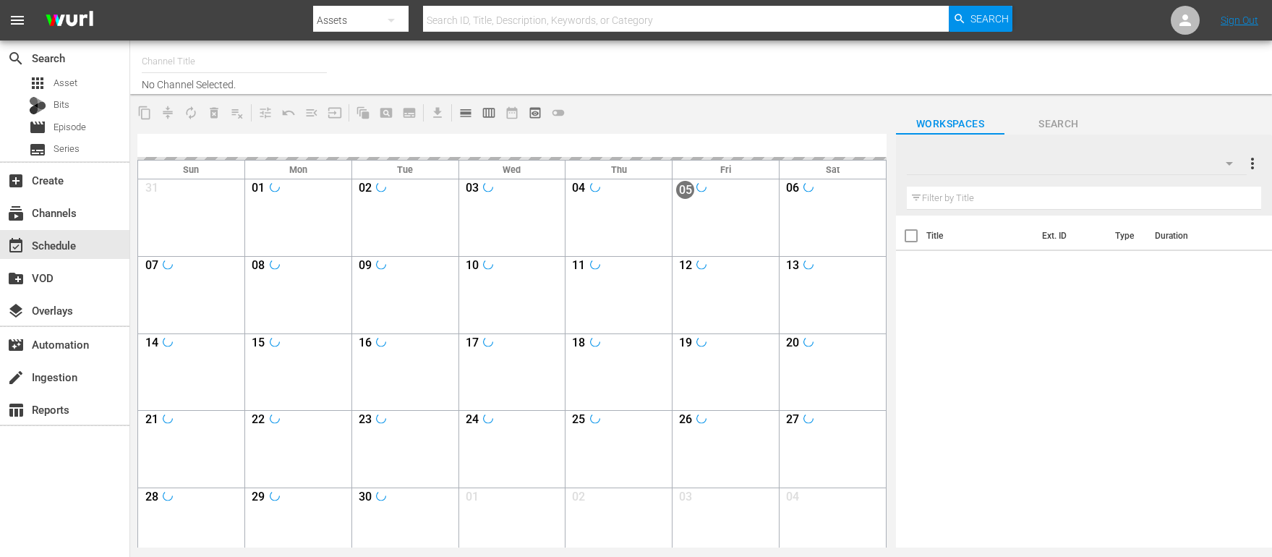
type input "SAILING CHANNEL (1681)"
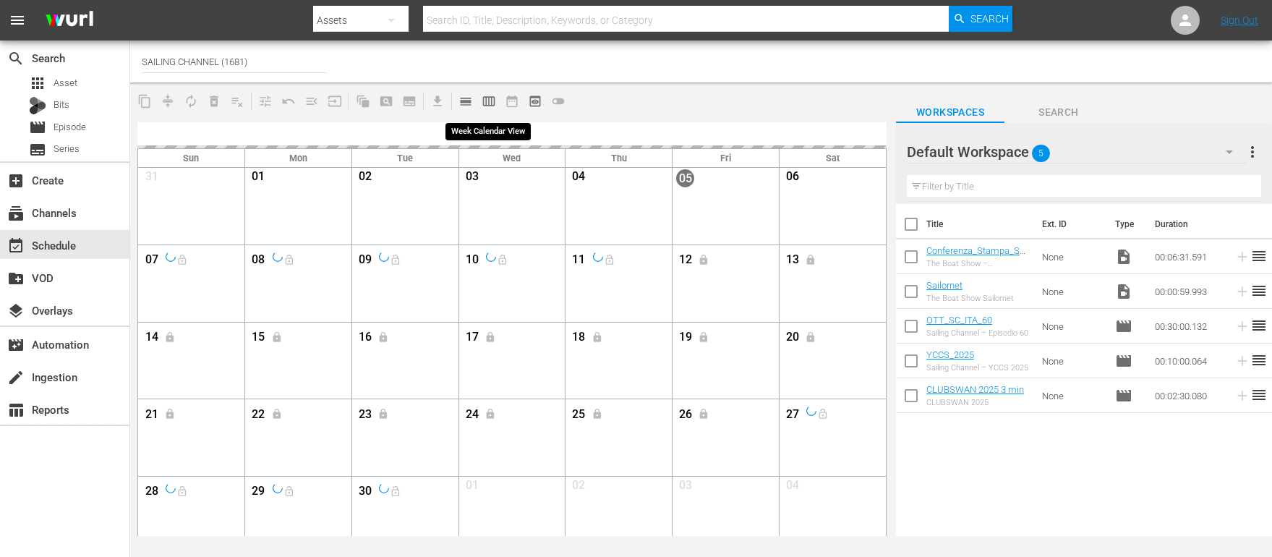
click at [488, 101] on span "calendar_view_week_outlined" at bounding box center [489, 101] width 14 height 14
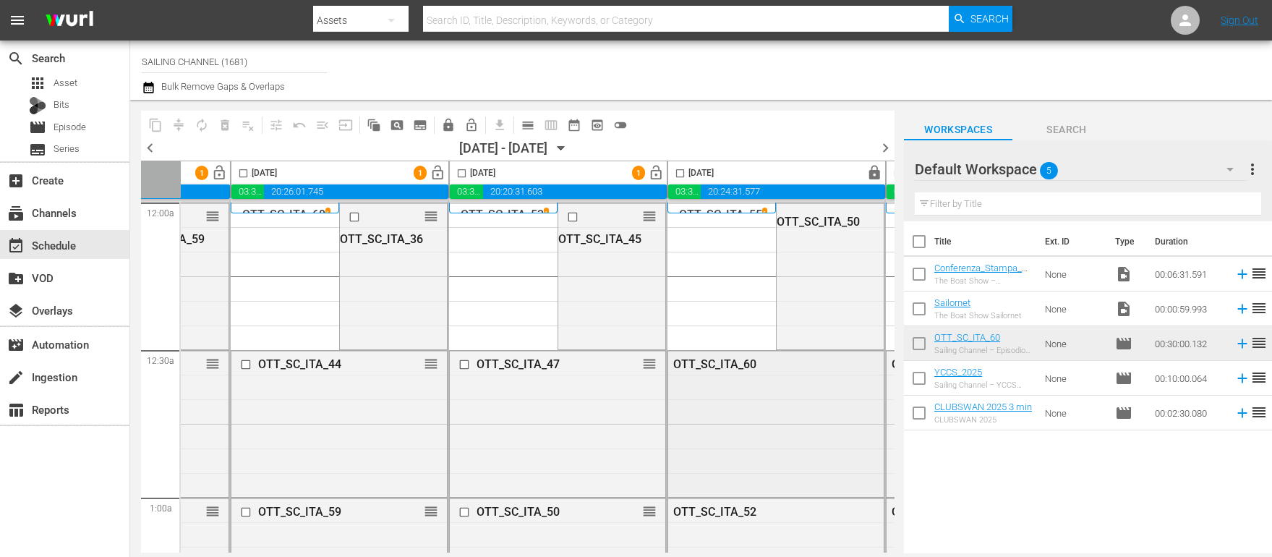
scroll to position [0, 666]
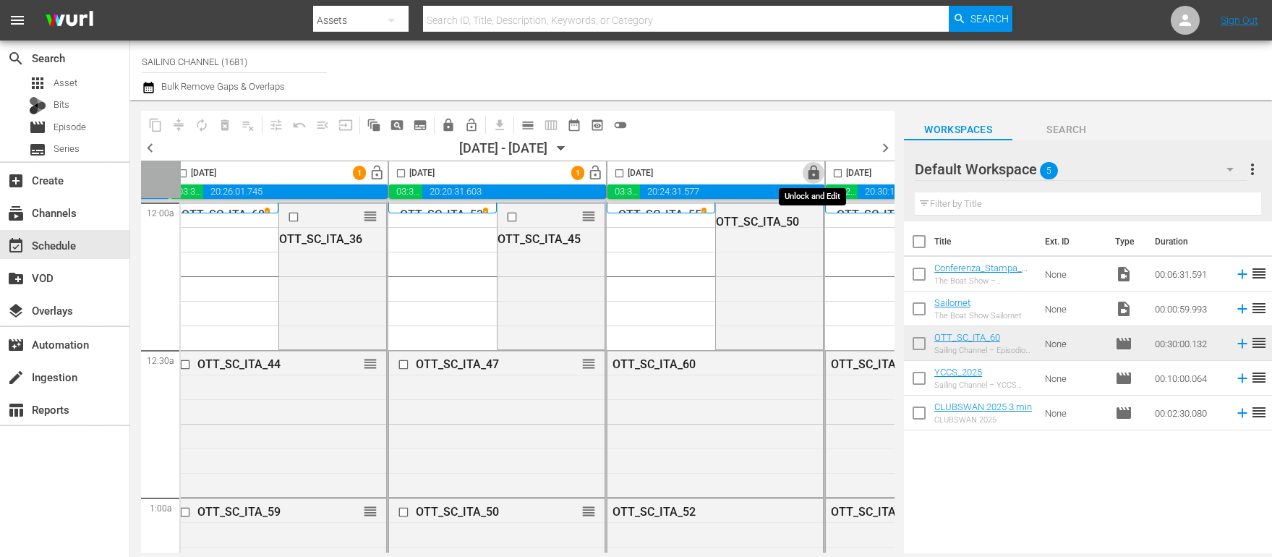
click at [812, 174] on span "lock" at bounding box center [814, 173] width 17 height 17
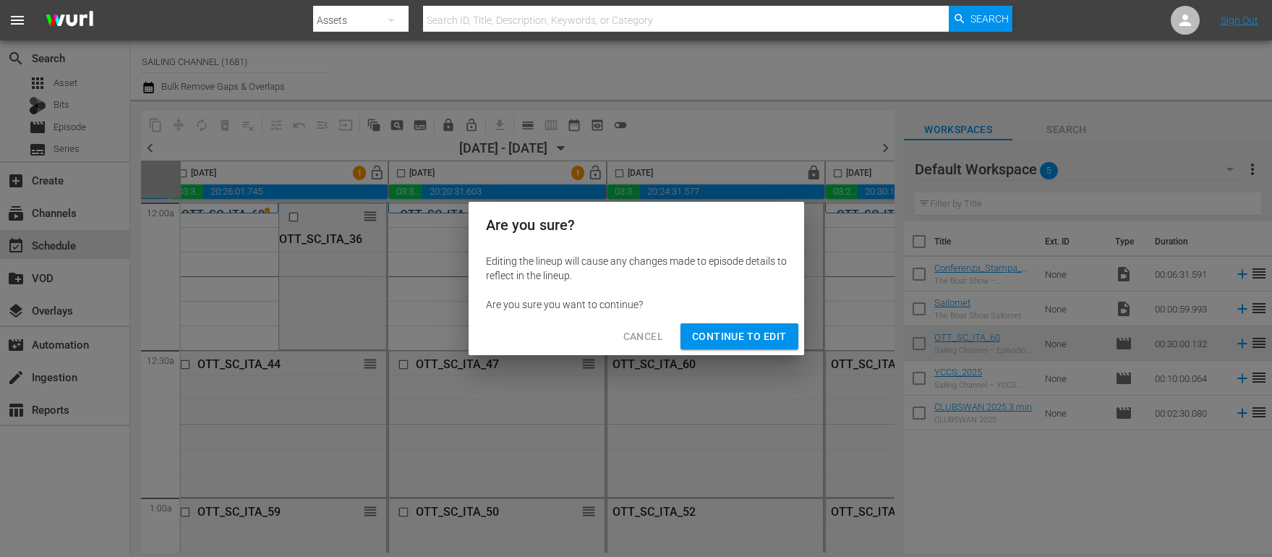
drag, startPoint x: 759, startPoint y: 336, endPoint x: 560, endPoint y: 556, distance: 296.0
click at [759, 336] on span "Continue to Edit" at bounding box center [739, 337] width 94 height 18
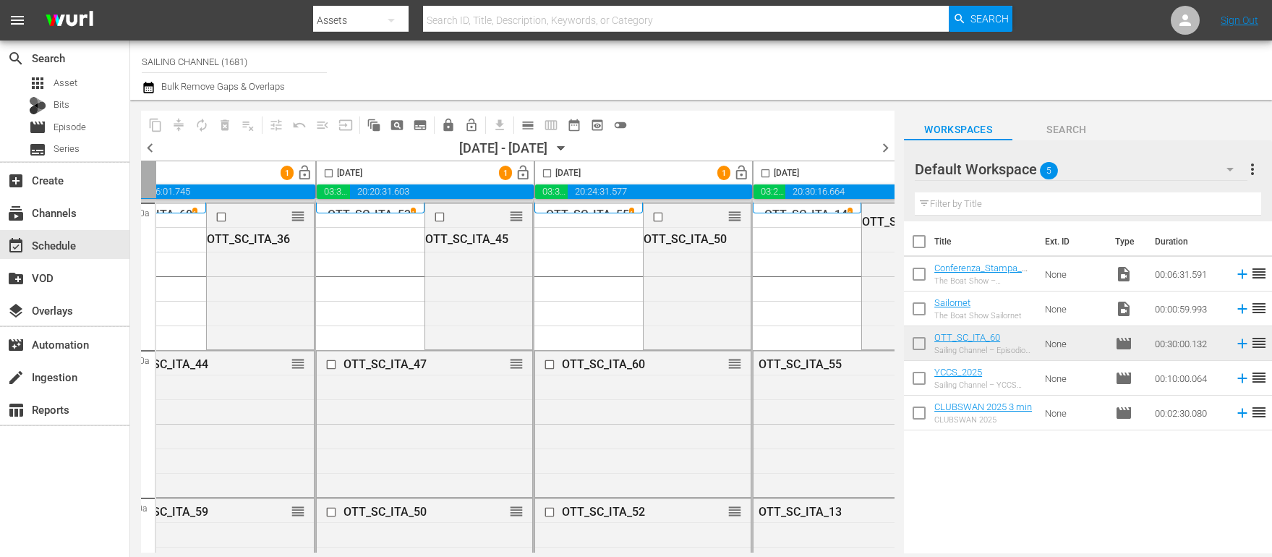
scroll to position [0, 821]
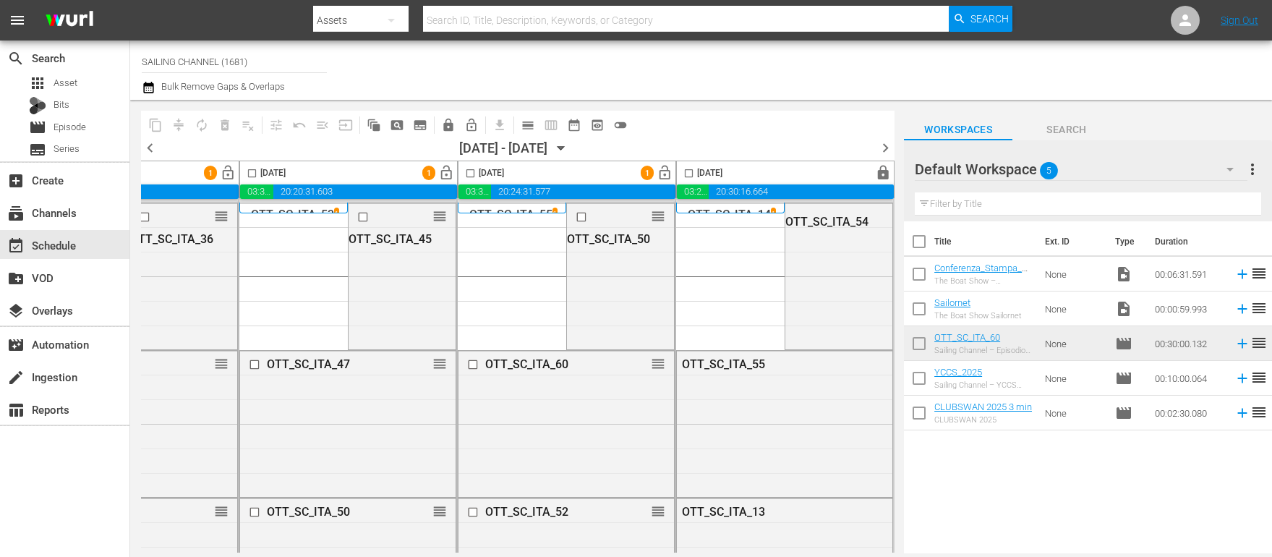
click at [876, 176] on span "lock" at bounding box center [883, 173] width 17 height 17
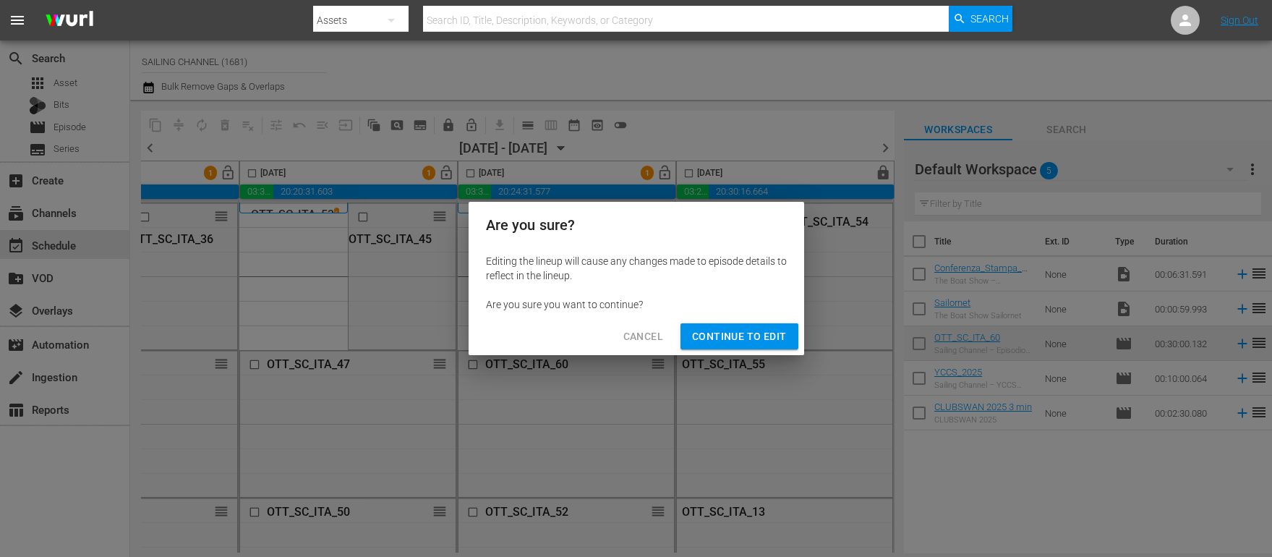
drag, startPoint x: 729, startPoint y: 344, endPoint x: 872, endPoint y: 166, distance: 228.4
click at [731, 343] on span "Continue to Edit" at bounding box center [739, 337] width 94 height 18
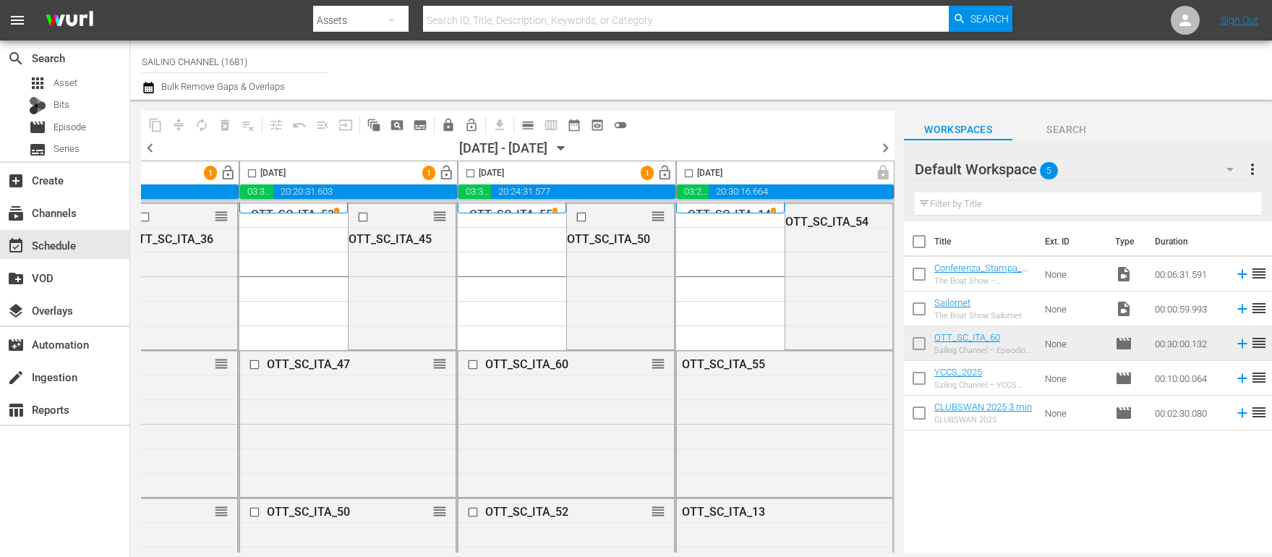
click at [882, 149] on span "chevron_right" at bounding box center [886, 148] width 18 height 18
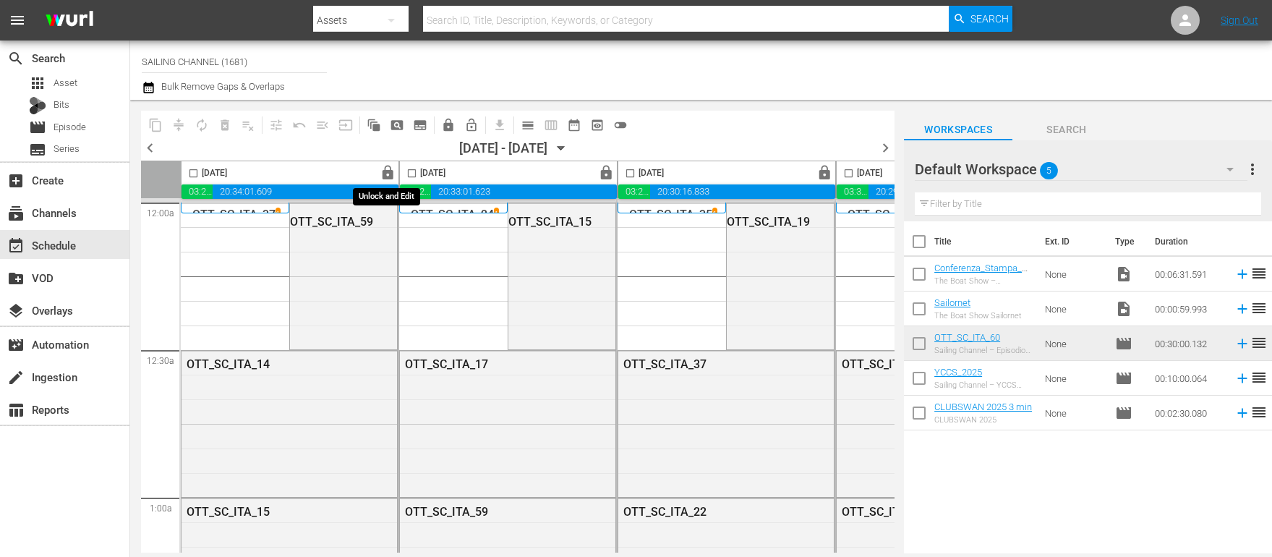
click at [384, 172] on span "lock" at bounding box center [388, 173] width 17 height 17
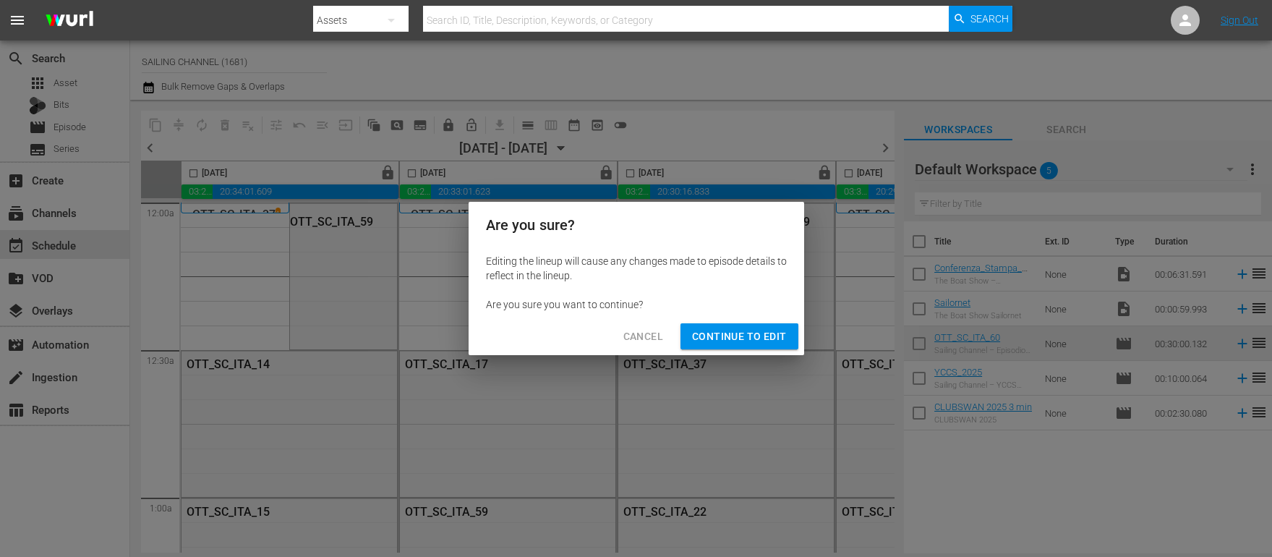
click at [722, 340] on span "Continue to Edit" at bounding box center [739, 337] width 94 height 18
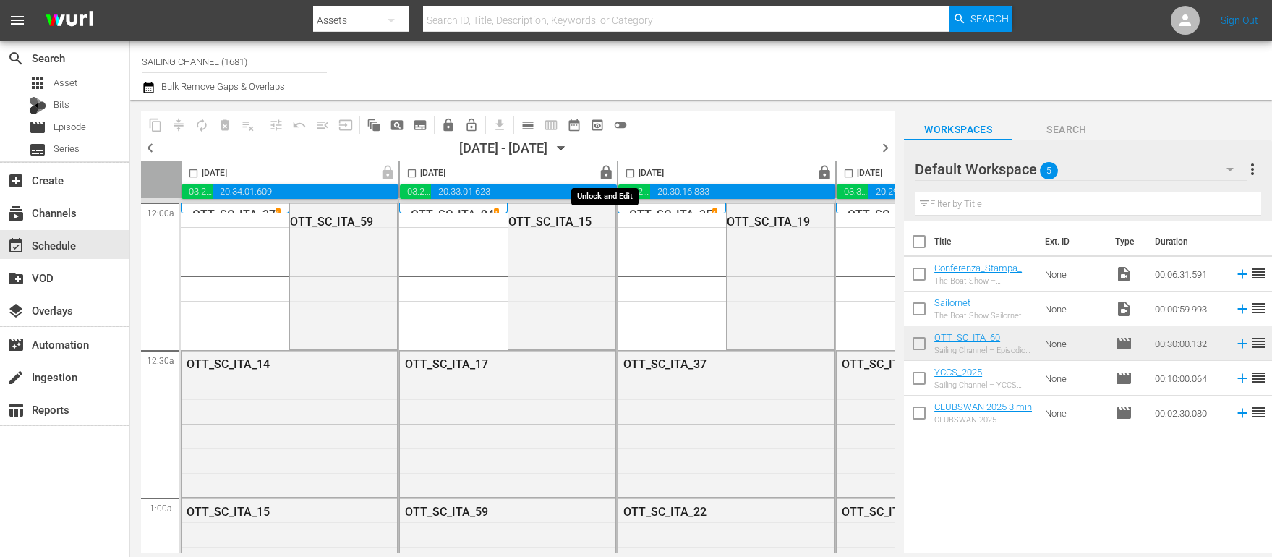
click at [607, 174] on span "lock" at bounding box center [606, 173] width 17 height 17
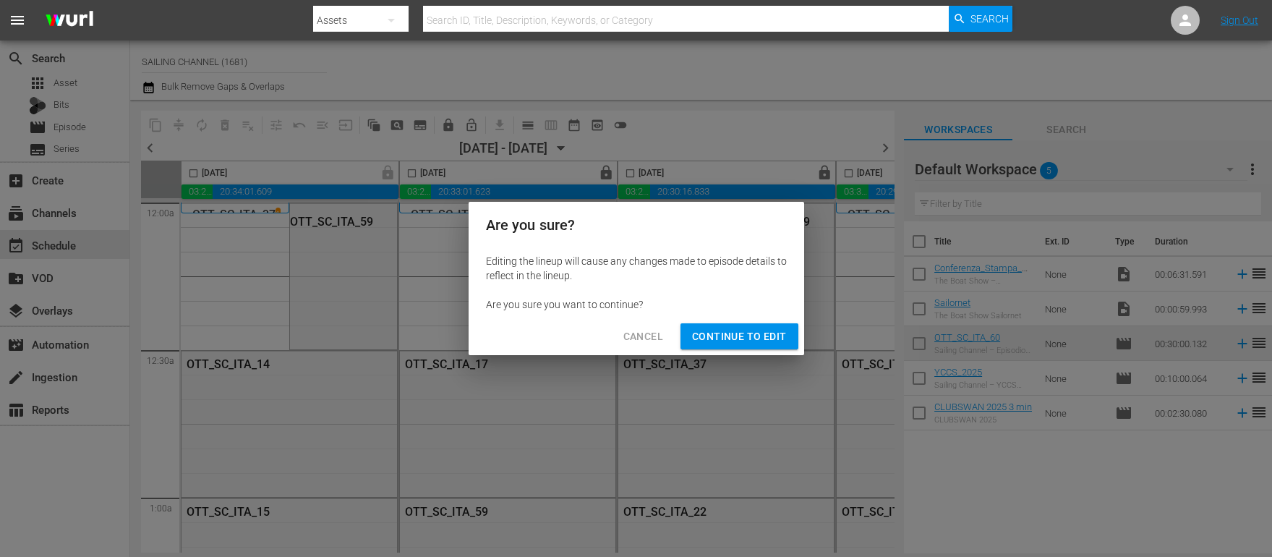
click at [741, 340] on span "Continue to Edit" at bounding box center [739, 337] width 94 height 18
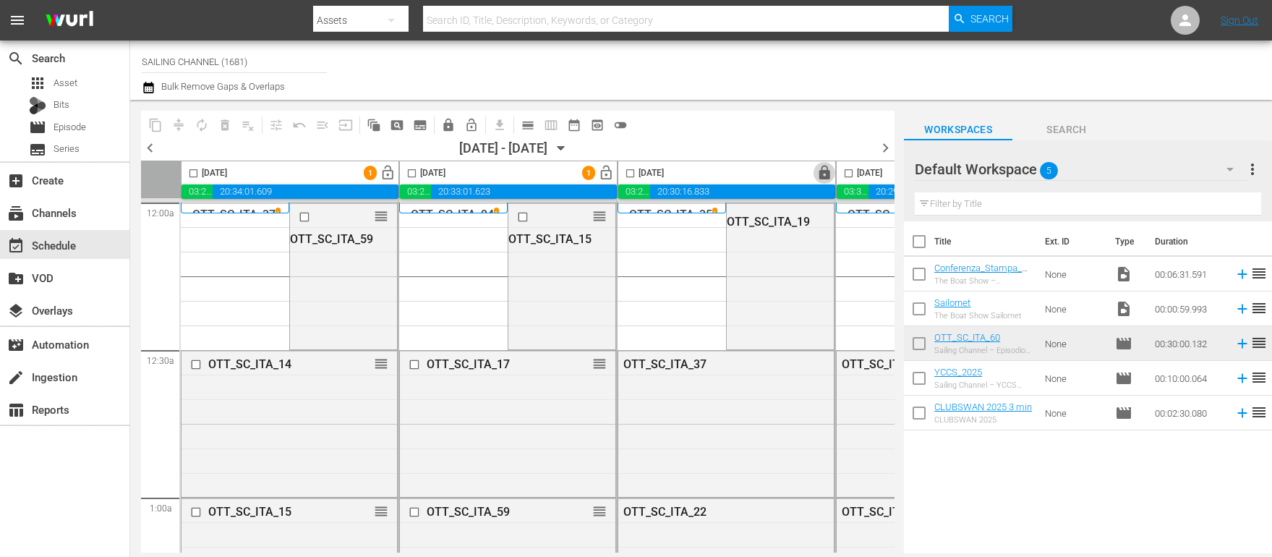
click at [826, 177] on span "lock" at bounding box center [824, 173] width 17 height 17
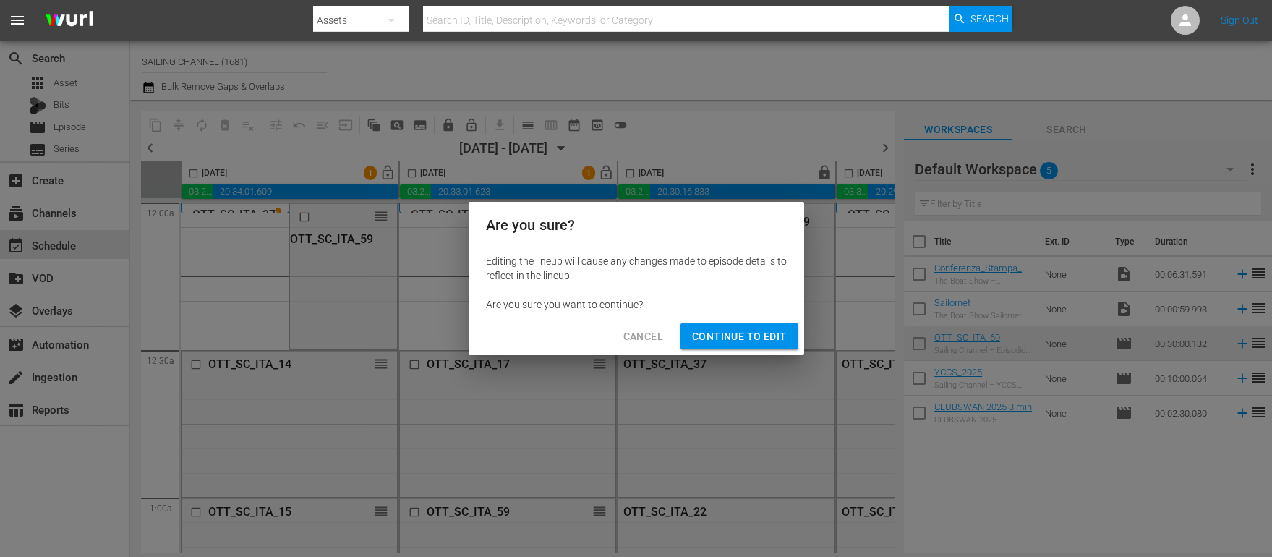
click at [733, 335] on span "Continue to Edit" at bounding box center [739, 337] width 94 height 18
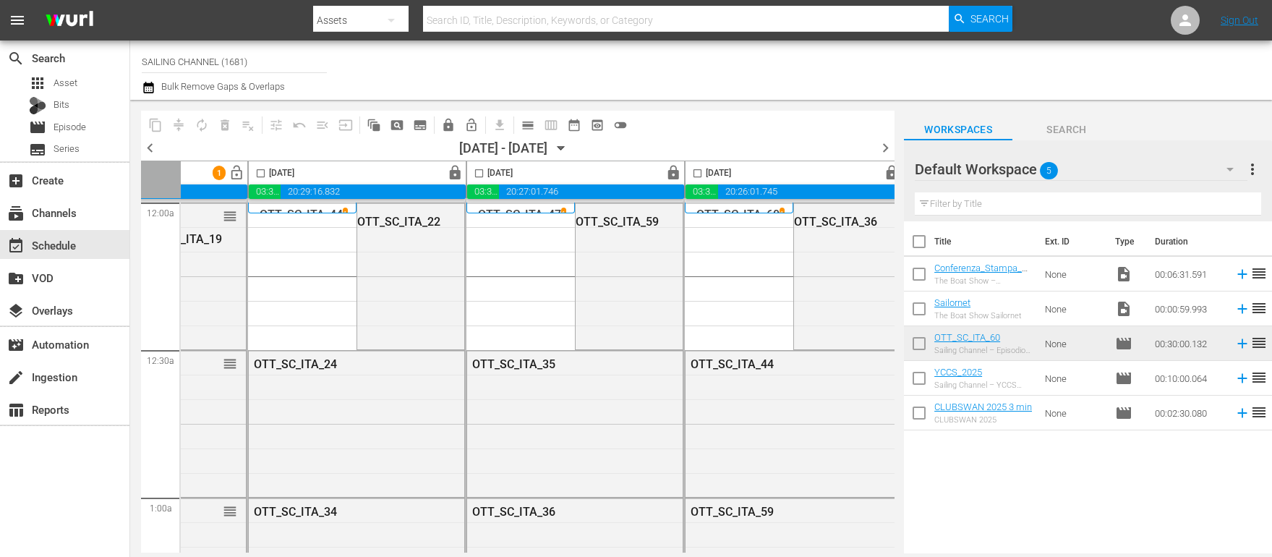
scroll to position [0, 589]
click at [453, 170] on span "lock" at bounding box center [453, 173] width 17 height 17
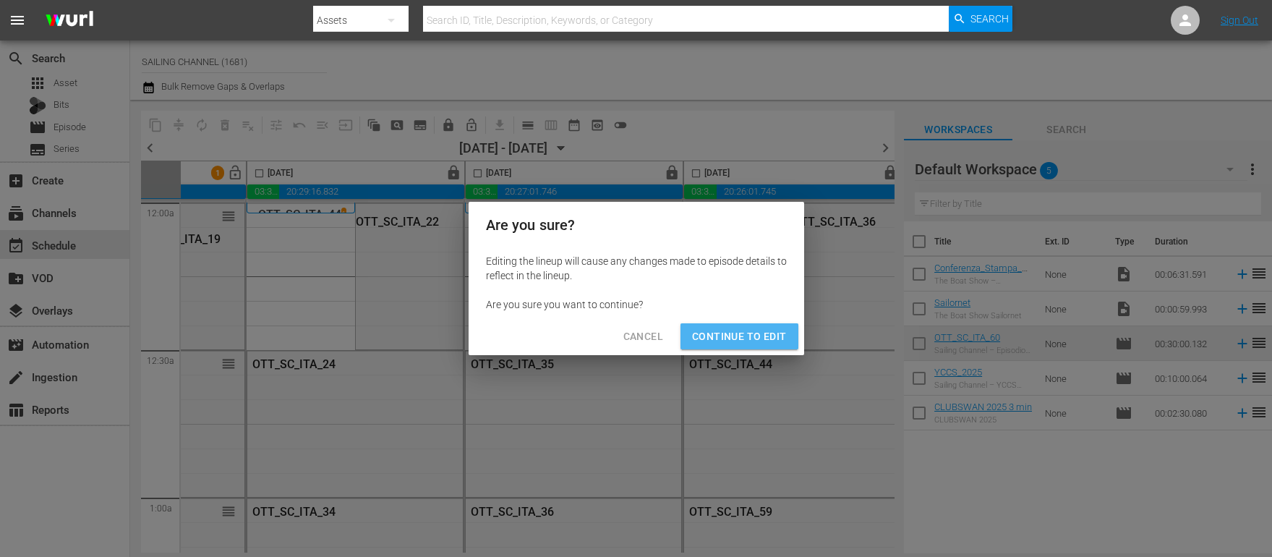
click at [743, 340] on span "Continue to Edit" at bounding box center [739, 337] width 94 height 18
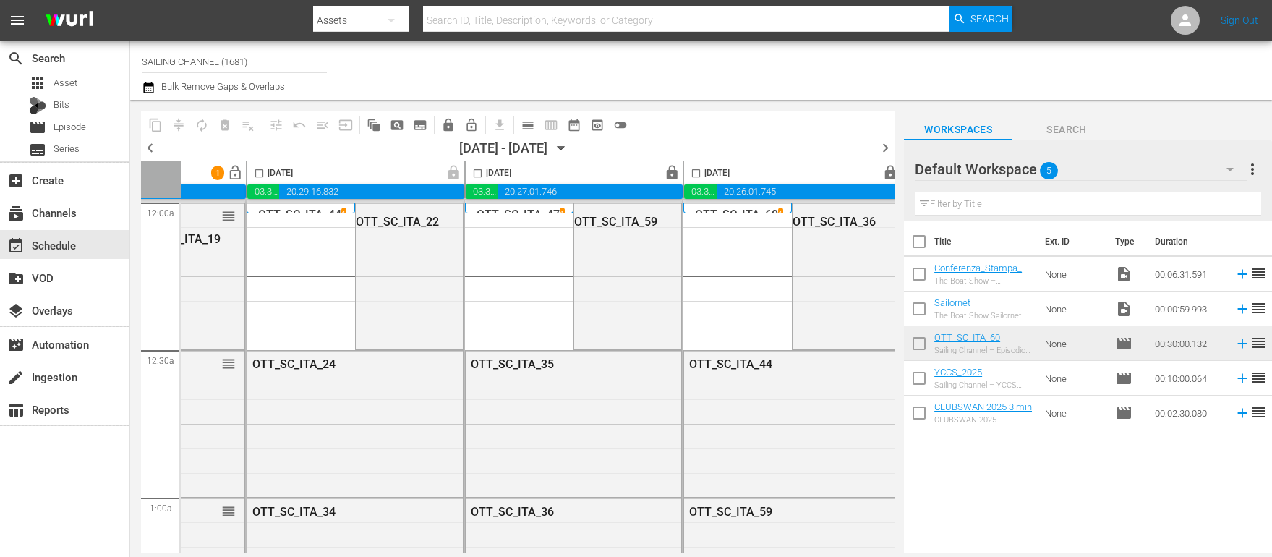
click at [673, 173] on span "lock" at bounding box center [672, 173] width 17 height 17
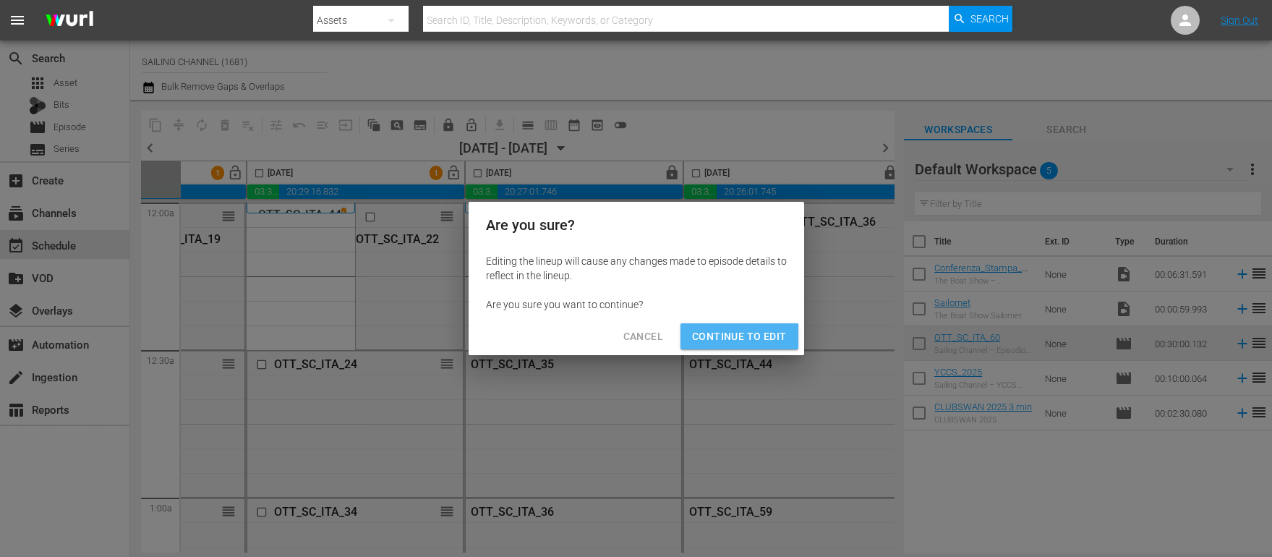
click at [730, 338] on span "Continue to Edit" at bounding box center [739, 337] width 94 height 18
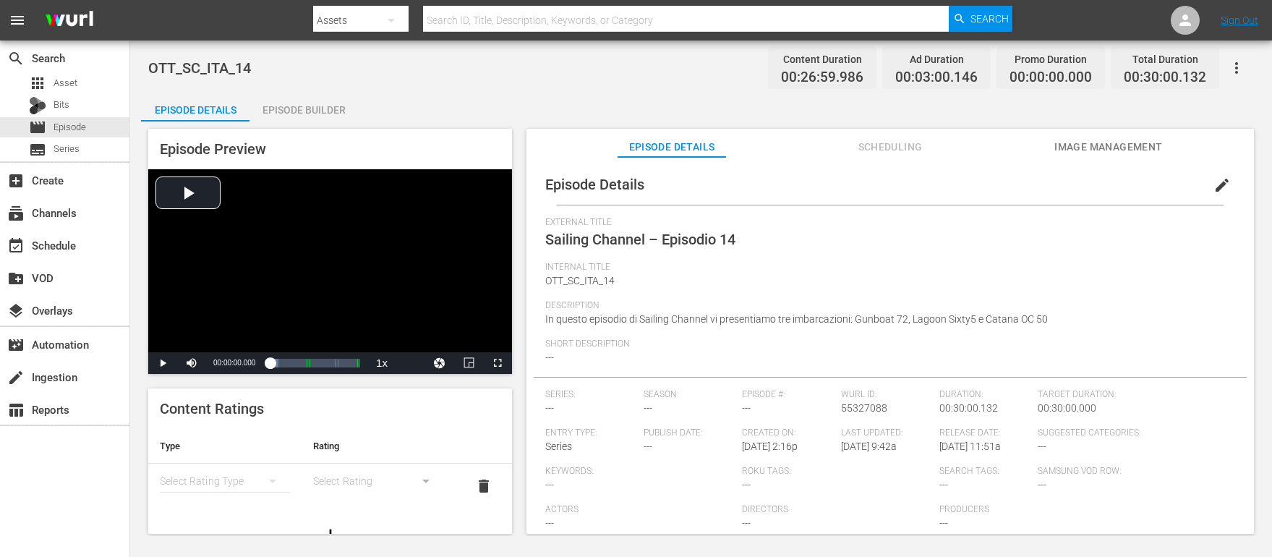
click at [316, 108] on div "Episode Builder" at bounding box center [304, 110] width 108 height 35
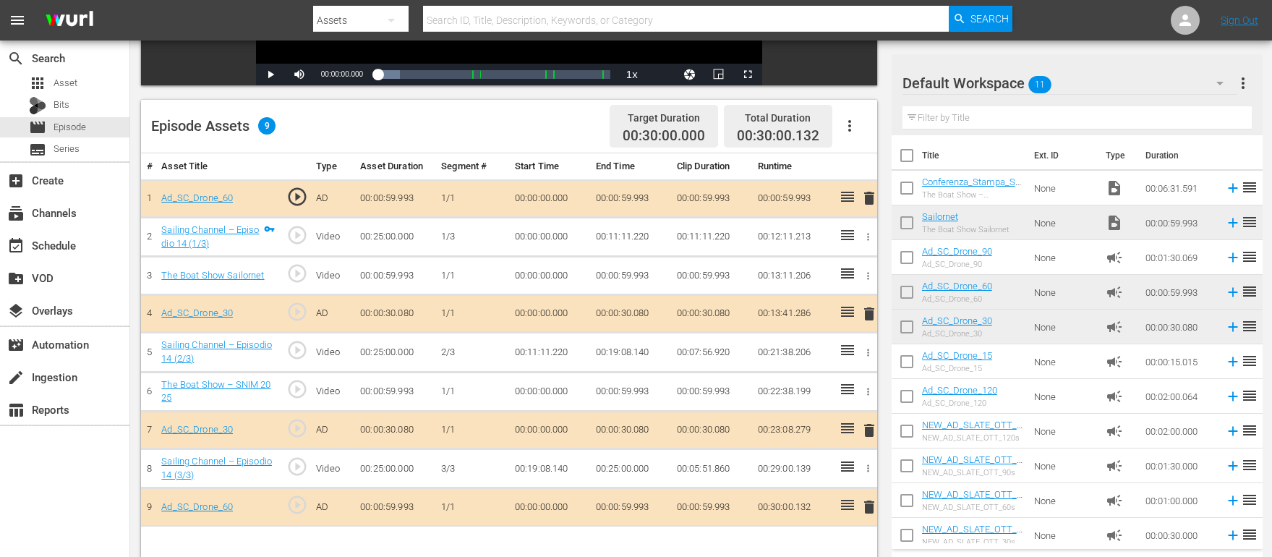
scroll to position [322, 0]
click at [868, 272] on icon "button" at bounding box center [868, 274] width 2 height 7
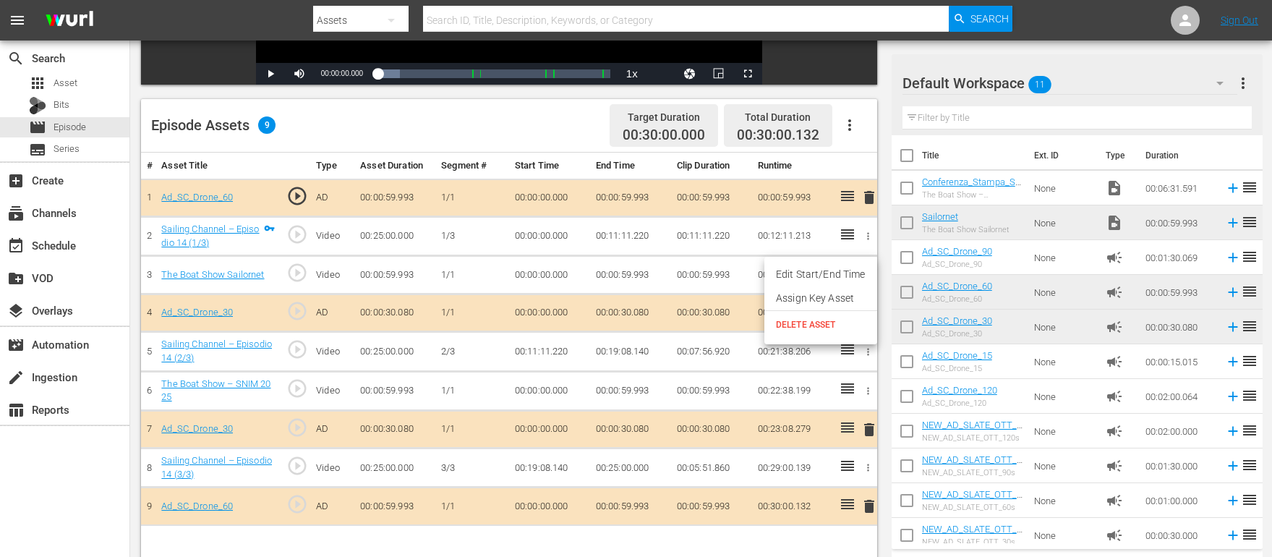
click at [814, 327] on span "DELETE ASSET" at bounding box center [821, 324] width 90 height 13
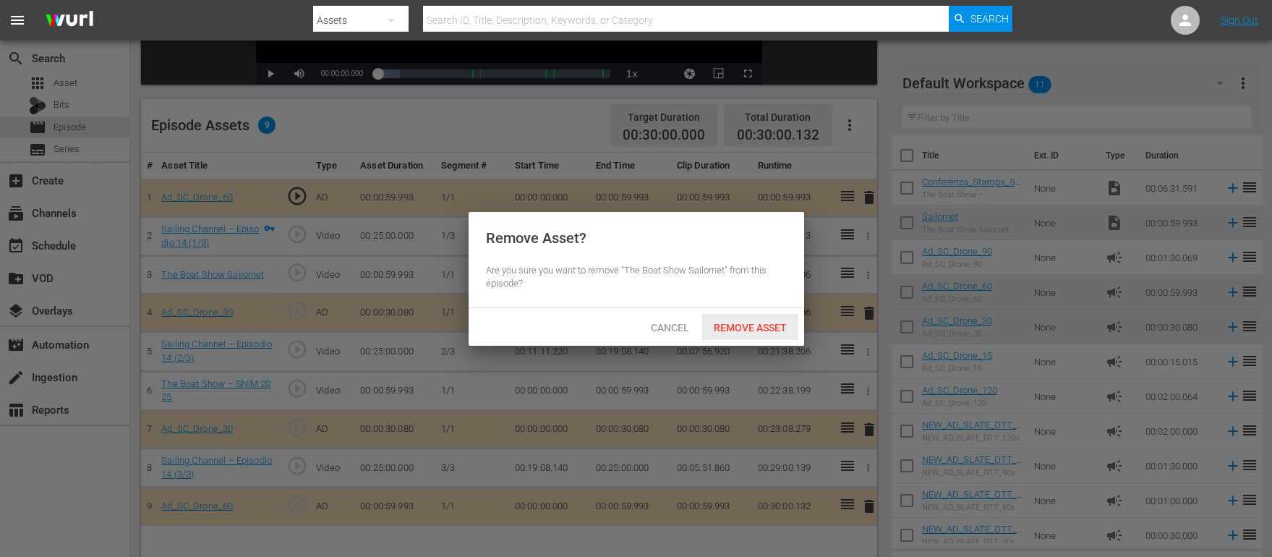
click at [746, 330] on span "Remove Asset" at bounding box center [750, 328] width 96 height 12
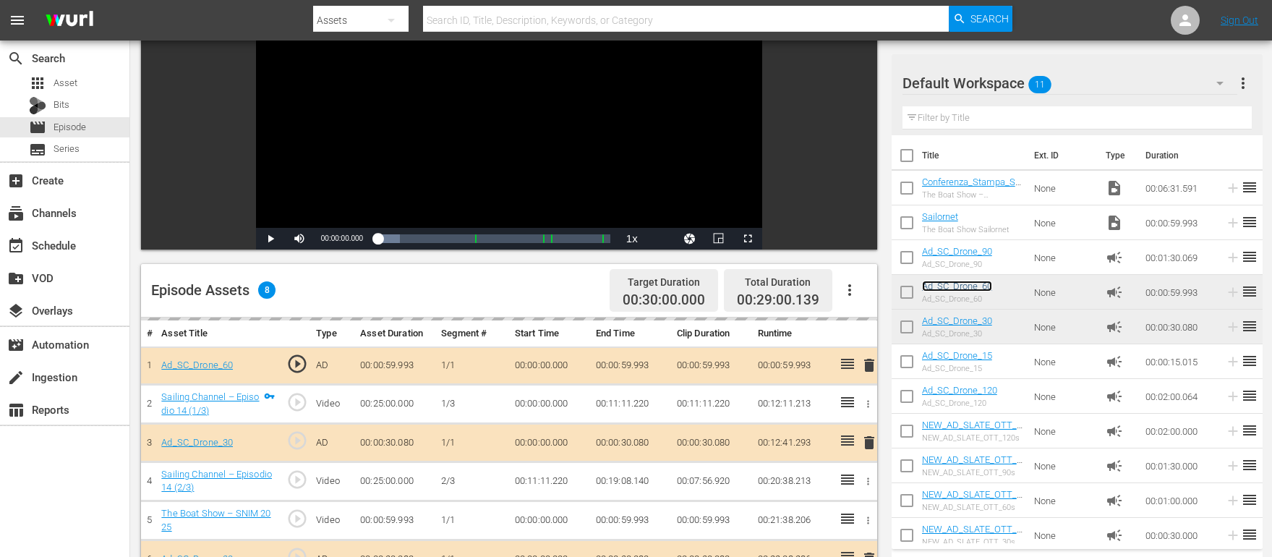
scroll to position [0, 0]
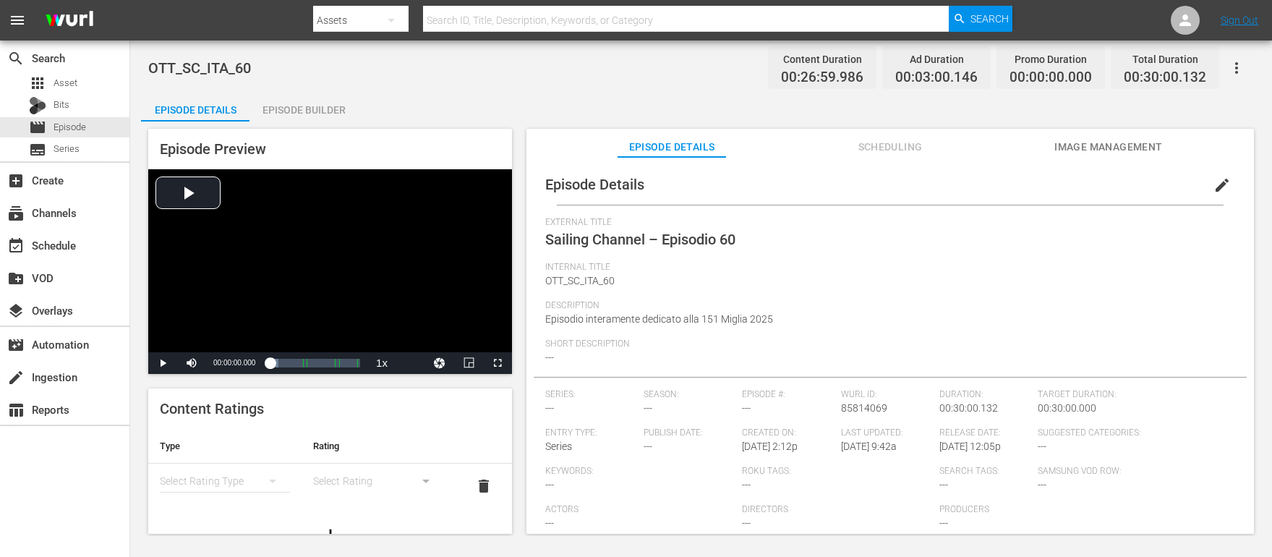
click at [319, 99] on div "Episode Builder" at bounding box center [304, 110] width 108 height 35
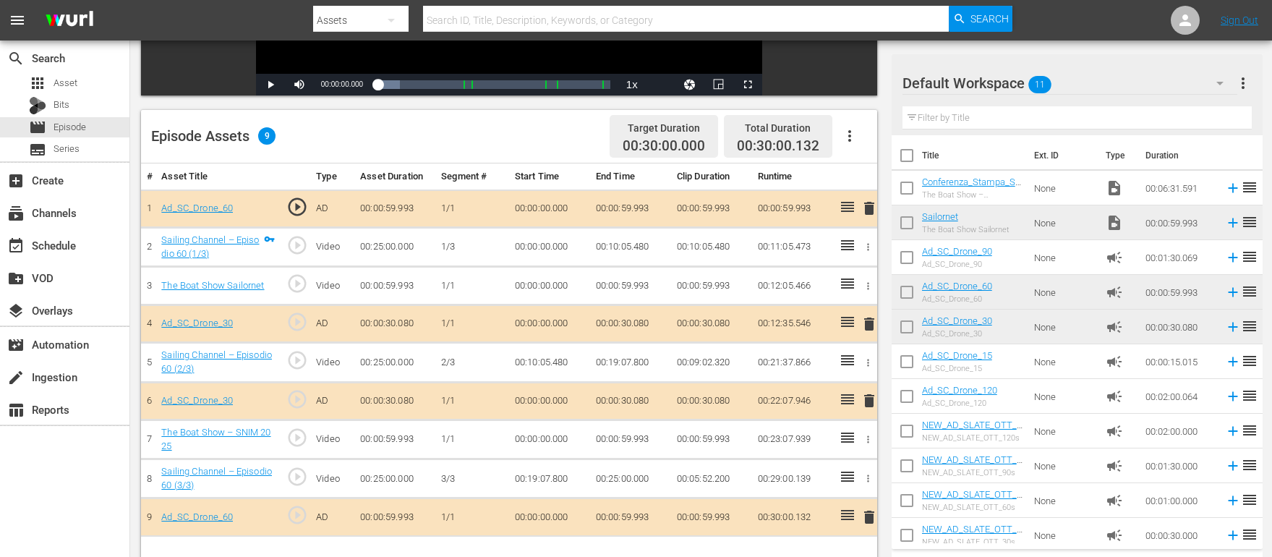
scroll to position [312, 0]
click at [869, 280] on icon "button" at bounding box center [868, 285] width 11 height 11
click at [814, 331] on span "DELETE ASSET" at bounding box center [821, 334] width 90 height 13
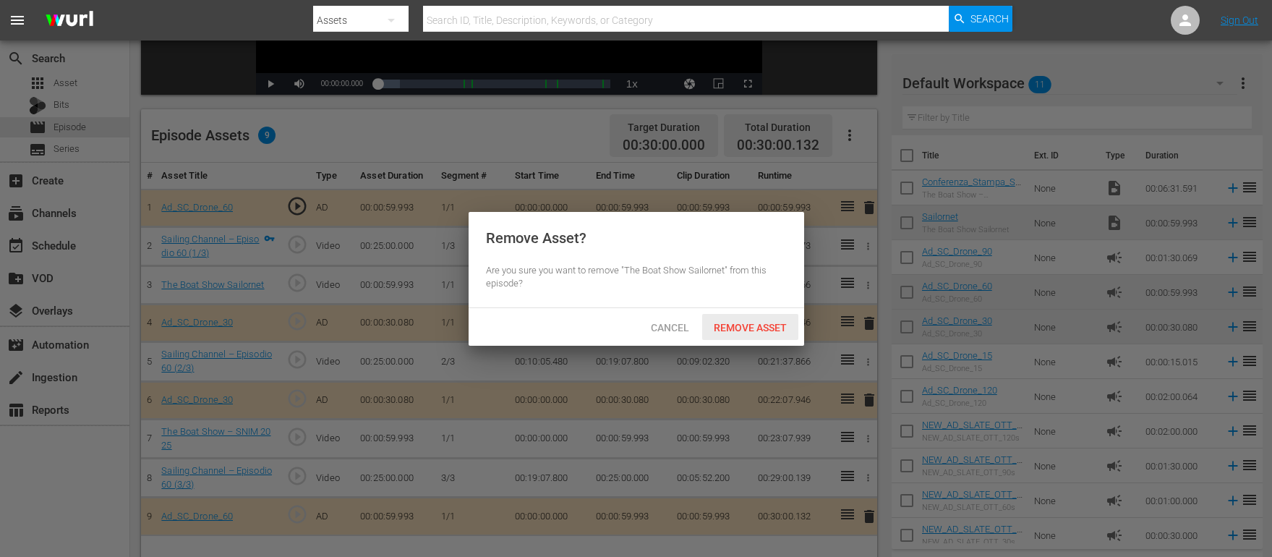
click at [759, 331] on span "Remove Asset" at bounding box center [750, 328] width 96 height 12
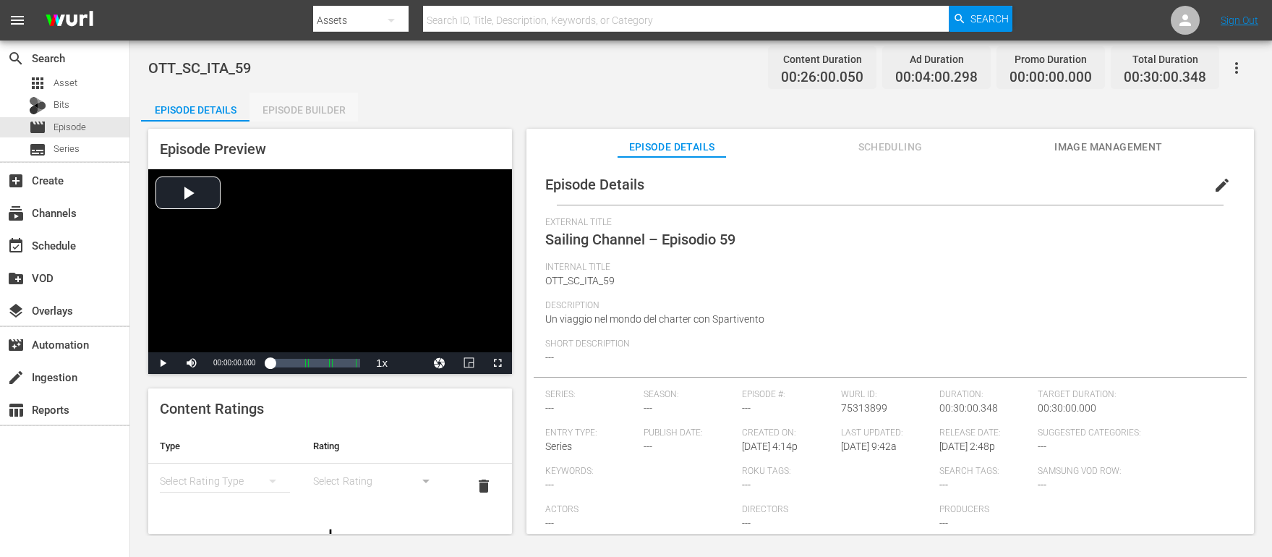
click at [307, 108] on div "Episode Builder" at bounding box center [304, 110] width 108 height 35
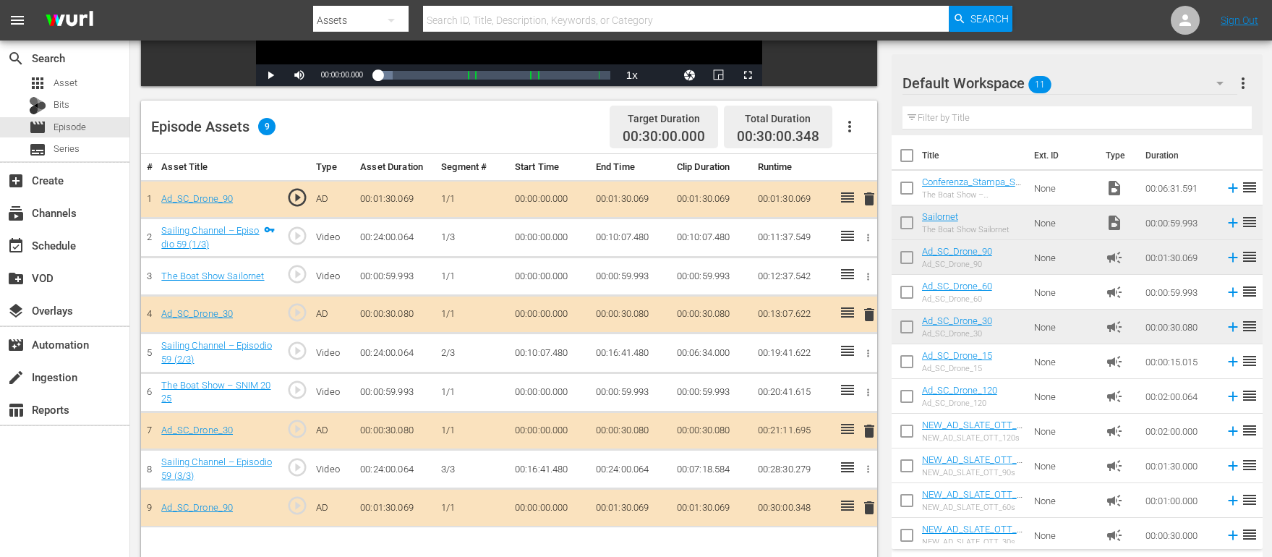
scroll to position [321, 0]
click at [869, 272] on icon "button" at bounding box center [868, 275] width 11 height 11
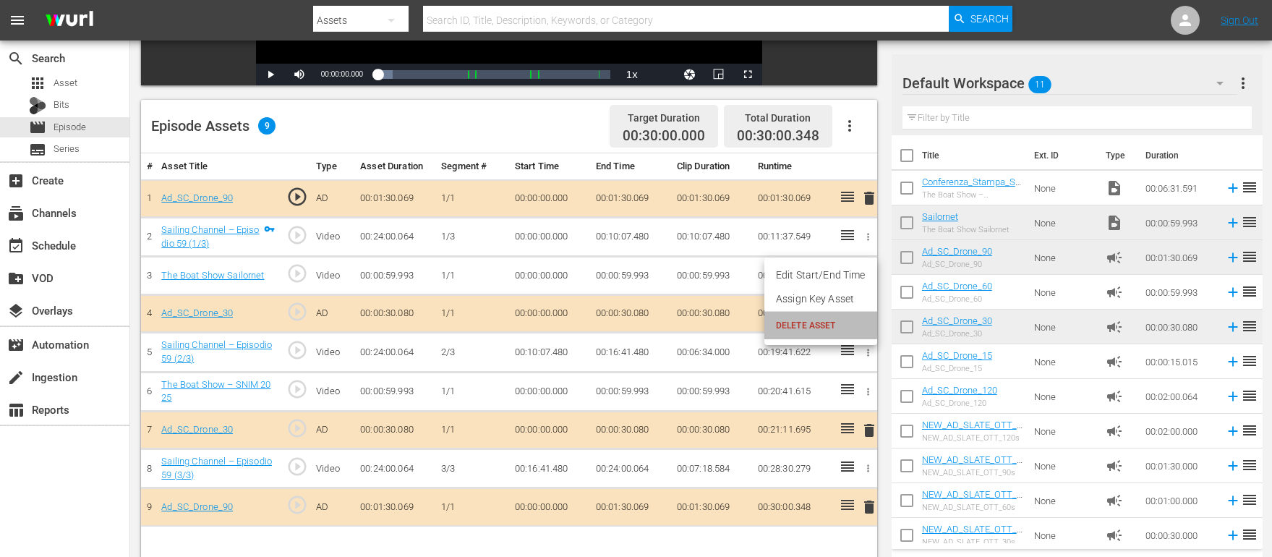
click at [793, 322] on span "DELETE ASSET" at bounding box center [821, 325] width 90 height 13
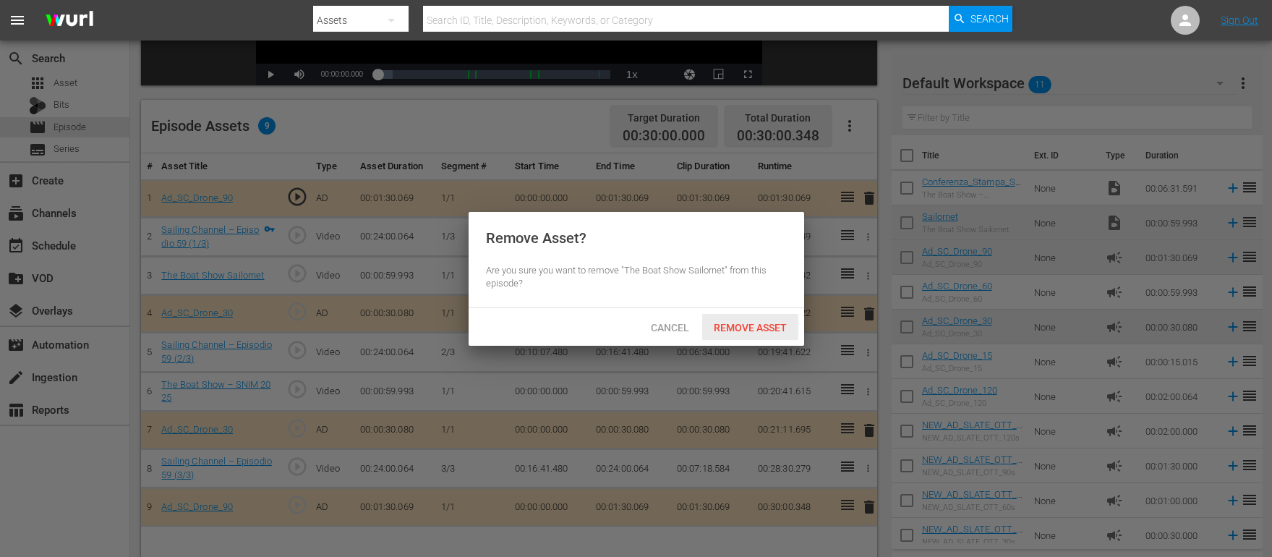
click at [778, 326] on span "Remove Asset" at bounding box center [750, 328] width 96 height 12
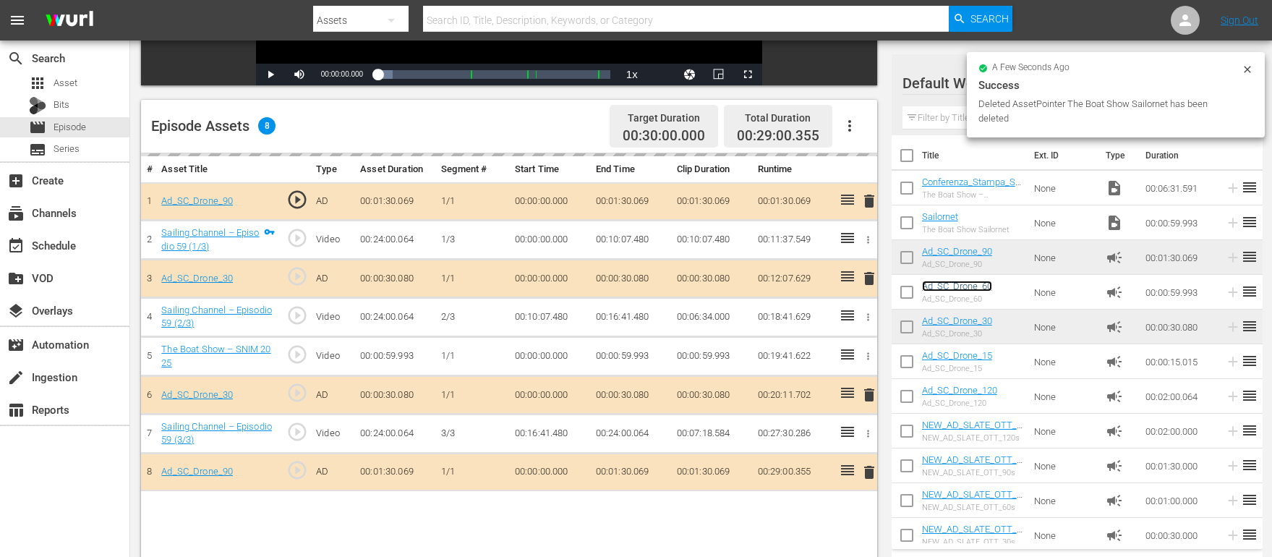
scroll to position [0, 0]
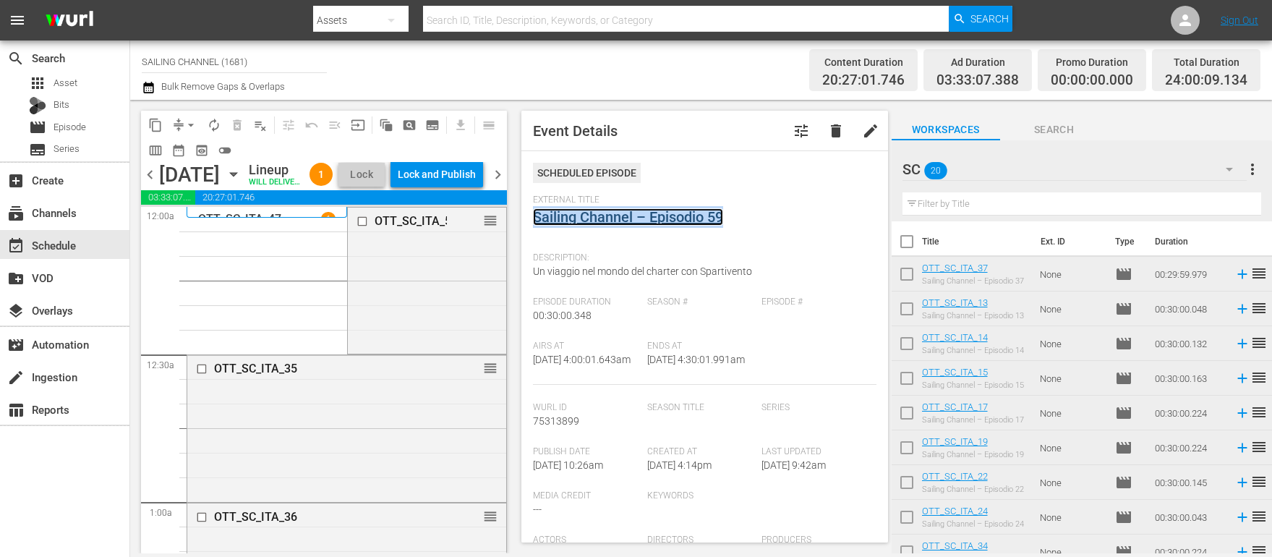
scroll to position [1007, 0]
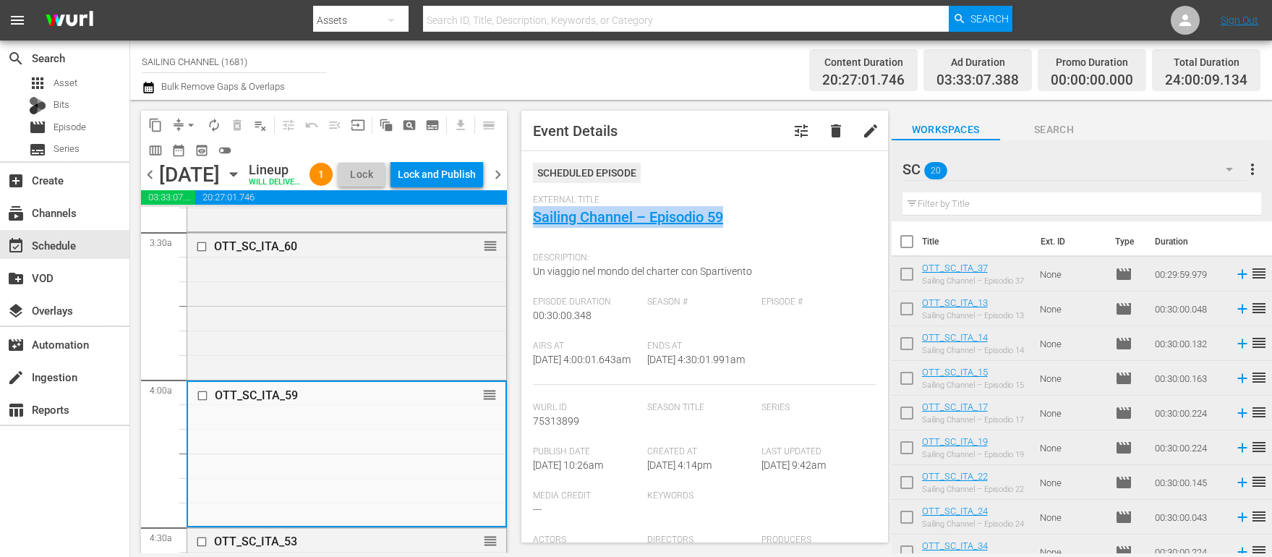
click at [150, 184] on span "chevron_left" at bounding box center [150, 175] width 18 height 18
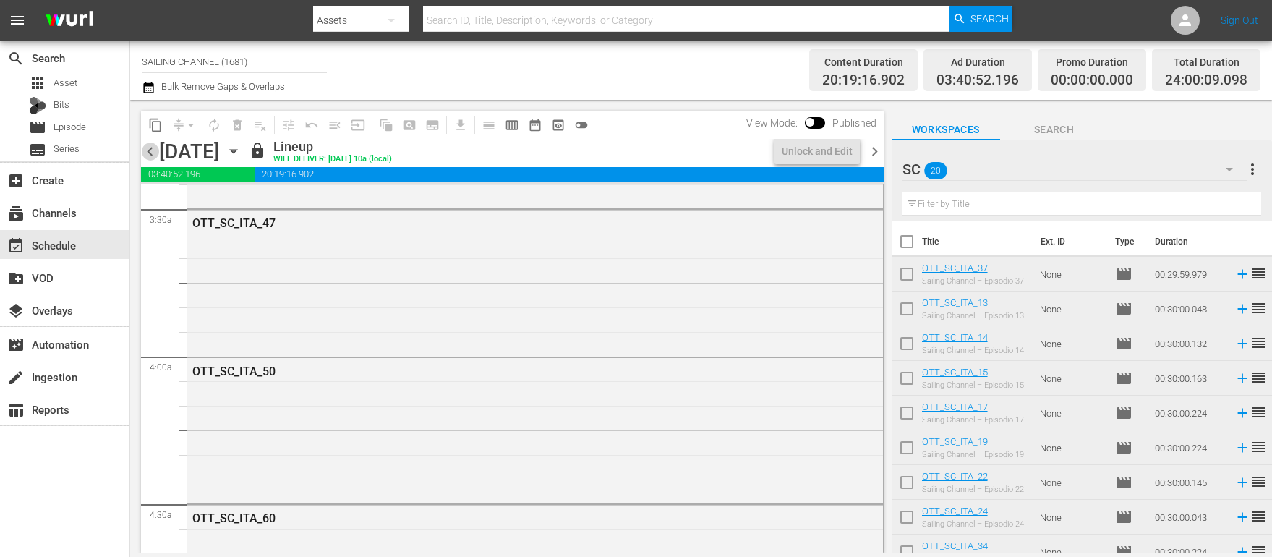
click at [151, 153] on span "chevron_left" at bounding box center [150, 151] width 18 height 18
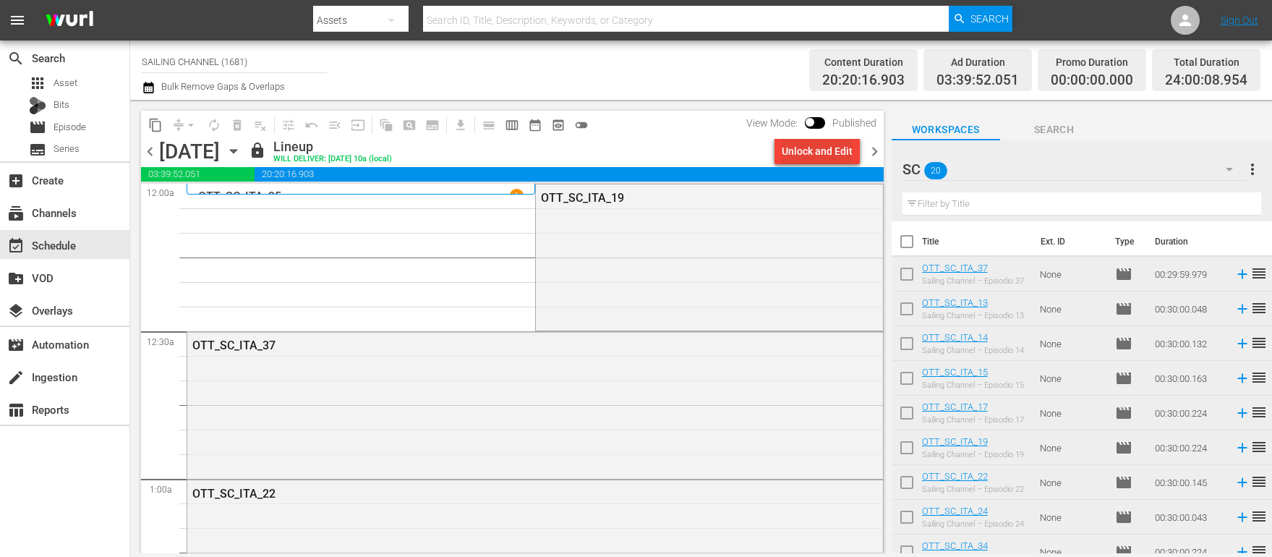
click at [808, 152] on div "Unlock and Edit" at bounding box center [817, 151] width 71 height 26
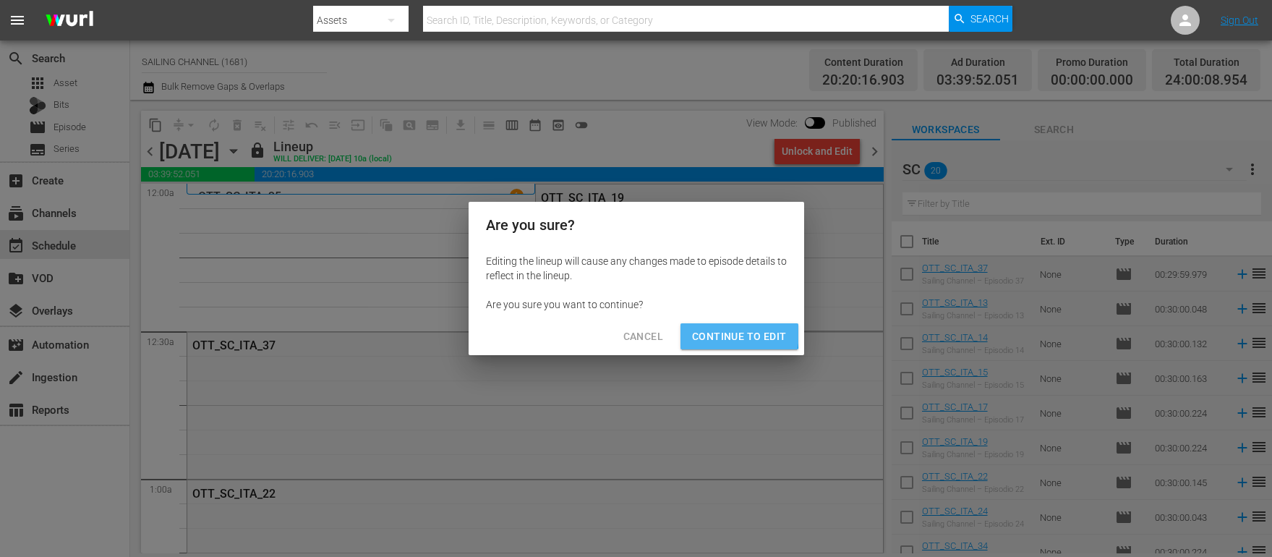
click at [708, 332] on span "Continue to Edit" at bounding box center [739, 337] width 94 height 18
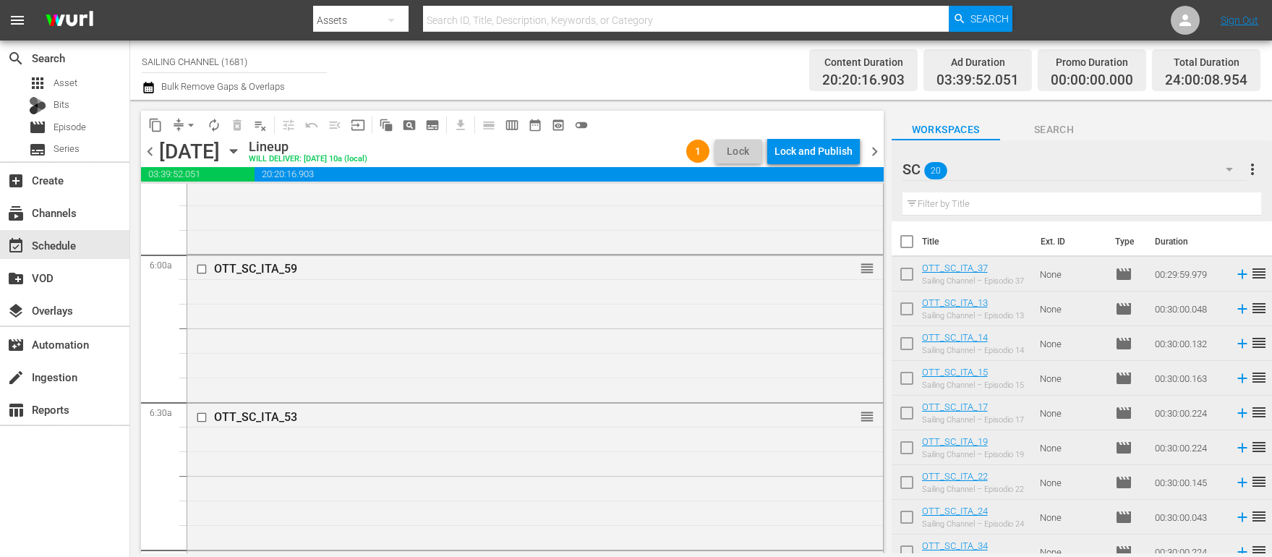
scroll to position [1698, 0]
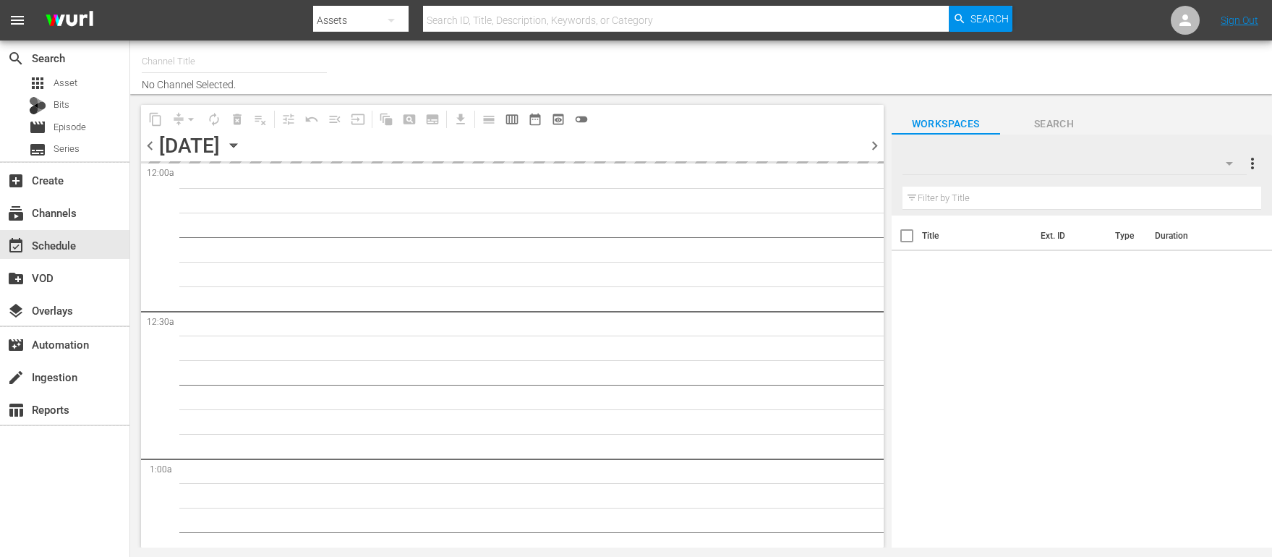
type input "SAILING CHANNEL (1681)"
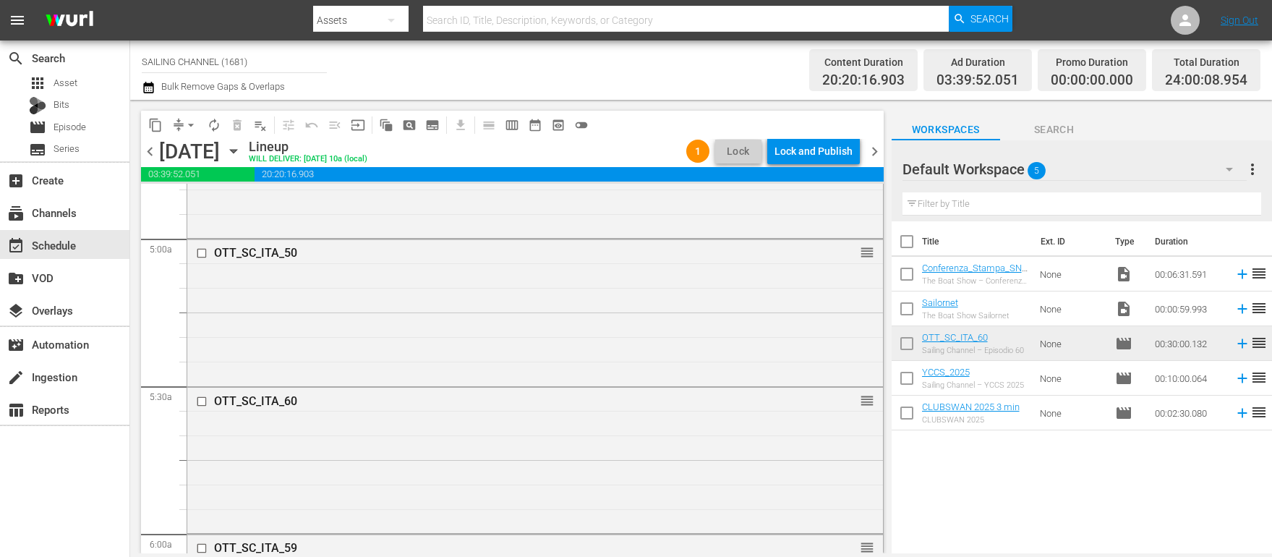
scroll to position [1438, 0]
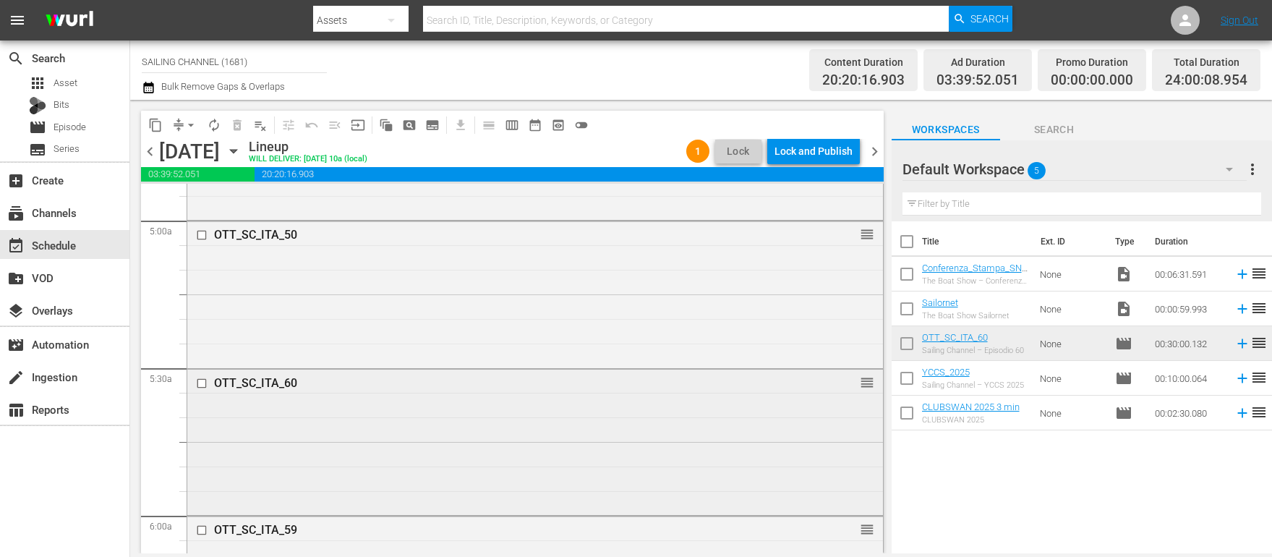
click at [255, 387] on div "OTT_SC_ITA_60" at bounding box center [508, 383] width 589 height 14
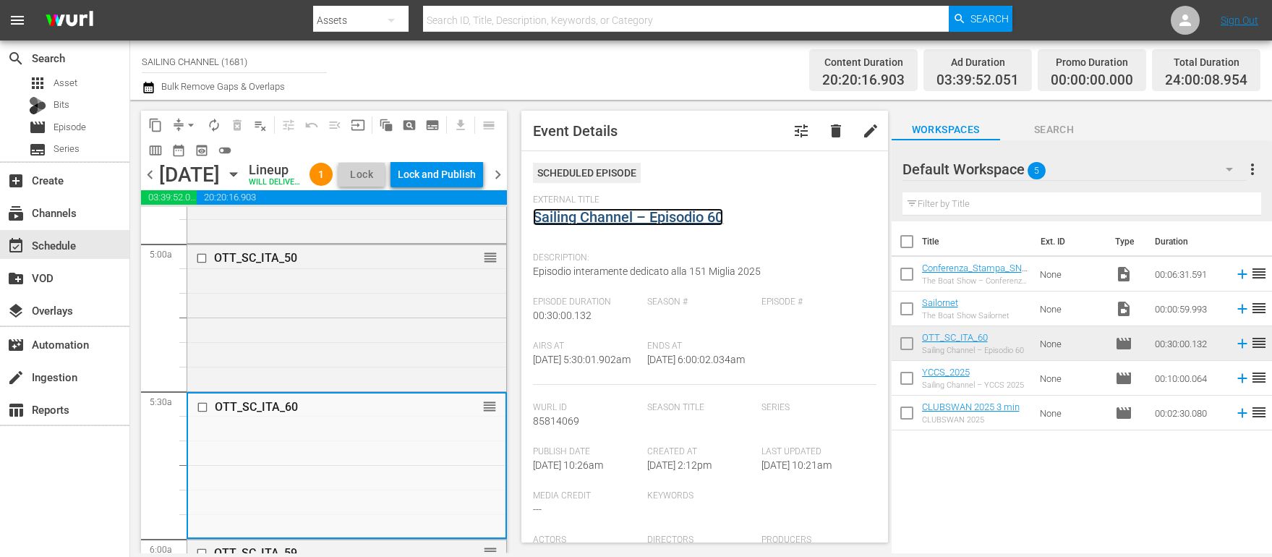
click at [606, 212] on link "Sailing Channel – Episodio 60" at bounding box center [628, 216] width 190 height 17
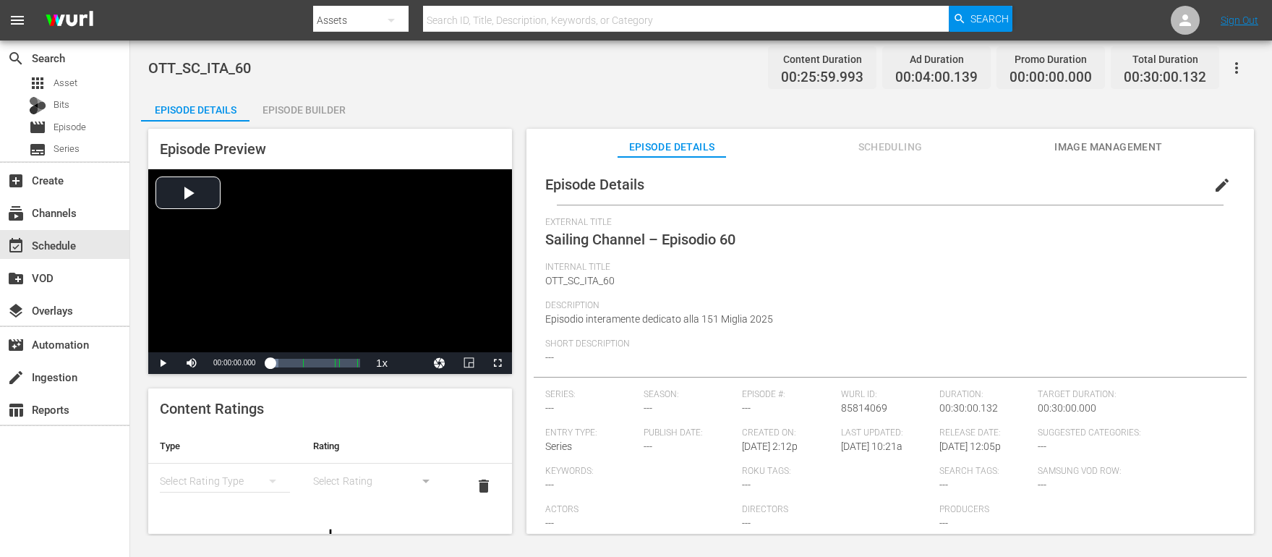
click at [310, 106] on div "Episode Builder" at bounding box center [304, 110] width 108 height 35
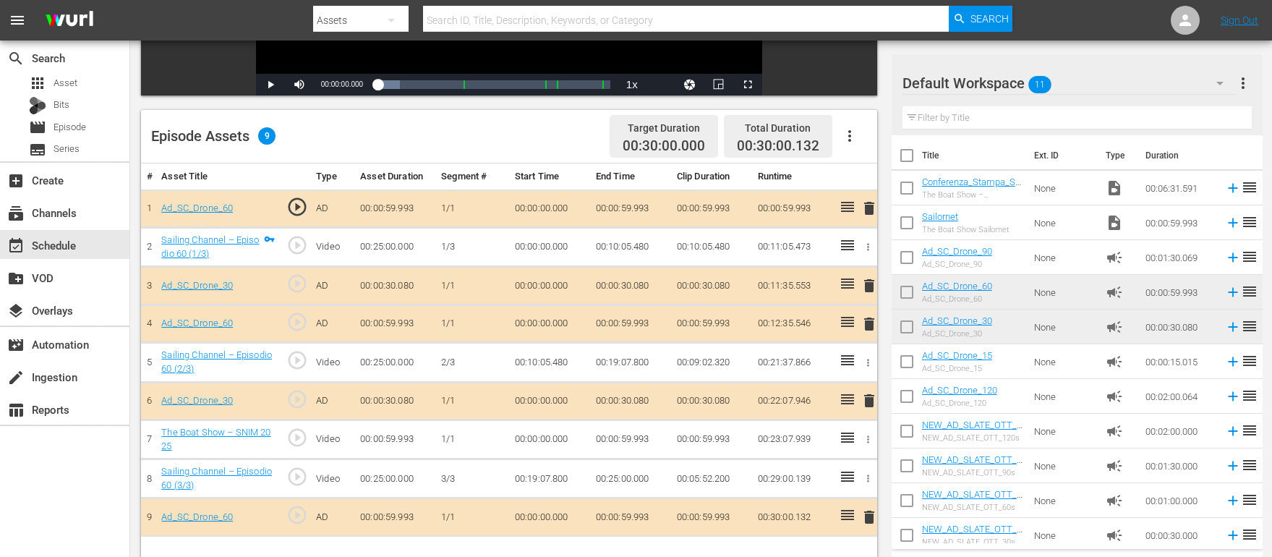
scroll to position [312, 0]
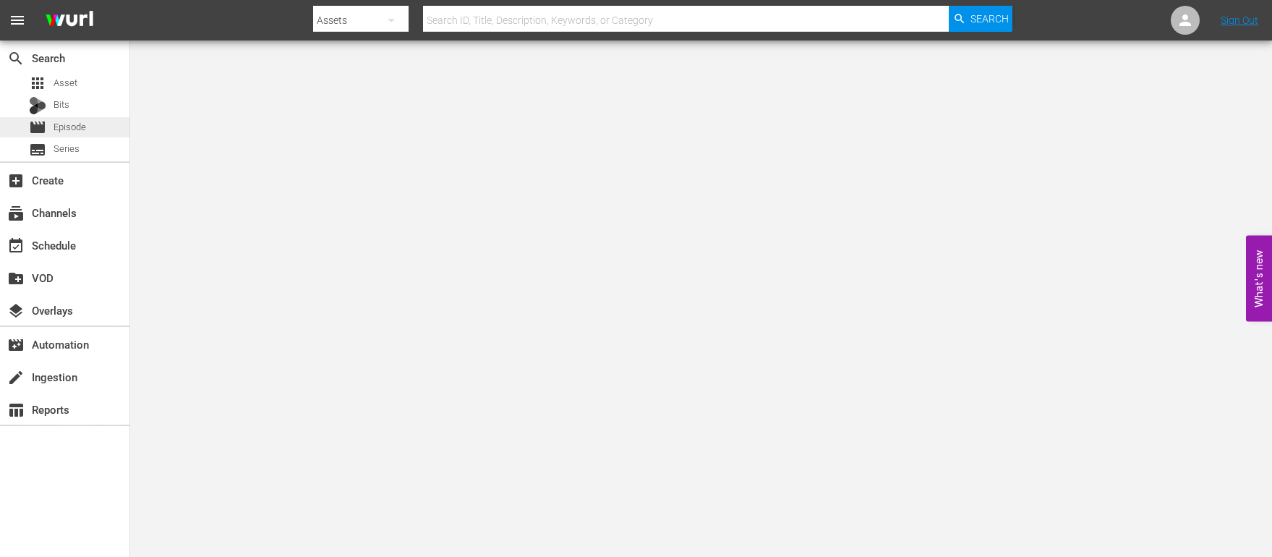
click at [60, 125] on span "Episode" at bounding box center [70, 127] width 33 height 14
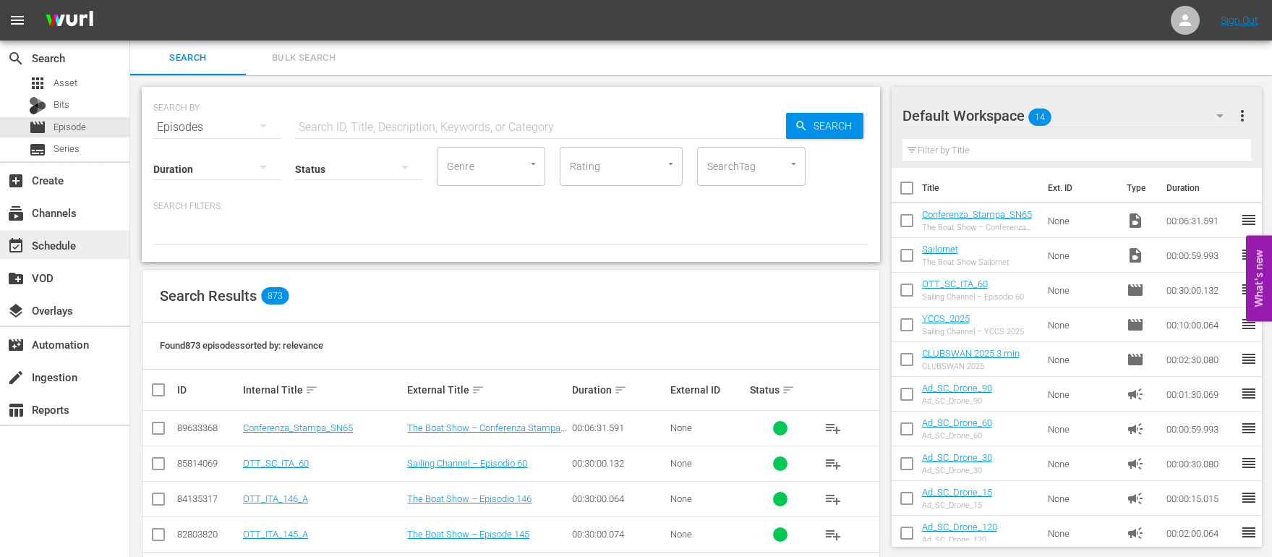
click at [51, 250] on div "event_available Schedule" at bounding box center [40, 242] width 81 height 13
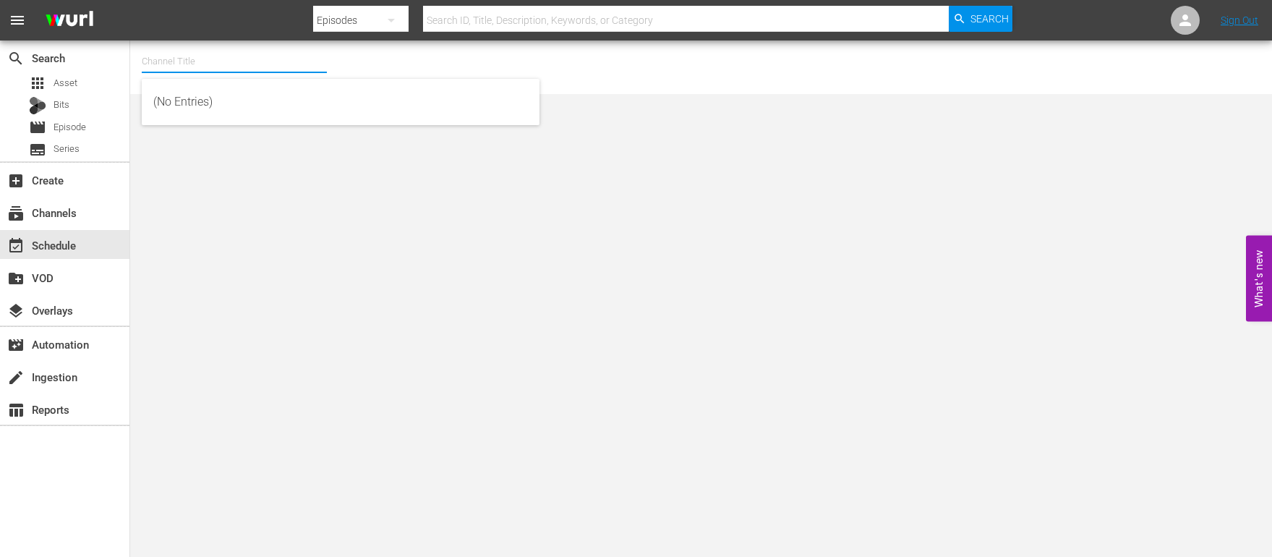
click at [237, 67] on input "text" at bounding box center [234, 61] width 185 height 35
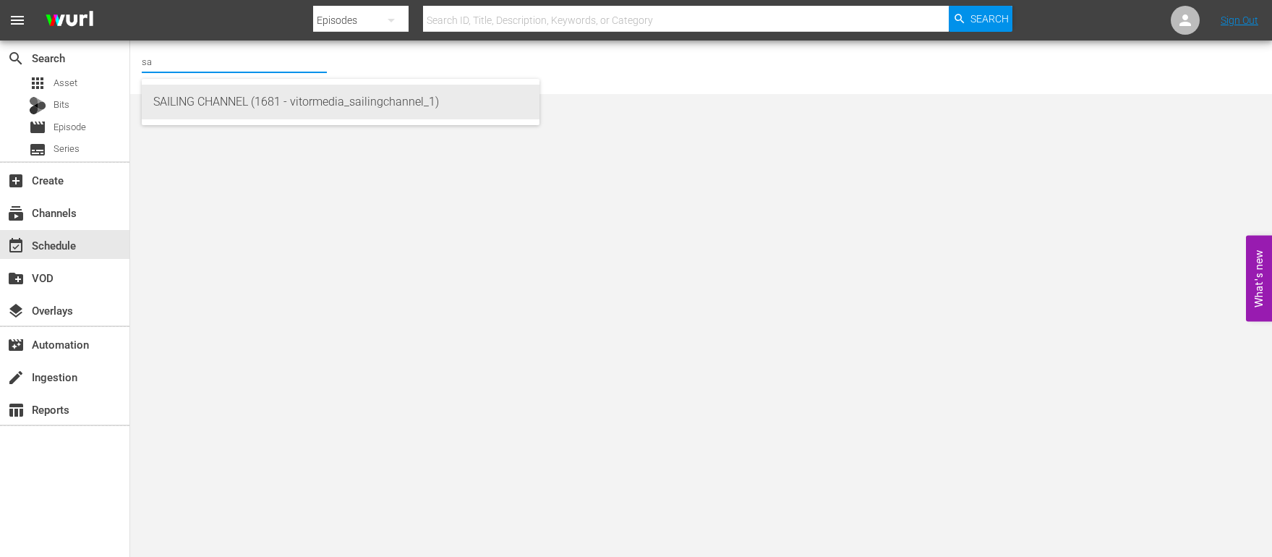
click at [171, 95] on div "SAILING CHANNEL (1681 - vitormedia_sailingchannel_1)" at bounding box center [340, 102] width 375 height 35
type input "SAILING CHANNEL (1681 - vitormedia_sailingchannel_1)"
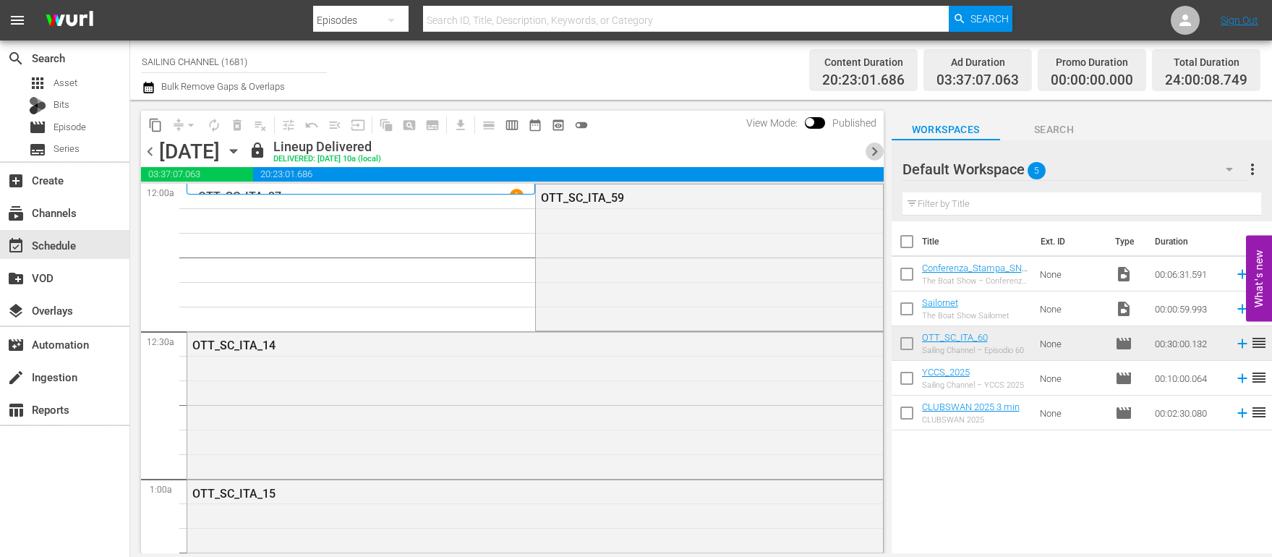
click at [871, 152] on span "chevron_right" at bounding box center [875, 151] width 18 height 18
click at [870, 152] on span "chevron_right" at bounding box center [875, 151] width 18 height 18
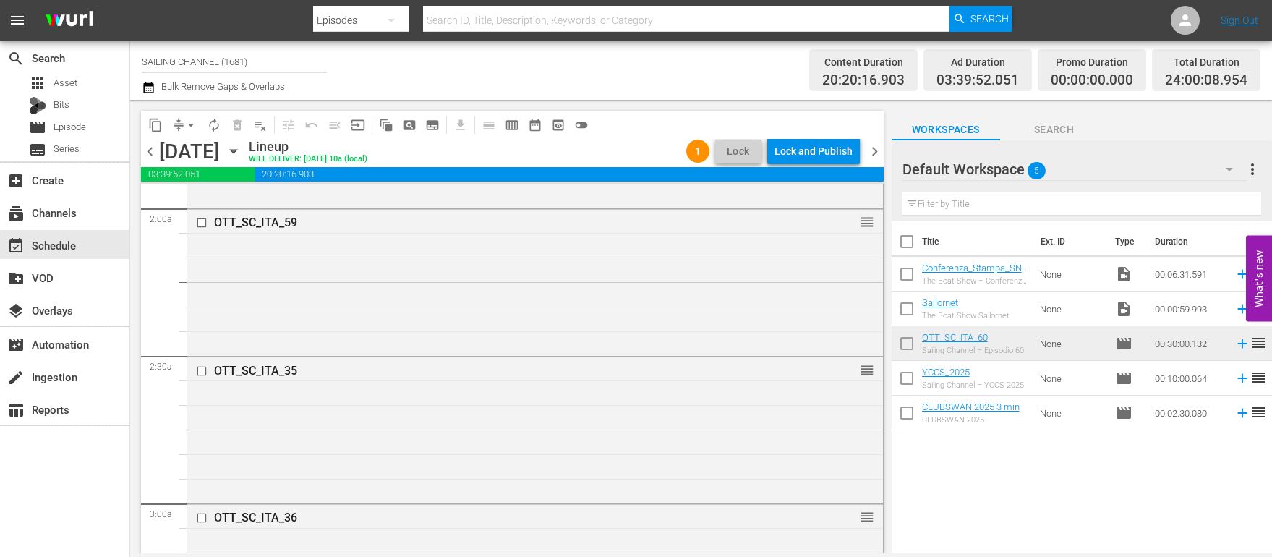
scroll to position [98, 0]
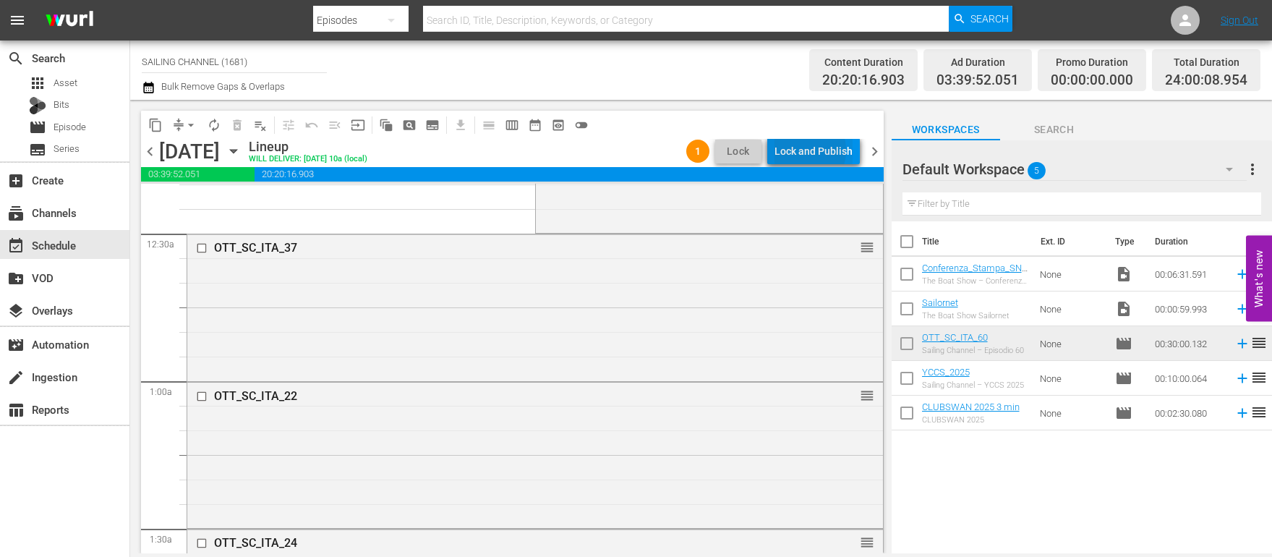
click at [805, 150] on div "Lock and Publish" at bounding box center [814, 151] width 78 height 26
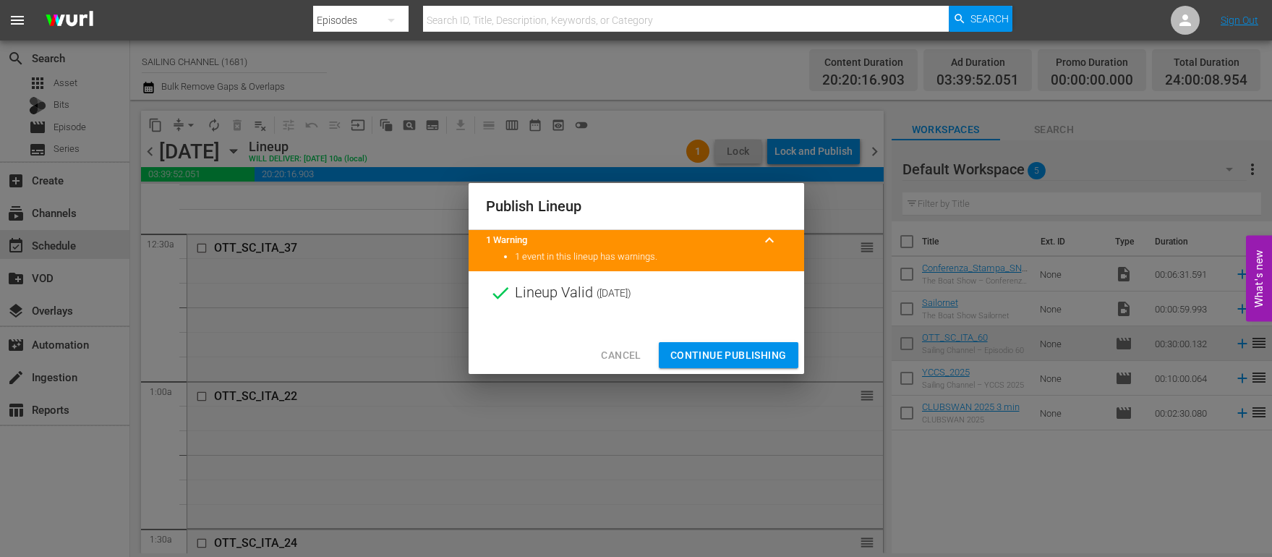
click at [728, 336] on div "Cancel Continue Publishing" at bounding box center [637, 355] width 336 height 38
click at [730, 357] on span "Continue Publishing" at bounding box center [728, 355] width 116 height 18
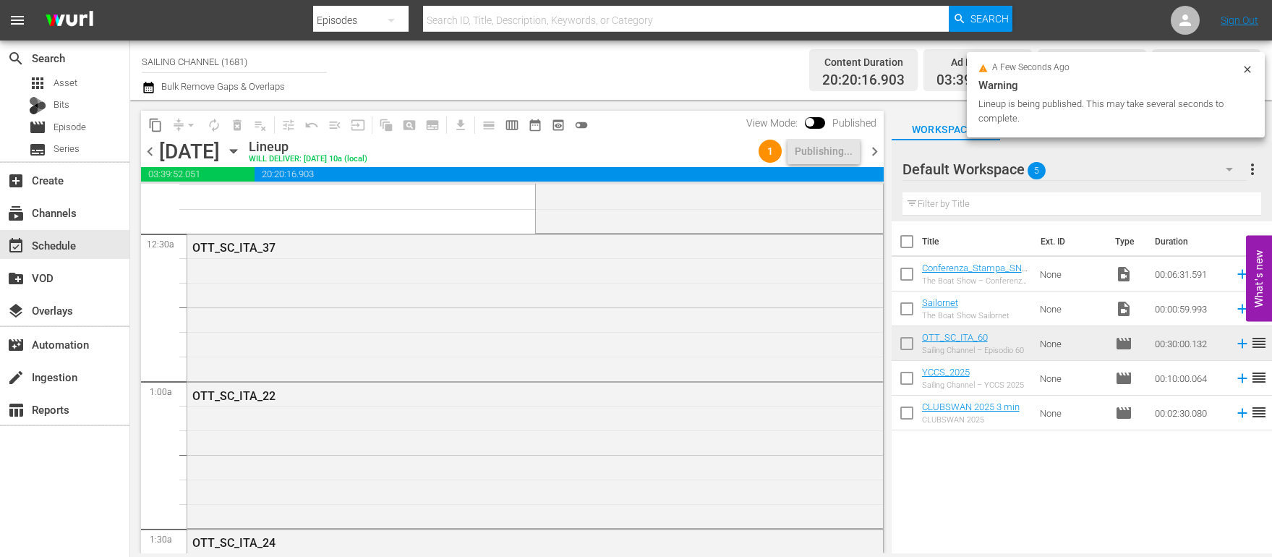
click at [874, 153] on span "chevron_right" at bounding box center [875, 151] width 18 height 18
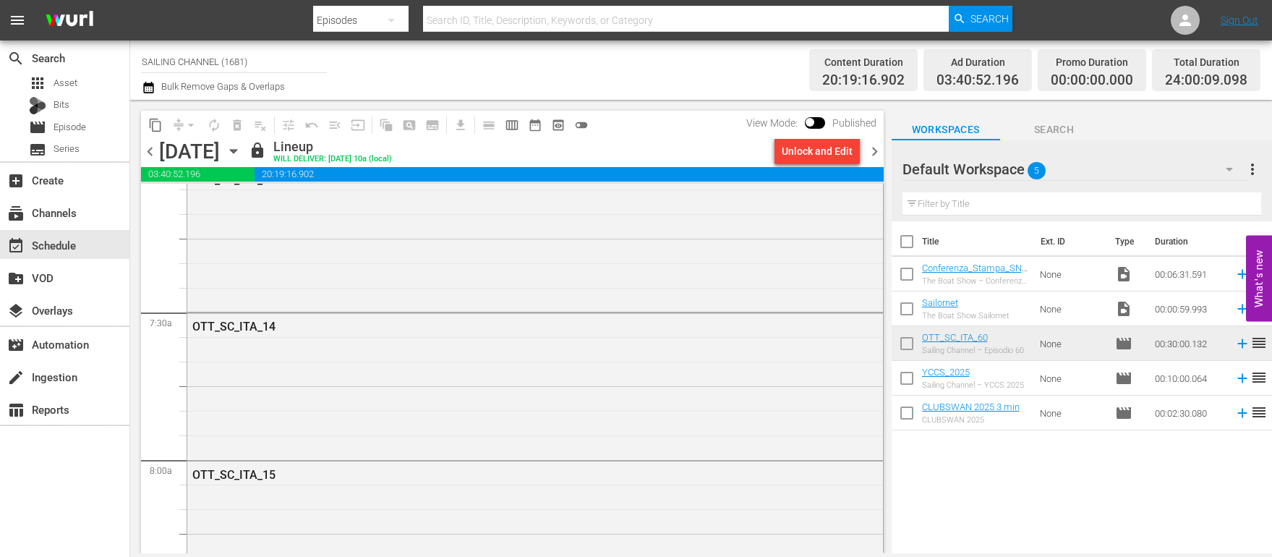
scroll to position [1987, 0]
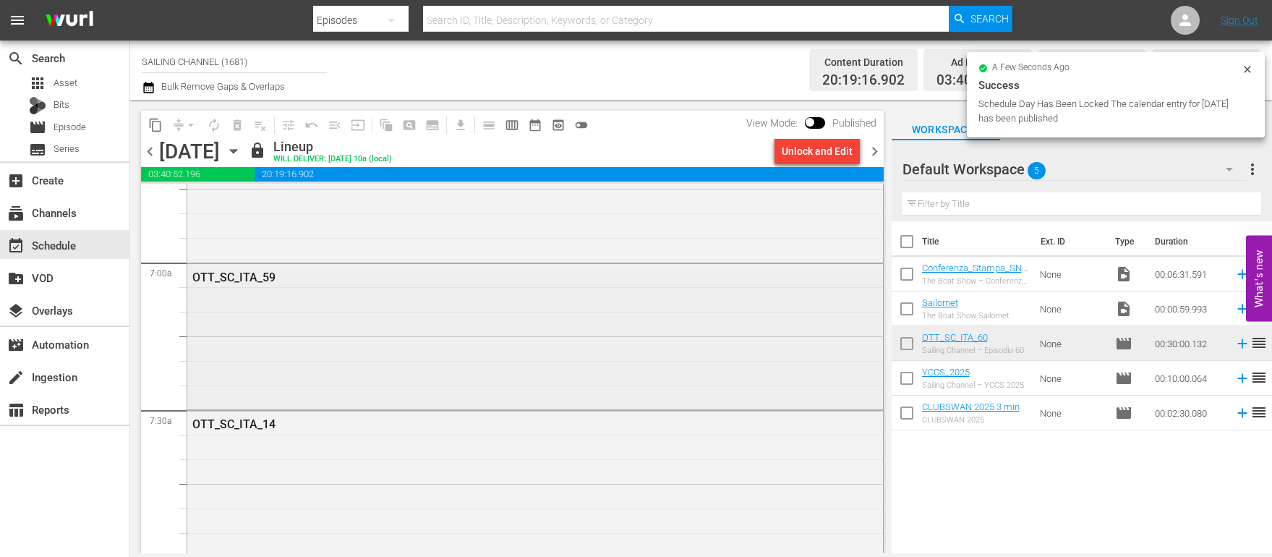
click at [241, 283] on div "OTT_SC_ITA_59" at bounding box center [495, 277] width 607 height 14
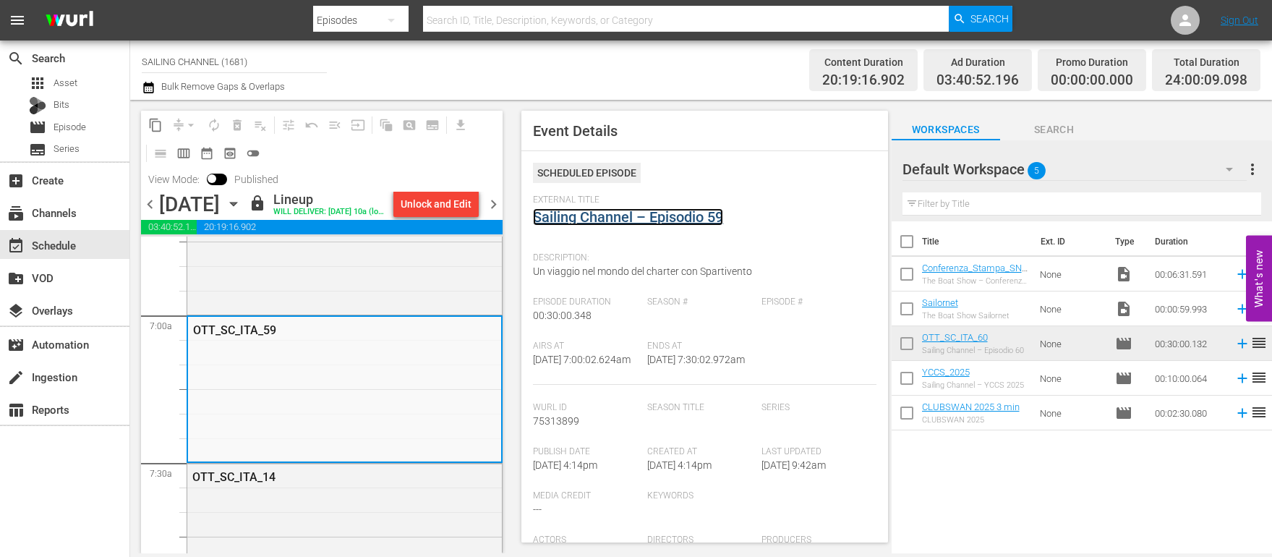
click at [604, 222] on link "Sailing Channel – Episodio 59" at bounding box center [628, 216] width 190 height 17
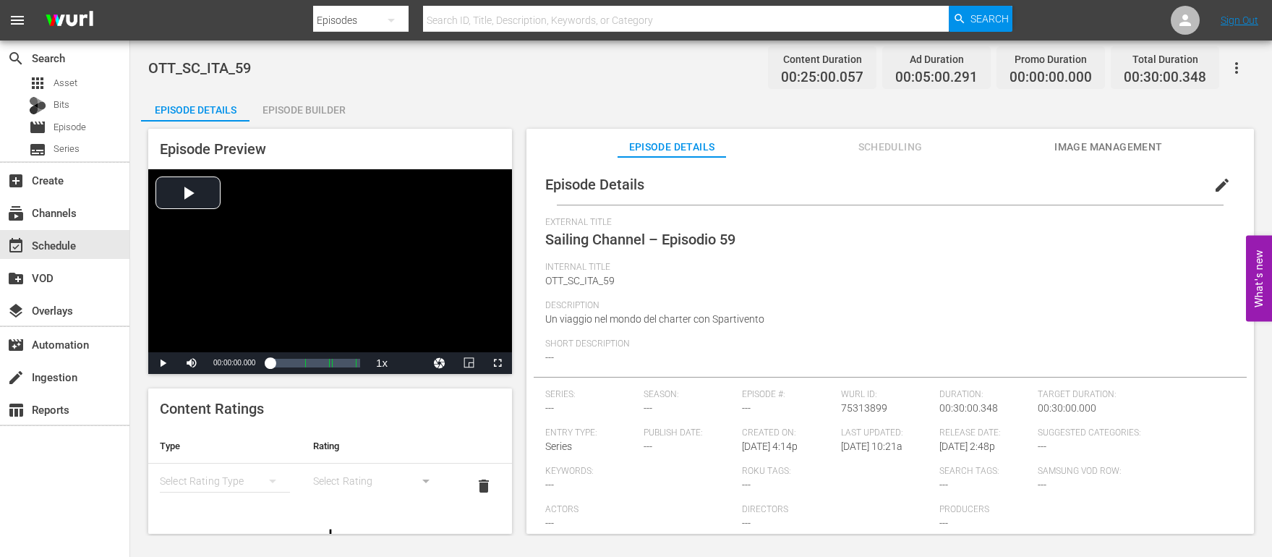
click at [287, 107] on div "Episode Builder" at bounding box center [304, 110] width 108 height 35
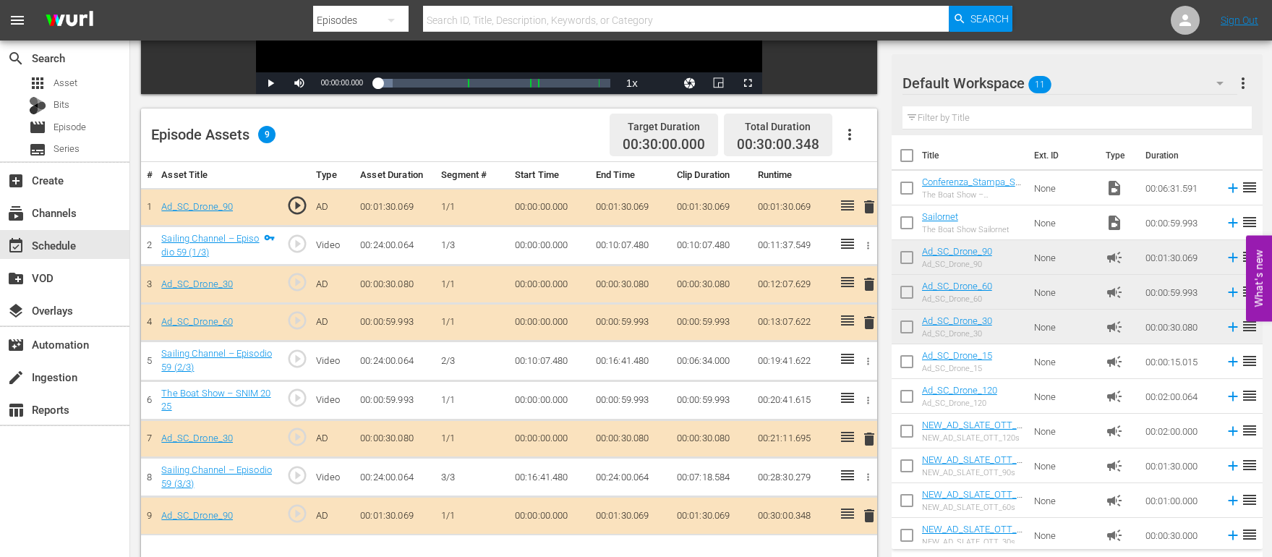
scroll to position [376, 0]
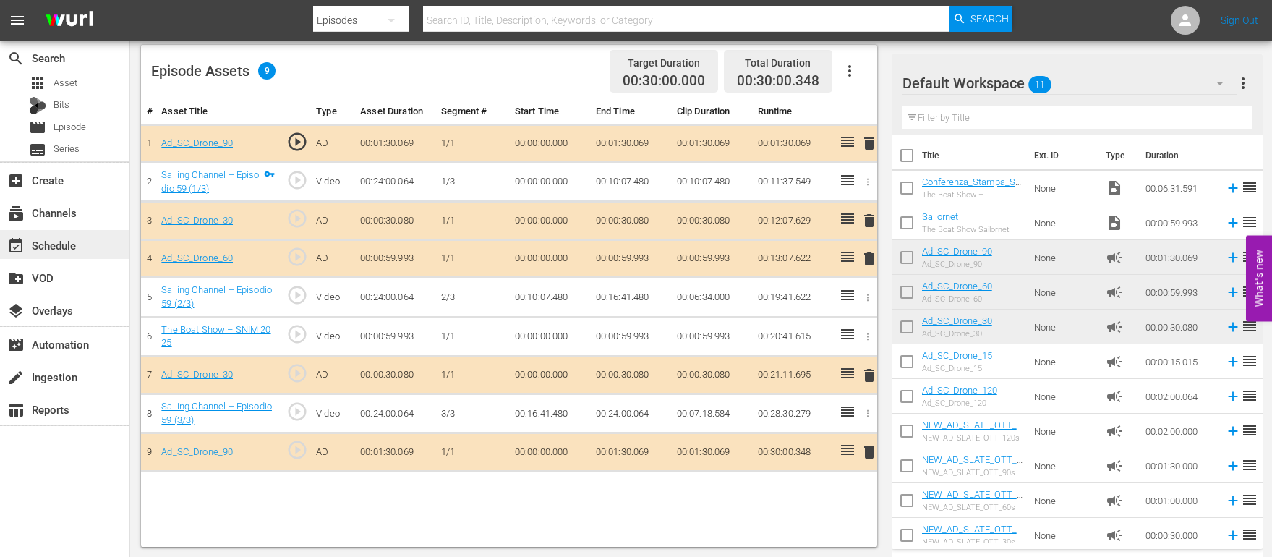
click at [57, 243] on div "event_available Schedule" at bounding box center [40, 242] width 81 height 13
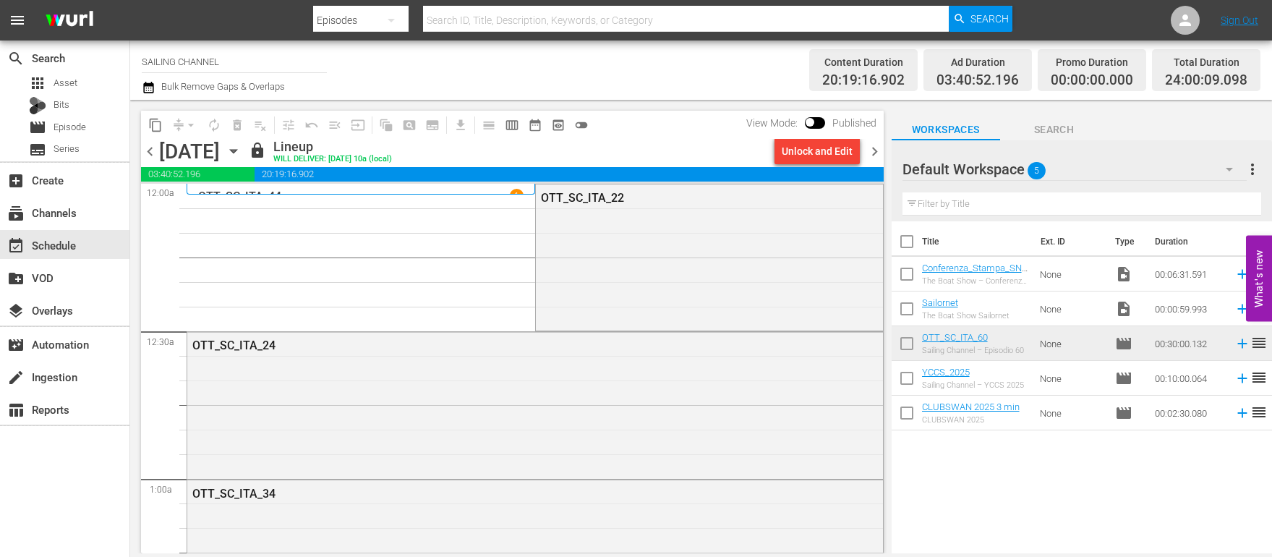
click at [822, 151] on div "Unlock and Edit" at bounding box center [817, 151] width 71 height 26
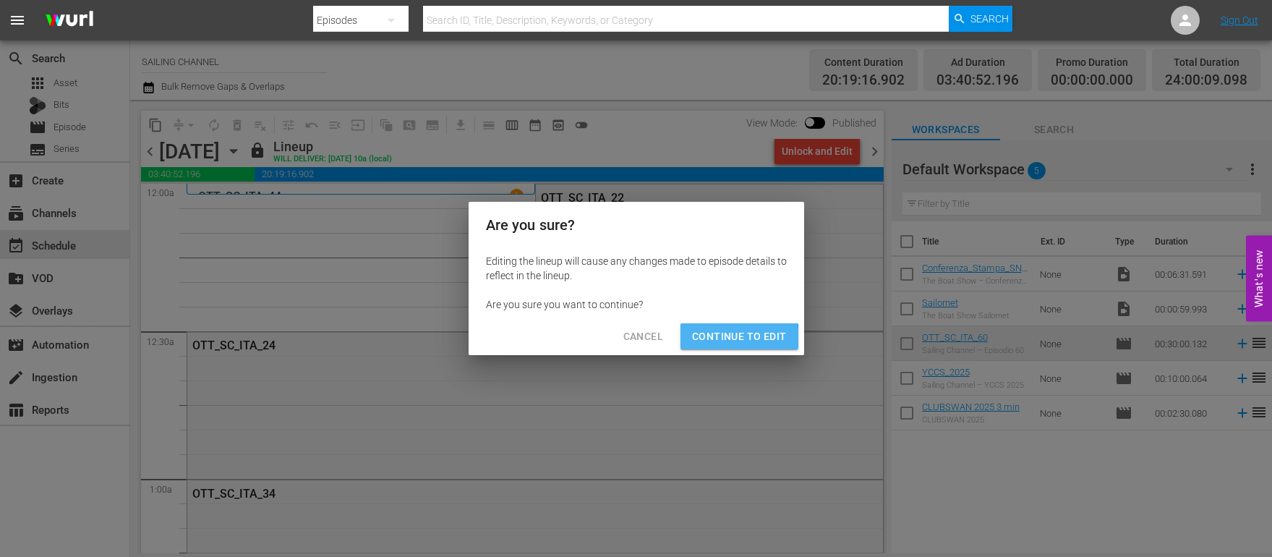
click at [730, 339] on span "Continue to Edit" at bounding box center [739, 337] width 94 height 18
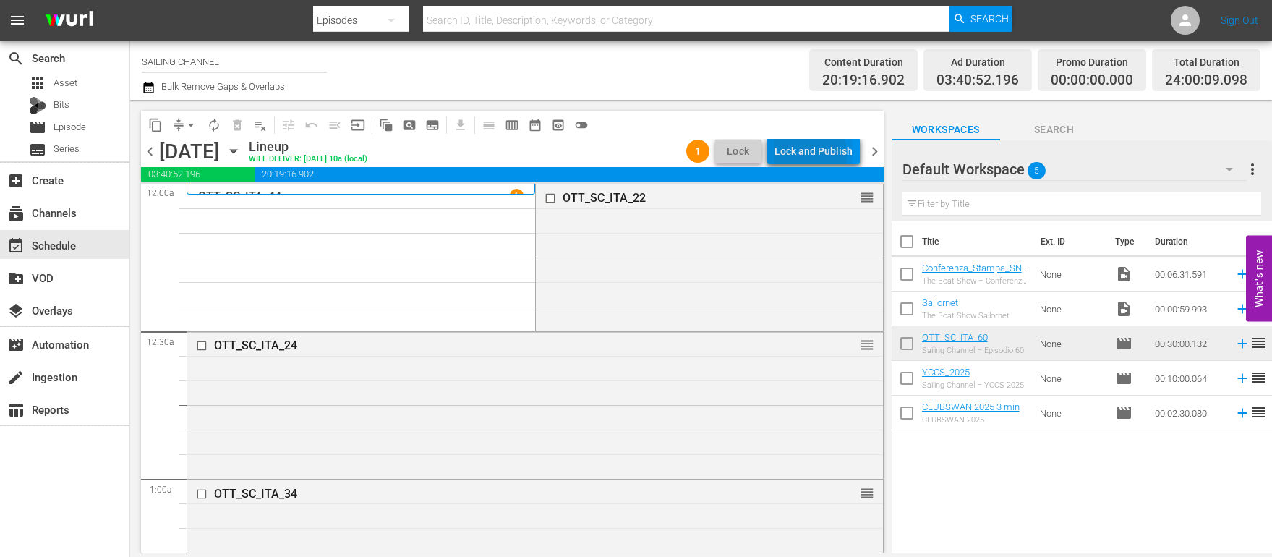
click at [793, 156] on div "Lock and Publish" at bounding box center [814, 151] width 78 height 26
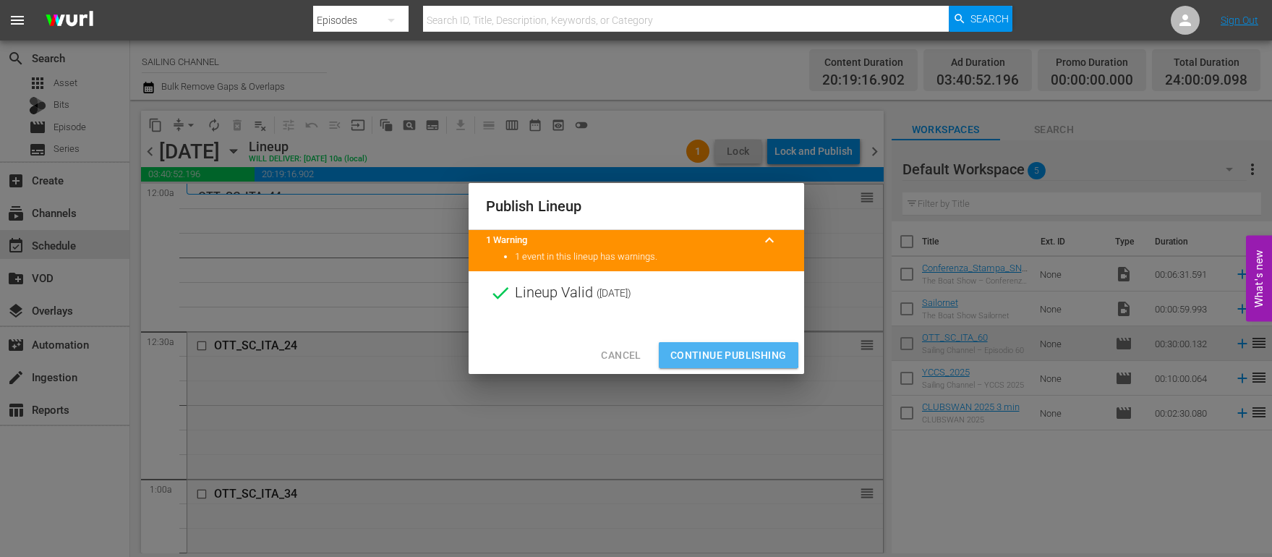
click at [720, 355] on span "Continue Publishing" at bounding box center [728, 355] width 116 height 18
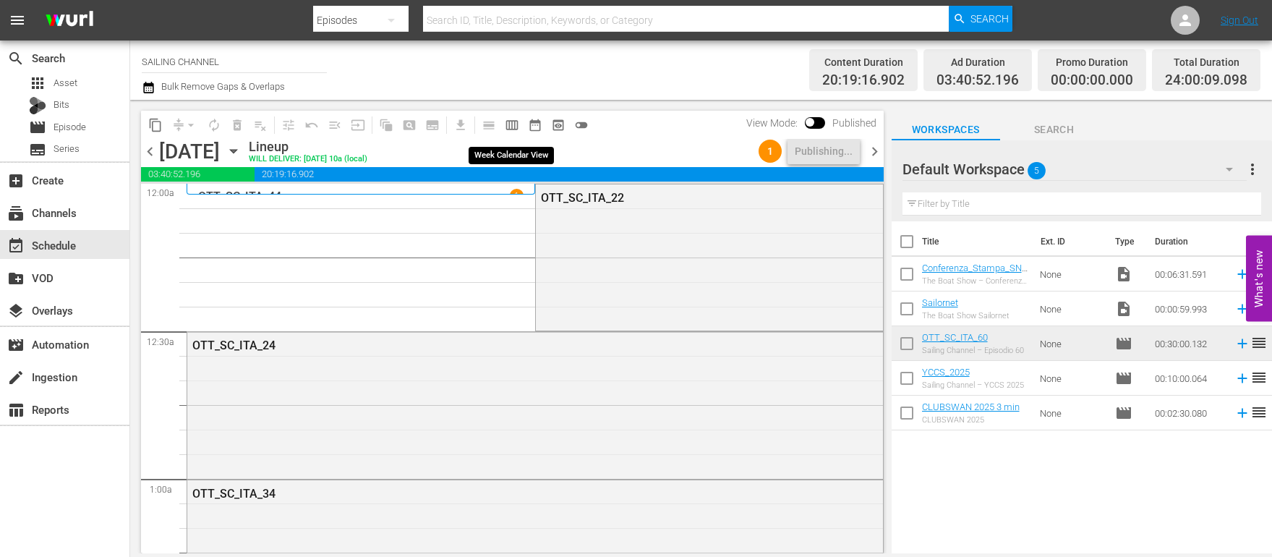
click at [511, 120] on span "calendar_view_week_outlined" at bounding box center [512, 125] width 14 height 14
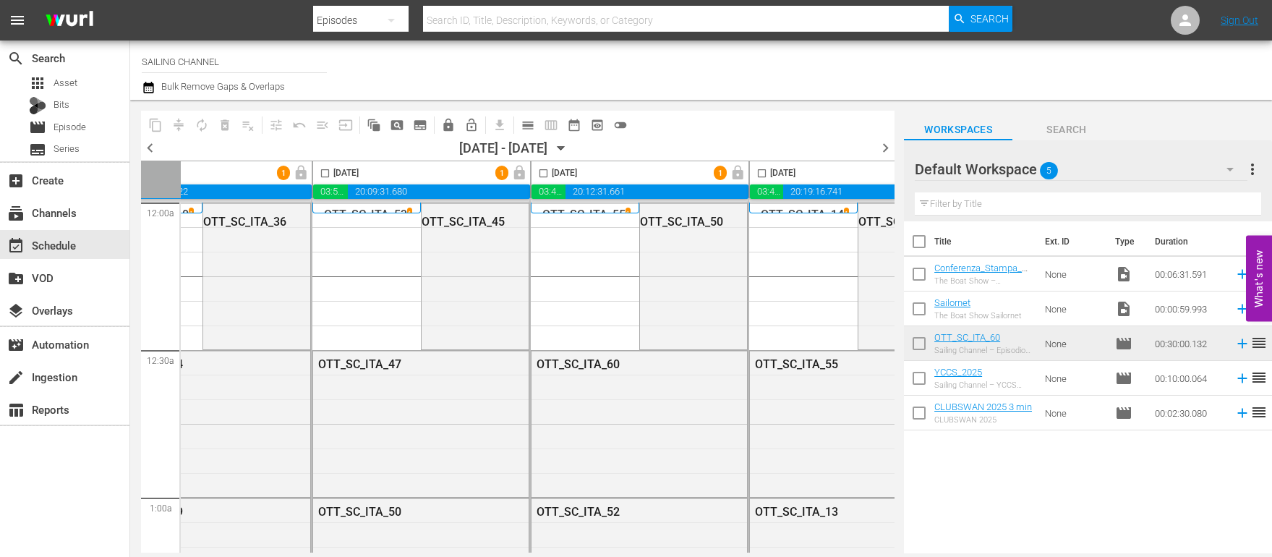
scroll to position [0, 527]
click at [320, 173] on input "checkbox" at bounding box center [321, 176] width 17 height 17
checkbox input "true"
click at [540, 173] on input "checkbox" at bounding box center [540, 176] width 17 height 17
checkbox input "true"
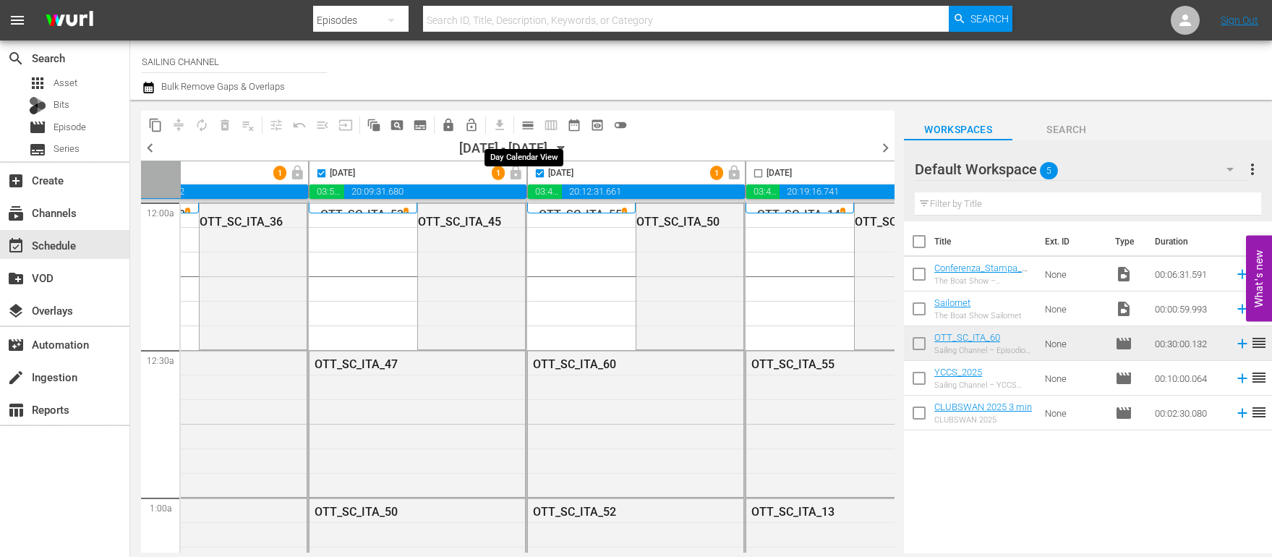
click at [533, 125] on span "calendar_view_day_outlined" at bounding box center [528, 125] width 14 height 14
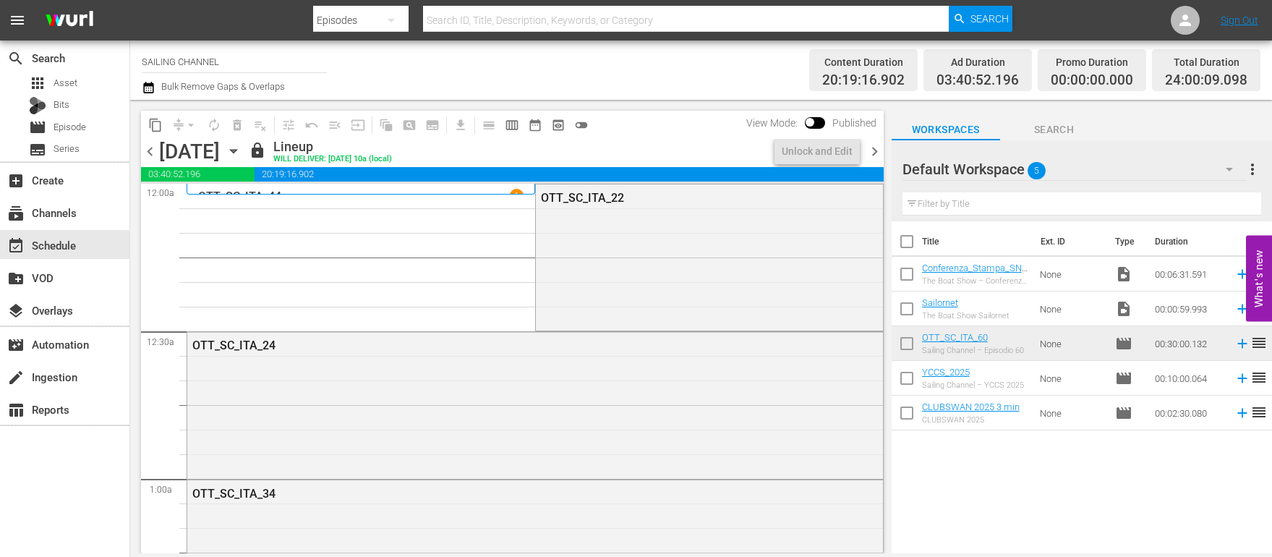
click at [869, 150] on span "chevron_right" at bounding box center [875, 151] width 18 height 18
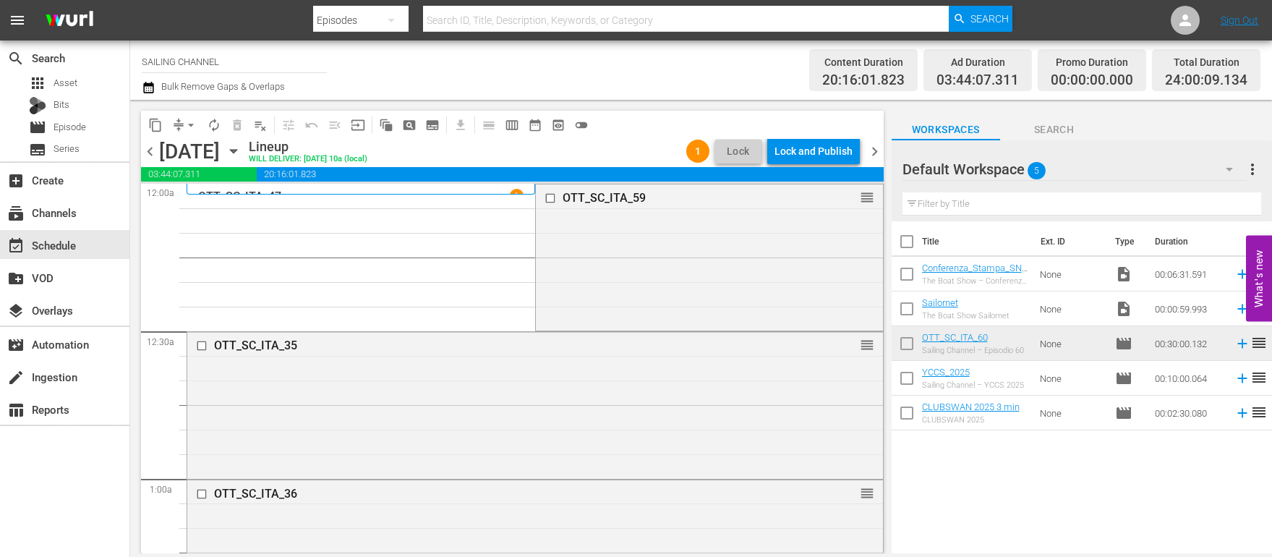
click at [824, 150] on div "Lock and Publish" at bounding box center [814, 151] width 78 height 26
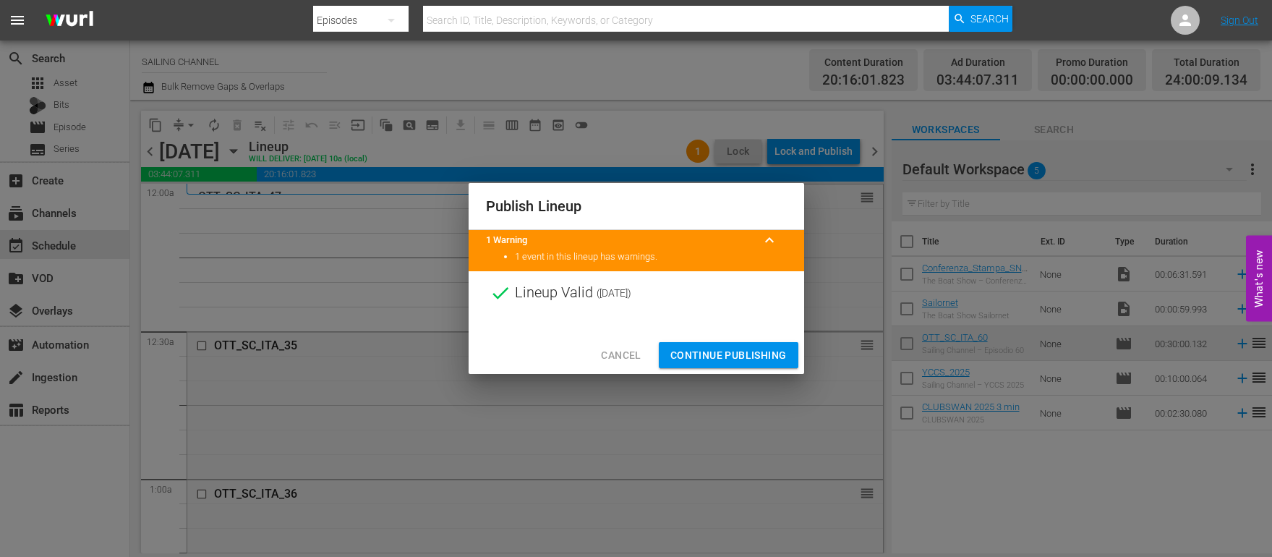
click at [722, 331] on div at bounding box center [637, 326] width 336 height 22
click at [722, 346] on span "Continue Publishing" at bounding box center [728, 355] width 116 height 18
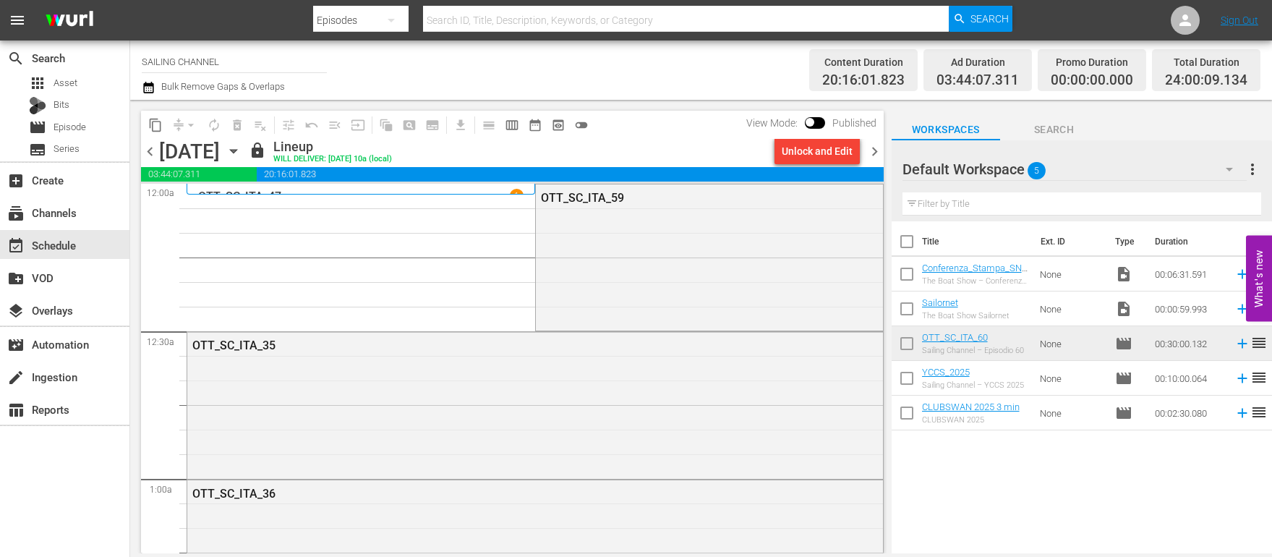
click at [872, 154] on span "chevron_right" at bounding box center [875, 151] width 18 height 18
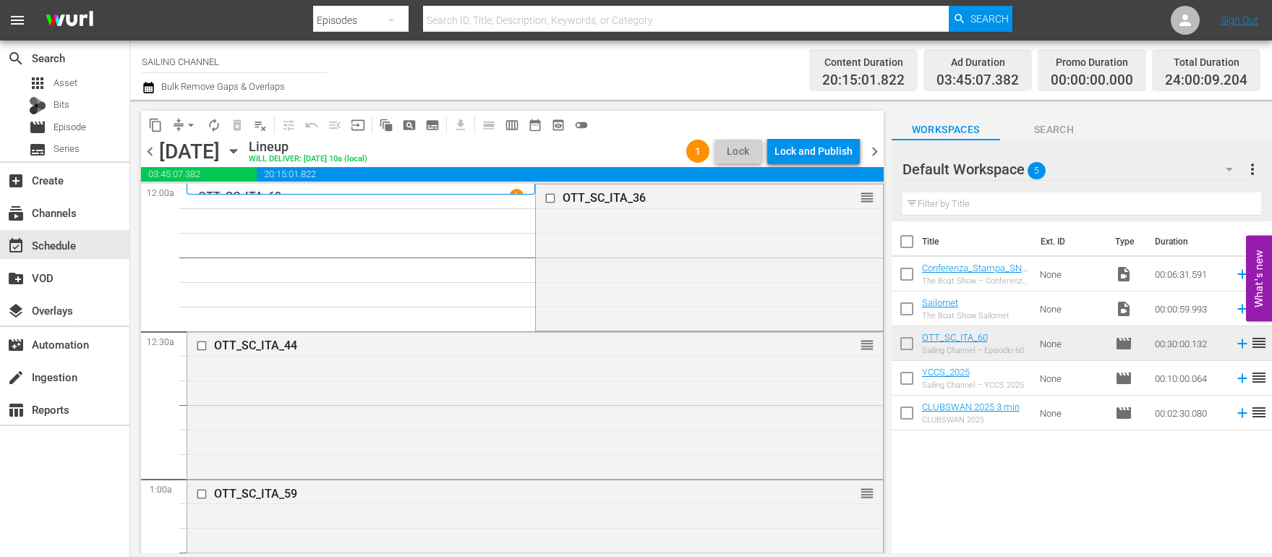
click at [810, 153] on div "Lock and Publish" at bounding box center [814, 151] width 78 height 26
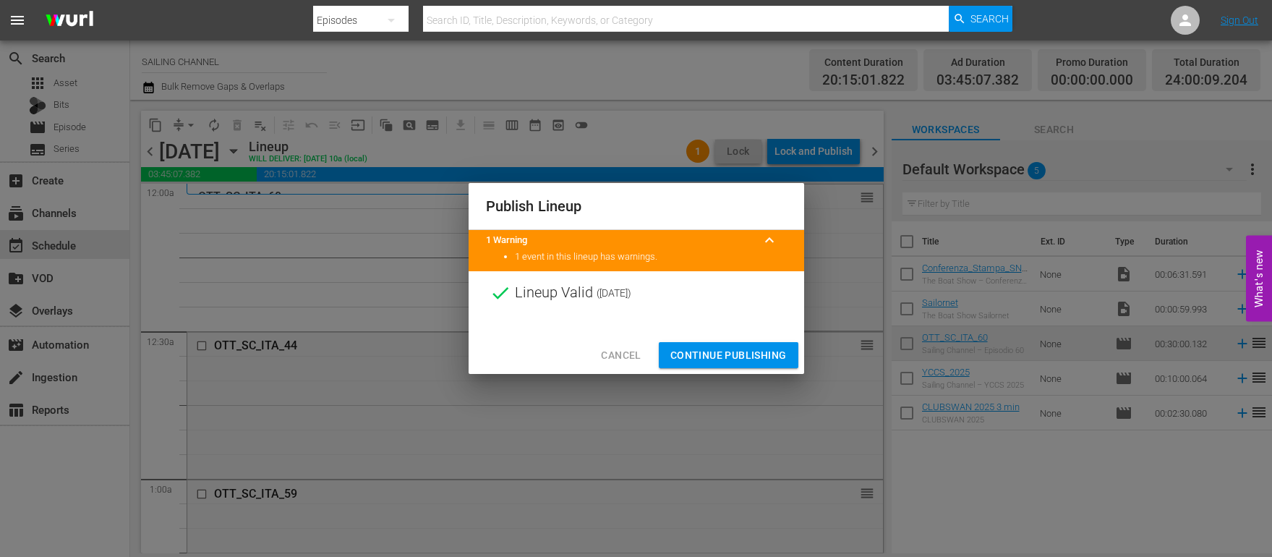
click at [716, 349] on span "Continue Publishing" at bounding box center [728, 355] width 116 height 18
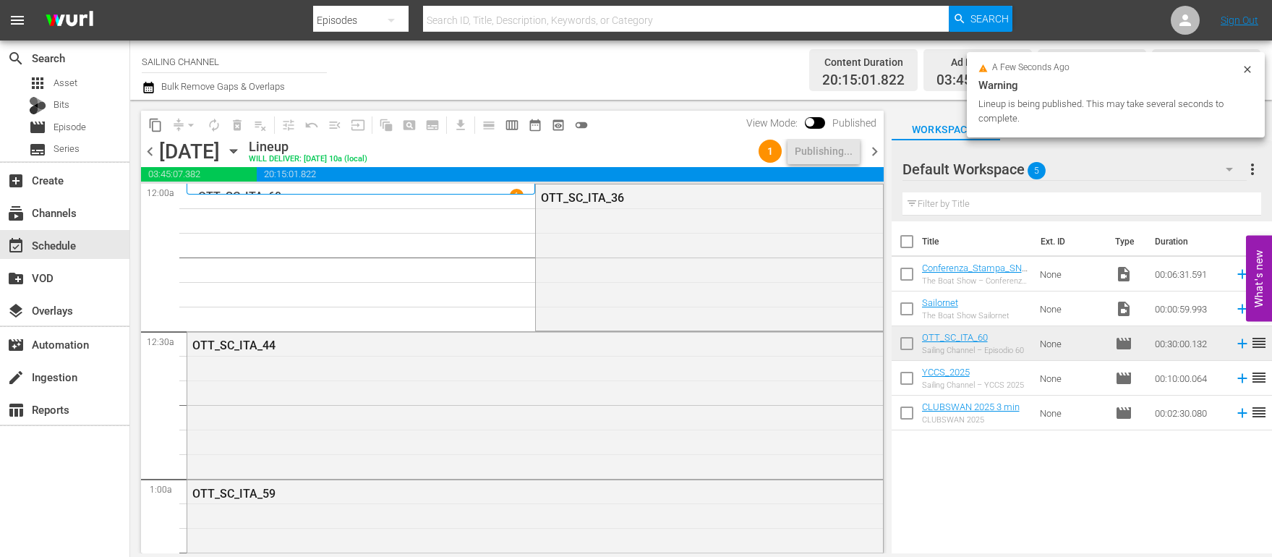
click at [876, 147] on span "chevron_right" at bounding box center [875, 151] width 18 height 18
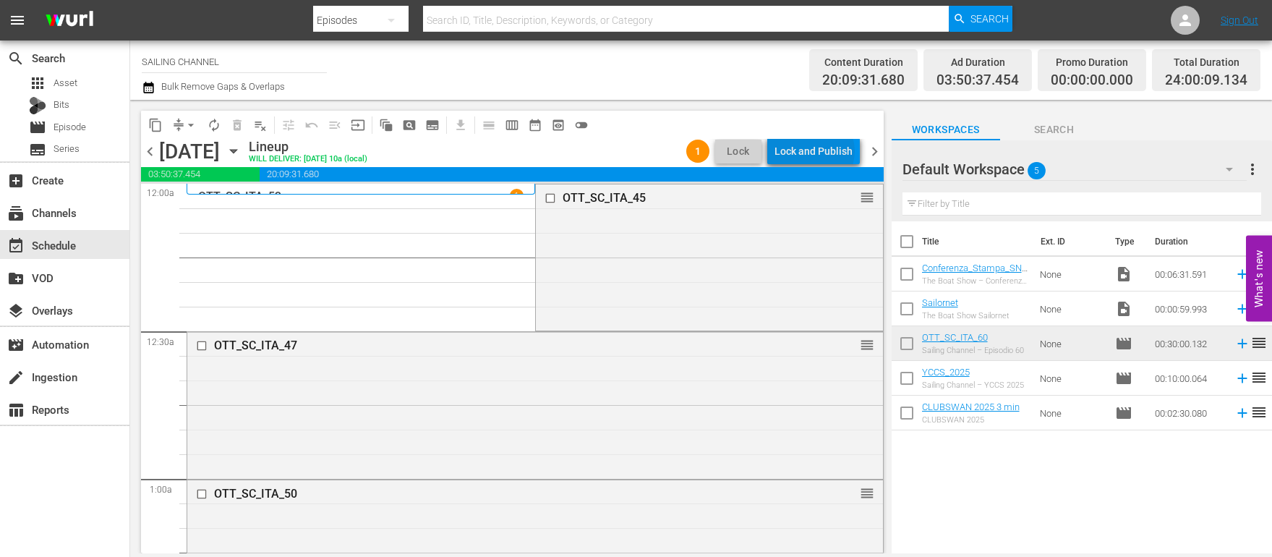
click at [818, 151] on div "Lock and Publish" at bounding box center [814, 151] width 78 height 26
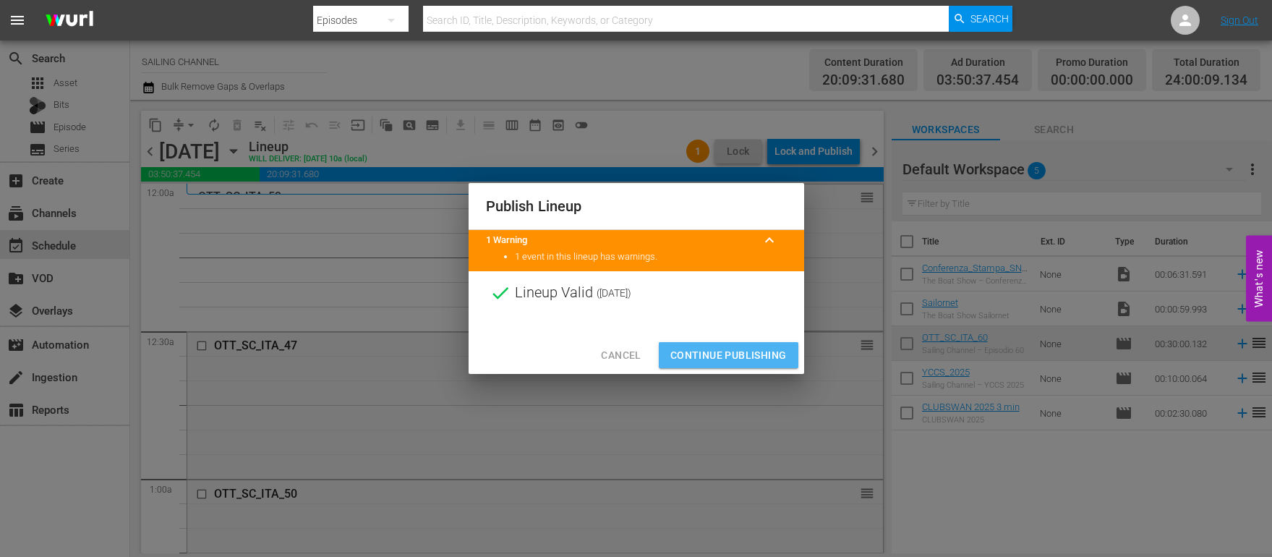
click at [713, 359] on span "Continue Publishing" at bounding box center [728, 355] width 116 height 18
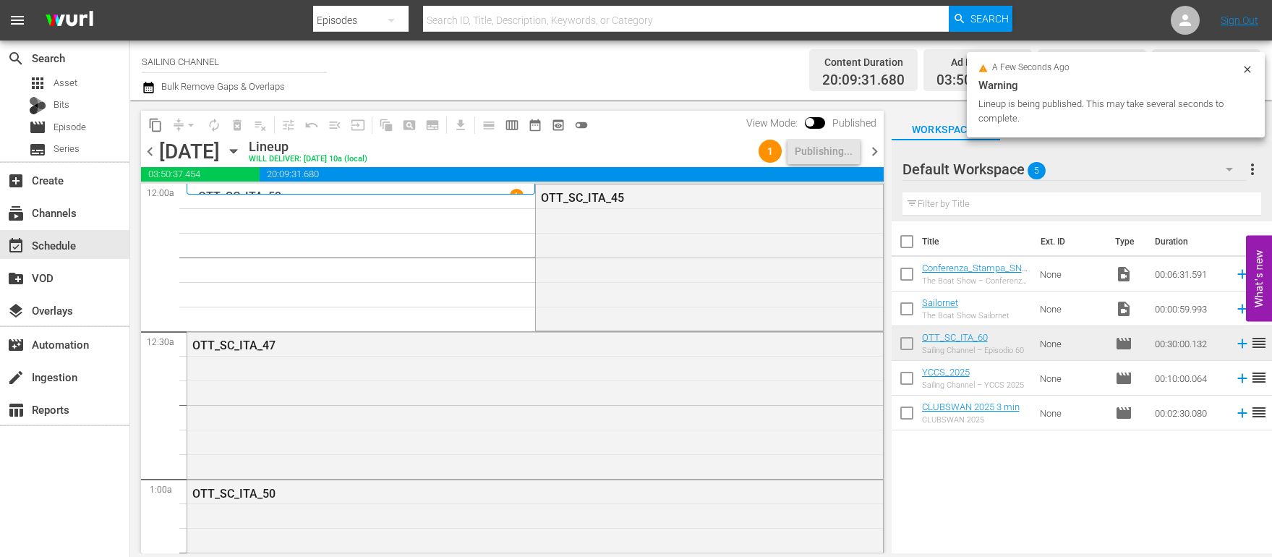
click at [875, 152] on span "chevron_right" at bounding box center [875, 151] width 18 height 18
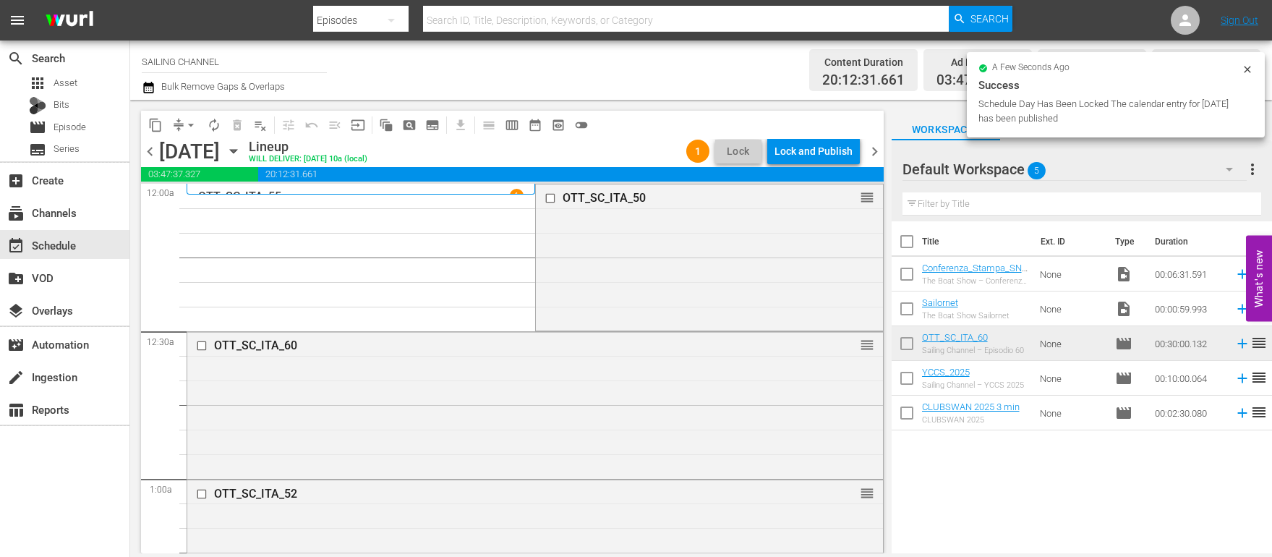
click at [802, 152] on div "Lock and Publish" at bounding box center [814, 151] width 78 height 26
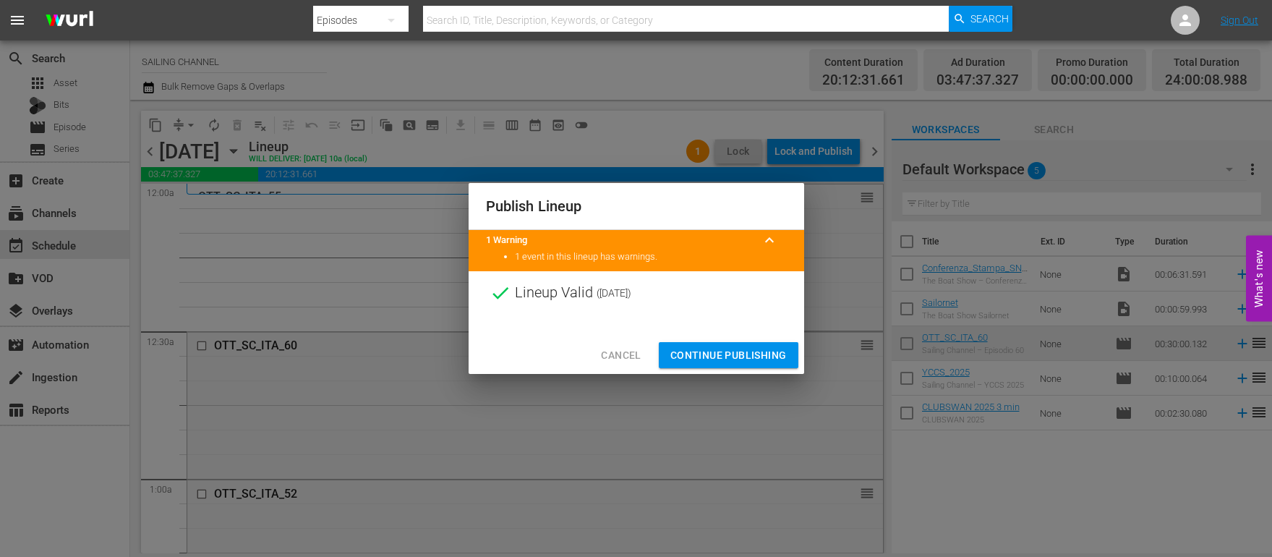
click at [723, 350] on span "Continue Publishing" at bounding box center [728, 355] width 116 height 18
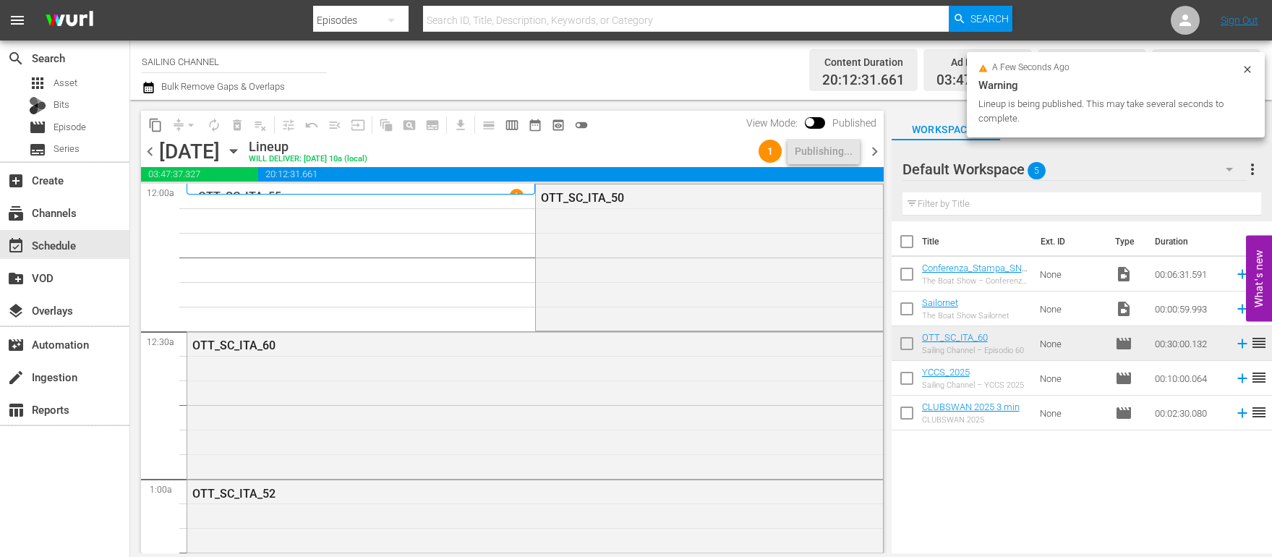
click at [879, 156] on span "chevron_right" at bounding box center [875, 151] width 18 height 18
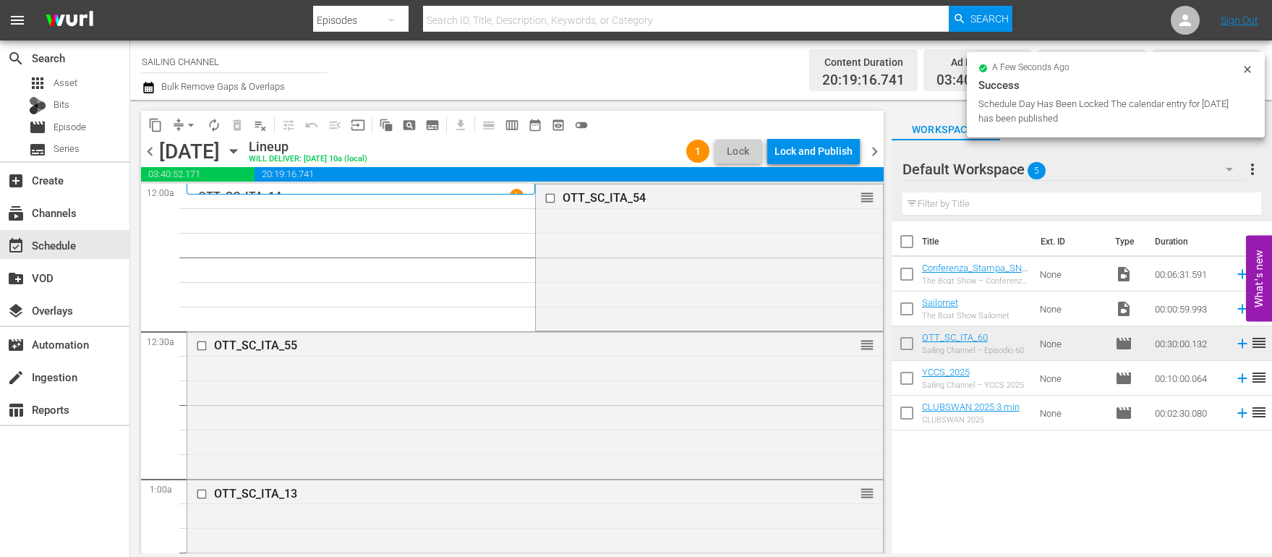
click at [817, 153] on div "Lock and Publish" at bounding box center [814, 151] width 78 height 26
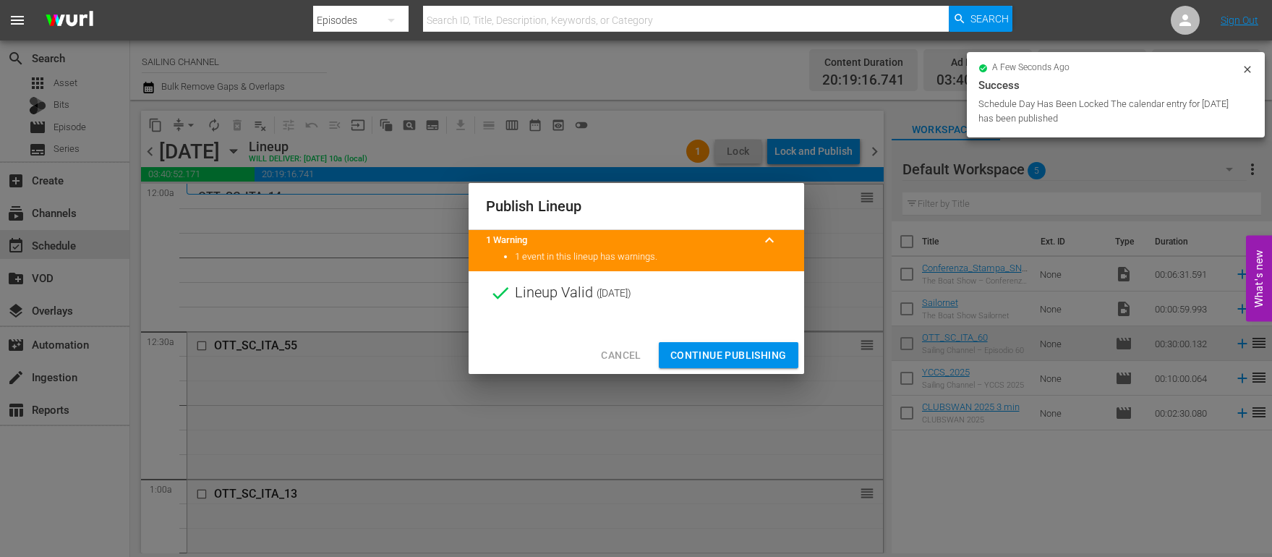
click at [734, 354] on span "Continue Publishing" at bounding box center [728, 355] width 116 height 18
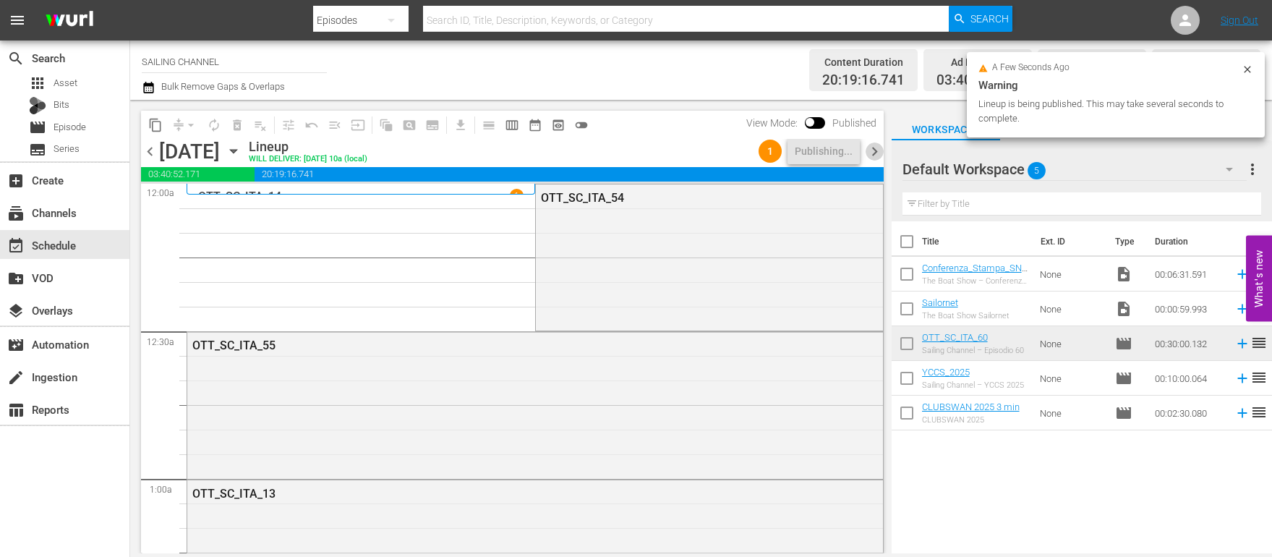
click at [873, 149] on span "chevron_right" at bounding box center [875, 151] width 18 height 18
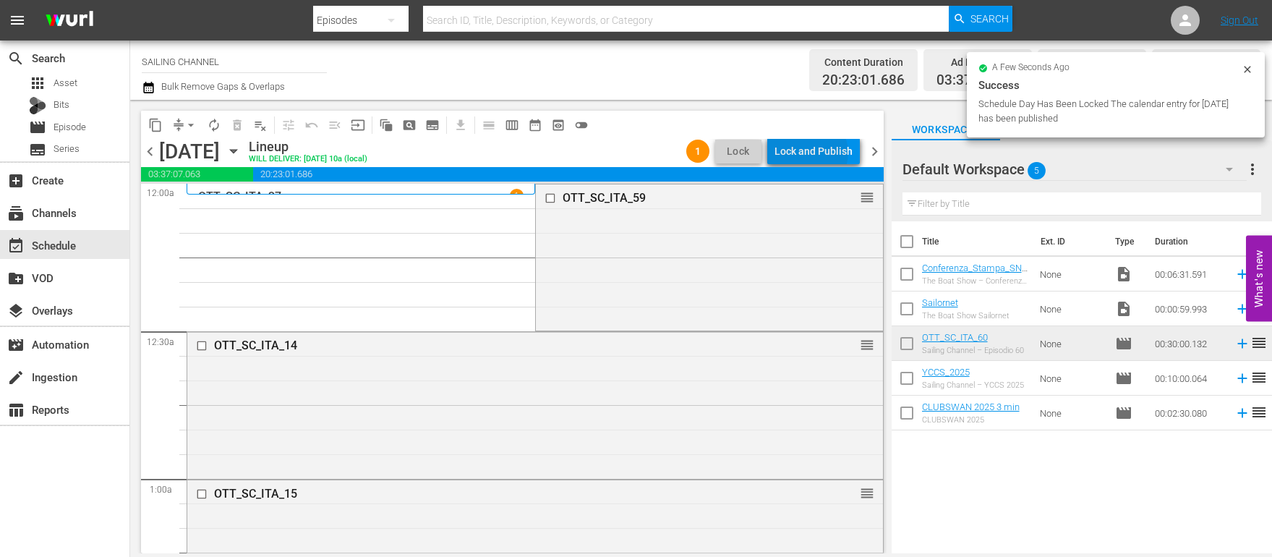
click at [814, 152] on div "Lock and Publish" at bounding box center [814, 151] width 78 height 26
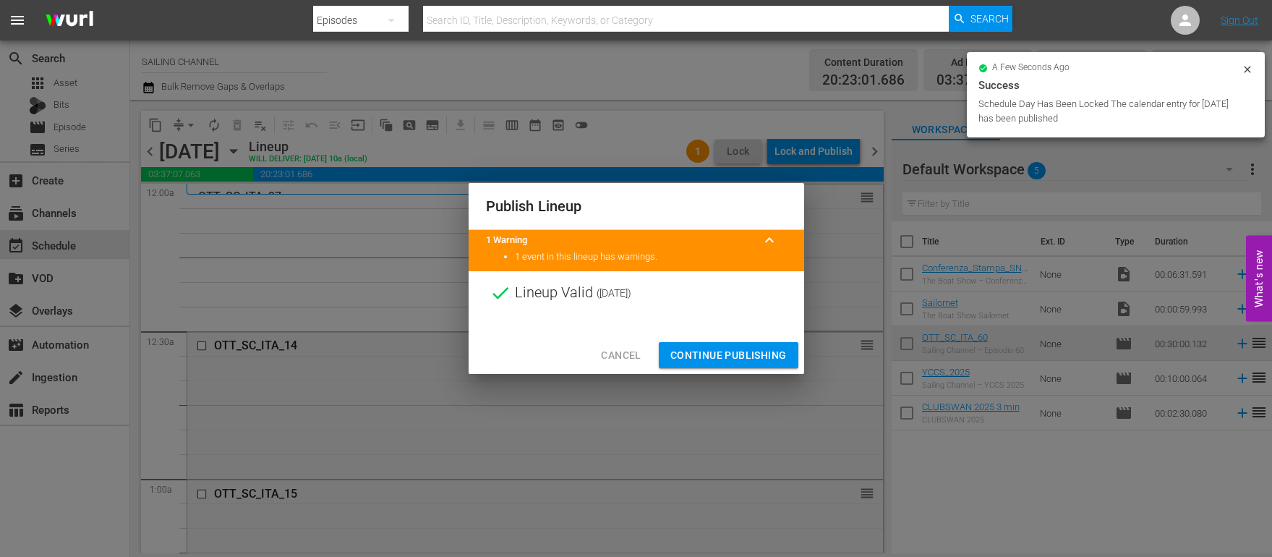
click at [704, 353] on span "Continue Publishing" at bounding box center [728, 355] width 116 height 18
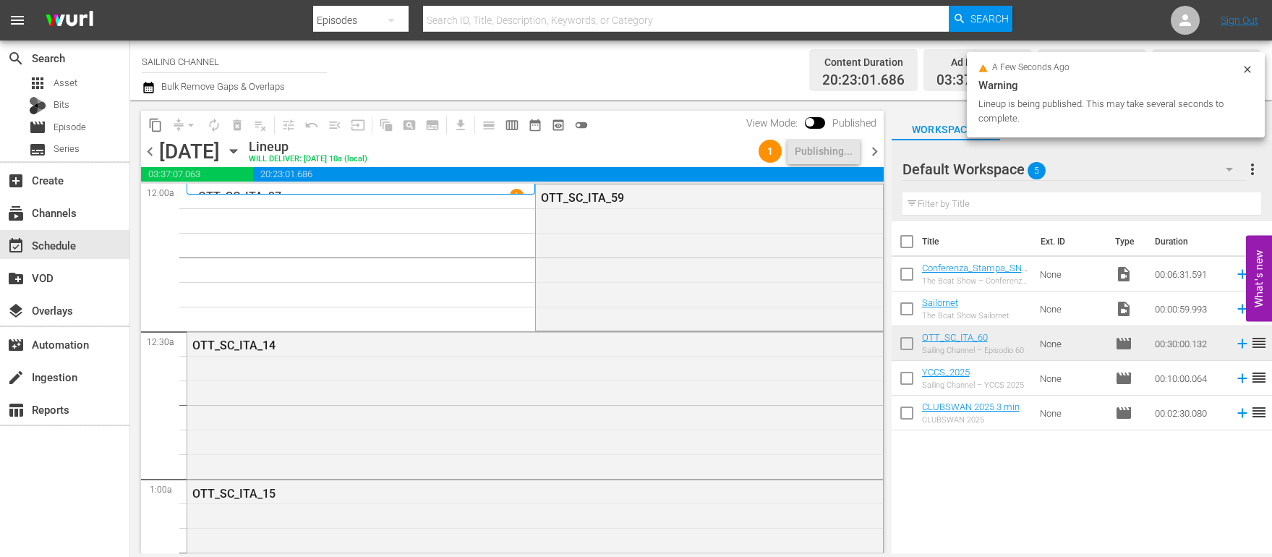
click at [882, 154] on span "chevron_right" at bounding box center [875, 151] width 18 height 18
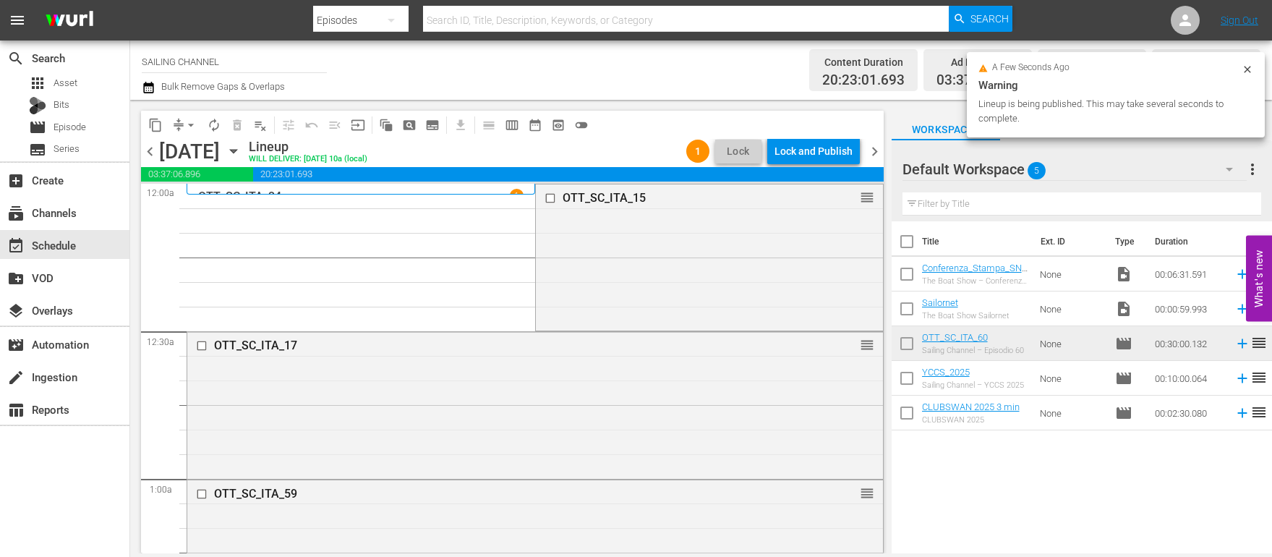
click at [820, 154] on div "Lock and Publish" at bounding box center [814, 151] width 78 height 26
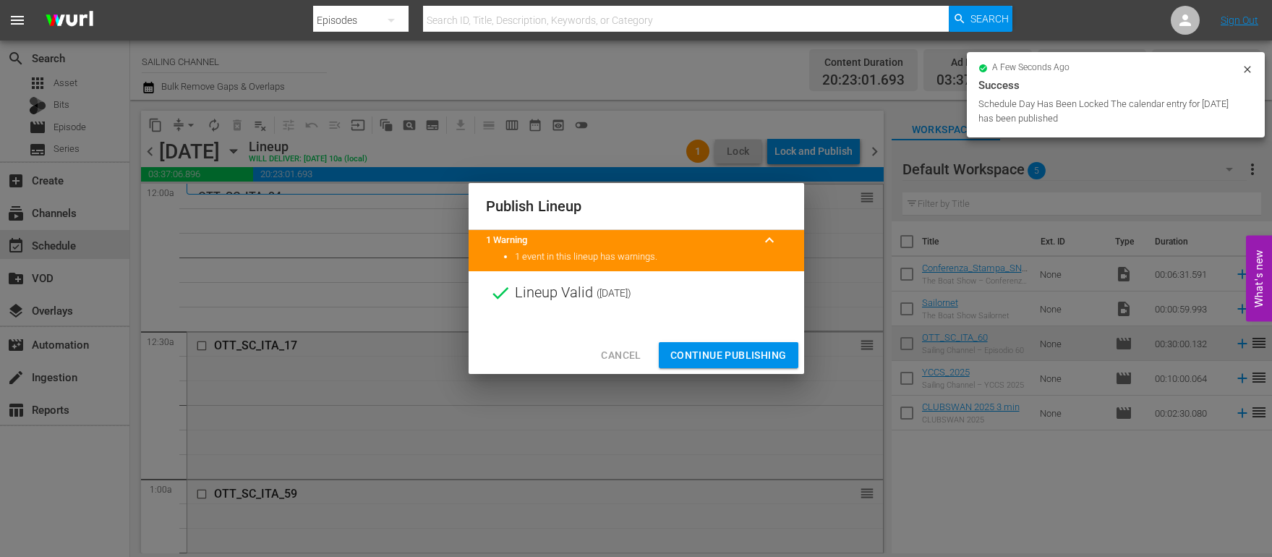
click at [712, 353] on span "Continue Publishing" at bounding box center [728, 355] width 116 height 18
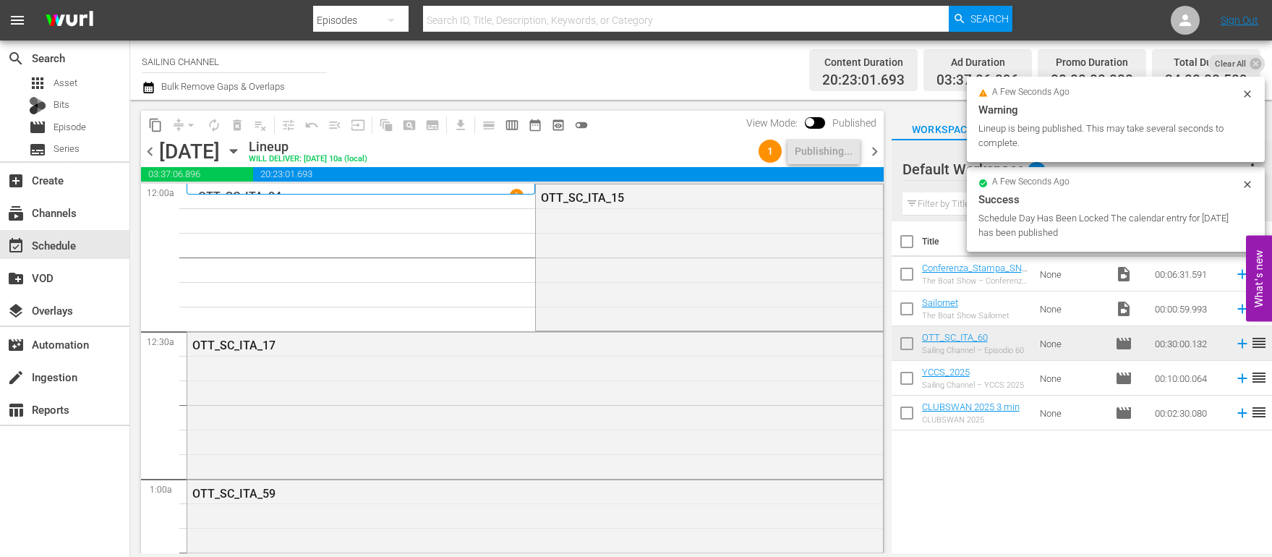
click at [875, 154] on span "chevron_right" at bounding box center [875, 151] width 18 height 18
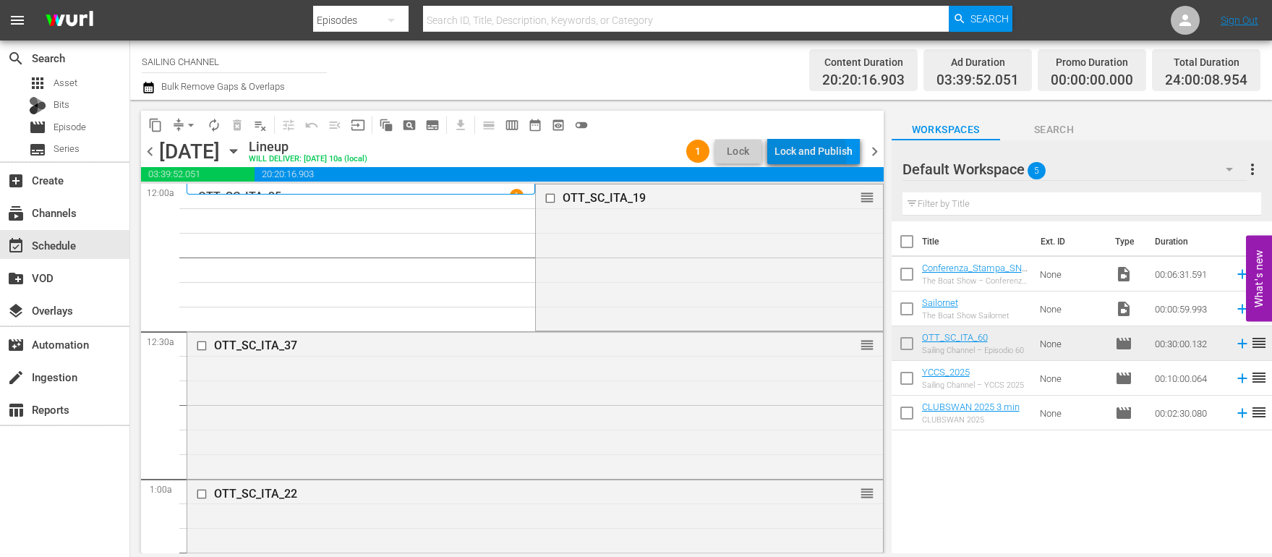
click at [804, 154] on div "Lock and Publish" at bounding box center [814, 151] width 78 height 26
